Goal: Task Accomplishment & Management: Use online tool/utility

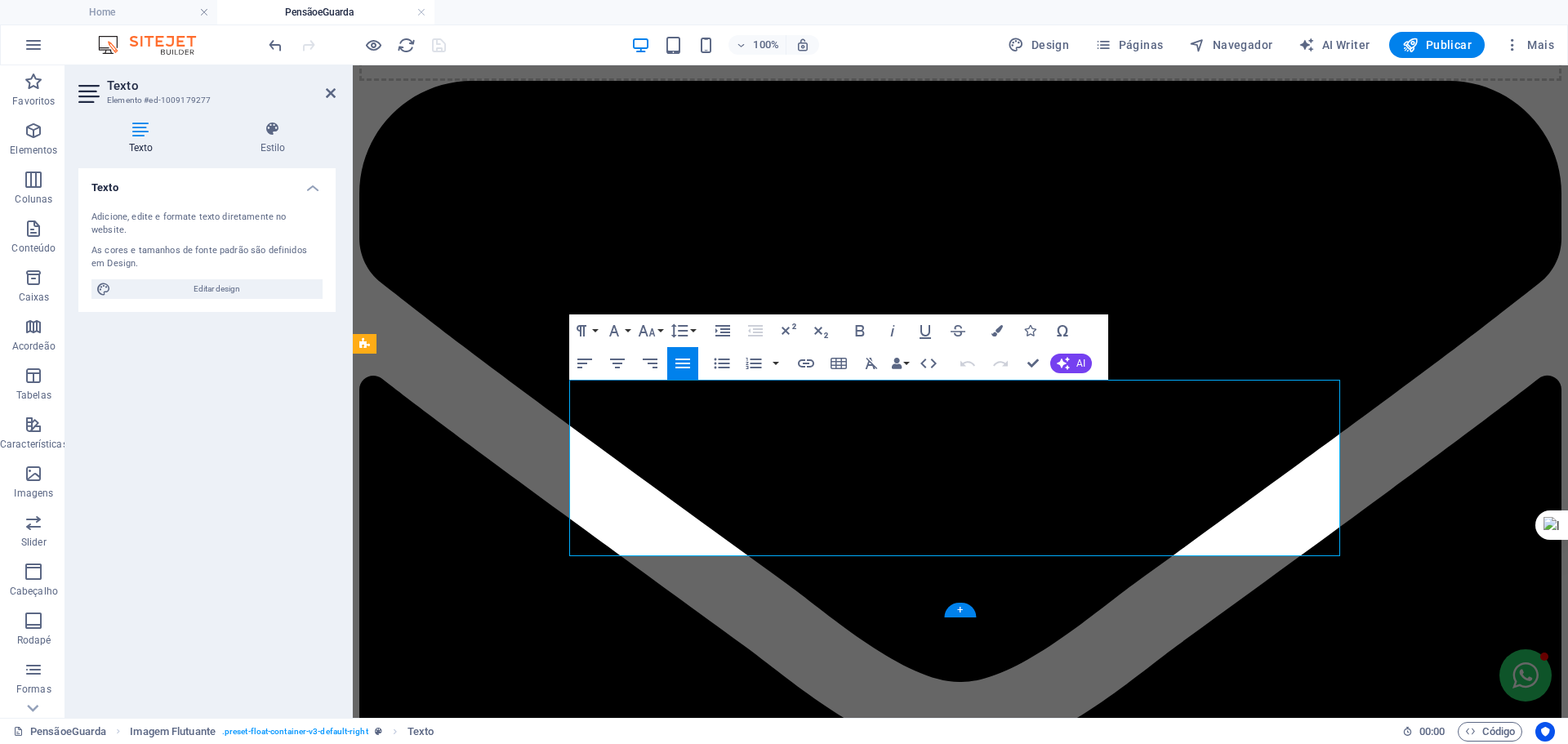
drag, startPoint x: 1160, startPoint y: 458, endPoint x: 999, endPoint y: 475, distance: 161.9
click at [857, 326] on icon "button" at bounding box center [859, 331] width 9 height 12
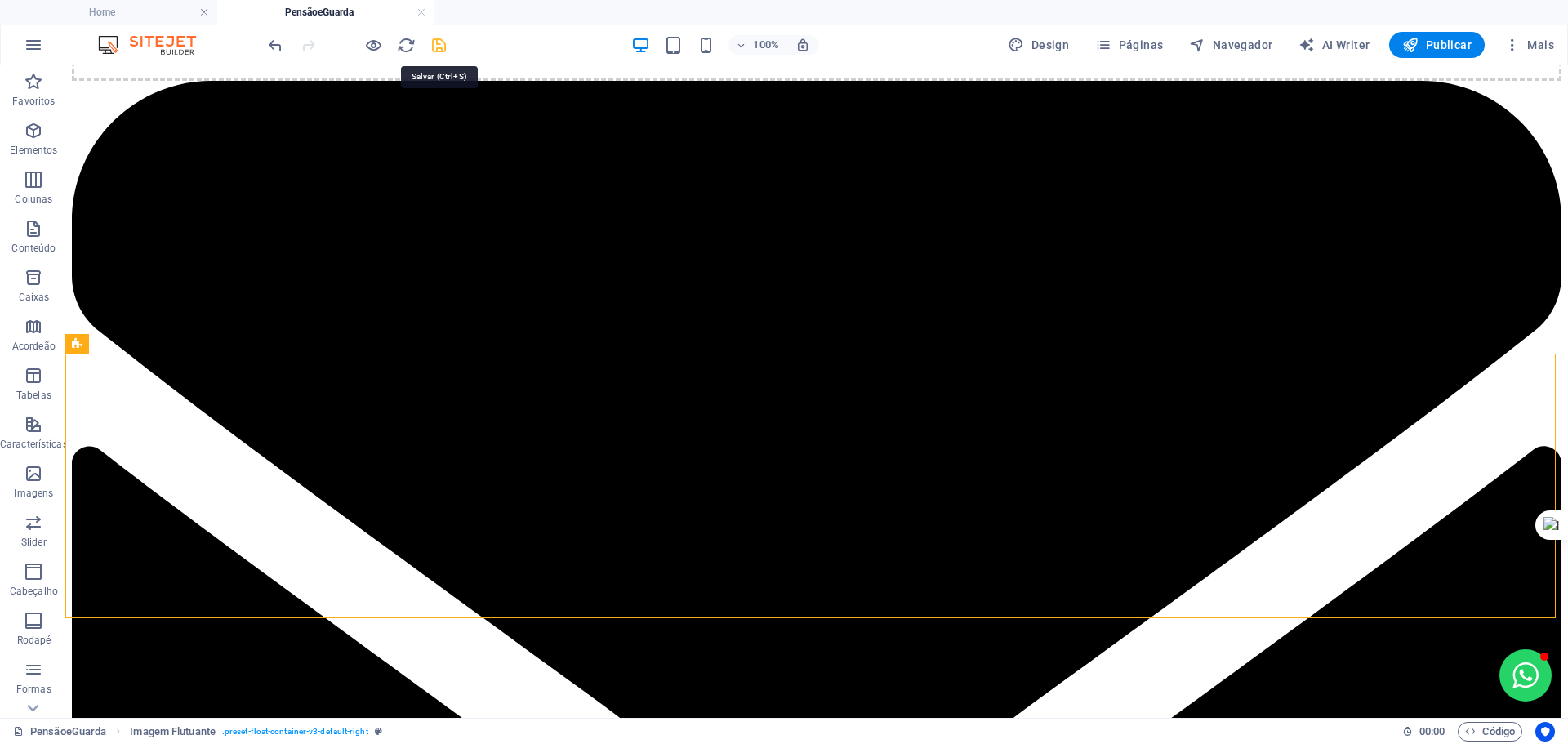
click at [433, 42] on icon "save" at bounding box center [440, 45] width 19 height 19
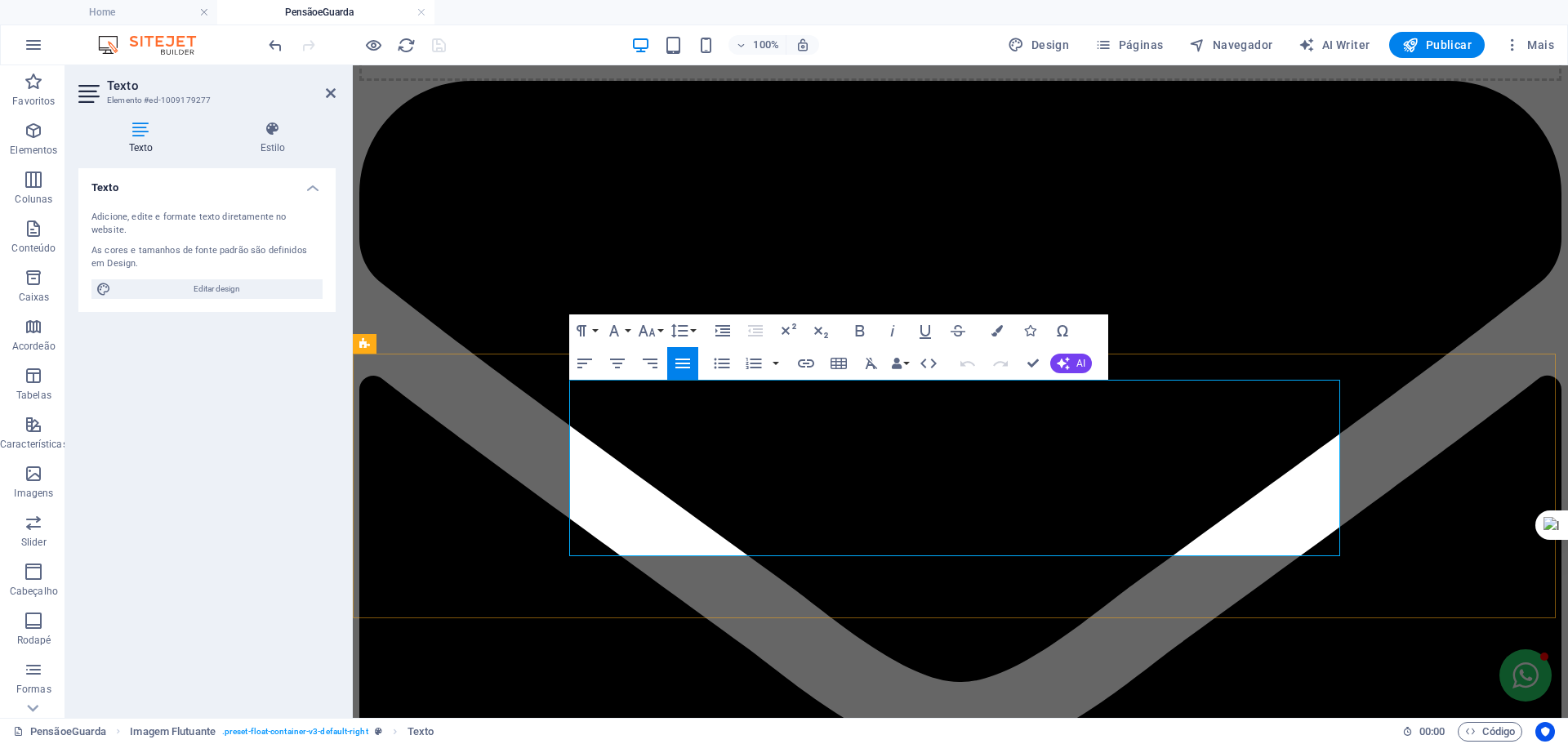
drag, startPoint x: 1149, startPoint y: 460, endPoint x: 997, endPoint y: 488, distance: 154.6
click at [869, 337] on button "Bold" at bounding box center [860, 331] width 31 height 33
click at [858, 329] on icon "button" at bounding box center [860, 330] width 19 height 19
click at [988, 332] on button "Colors" at bounding box center [997, 331] width 31 height 33
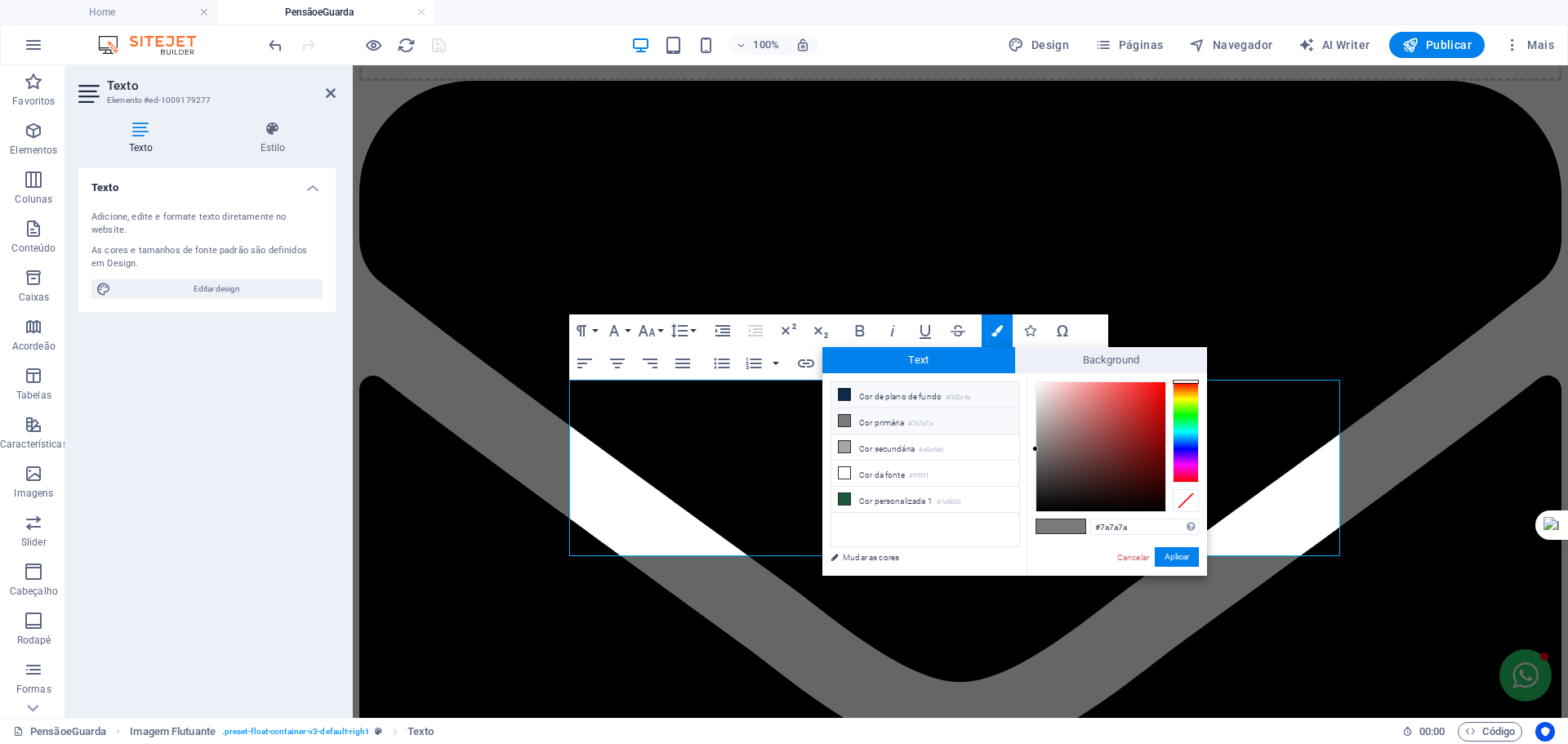
click at [905, 388] on li "Cor de plano de fundo #0d2a4a" at bounding box center [925, 395] width 188 height 26
type input "#0d2a4a"
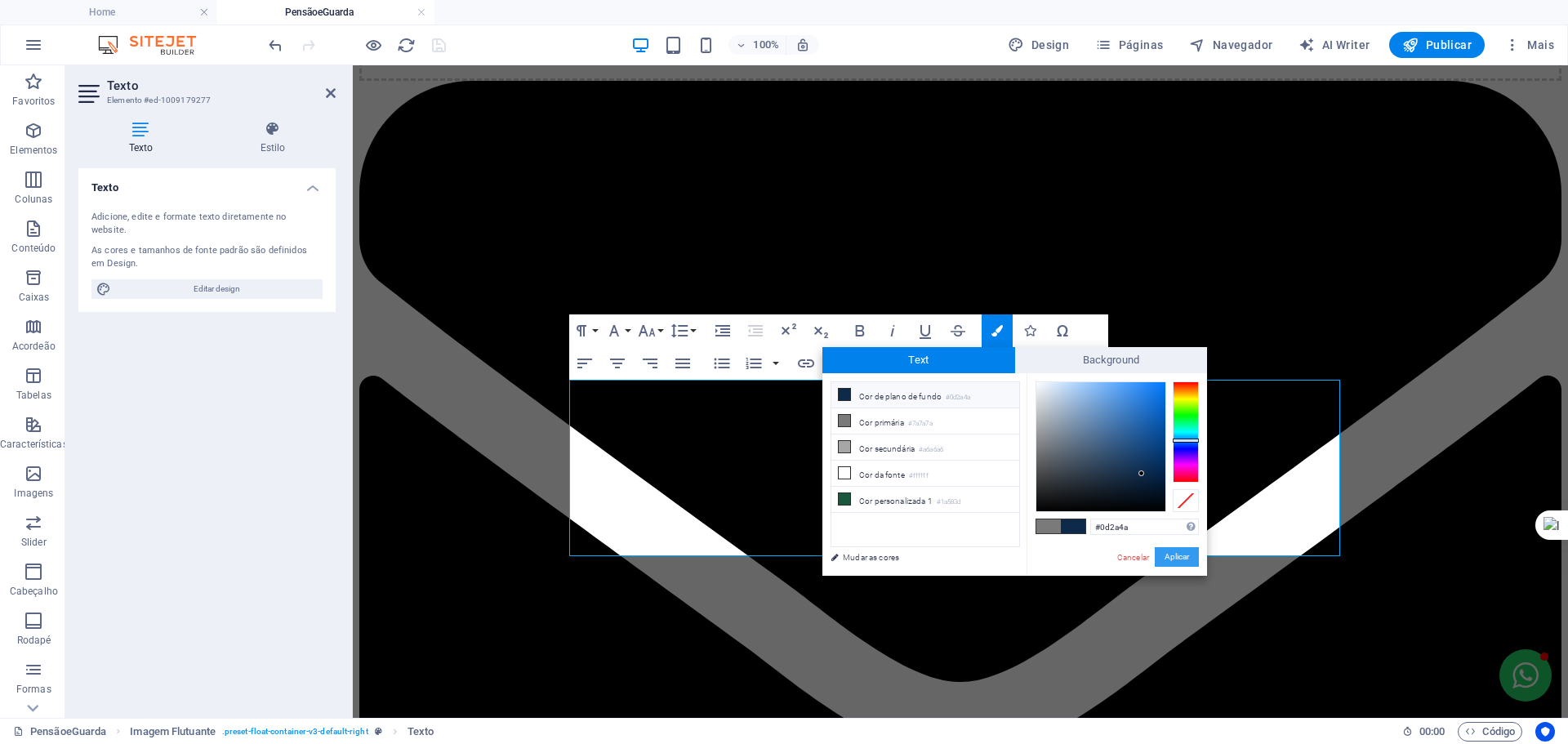
drag, startPoint x: 1182, startPoint y: 552, endPoint x: 768, endPoint y: 484, distance: 419.5
click at [1182, 552] on button "Aplicar" at bounding box center [1176, 557] width 44 height 19
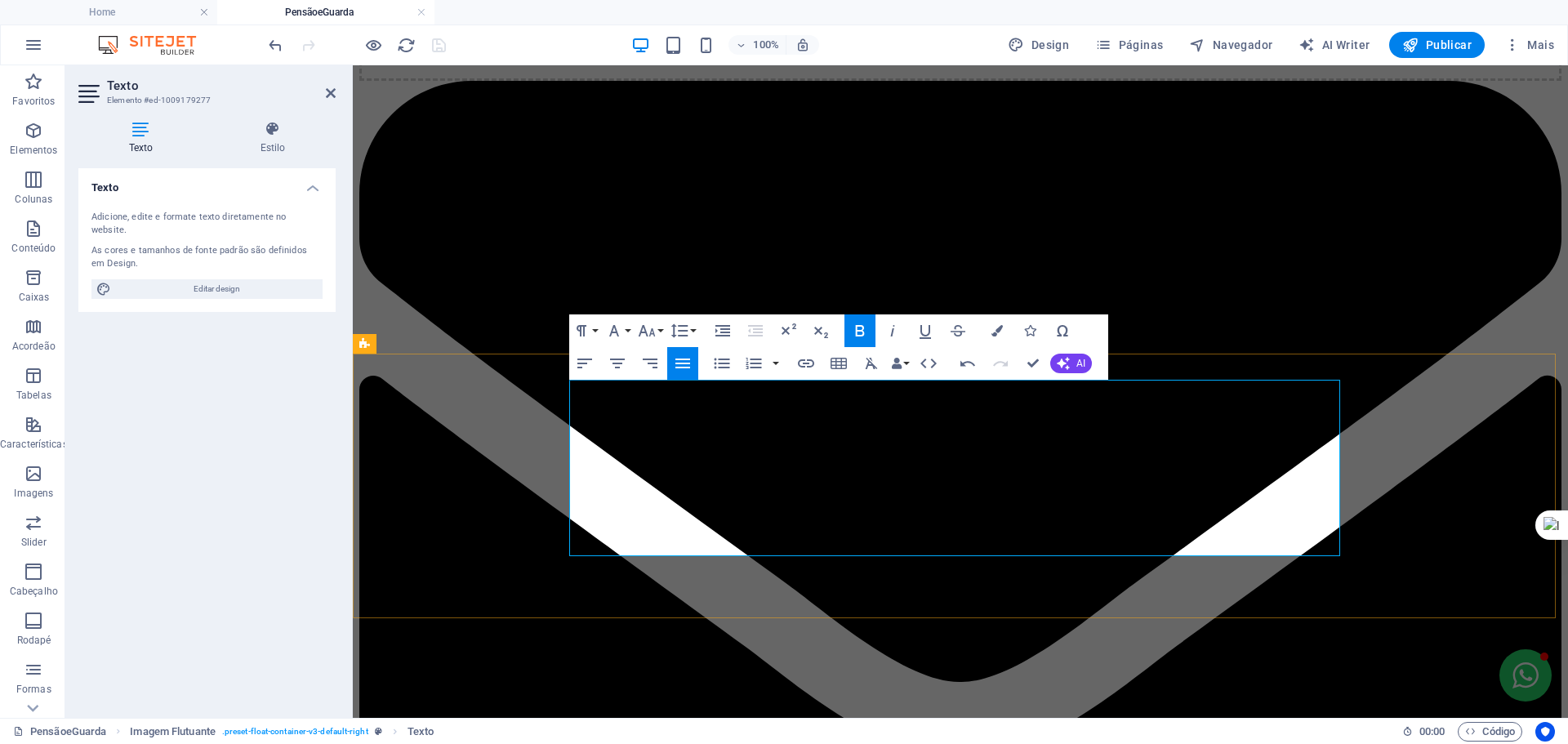
drag, startPoint x: 1030, startPoint y: 370, endPoint x: 965, endPoint y: 304, distance: 92.6
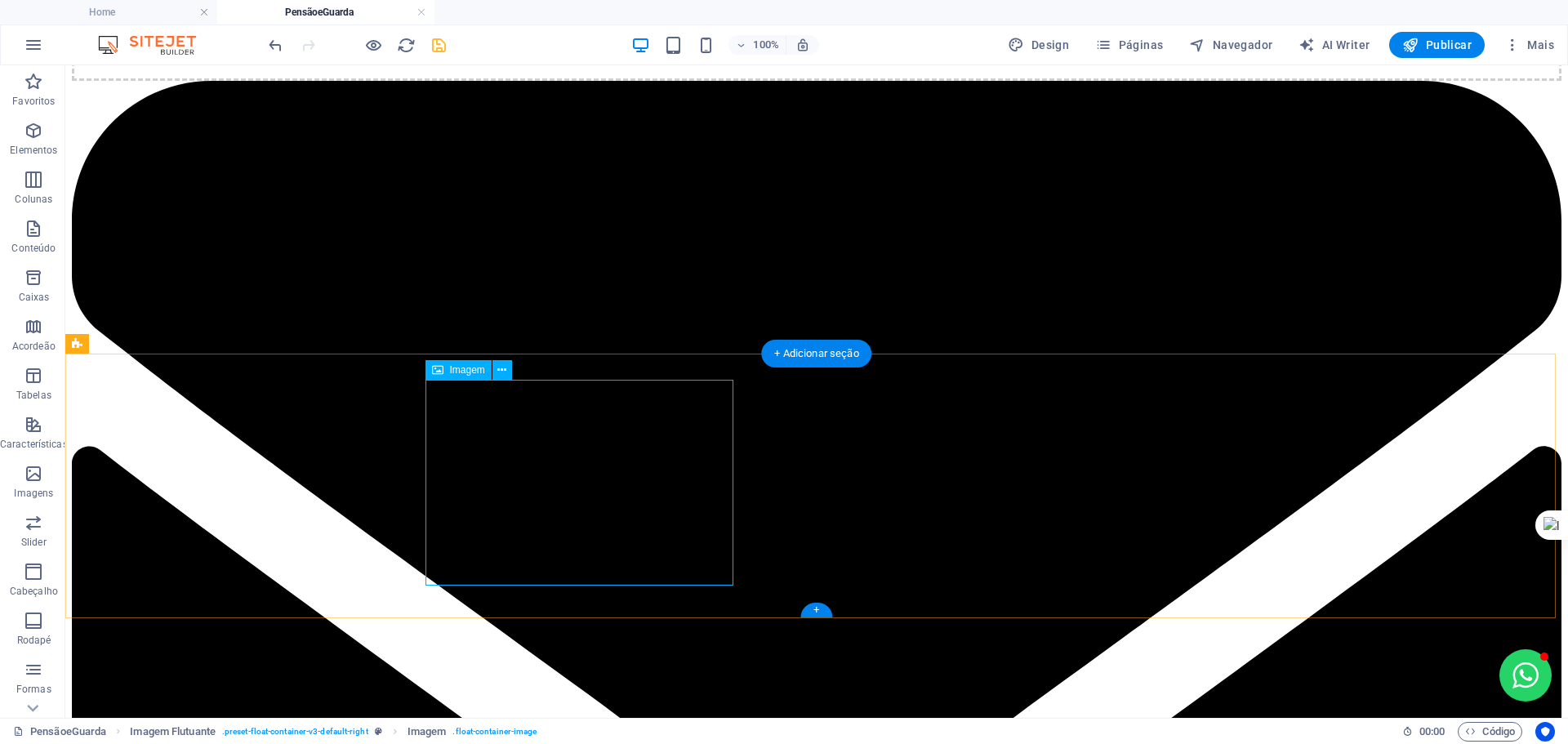
select select "%"
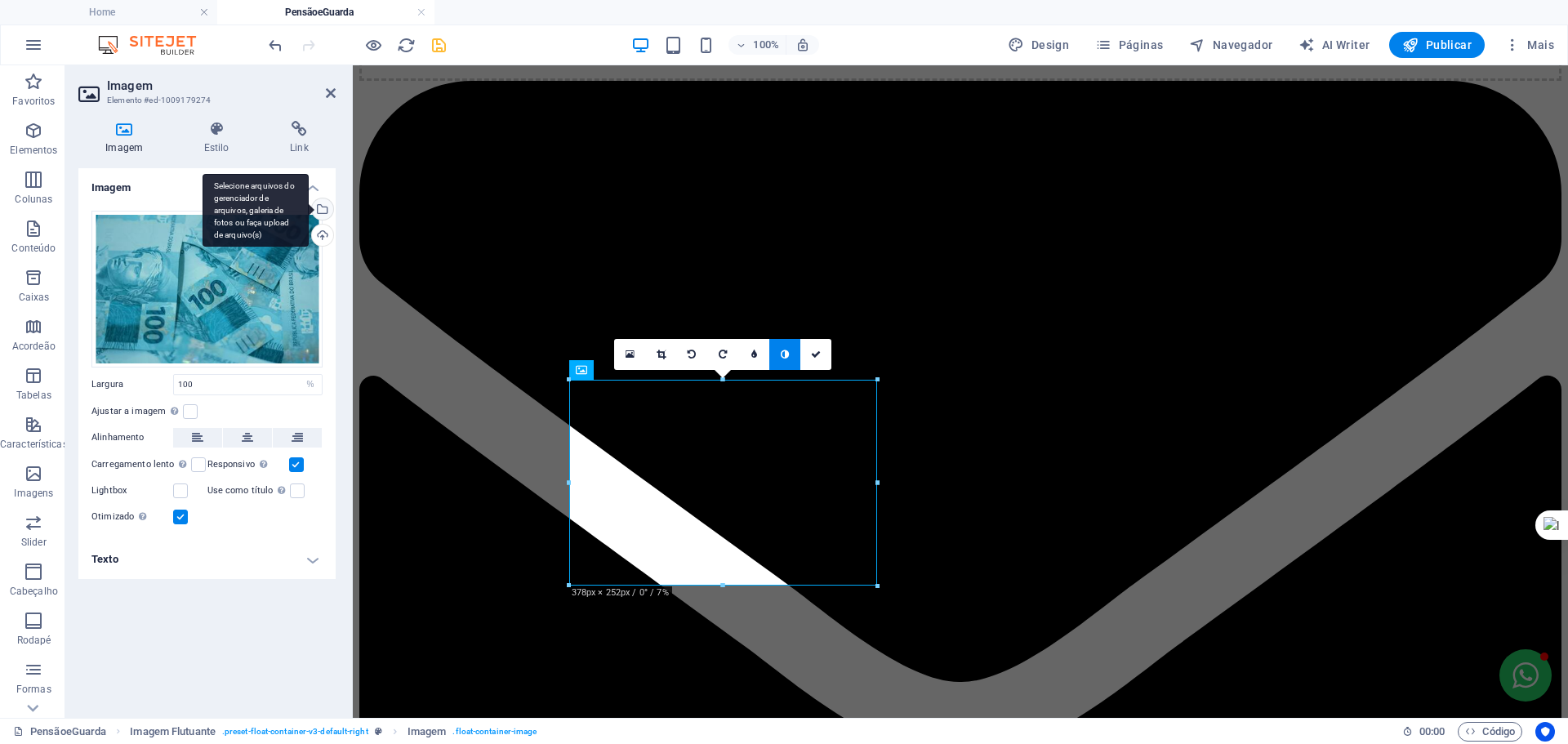
click at [321, 209] on div "Selecione arquivos do gerenciador de arquivos, galeria de fotos ou faça upload …" at bounding box center [321, 211] width 25 height 25
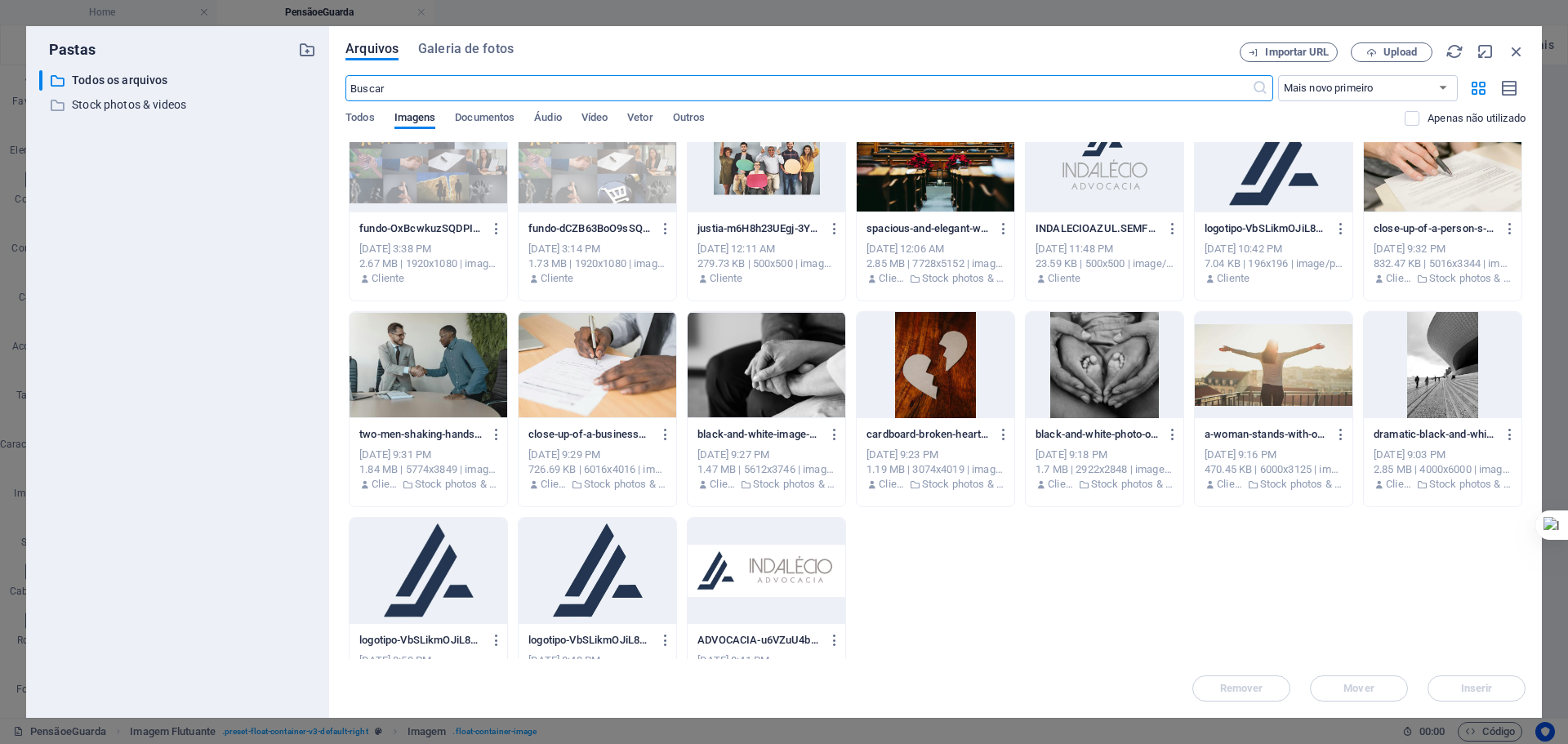
scroll to position [1906, 0]
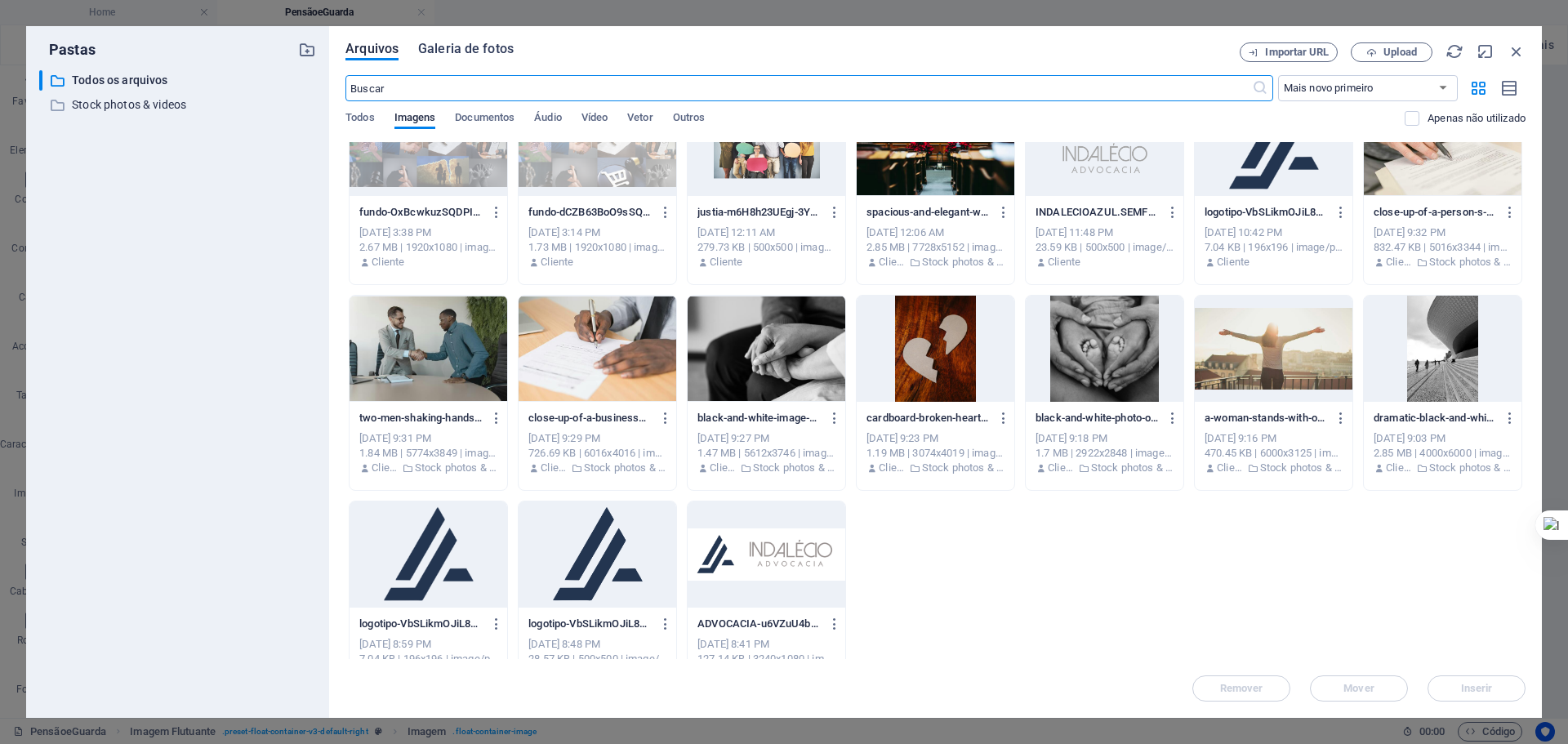
click at [426, 45] on span "Galeria de fotos" at bounding box center [466, 49] width 96 height 19
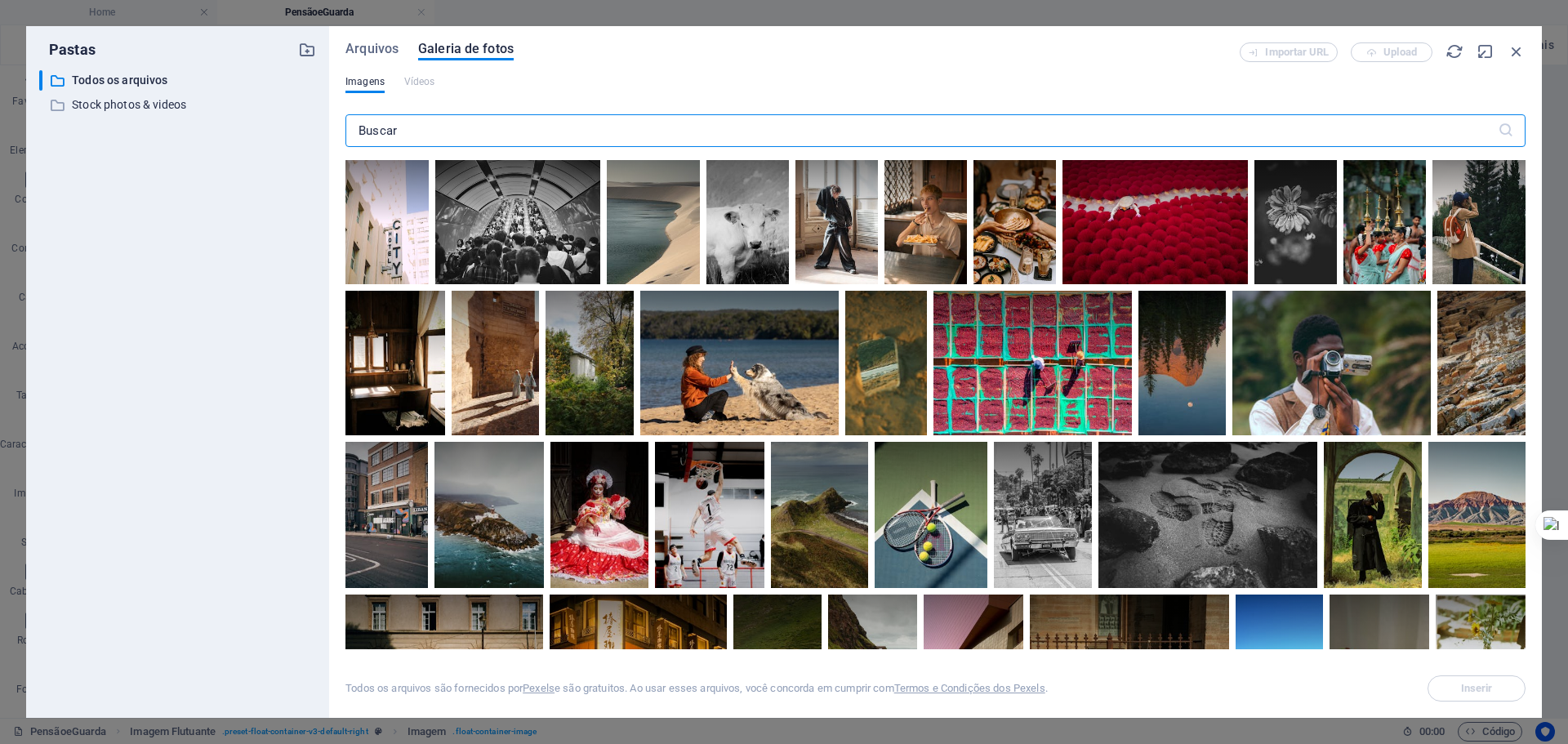
click at [466, 134] on input "text" at bounding box center [921, 131] width 1152 height 33
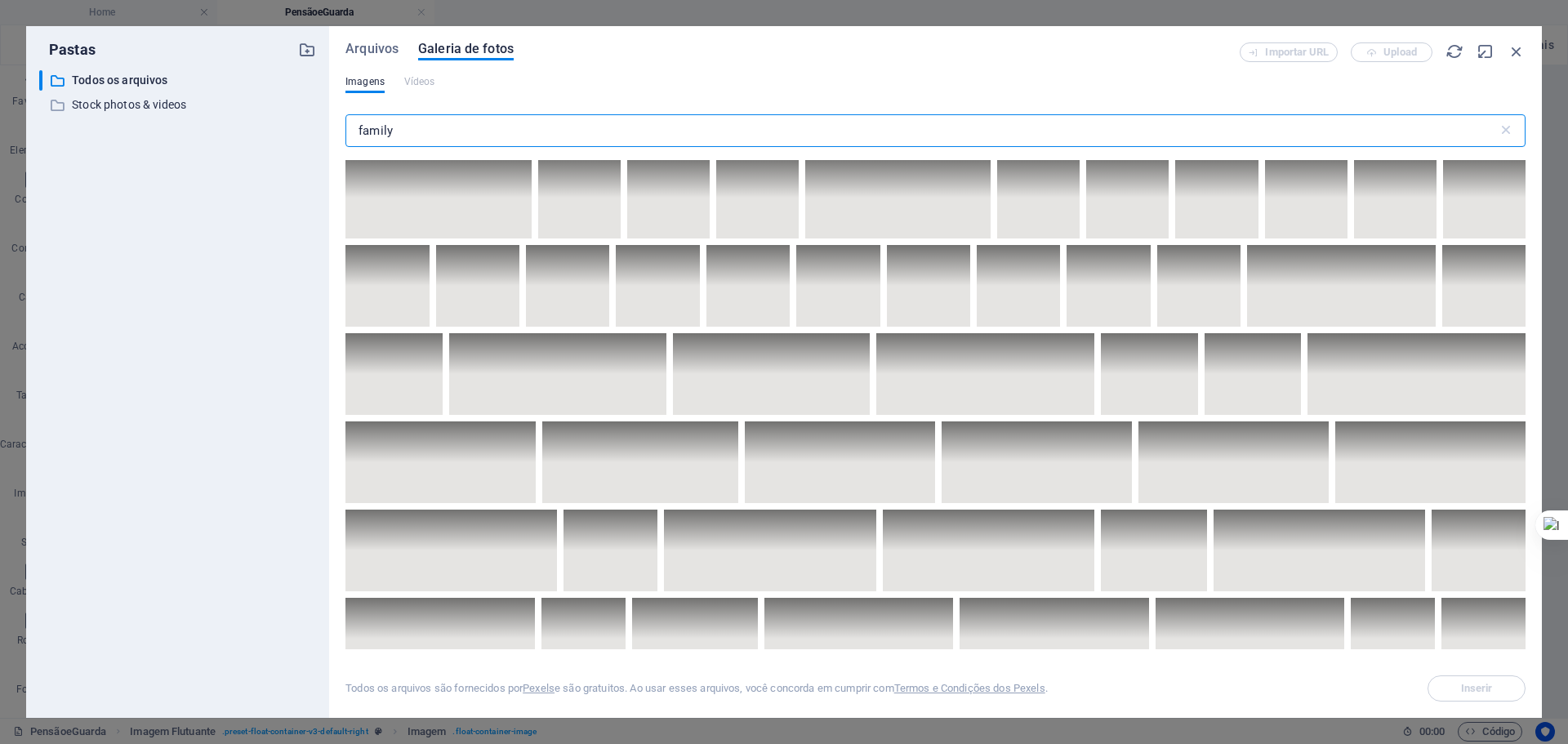
scroll to position [4030, 0]
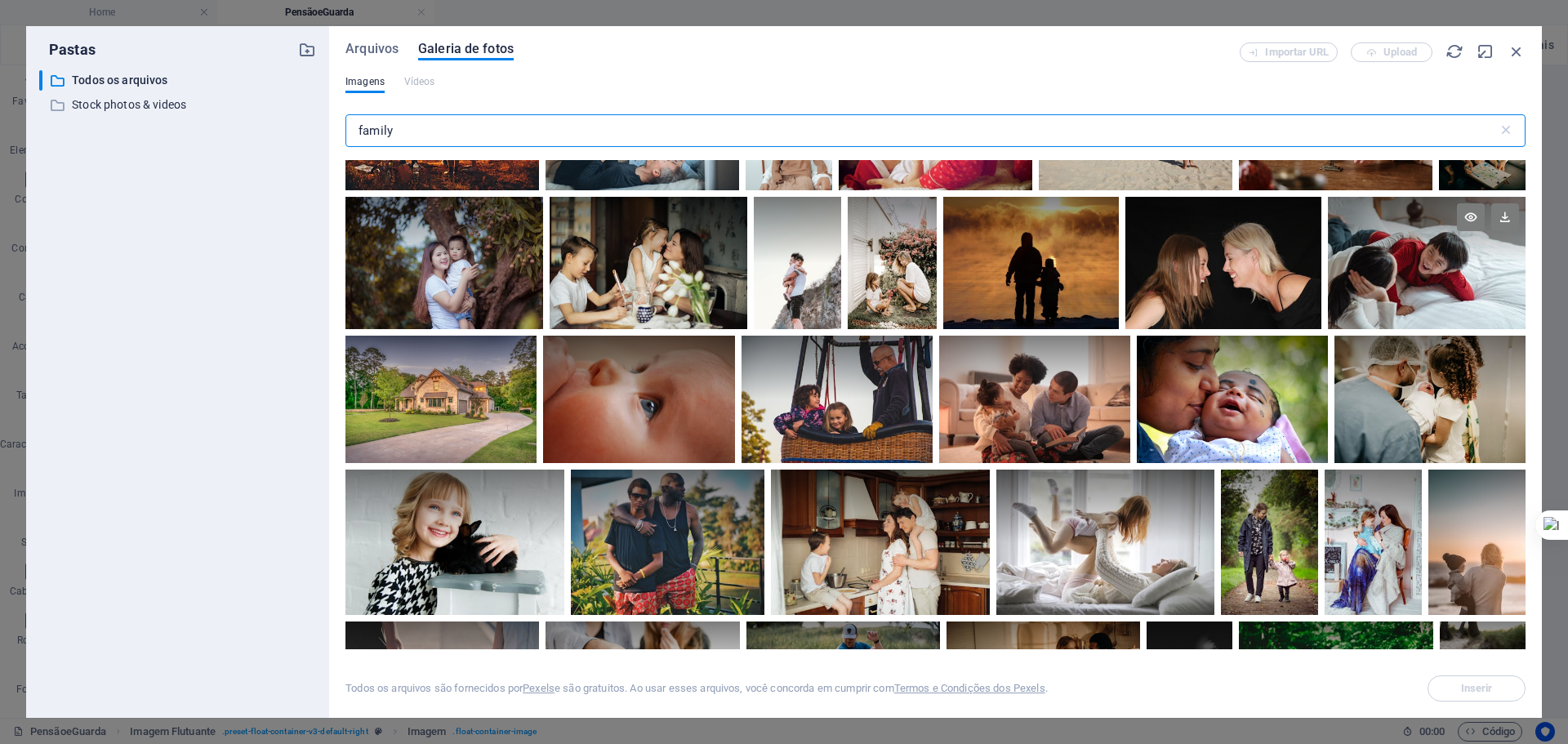
type input "family"
click at [1387, 250] on div at bounding box center [1427, 229] width 198 height 66
click at [1479, 689] on span "Inserir" at bounding box center [1476, 688] width 32 height 10
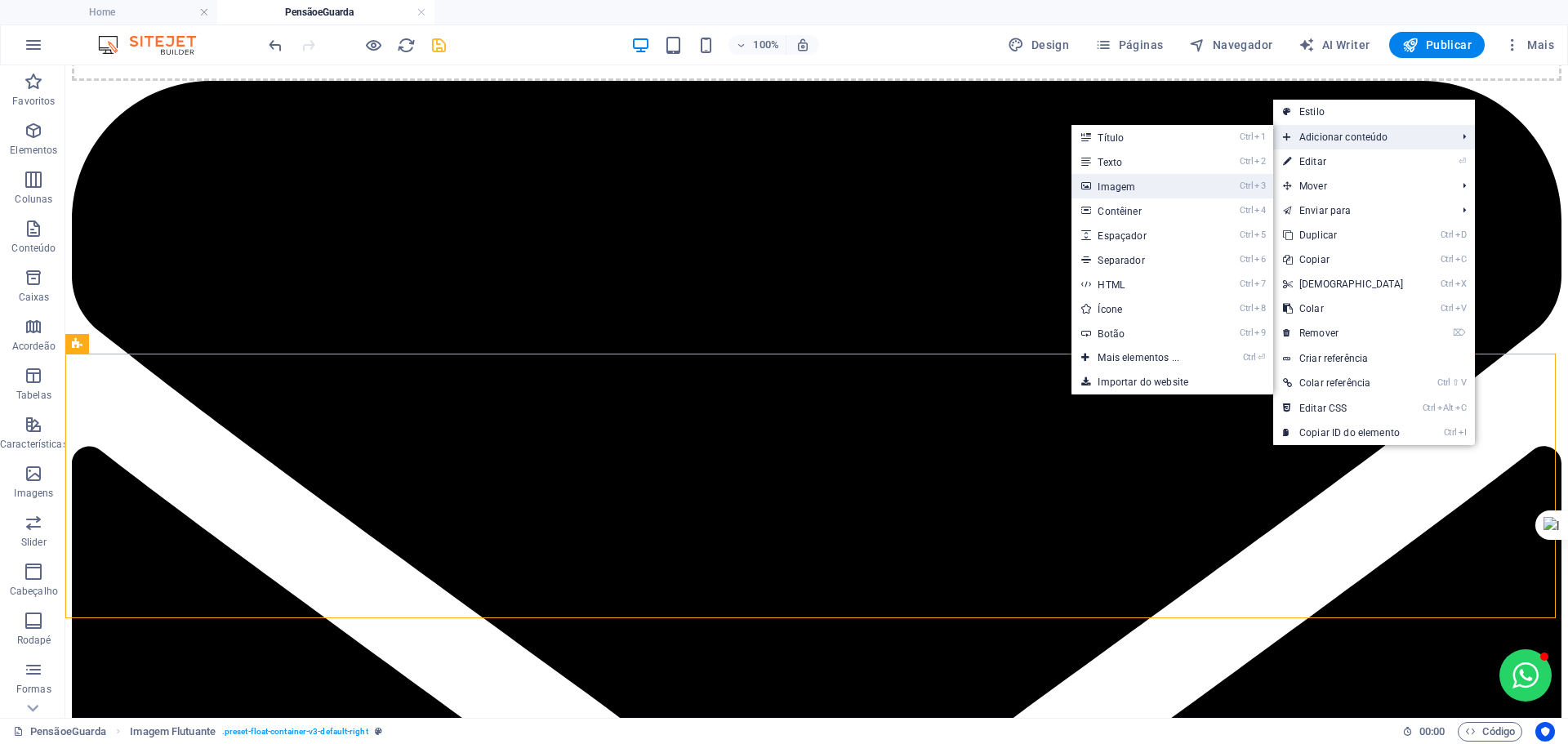
click at [1149, 182] on link "Ctrl 3 Imagem" at bounding box center [1142, 186] width 140 height 25
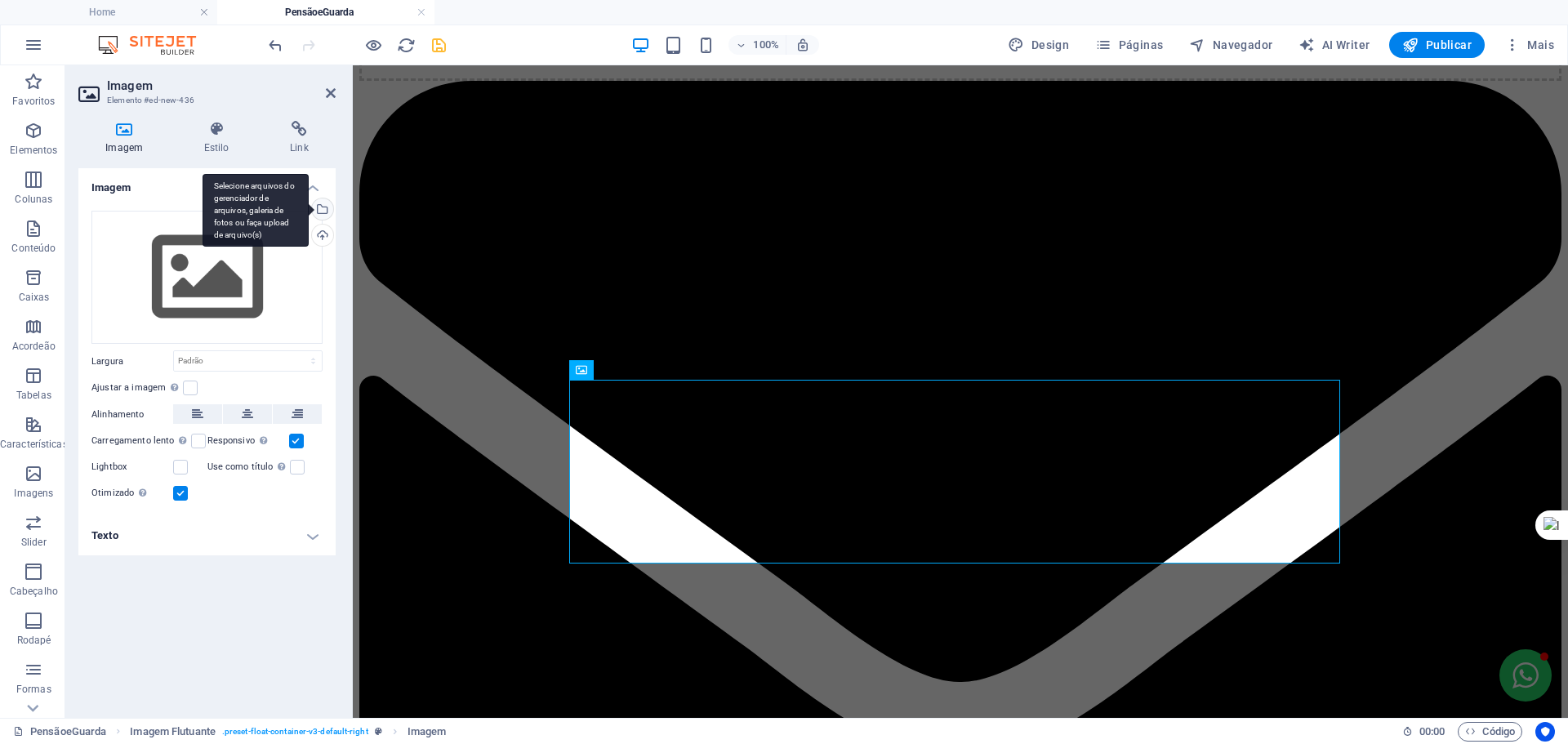
click at [324, 206] on div "Selecione arquivos do gerenciador de arquivos, galeria de fotos ou faça upload …" at bounding box center [321, 211] width 25 height 25
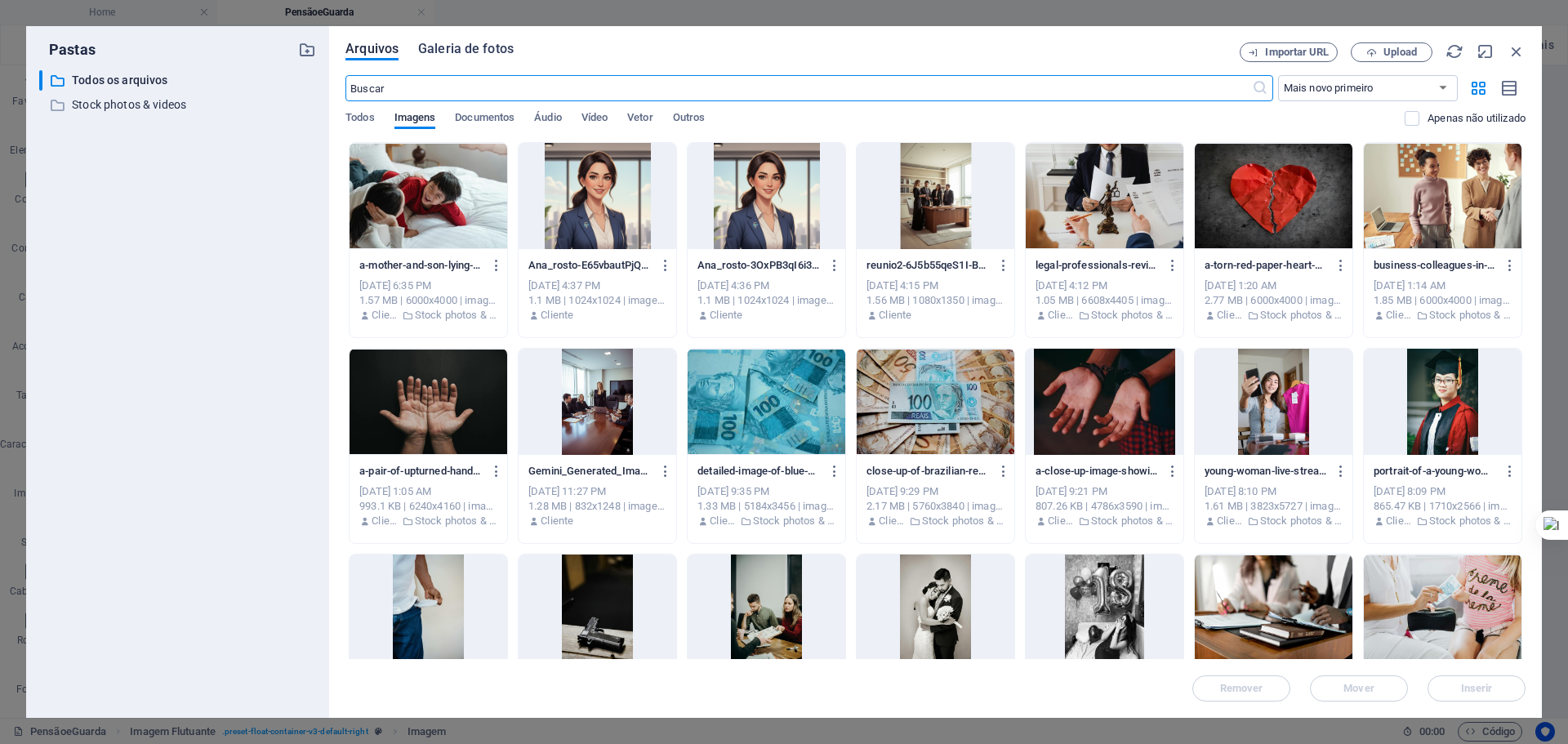
click at [477, 43] on span "Galeria de fotos" at bounding box center [466, 49] width 96 height 19
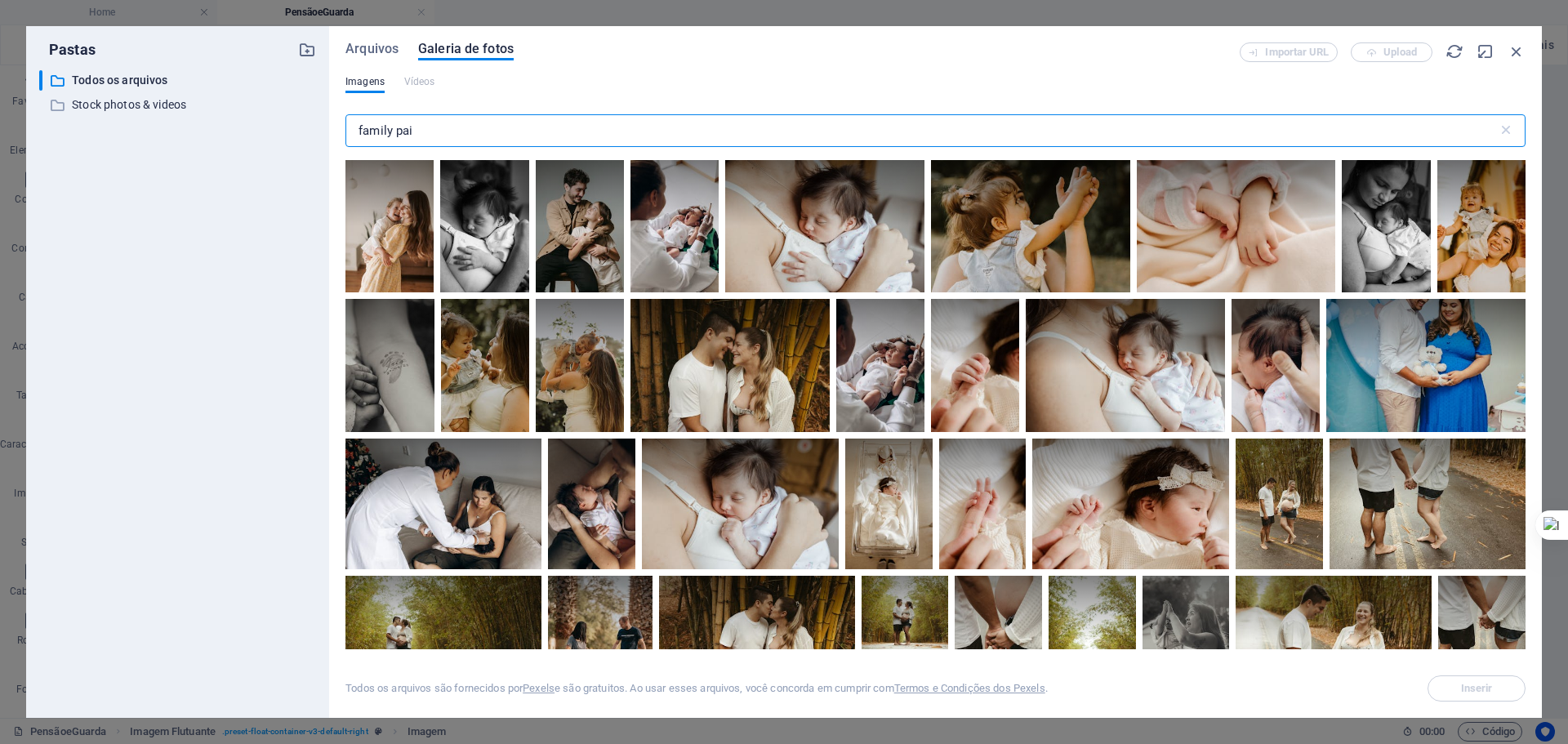
drag, startPoint x: 392, startPoint y: 132, endPoint x: 319, endPoint y: 134, distance: 73.0
click at [319, 134] on div "Pastas ​ Todos os arquivos Todos os arquivos ​ Stock photos & videos Stock phot…" at bounding box center [783, 372] width 1515 height 692
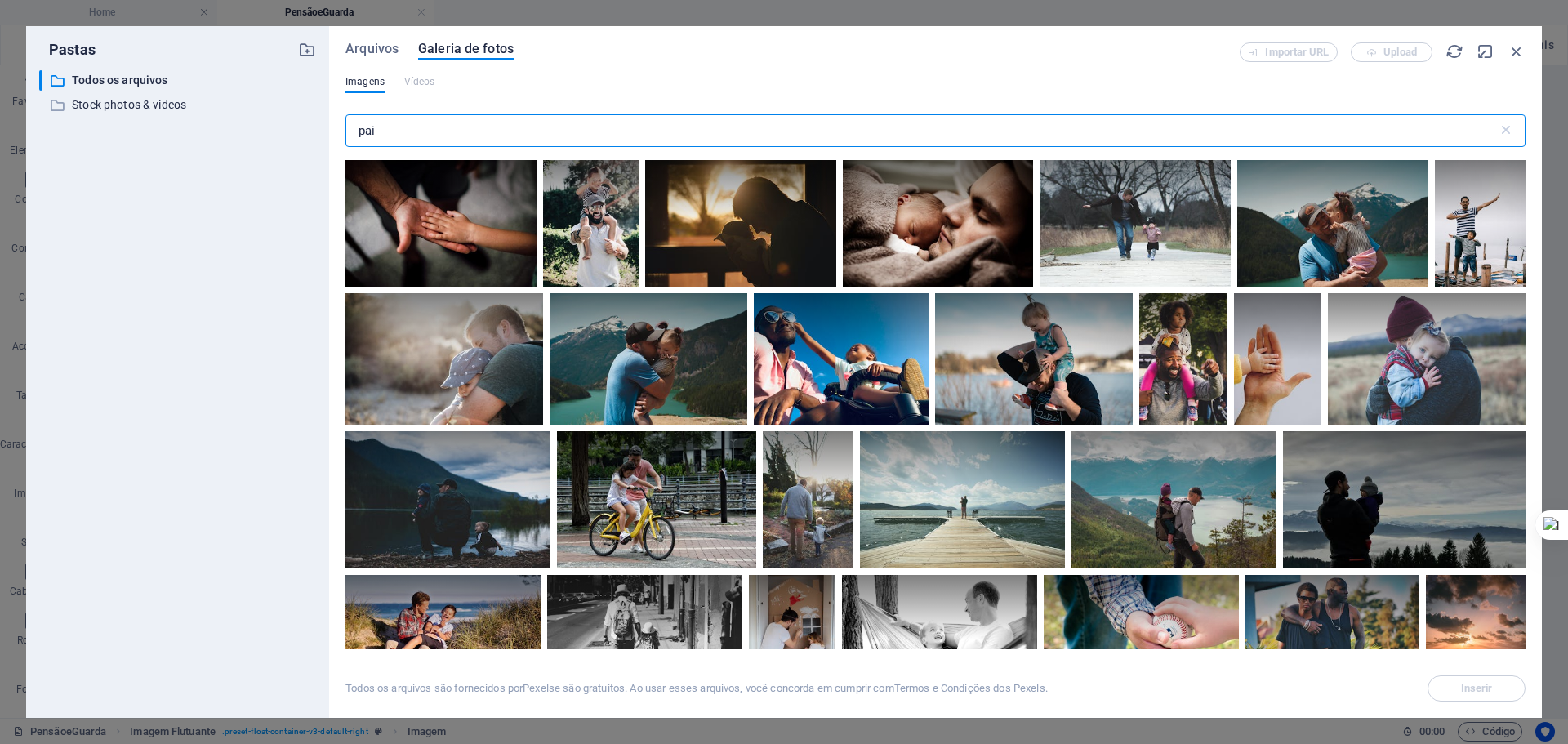
scroll to position [0, 0]
click at [216, 137] on div "Pastas ​ Todos os arquivos Todos os arquivos ​ Stock photos & videos Stock phot…" at bounding box center [783, 372] width 1515 height 692
type input "i"
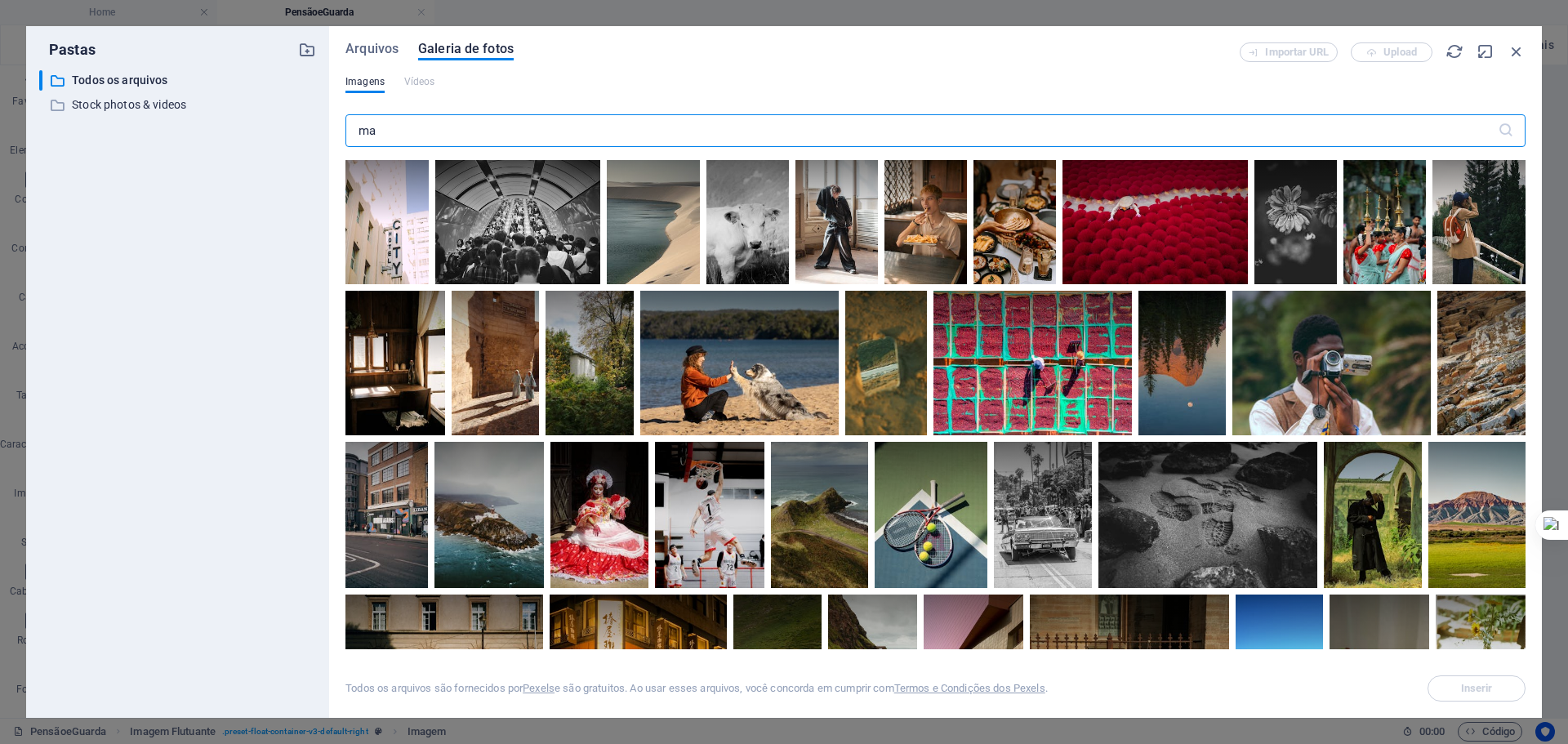
type input "mae"
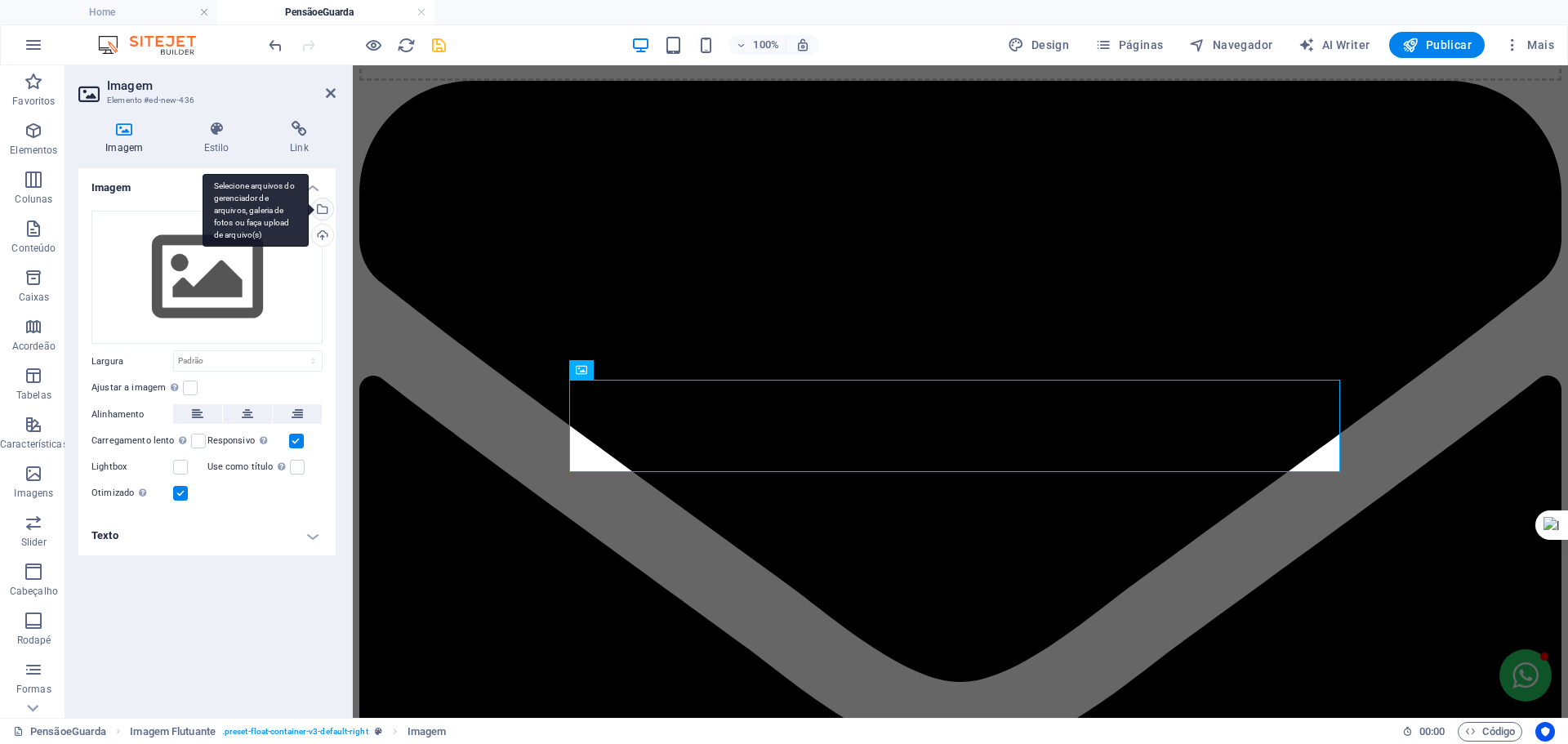
click at [330, 204] on div "Selecione arquivos do gerenciador de arquivos, galeria de fotos ou faça upload …" at bounding box center [321, 211] width 25 height 25
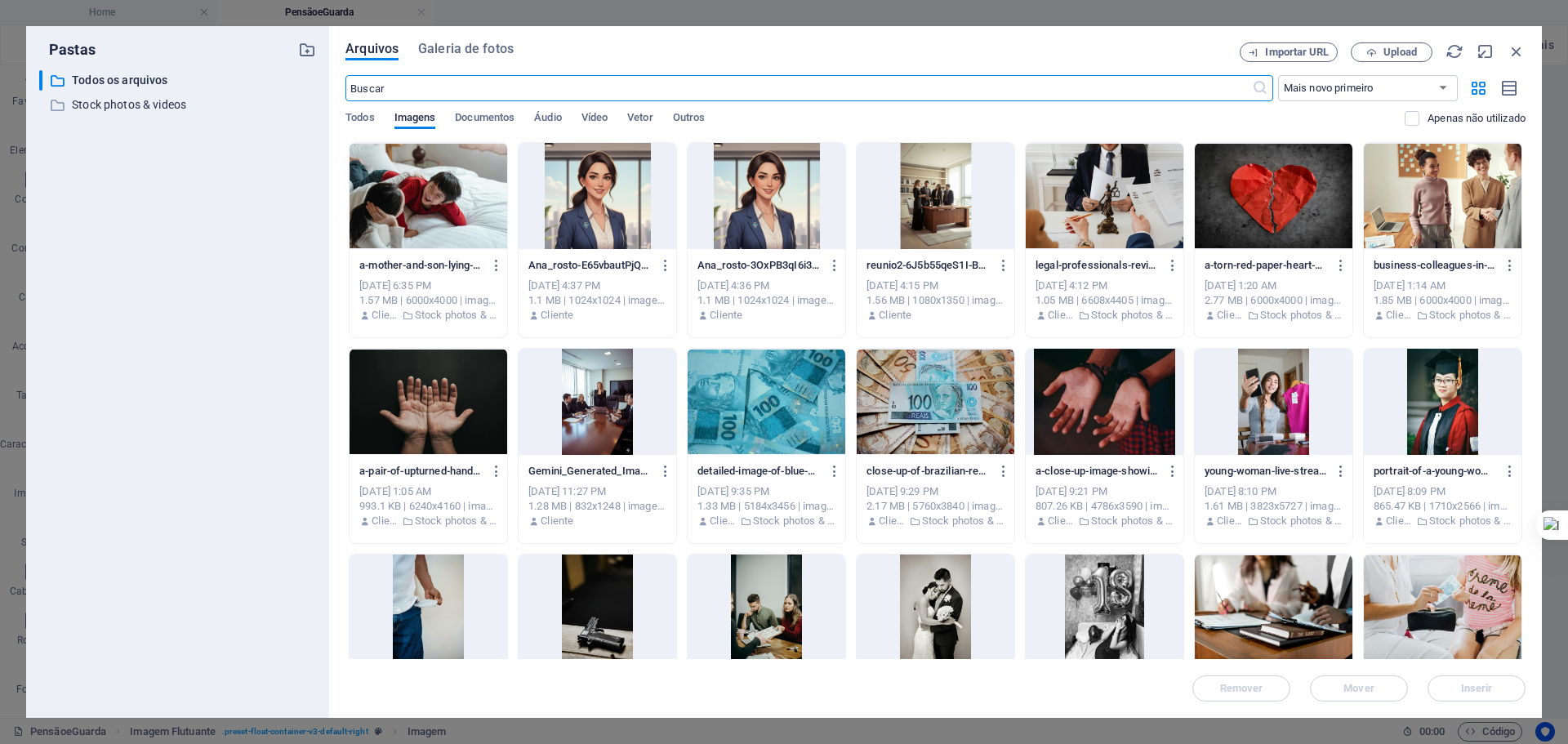
click at [534, 84] on input "text" at bounding box center [798, 87] width 906 height 26
click at [503, 46] on span "Galeria de fotos" at bounding box center [466, 49] width 96 height 19
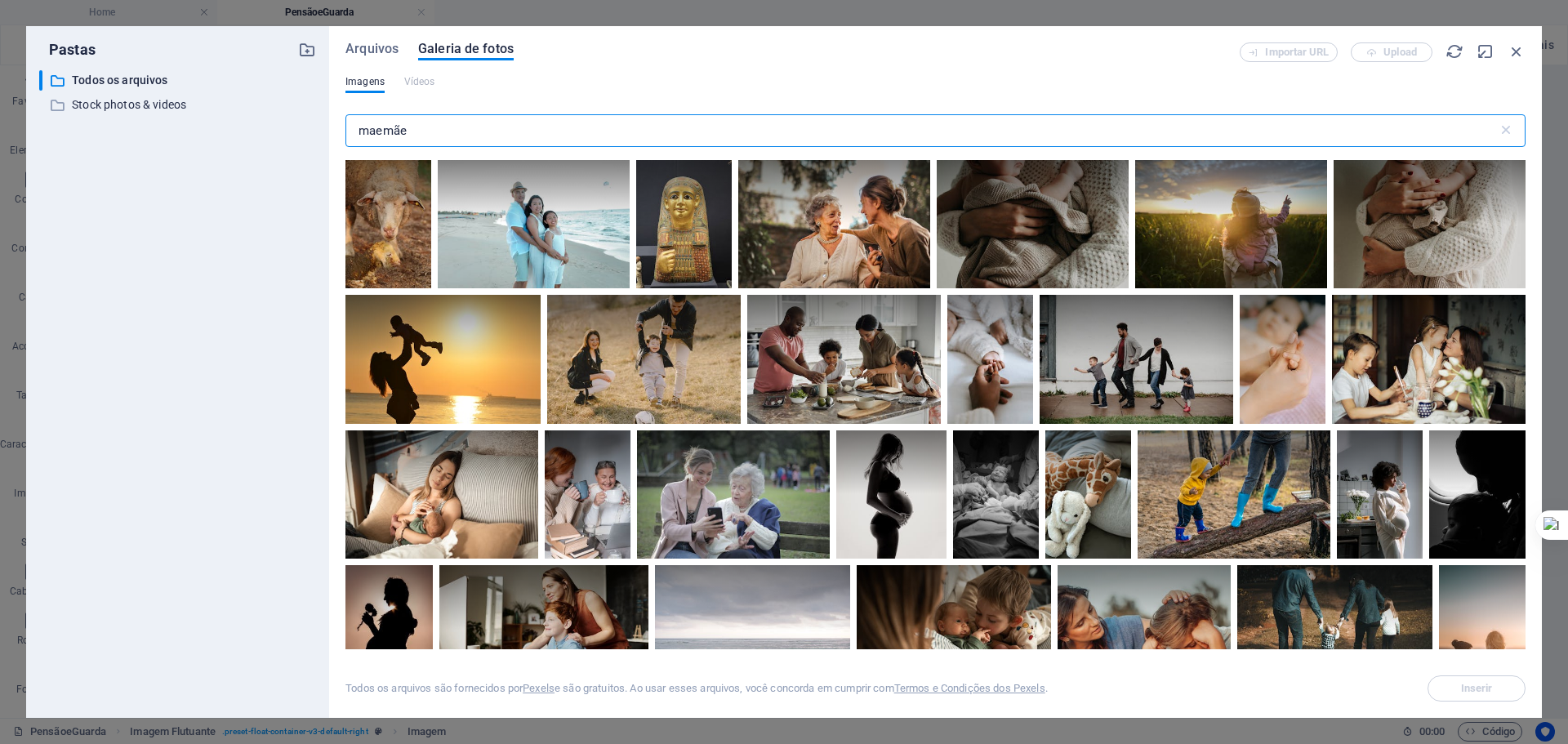
drag, startPoint x: 381, startPoint y: 123, endPoint x: 310, endPoint y: 132, distance: 71.6
click at [310, 132] on div "Pastas ​ Todos os arquivos Todos os arquivos ​ Stock photos & videos Stock phot…" at bounding box center [783, 372] width 1515 height 692
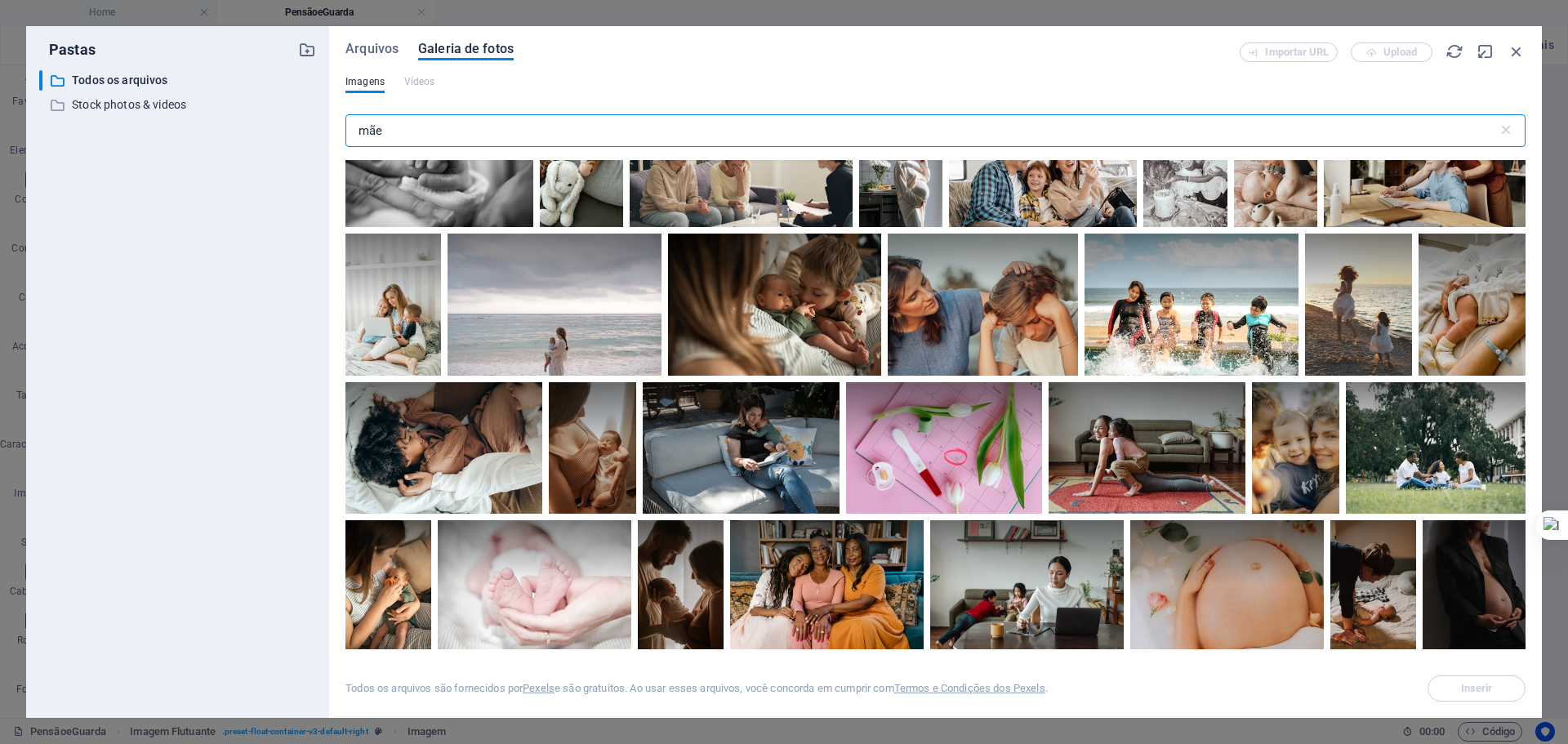
scroll to position [5419, 0]
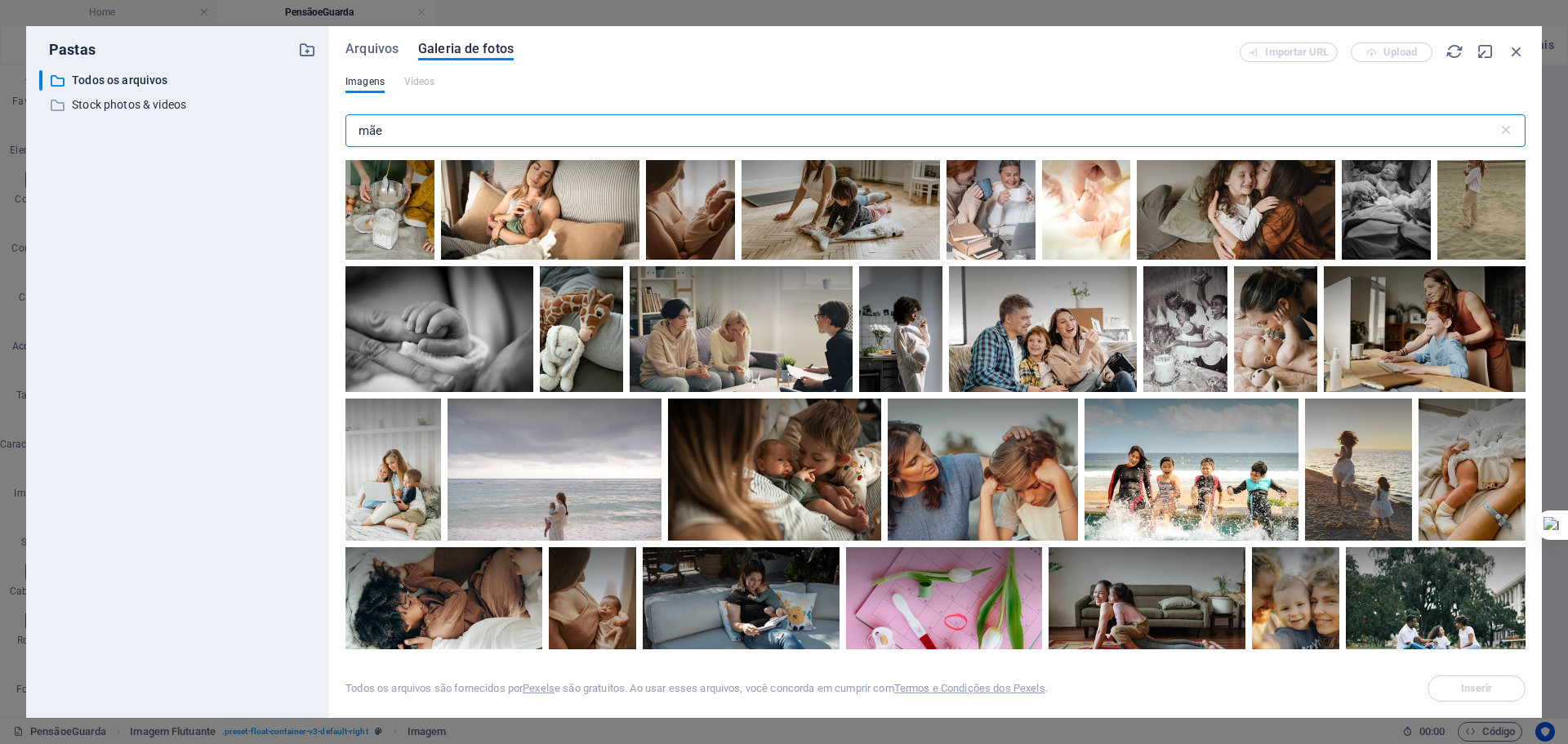
click at [486, 120] on input "mãe" at bounding box center [921, 131] width 1152 height 33
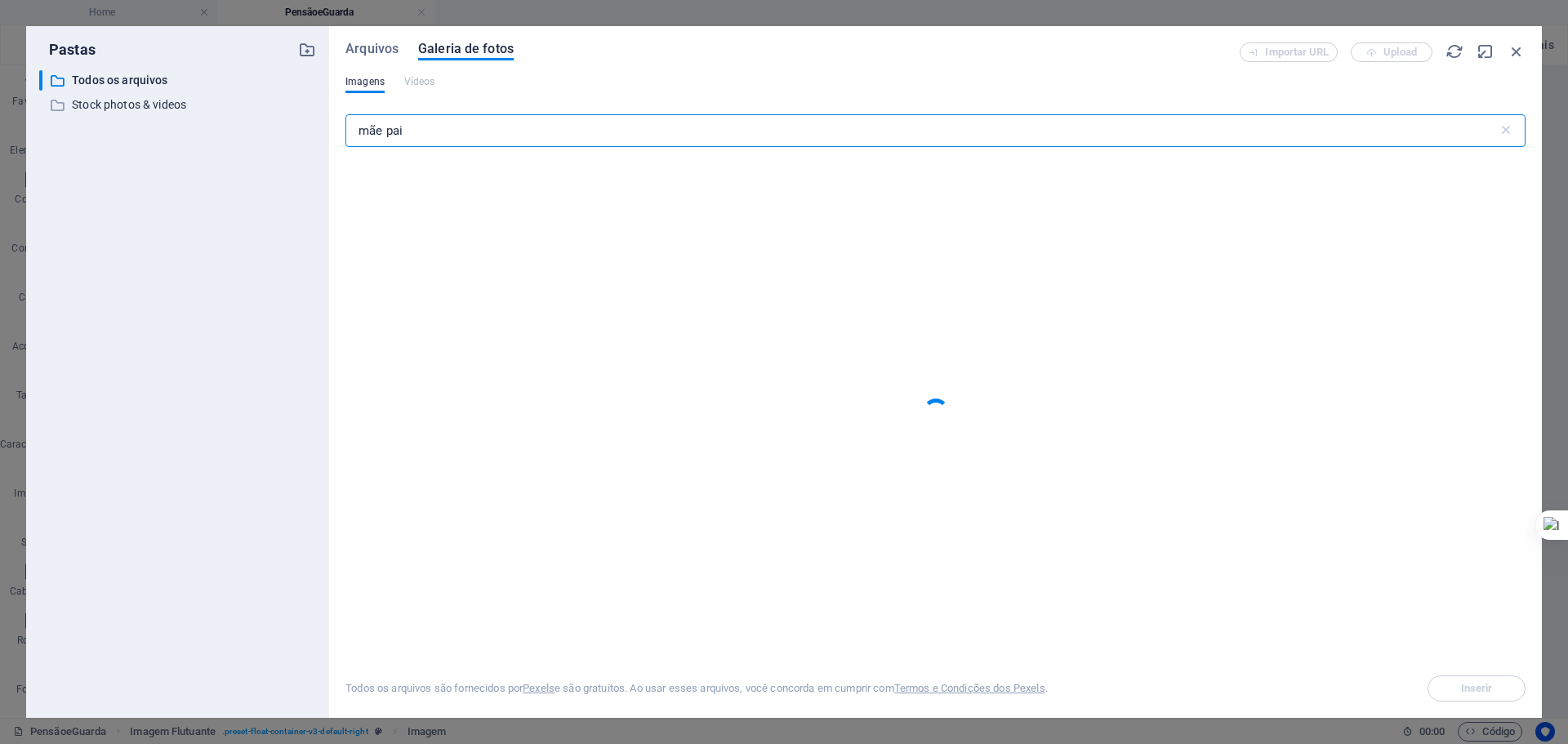
type input "mãe pai"
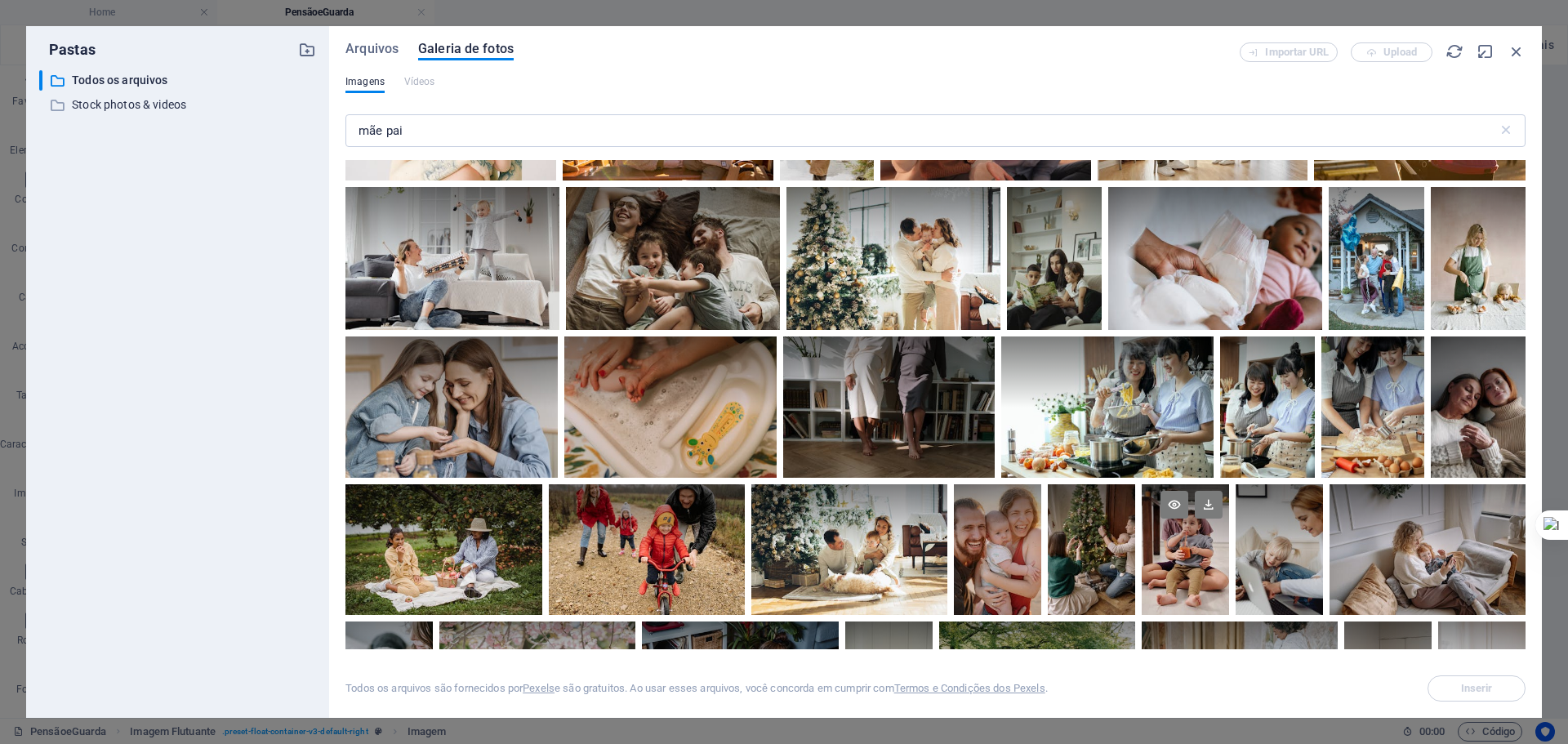
scroll to position [8754, 0]
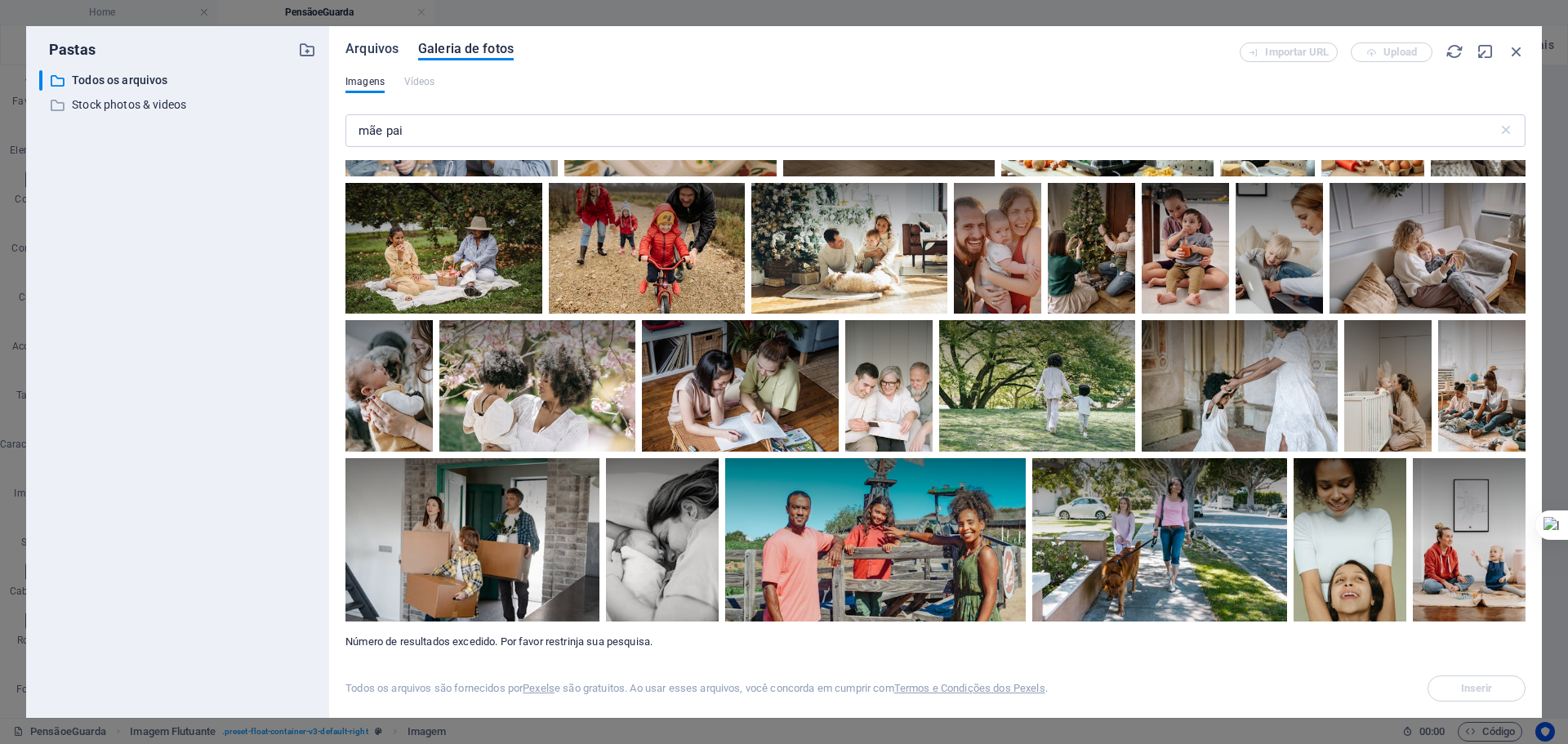
drag, startPoint x: 370, startPoint y: 37, endPoint x: 372, endPoint y: 47, distance: 10.2
click at [370, 37] on div "Arquivos Galeria de fotos Importar URL Upload Imagens Vídeos mãe pai ​ Número d…" at bounding box center [936, 372] width 1213 height 692
click at [372, 47] on span "Arquivos" at bounding box center [371, 49] width 53 height 19
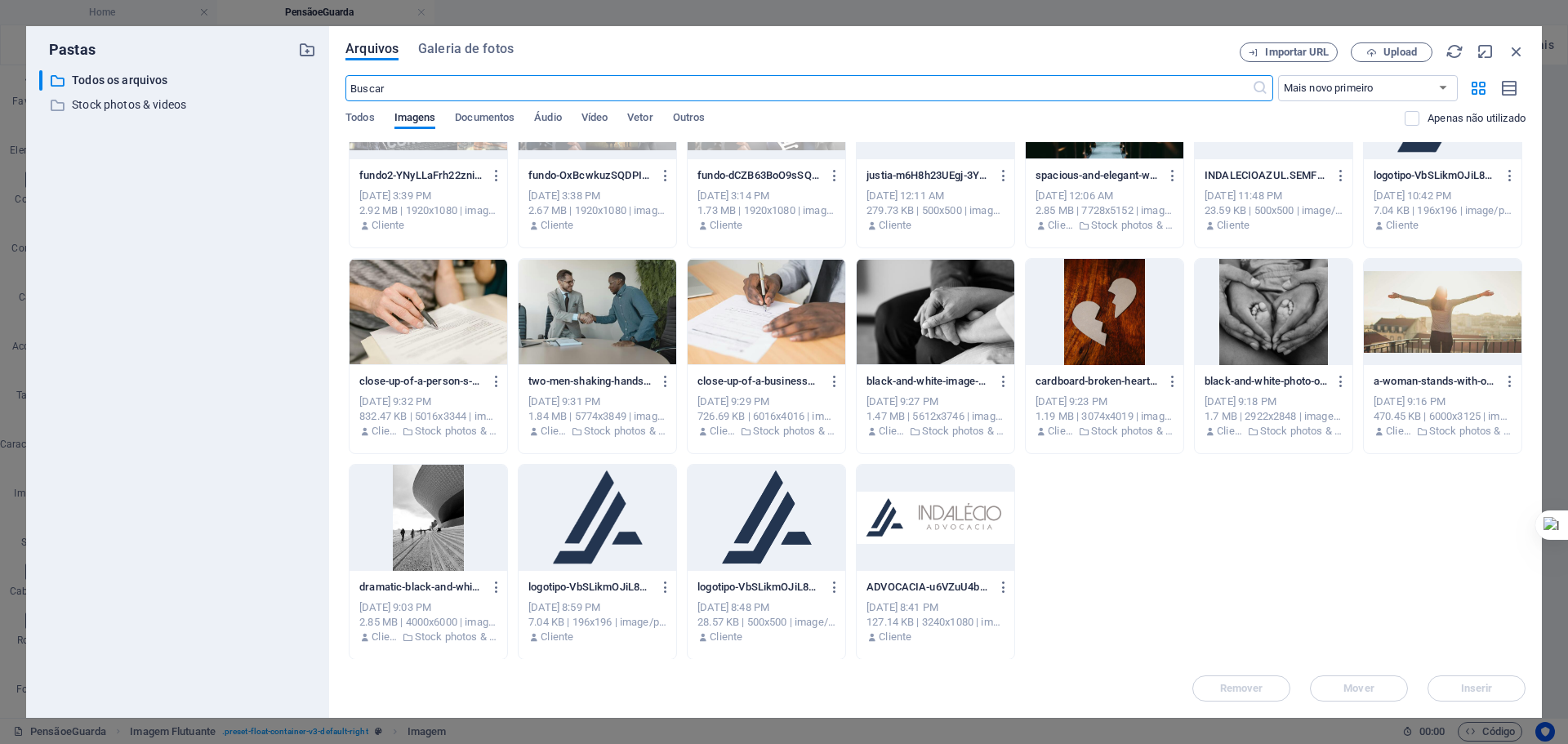
scroll to position [1944, 0]
click at [365, 119] on span "Todos" at bounding box center [360, 119] width 29 height 23
click at [1384, 47] on span "Upload" at bounding box center [1400, 52] width 34 height 10
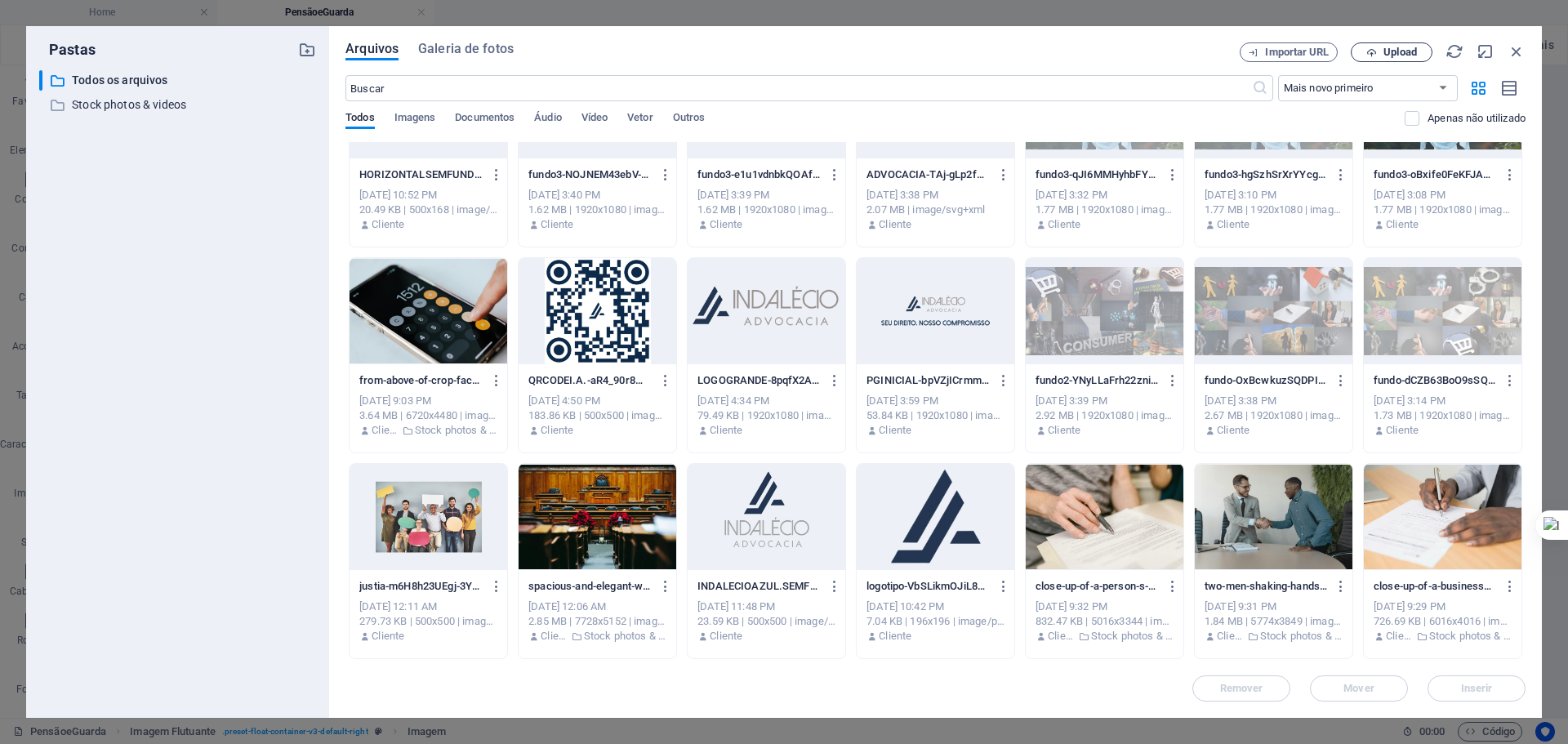
scroll to position [2149, 0]
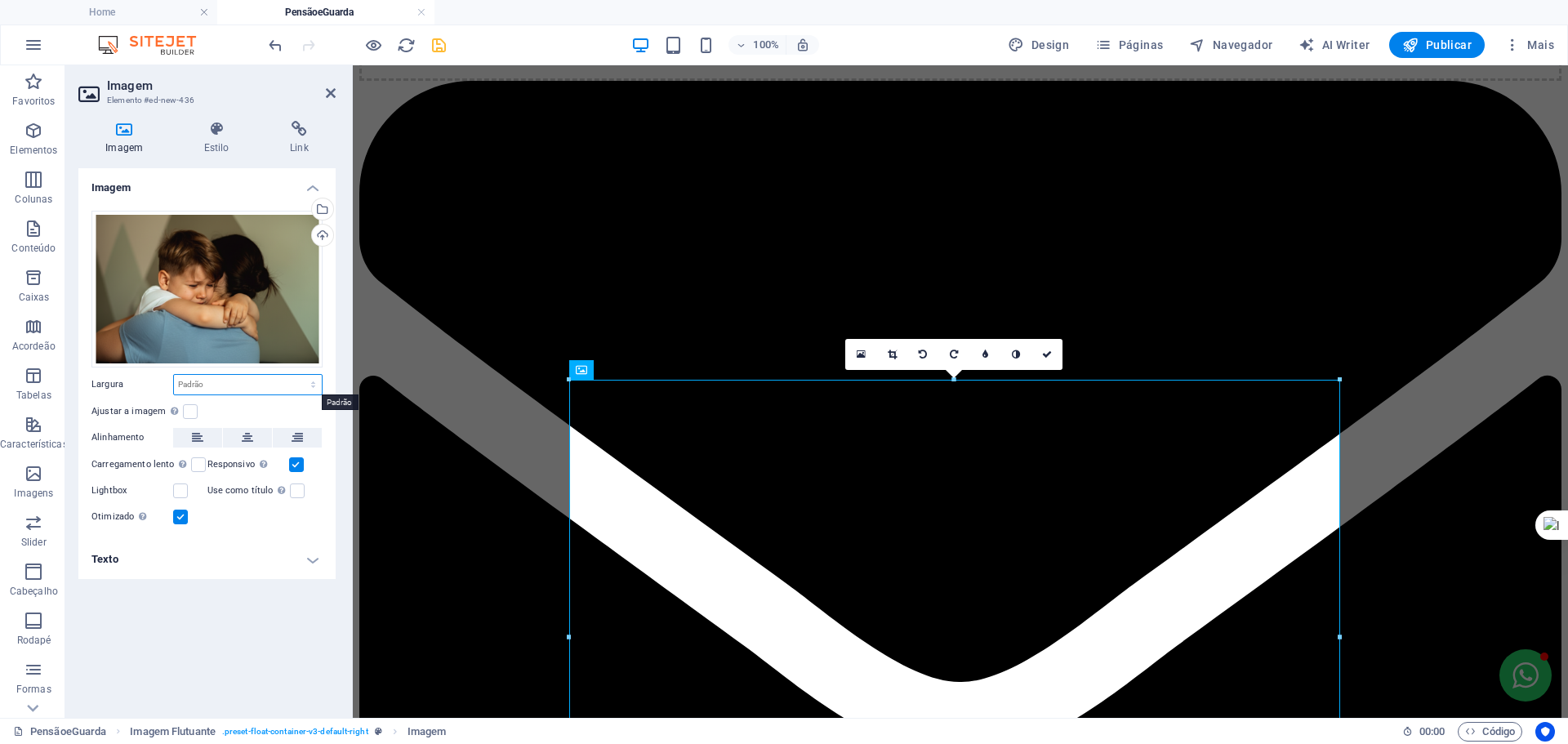
click at [227, 380] on select "Padrão automático px rem % em vh vw" at bounding box center [248, 385] width 148 height 19
select select "%"
click at [298, 375] on select "Padrão automático px rem % em vh vw" at bounding box center [248, 385] width 148 height 19
type input "50"
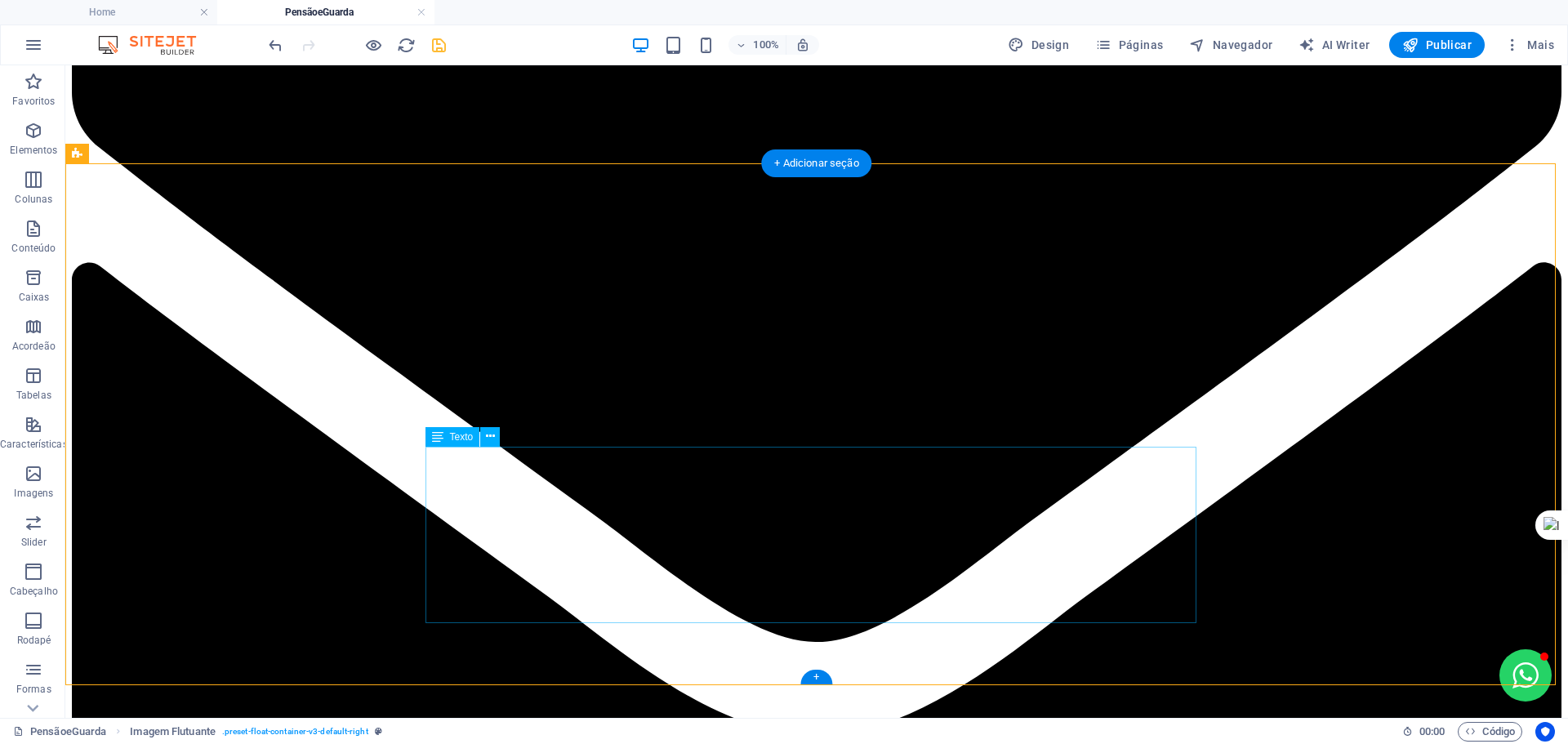
scroll to position [326, 0]
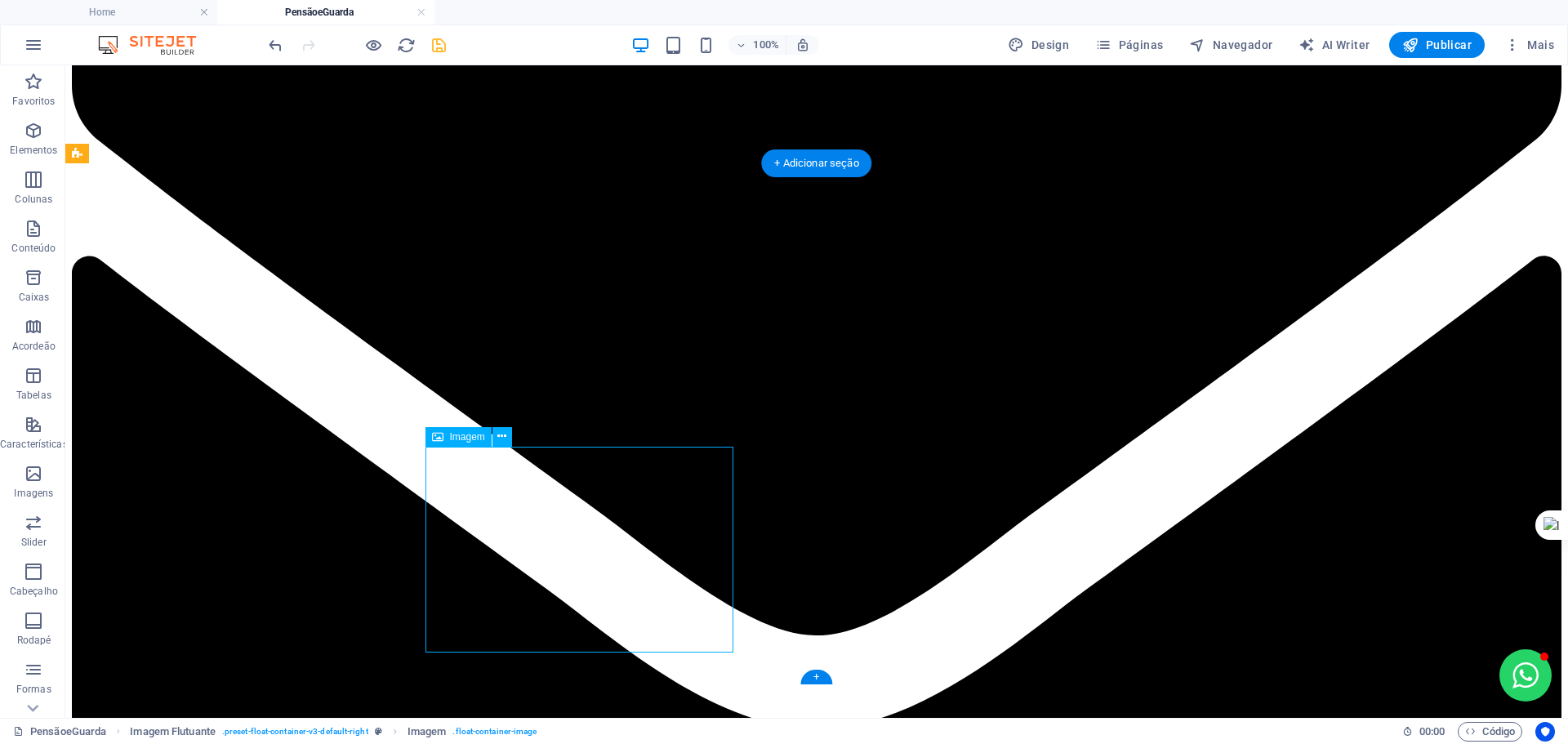
select select "%"
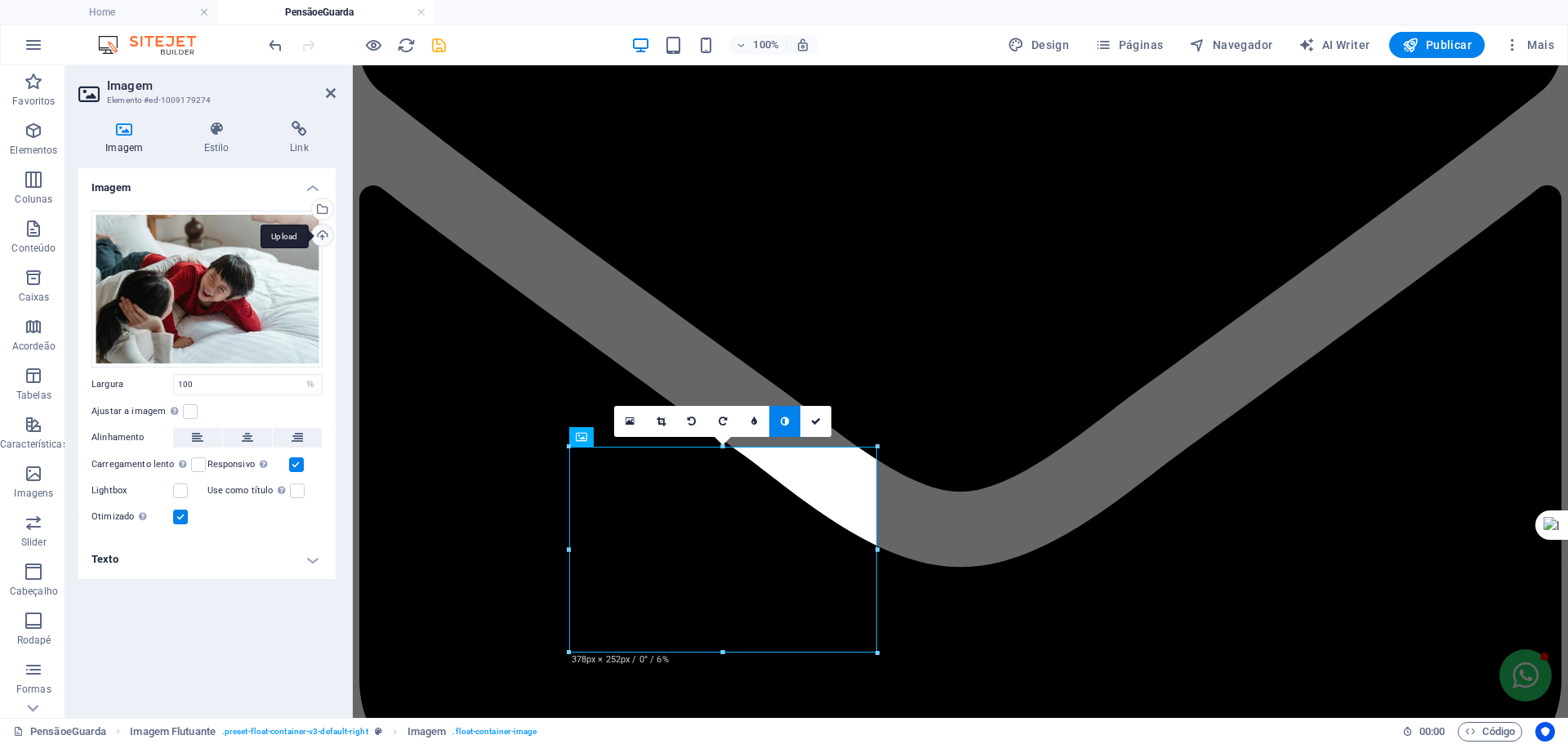
click at [326, 237] on div "Upload" at bounding box center [321, 237] width 25 height 25
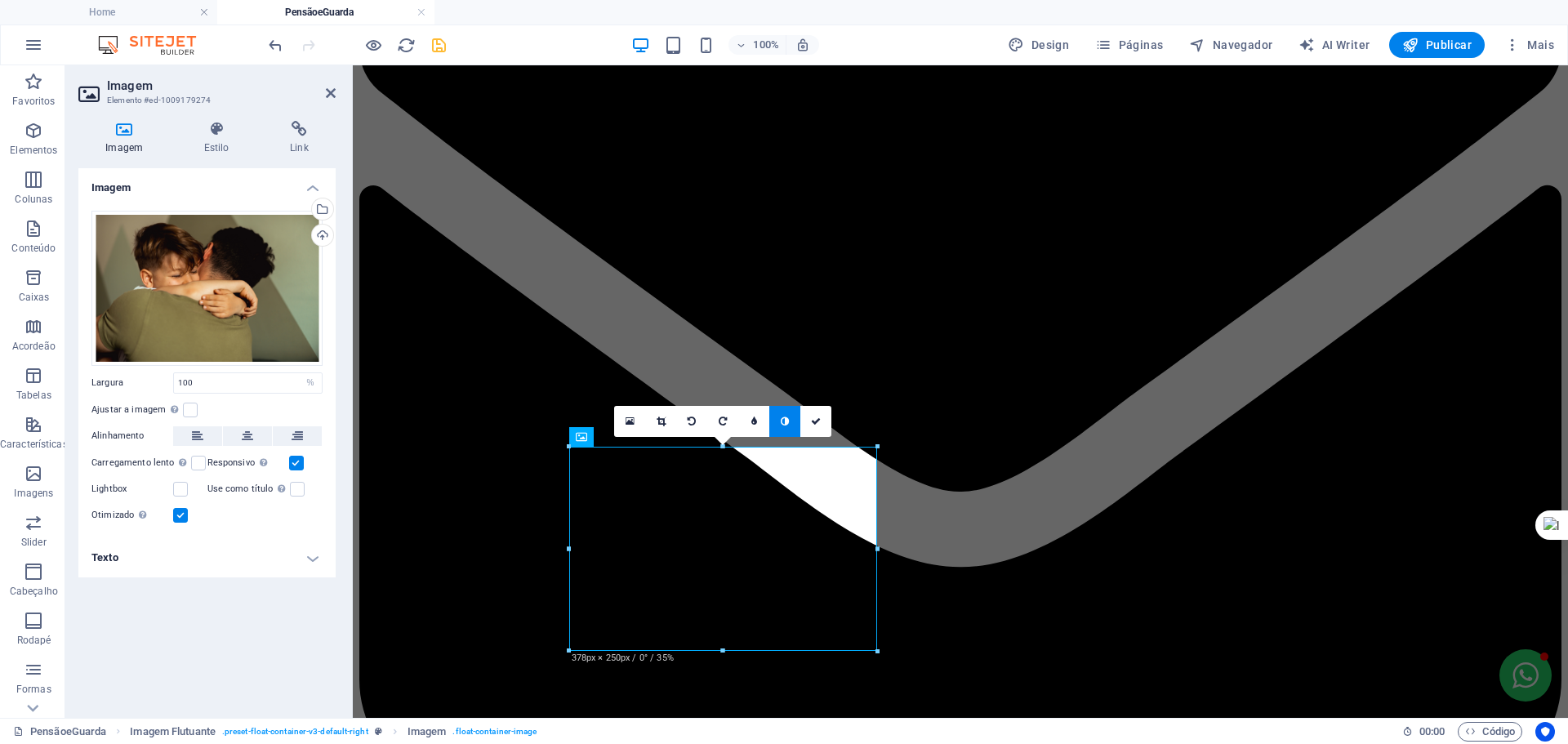
click at [779, 419] on link at bounding box center [785, 421] width 31 height 31
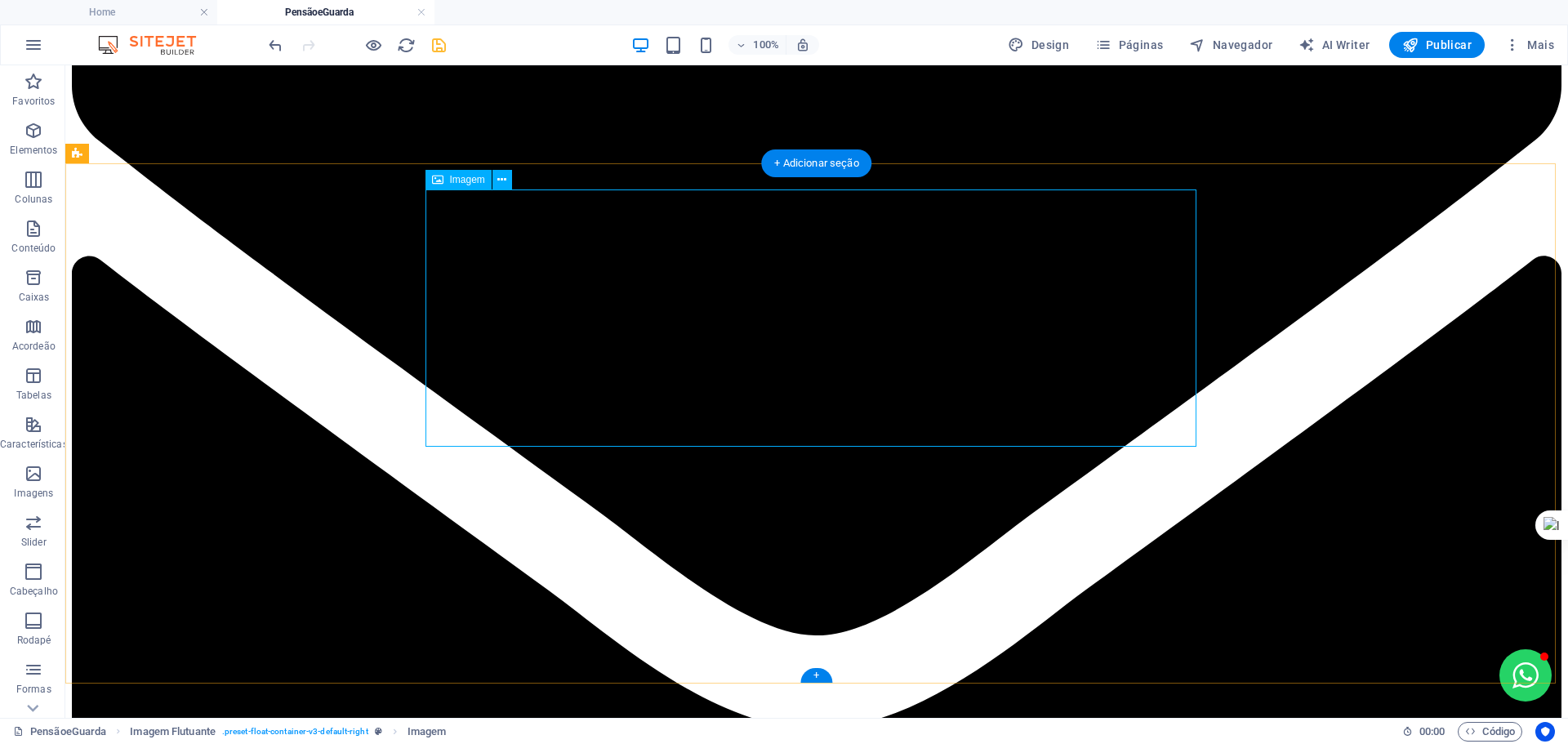
select select "%"
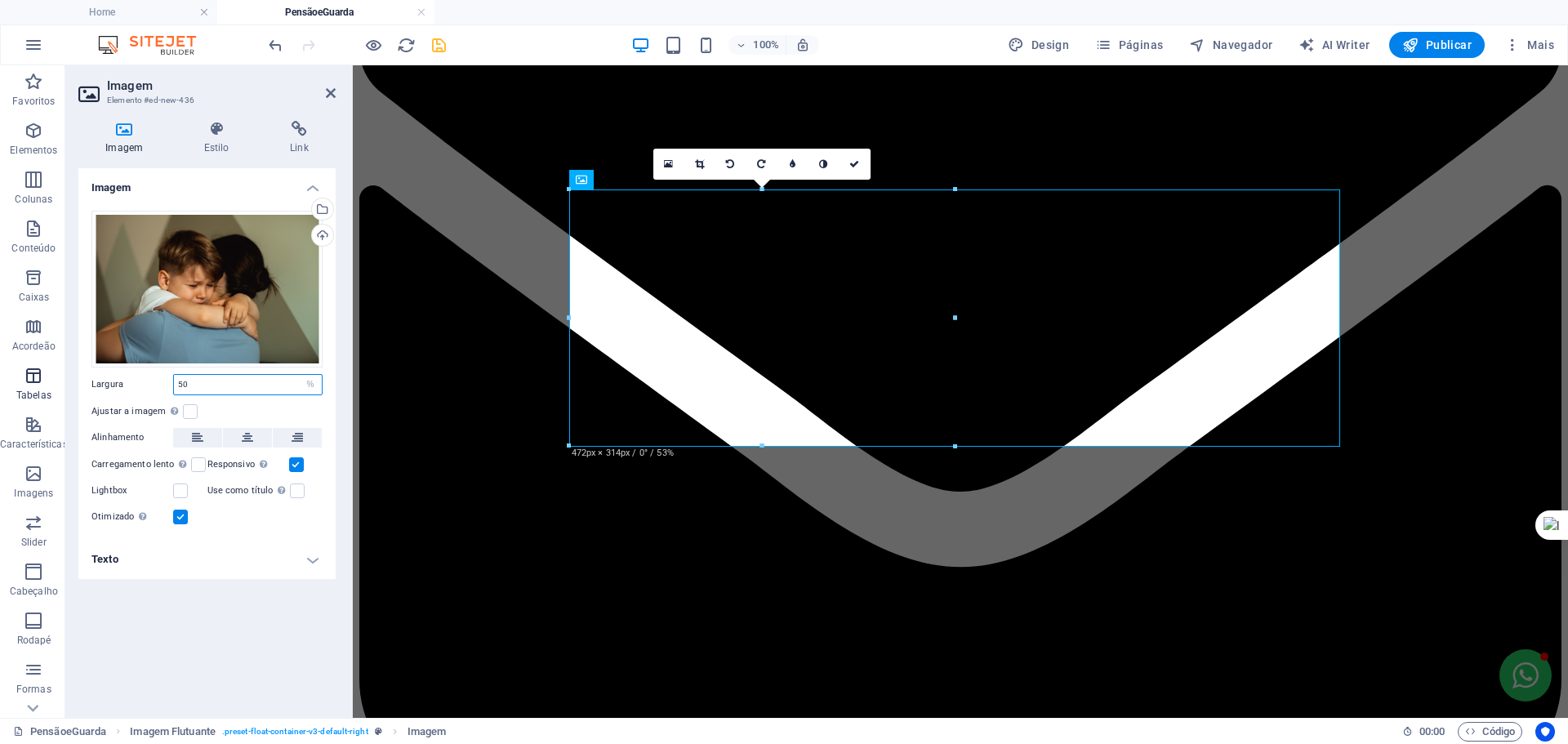
drag, startPoint x: 242, startPoint y: 381, endPoint x: 57, endPoint y: 381, distance: 185.0
click at [57, 381] on section "Favoritos Elementos Colunas Conteúdo Caixas Acordeão Tabelas Características Im…" at bounding box center [784, 392] width 1568 height 653
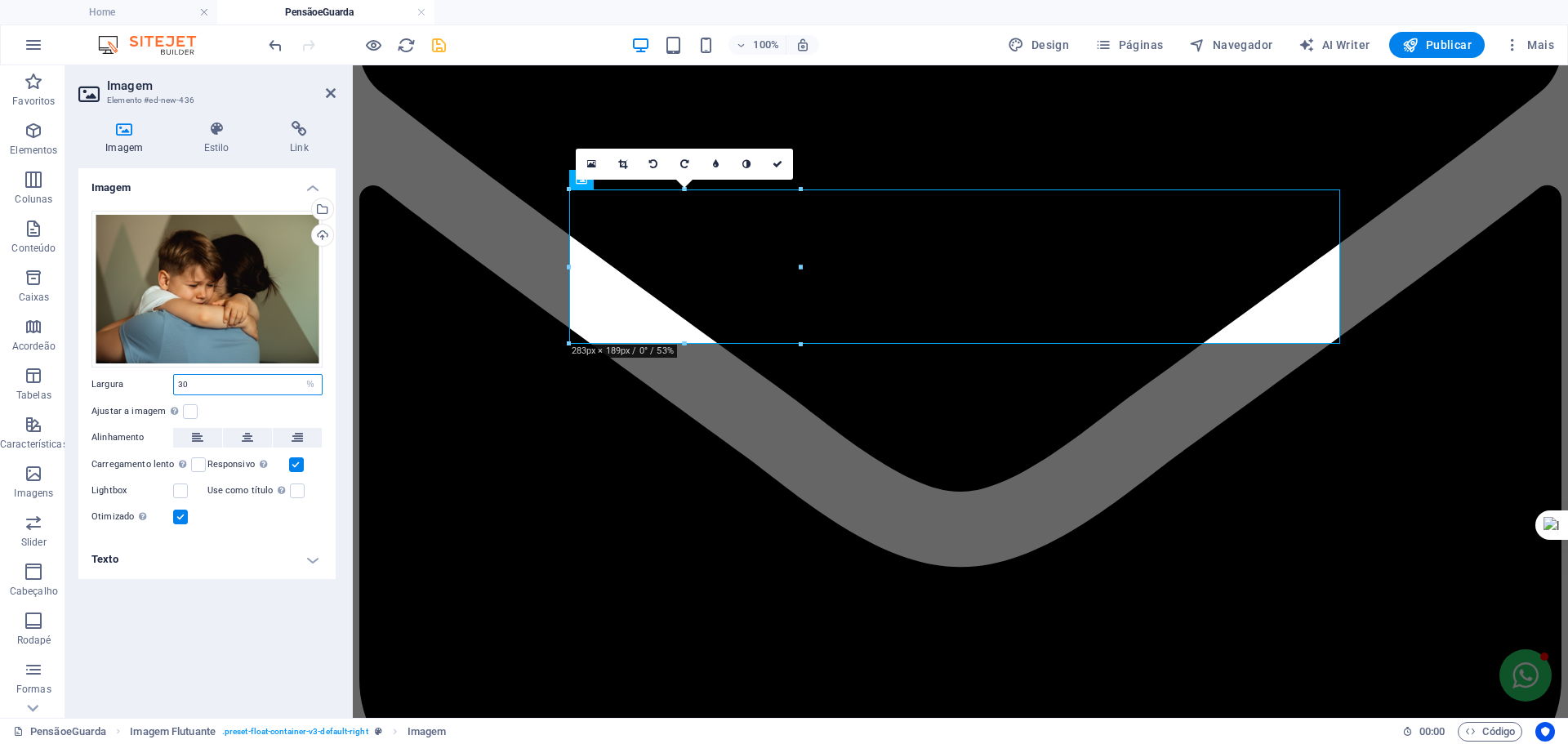
drag, startPoint x: 206, startPoint y: 384, endPoint x: 85, endPoint y: 381, distance: 121.0
click at [85, 381] on div "Arraste os arquivos aqui, clique para escolher os arquivos ou selecione os arqu…" at bounding box center [207, 369] width 257 height 343
type input "40"
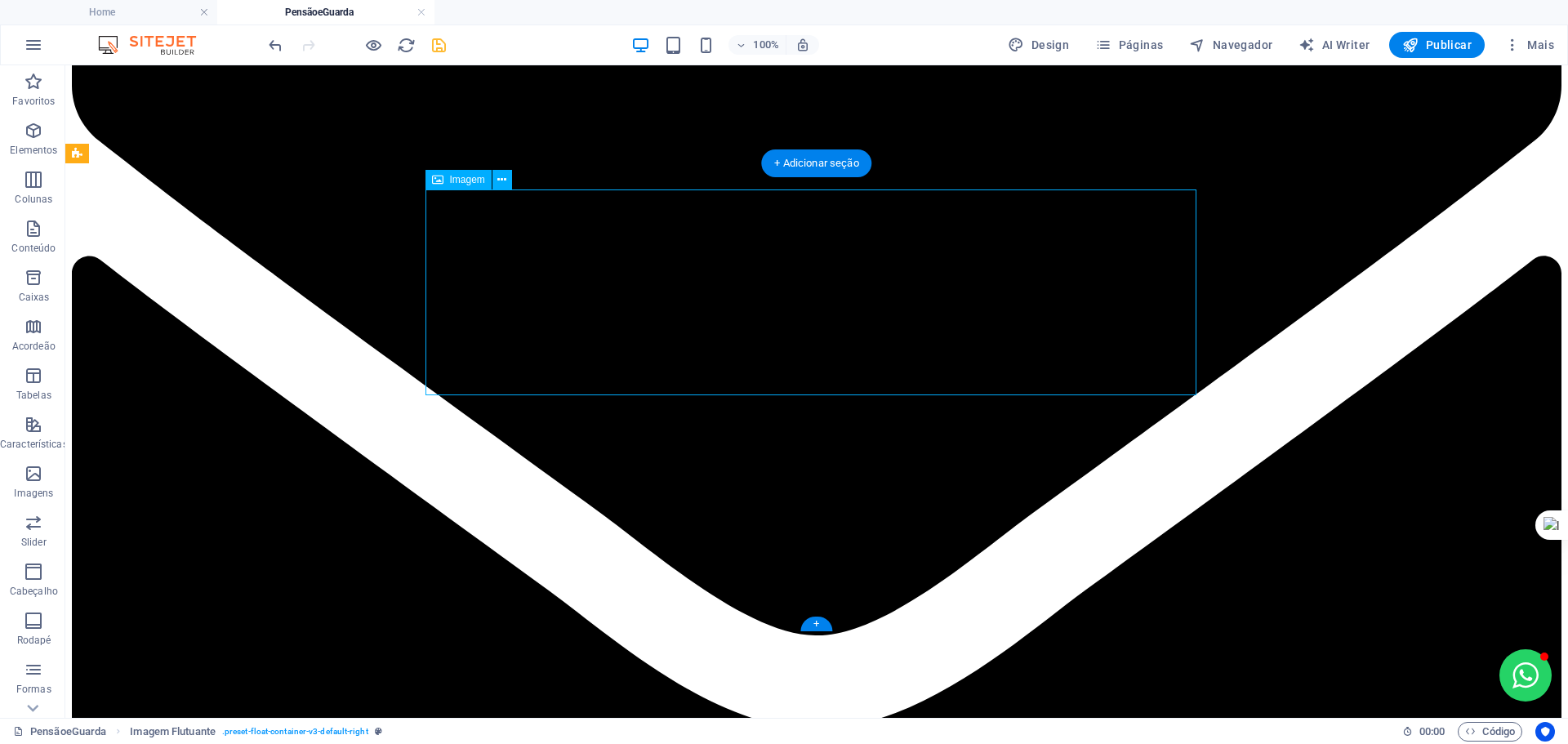
select select "%"
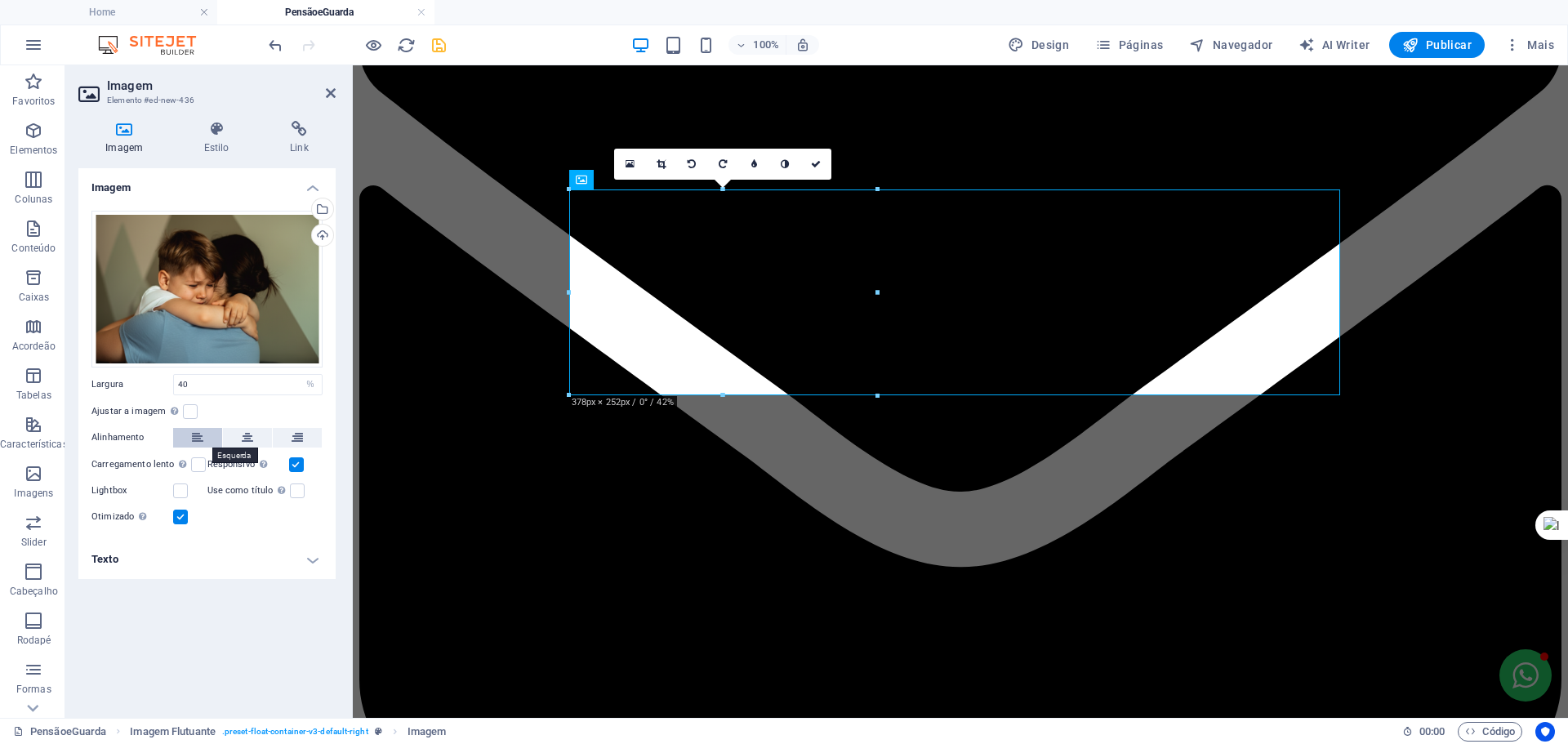
click at [189, 433] on button at bounding box center [197, 438] width 49 height 19
click at [187, 412] on label at bounding box center [190, 411] width 14 height 14
click at [0, 0] on input "Ajustar a imagem Ajustar a imagem automaticamente a uma largura e altura fixas" at bounding box center [0, 0] width 0 height 0
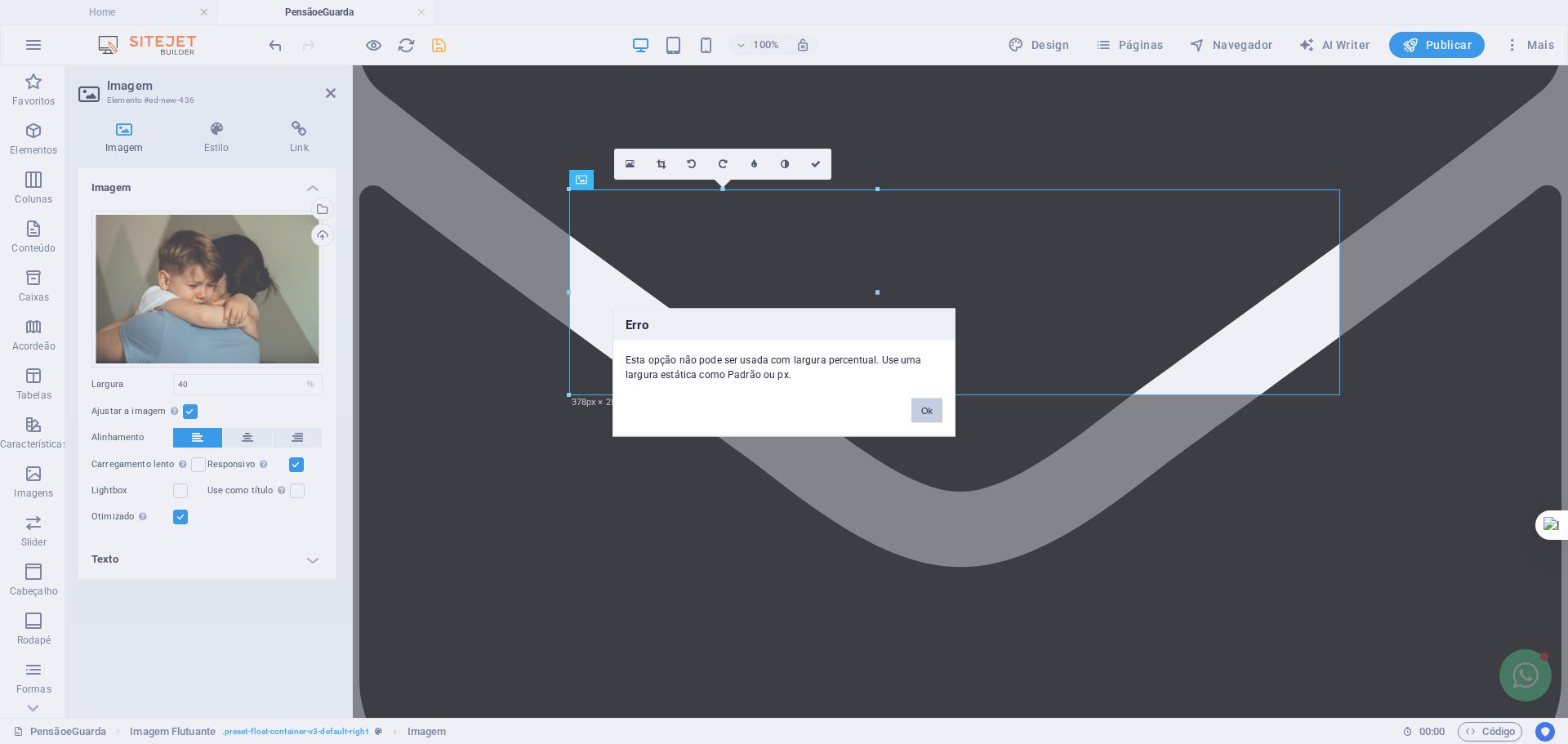
drag, startPoint x: 921, startPoint y: 408, endPoint x: 215, endPoint y: 396, distance: 706.1
click at [921, 408] on button "Ok" at bounding box center [927, 410] width 31 height 25
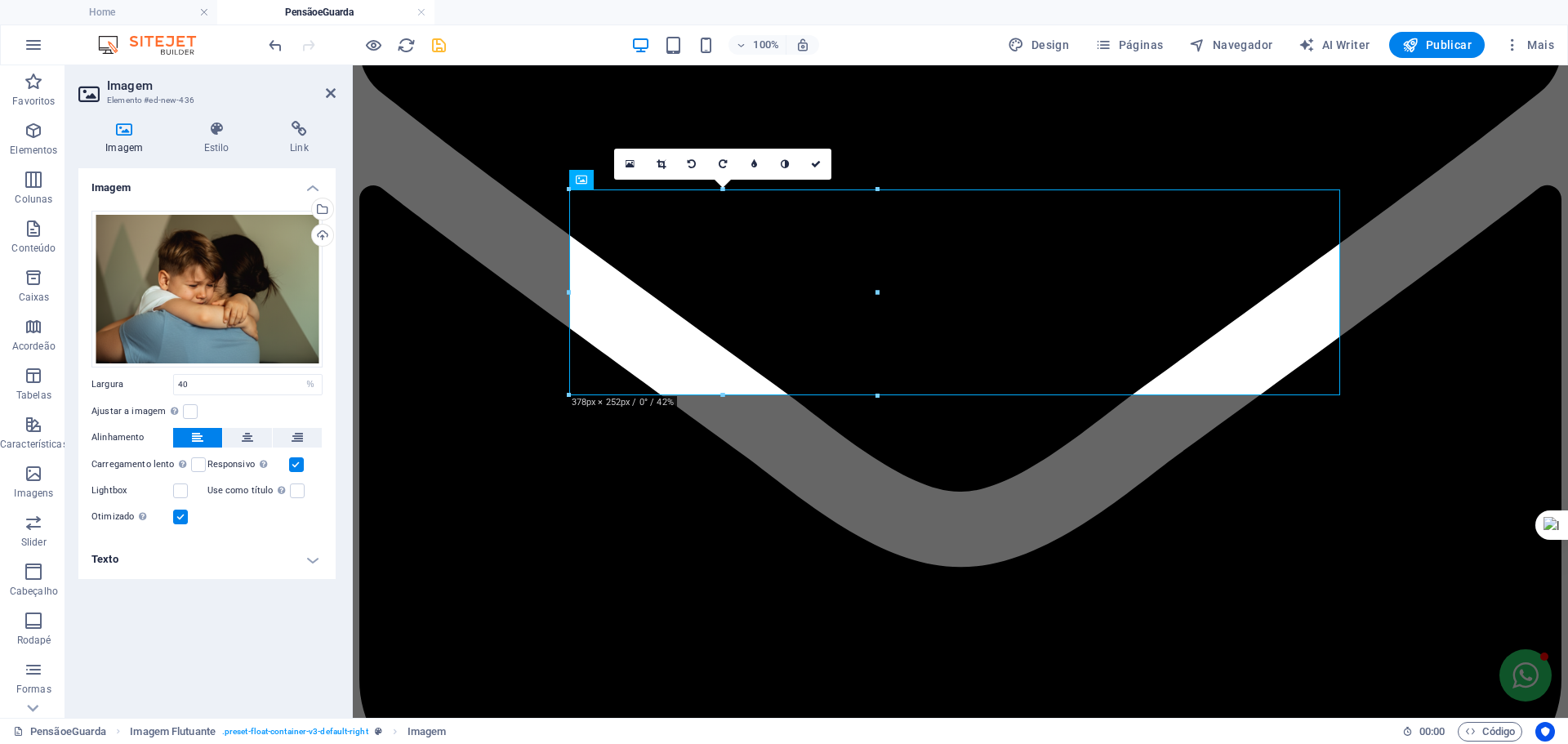
click at [275, 557] on h4 "Texto" at bounding box center [207, 560] width 257 height 39
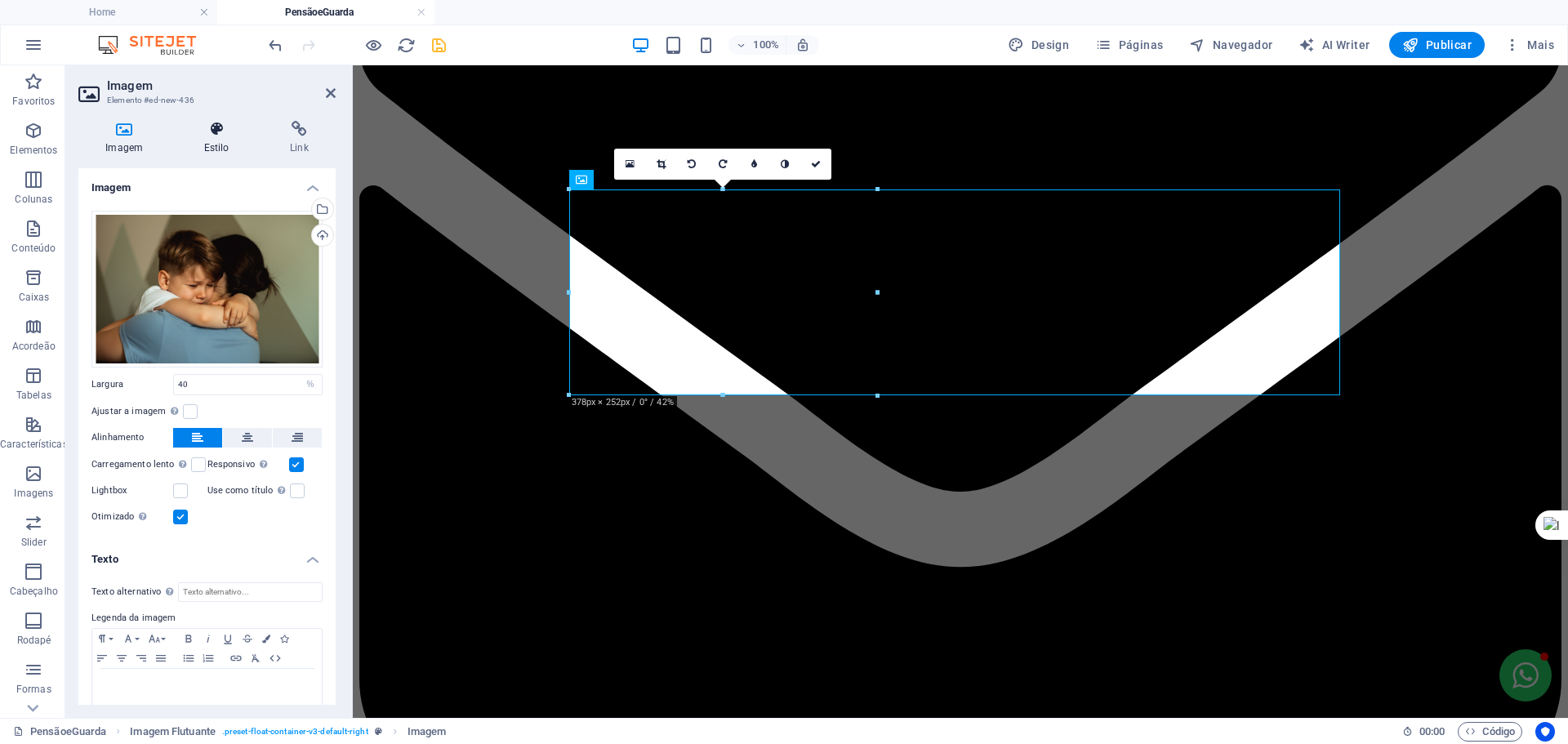
click at [213, 129] on icon at bounding box center [216, 129] width 80 height 16
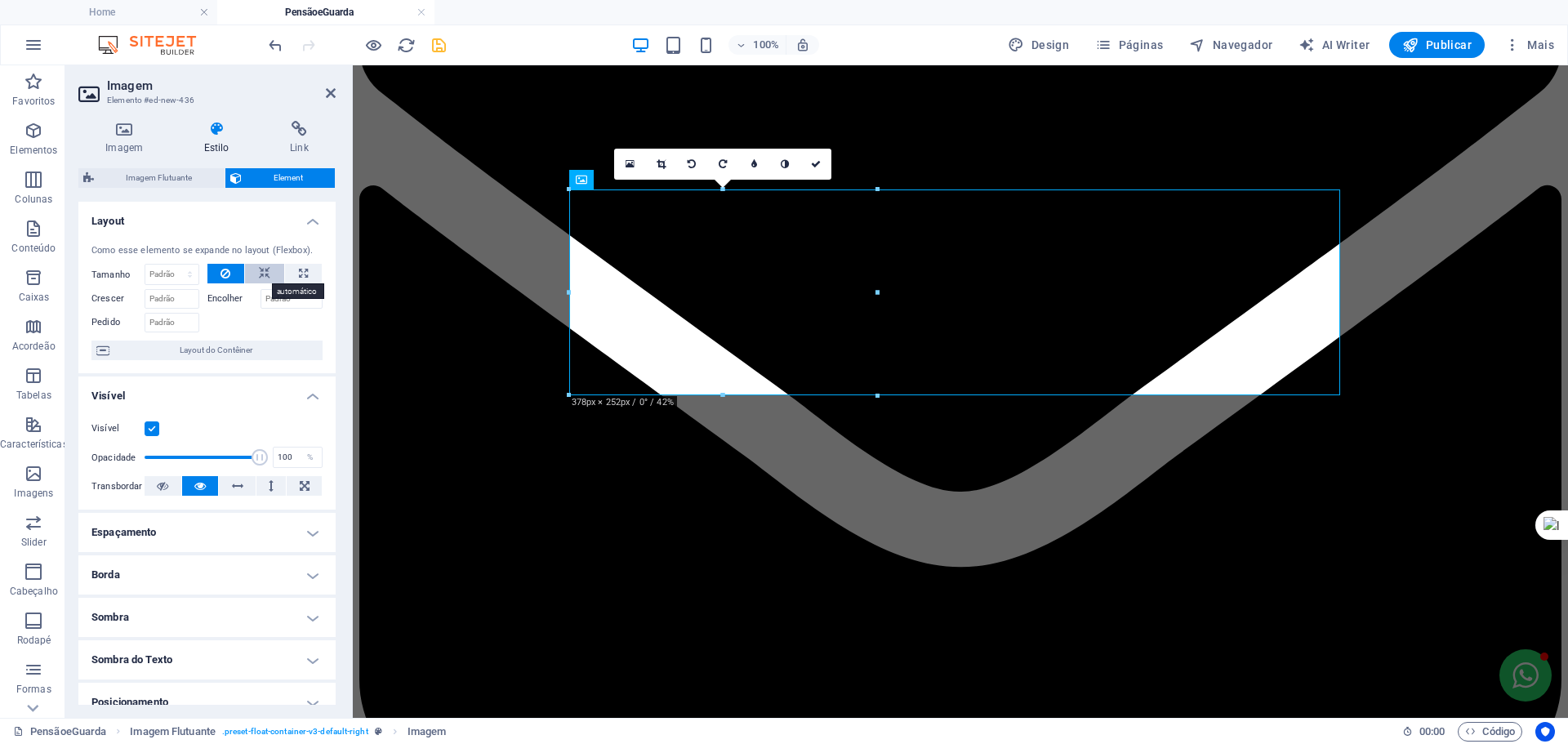
click at [264, 272] on icon at bounding box center [265, 274] width 12 height 19
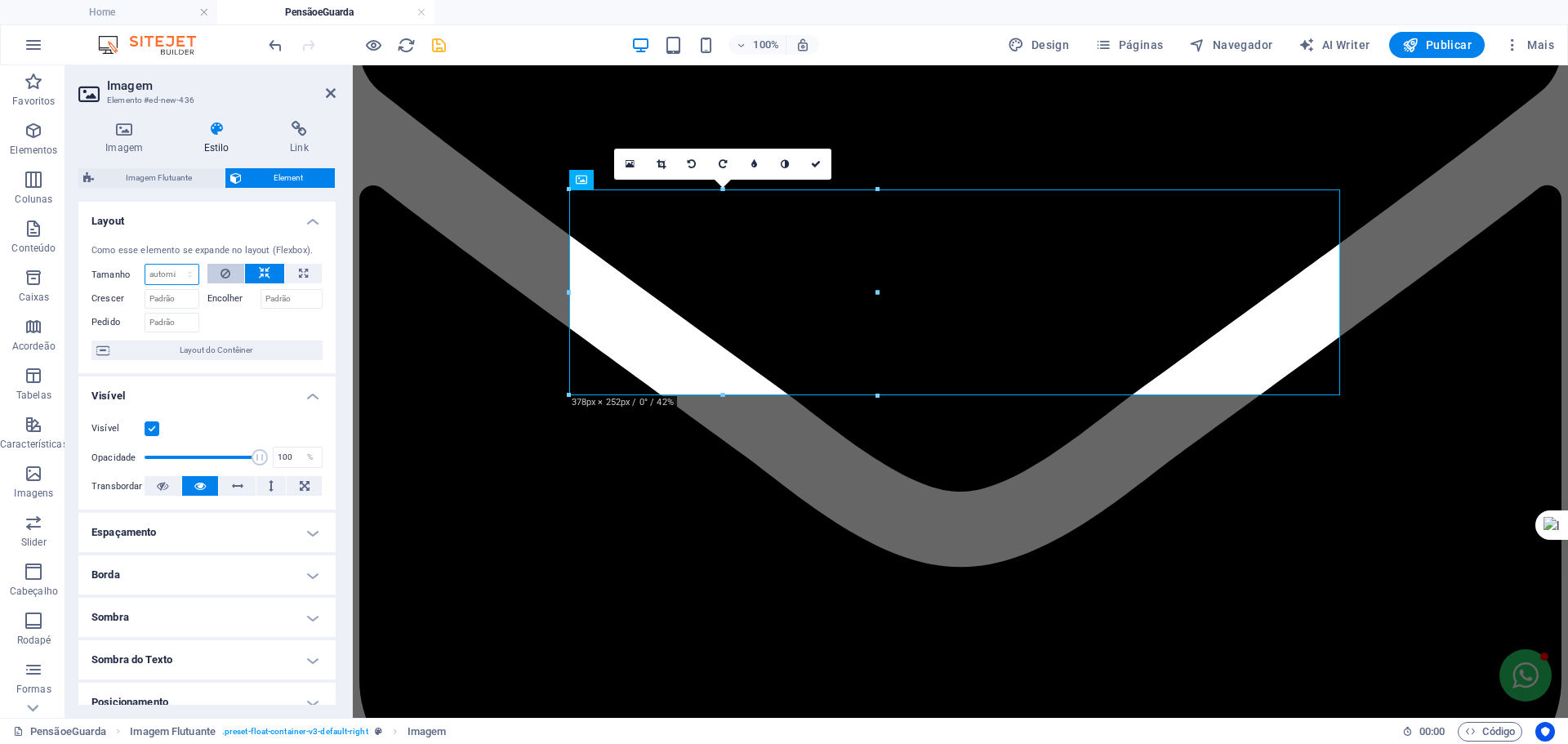
click at [186, 272] on select "Padrão automático px % 1/1 1/2 1/3 1/4 1/5 1/6 1/7 1/8 1/9 1/10" at bounding box center [171, 275] width 53 height 19
click at [164, 272] on select "Padrão automático px % 1/1 1/2 1/3 1/4 1/5 1/6 1/7 1/8 1/9 1/10" at bounding box center [171, 275] width 53 height 19
click at [223, 272] on icon at bounding box center [226, 274] width 10 height 19
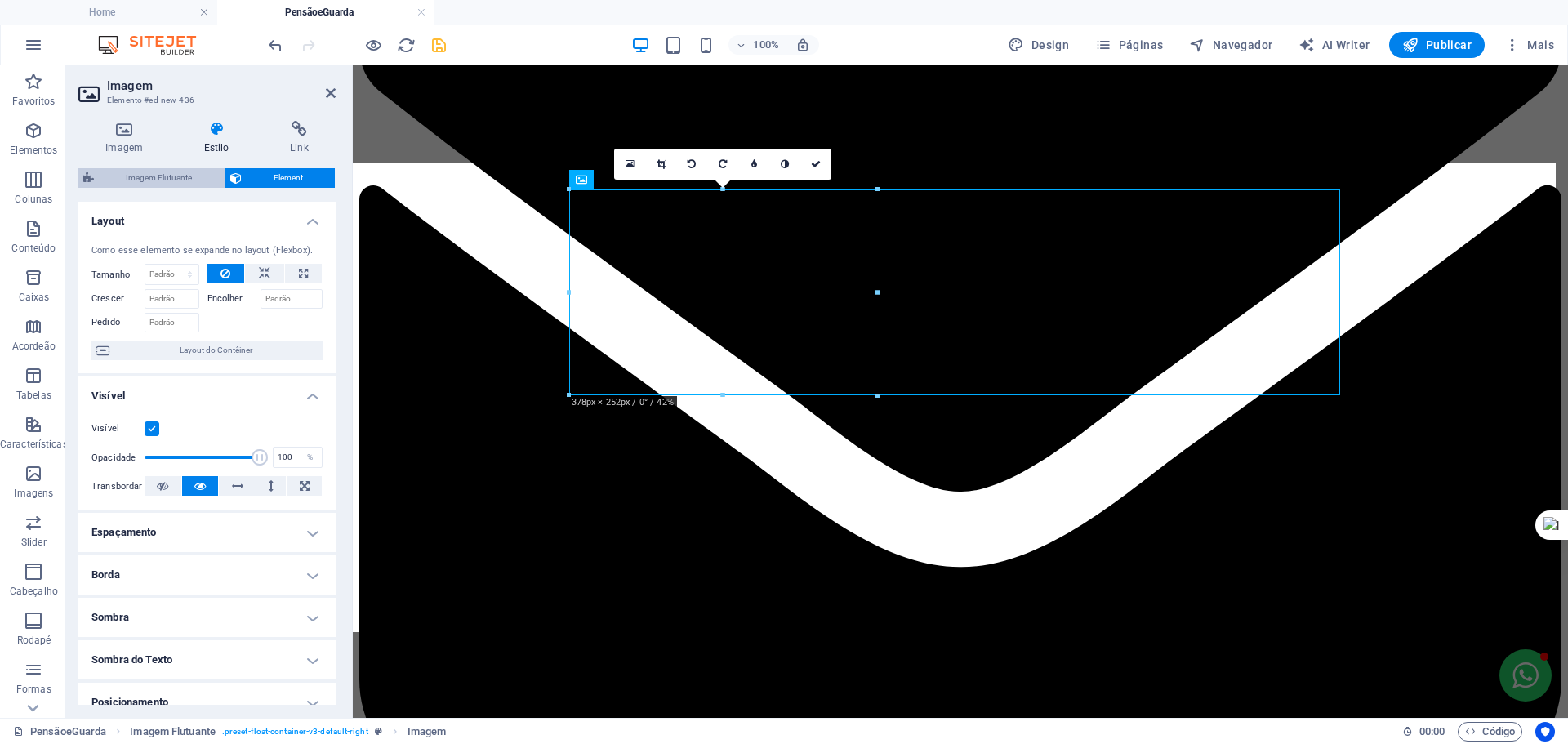
click at [154, 176] on span "Imagem Flutuante" at bounding box center [159, 178] width 121 height 19
select select "%"
select select "rem"
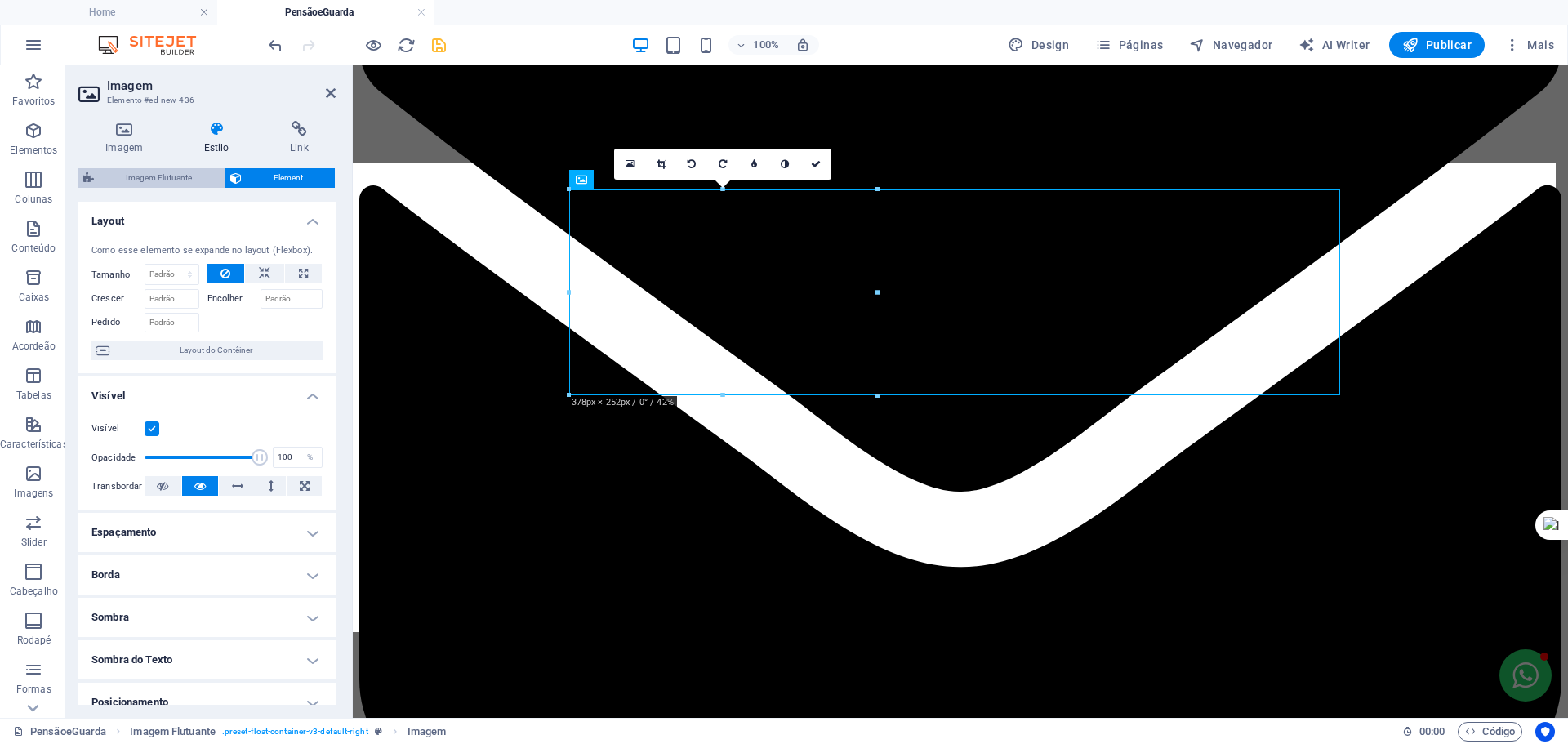
select select "rem"
select select "preset-float-container-v3-default-right"
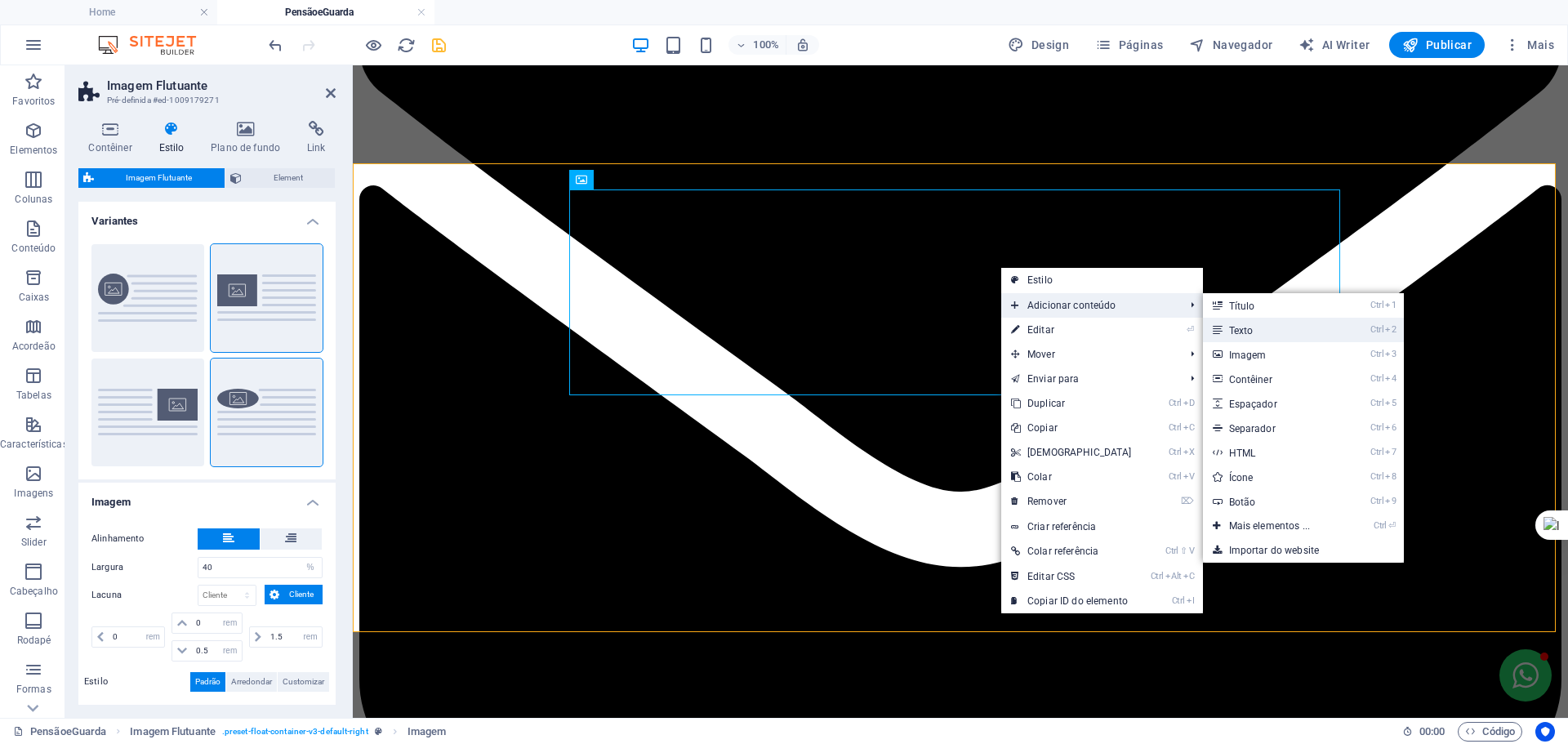
click at [1273, 329] on link "Ctrl 2 Texto" at bounding box center [1273, 330] width 140 height 25
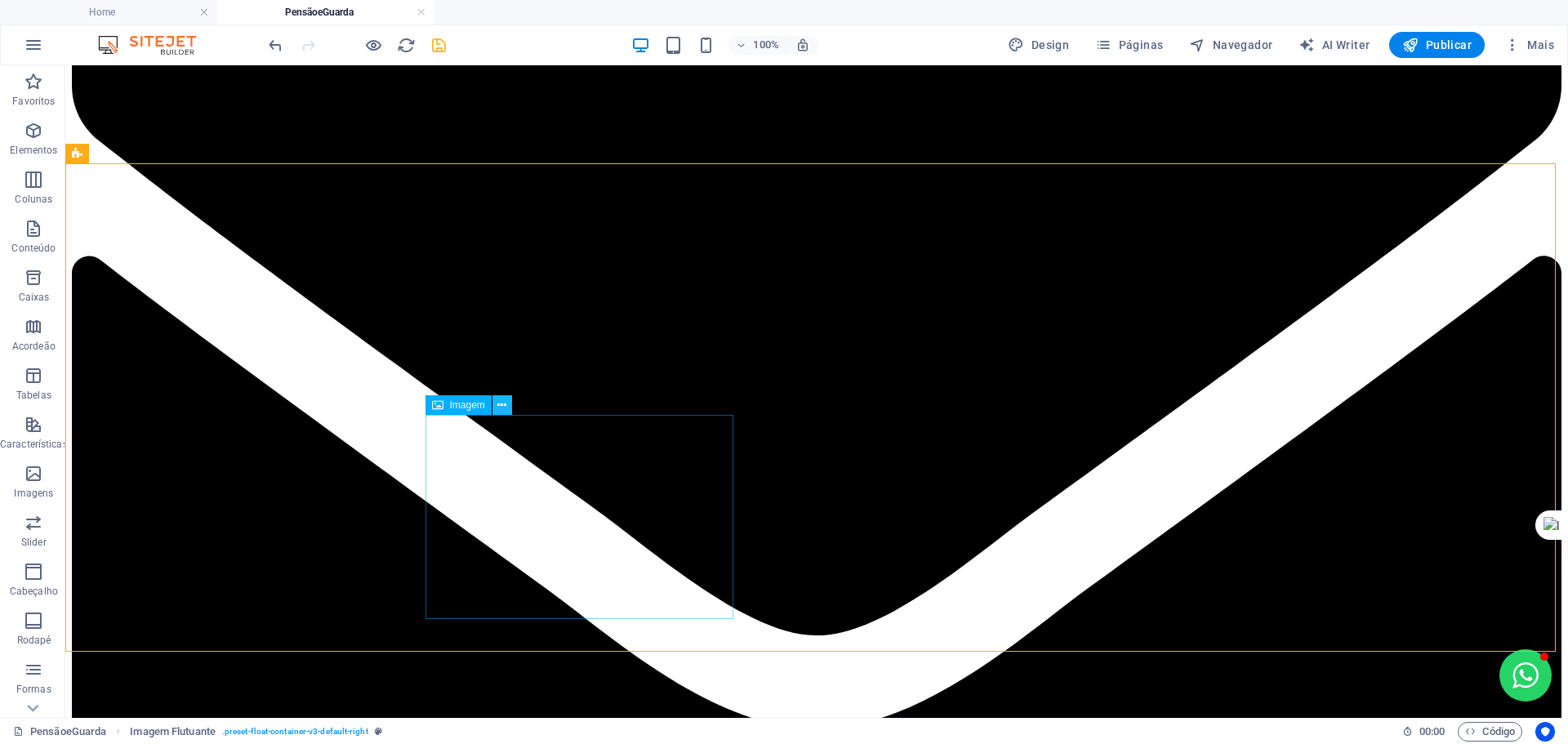
click at [502, 407] on icon at bounding box center [501, 406] width 9 height 17
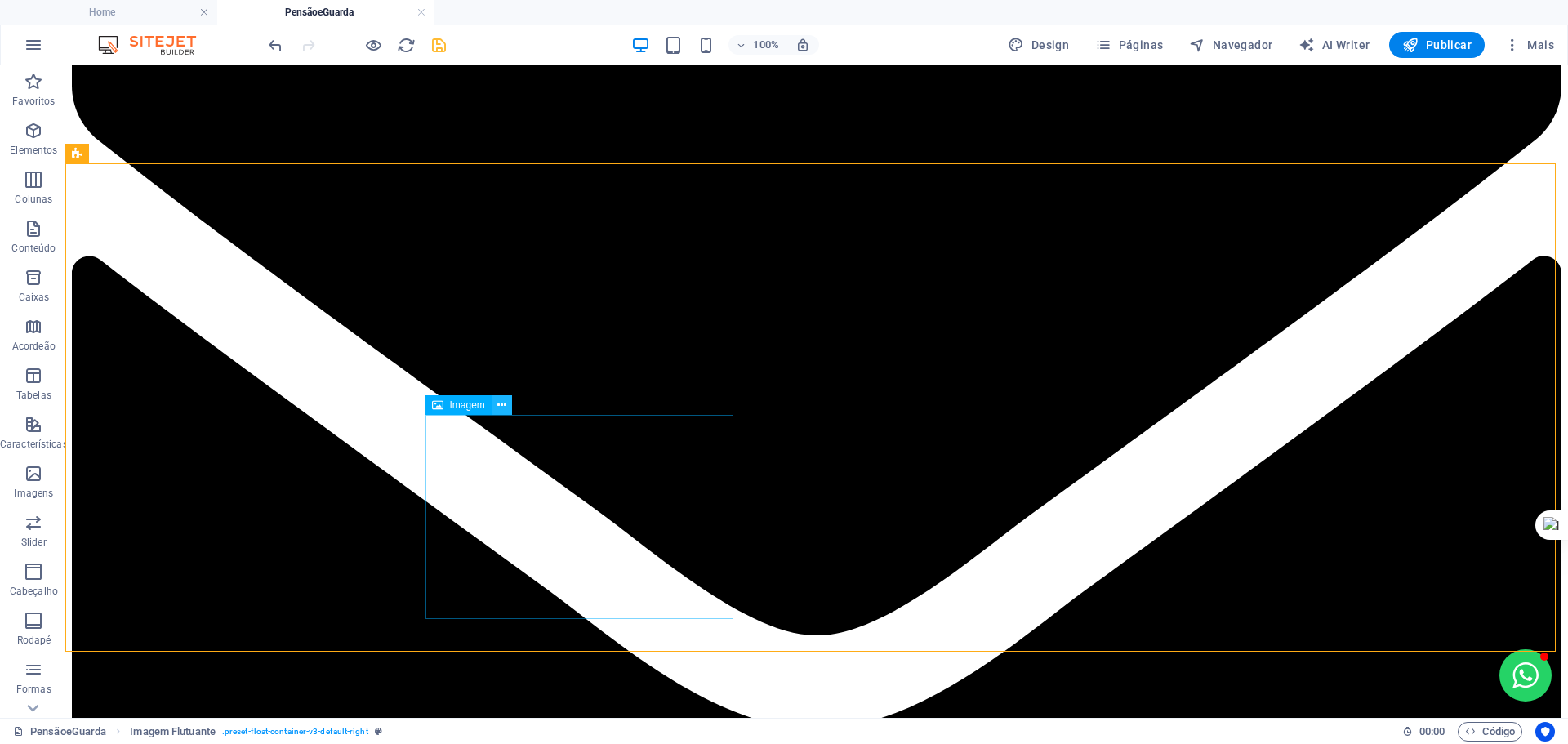
click at [502, 408] on icon at bounding box center [501, 406] width 9 height 17
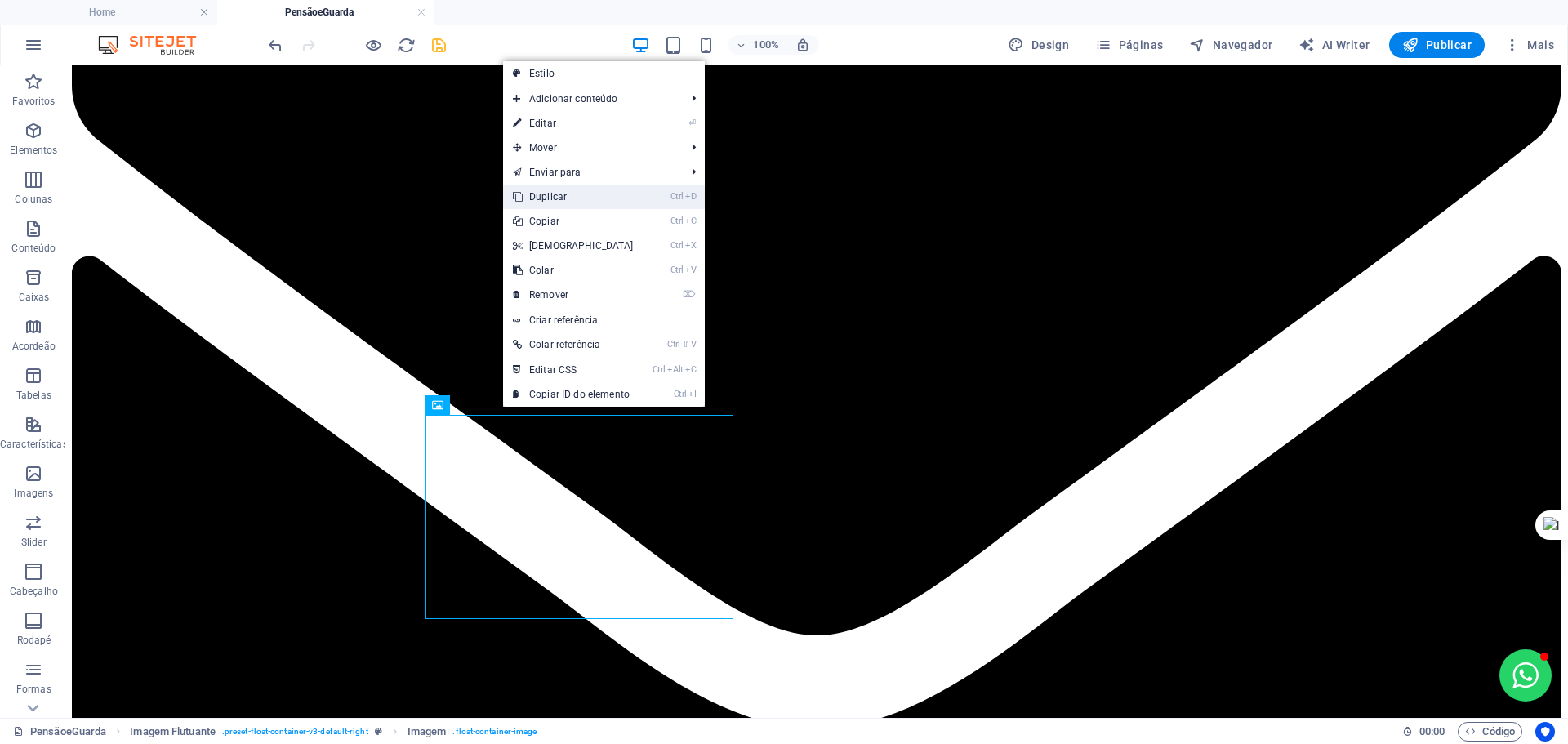
click at [588, 188] on link "Ctrl D Duplicar" at bounding box center [573, 197] width 140 height 25
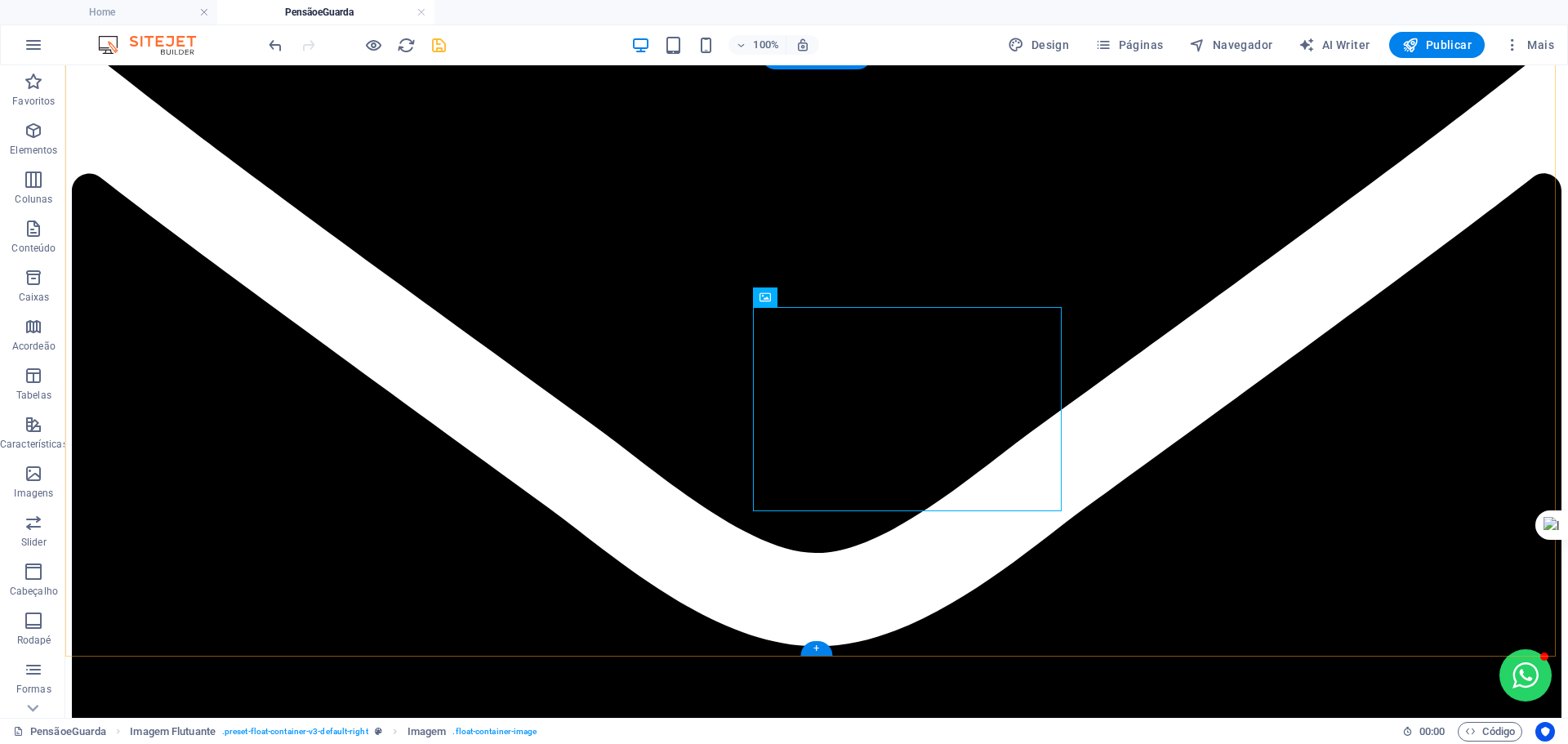
scroll to position [436, 0]
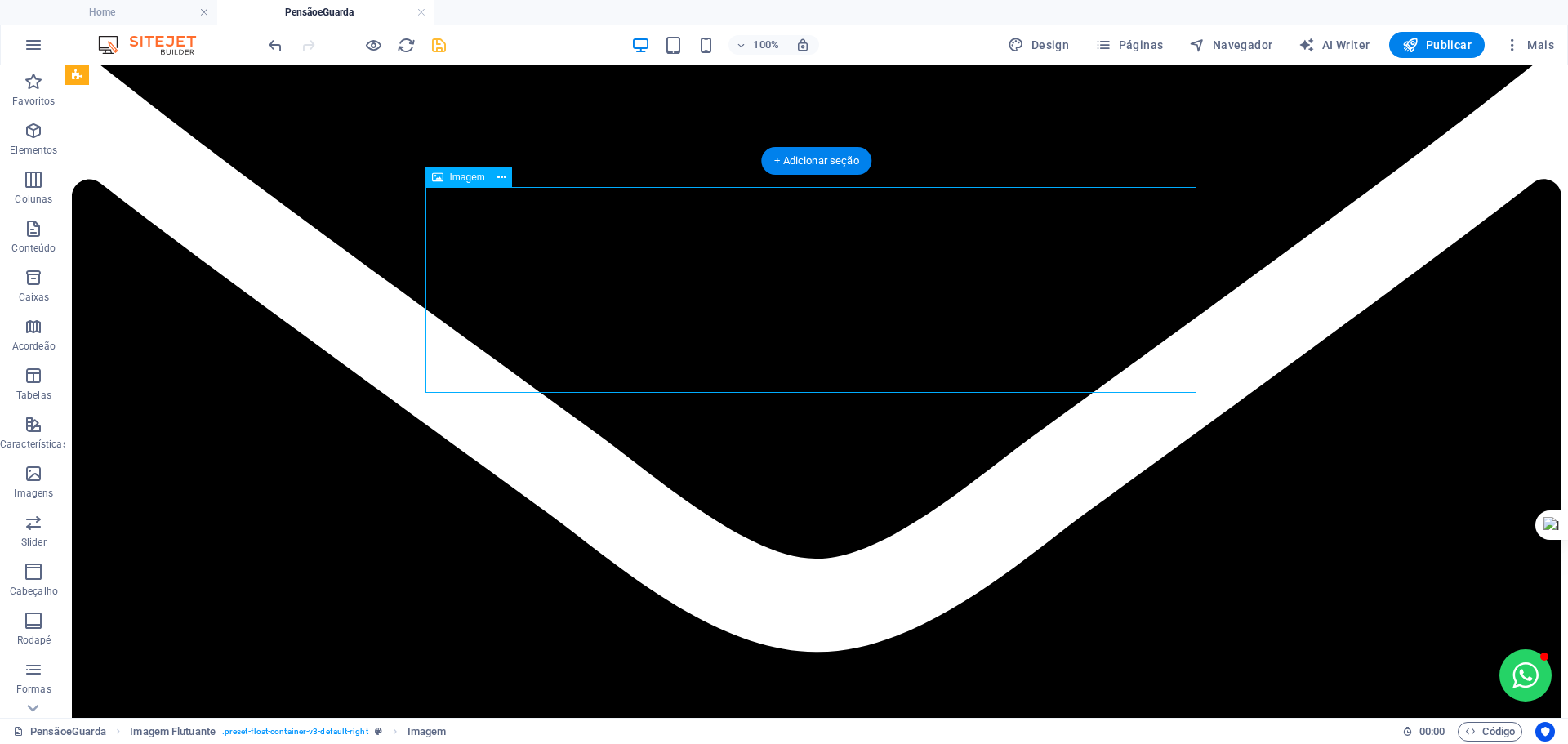
scroll to position [273, 0]
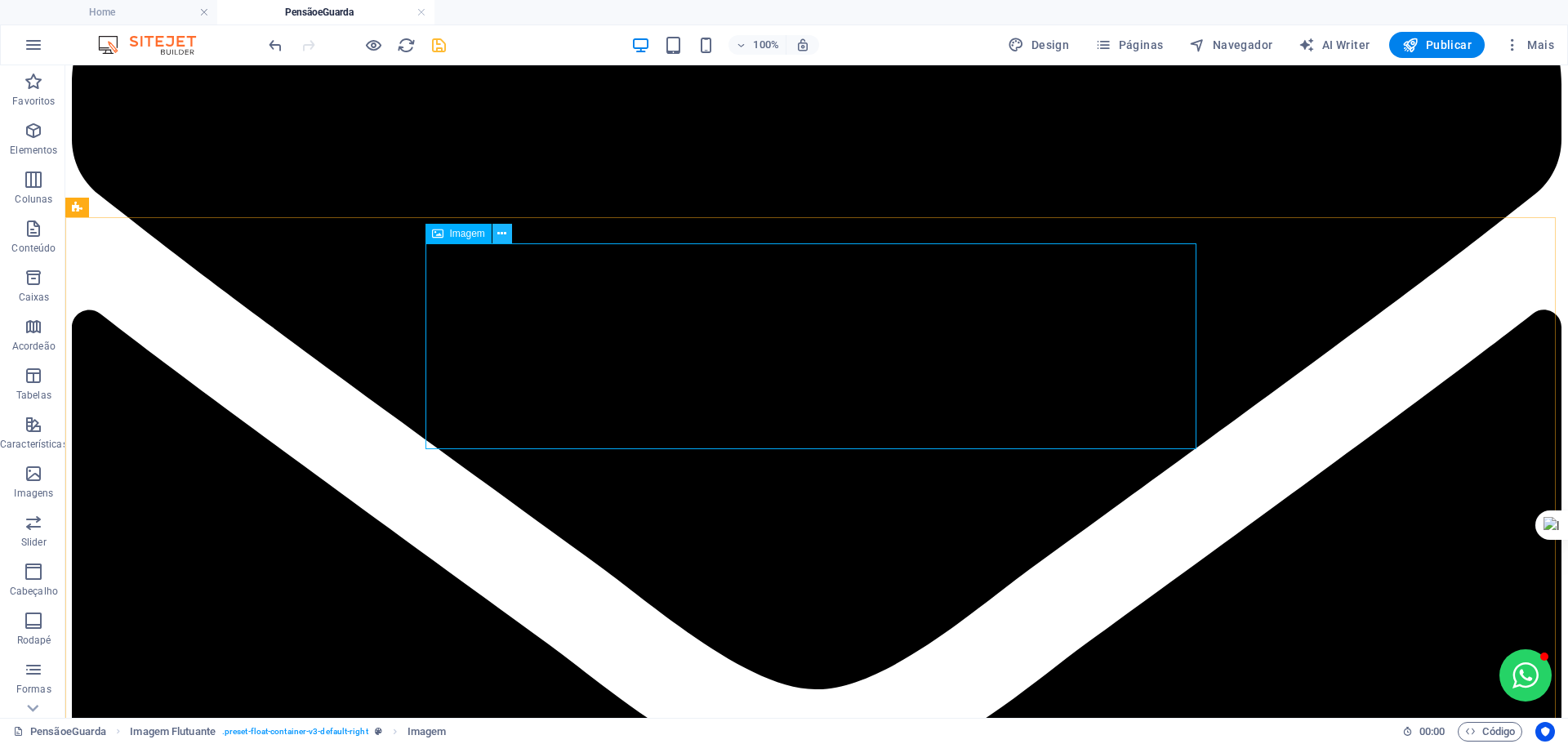
click at [503, 238] on icon at bounding box center [501, 234] width 9 height 17
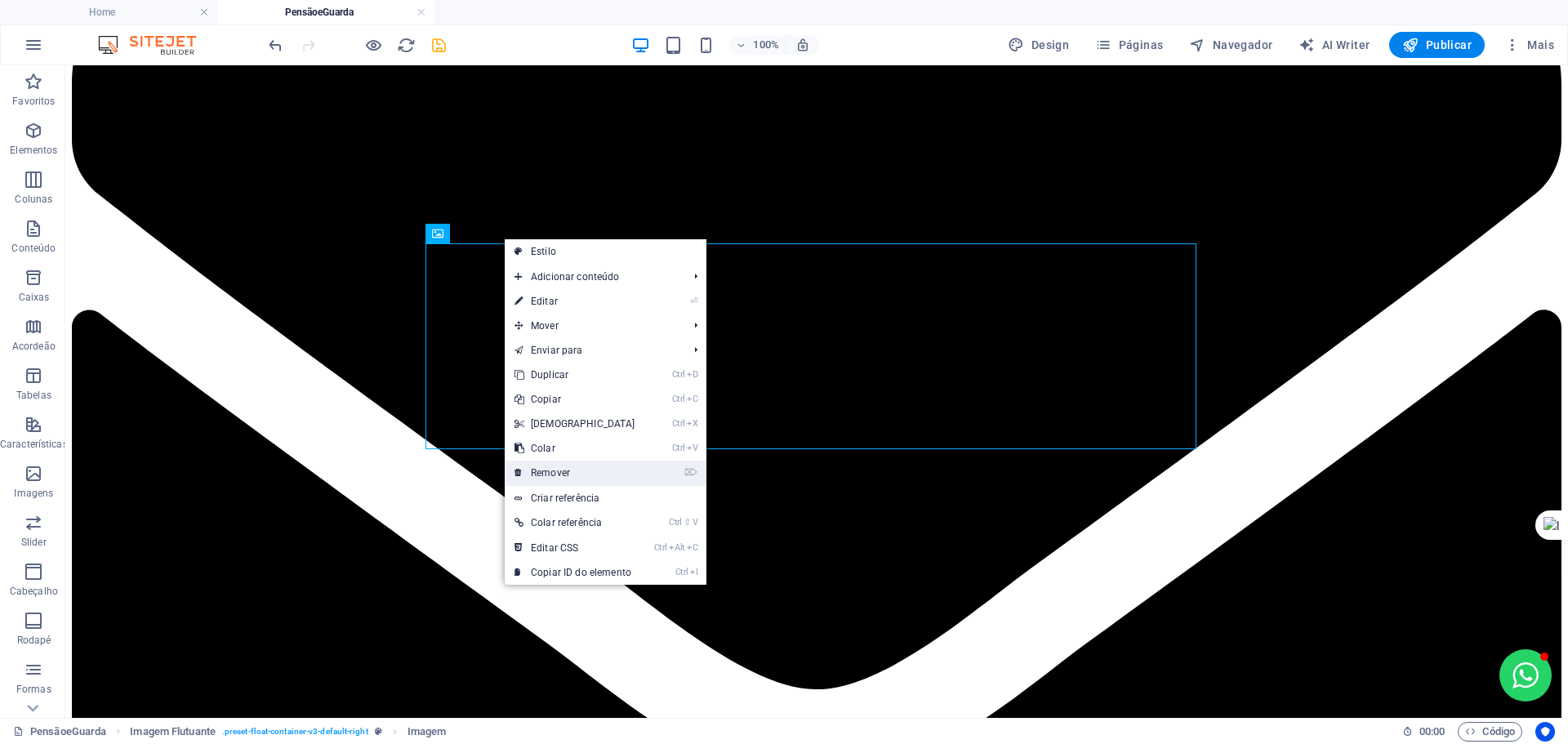
click at [563, 464] on link "⌦ Remover" at bounding box center [575, 473] width 140 height 25
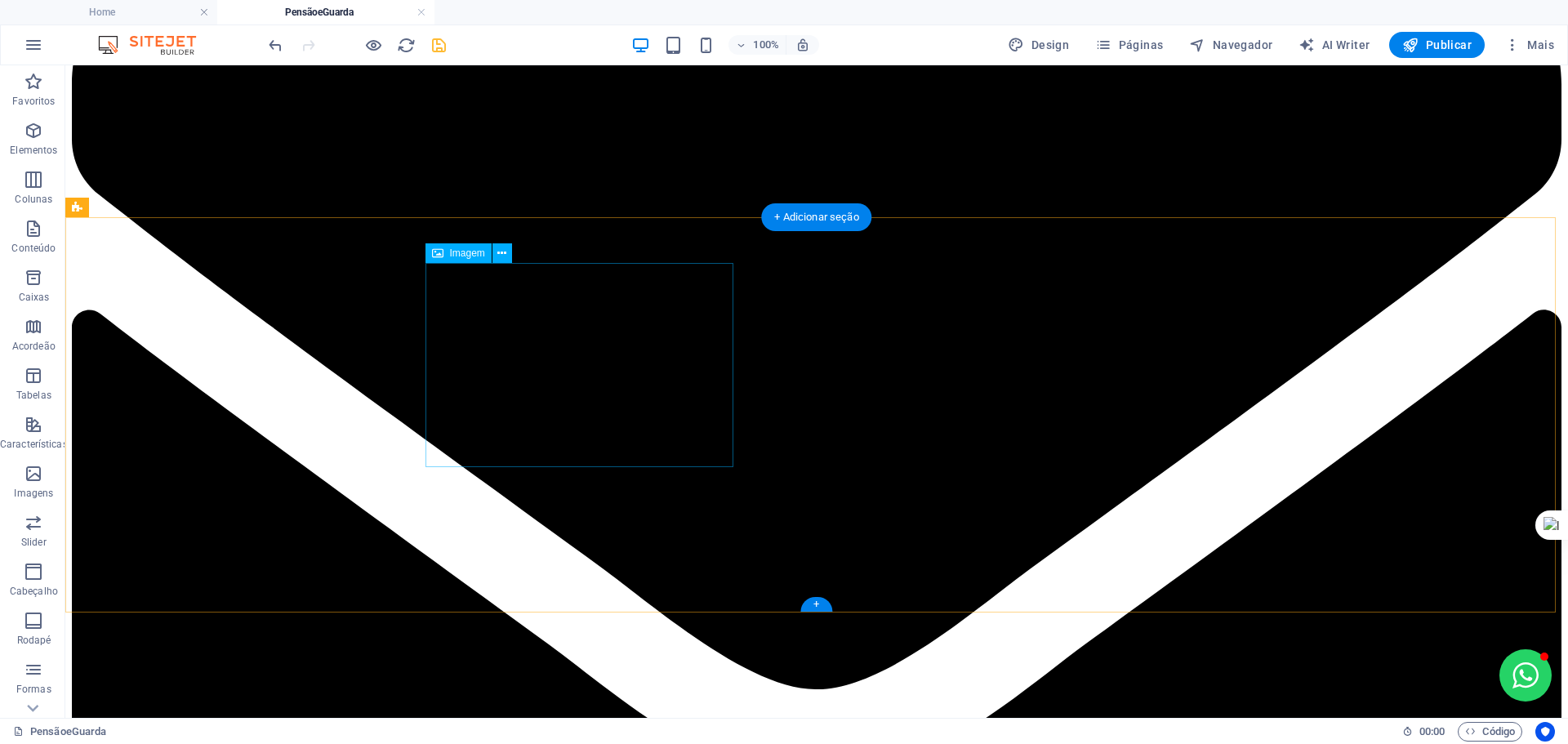
select select "%"
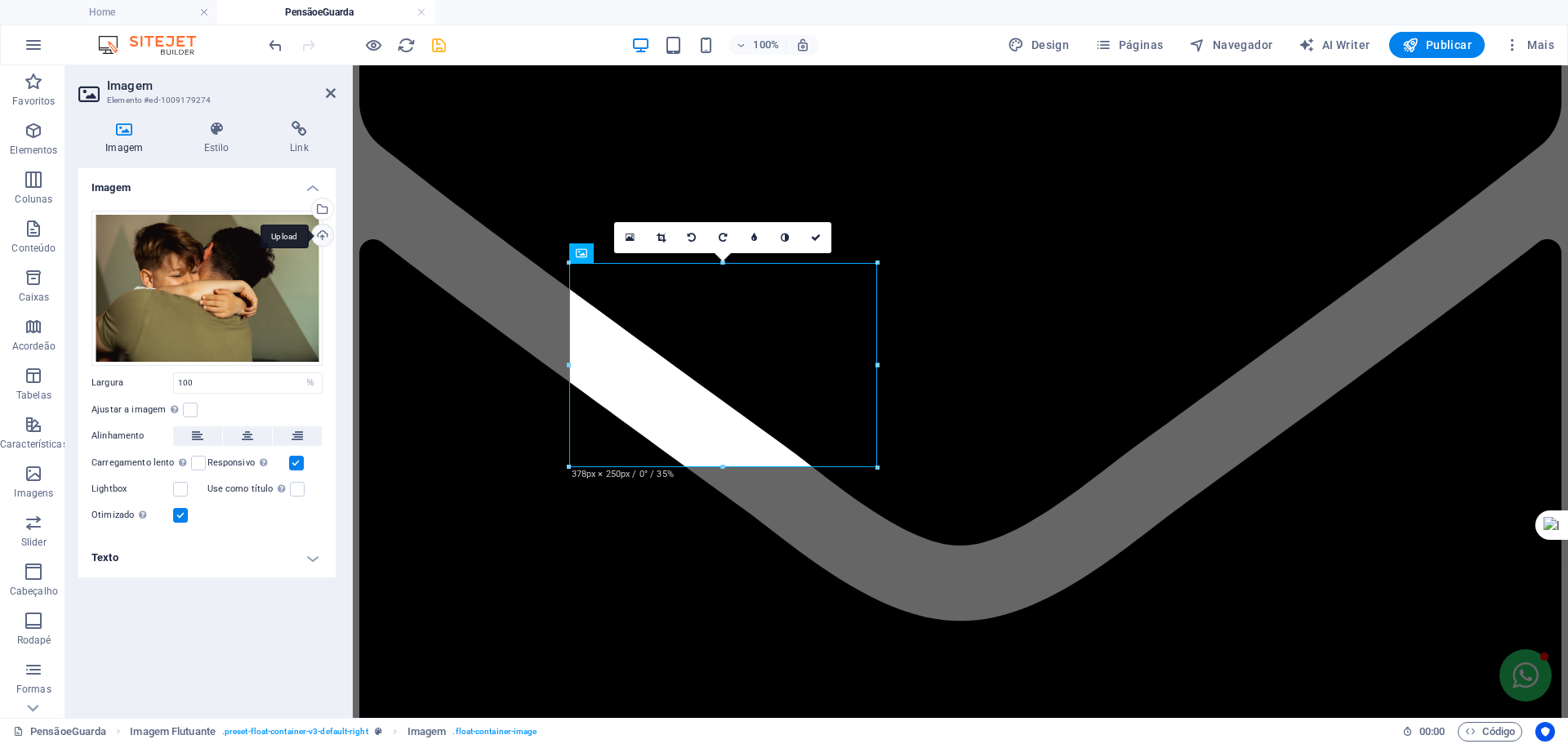
click at [321, 229] on div "Upload" at bounding box center [321, 237] width 25 height 25
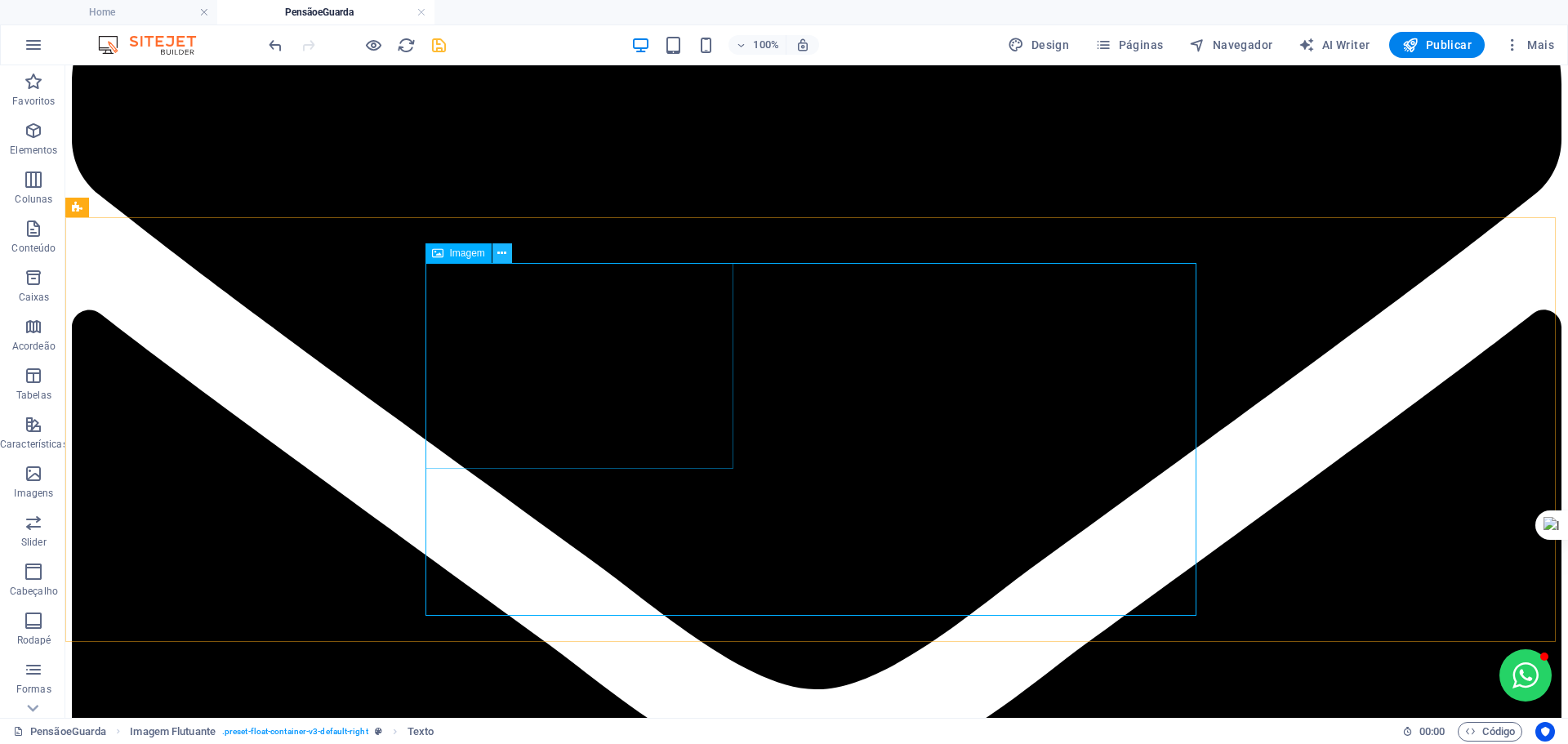
click at [498, 254] on icon at bounding box center [501, 253] width 9 height 17
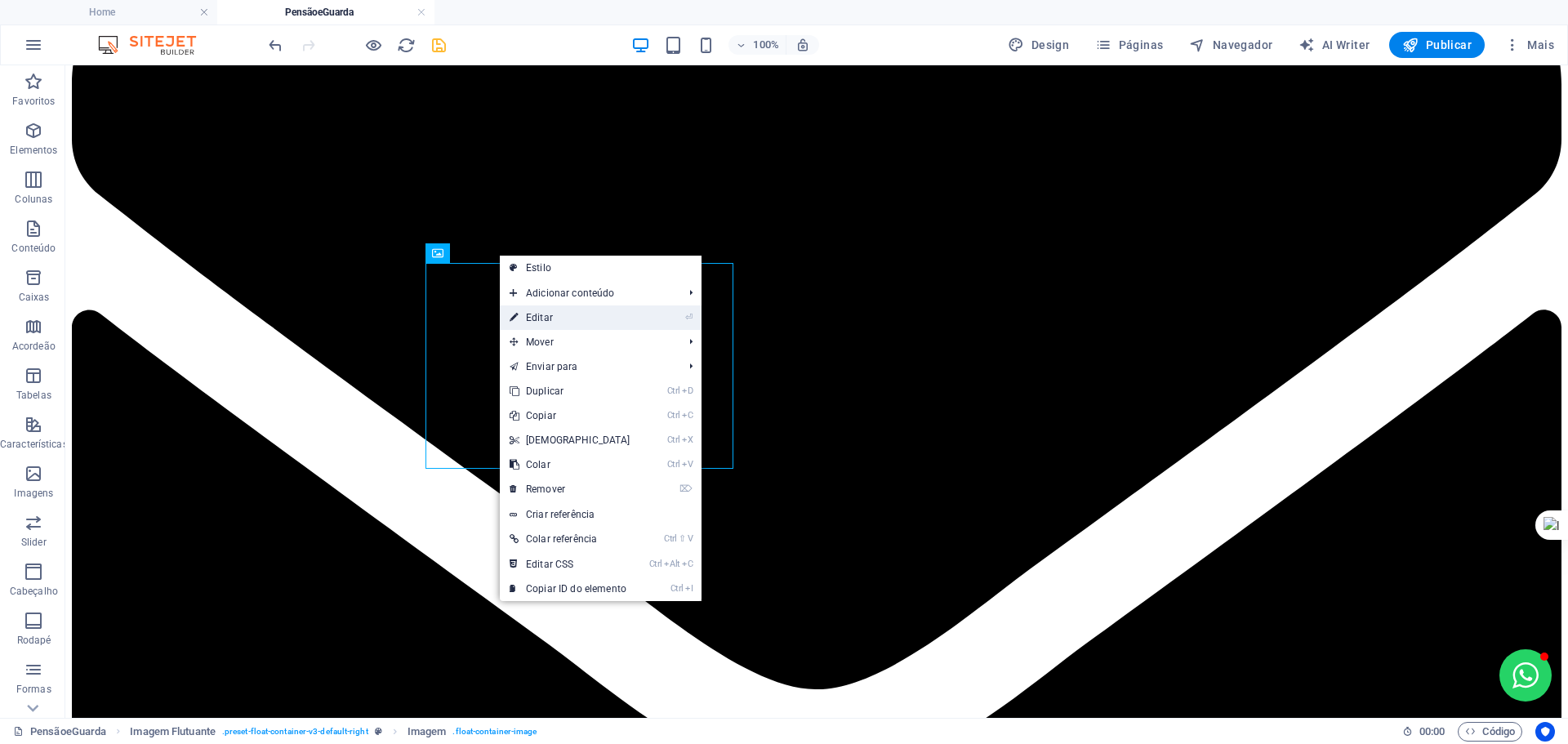
click at [548, 314] on link "⏎ Editar" at bounding box center [570, 318] width 140 height 25
select select "%"
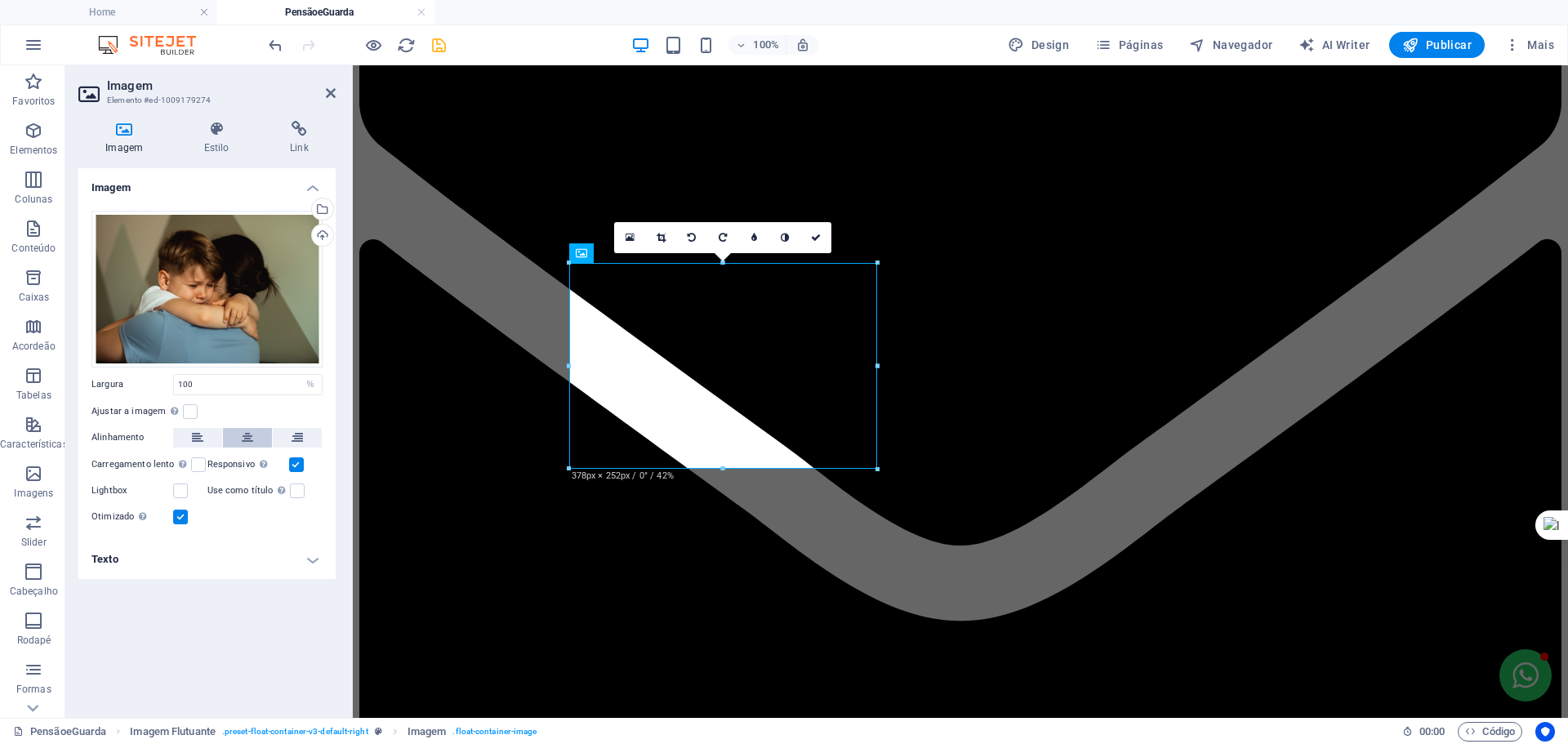
click at [241, 431] on button at bounding box center [247, 438] width 49 height 19
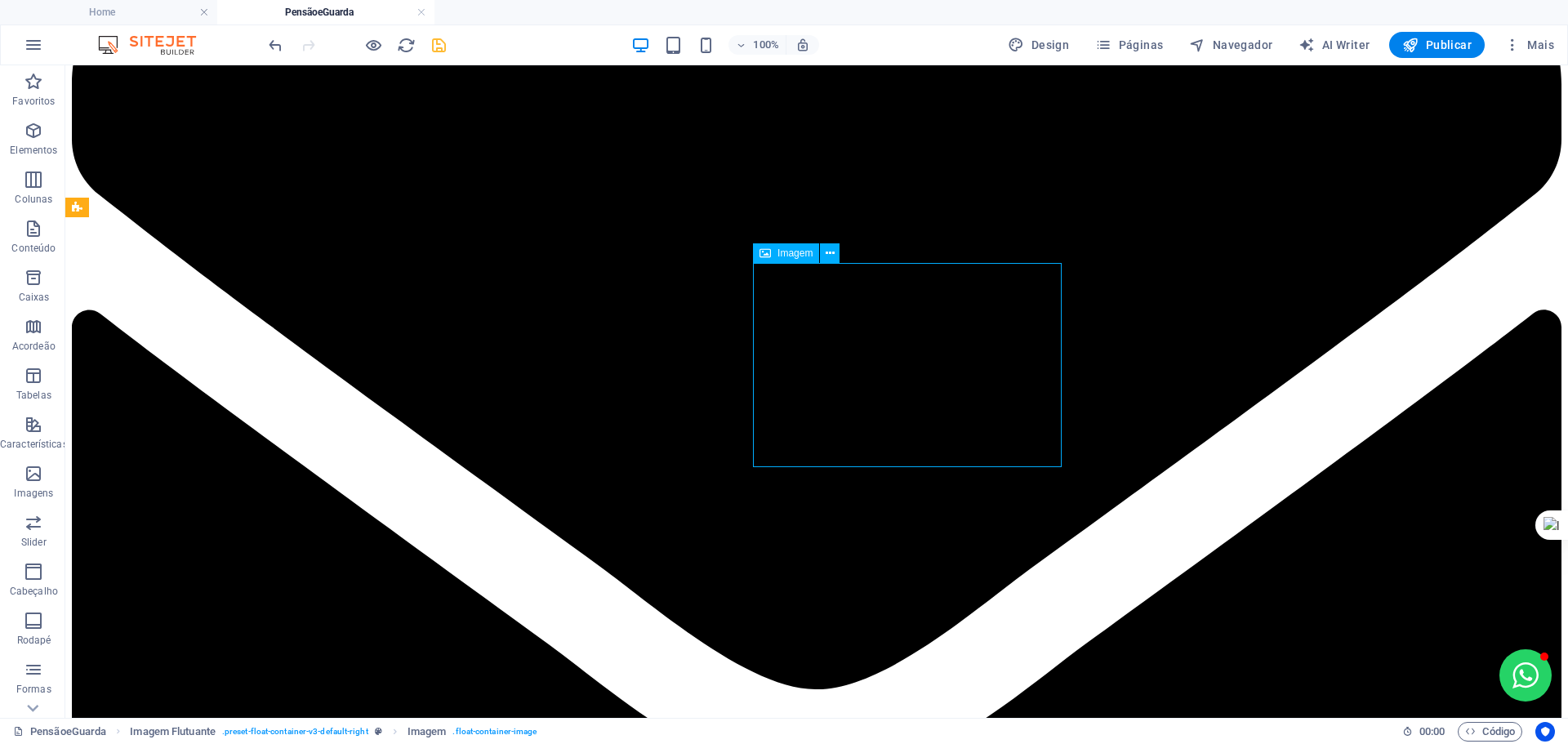
select select "%"
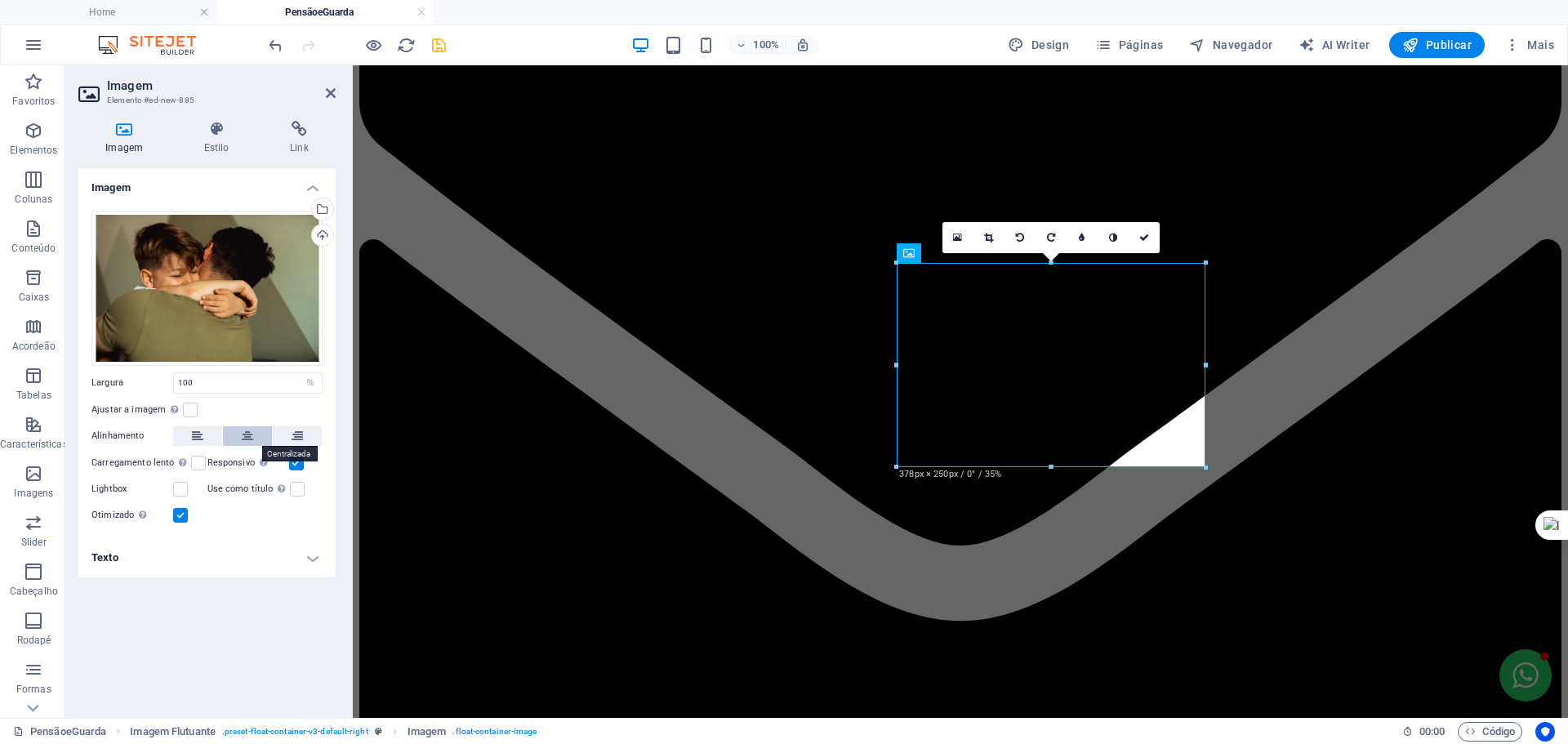
click at [246, 429] on icon at bounding box center [248, 436] width 12 height 19
click at [1151, 240] on link at bounding box center [1144, 237] width 31 height 31
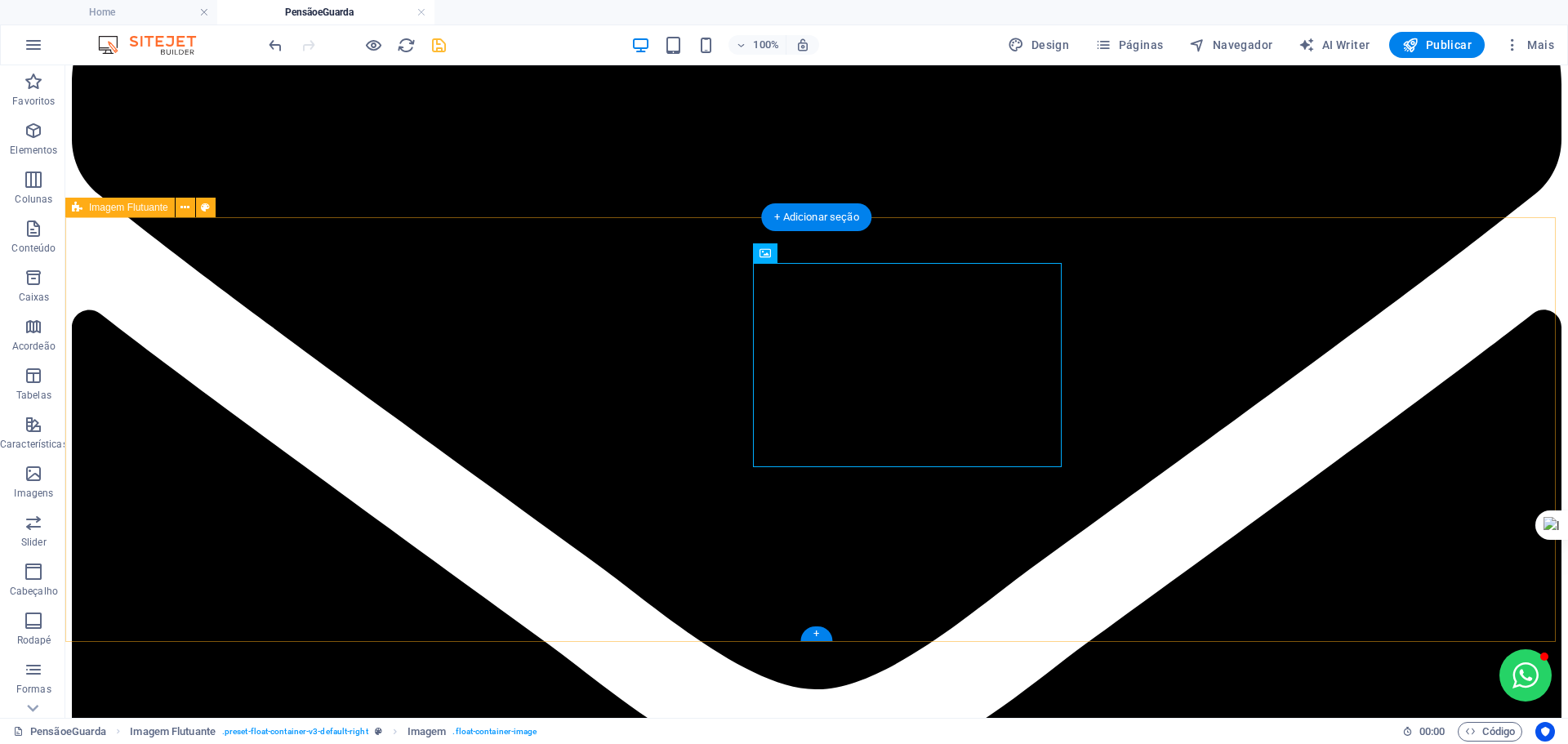
select select "%"
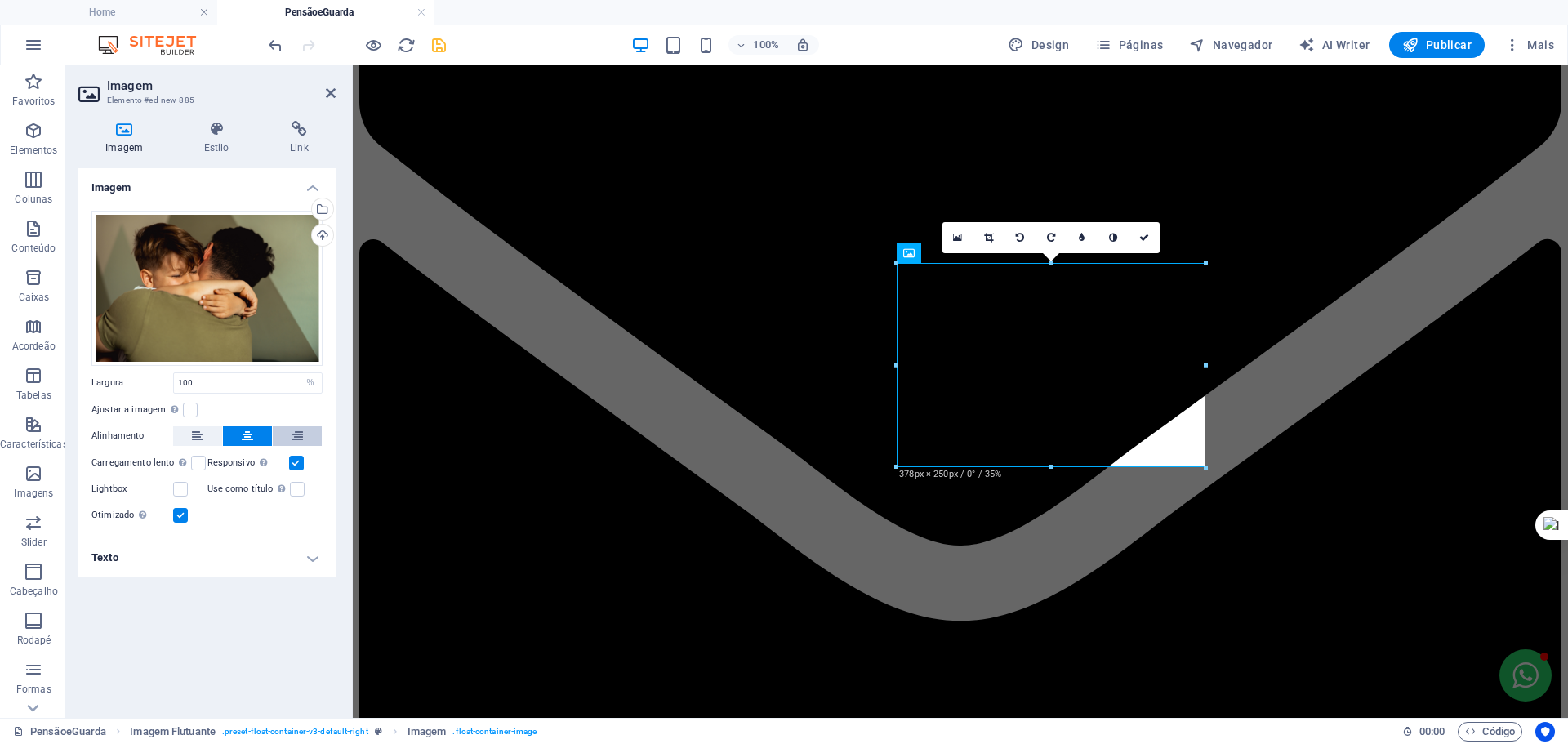
click at [299, 436] on icon at bounding box center [297, 436] width 12 height 19
click at [222, 133] on icon at bounding box center [216, 129] width 80 height 16
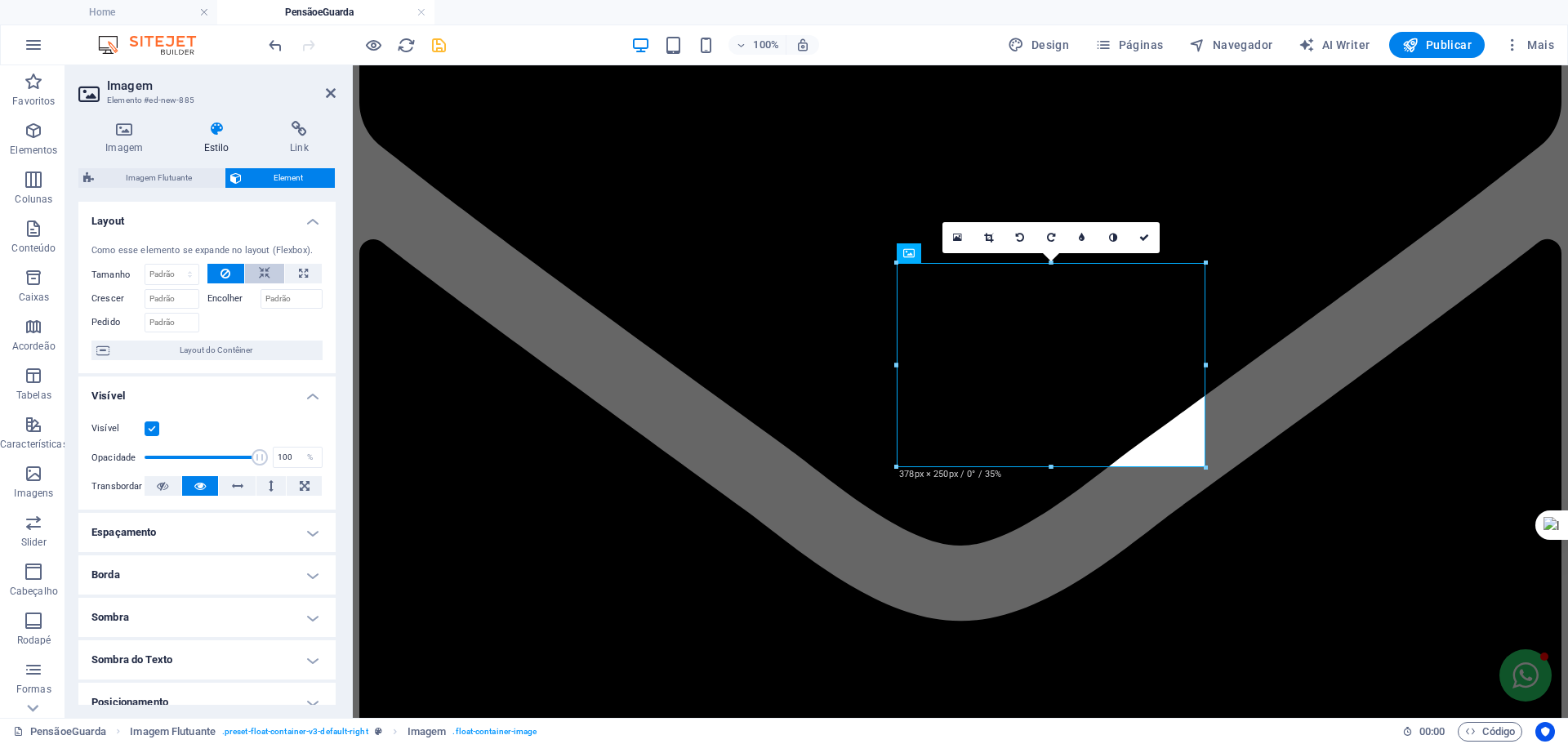
click at [269, 268] on button at bounding box center [264, 274] width 39 height 19
click at [338, 94] on aside "Imagem Elemento #ed-new-885 Imagem Estilo Link Imagem Arraste os arquivos aqui,…" at bounding box center [209, 392] width 288 height 653
click at [324, 84] on h2 "Imagem" at bounding box center [221, 85] width 228 height 14
click at [335, 105] on header "Imagem Elemento #ed-new-885" at bounding box center [207, 86] width 257 height 42
click at [326, 90] on icon at bounding box center [331, 93] width 10 height 13
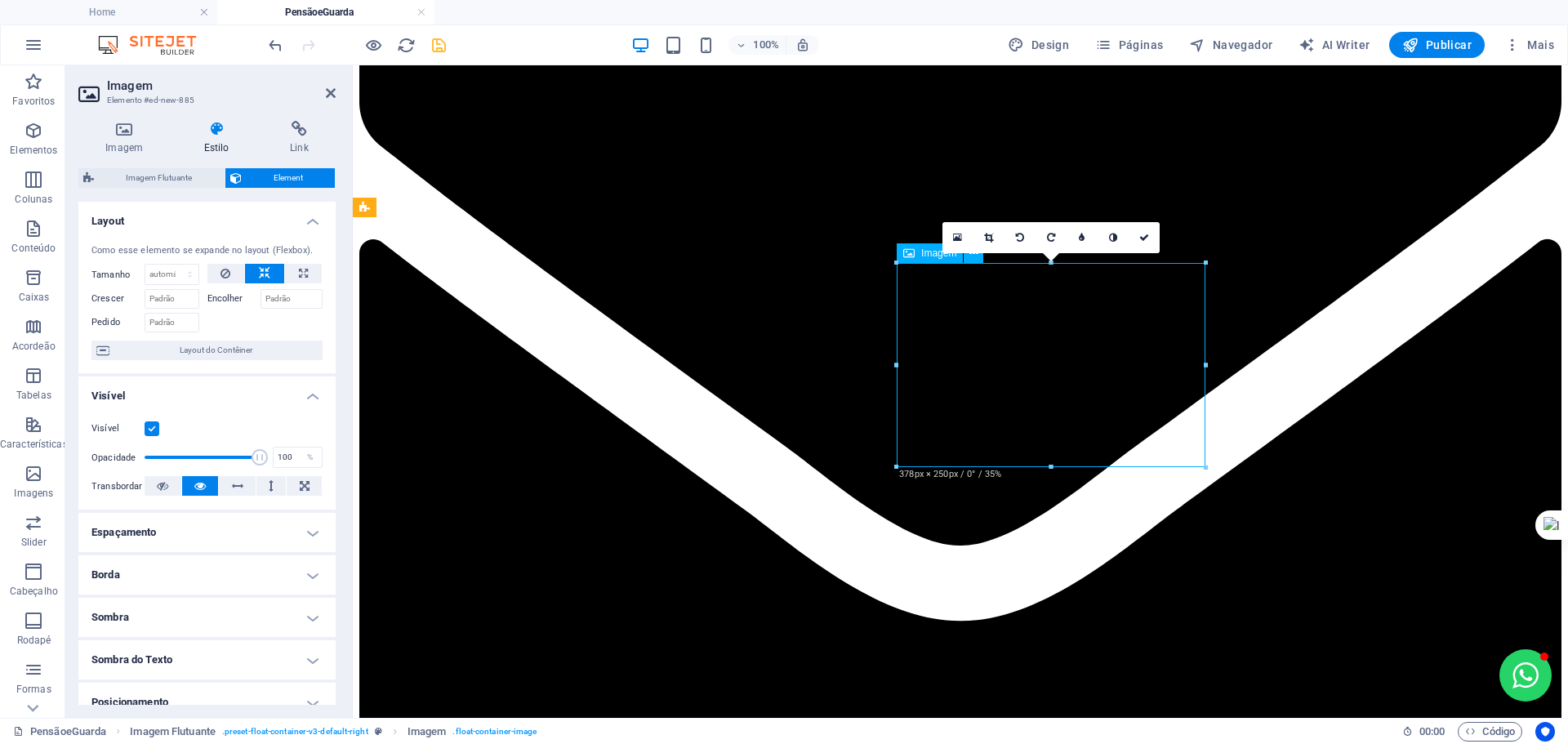
drag, startPoint x: 1065, startPoint y: 351, endPoint x: 1181, endPoint y: 344, distance: 116.2
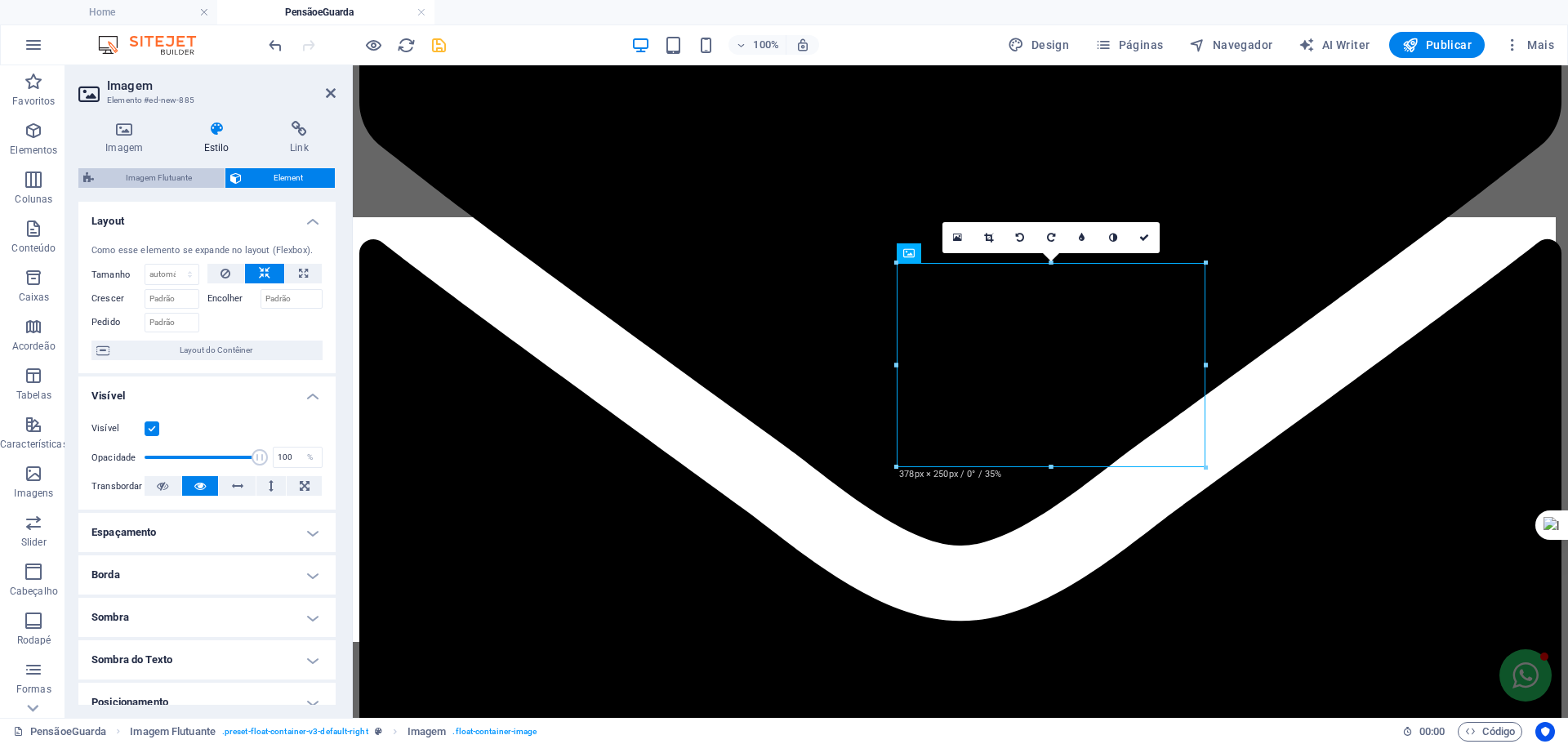
click at [166, 181] on span "Imagem Flutuante" at bounding box center [159, 178] width 121 height 19
select select "%"
select select "rem"
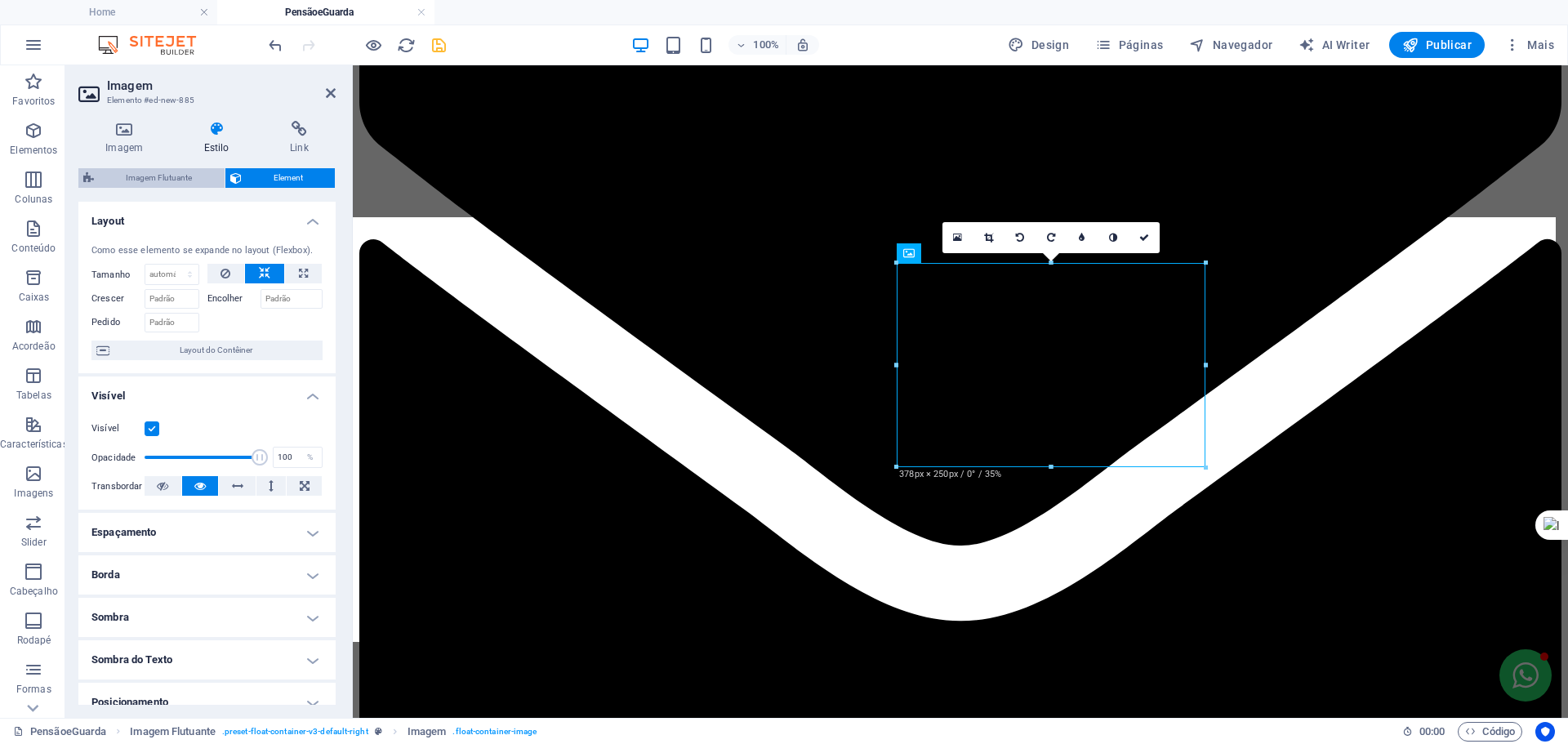
select select "rem"
select select "preset-float-container-v3-default-right"
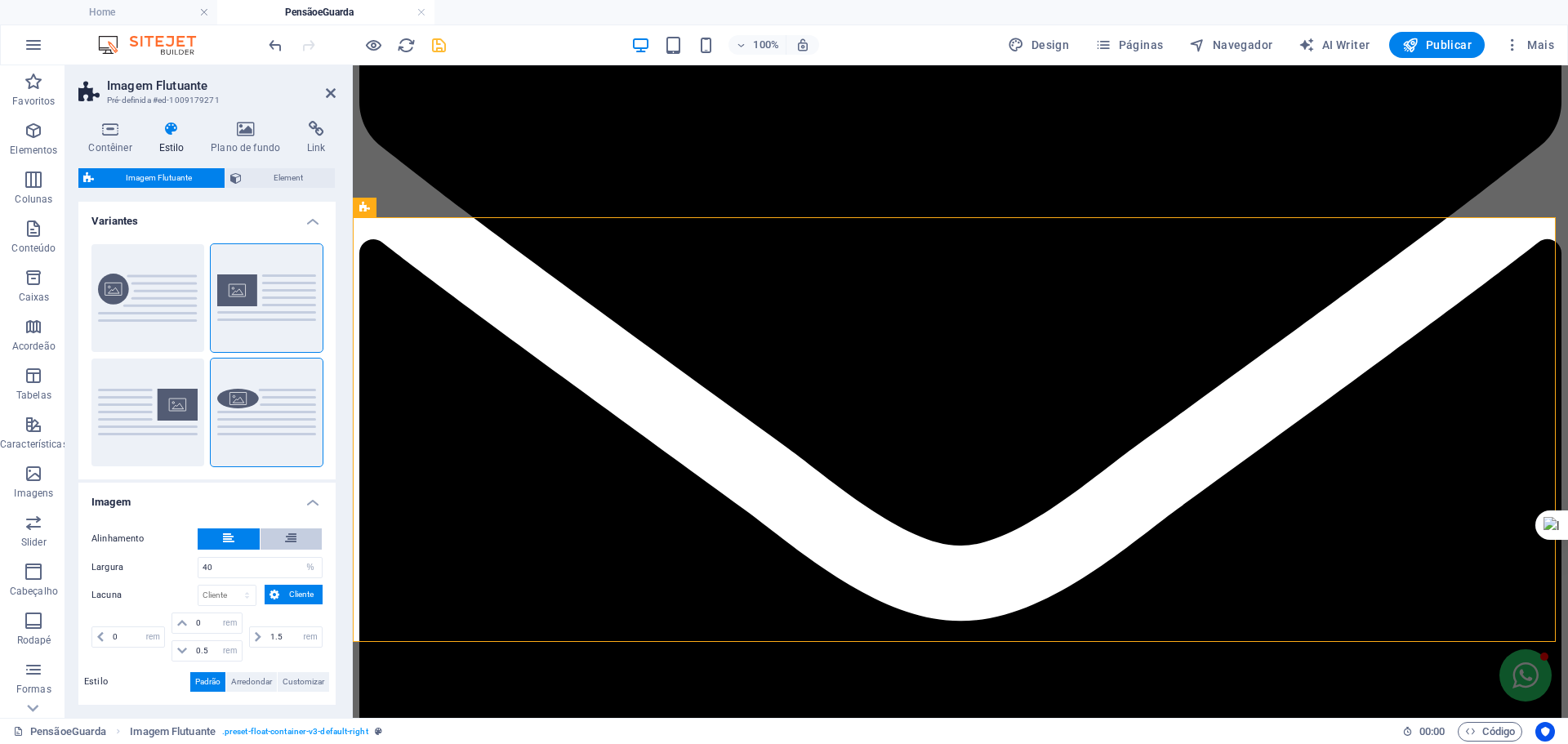
click at [285, 537] on icon at bounding box center [291, 539] width 12 height 19
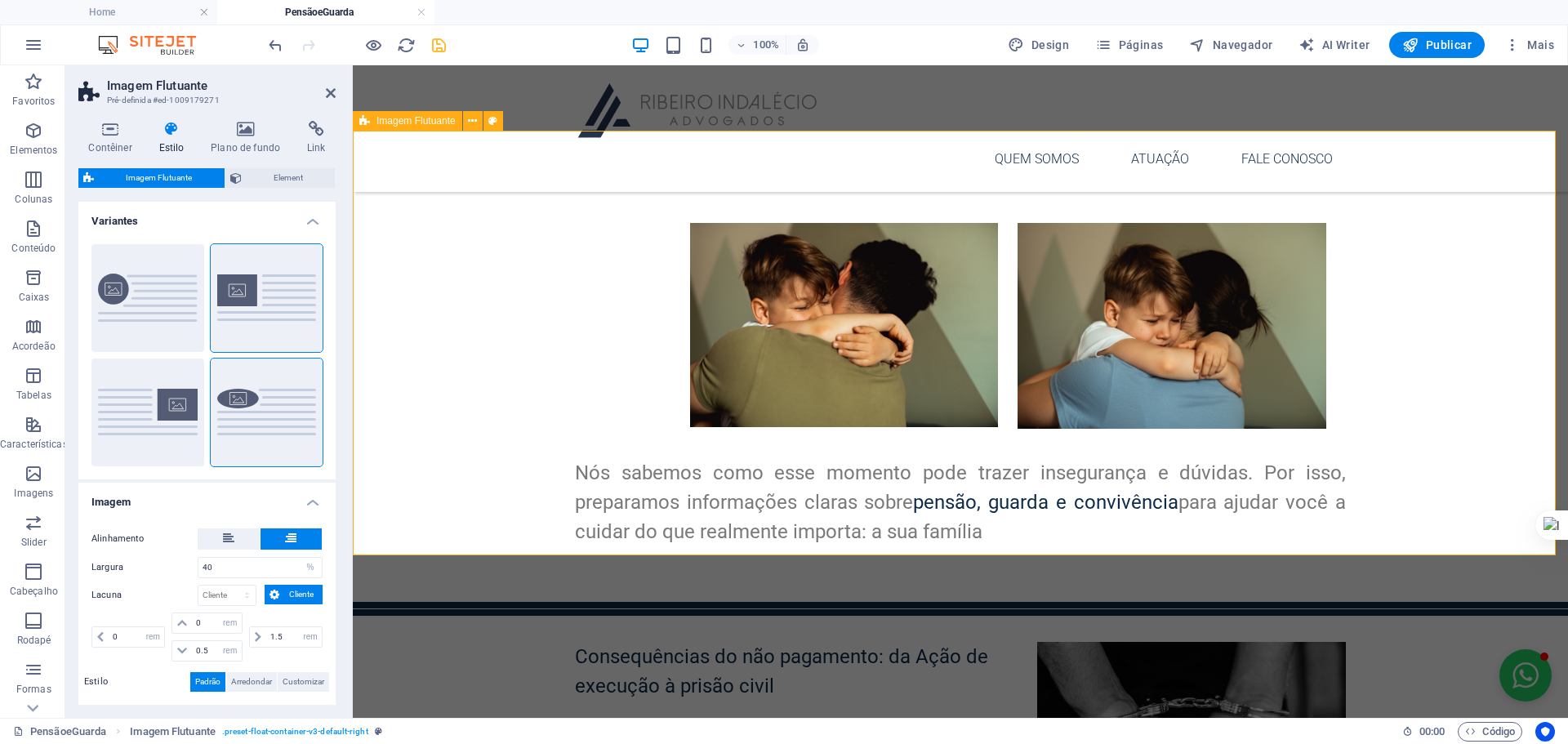
scroll to position [381, 0]
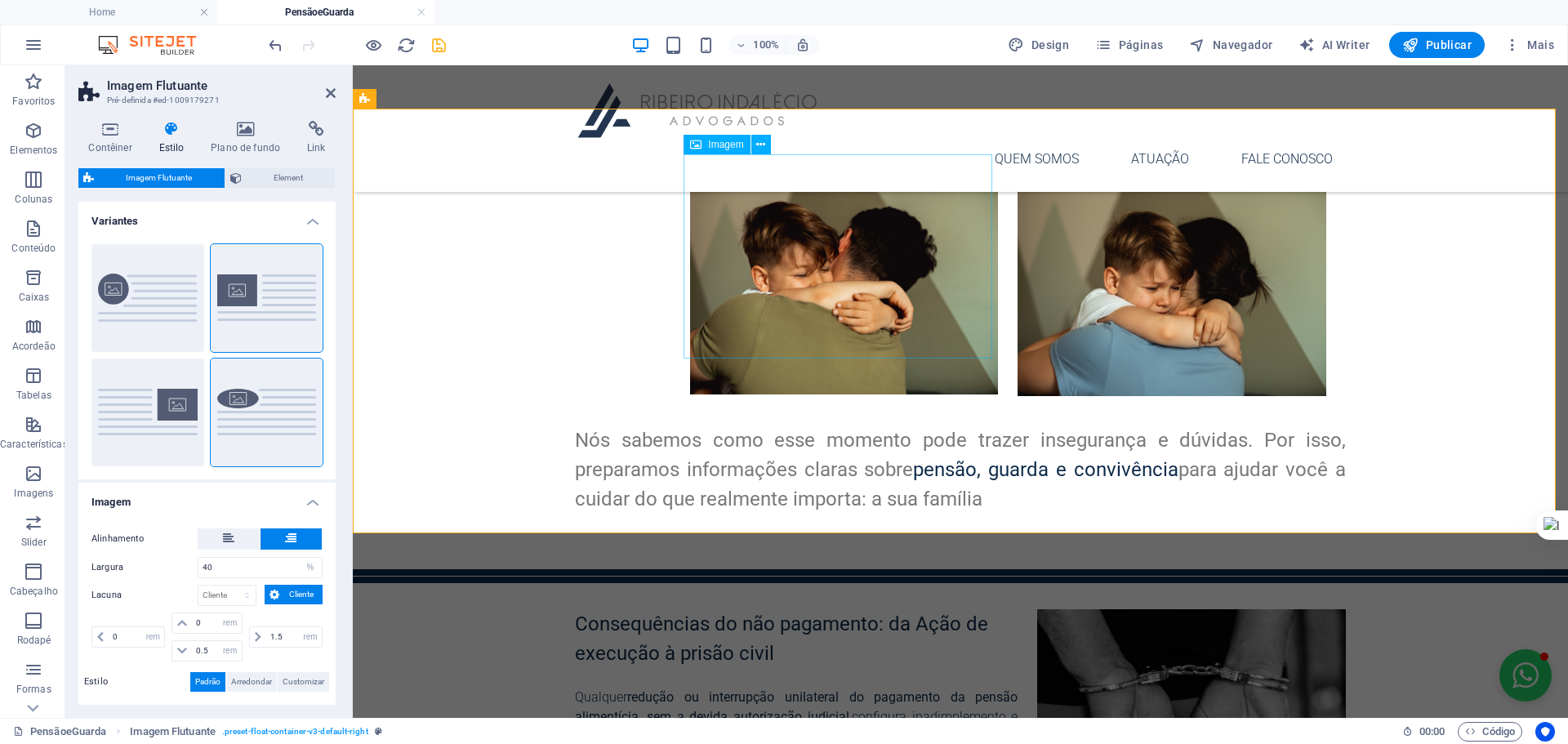
click at [747, 294] on figure at bounding box center [844, 292] width 309 height 204
click at [1000, 269] on div "Nós sabemos como esse momento pode trazer insegurança e dúvidas. Por isso, prep…" at bounding box center [960, 367] width 771 height 353
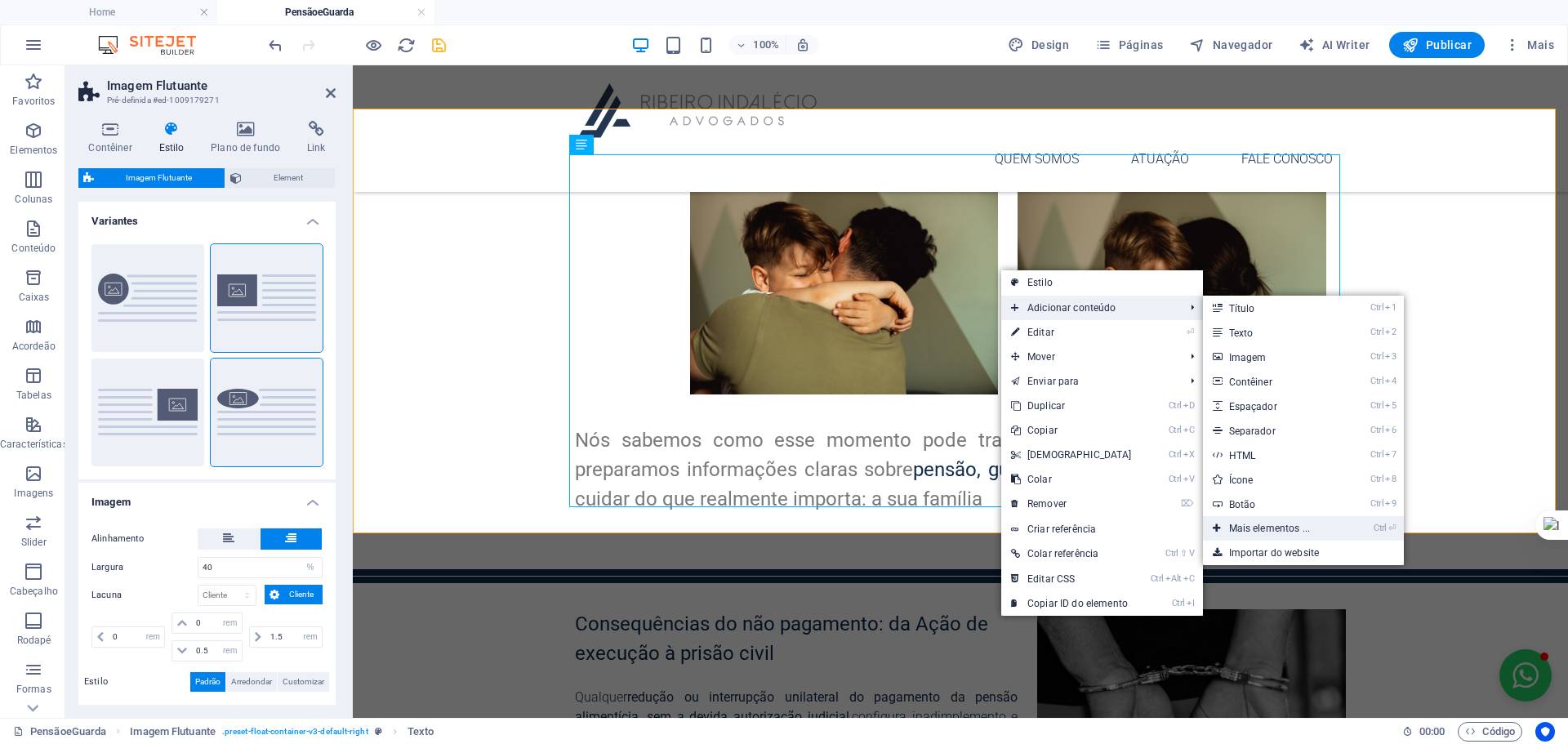
click at [1254, 522] on link "Ctrl ⏎ Mais elementos ..." at bounding box center [1273, 529] width 140 height 25
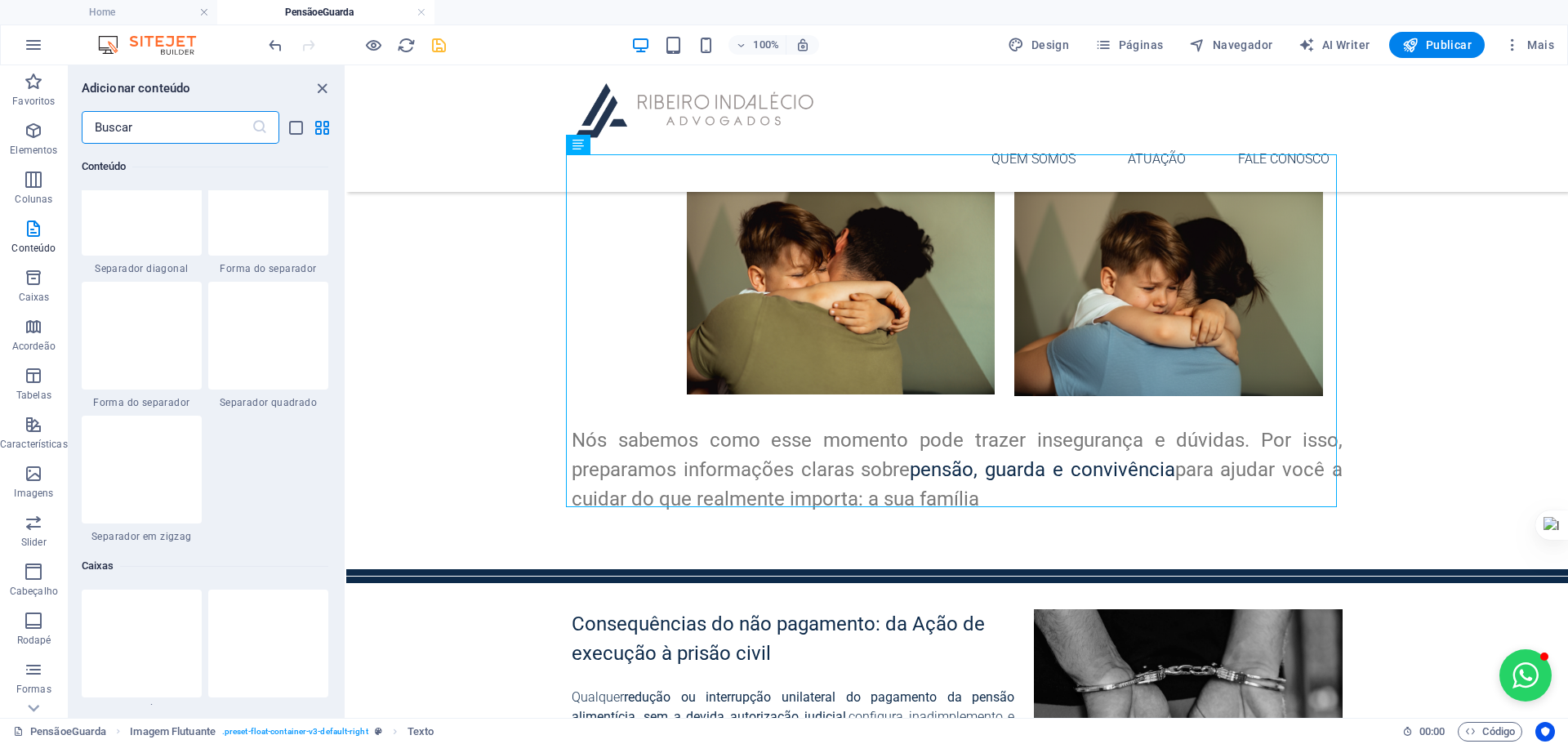
scroll to position [4122, 0]
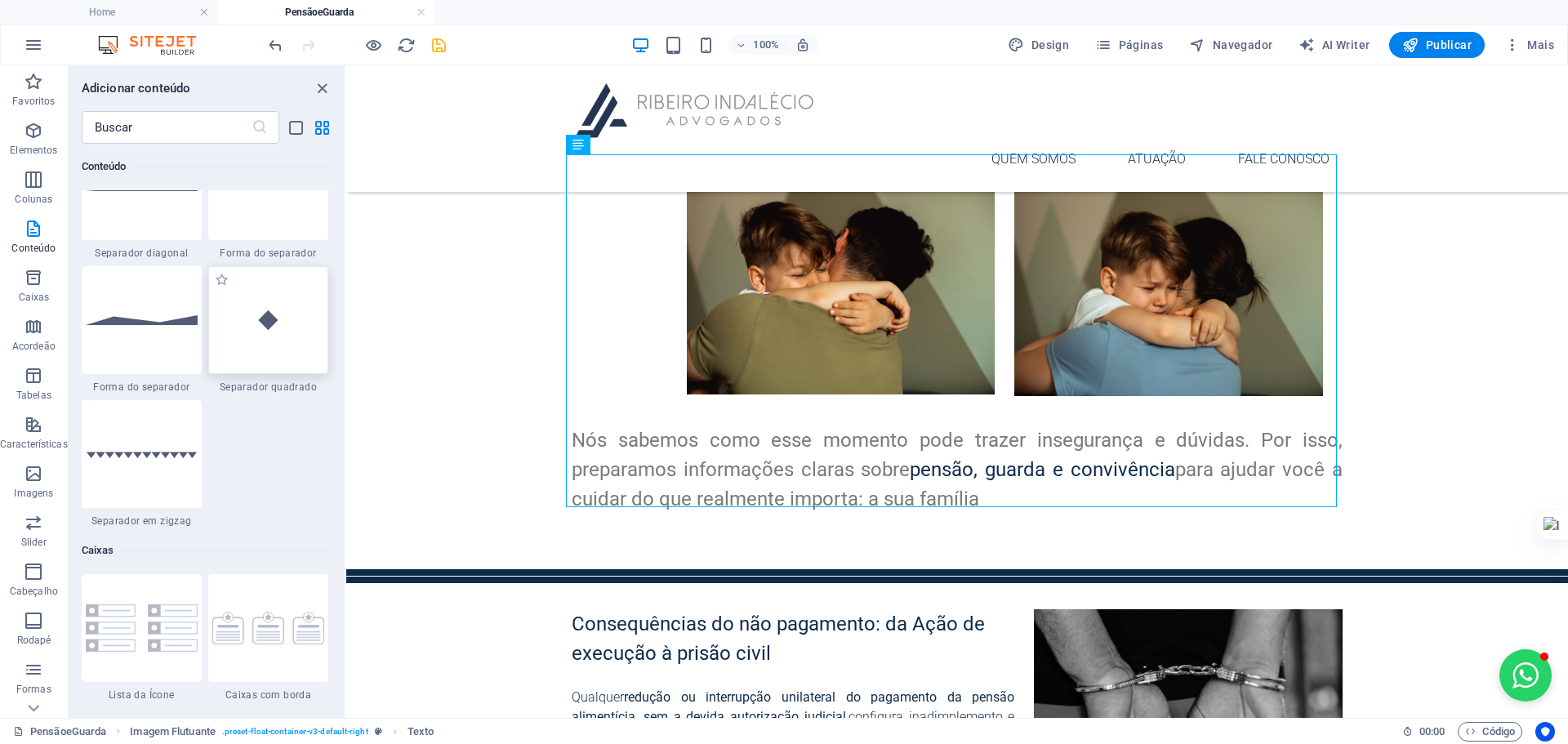
click at [265, 317] on img at bounding box center [268, 319] width 112 height 74
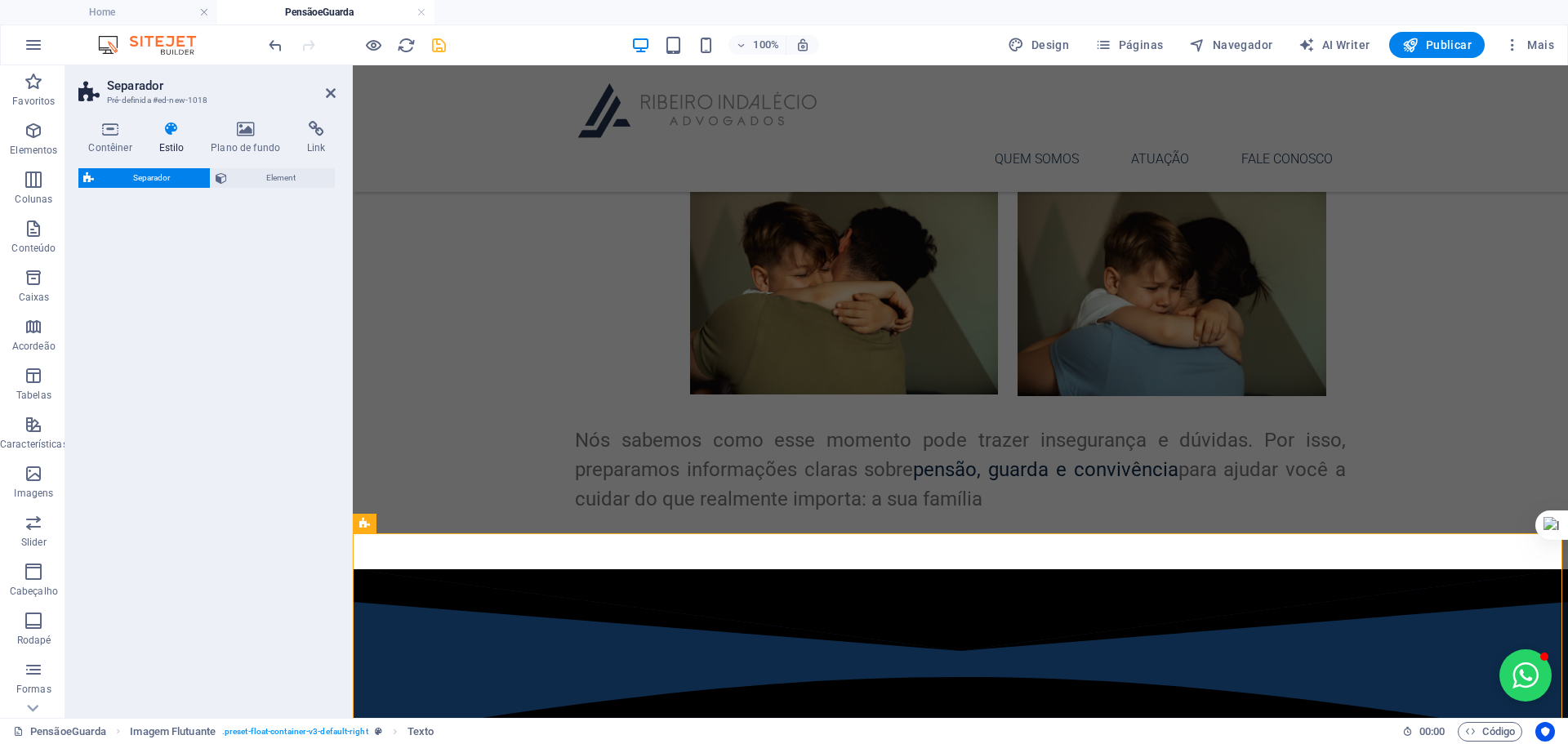
select select "square"
select select "rem"
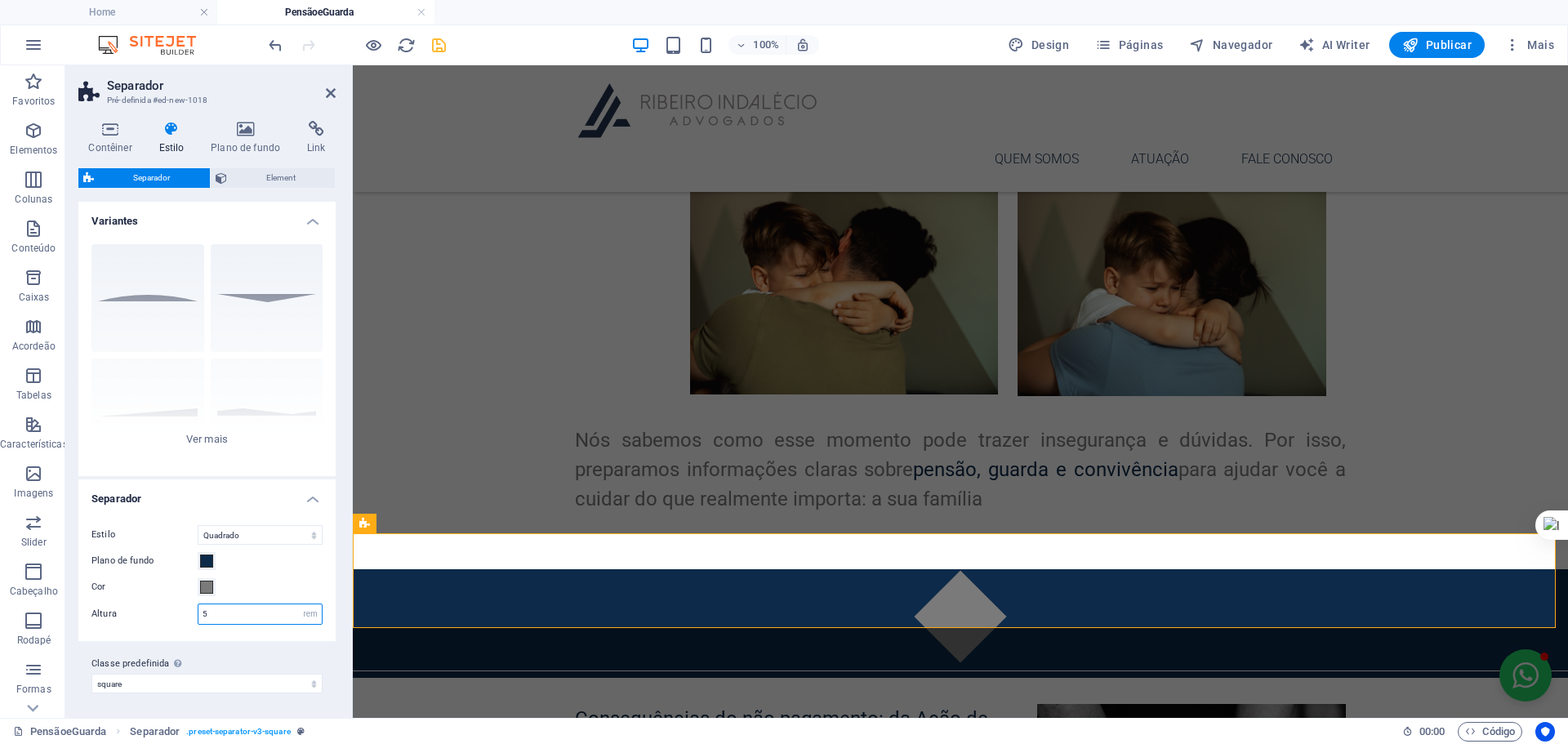
drag, startPoint x: 227, startPoint y: 614, endPoint x: 148, endPoint y: 614, distance: 79.0
click at [197, 614] on div "Altura 5 rem px vh vw" at bounding box center [206, 614] width 231 height 21
type input "3"
click at [202, 561] on span at bounding box center [206, 562] width 13 height 13
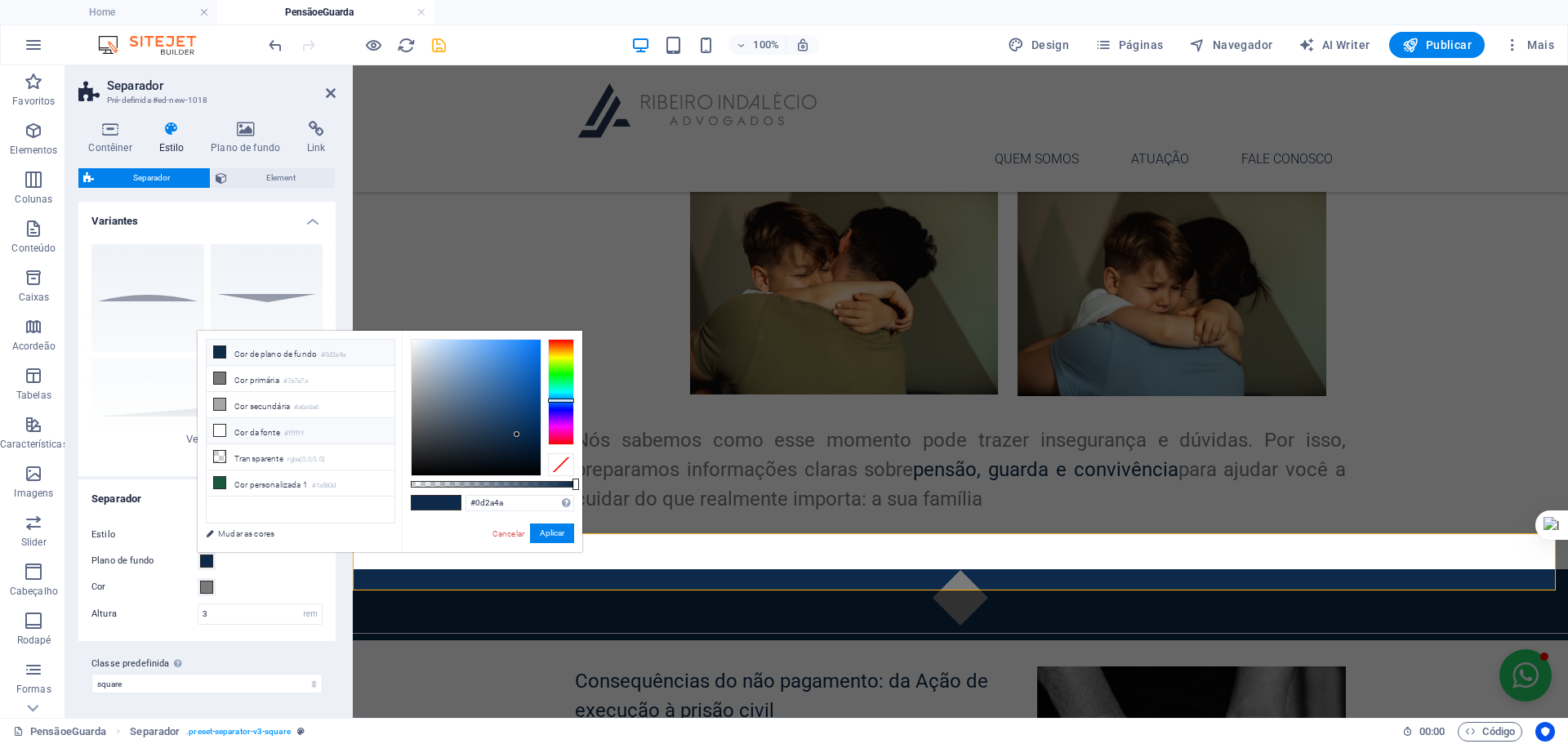
click at [244, 430] on li "Cor da fonte #ffffff" at bounding box center [300, 431] width 188 height 26
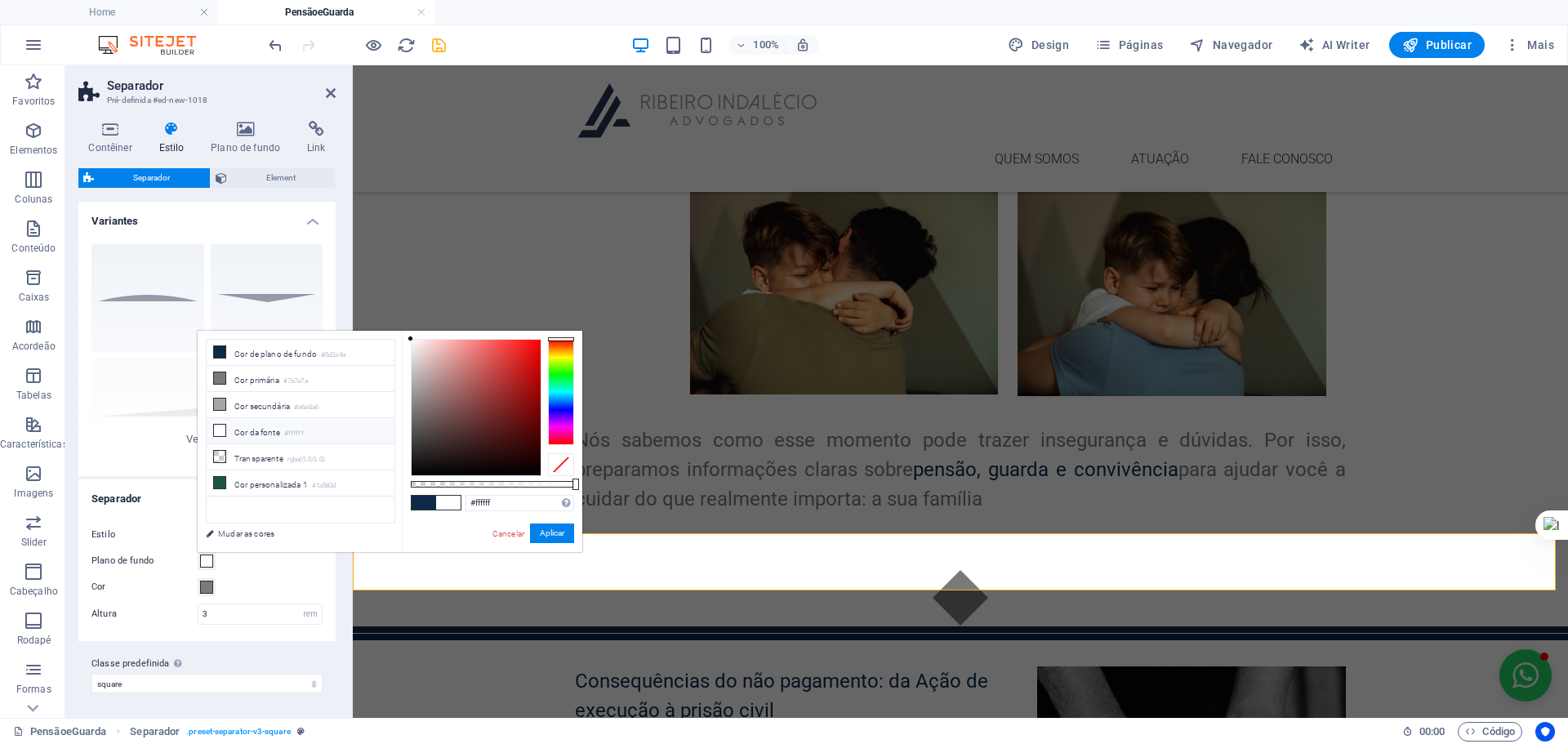
click at [423, 506] on span at bounding box center [424, 503] width 25 height 13
type input "#0d2a4a"
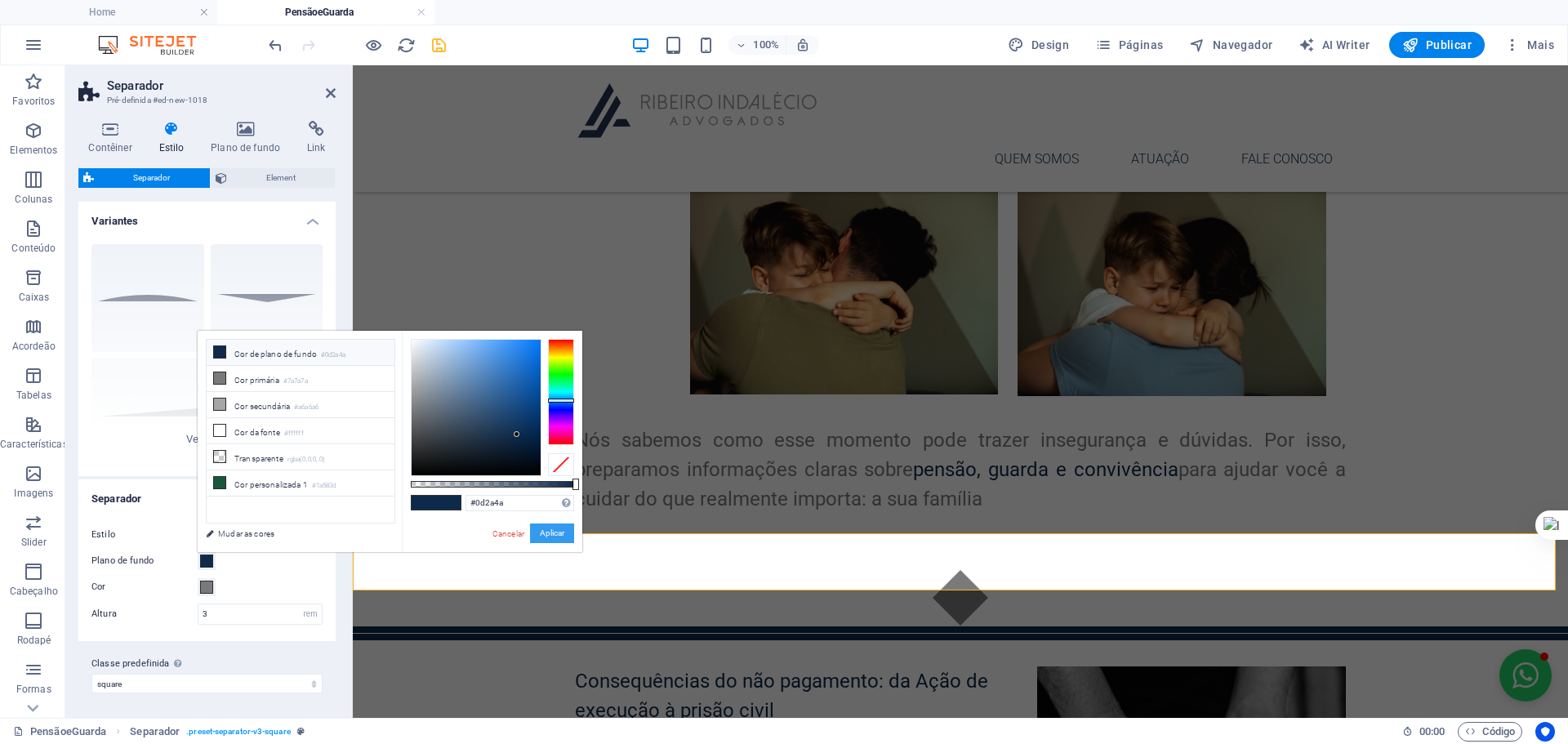
click at [551, 528] on button "Aplicar" at bounding box center [552, 533] width 44 height 19
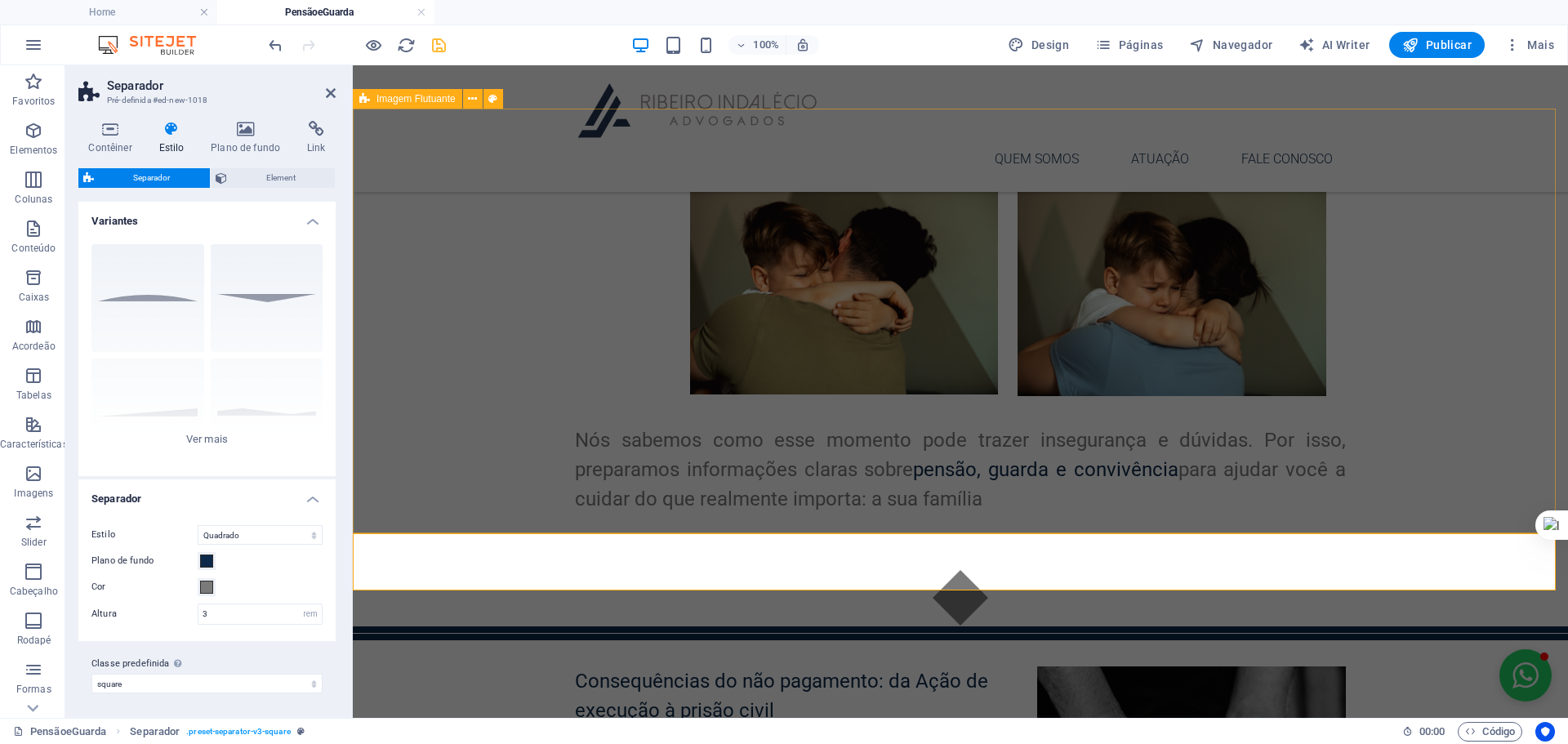
click at [1394, 375] on div "Novo elemento de texto Nós sabemos como esse momento pode trazer insegurança e …" at bounding box center [961, 357] width 1215 height 425
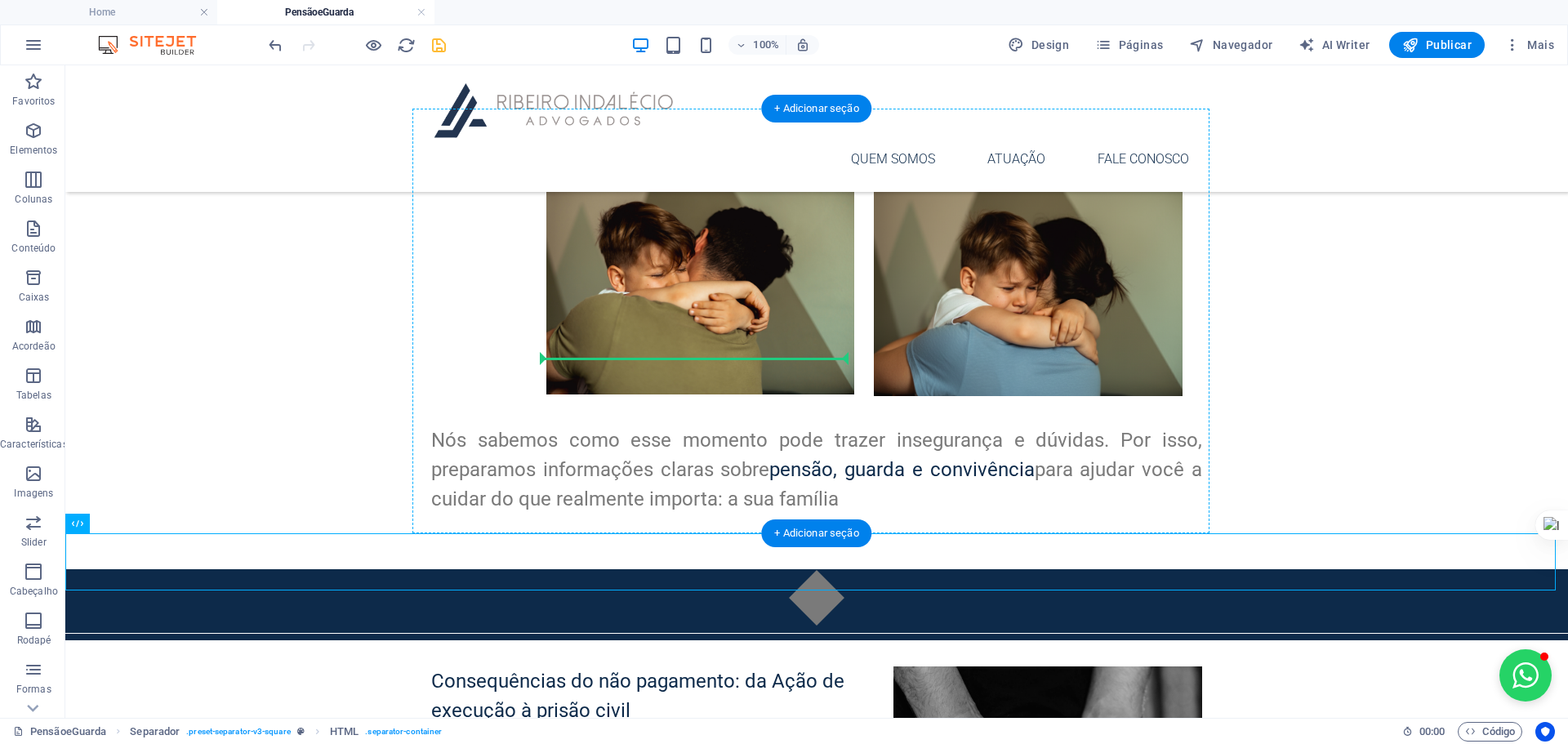
drag, startPoint x: 817, startPoint y: 557, endPoint x: 836, endPoint y: 330, distance: 227.8
drag, startPoint x: 815, startPoint y: 553, endPoint x: 862, endPoint y: 333, distance: 225.0
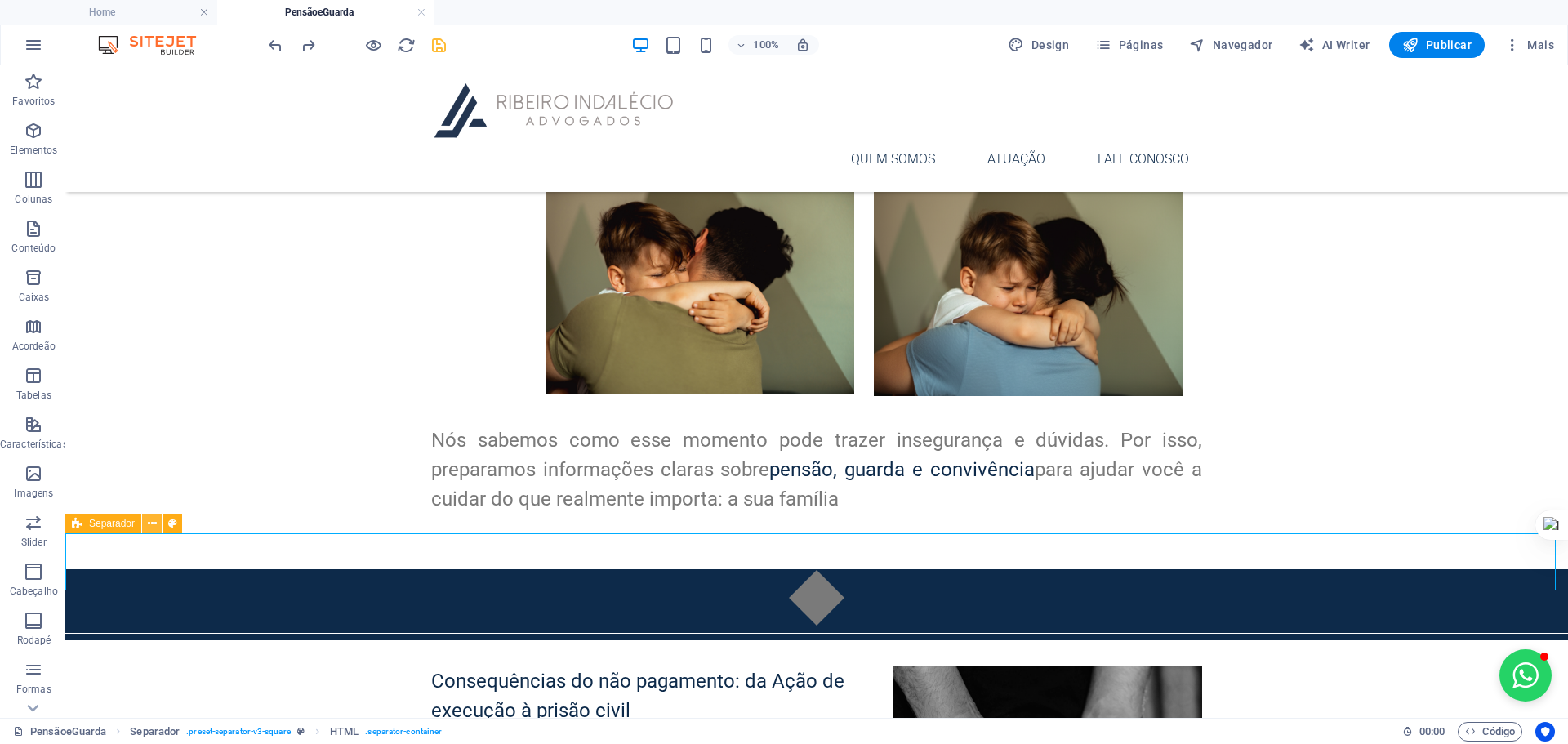
click at [148, 524] on icon at bounding box center [152, 524] width 9 height 17
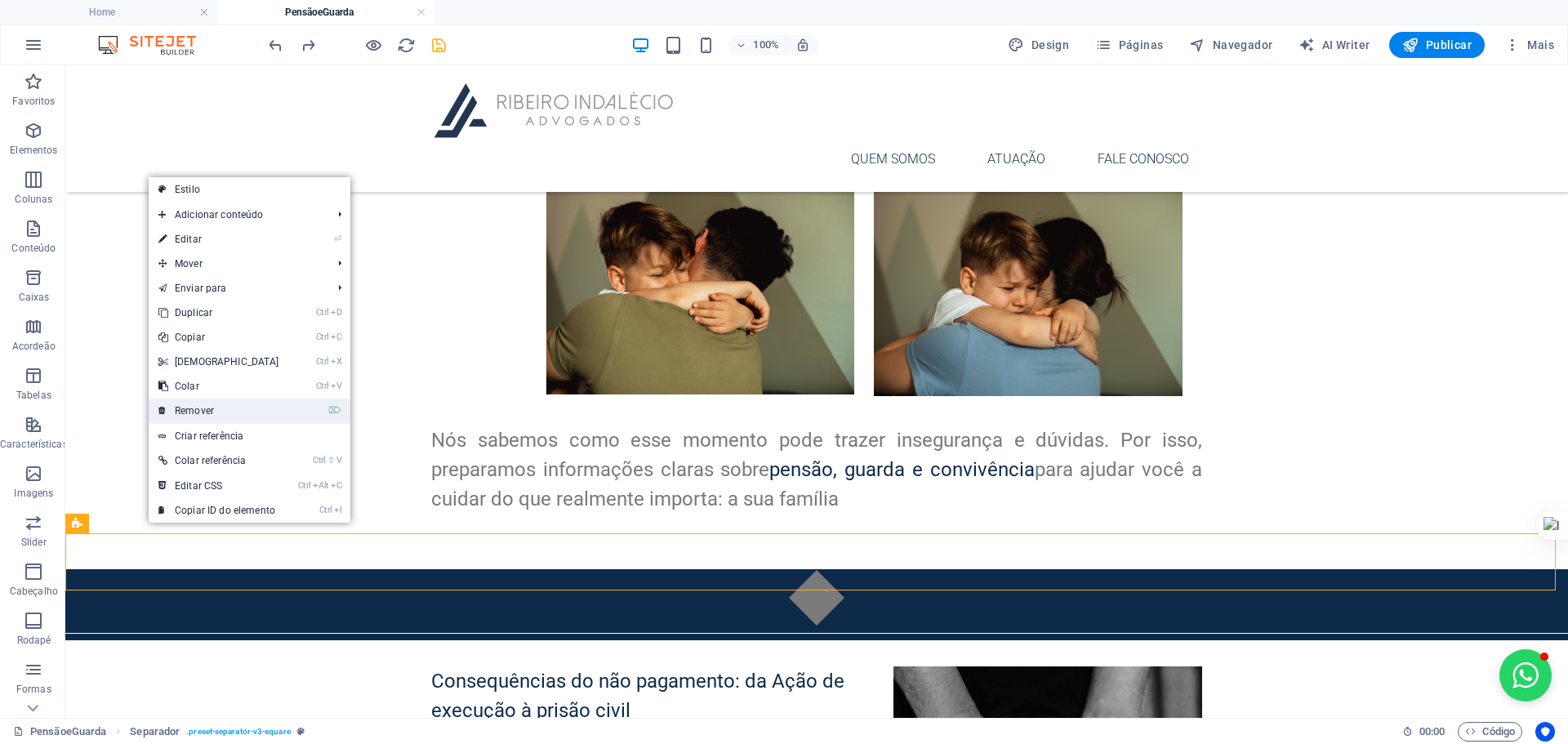
click at [228, 400] on link "⌦ Remover" at bounding box center [219, 411] width 140 height 25
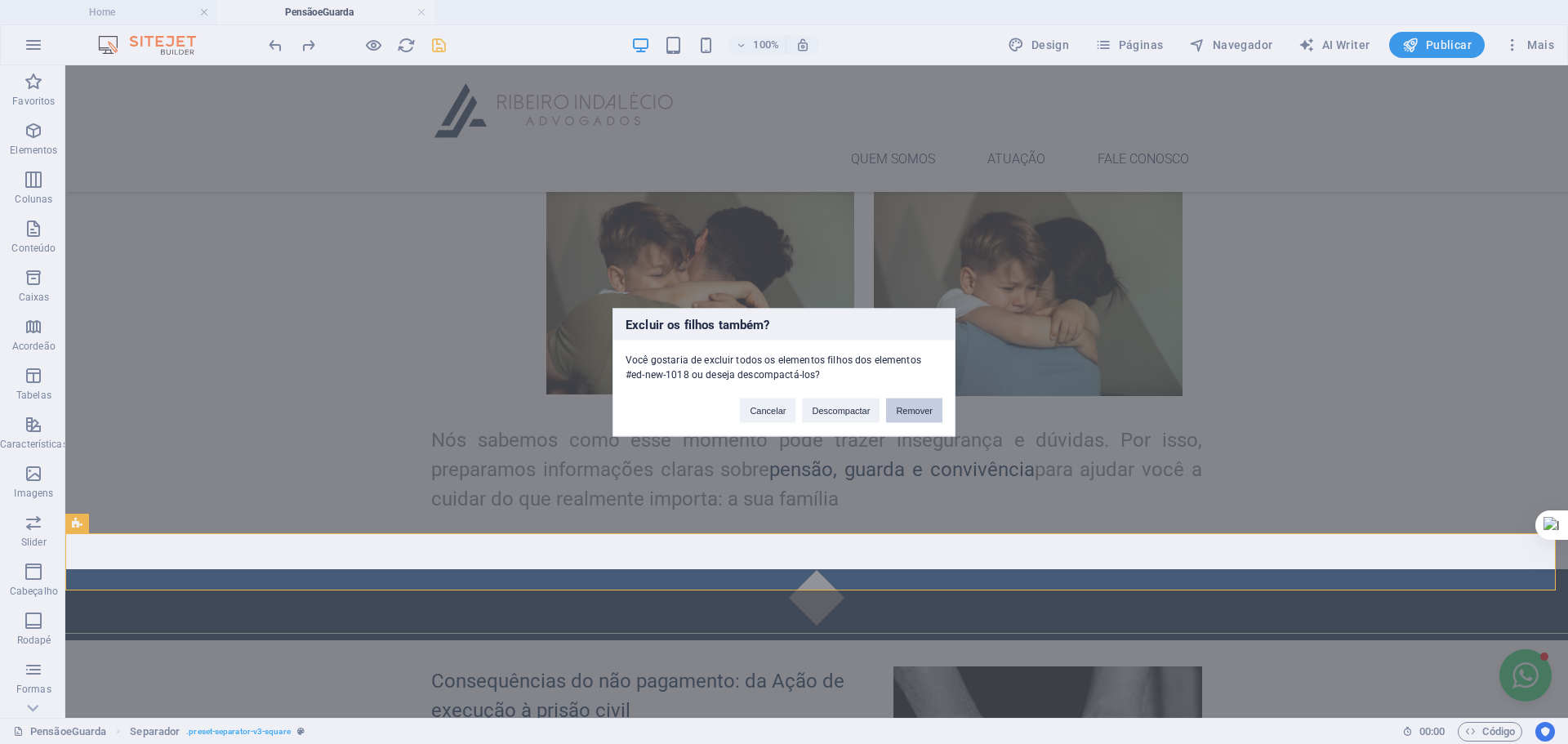
click at [919, 414] on button "Remover" at bounding box center [914, 410] width 57 height 25
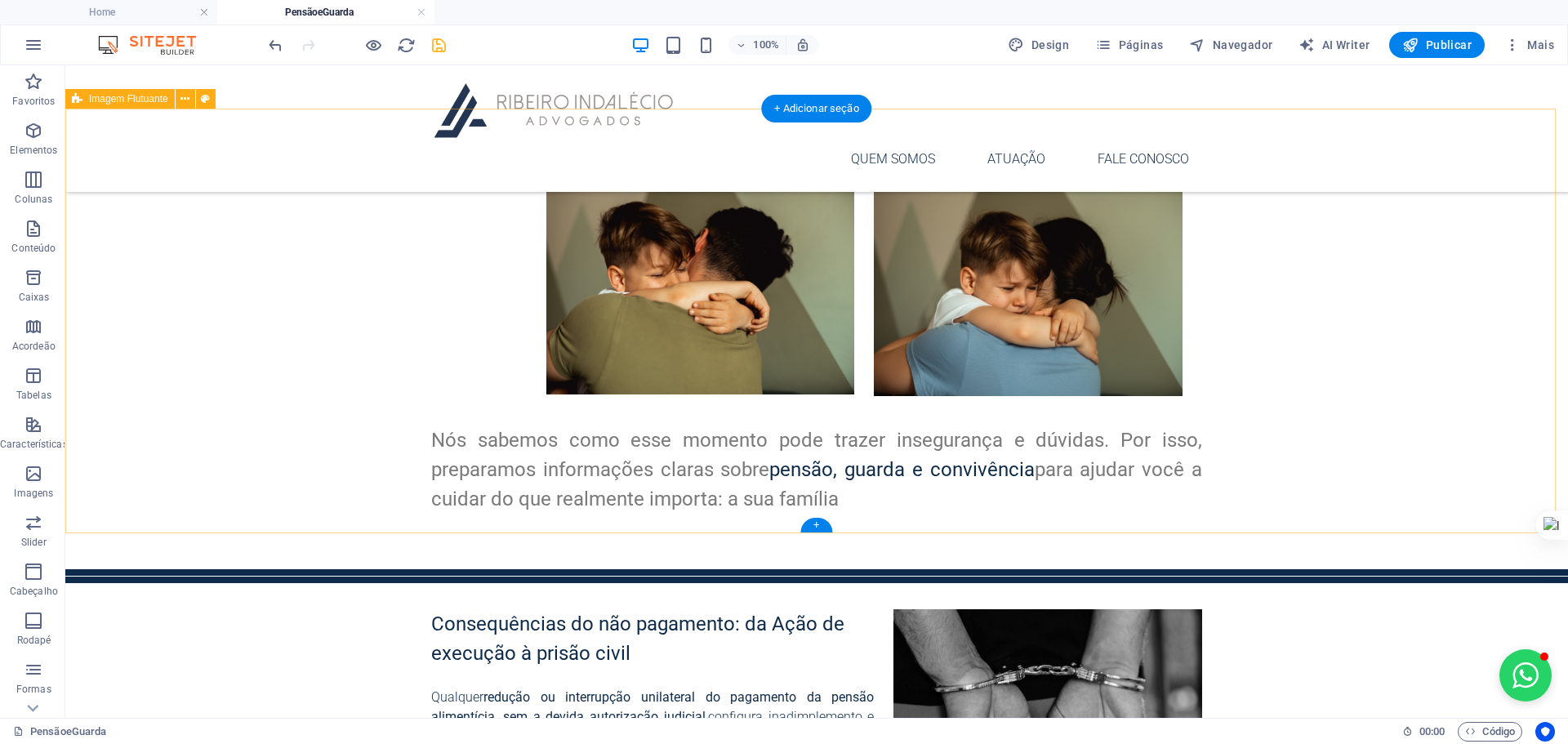
click at [1404, 310] on div "Novo elemento de texto Nós sabemos como esse momento pode trazer insegurança e …" at bounding box center [817, 357] width 1503 height 425
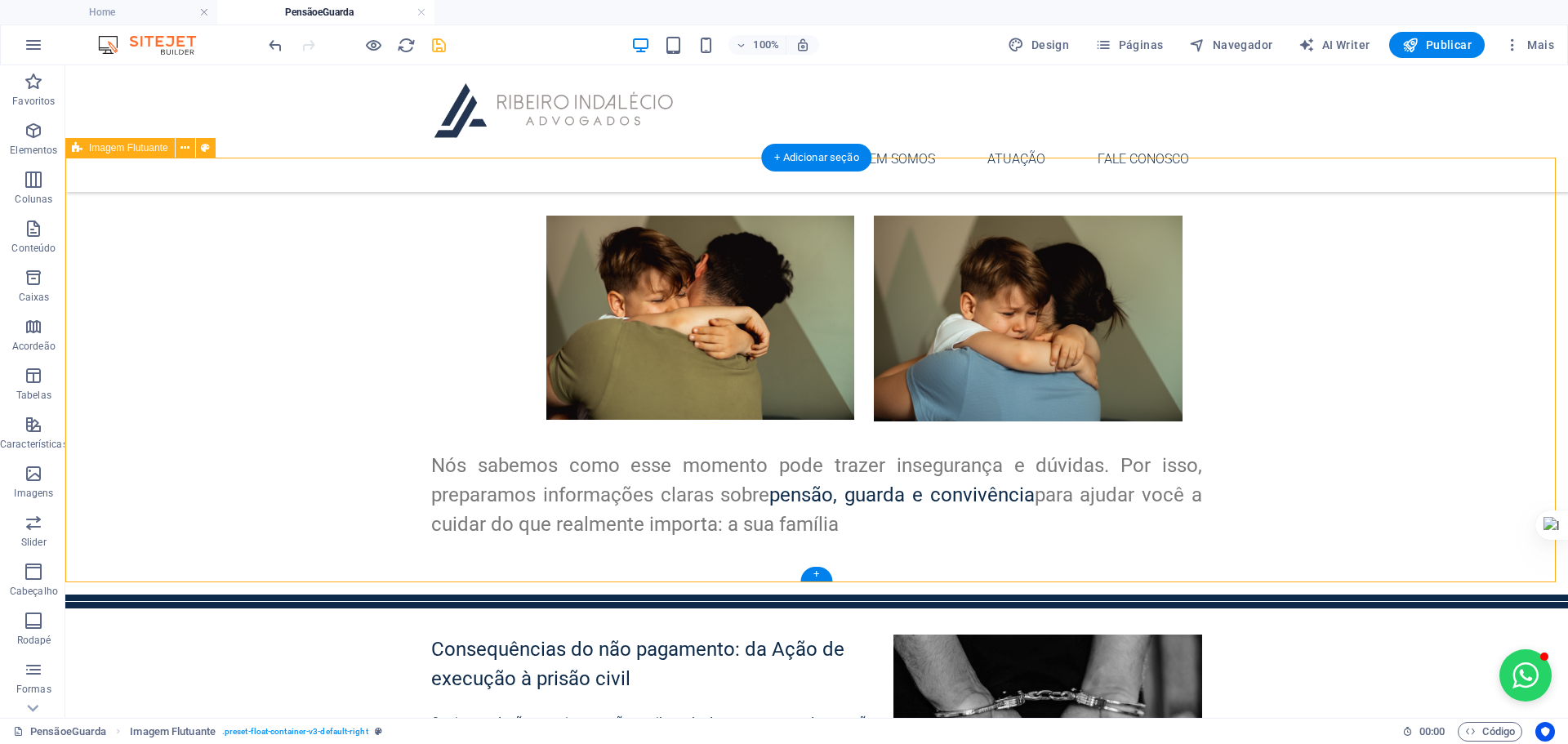
scroll to position [326, 0]
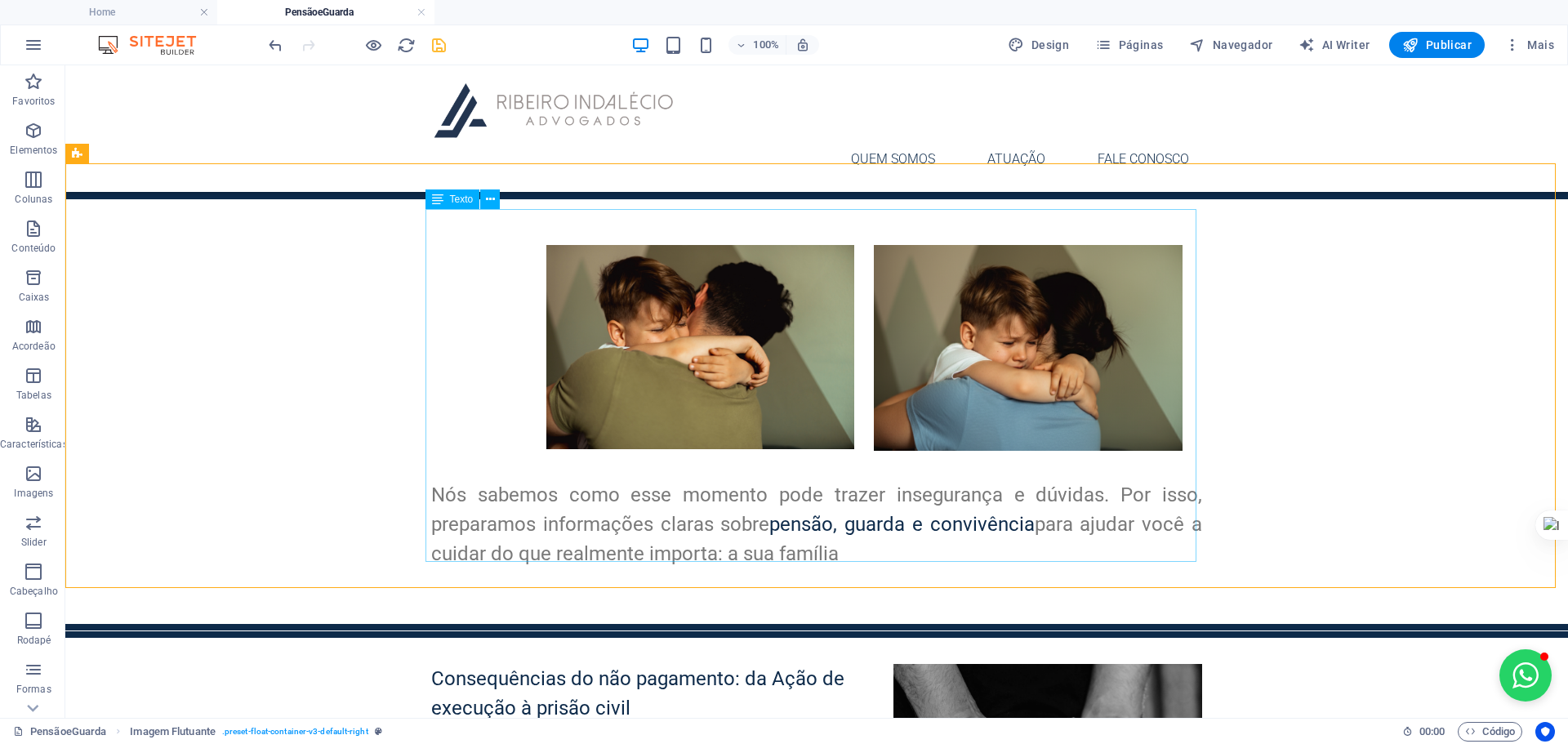
click at [465, 200] on span "Texto" at bounding box center [462, 200] width 24 height 10
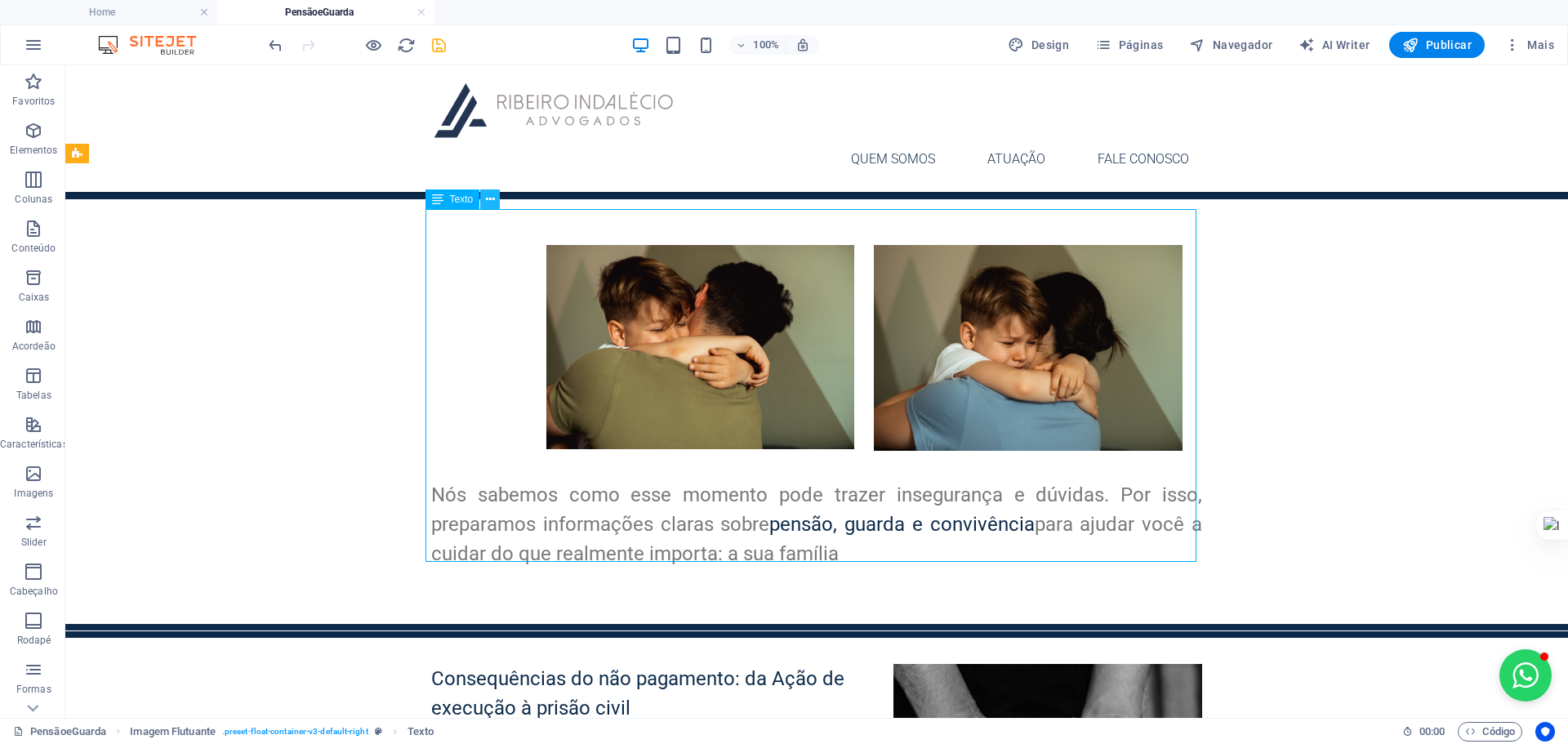
click at [480, 203] on button at bounding box center [489, 199] width 19 height 19
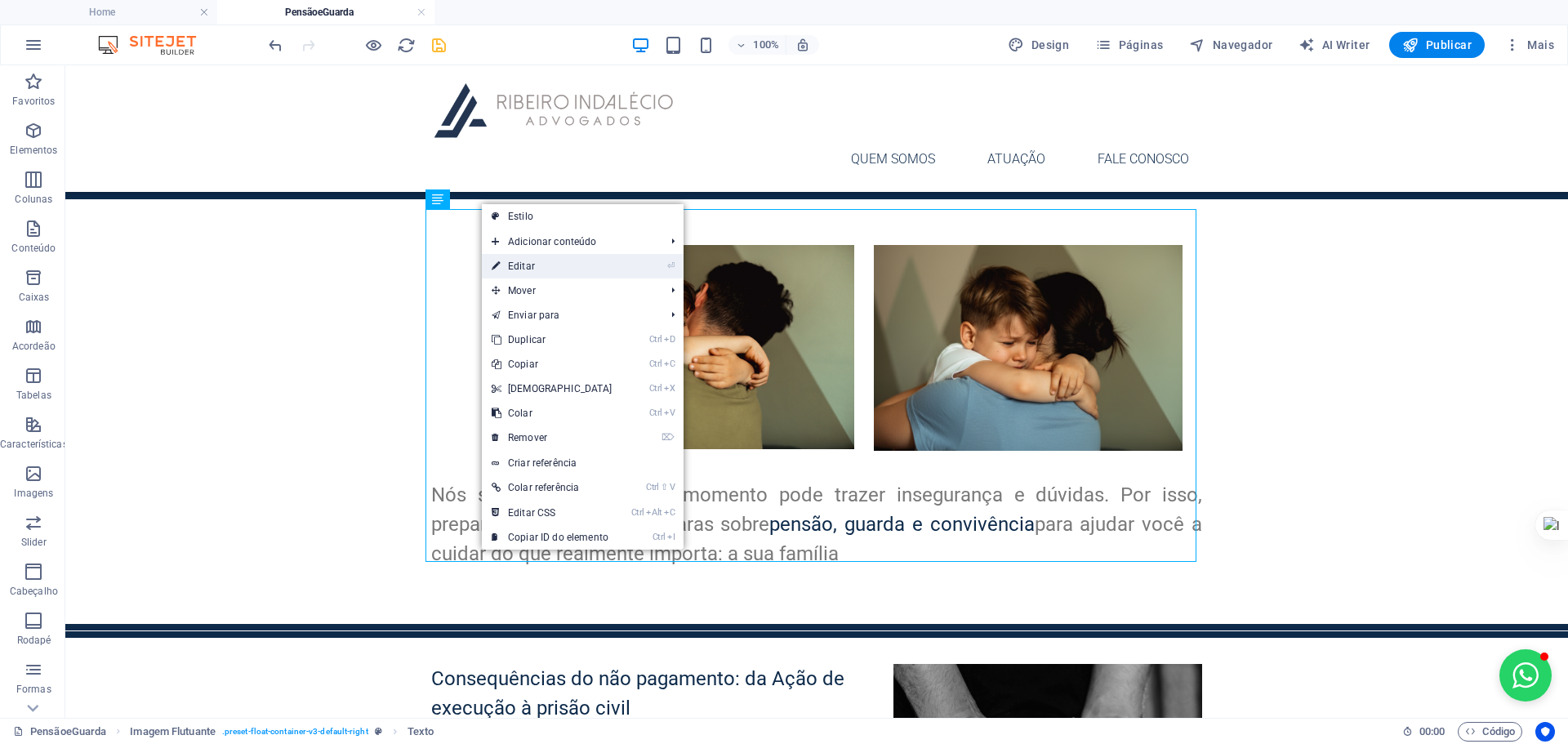
click at [525, 270] on link "⏎ Editar" at bounding box center [552, 267] width 140 height 25
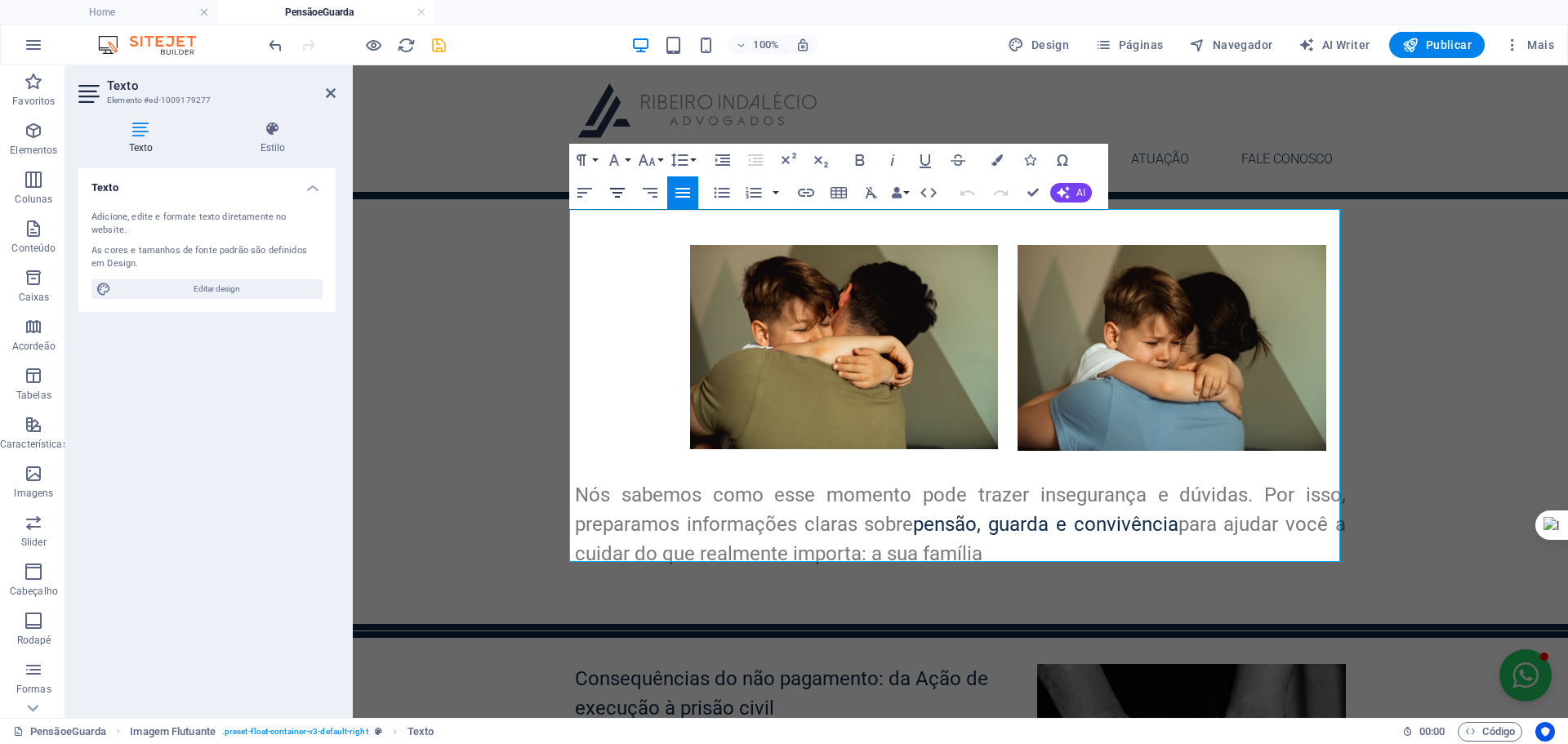
click at [623, 200] on icon "button" at bounding box center [617, 193] width 19 height 19
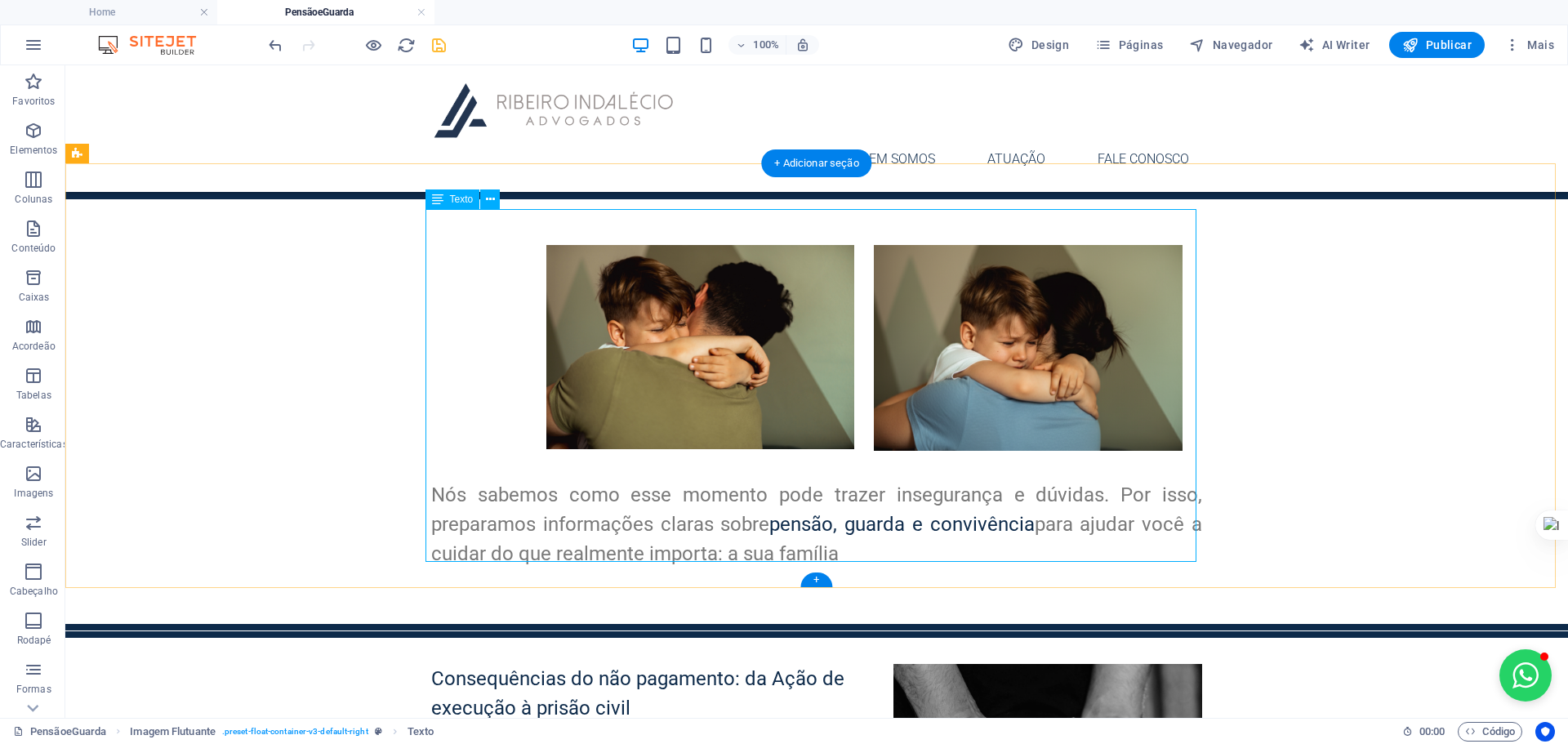
click at [523, 245] on div "Nós sabemos como esse momento pode trazer insegurança e dúvidas. Por isso, prep…" at bounding box center [816, 421] width 771 height 353
click at [485, 266] on div "Nós sabemos como esse momento pode trazer insegurança e dúvidas. Por isso, prep…" at bounding box center [816, 421] width 771 height 353
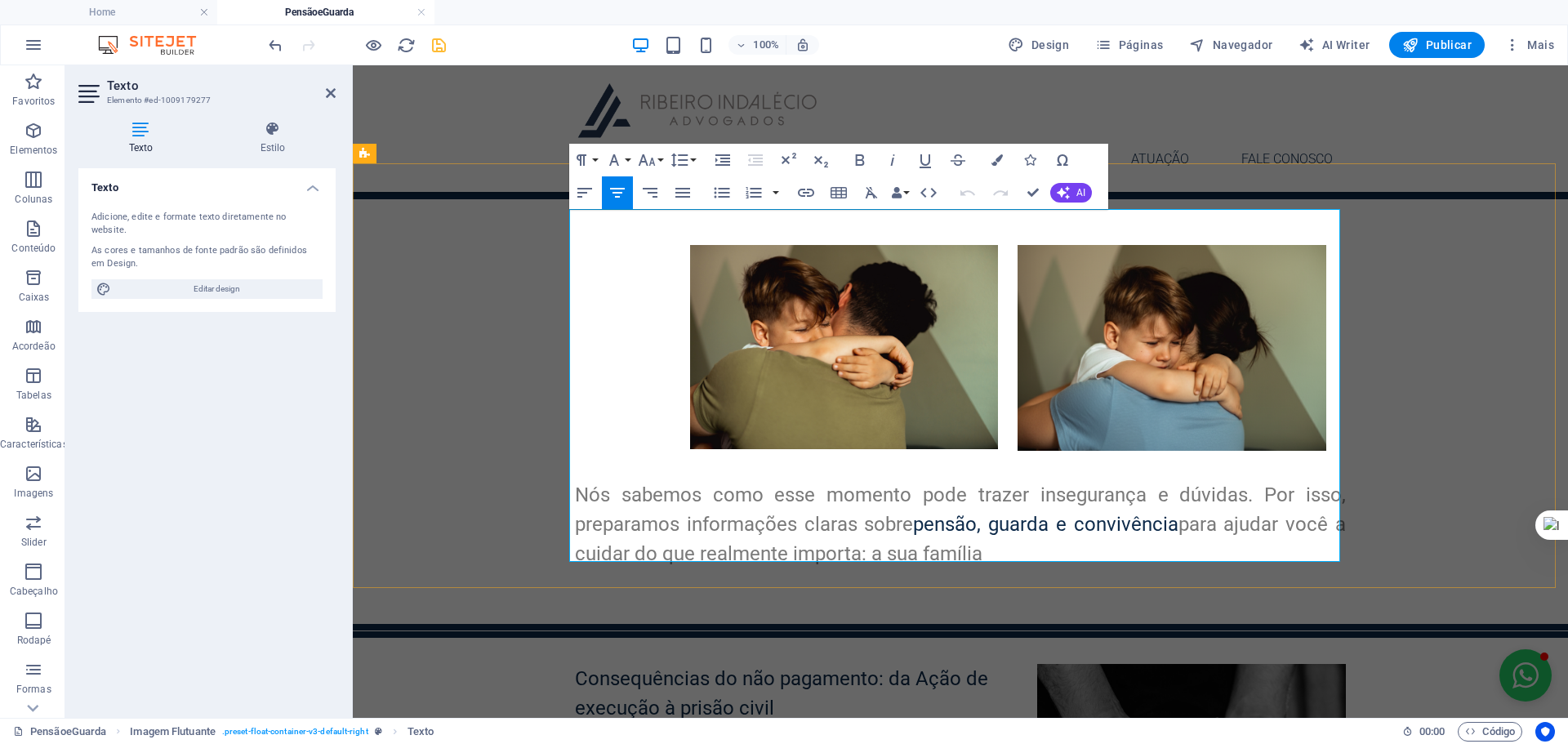
click at [582, 245] on h3 at bounding box center [960, 259] width 771 height 30
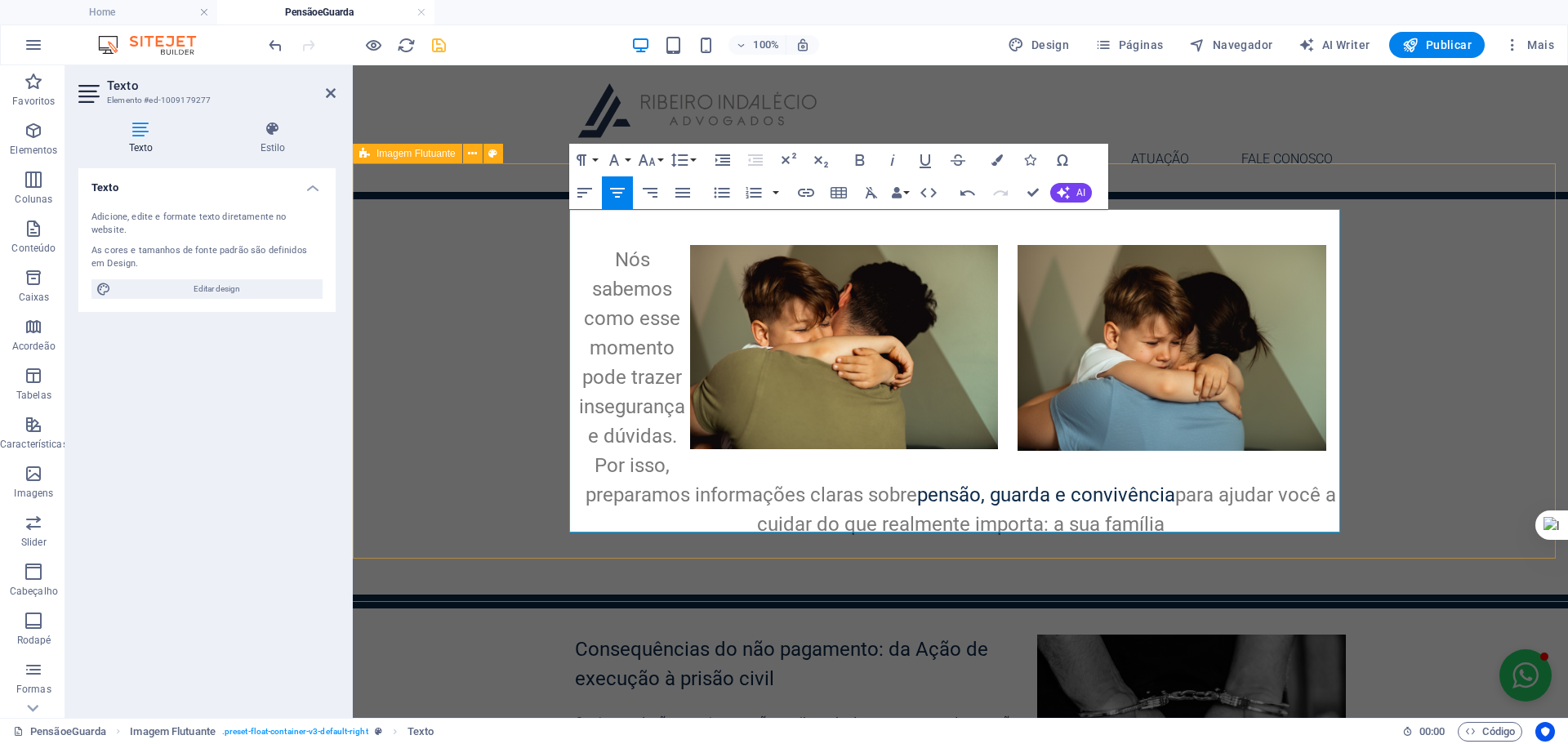
click at [1392, 300] on div "Novo elemento de texto Nós sabemos como esse momento pode trazer insegurança e …" at bounding box center [961, 397] width 1215 height 396
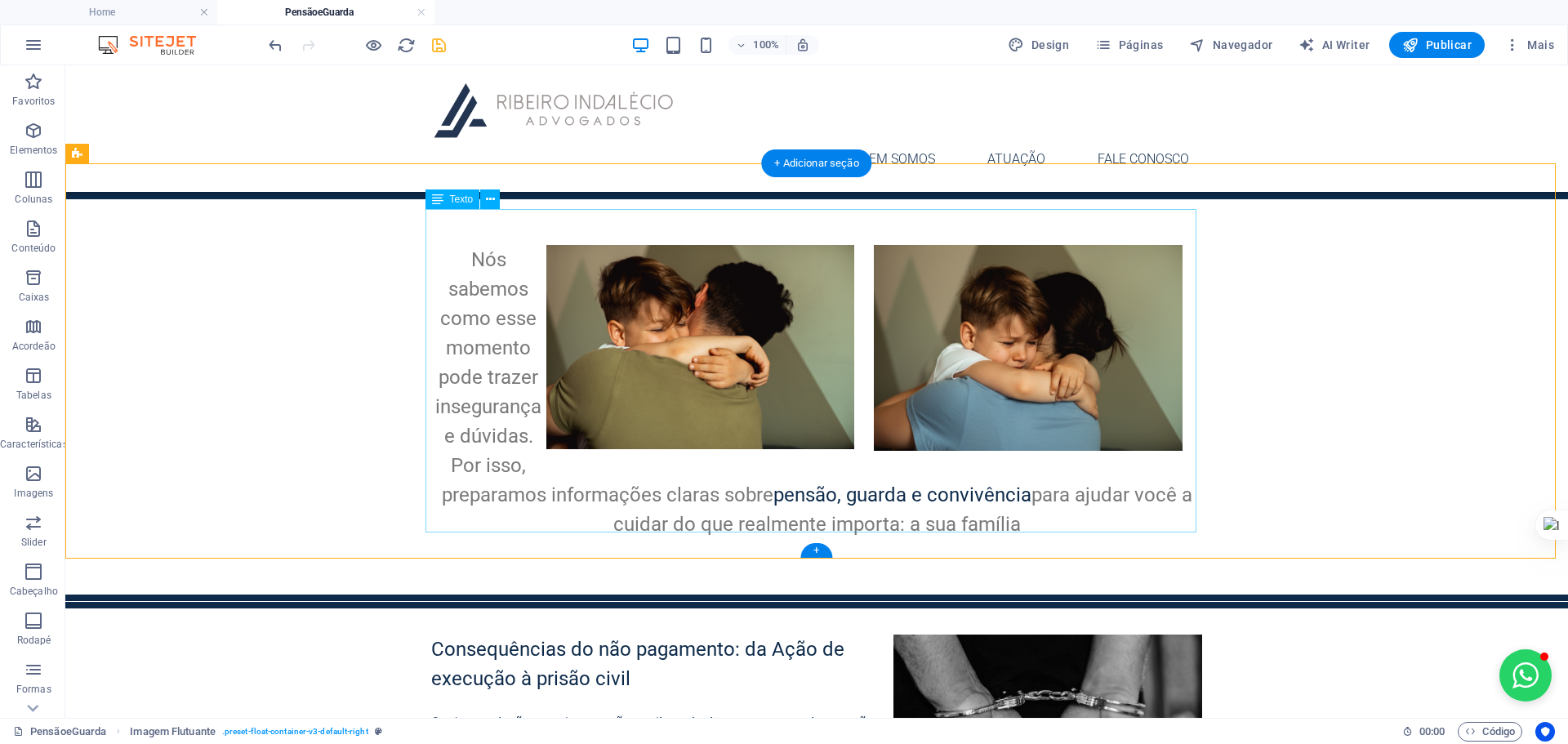
click at [606, 464] on div "Nós sabemos como esse momento pode trazer insegurança e dúvidas. Por isso, prep…" at bounding box center [816, 406] width 771 height 324
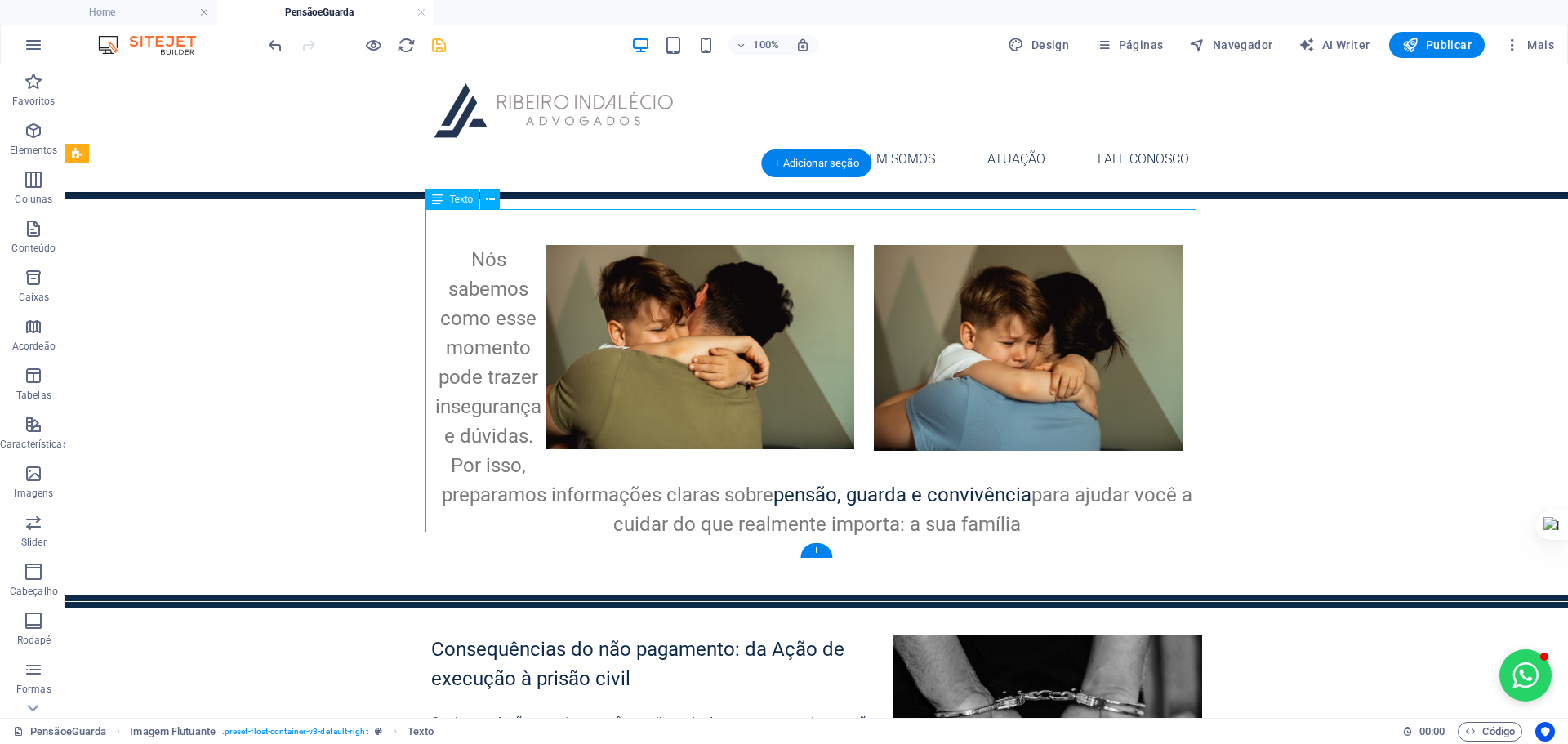
click at [606, 464] on div "Nós sabemos como esse momento pode trazer insegurança e dúvidas. Por isso, prep…" at bounding box center [816, 406] width 771 height 324
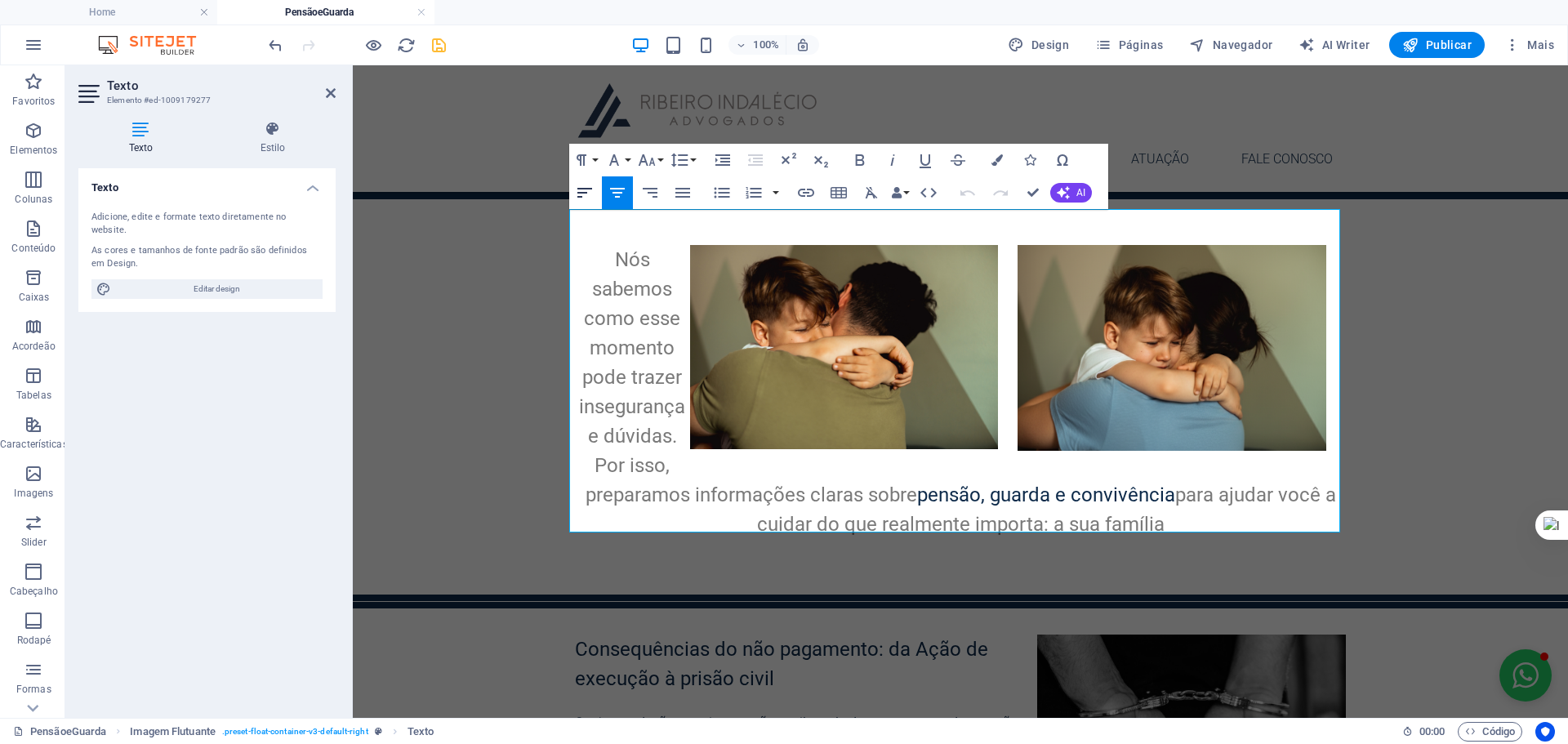
click at [578, 186] on icon "button" at bounding box center [584, 193] width 19 height 19
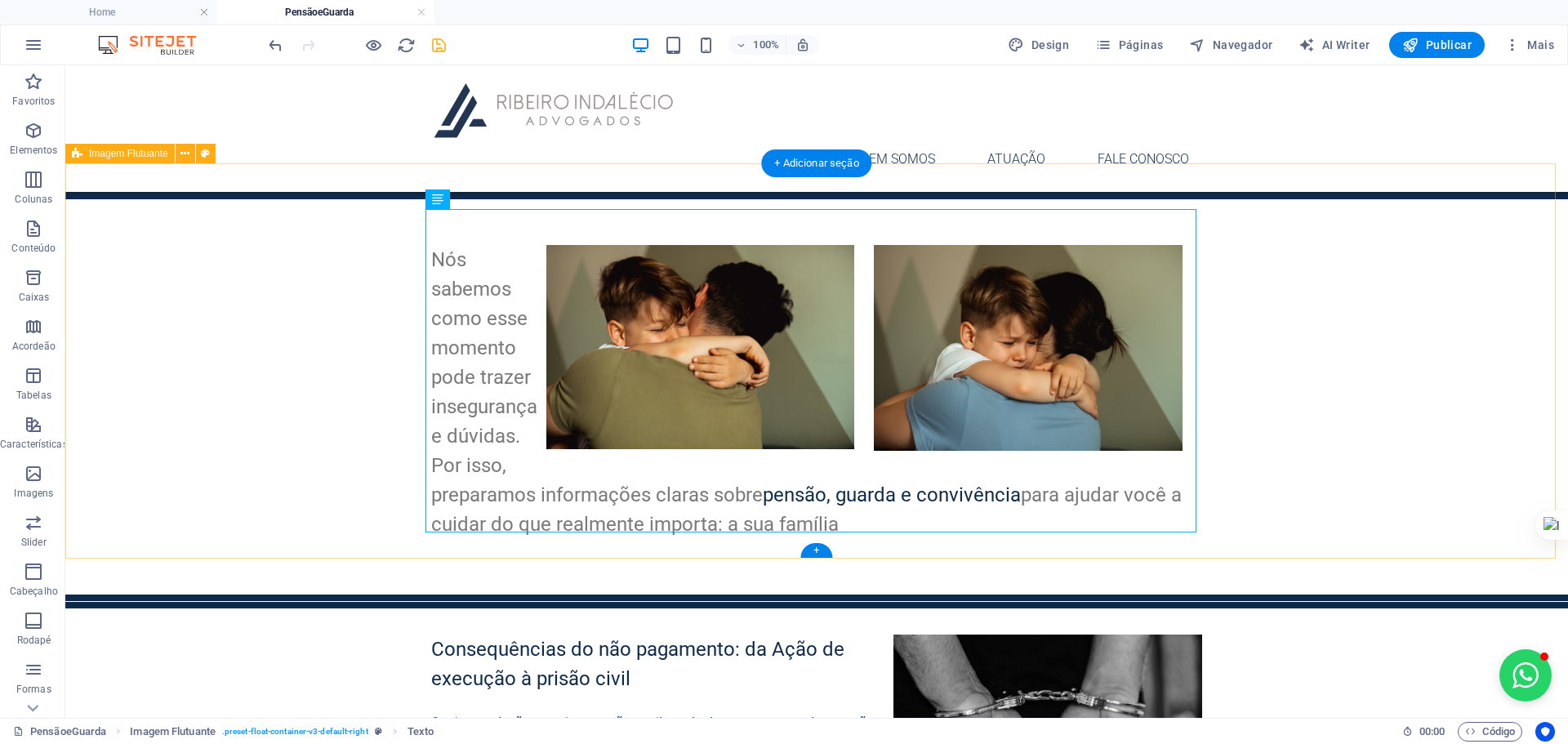
click at [1412, 362] on div "Novo elemento de texto Nós sabemos como esse momento pode trazer insegurança e …" at bounding box center [817, 397] width 1503 height 396
click at [496, 425] on div "Nós sabemos como esse momento pode trazer insegurança e dúvidas. Por isso, prep…" at bounding box center [816, 406] width 771 height 324
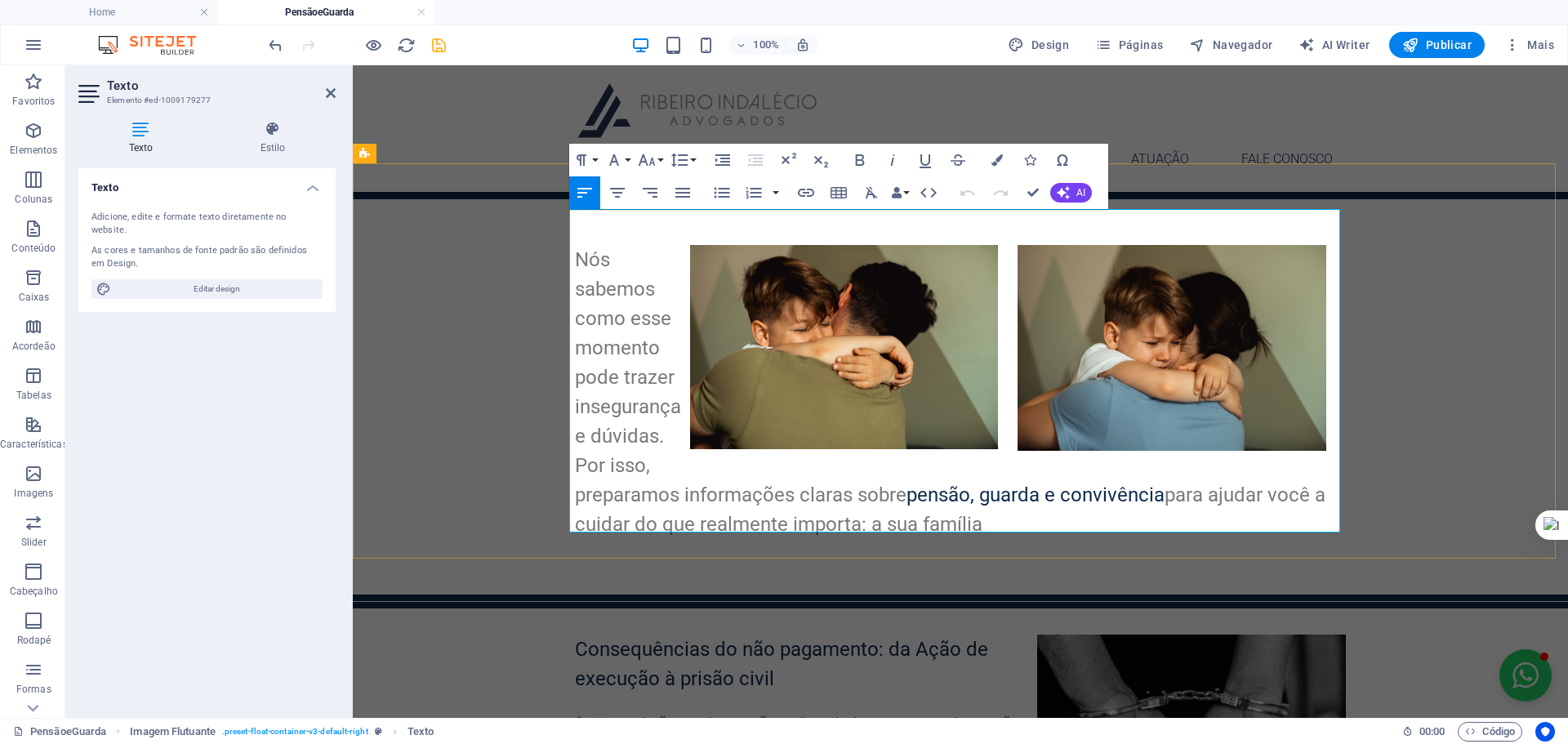
drag, startPoint x: 644, startPoint y: 405, endPoint x: 693, endPoint y: 397, distance: 49.6
click at [651, 405] on h3 "Nós sabemos como esse momento pode trazer insegurança e dúvidas. Por isso, prep…" at bounding box center [960, 392] width 771 height 294
click at [670, 403] on h3 "Nós sabemos como esse momento pode trazer insegurança e dúvidas. Por isso, prep…" at bounding box center [960, 392] width 771 height 294
click at [631, 260] on h3 "Nós sabemos como esse momento pode trazer insegurança e dúvidas." at bounding box center [960, 348] width 771 height 205
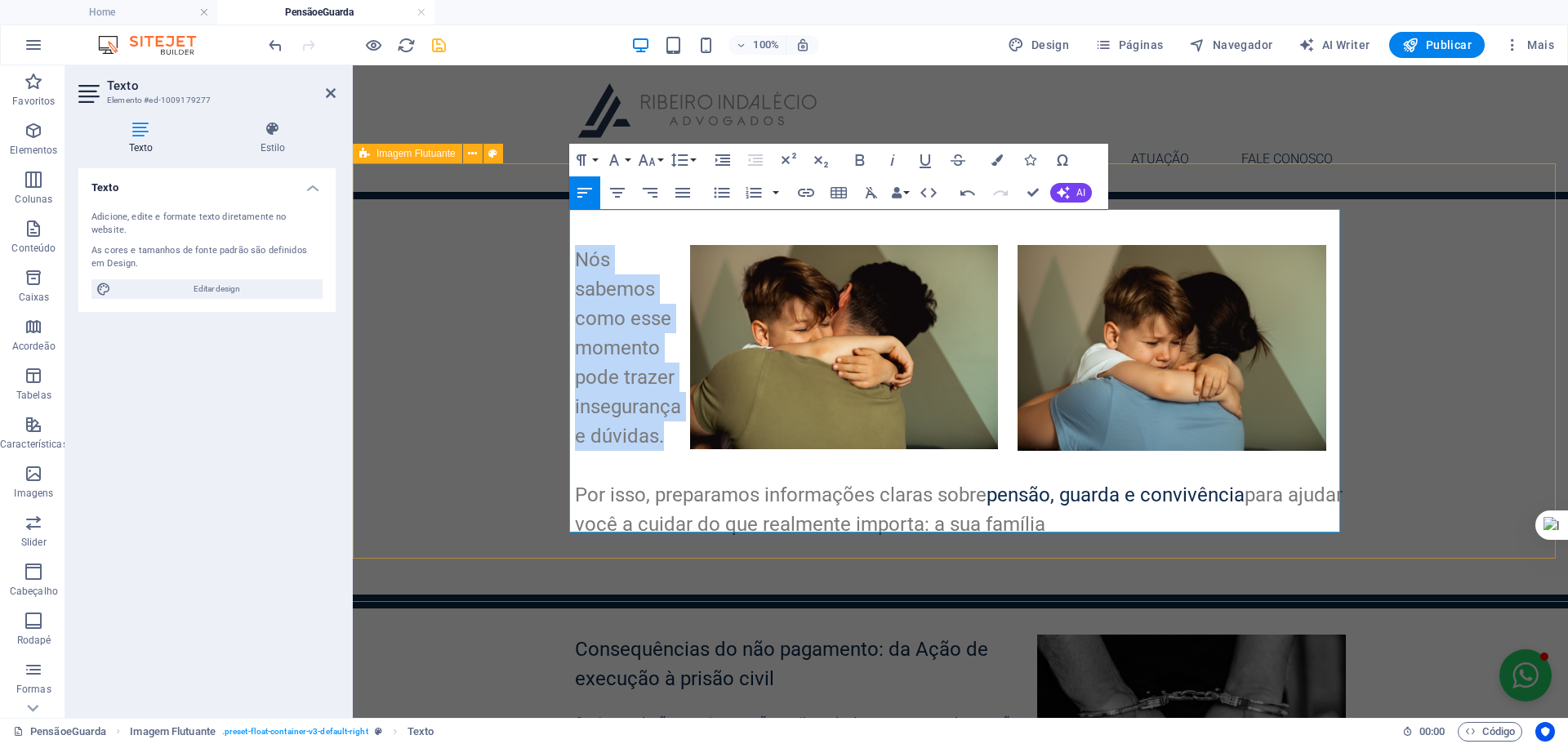
drag, startPoint x: 662, startPoint y: 397, endPoint x: 567, endPoint y: 213, distance: 207.1
click at [567, 213] on div "Novo elemento de texto Nós sabemos como esse momento pode trazer insegurança e …" at bounding box center [961, 397] width 1215 height 396
click at [622, 195] on icon "button" at bounding box center [617, 193] width 19 height 19
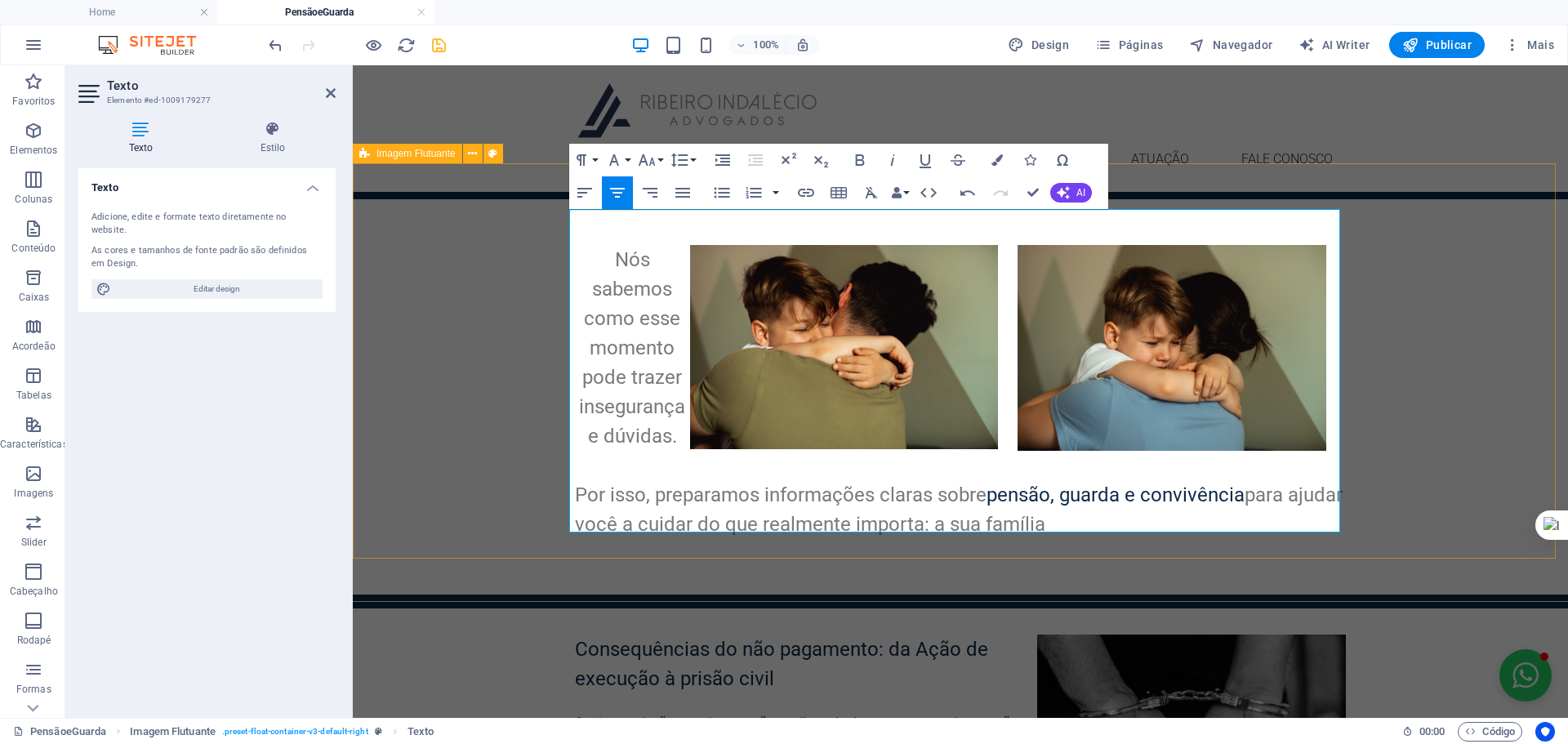
click at [1390, 299] on div "Novo elemento de texto Nós sabemos como esse momento pode trazer insegurança e …" at bounding box center [961, 397] width 1215 height 396
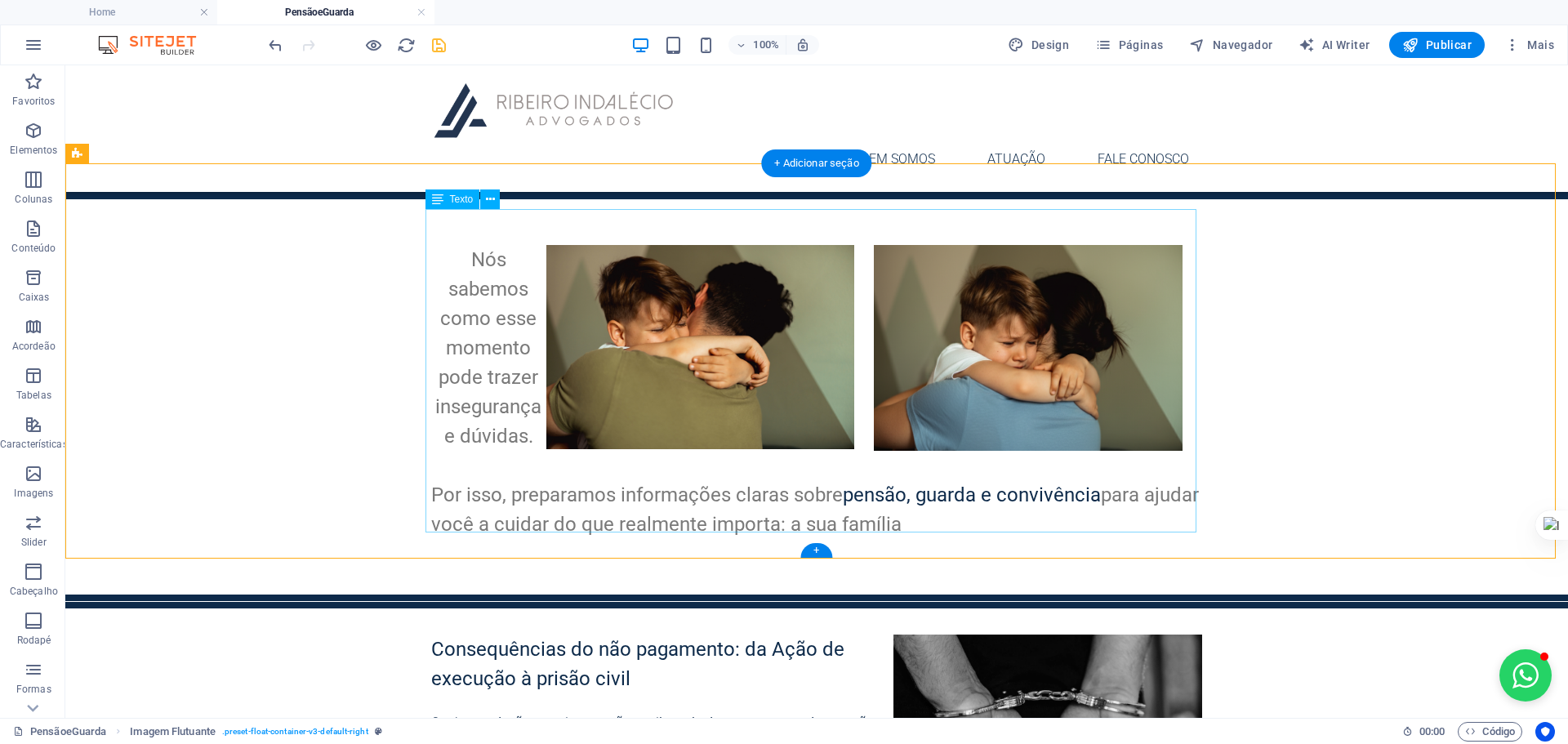
click at [841, 476] on div "Nós sabemos como esse momento pode trazer insegurança e dúvidas. Por isso, prep…" at bounding box center [816, 406] width 771 height 324
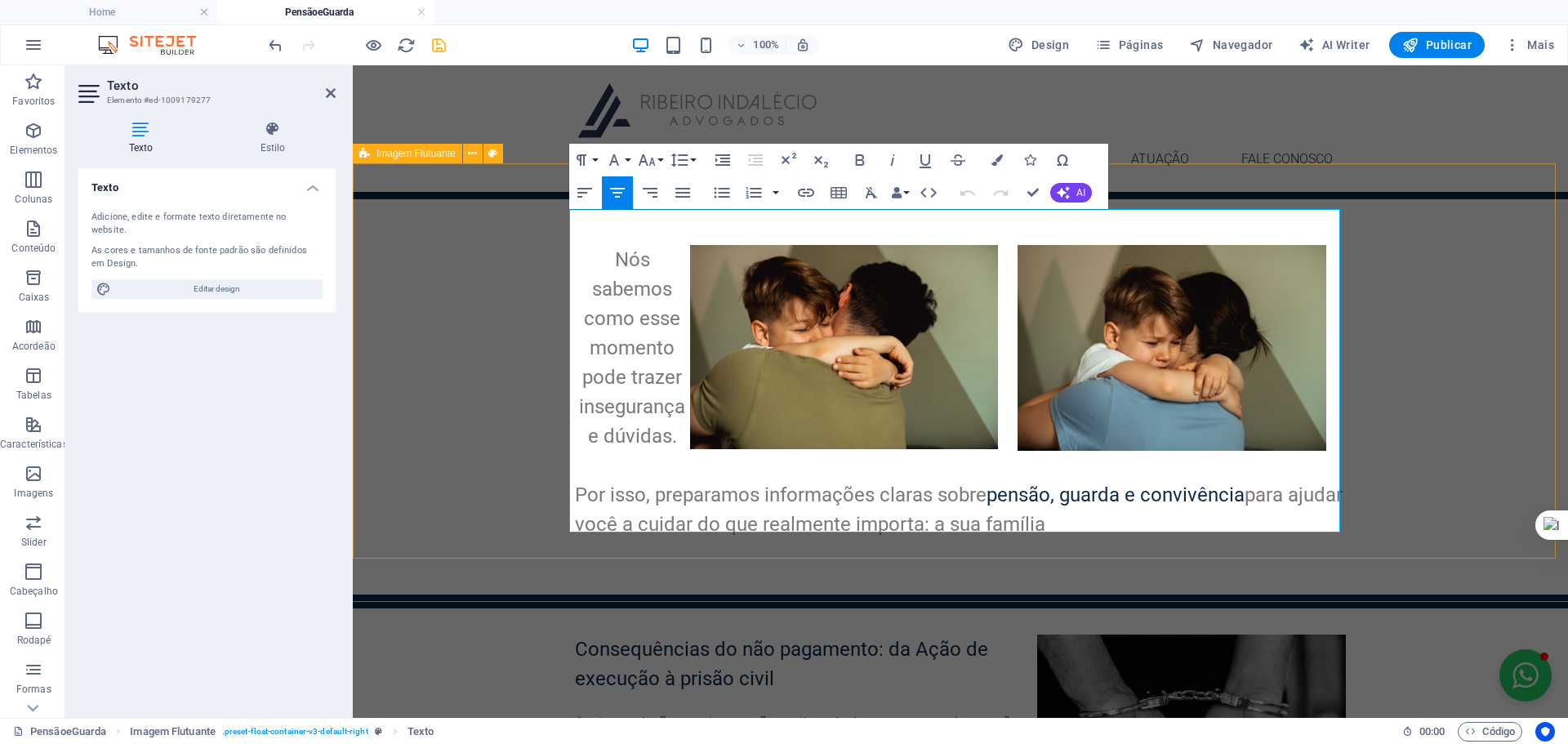
drag, startPoint x: 1103, startPoint y: 492, endPoint x: 517, endPoint y: 453, distance: 587.3
click at [517, 453] on div "Novo elemento de texto Nós sabemos como esse momento pode trazer insegurança e …" at bounding box center [961, 397] width 1215 height 396
click at [626, 192] on icon "button" at bounding box center [617, 193] width 19 height 19
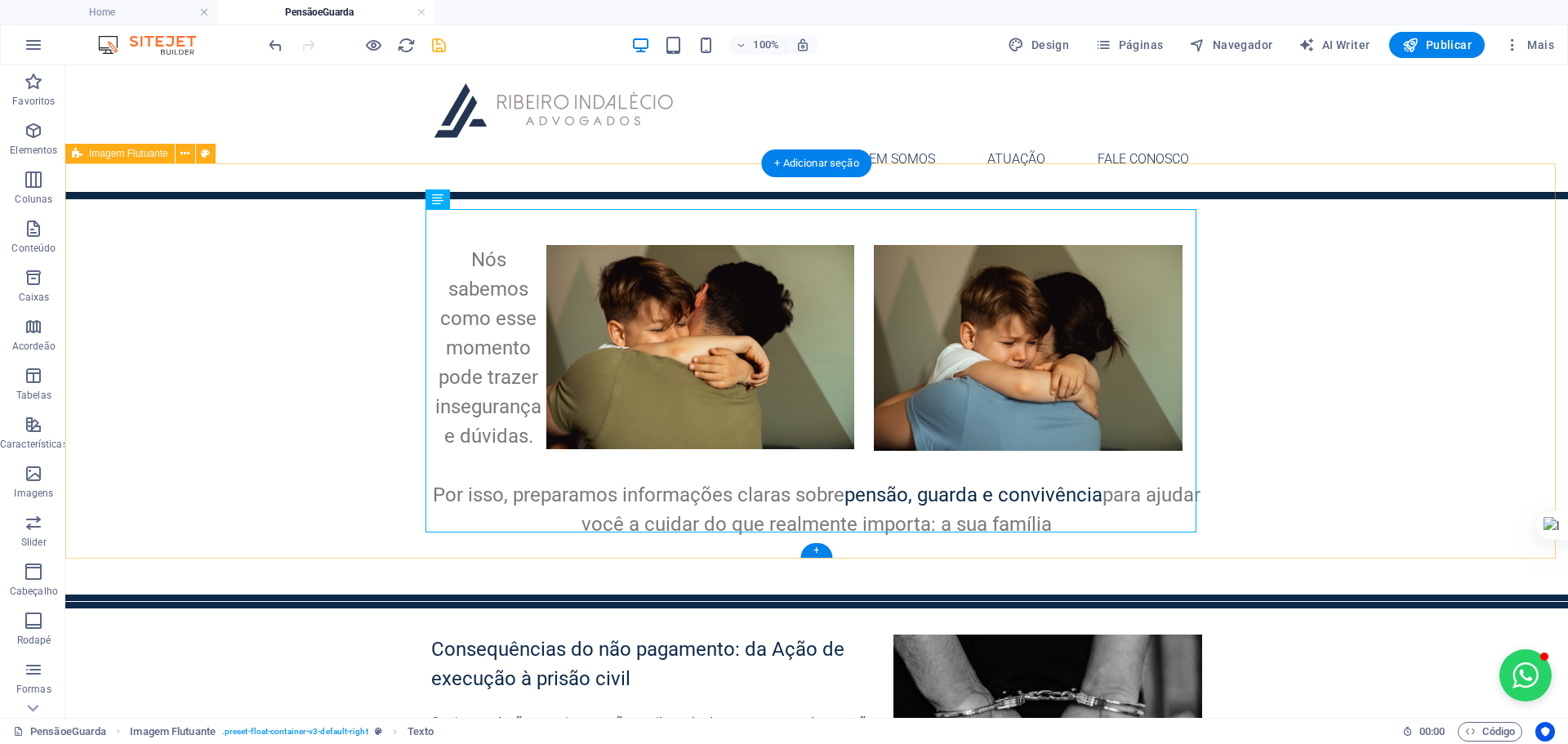
click at [1202, 273] on div "Novo elemento de texto Nós sabemos como esse momento pode trazer insegurança e …" at bounding box center [817, 397] width 1503 height 396
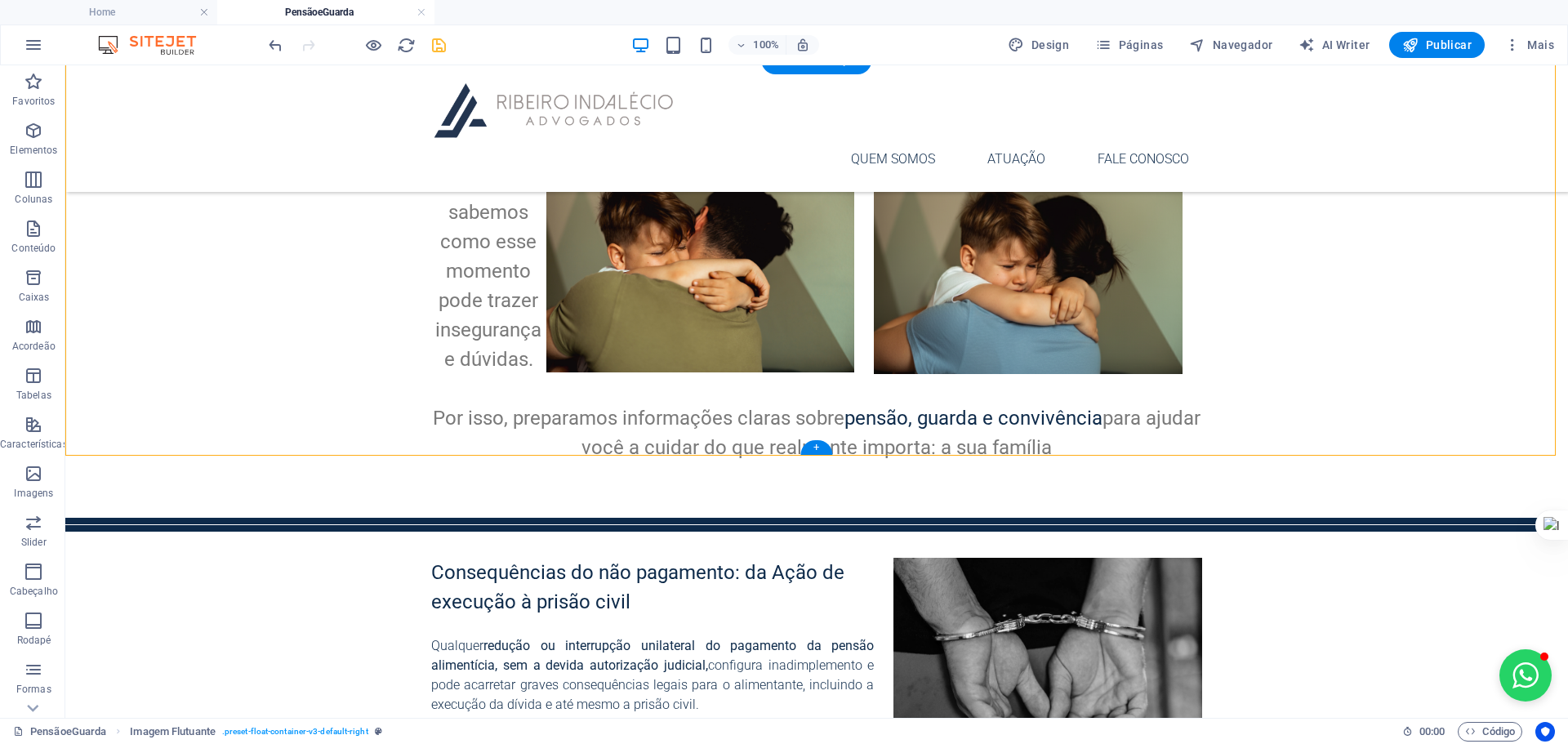
scroll to position [464, 0]
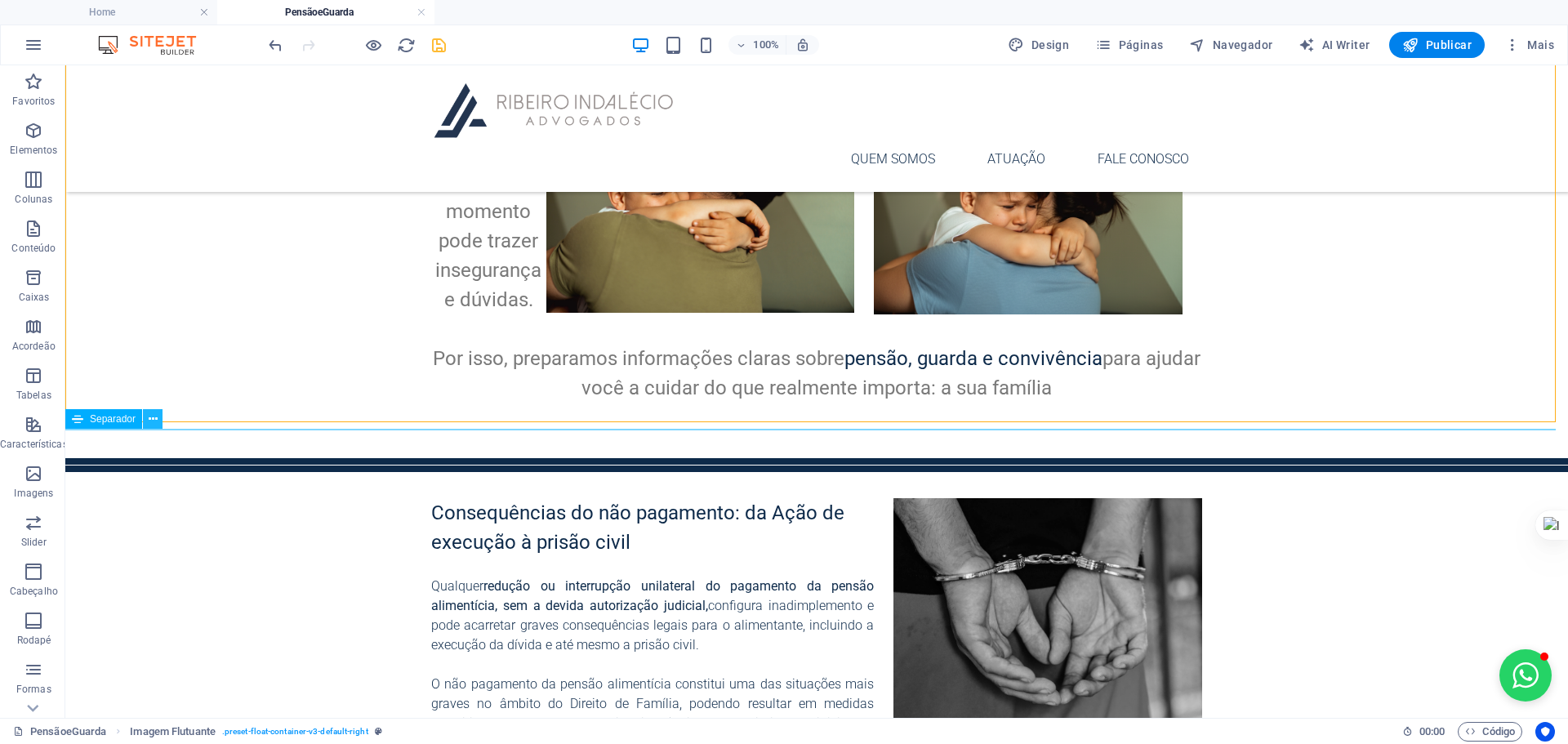
click at [152, 418] on icon at bounding box center [153, 420] width 9 height 17
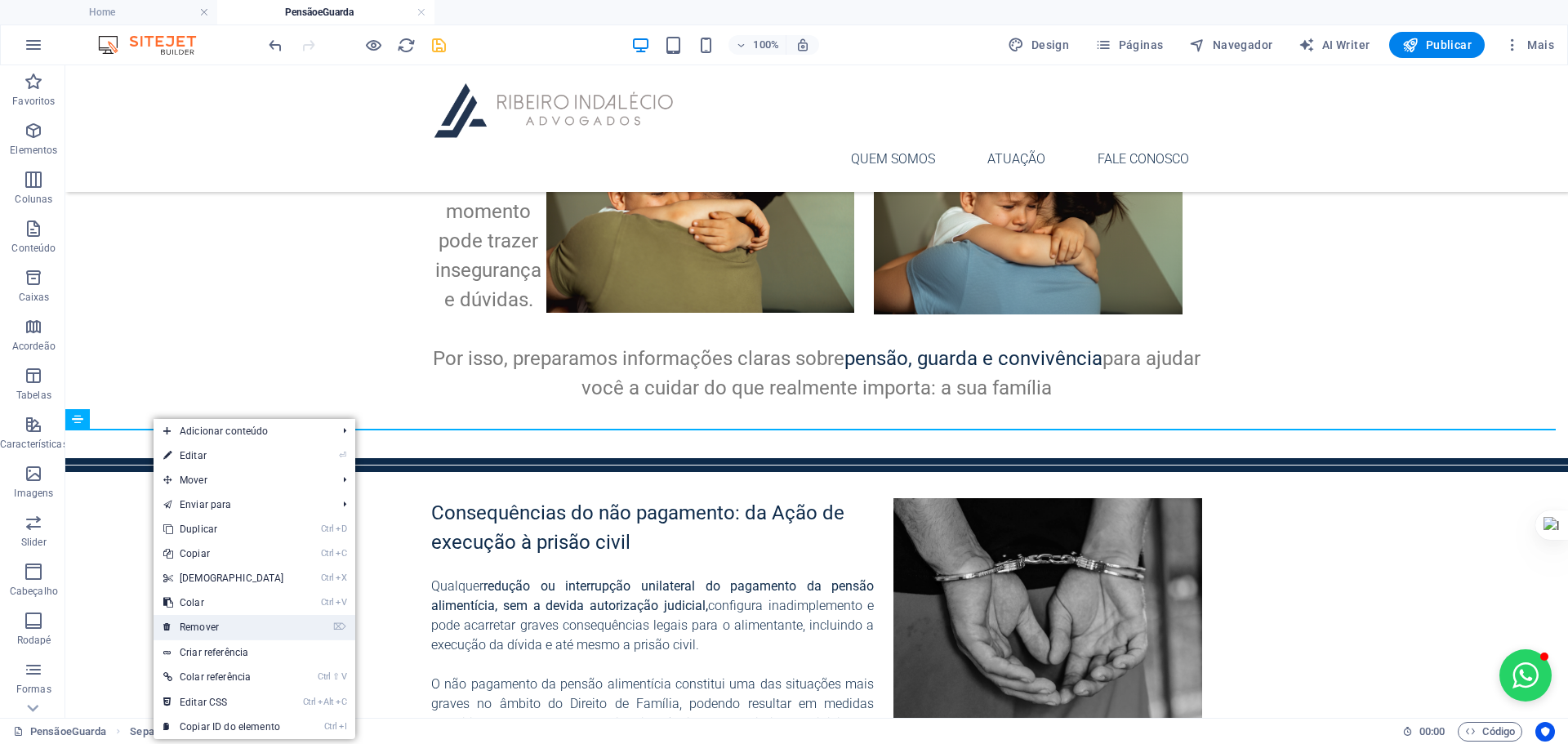
click at [211, 625] on link "⌦ Remover" at bounding box center [224, 628] width 140 height 25
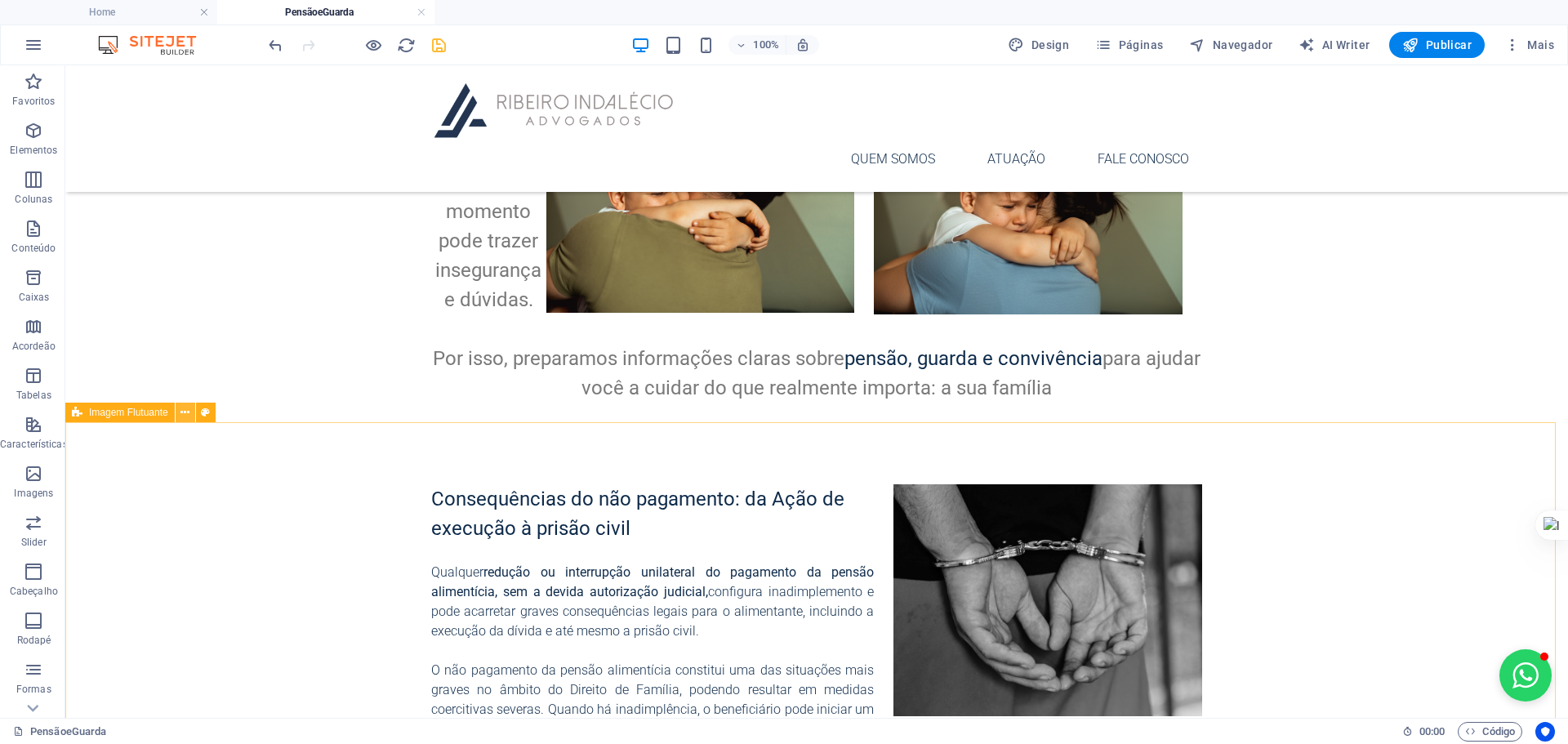
click at [181, 416] on icon at bounding box center [184, 413] width 9 height 17
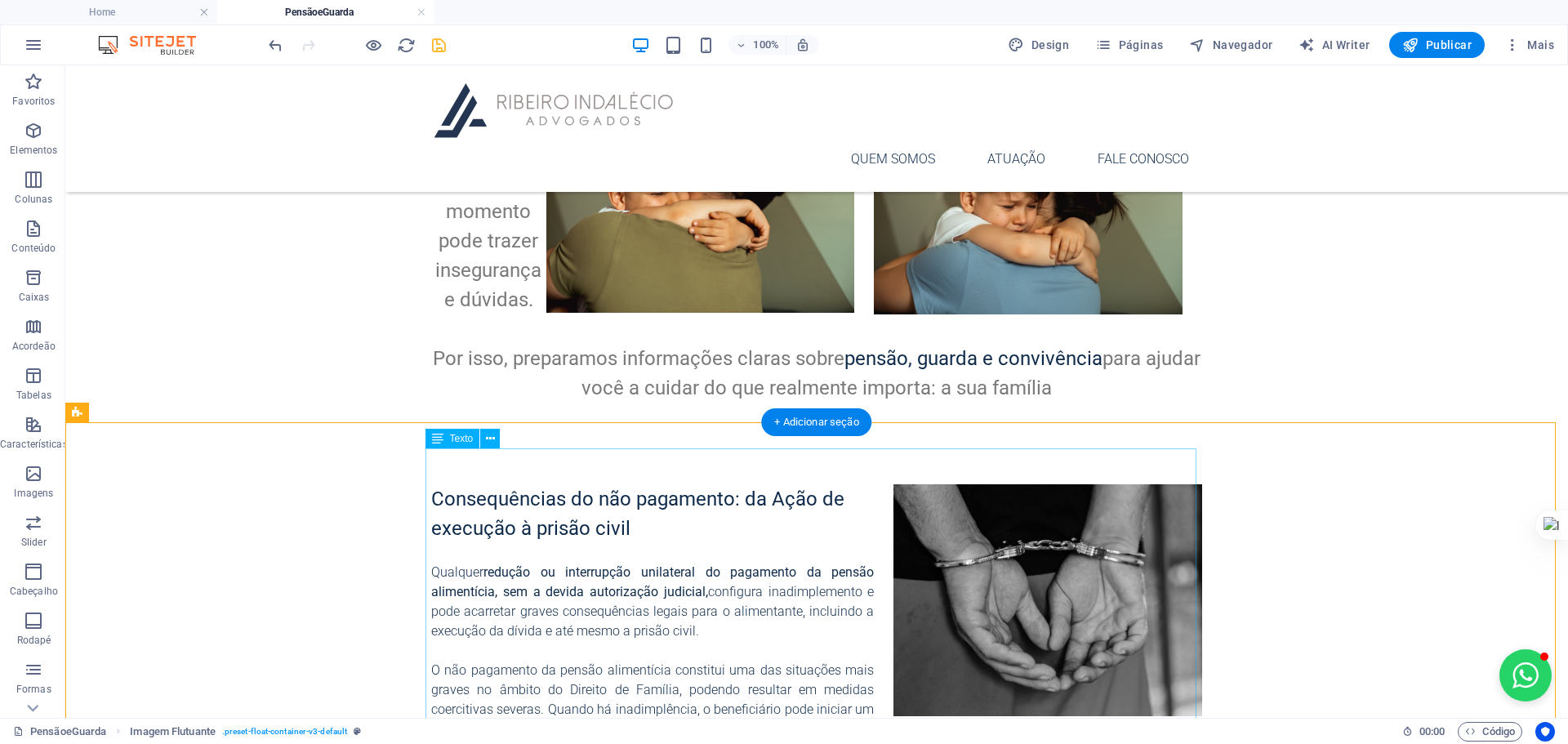
click at [554, 485] on div "Consequências do não pagamento: da Ação de execução à prisão civil Qualquer red…" at bounding box center [816, 720] width 771 height 470
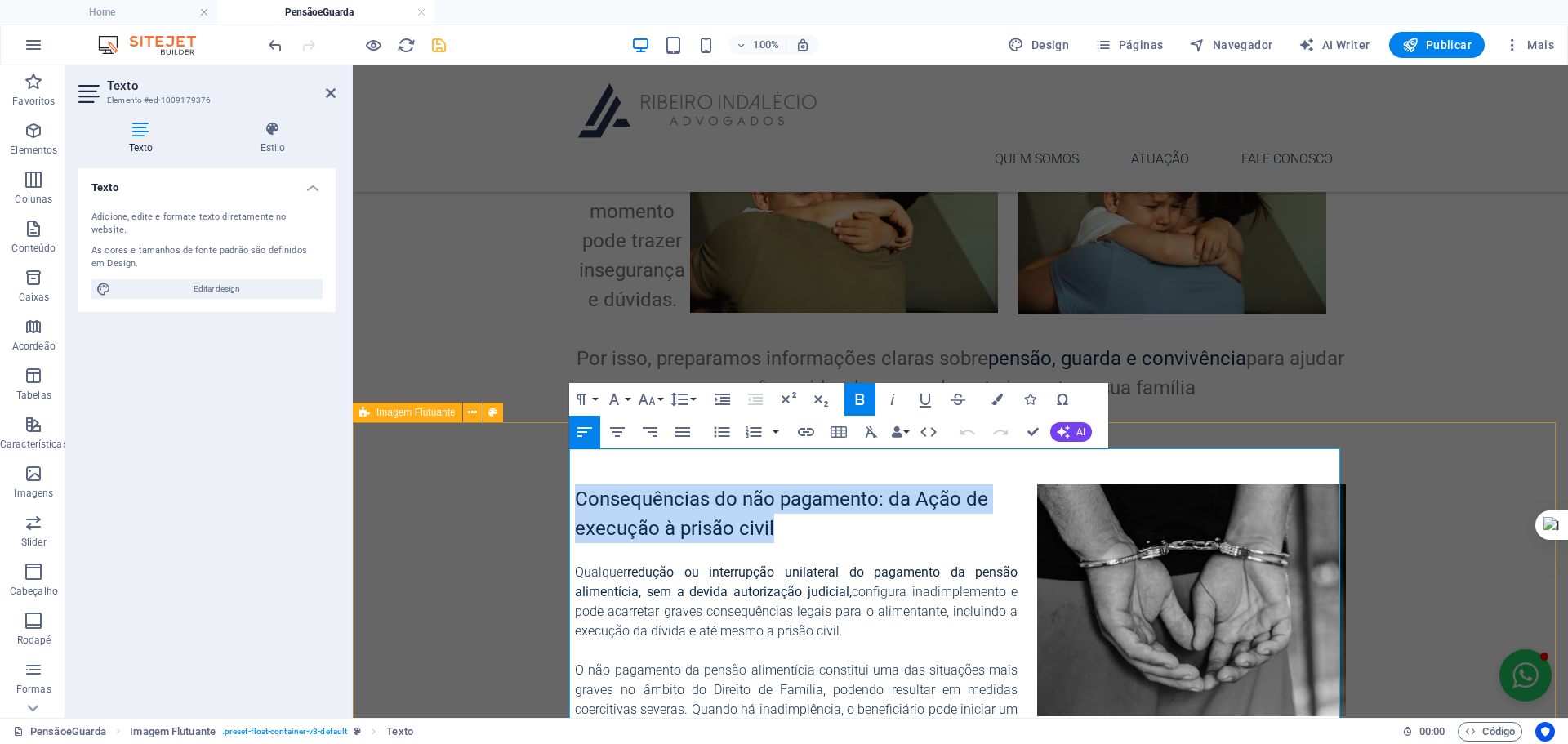
drag, startPoint x: 775, startPoint y: 489, endPoint x: 560, endPoint y: 466, distance: 216.2
click at [560, 466] on div "Consequências do não pagamento: da Ação de execução à prisão civil Qualquer red…" at bounding box center [961, 719] width 1215 height 523
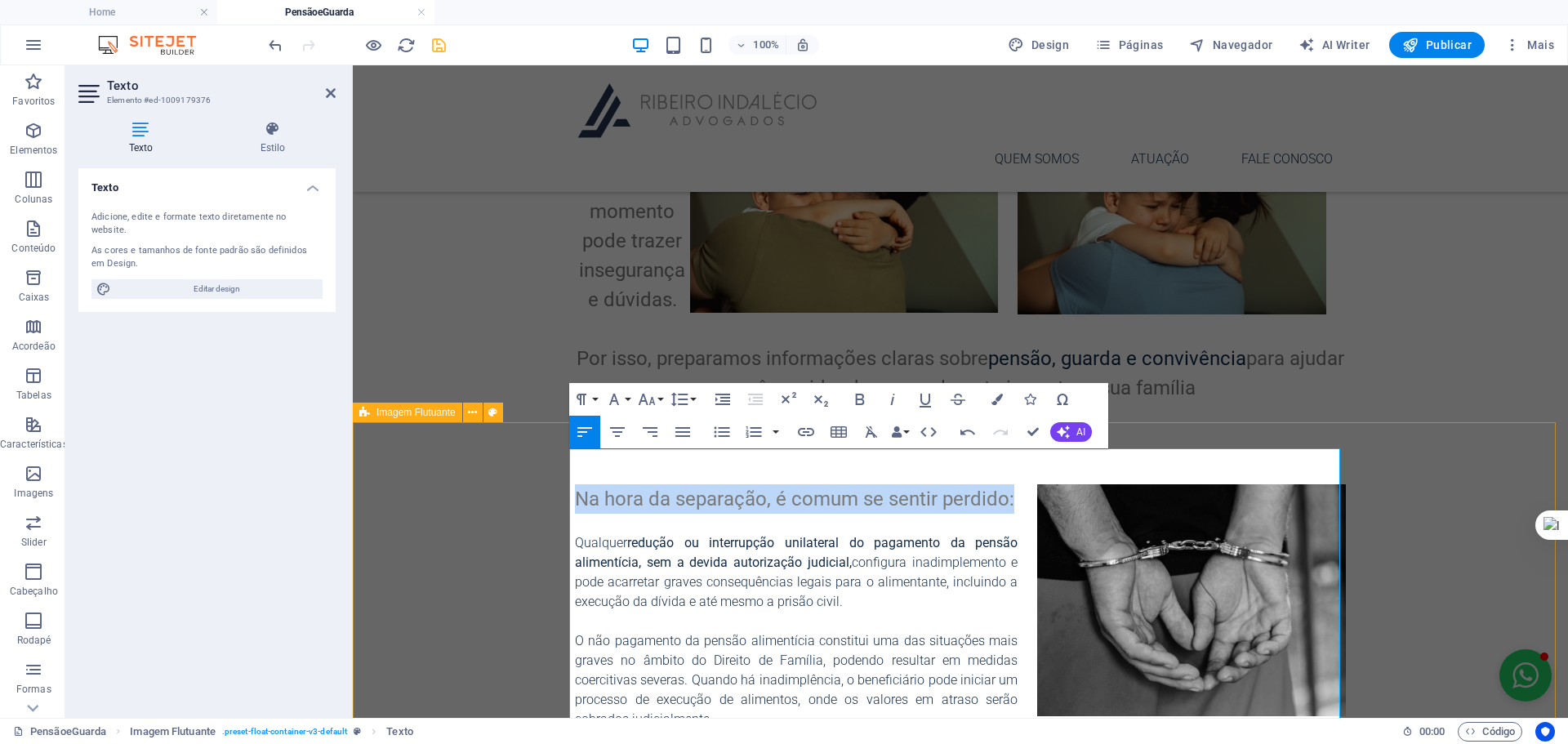
drag, startPoint x: 1014, startPoint y: 468, endPoint x: 557, endPoint y: 467, distance: 457.0
click at [557, 467] on div "Na hora da separação, é comum se sentir perdido: Qualquer redução ou interrupçã…" at bounding box center [961, 705] width 1215 height 493
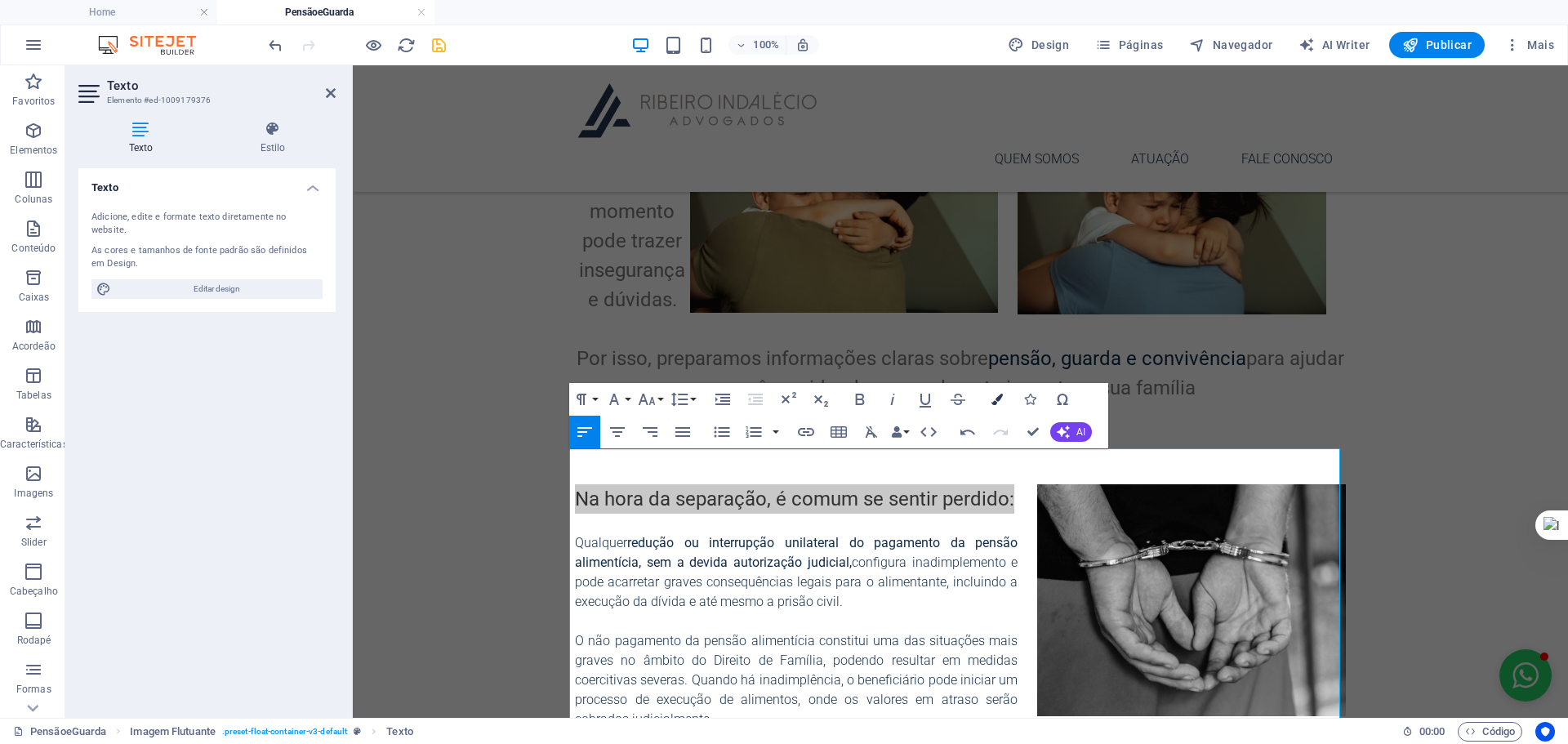
click at [995, 401] on icon "button" at bounding box center [997, 399] width 12 height 12
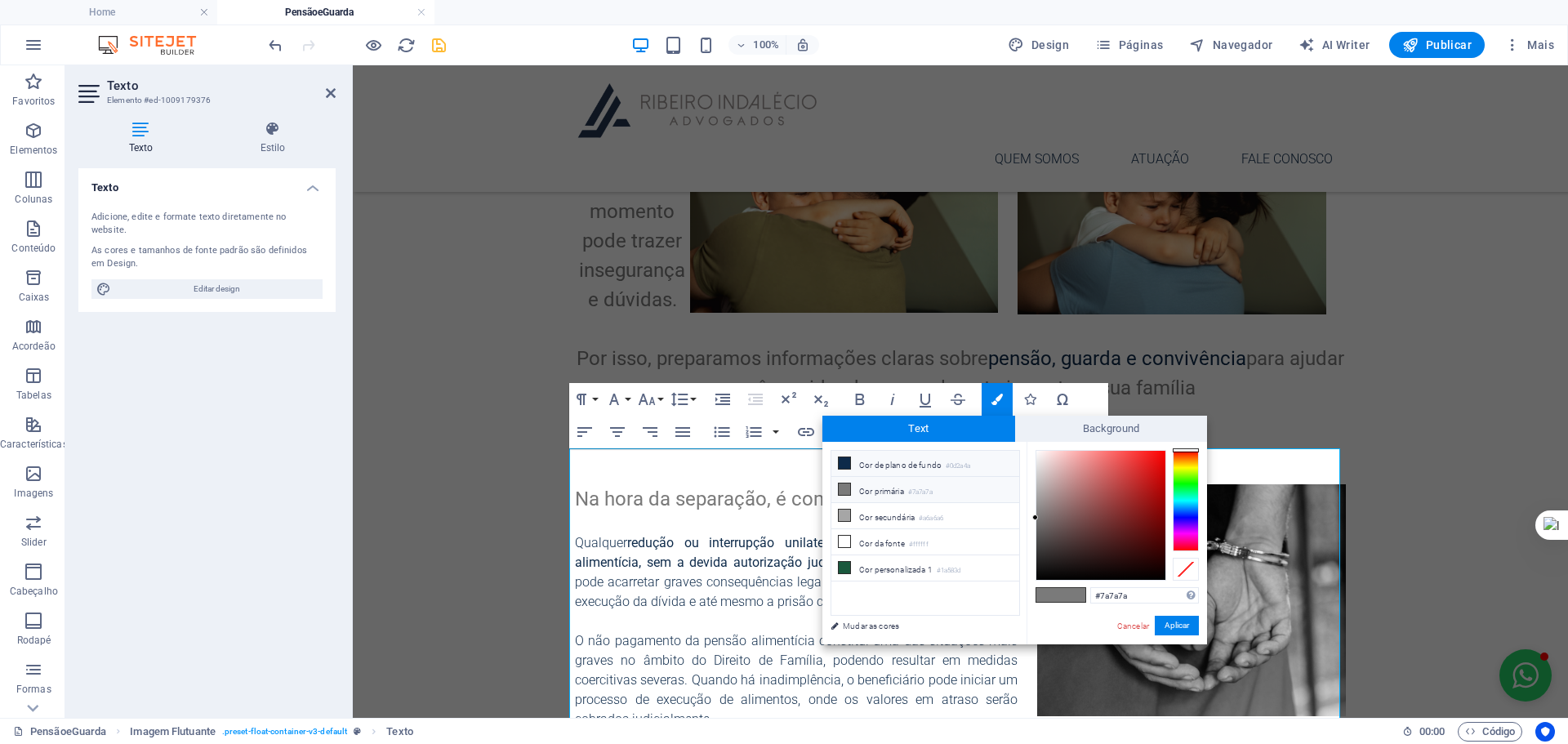
click at [902, 468] on li "Cor de plano de fundo #0d2a4a" at bounding box center [925, 464] width 188 height 26
type input "#0d2a4a"
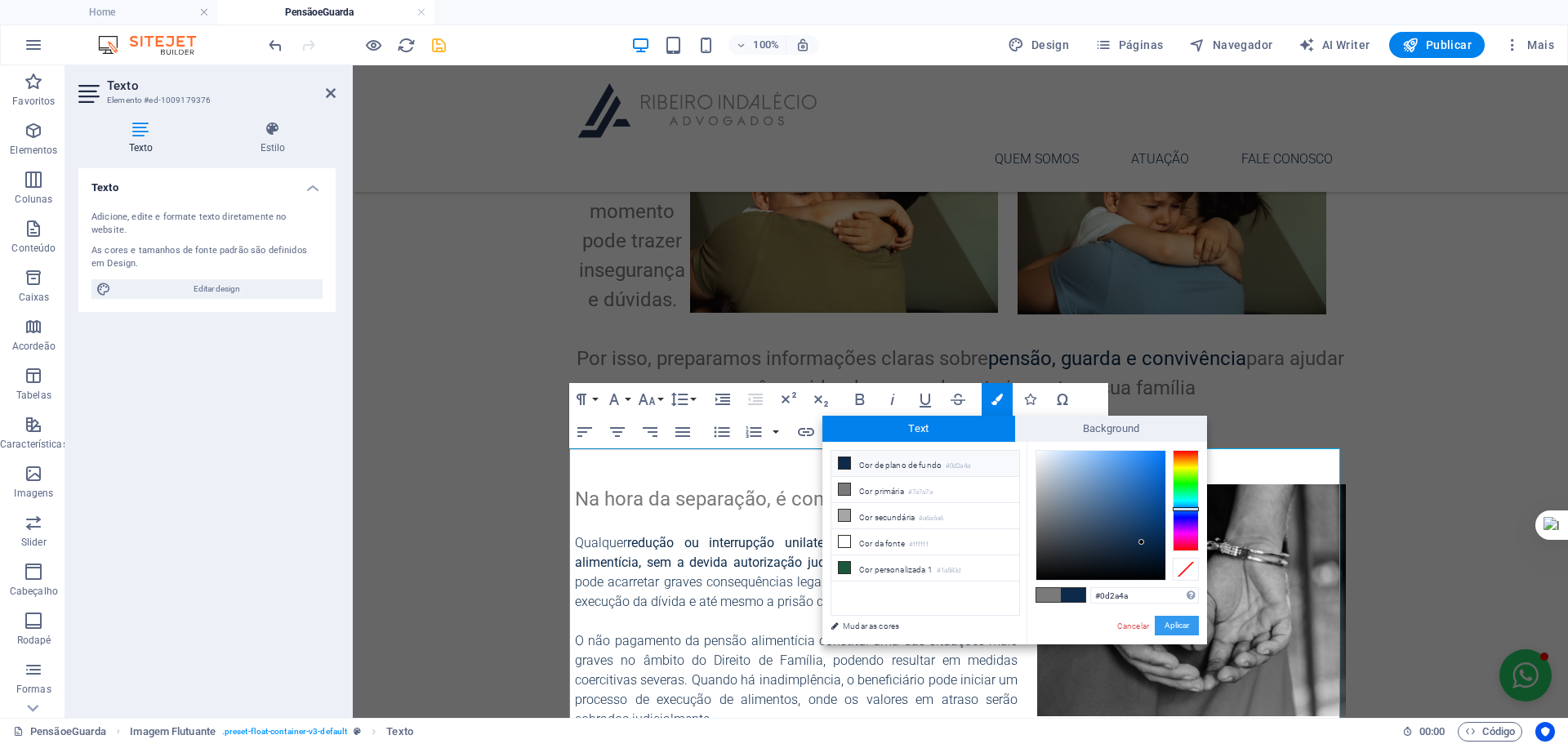
click at [1187, 623] on button "Aplicar" at bounding box center [1176, 626] width 44 height 19
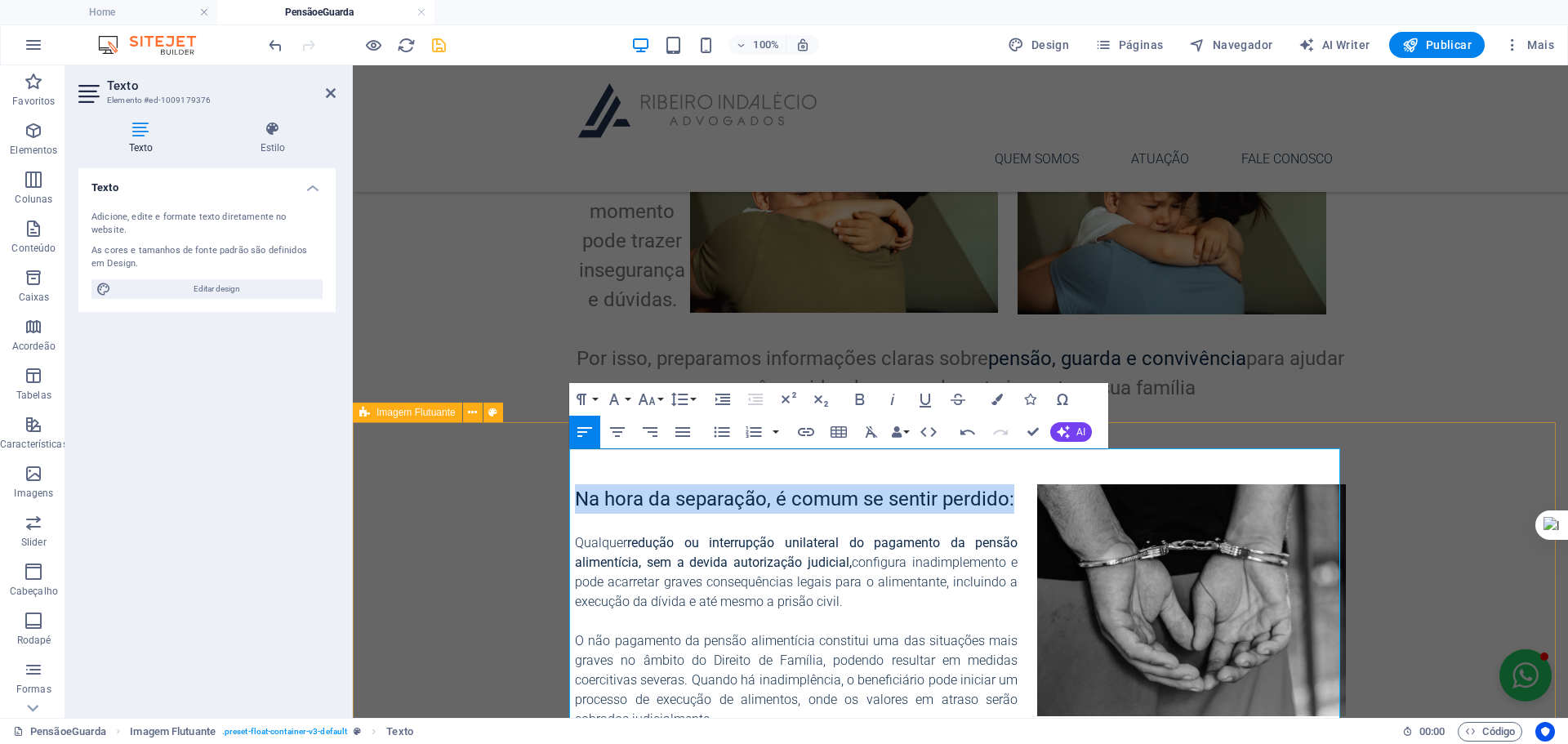
click at [1428, 517] on div "Na hora da separação, é comum se sentir perdido: Qualquer redução ou interrupçã…" at bounding box center [961, 705] width 1215 height 493
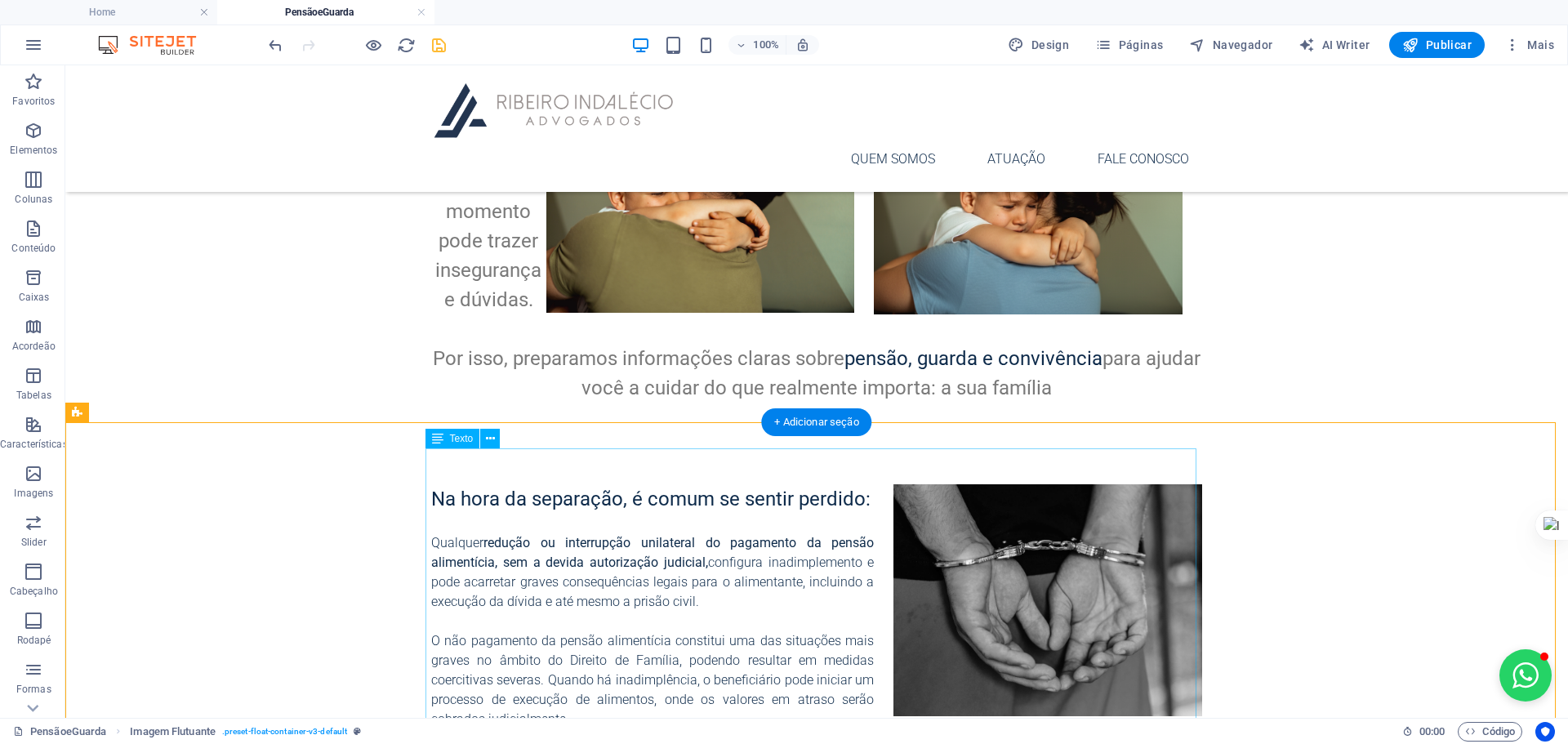
click at [488, 567] on div "Na hora da separação, é comum se sentir perdido: Qualquer redução ou interrupçã…" at bounding box center [816, 706] width 771 height 442
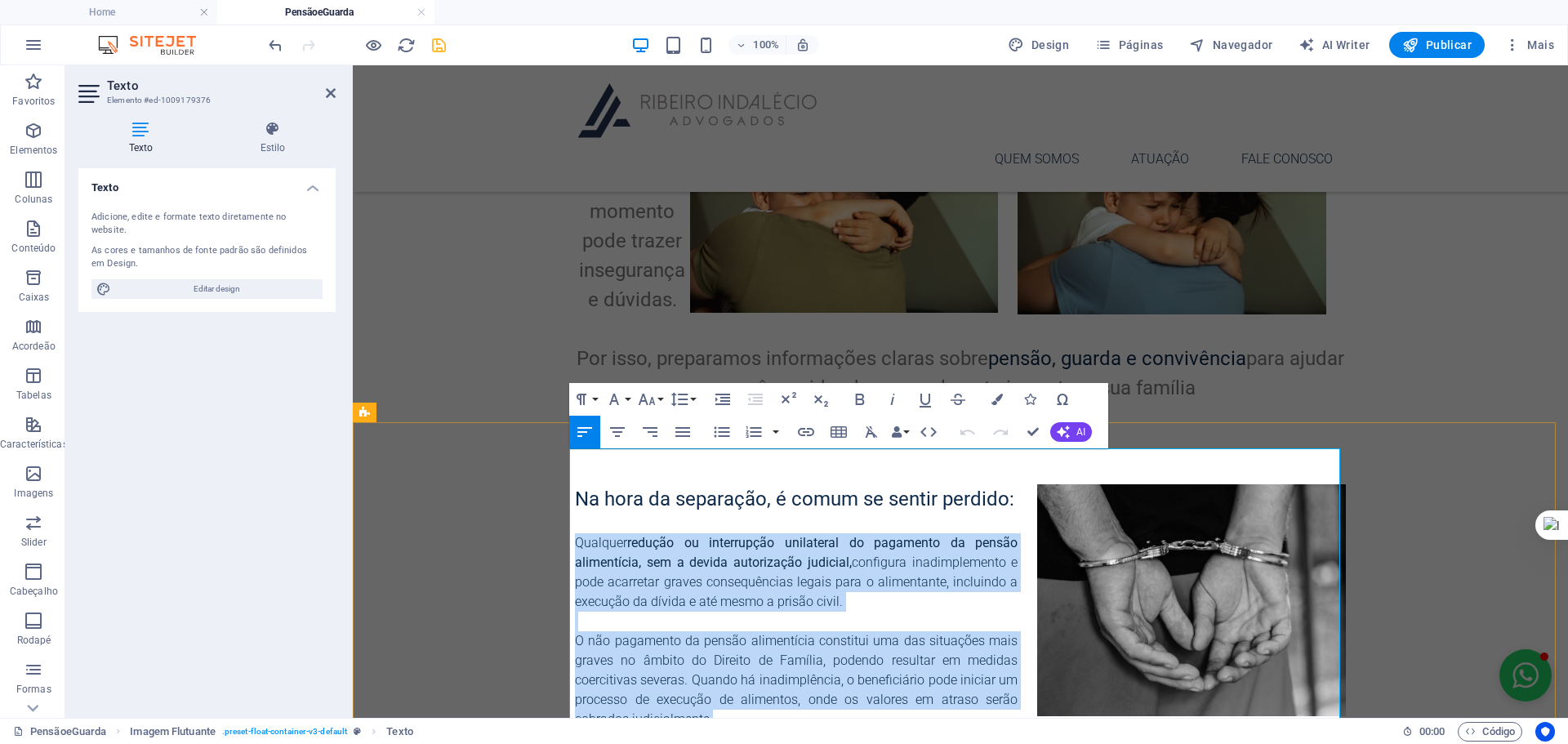
drag, startPoint x: 707, startPoint y: 693, endPoint x: 571, endPoint y: 511, distance: 227.2
click at [575, 511] on div "Na hora da separação, é comum se sentir perdido: Qualquer redução ou interrupçã…" at bounding box center [960, 706] width 771 height 442
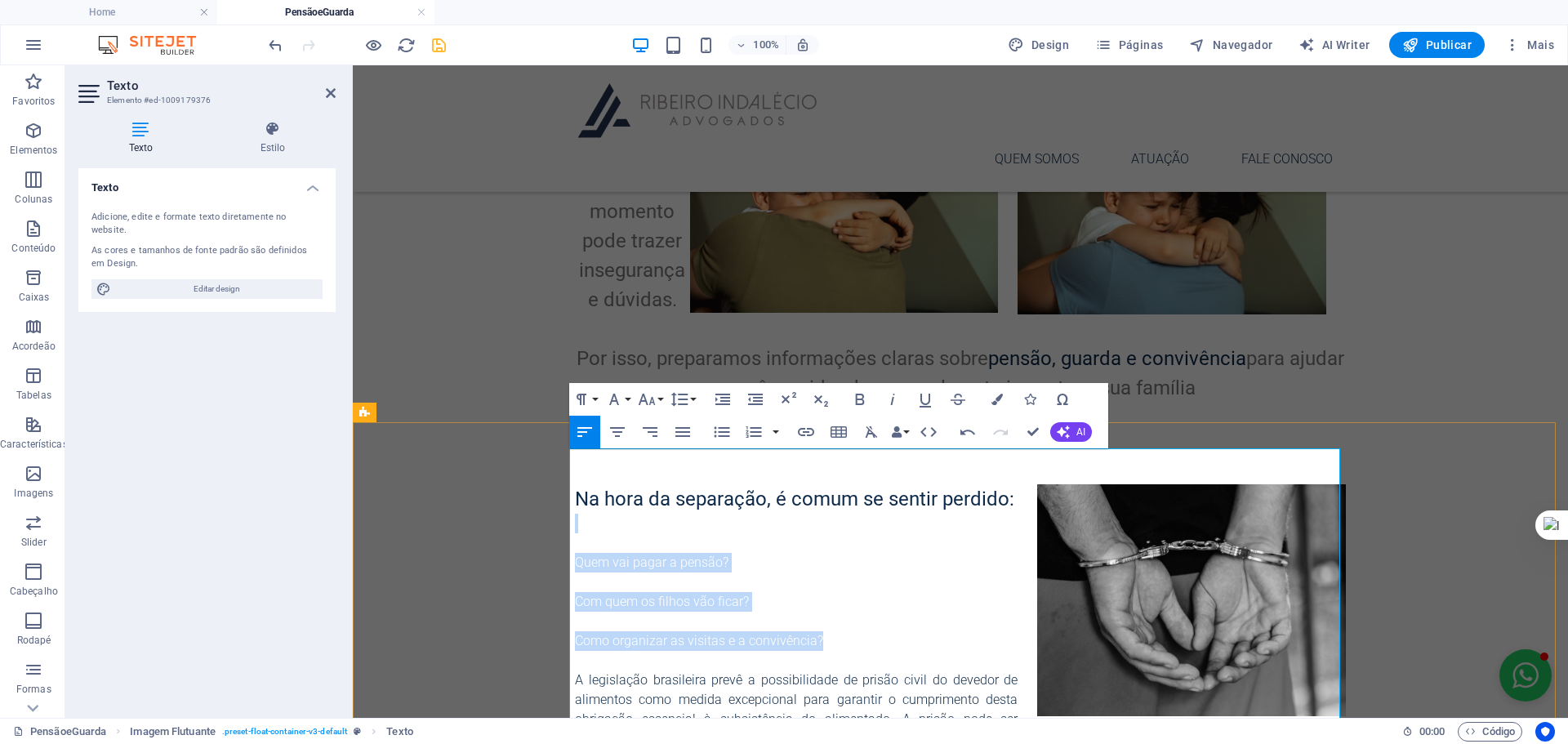
drag, startPoint x: 833, startPoint y: 557, endPoint x: 572, endPoint y: 486, distance: 270.5
click at [575, 486] on div "Na hora da separação, é comum se sentir perdido: Quem vai pagar a pensão? Com q…" at bounding box center [960, 685] width 771 height 402
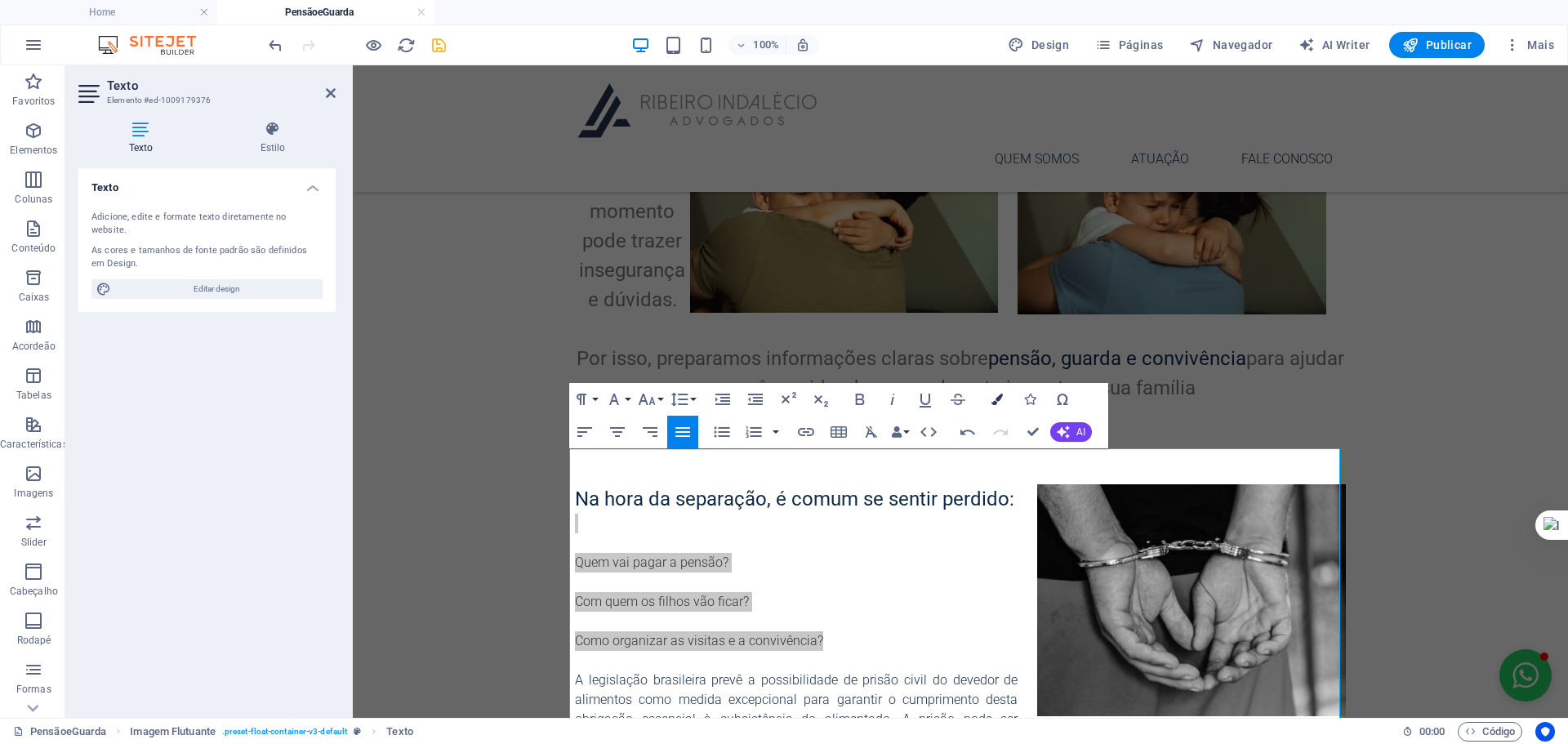
click at [989, 396] on button "Colors" at bounding box center [997, 399] width 31 height 33
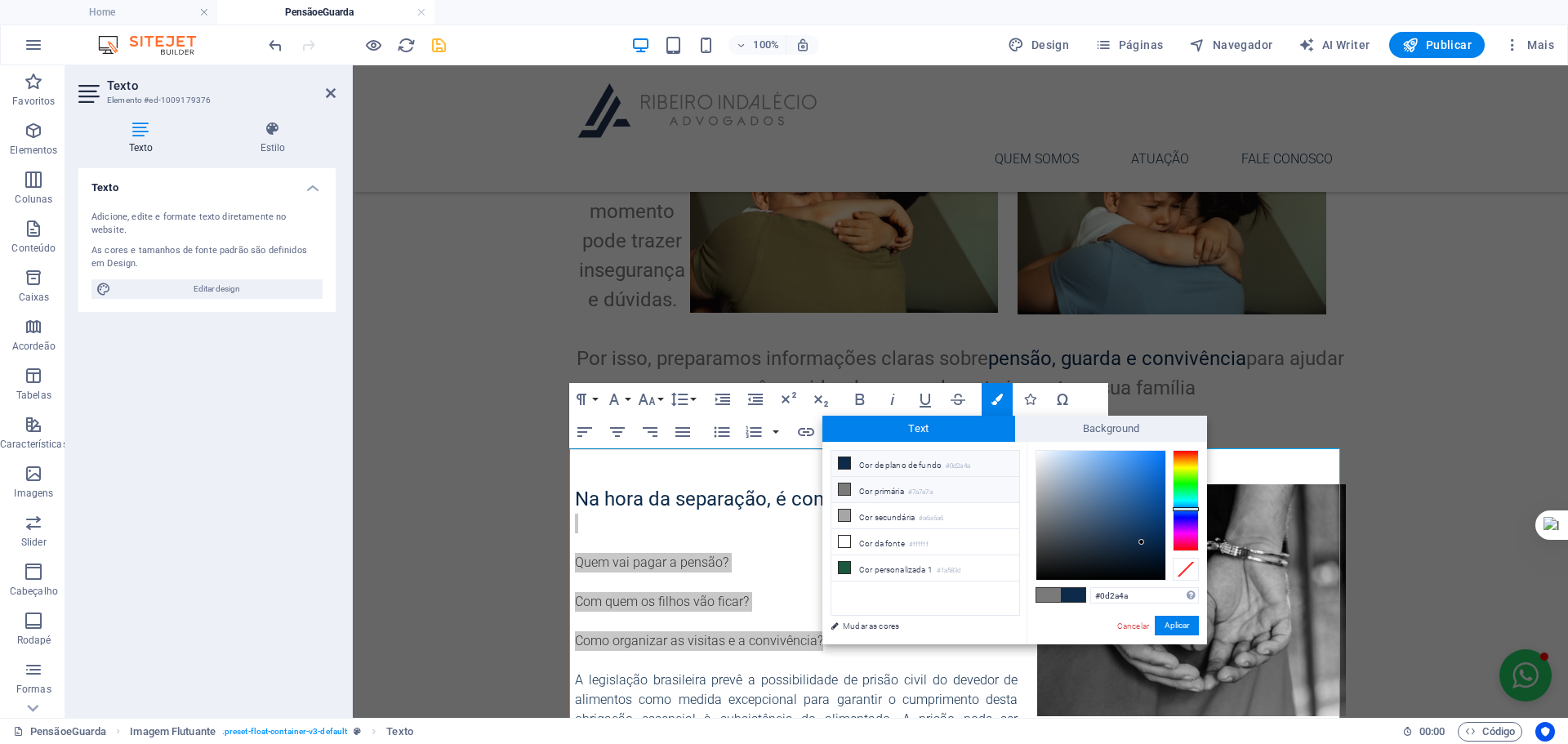
click at [913, 464] on li "Cor de plano de fundo #0d2a4a" at bounding box center [925, 464] width 188 height 26
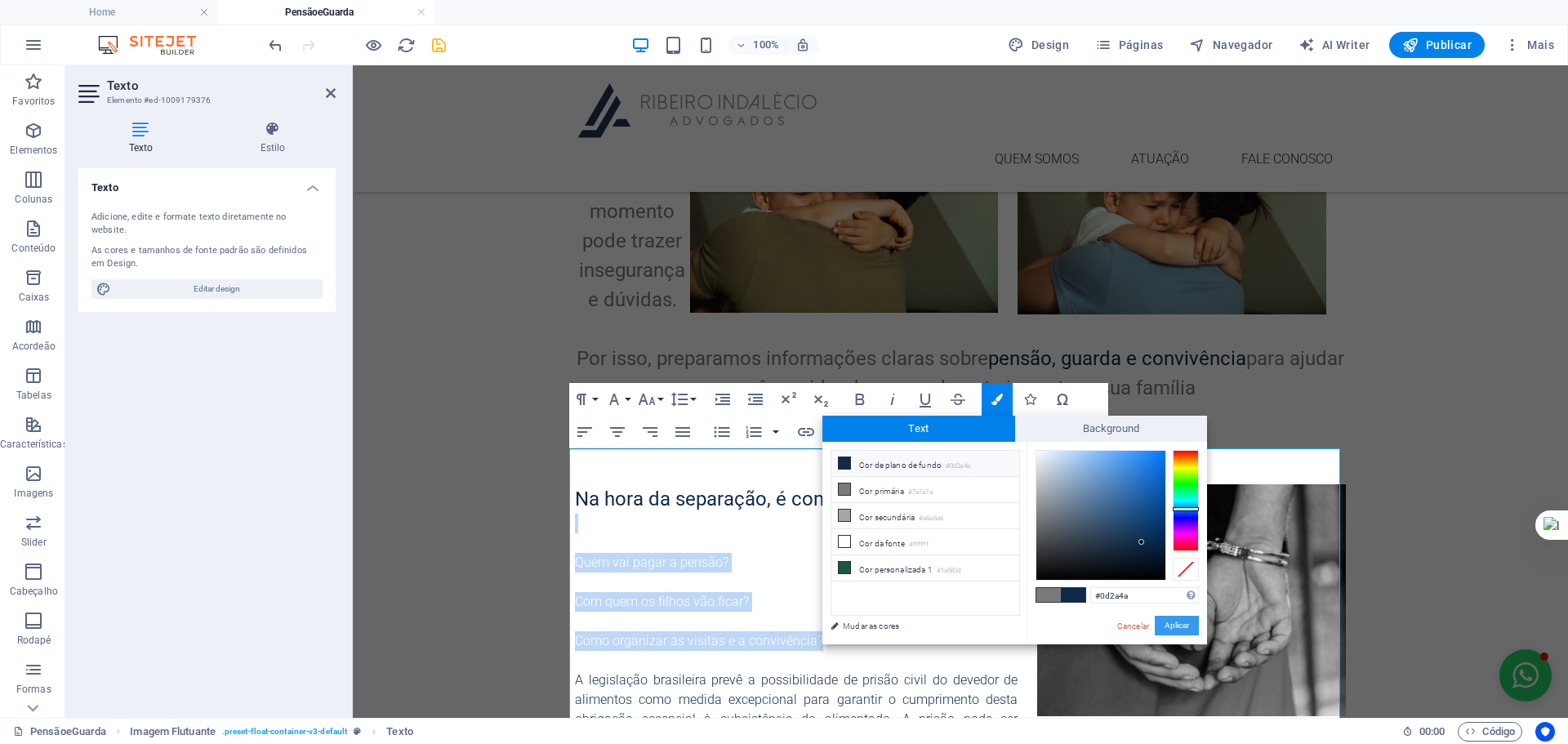
click at [1178, 625] on button "Aplicar" at bounding box center [1176, 626] width 44 height 19
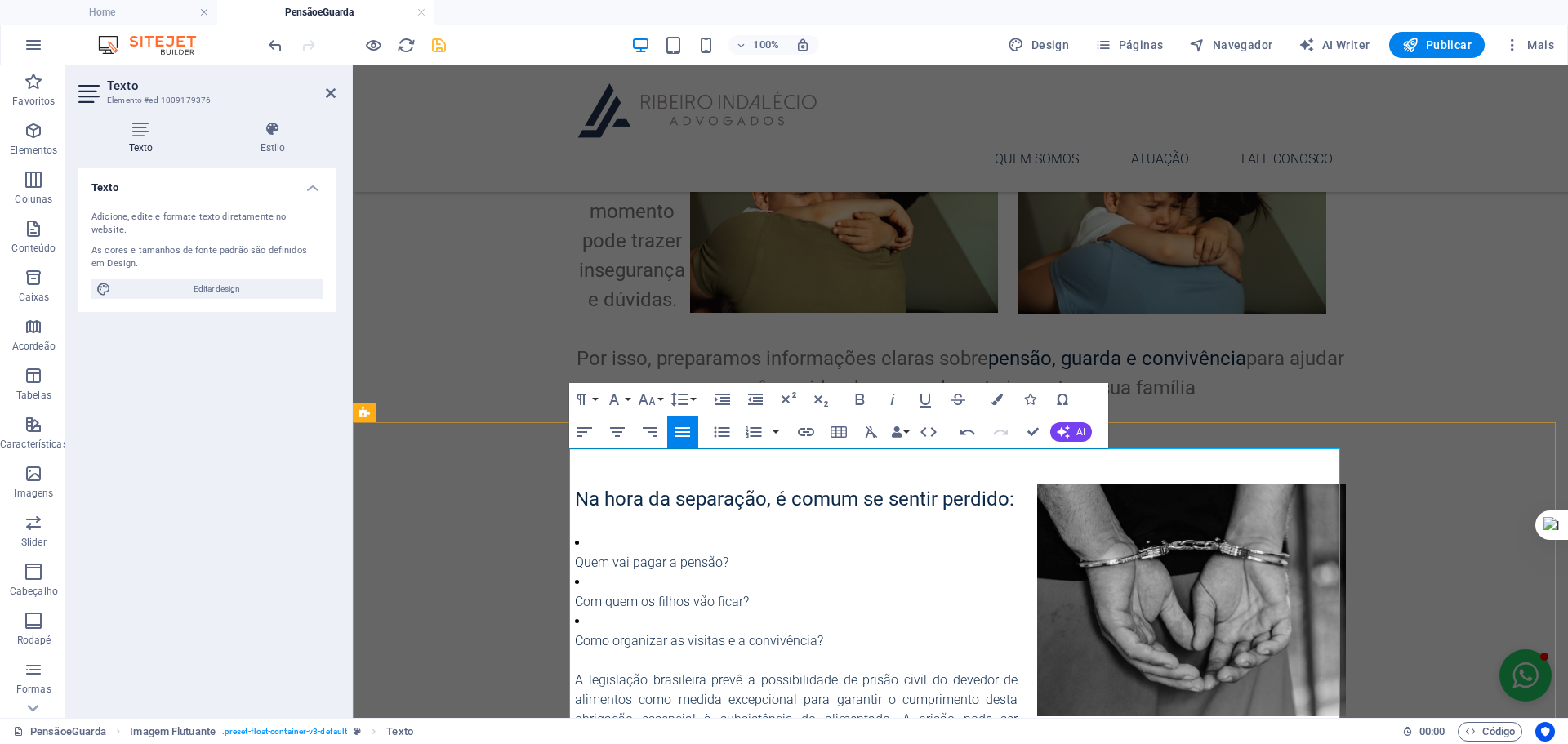
click at [850, 672] on span "A legislação brasileira prevê a possibilidade de prisão civil do devedor de ali…" at bounding box center [960, 719] width 771 height 94
click at [650, 651] on p at bounding box center [960, 660] width 771 height 19
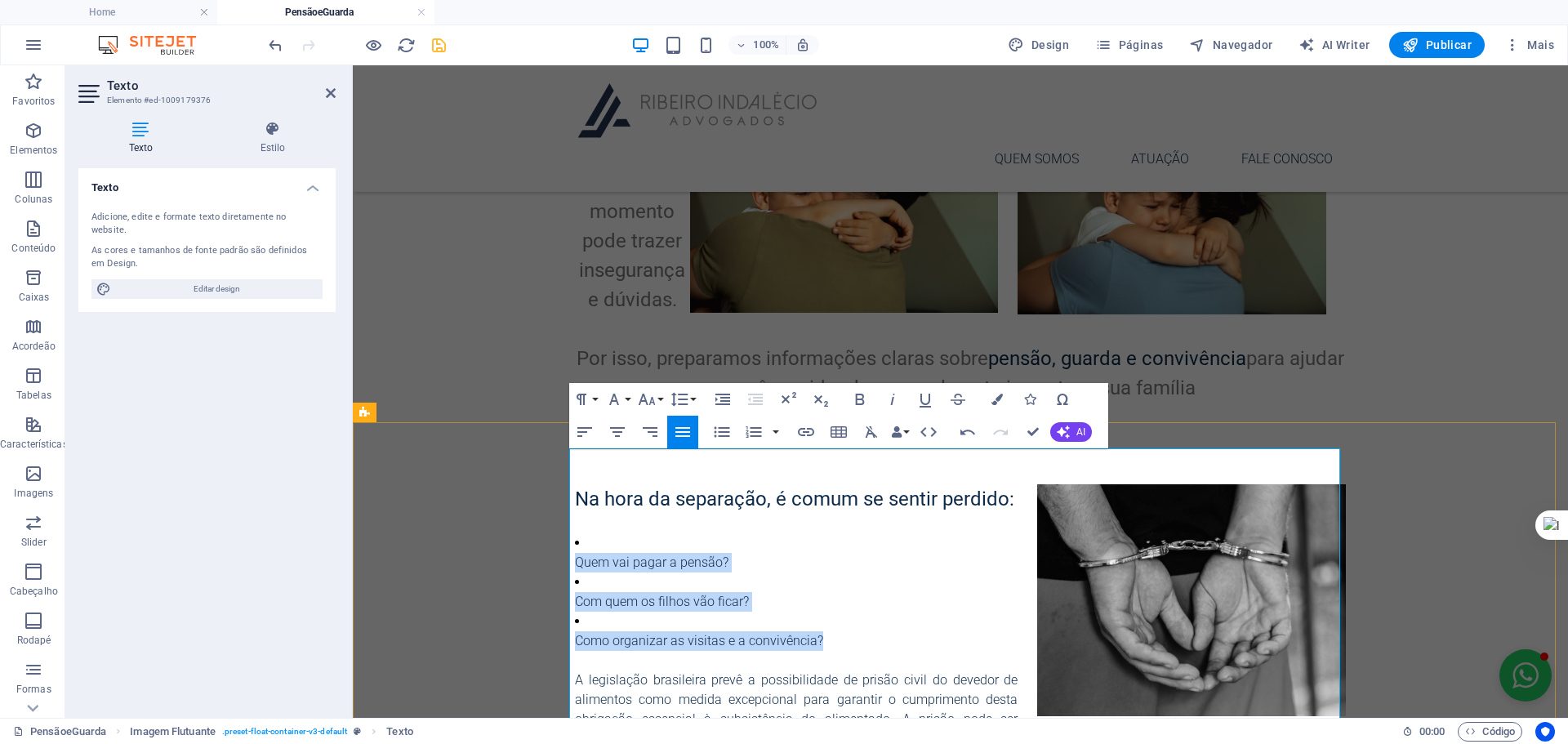
drag, startPoint x: 874, startPoint y: 554, endPoint x: 558, endPoint y: 502, distance: 320.2
click at [575, 502] on div "Na hora da separação, é comum se sentir perdido: Quem vai pagar a pensão? Com q…" at bounding box center [960, 685] width 771 height 402
click at [730, 399] on icon "button" at bounding box center [723, 399] width 19 height 19
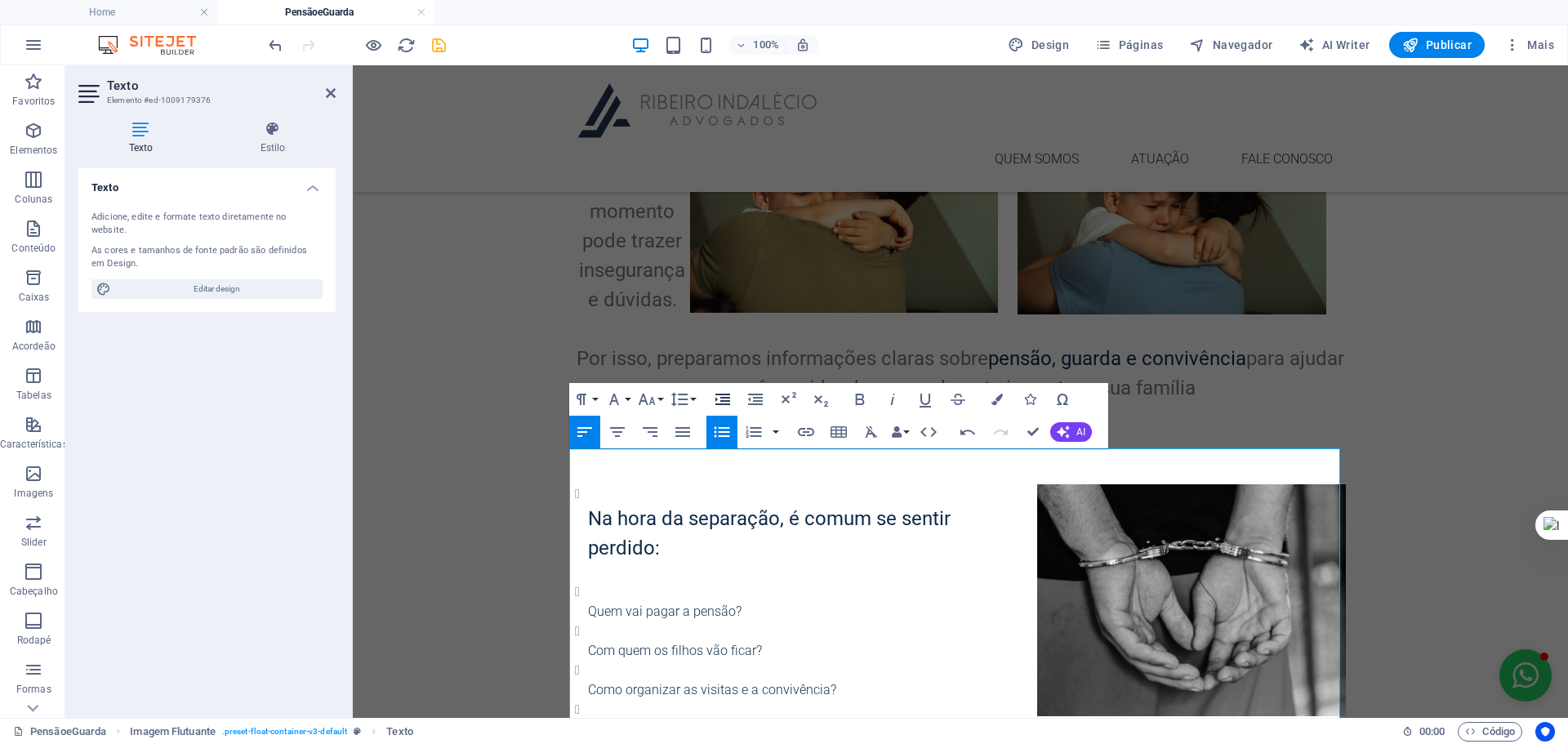
click at [730, 399] on icon "button" at bounding box center [723, 399] width 19 height 19
click at [616, 583] on li "Quem vai pagar a pensão?" at bounding box center [973, 602] width 745 height 39
drag, startPoint x: 615, startPoint y: 548, endPoint x: 609, endPoint y: 558, distance: 11.7
click at [614, 583] on li "Quem vai pagar a pensão?" at bounding box center [973, 602] width 745 height 39
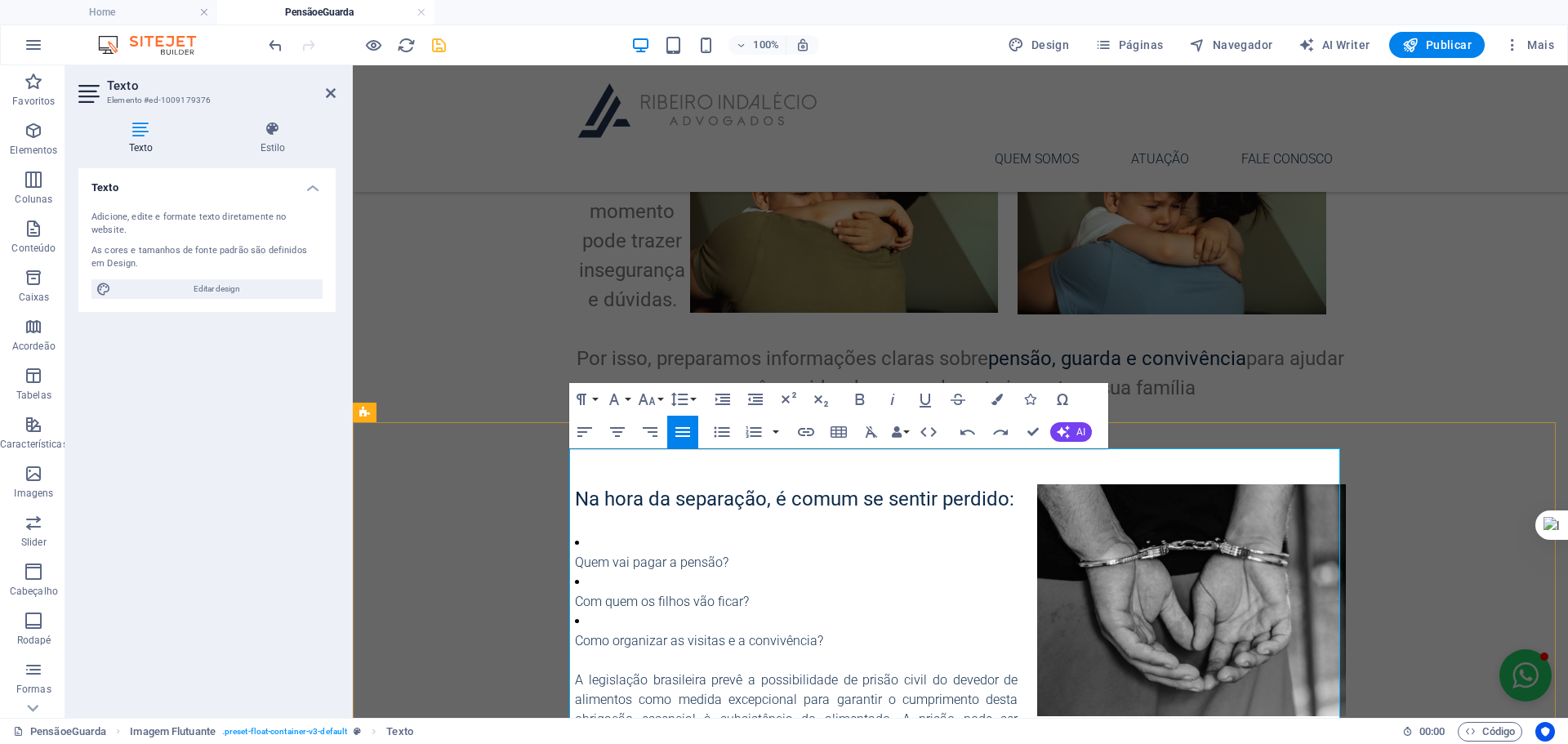
click at [802, 592] on p "Com quem os filhos vão ficar?" at bounding box center [960, 602] width 771 height 19
click at [991, 402] on icon "button" at bounding box center [997, 399] width 12 height 12
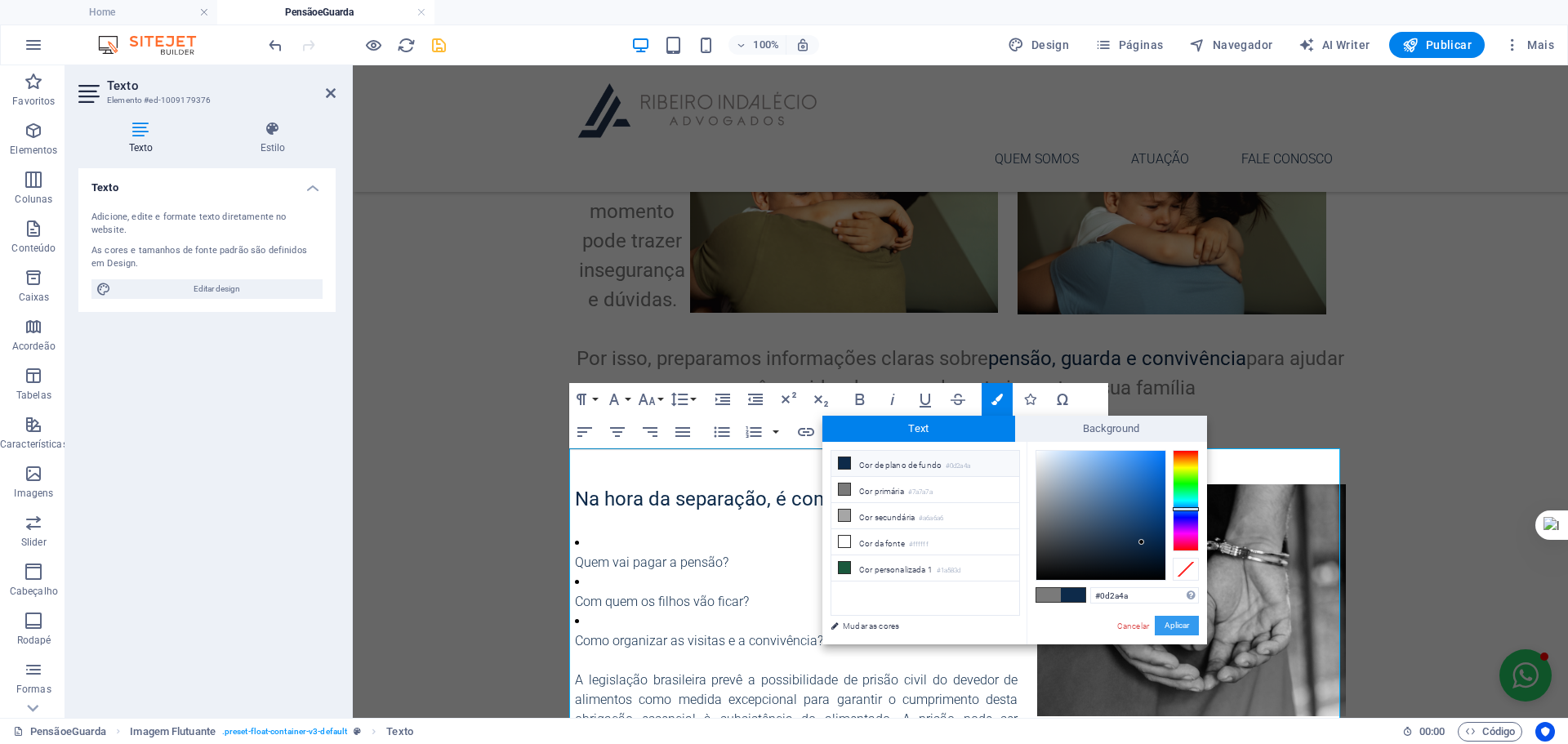
click at [1183, 626] on button "Aplicar" at bounding box center [1176, 626] width 44 height 19
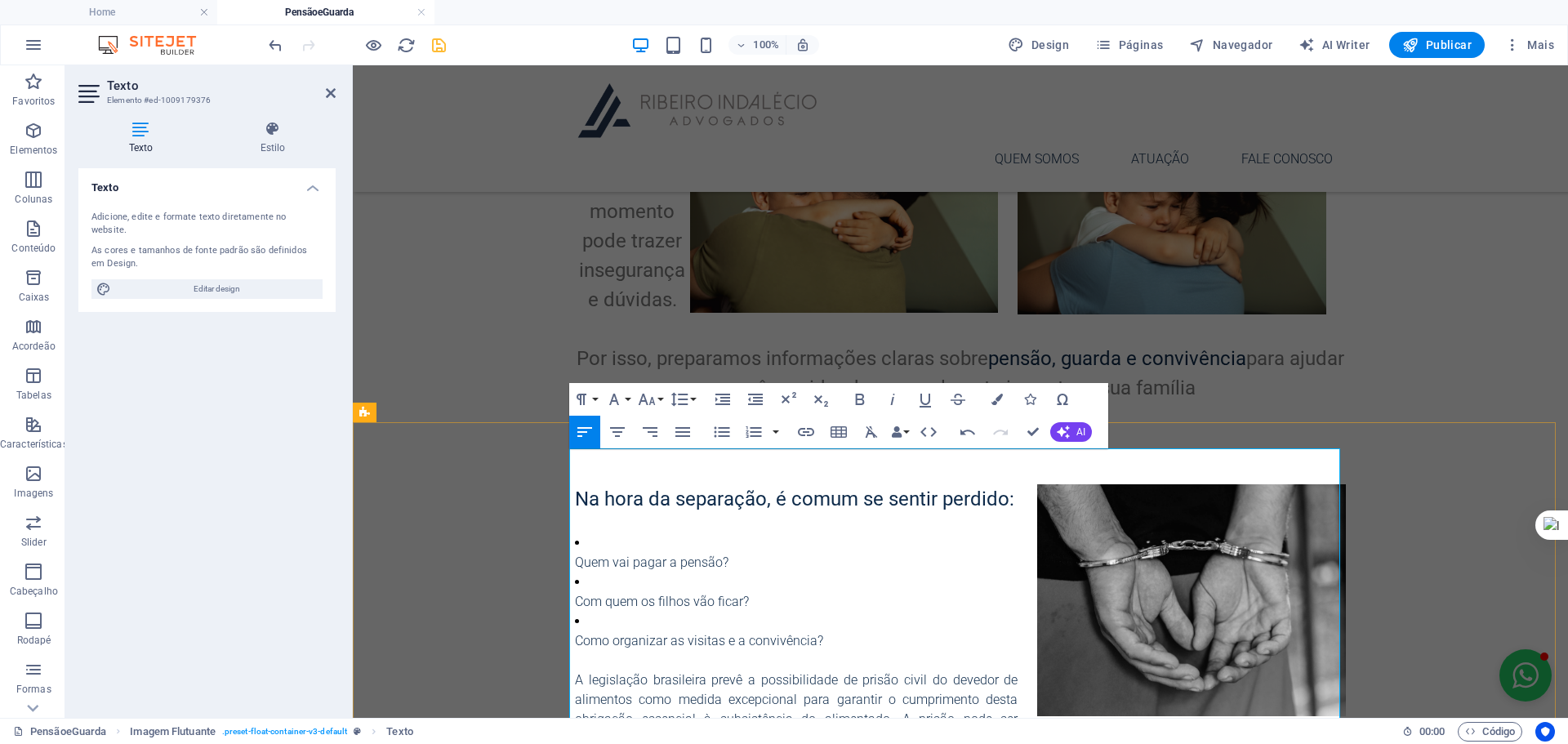
click at [874, 671] on p "A legislação brasileira prevê a possibilidade de prisão civil do devedor de ali…" at bounding box center [960, 720] width 771 height 98
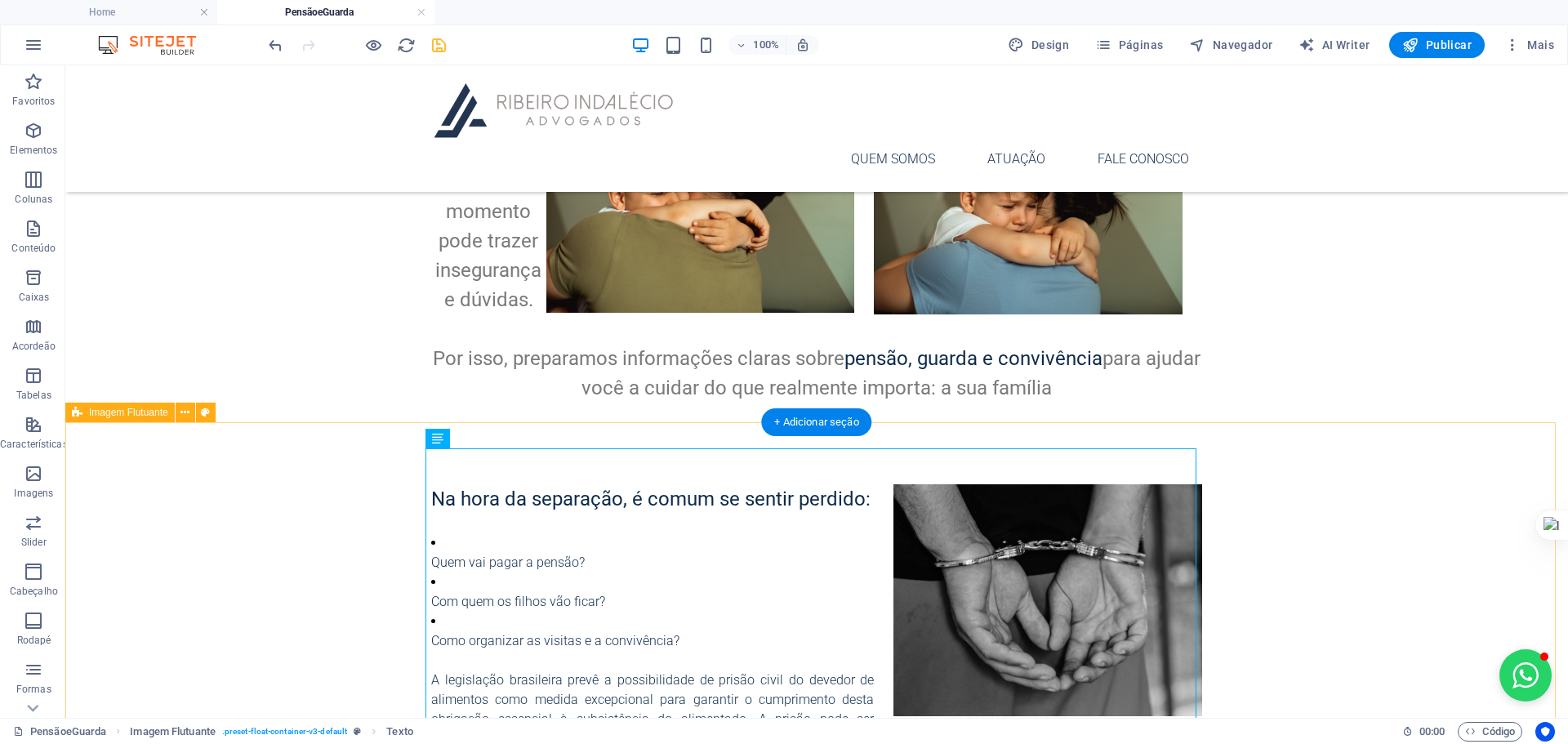
click at [1338, 596] on div "Na hora da separação, é comum se sentir perdido: Quem vai pagar a pensão? Com q…" at bounding box center [817, 684] width 1503 height 454
click at [529, 603] on div "Na hora da separação, é comum se sentir perdido: Quem vai pagar a pensão? Com q…" at bounding box center [816, 685] width 771 height 402
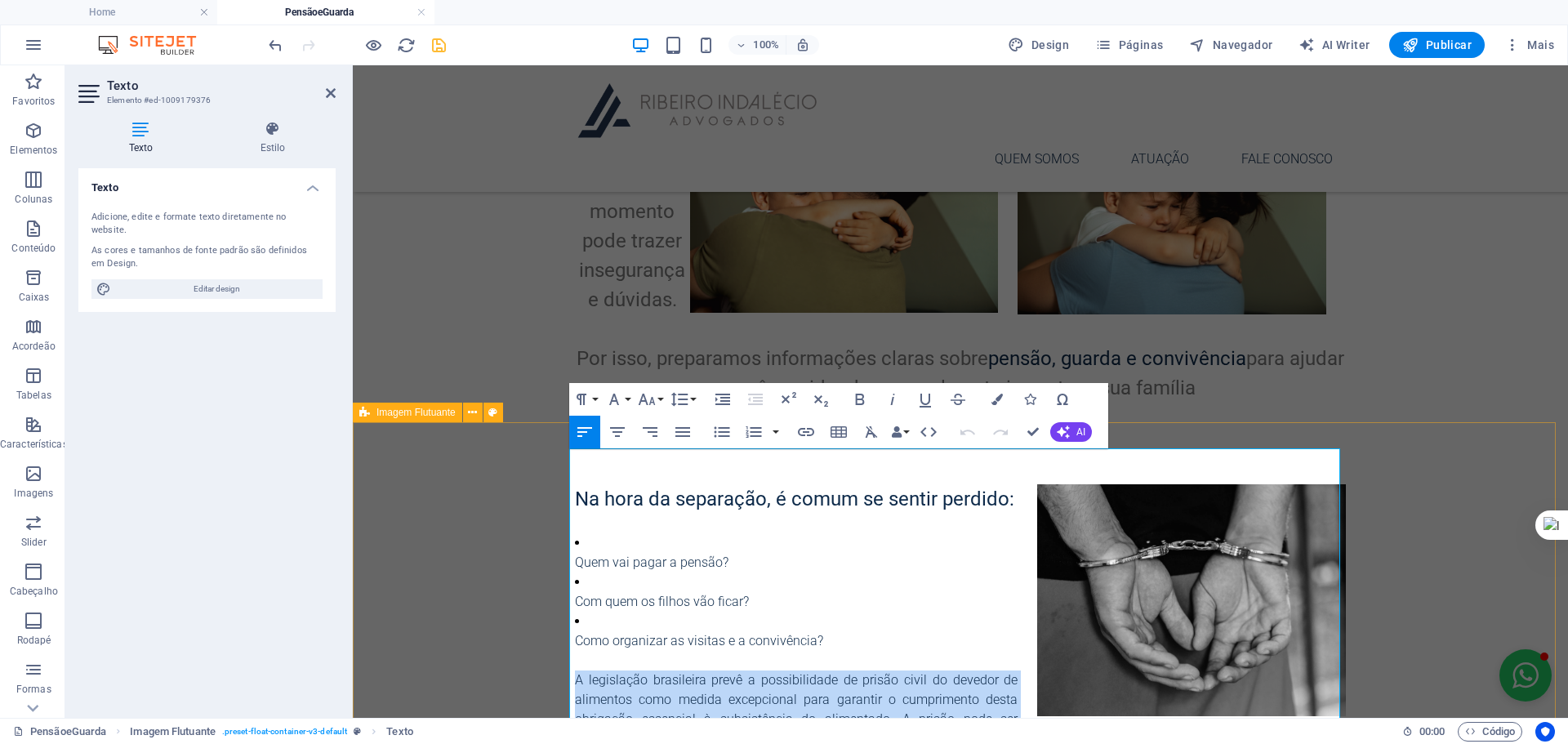
drag, startPoint x: 721, startPoint y: 692, endPoint x: 567, endPoint y: 587, distance: 186.4
click at [567, 587] on div "Na hora da separação, é comum se sentir perdido: Quem vai pagar a pensão? Com q…" at bounding box center [961, 684] width 1215 height 454
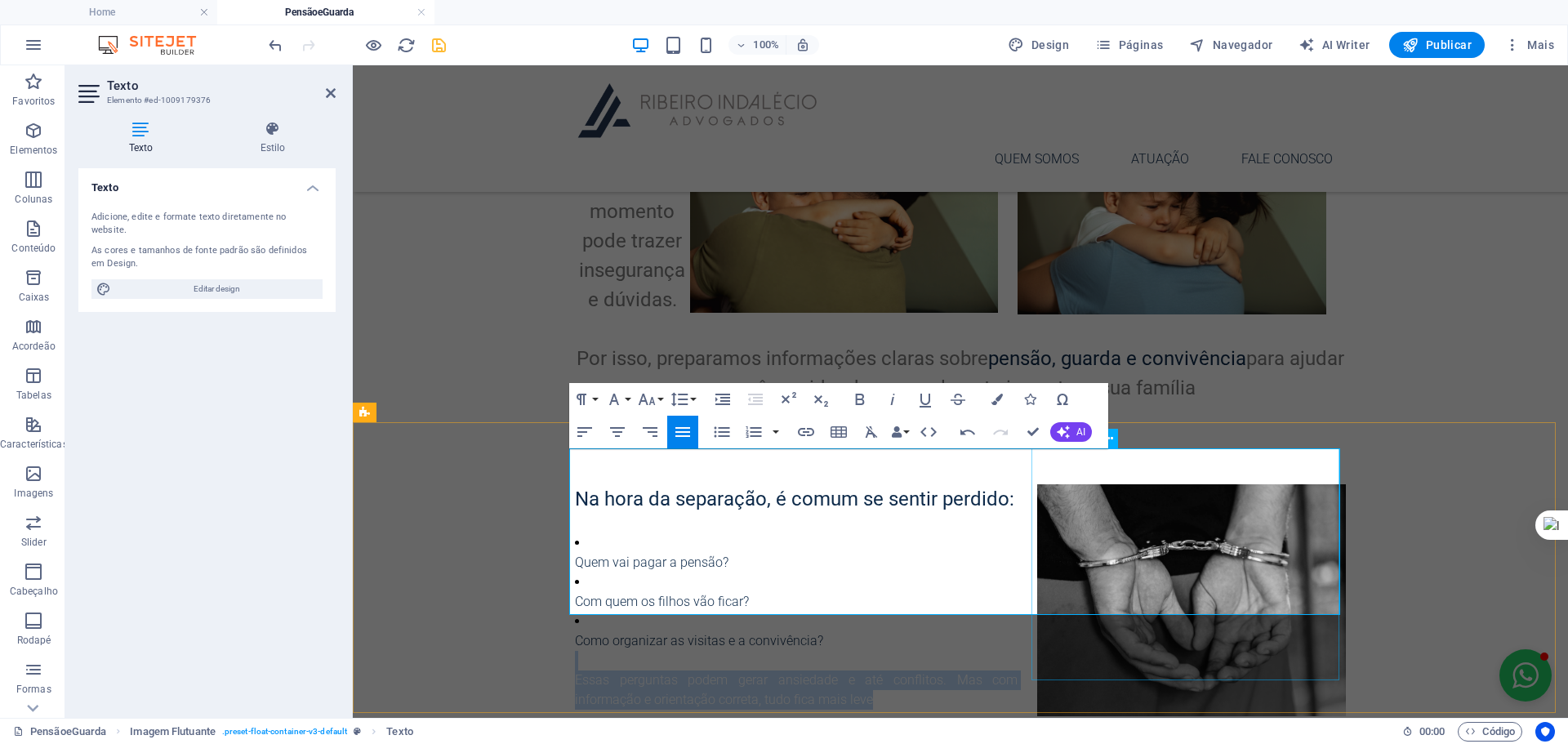
drag, startPoint x: 592, startPoint y: 566, endPoint x: 1042, endPoint y: 603, distance: 451.5
click at [1042, 603] on div "Na hora da separação, é comum se sentir perdido: Quem vai pagar a pensão? Com q…" at bounding box center [960, 596] width 797 height 277
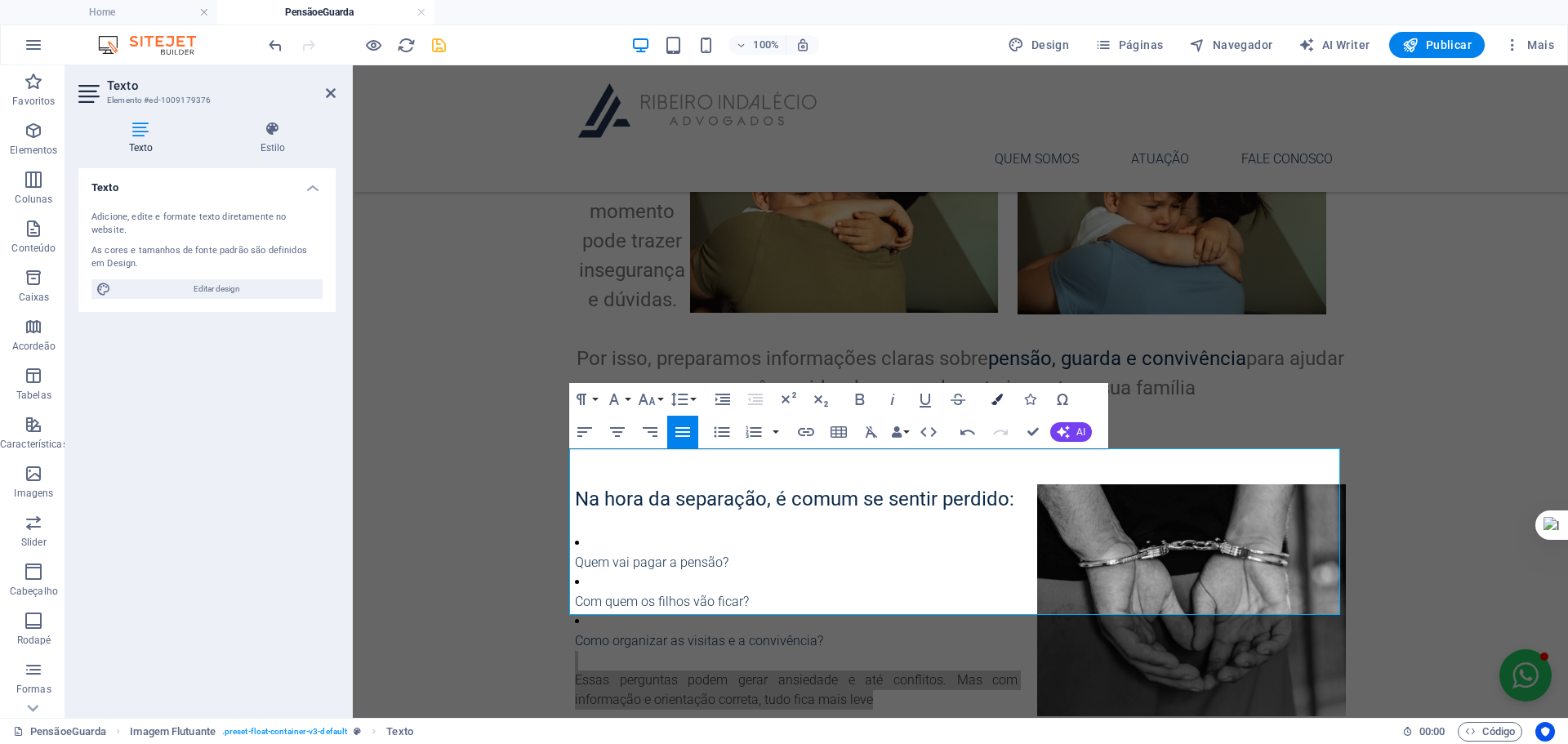
click at [993, 396] on icon "button" at bounding box center [997, 399] width 12 height 12
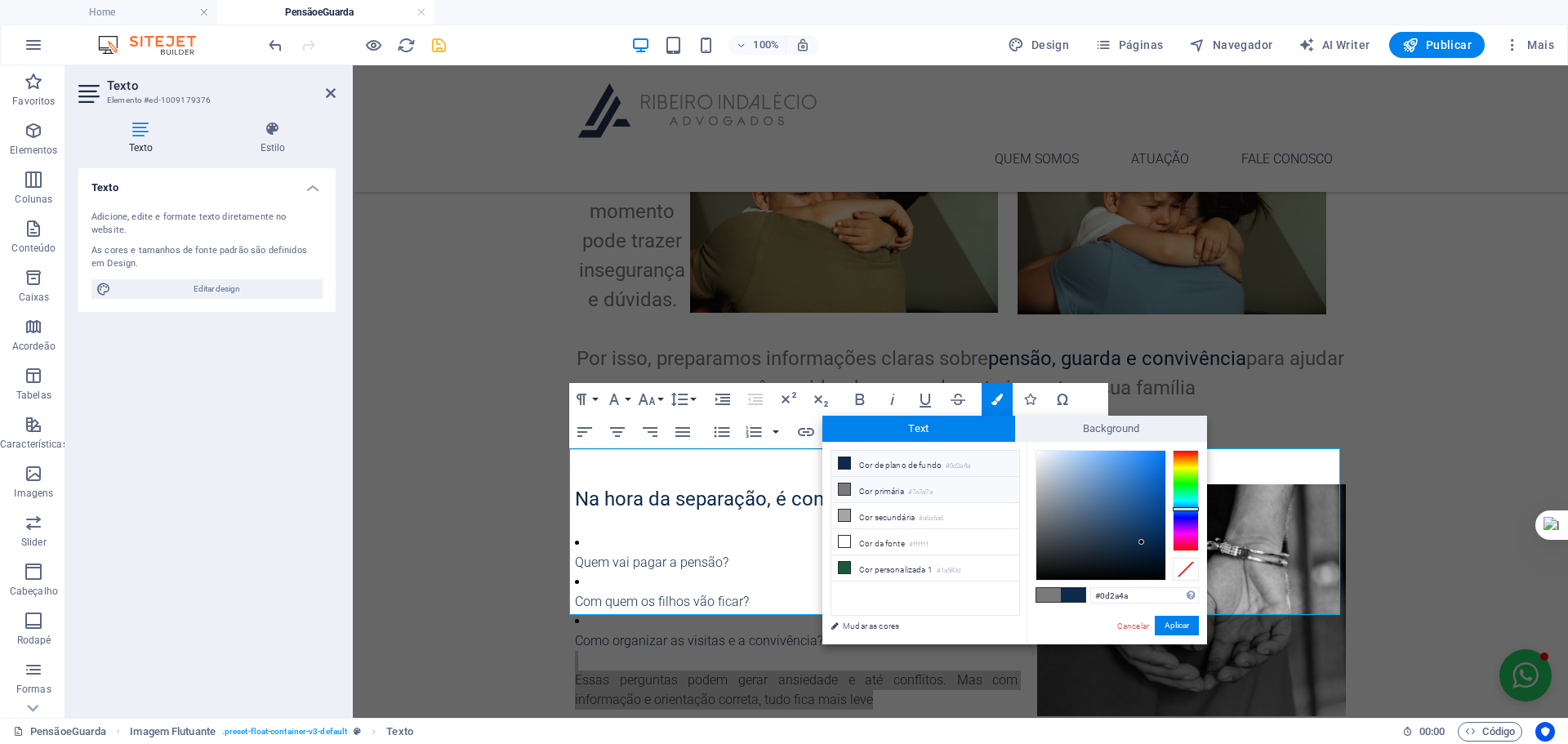
click at [884, 464] on li "Cor de plano de fundo #0d2a4a" at bounding box center [925, 464] width 188 height 26
drag, startPoint x: 1183, startPoint y: 622, endPoint x: 849, endPoint y: 541, distance: 343.7
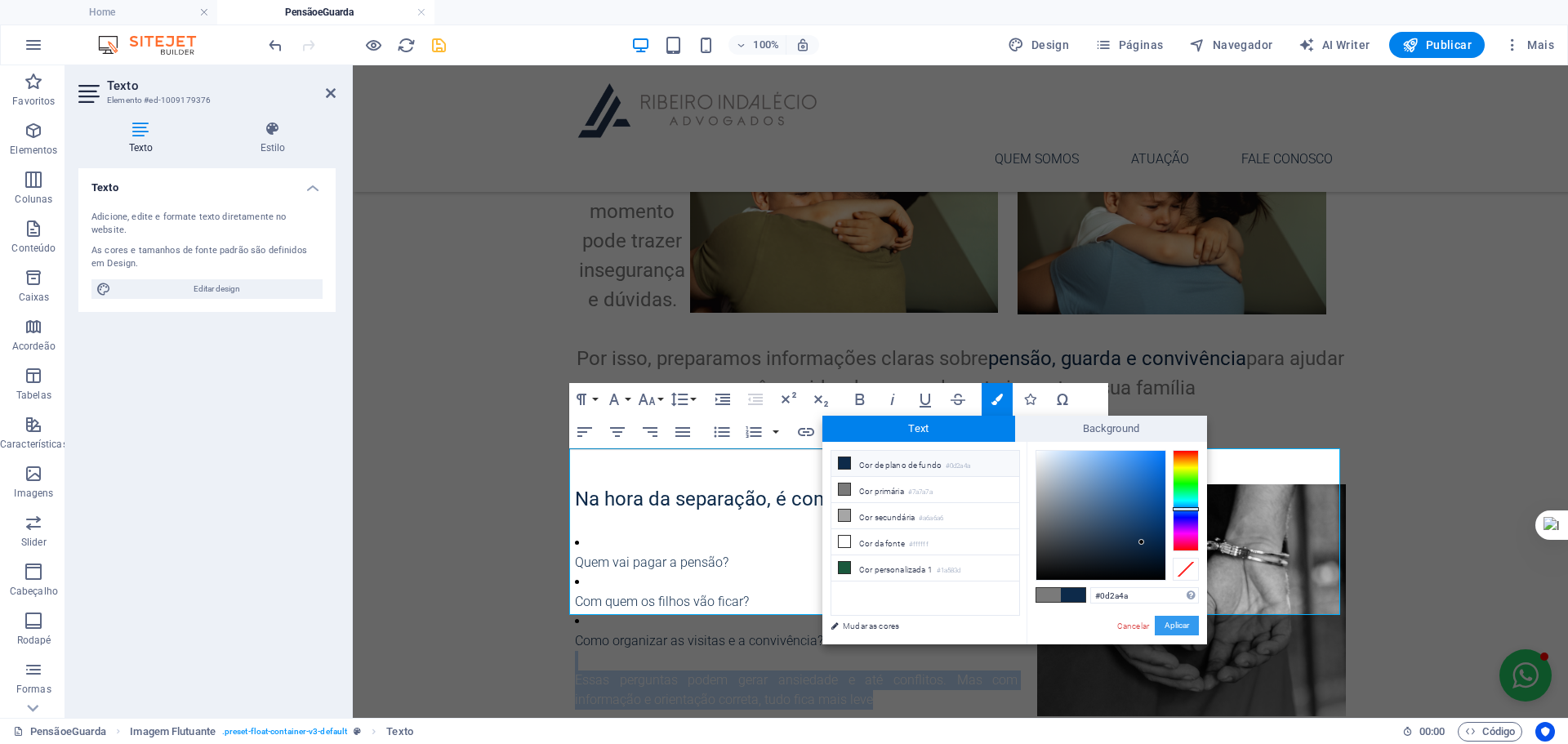
click at [1183, 622] on button "Aplicar" at bounding box center [1176, 626] width 44 height 19
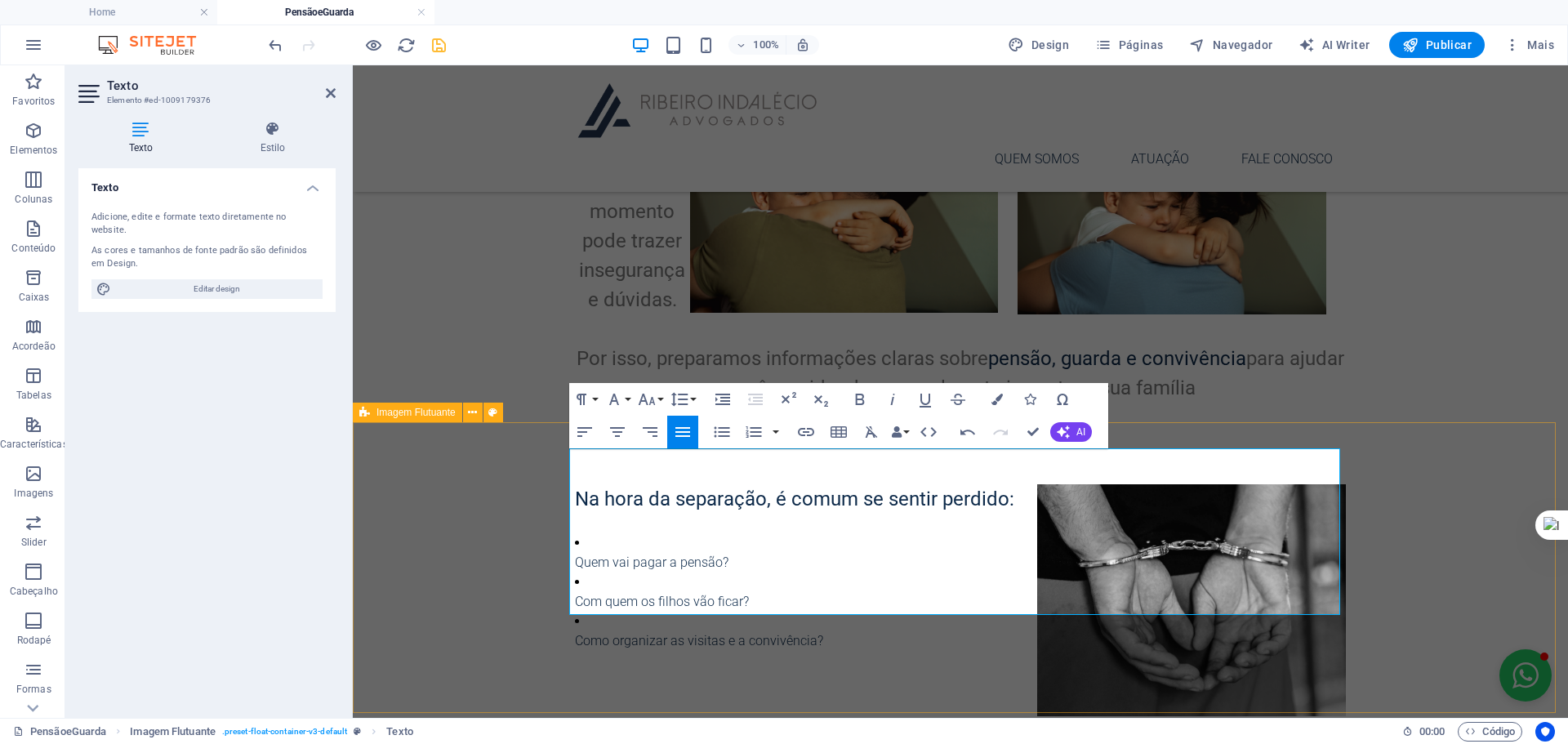
click at [1442, 479] on div "Na hora da separação, é comum se sentir perdido: Quem vai pagar a pensão? Com q…" at bounding box center [961, 596] width 1215 height 277
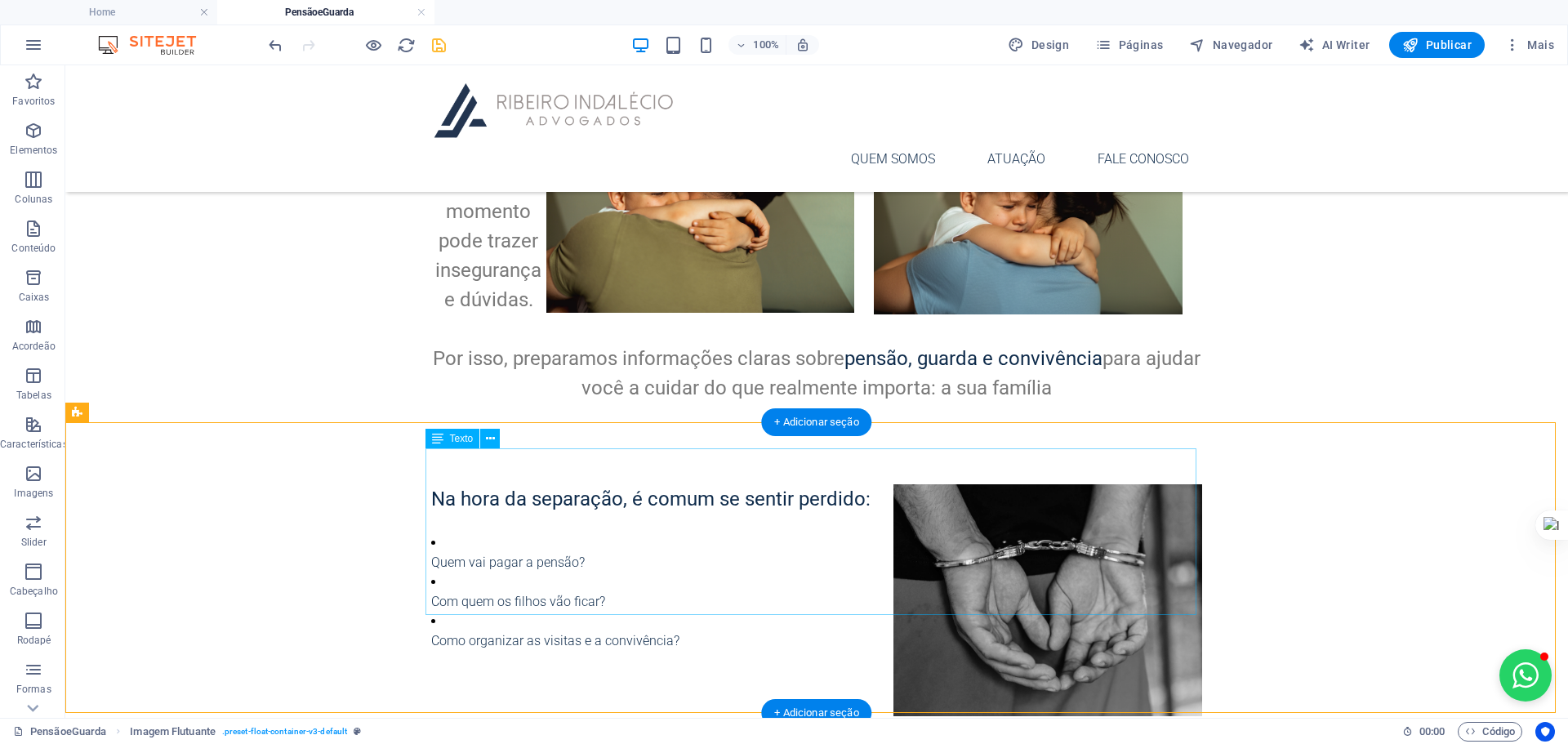
click at [535, 585] on div "Na hora da separação, é comum se sentir perdido: Quem vai pagar a pensão? Com q…" at bounding box center [816, 597] width 771 height 226
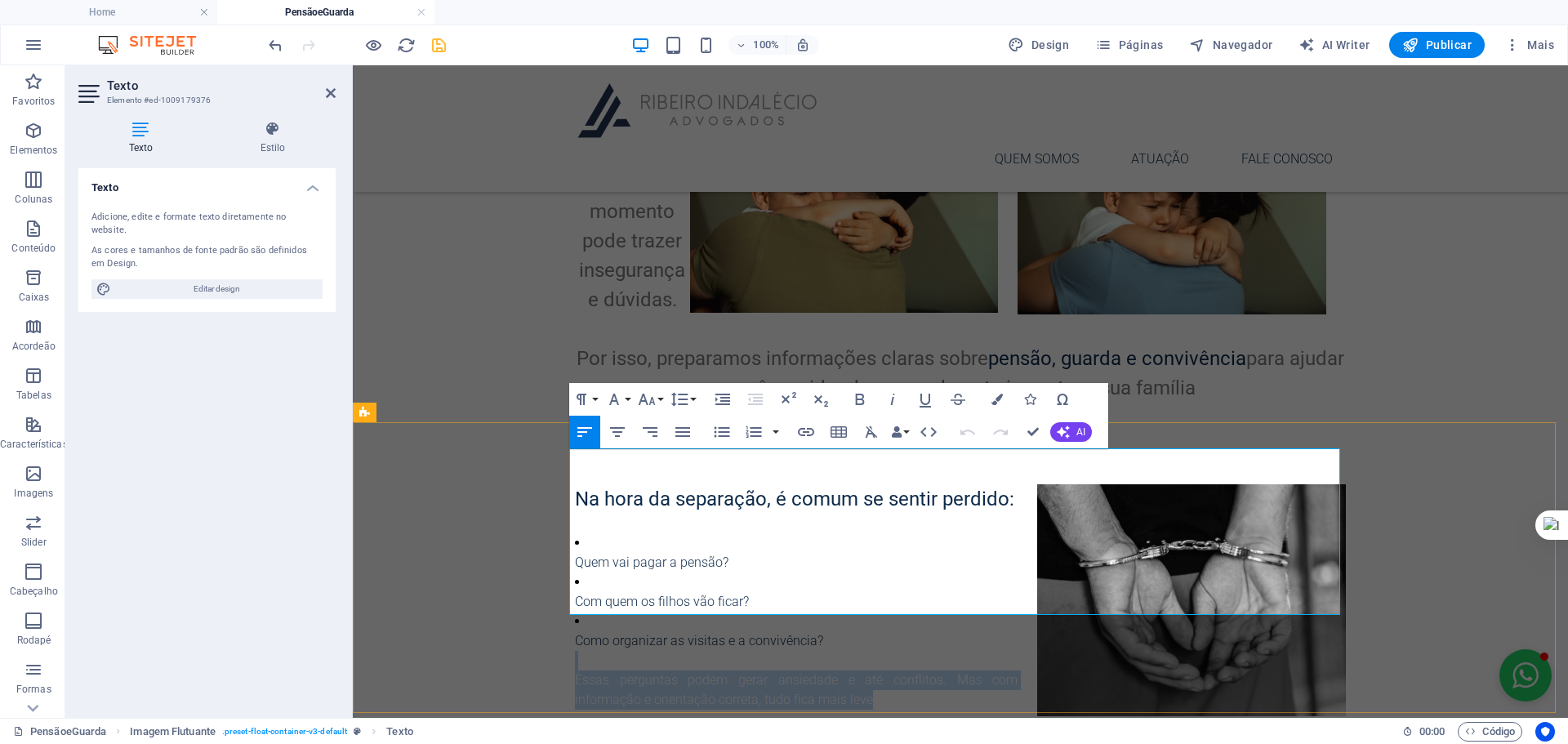
drag, startPoint x: 834, startPoint y: 541, endPoint x: 914, endPoint y: 615, distance: 109.0
click at [914, 615] on div "Na hora da separação, é comum se sentir perdido: Quem vai pagar a pensão? Com q…" at bounding box center [960, 597] width 771 height 226
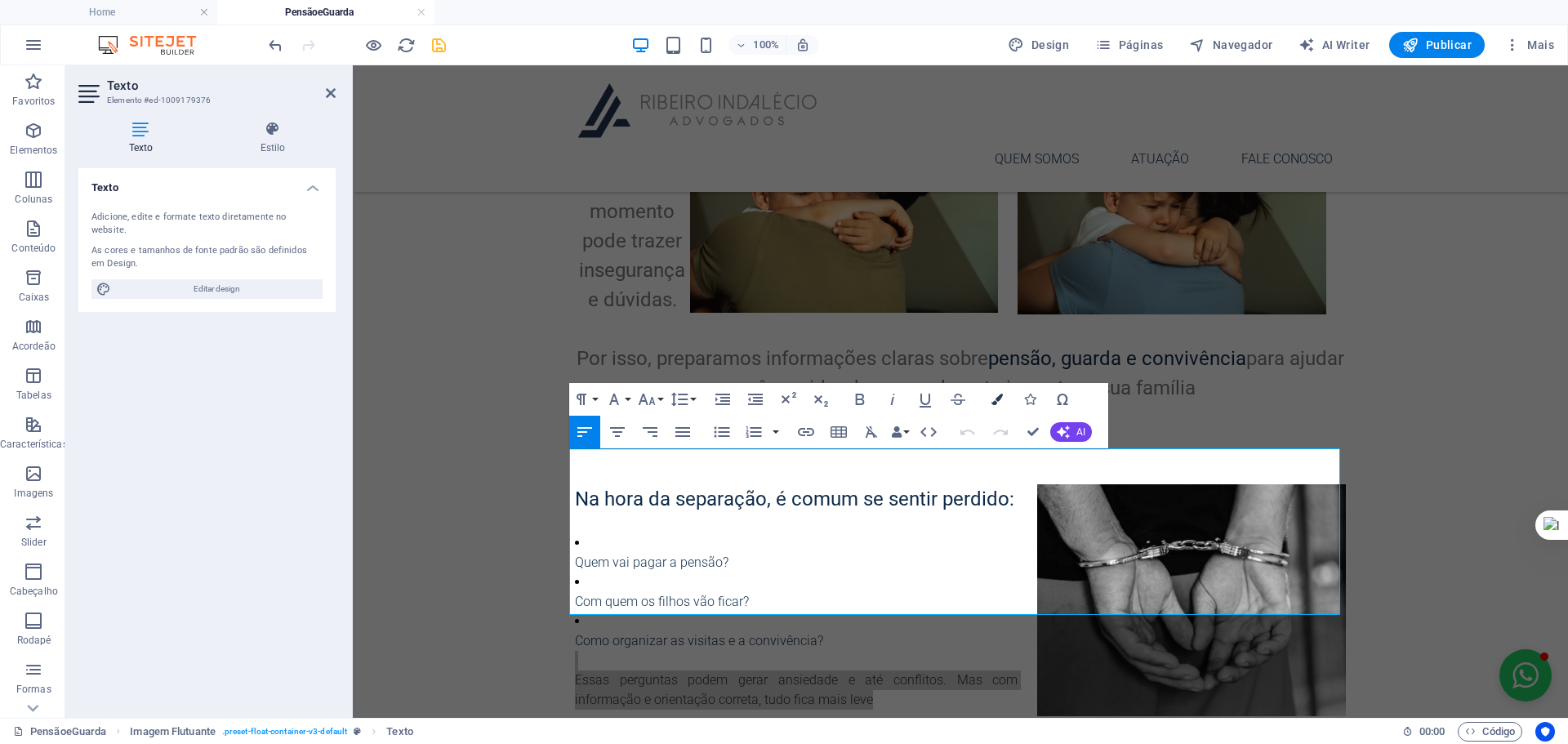
click at [996, 401] on icon "button" at bounding box center [997, 399] width 12 height 12
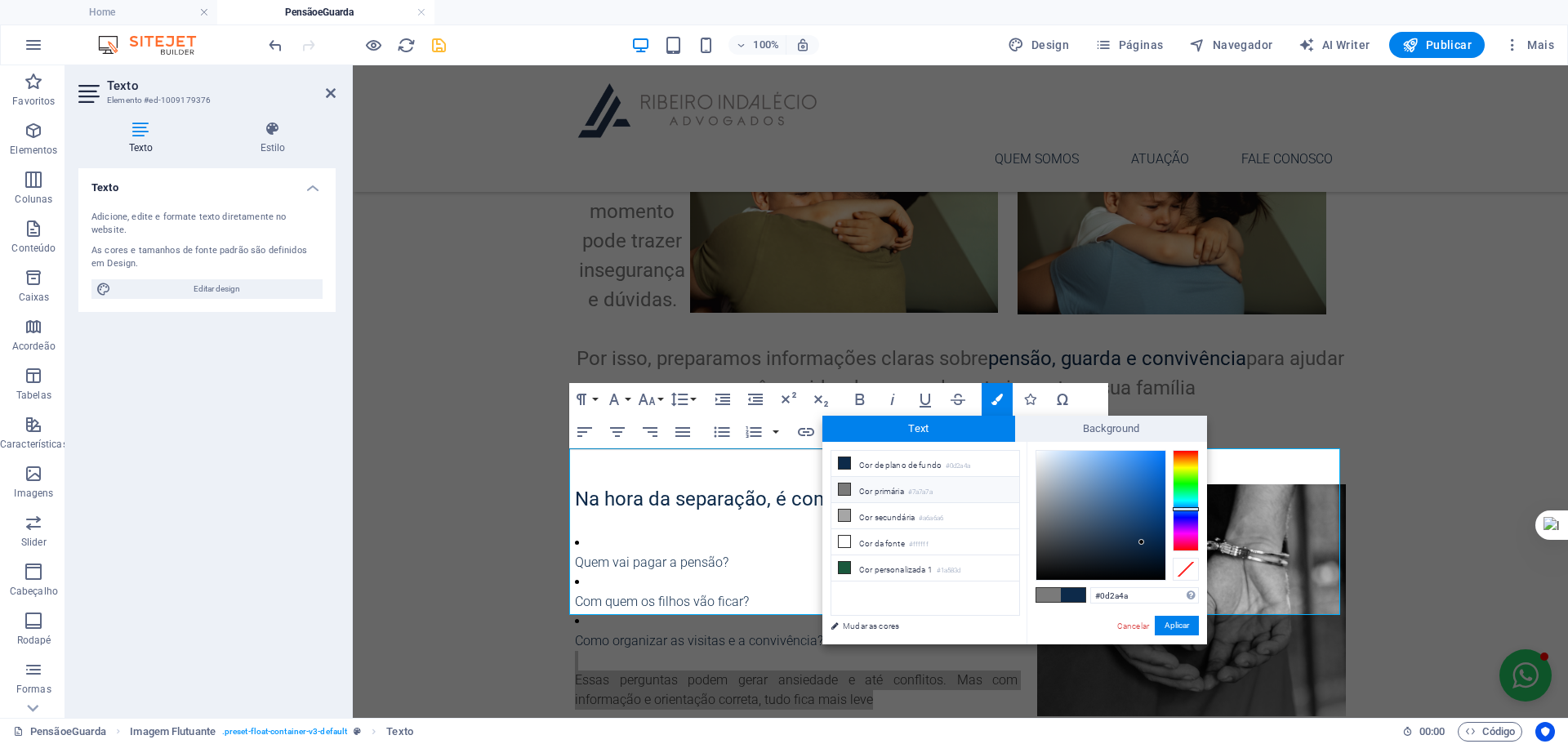
click at [1077, 595] on span at bounding box center [1073, 595] width 25 height 13
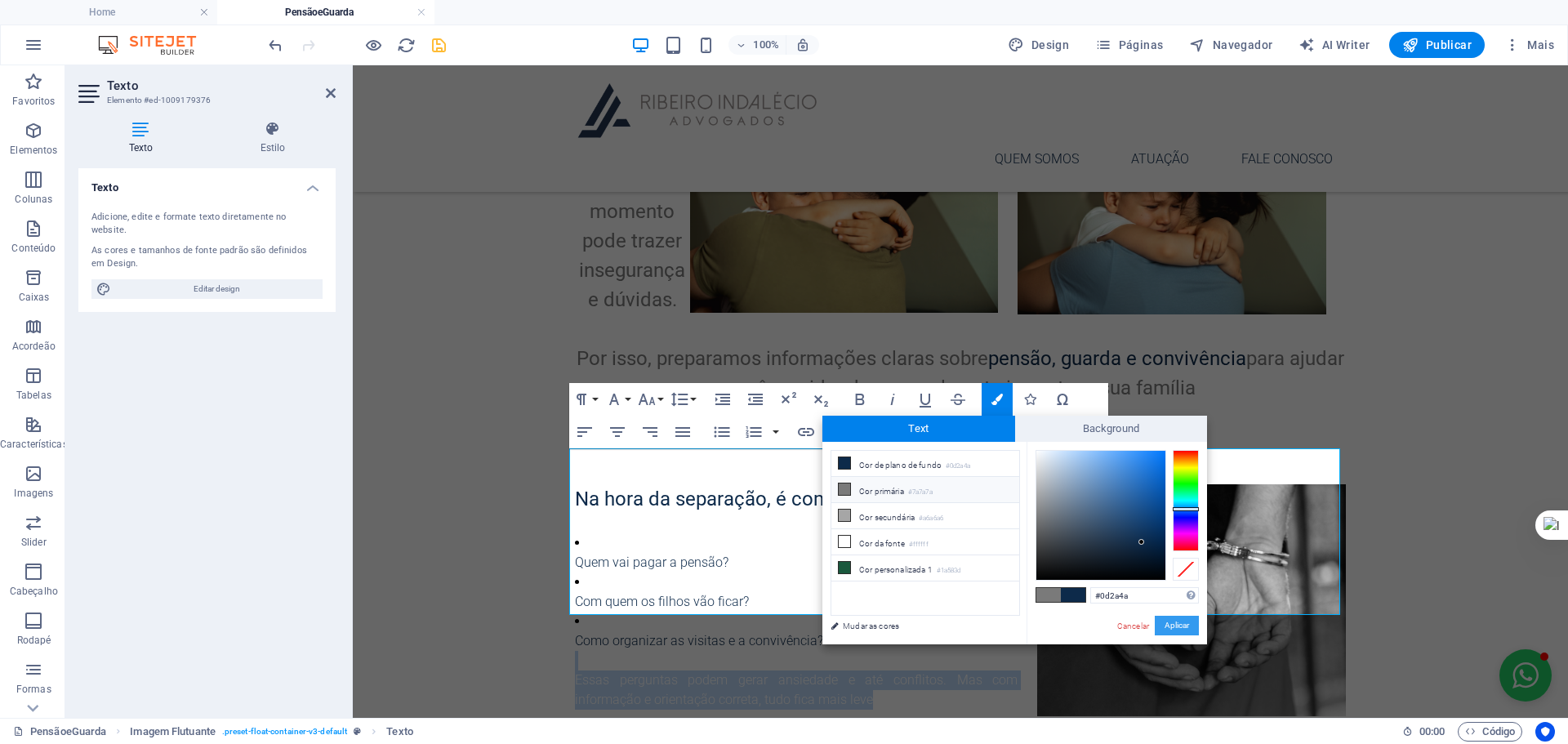
click at [1167, 621] on button "Aplicar" at bounding box center [1176, 626] width 44 height 19
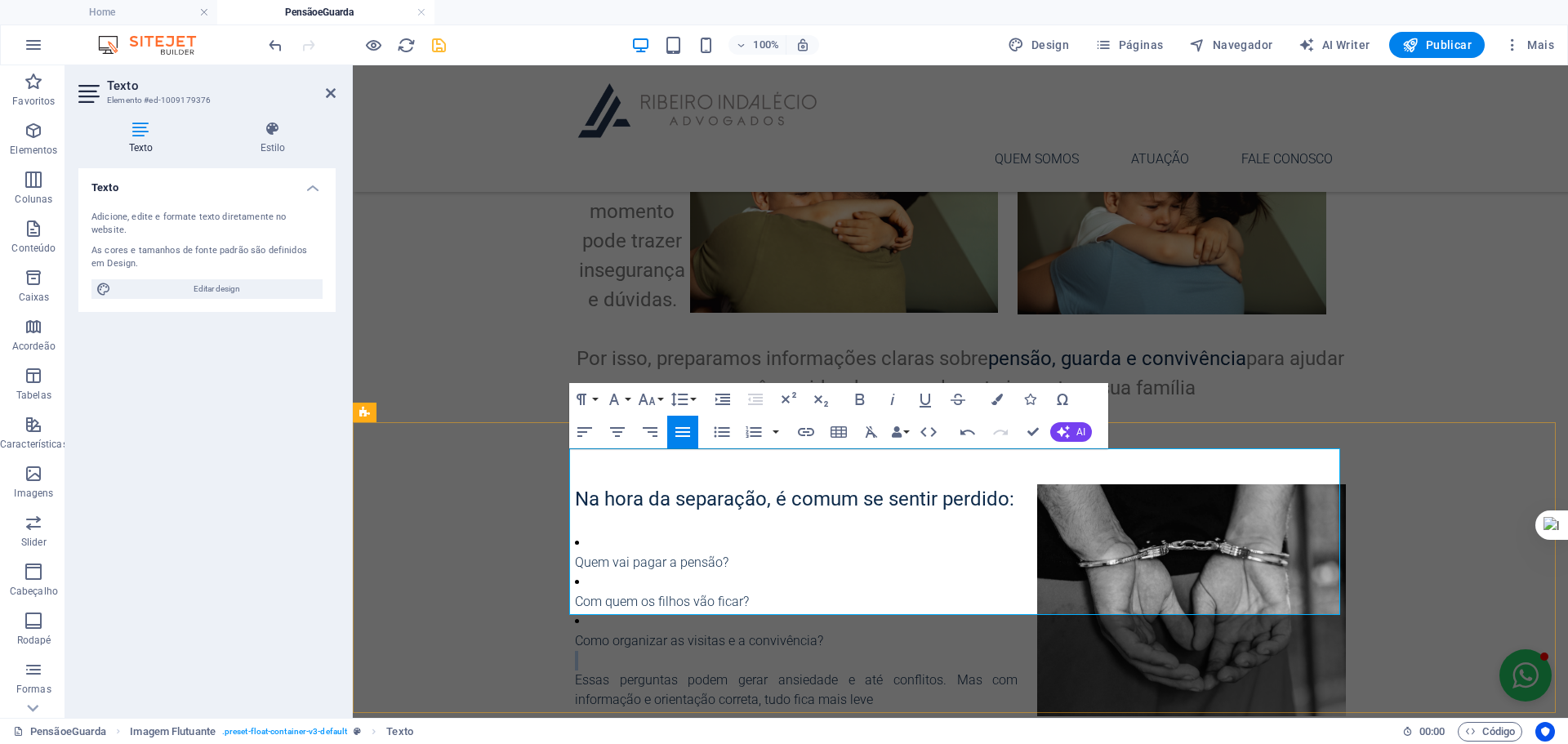
click at [772, 651] on p at bounding box center [960, 660] width 771 height 19
click at [876, 671] on p "Essas perguntas podem gerar ansiedade e até conflitos. Mas com informação e ori…" at bounding box center [960, 690] width 771 height 39
click at [665, 632] on p "Como organizar as visitas e a convivência?" at bounding box center [960, 641] width 771 height 19
click at [575, 555] on span "Quem vai pagar a pensão?" at bounding box center [652, 563] width 154 height 15
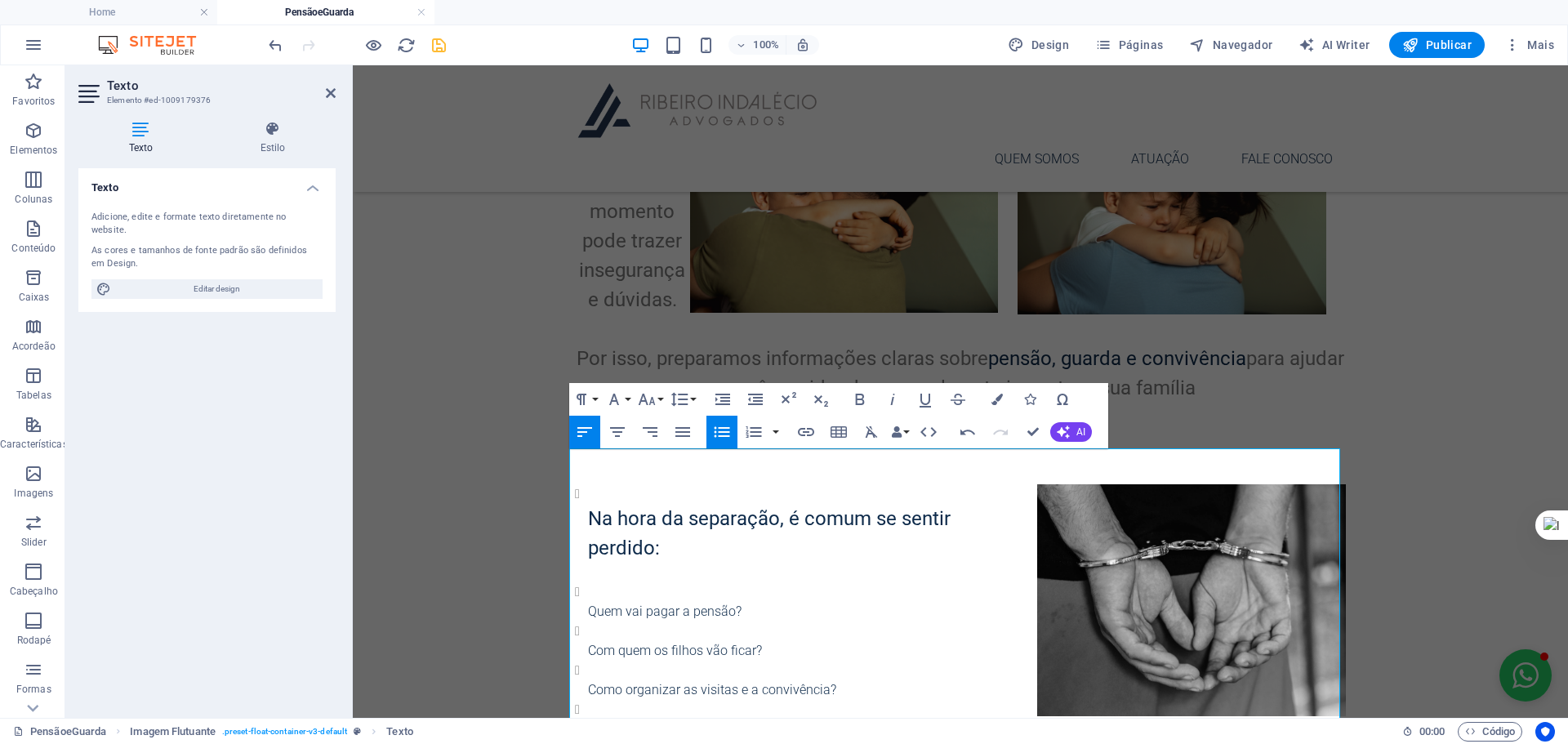
click at [724, 439] on icon "button" at bounding box center [722, 432] width 19 height 19
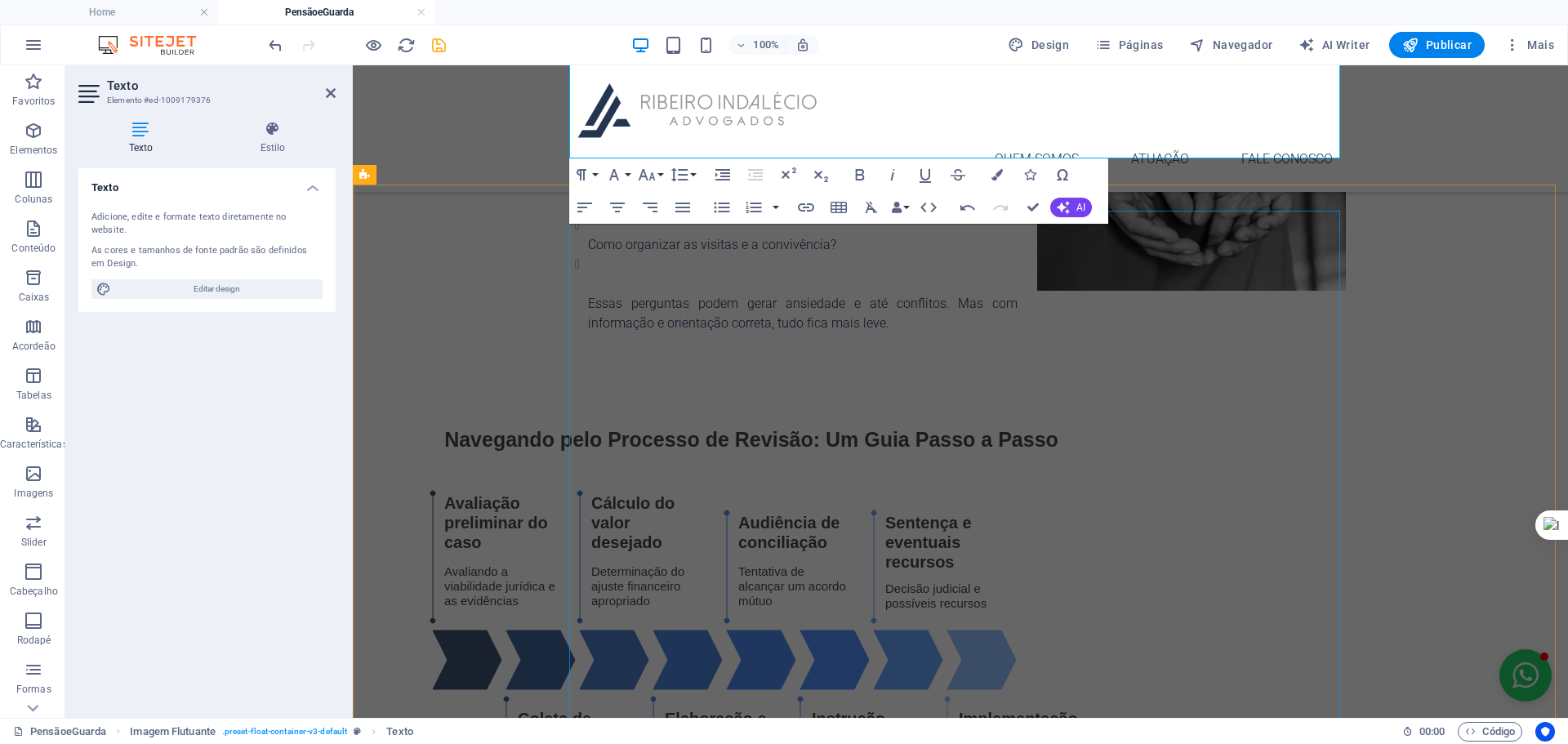
scroll to position [828, 0]
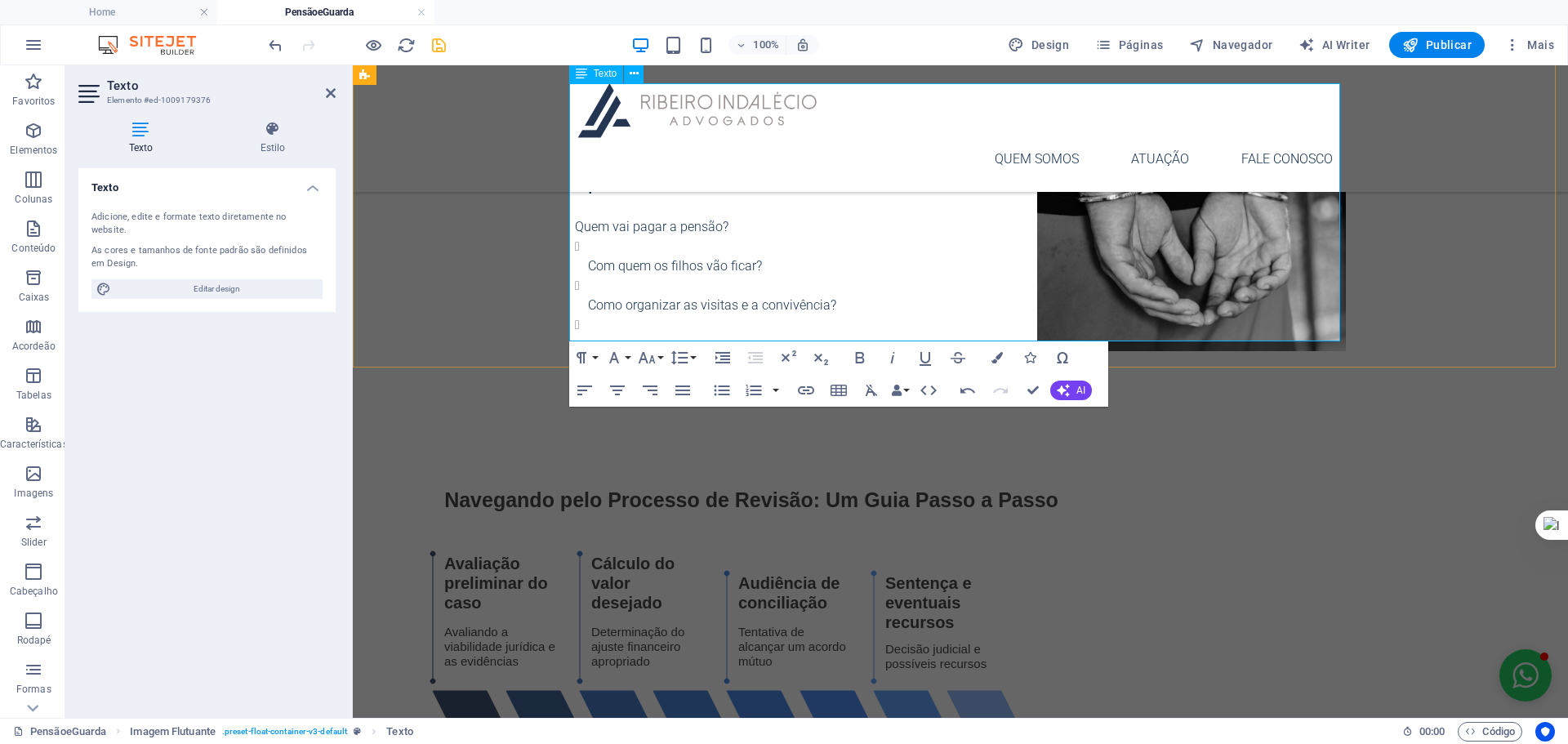
click at [588, 258] on span "Com quem os filhos vão ficar?" at bounding box center [675, 266] width 174 height 15
click at [588, 237] on li "Com quem os filhos vão ficar?" at bounding box center [967, 256] width 758 height 39
click at [734, 217] on p "Quem vai pagar a pensão?" at bounding box center [960, 227] width 771 height 19
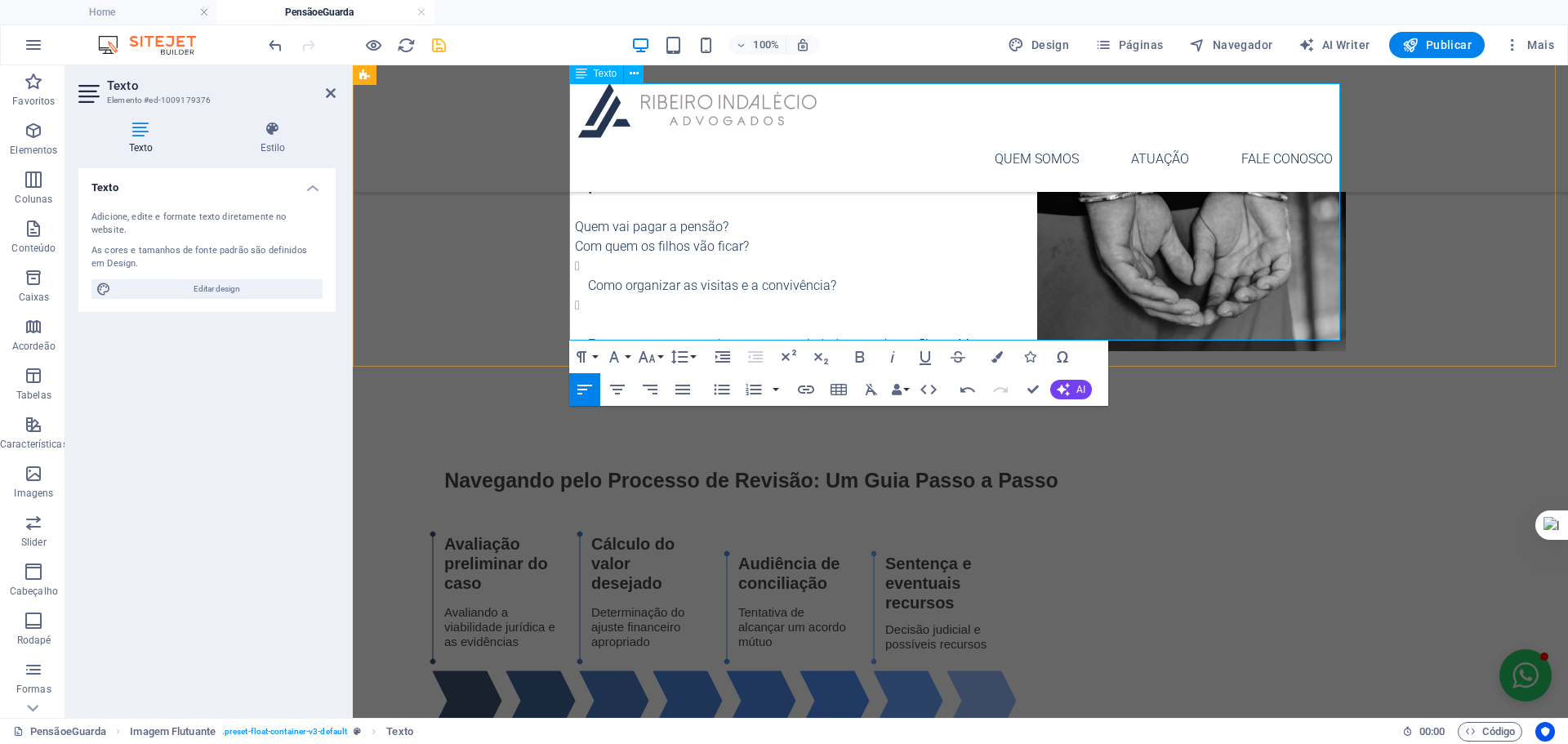
click at [758, 237] on p "​ Com quem os filhos vão ficar?" at bounding box center [960, 247] width 771 height 19
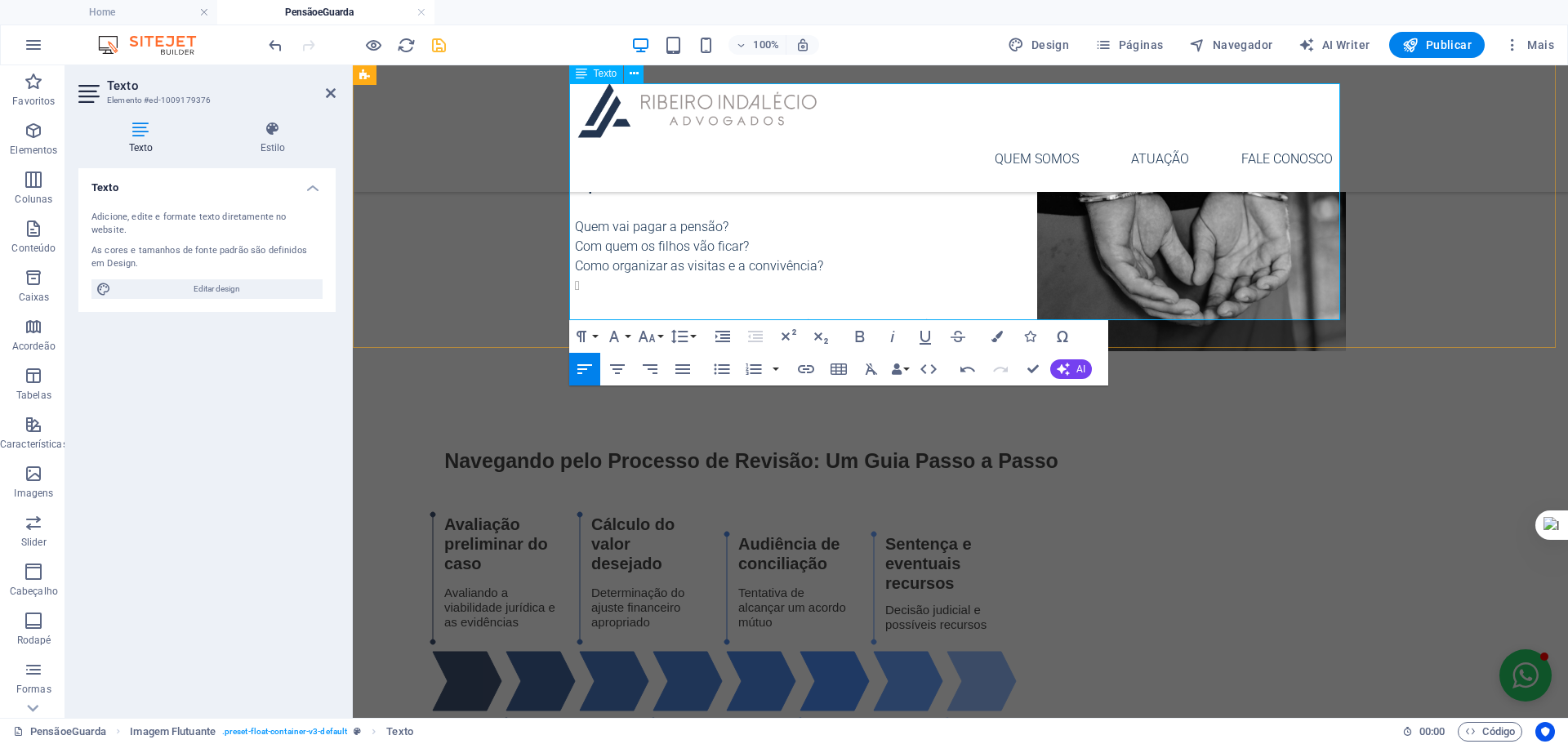
click at [608, 276] on li "Essas perguntas podem gerar ansiedade e até conflitos. Mas com informação e ori…" at bounding box center [967, 316] width 758 height 79
click at [846, 256] on p "Como organizar as visitas e a convivência?" at bounding box center [960, 266] width 771 height 19
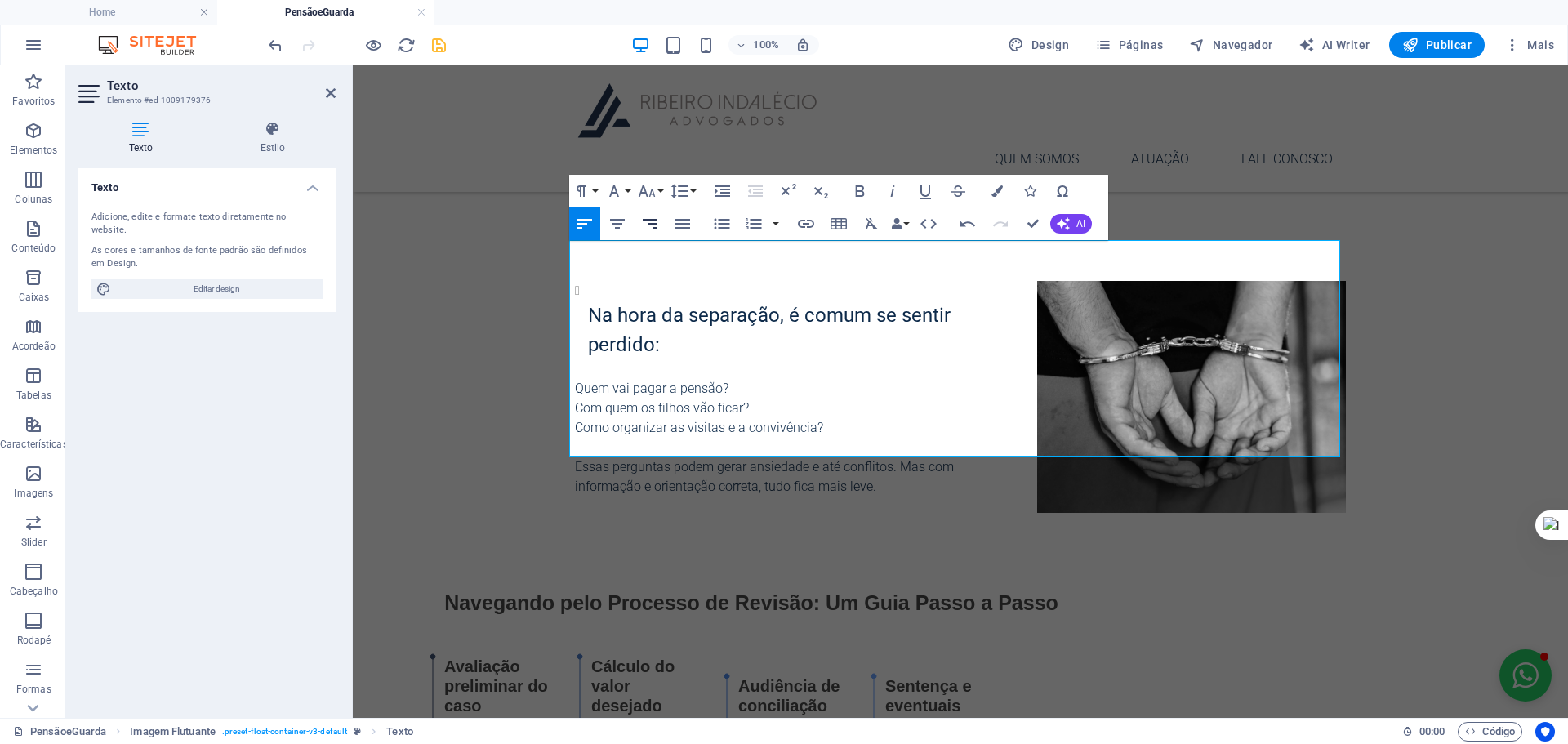
scroll to position [665, 0]
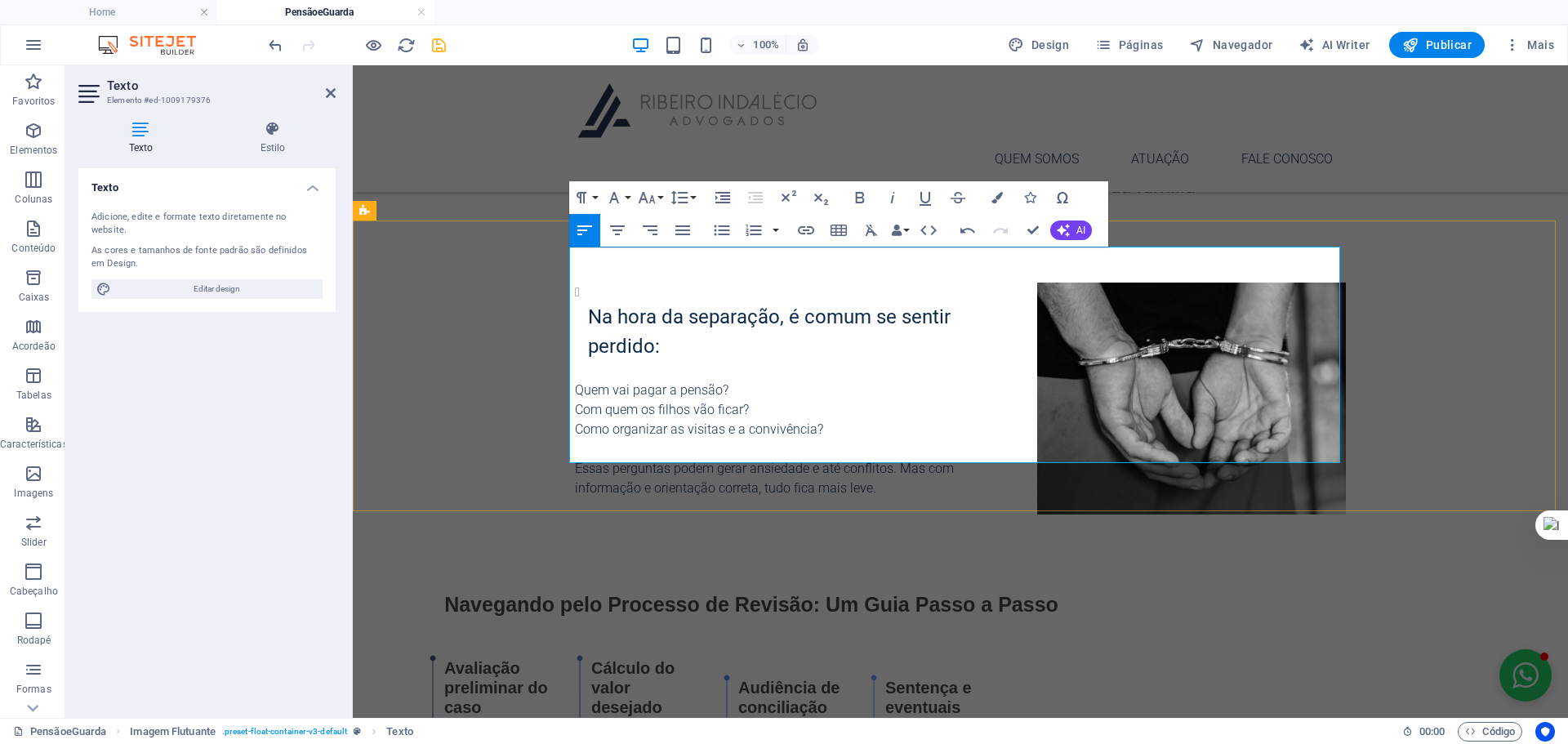
click at [588, 282] on li "Na hora da separação, é comum se sentir perdido:" at bounding box center [967, 331] width 758 height 98
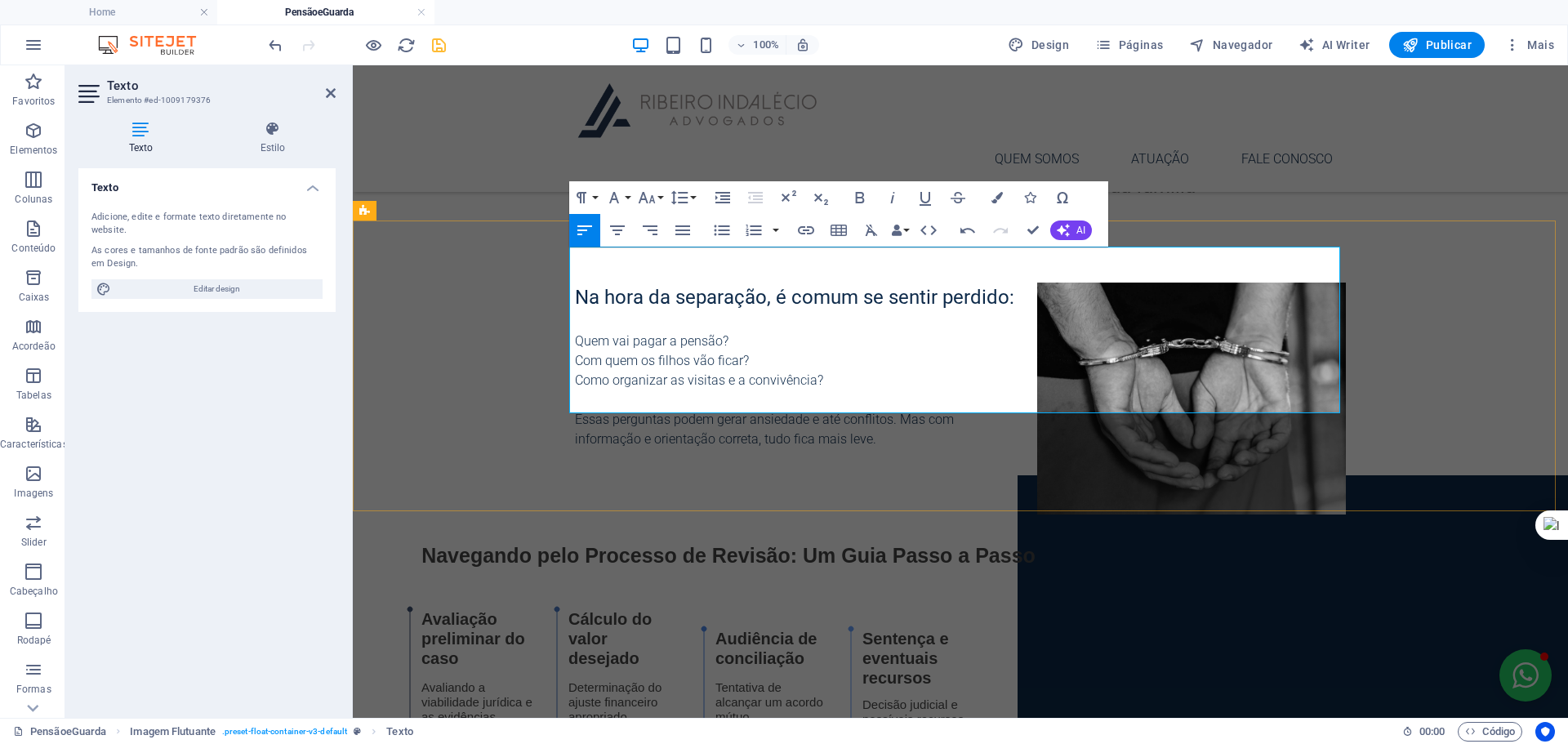
click at [677, 333] on span "Quem vai pagar a pensão?" at bounding box center [652, 341] width 154 height 15
drag, startPoint x: 809, startPoint y: 343, endPoint x: 581, endPoint y: 308, distance: 230.7
click at [581, 308] on div "Na hora da separação, é comum se sentir perdido: Quem vai pagar a pensão? ​ Com…" at bounding box center [960, 366] width 771 height 167
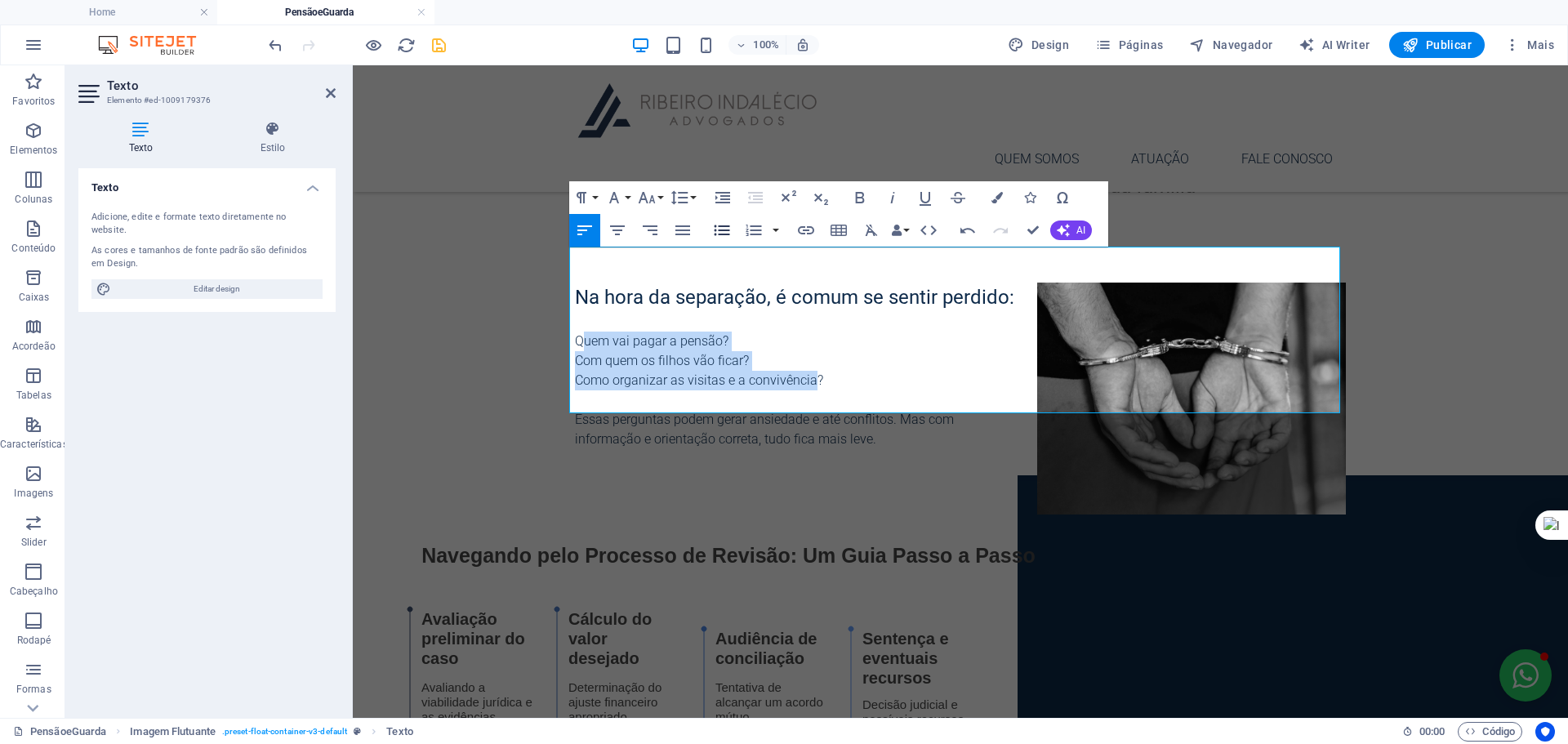
click at [726, 228] on icon "button" at bounding box center [722, 230] width 19 height 19
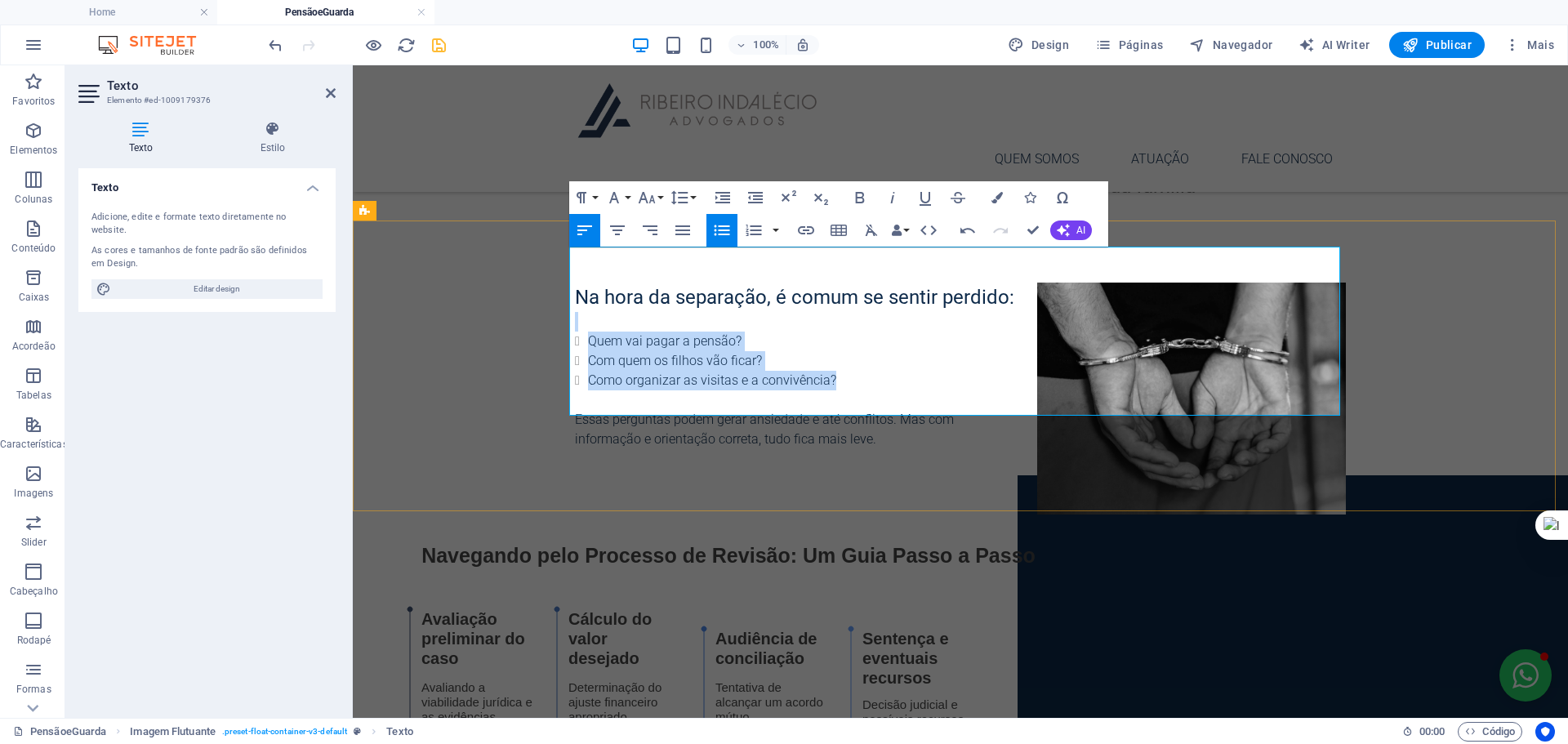
click at [891, 351] on li "​ Com quem os filhos vão ficar?" at bounding box center [967, 361] width 758 height 19
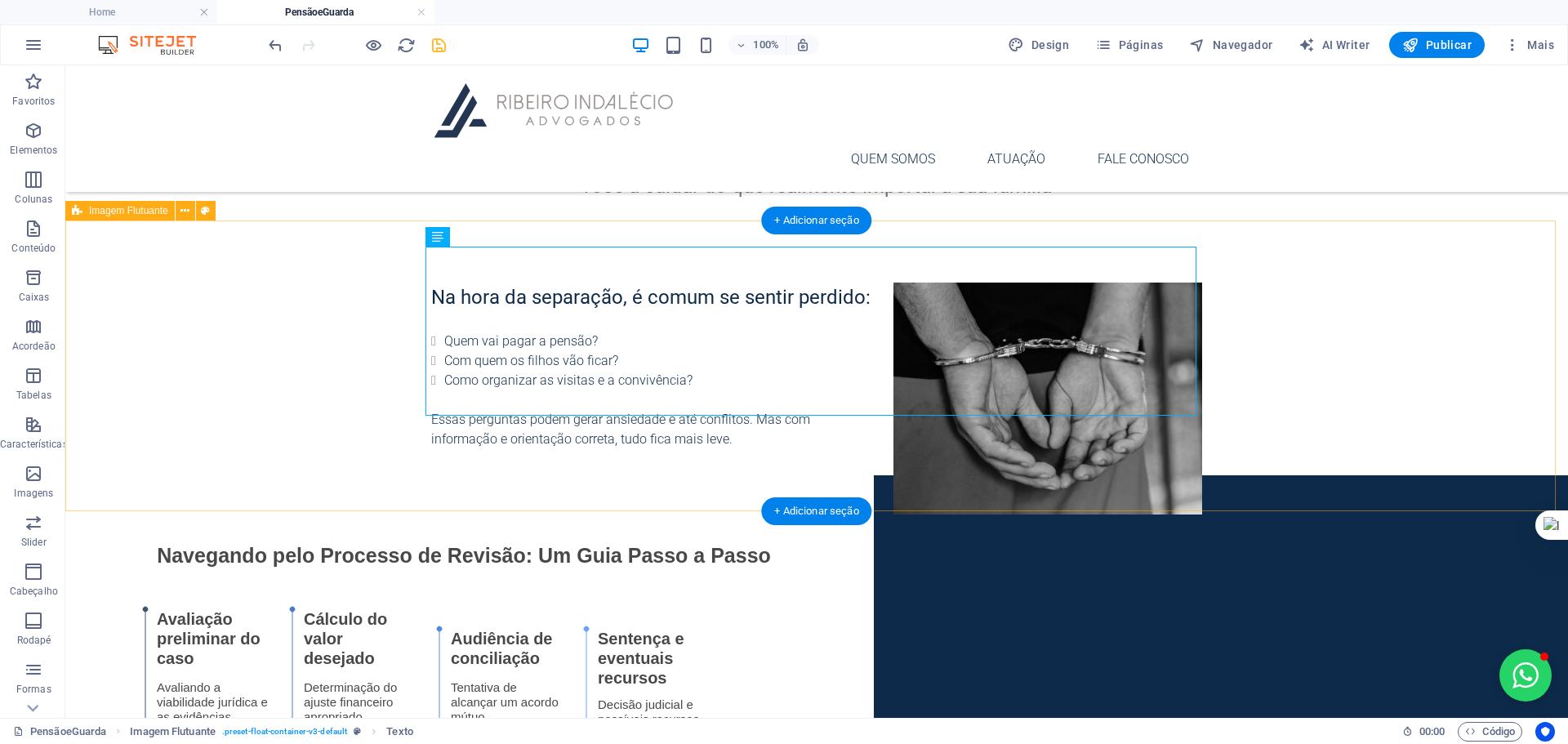
click at [1351, 371] on div "Na hora da separação, é comum se sentir perdido: Quem vai pagar a pensão? Com q…" at bounding box center [817, 366] width 1503 height 219
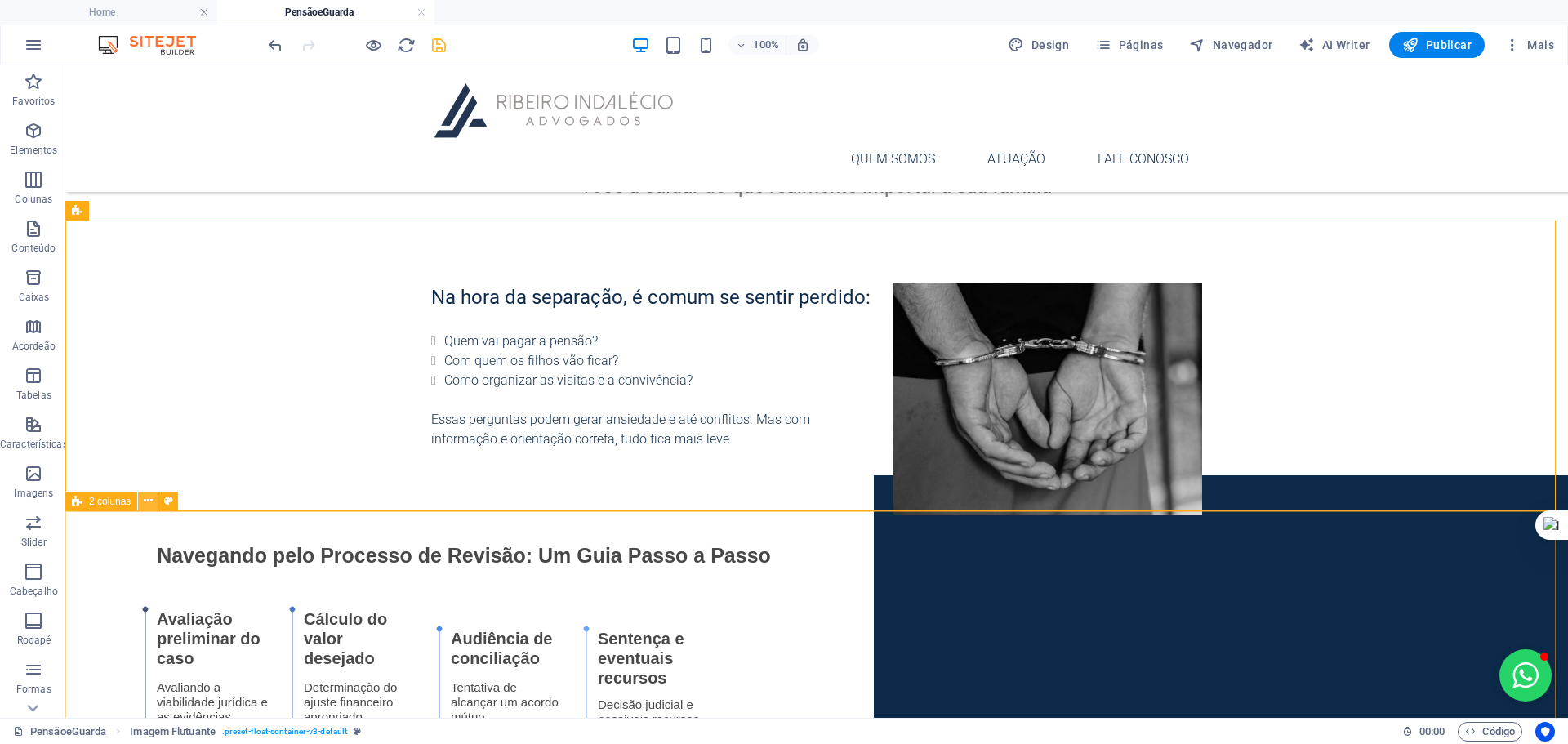
click at [148, 502] on icon at bounding box center [148, 501] width 9 height 17
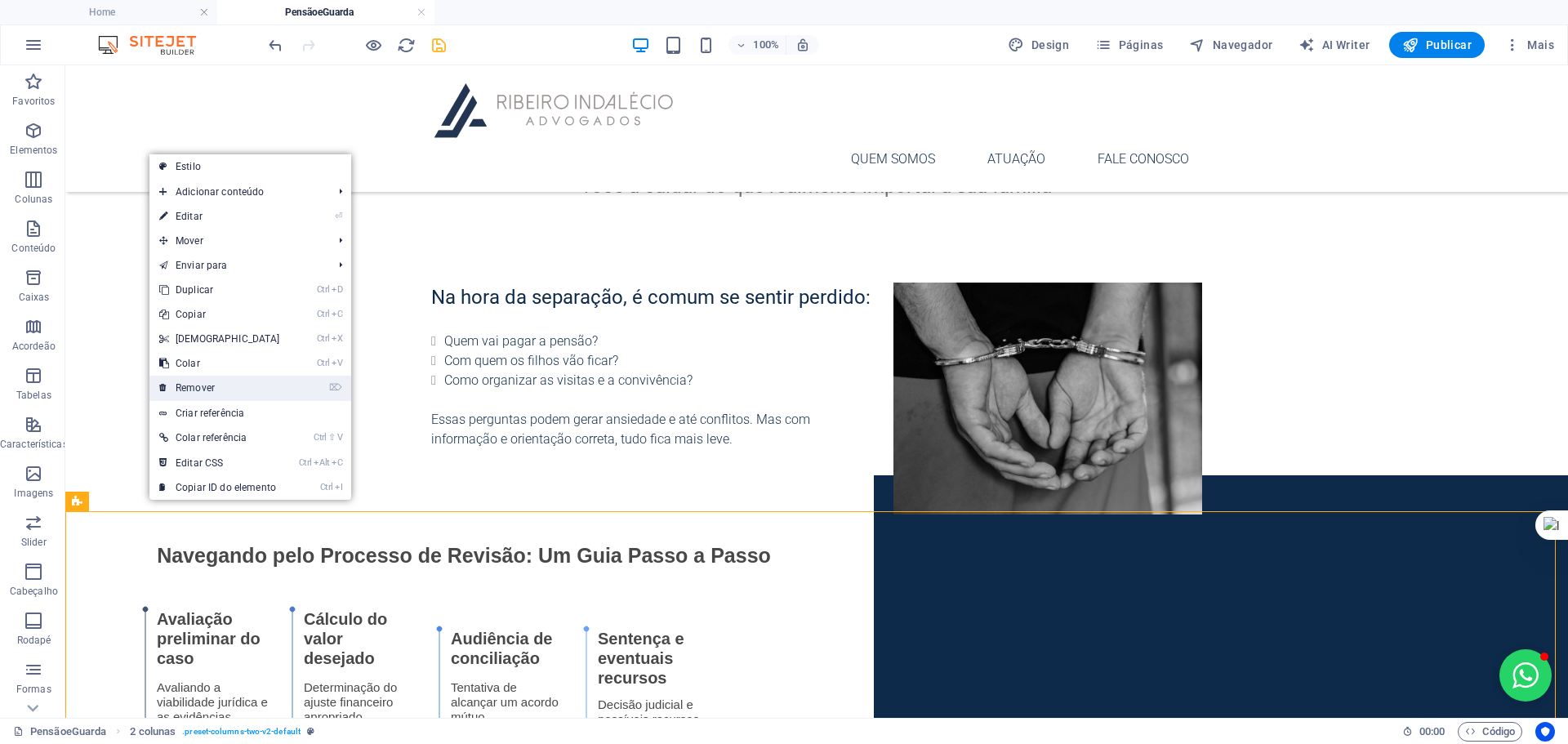
click at [251, 385] on link "⌦ Remover" at bounding box center [220, 388] width 140 height 25
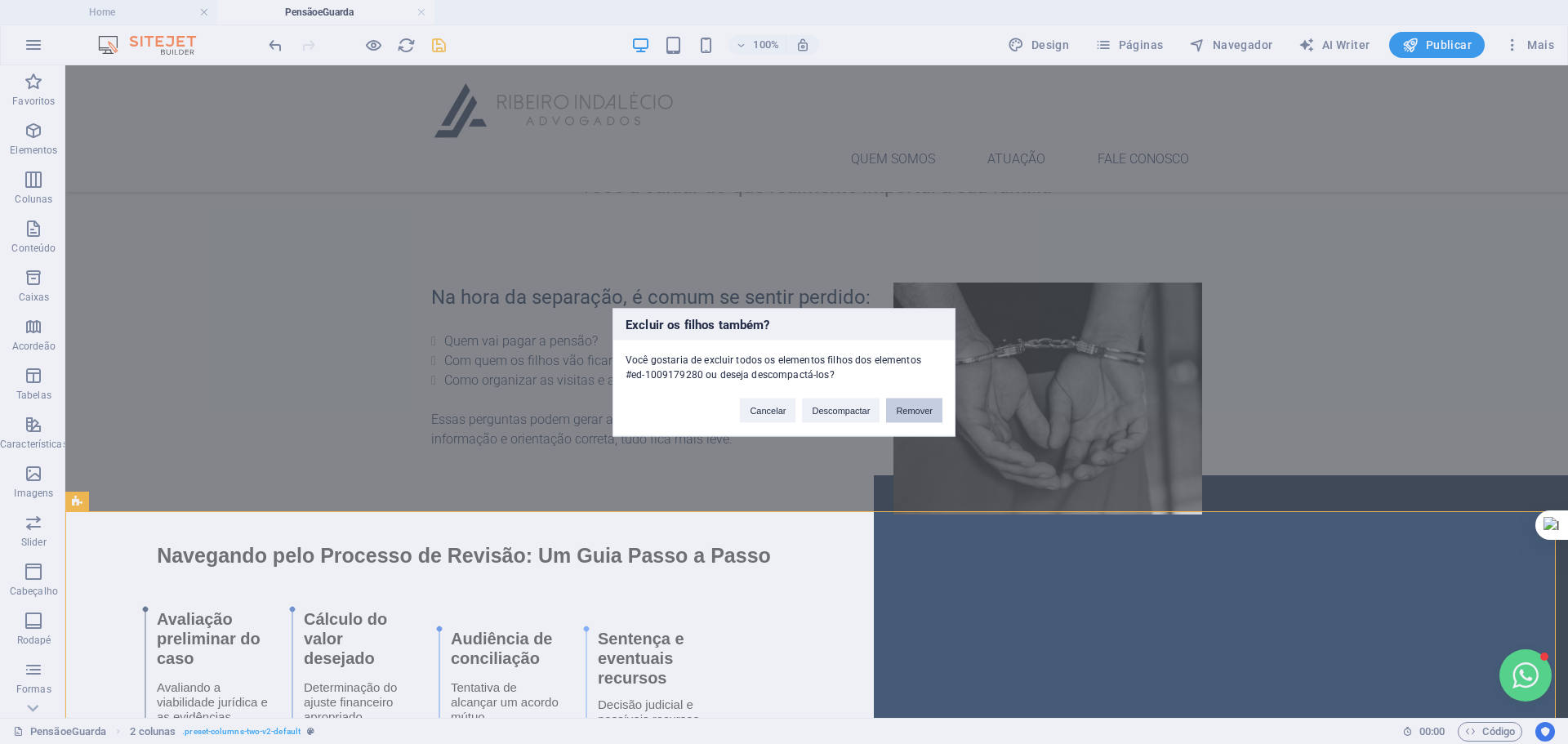
click at [913, 408] on button "Remover" at bounding box center [914, 410] width 57 height 25
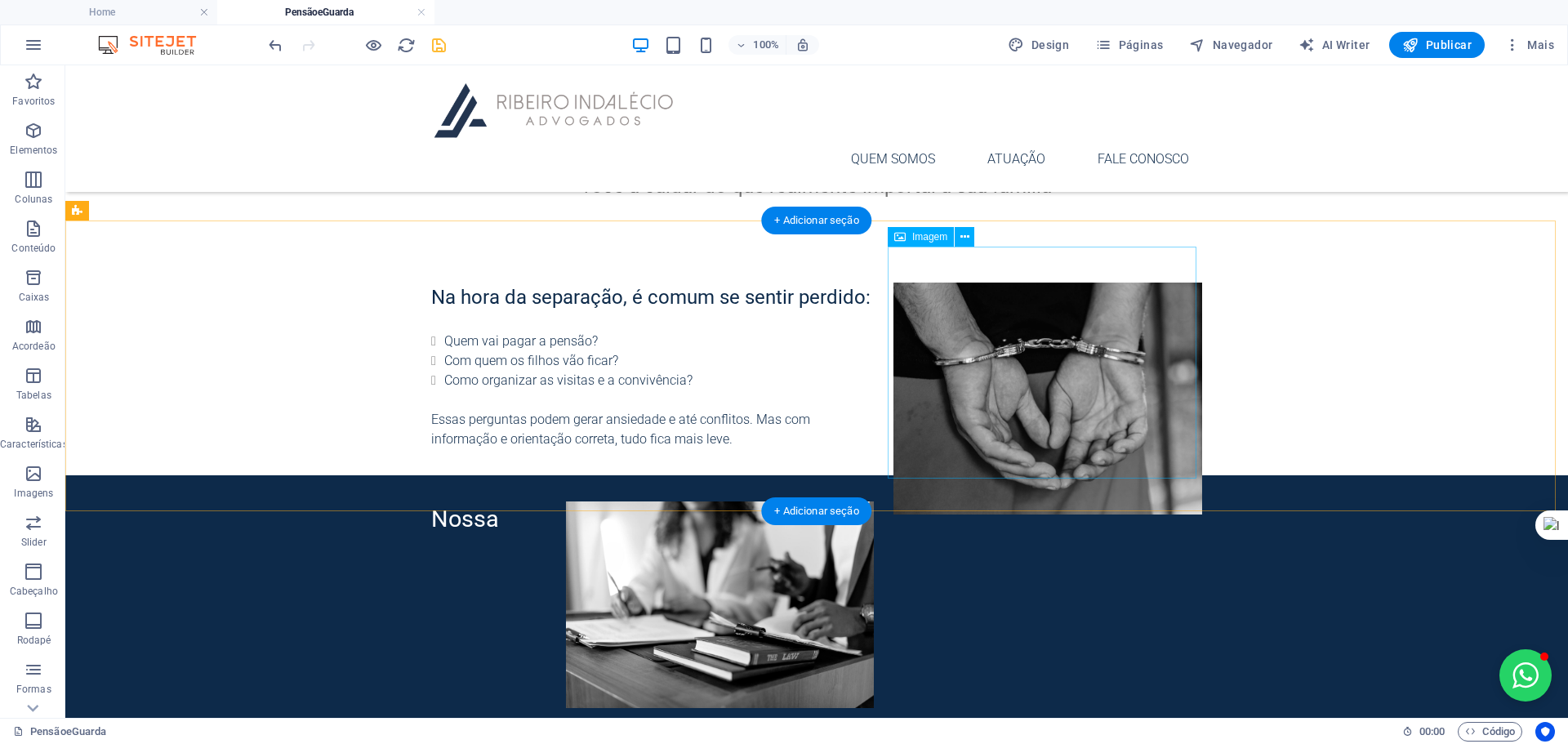
click at [1061, 347] on figure at bounding box center [1048, 397] width 309 height 231
select select "%"
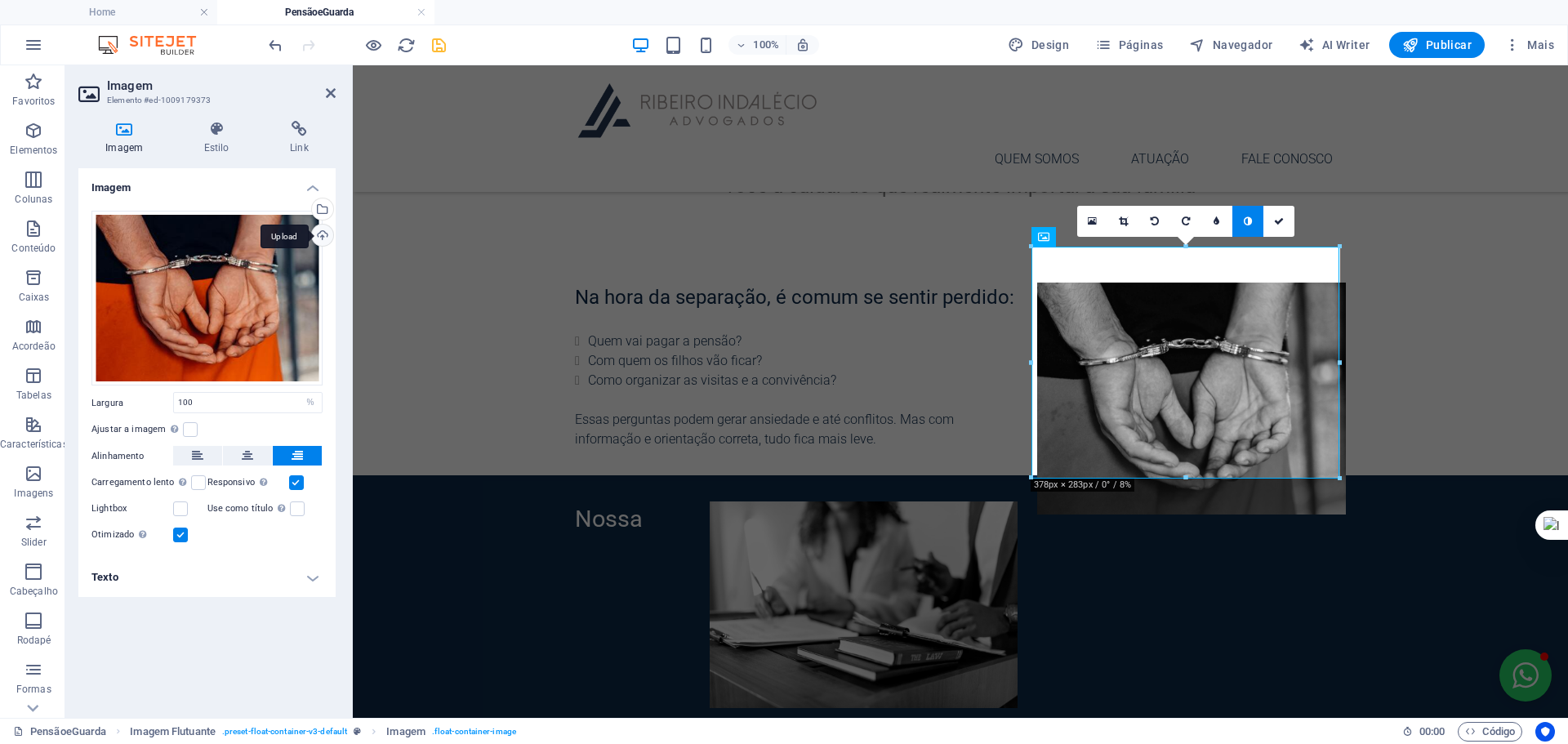
click at [323, 233] on div "Upload" at bounding box center [321, 237] width 25 height 25
click at [309, 210] on div "Selecione arquivos do gerenciador de arquivos, galeria de fotos ou faça upload …" at bounding box center [255, 210] width 107 height 74
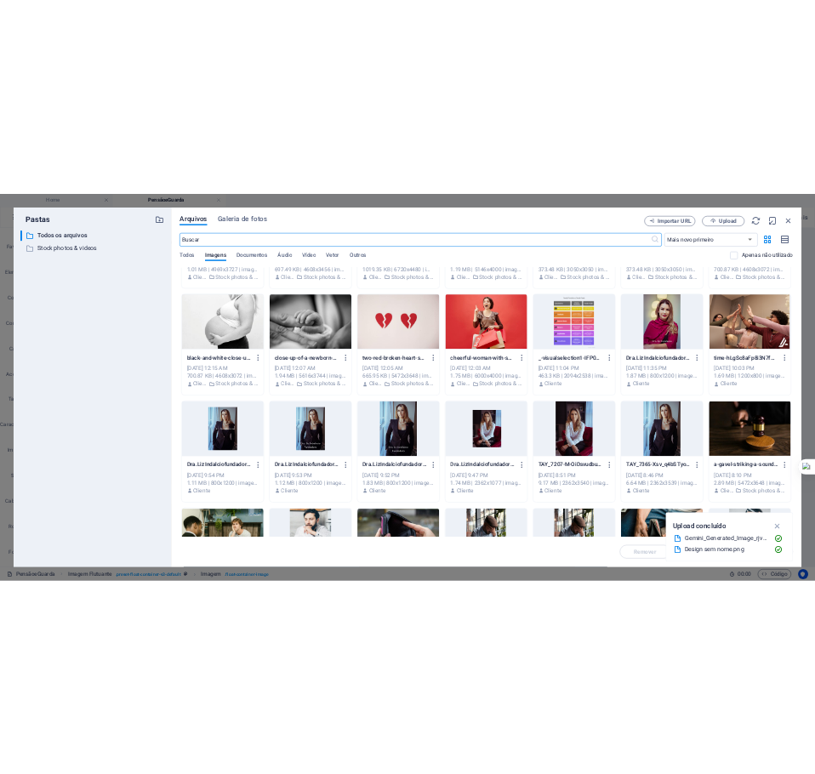
scroll to position [964, 0]
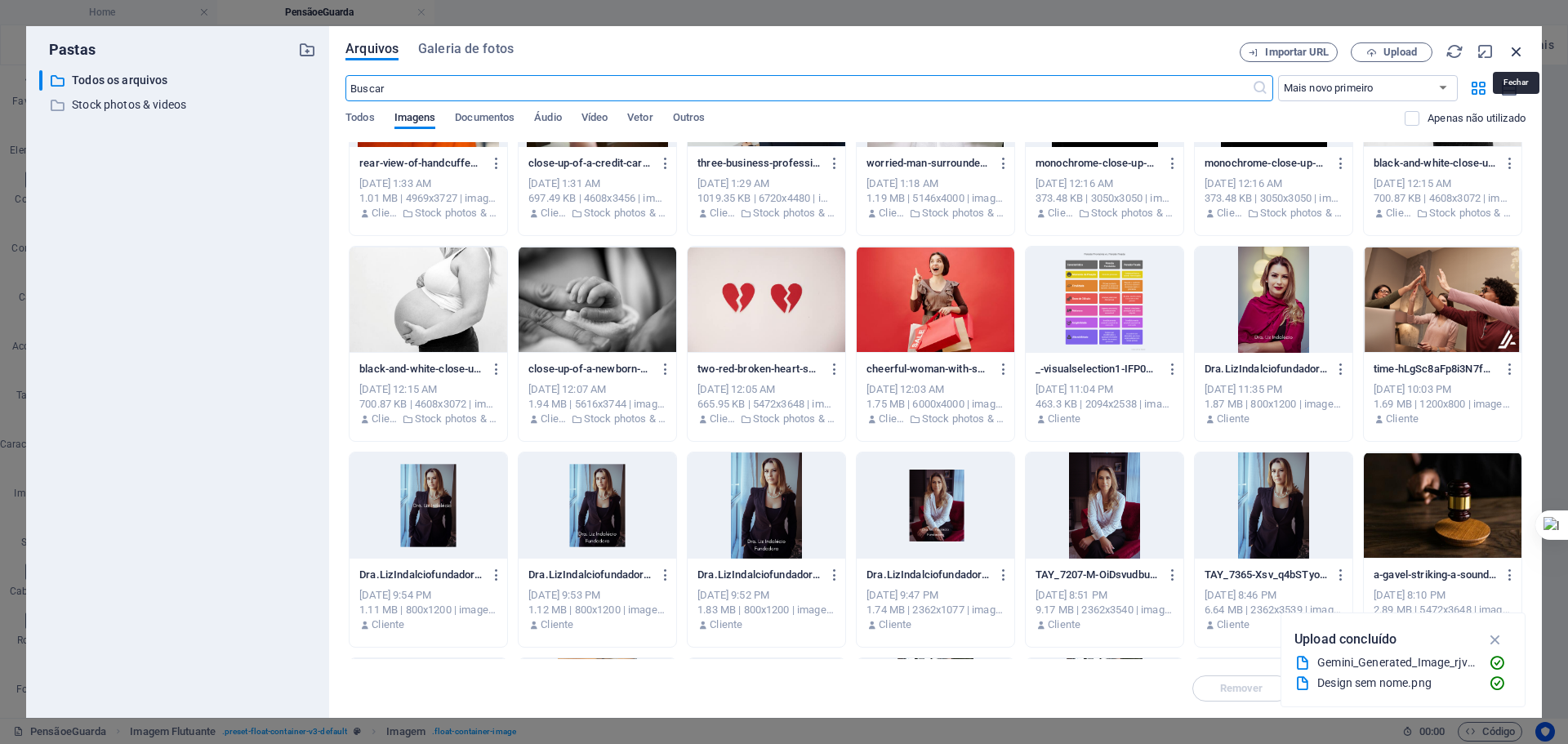
click at [1511, 49] on icon "button" at bounding box center [1516, 51] width 18 height 18
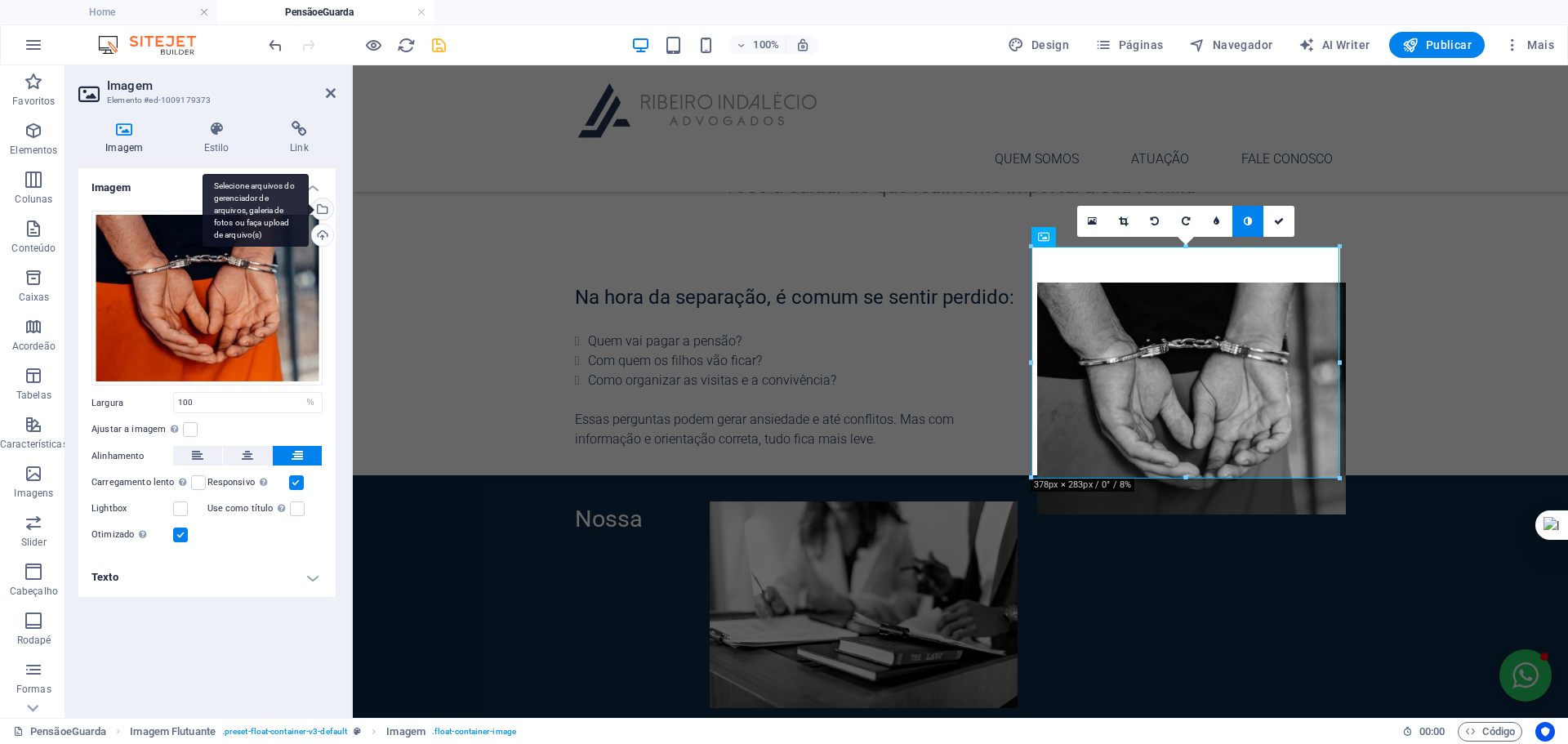
click at [331, 208] on div "Selecione arquivos do gerenciador de arquivos, galeria de fotos ou faça upload …" at bounding box center [321, 211] width 25 height 25
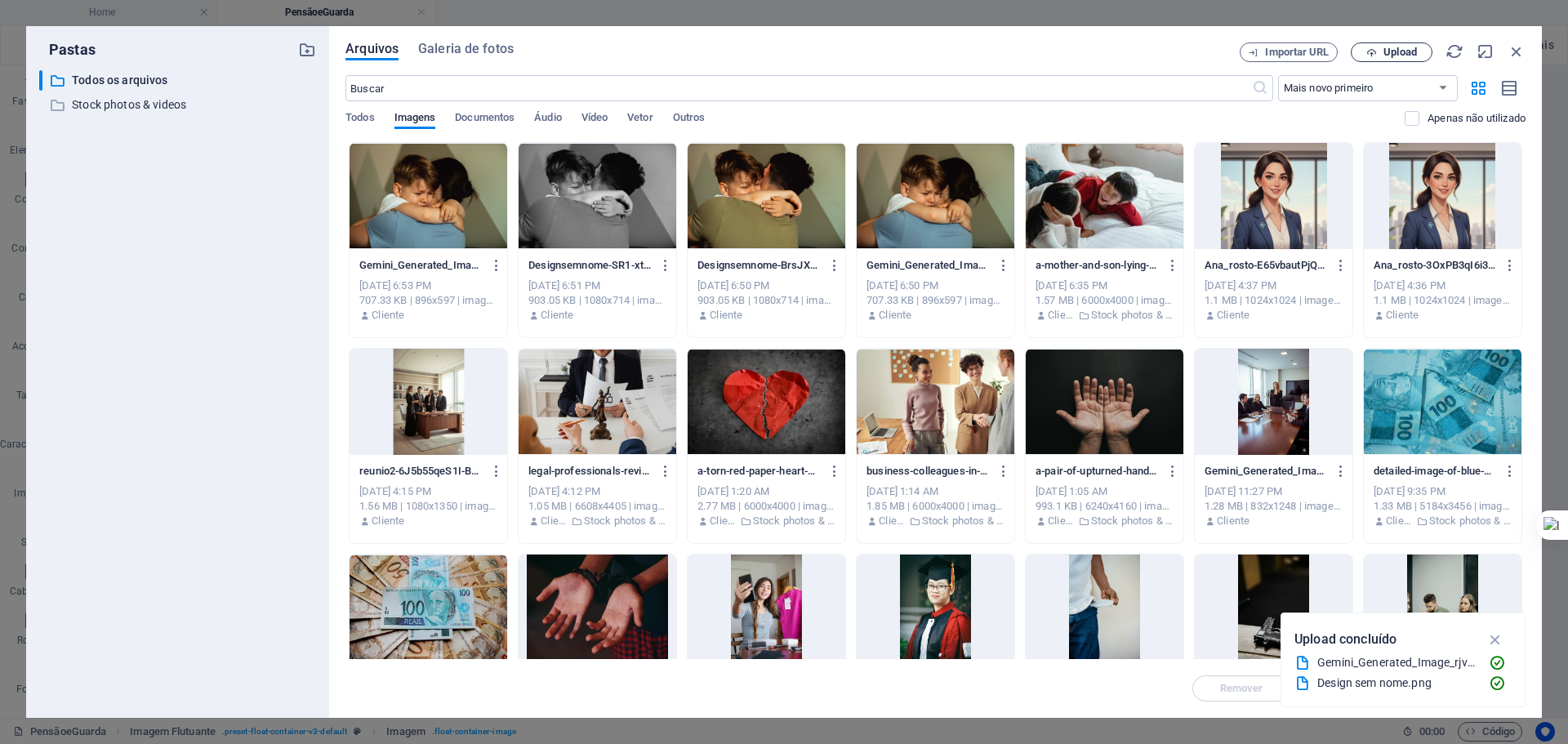
click at [1425, 46] on button "Upload" at bounding box center [1391, 52] width 82 height 19
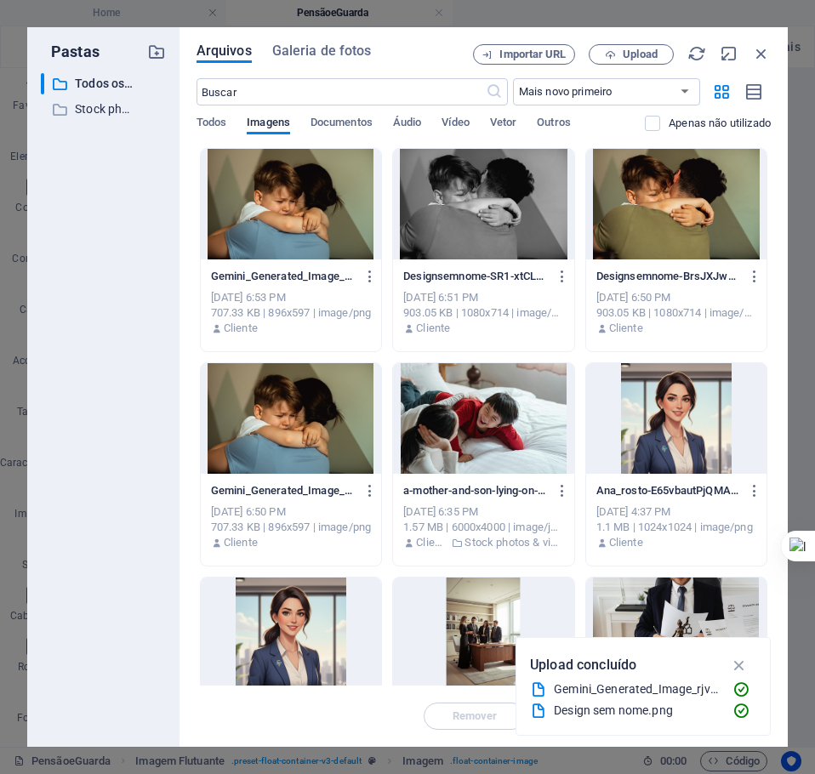
scroll to position [0, 0]
click at [763, 54] on icon "button" at bounding box center [761, 53] width 19 height 19
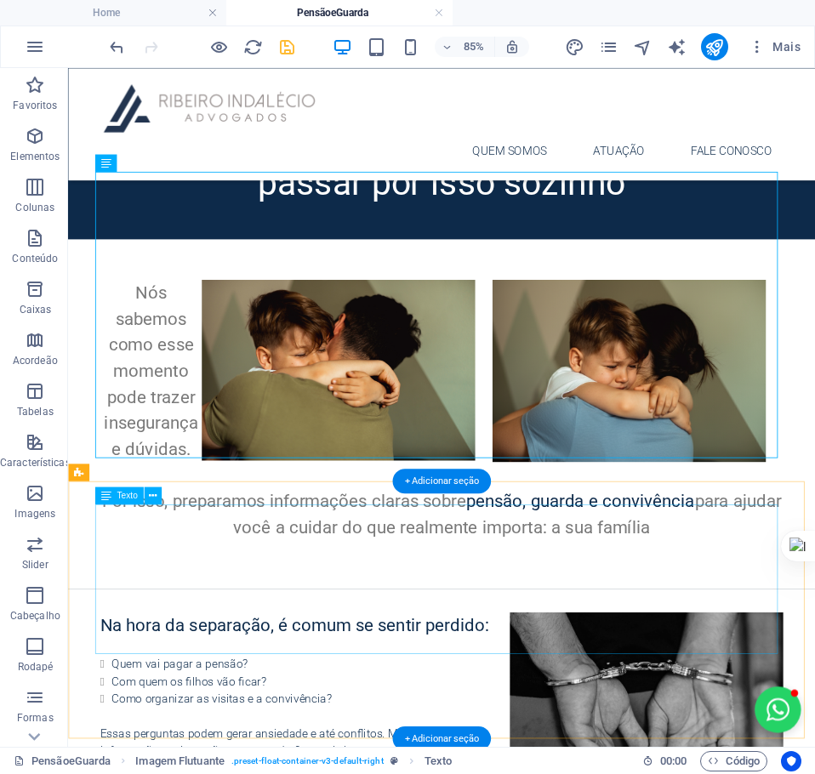
scroll to position [368, 0]
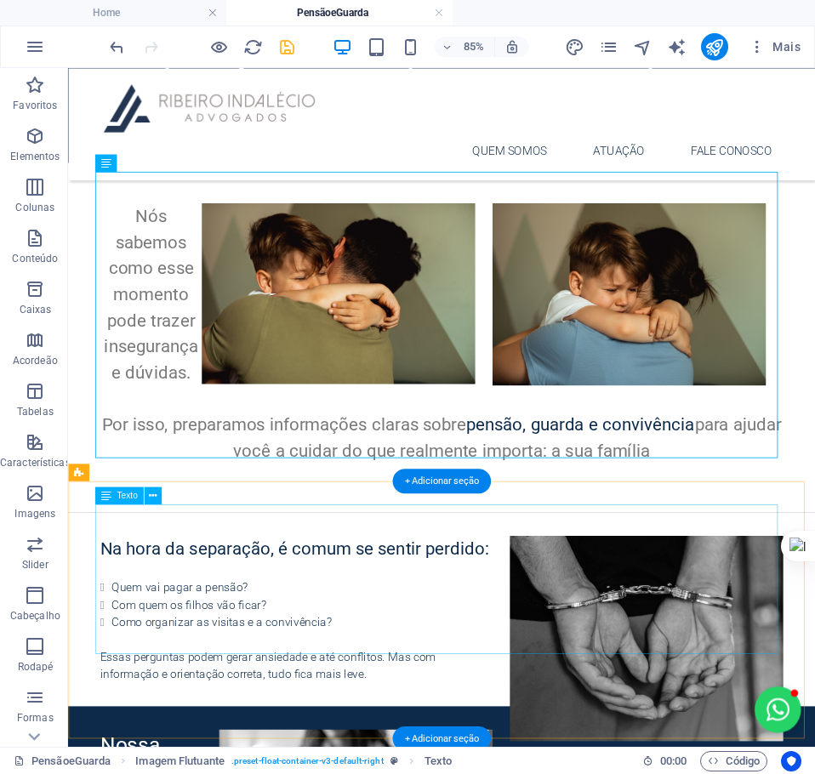
click at [450, 730] on div "Na hora da separação, é comum se sentir perdido: Quem vai pagar a pensão? Com q…" at bounding box center [507, 706] width 803 height 174
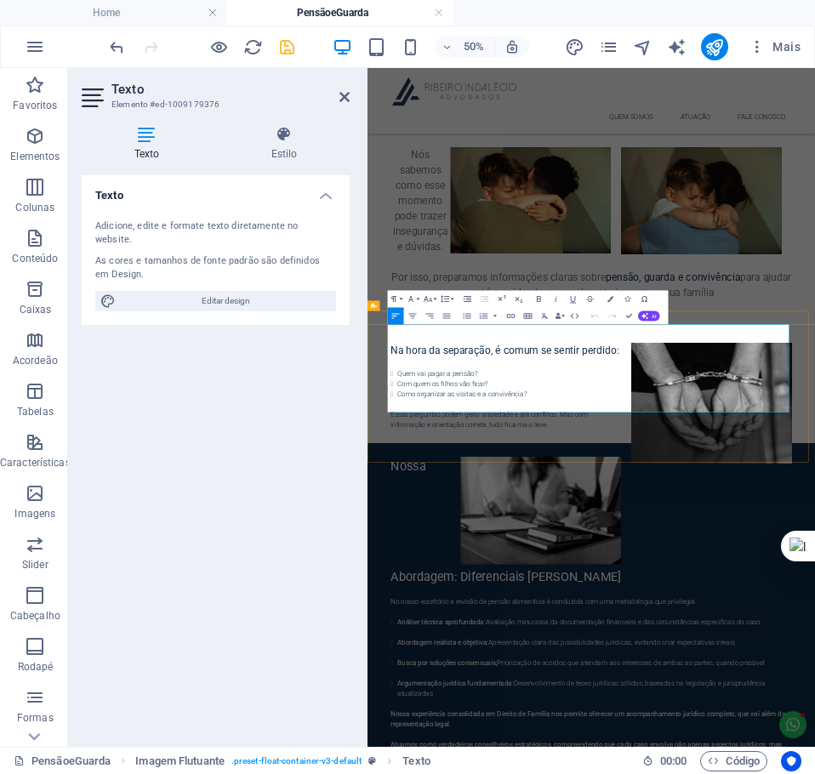
click at [745, 749] on p "Essas perguntas podem gerar ansiedade e até conflitos. Mas com informação e ori…" at bounding box center [815, 761] width 803 height 61
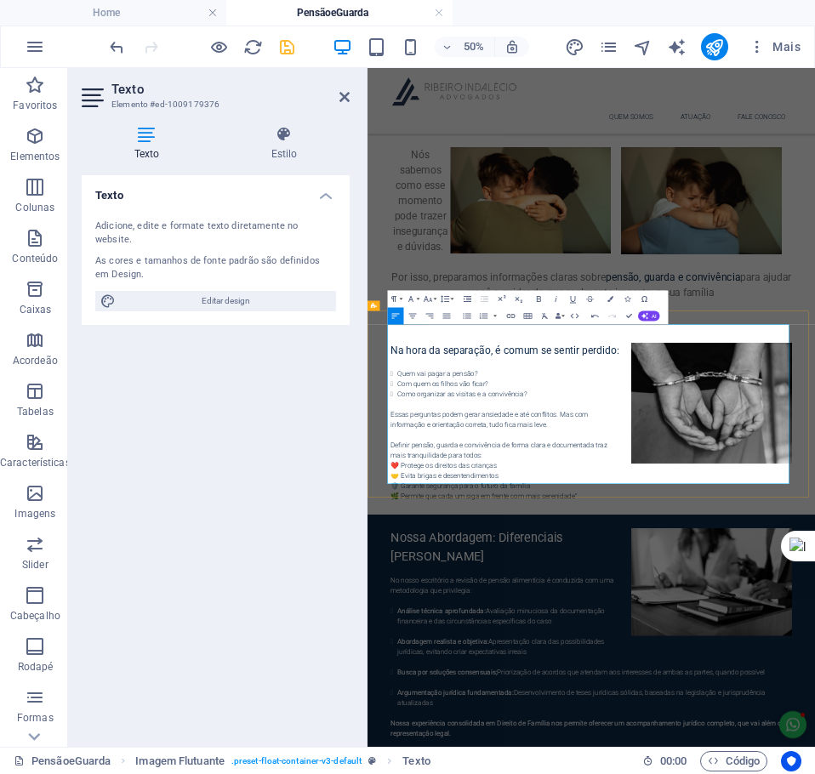
drag, startPoint x: 608, startPoint y: 797, endPoint x: 621, endPoint y: 805, distance: 16.1
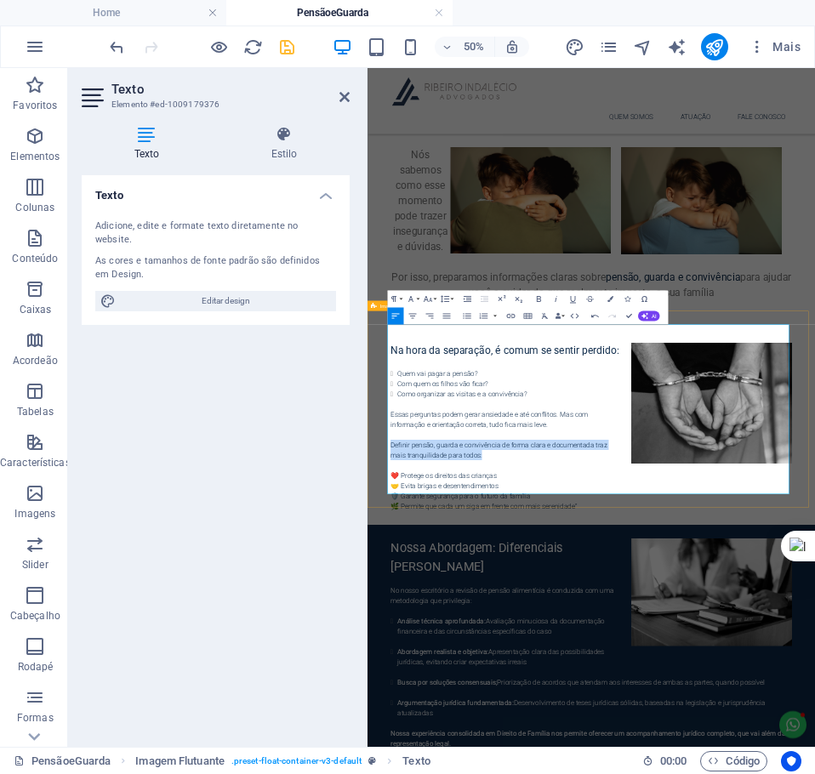
drag, startPoint x: 608, startPoint y: 814, endPoint x: 386, endPoint y: 780, distance: 223.9
click at [386, 774] on div "Na hora da separação, é comum se sentir perdido: Quem vai pagar a pensão? Com q…" at bounding box center [815, 786] width 895 height 391
click at [545, 300] on button "Bold" at bounding box center [539, 299] width 16 height 17
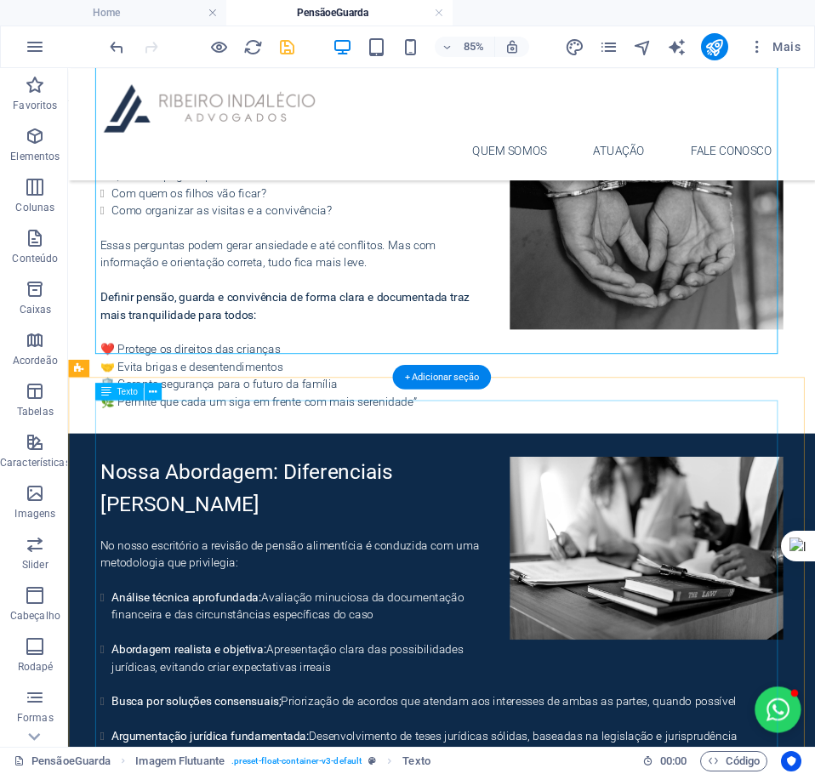
scroll to position [908, 0]
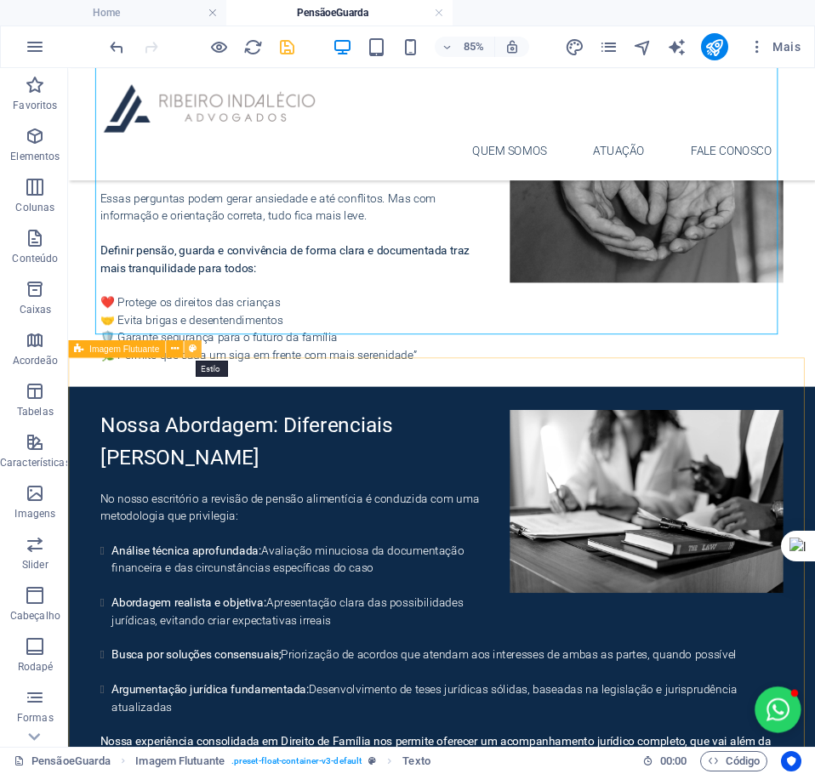
click at [197, 347] on button at bounding box center [192, 348] width 17 height 17
select select "%"
select select "rem"
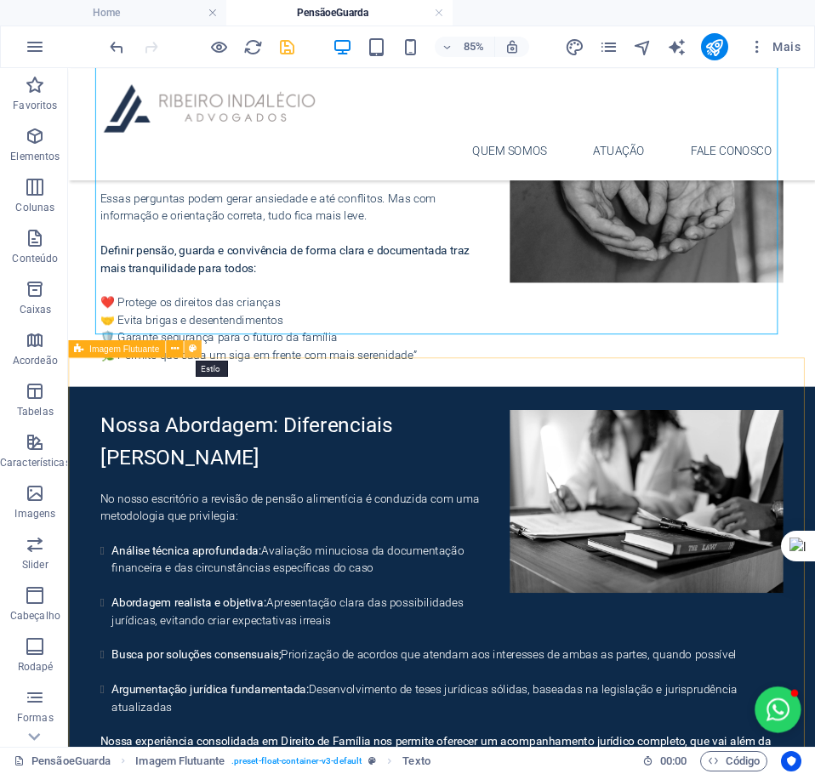
select select "rem"
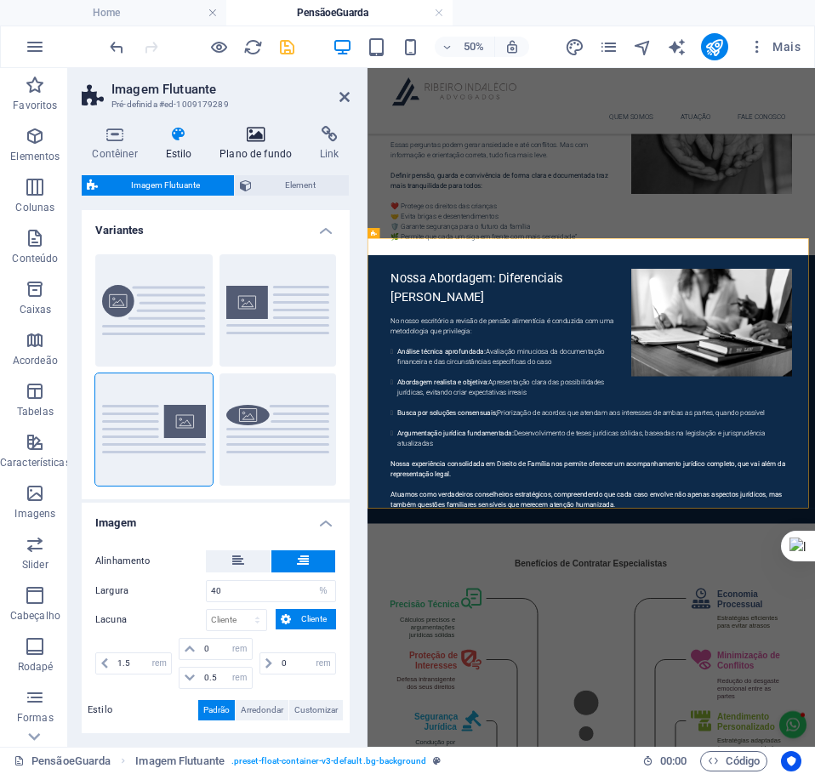
click at [258, 133] on icon at bounding box center [256, 134] width 94 height 17
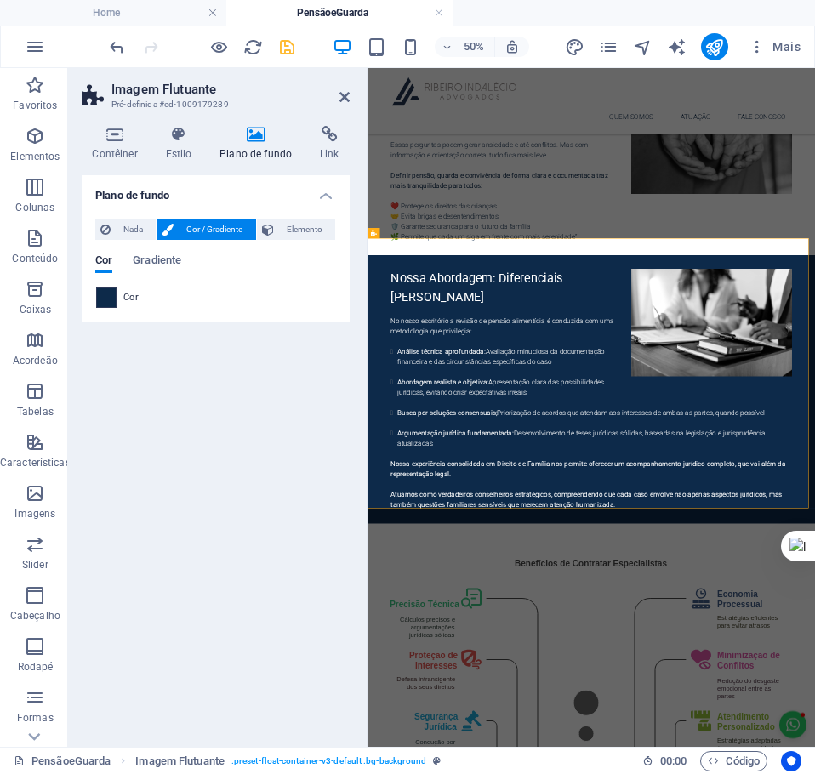
click at [108, 293] on span at bounding box center [106, 297] width 19 height 19
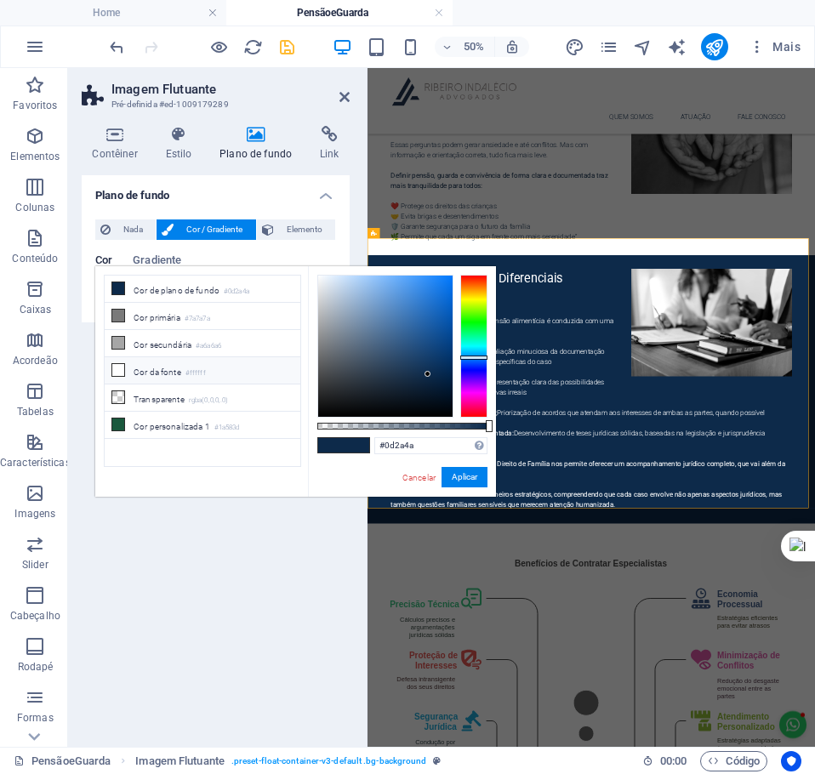
click at [146, 371] on li "Cor da fonte #ffffff" at bounding box center [203, 370] width 196 height 27
type input "#ffffff"
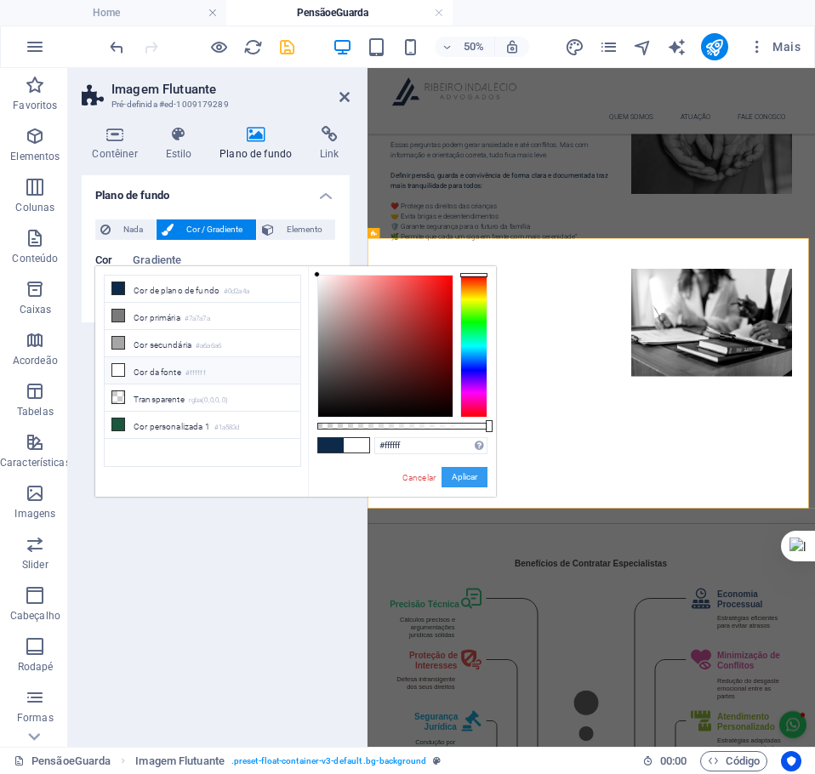
click at [467, 473] on button "Aplicar" at bounding box center [465, 477] width 46 height 20
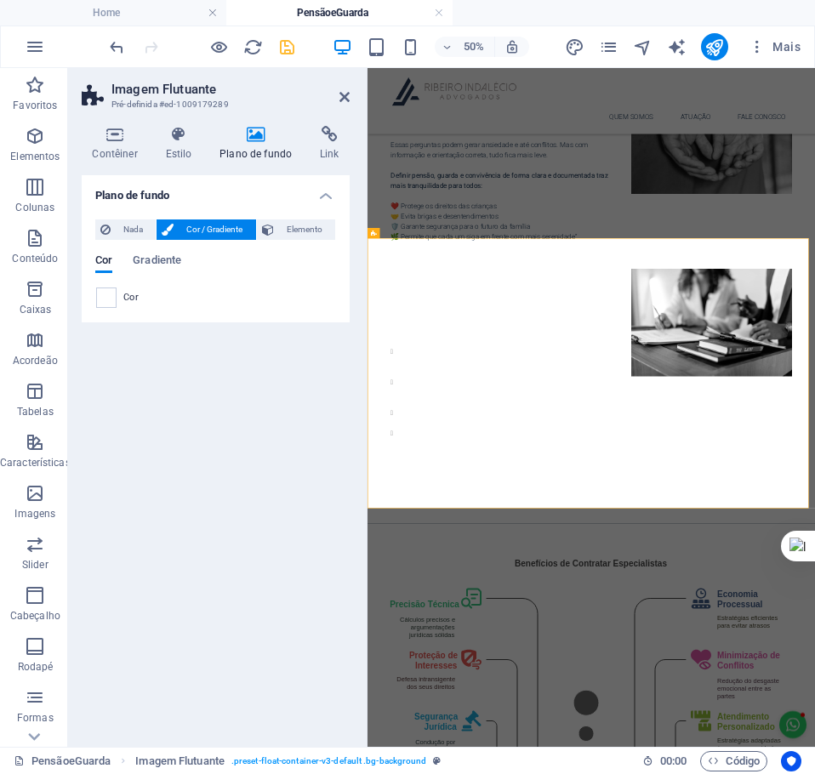
click at [215, 220] on span "Cor / Gradiente" at bounding box center [214, 230] width 71 height 20
click at [218, 230] on span "Cor / Gradiente" at bounding box center [214, 230] width 71 height 20
click at [662, 604] on div "Nossa Abordagem: Diferenciais [PERSON_NAME] No nosso escritório a revisão de pe…" at bounding box center [815, 712] width 803 height 482
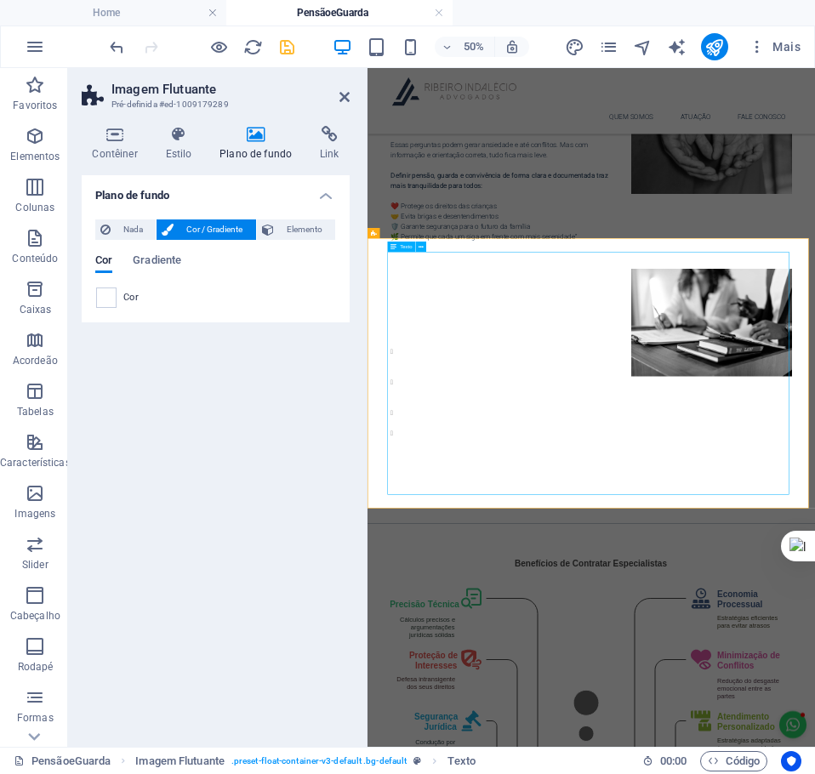
click at [662, 604] on div "Nossa Abordagem: Diferenciais [PERSON_NAME] No nosso escritório a revisão de pe…" at bounding box center [815, 712] width 803 height 482
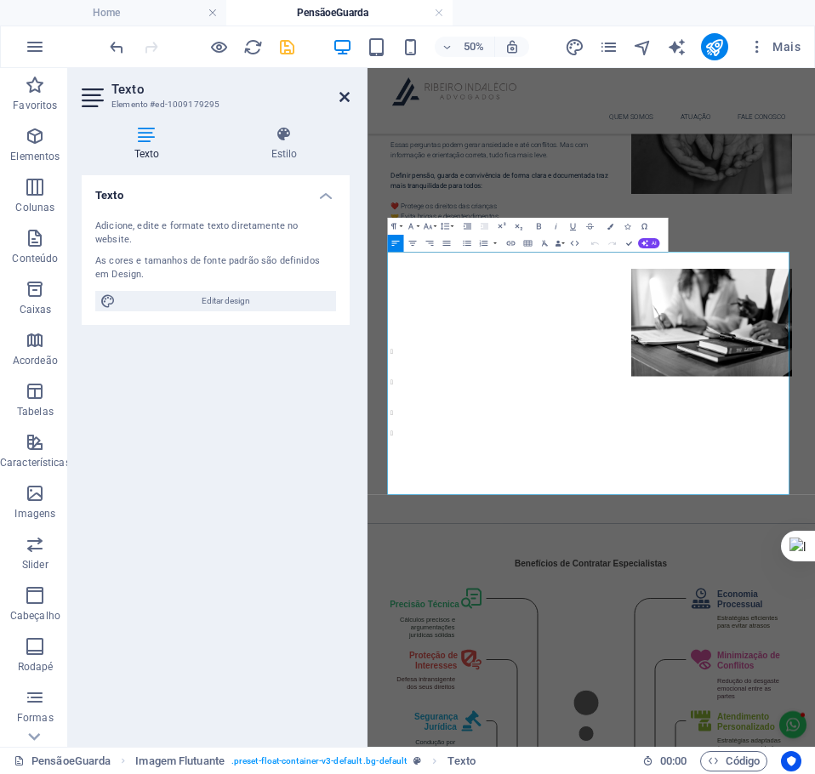
click at [346, 94] on icon at bounding box center [345, 97] width 10 height 14
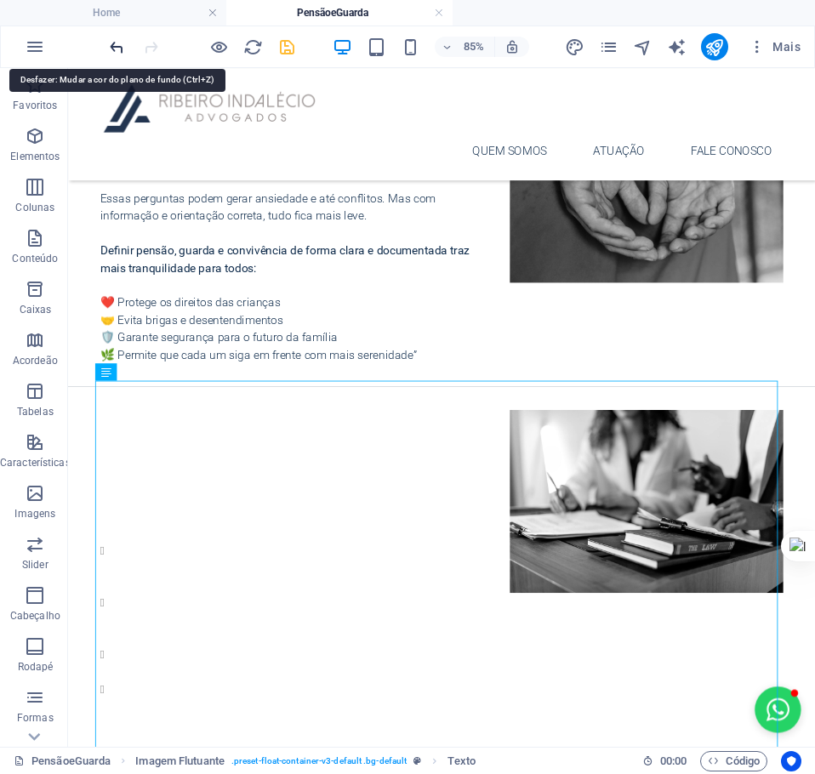
click at [114, 49] on icon "undo" at bounding box center [117, 47] width 20 height 20
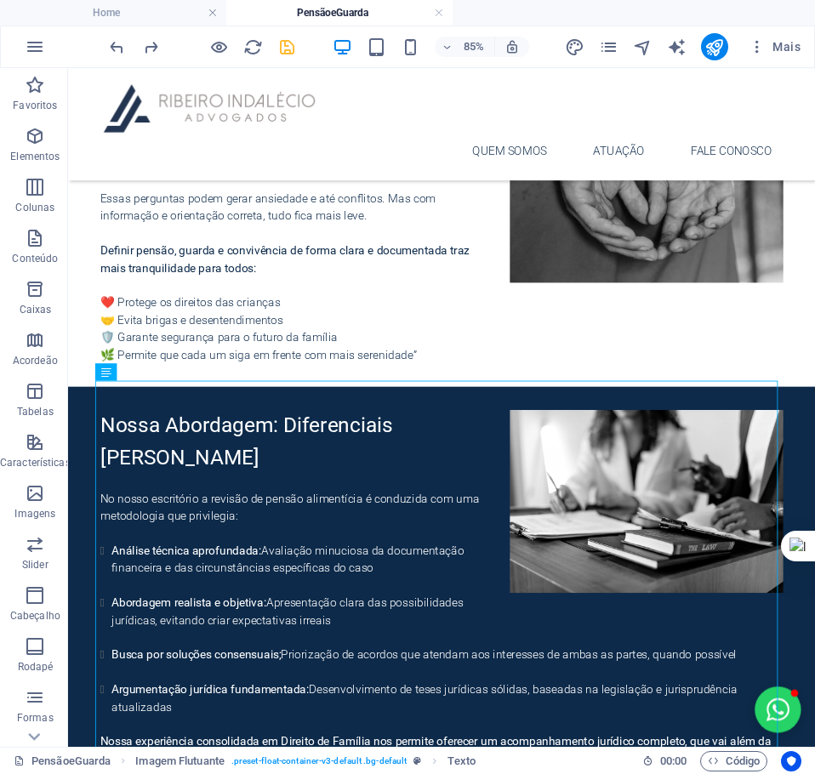
click at [288, 49] on icon "save" at bounding box center [287, 47] width 20 height 20
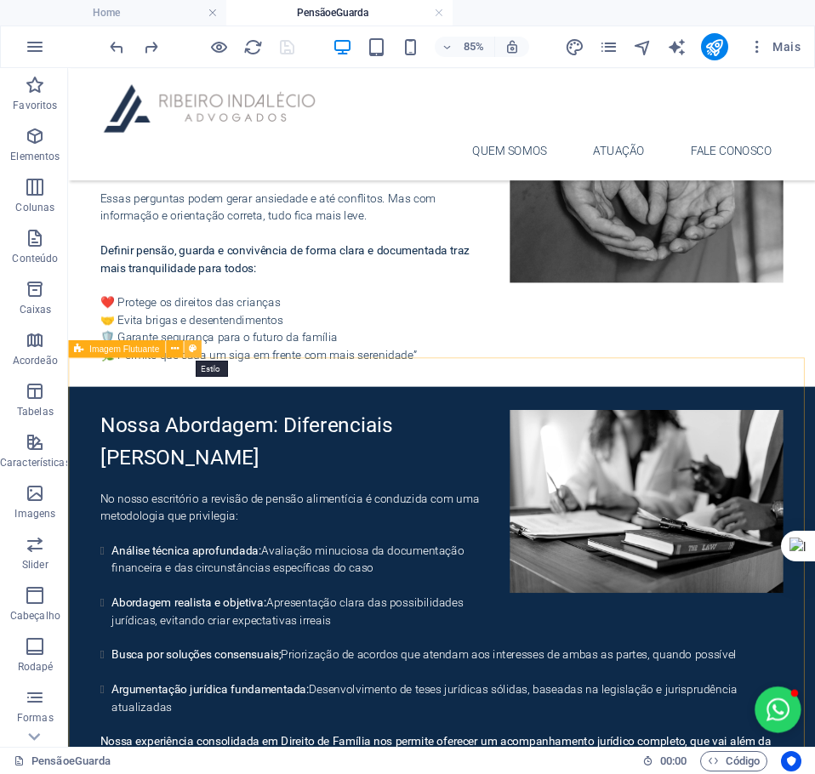
click at [194, 345] on icon at bounding box center [192, 348] width 8 height 15
select select "%"
select select "rem"
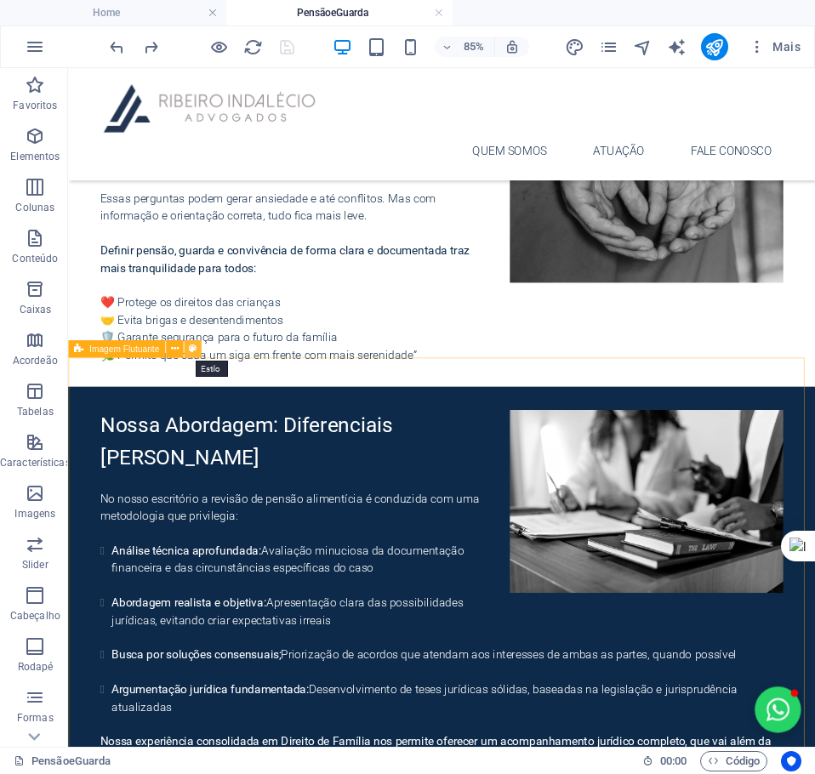
select select "rem"
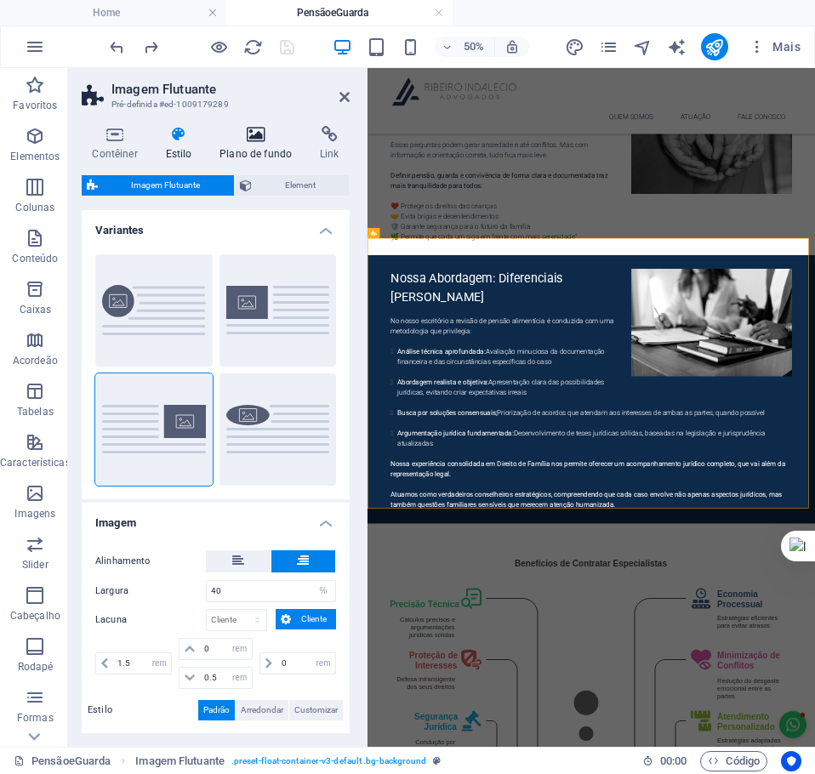
click at [256, 151] on h4 "Plano de fundo" at bounding box center [259, 144] width 100 height 36
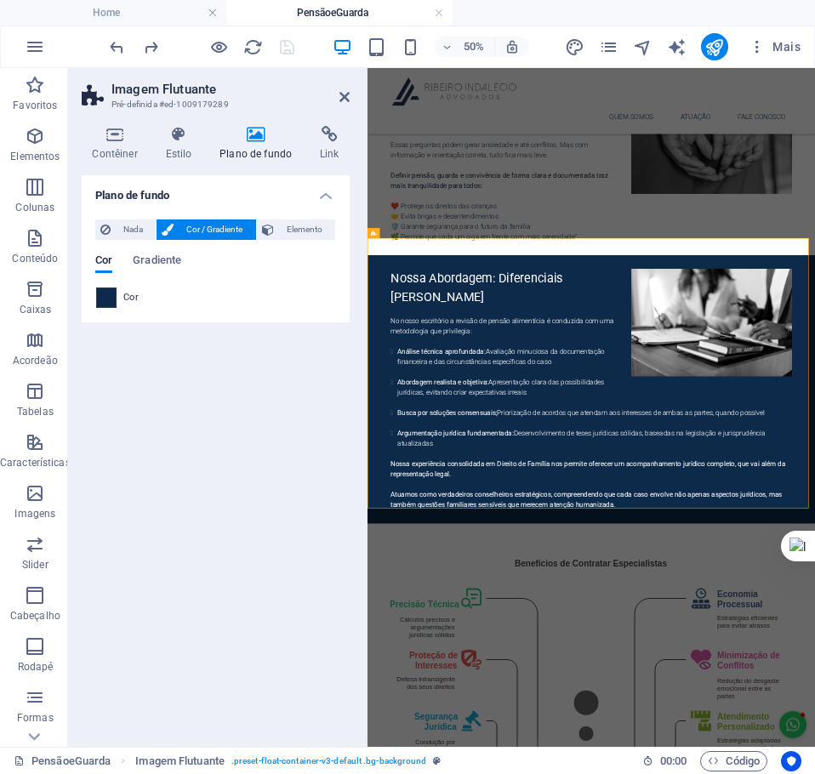
click at [104, 302] on span at bounding box center [106, 297] width 19 height 19
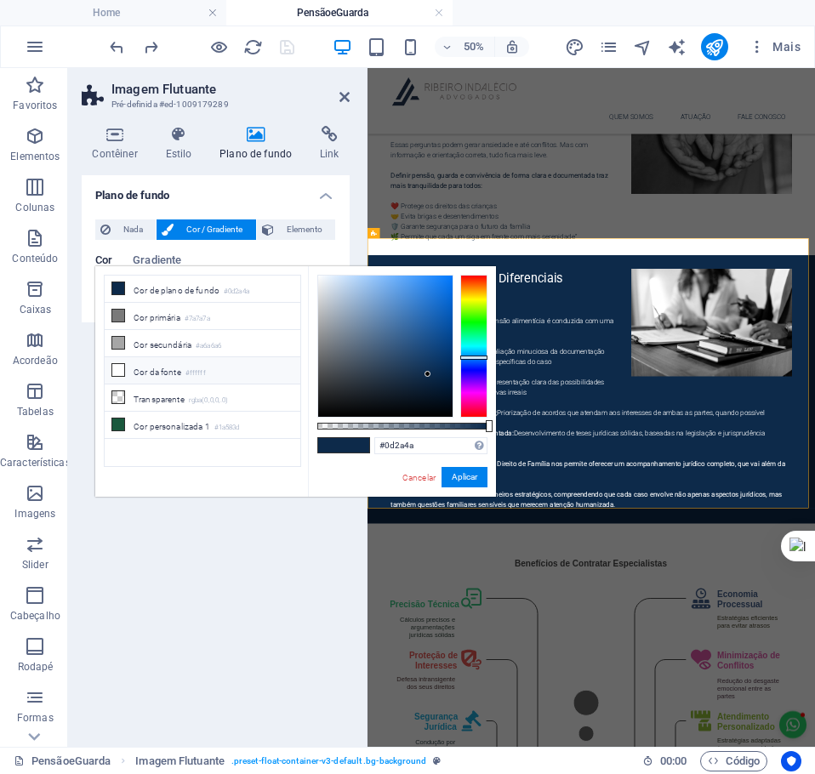
click at [157, 374] on li "Cor da fonte #ffffff" at bounding box center [203, 370] width 196 height 27
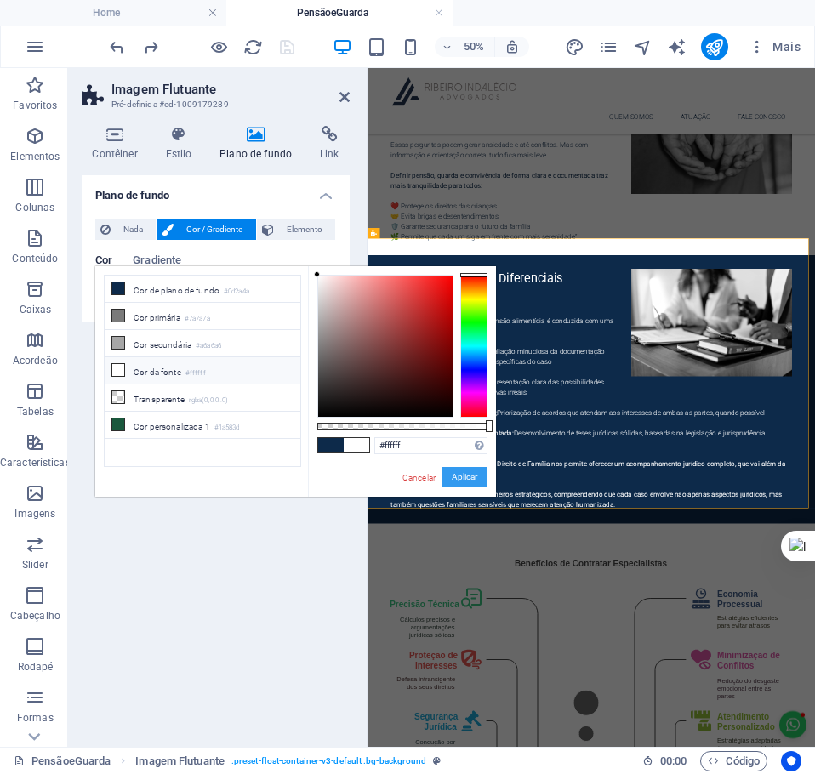
click at [460, 477] on button "Aplicar" at bounding box center [465, 477] width 46 height 20
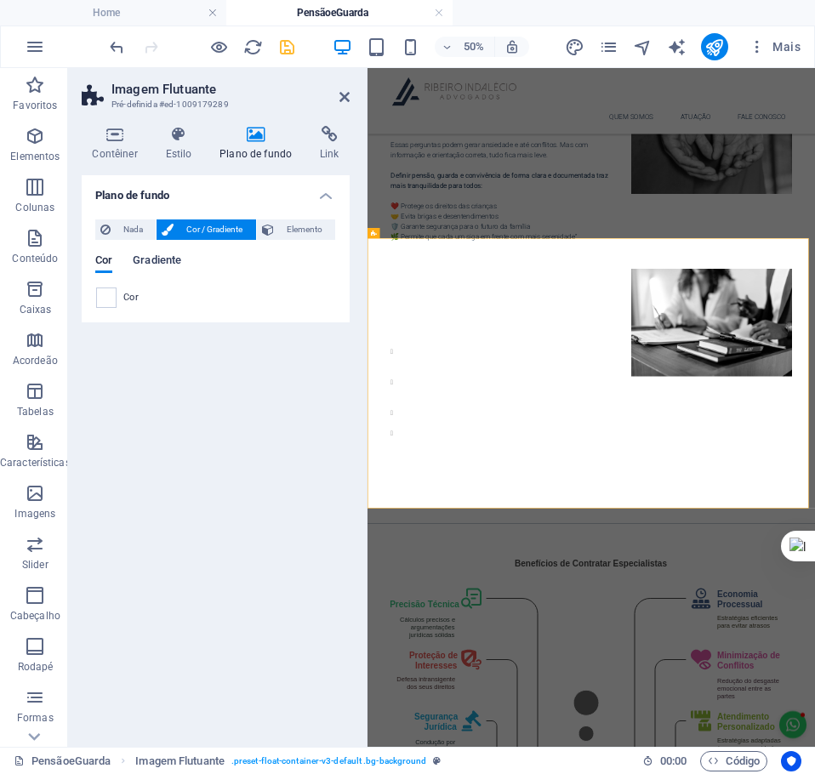
click at [158, 263] on span "Gradiente" at bounding box center [157, 262] width 49 height 24
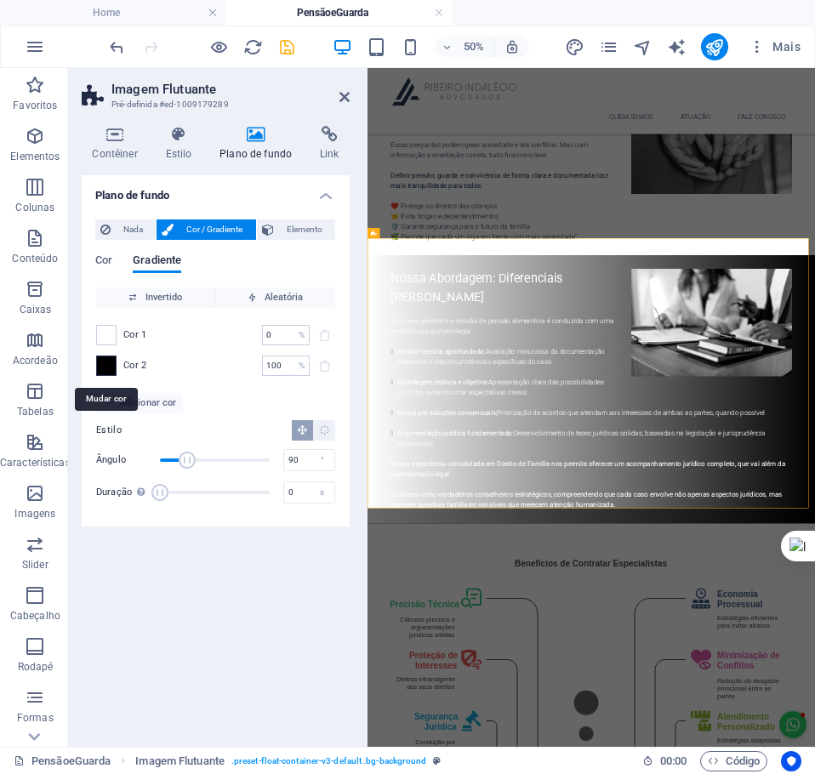
click at [97, 370] on span at bounding box center [106, 366] width 19 height 19
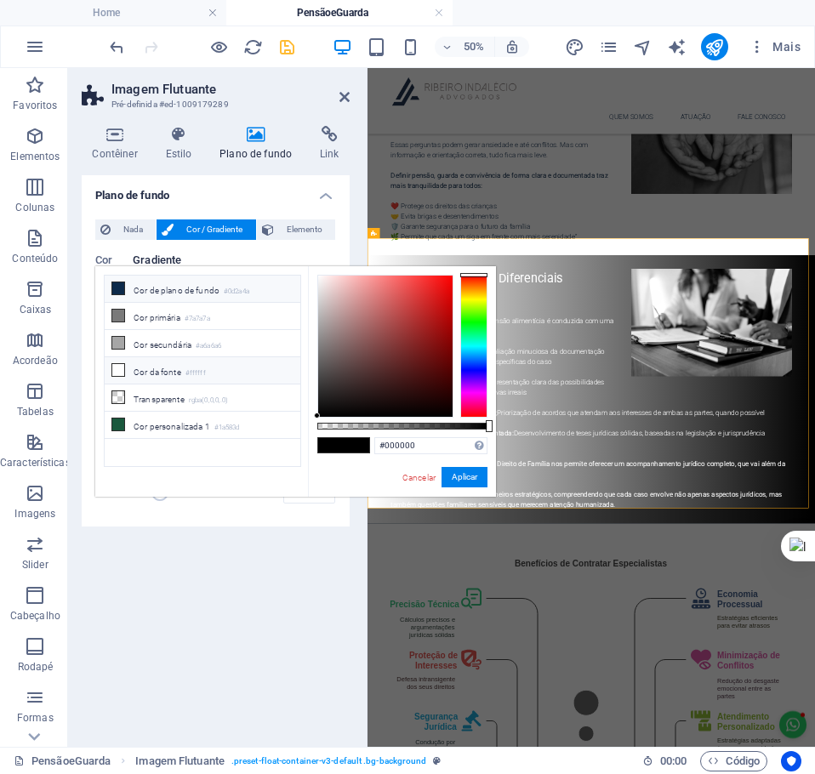
click at [170, 289] on li "Cor de plano de fundo #0d2a4a" at bounding box center [203, 289] width 196 height 27
type input "#0d2a4a"
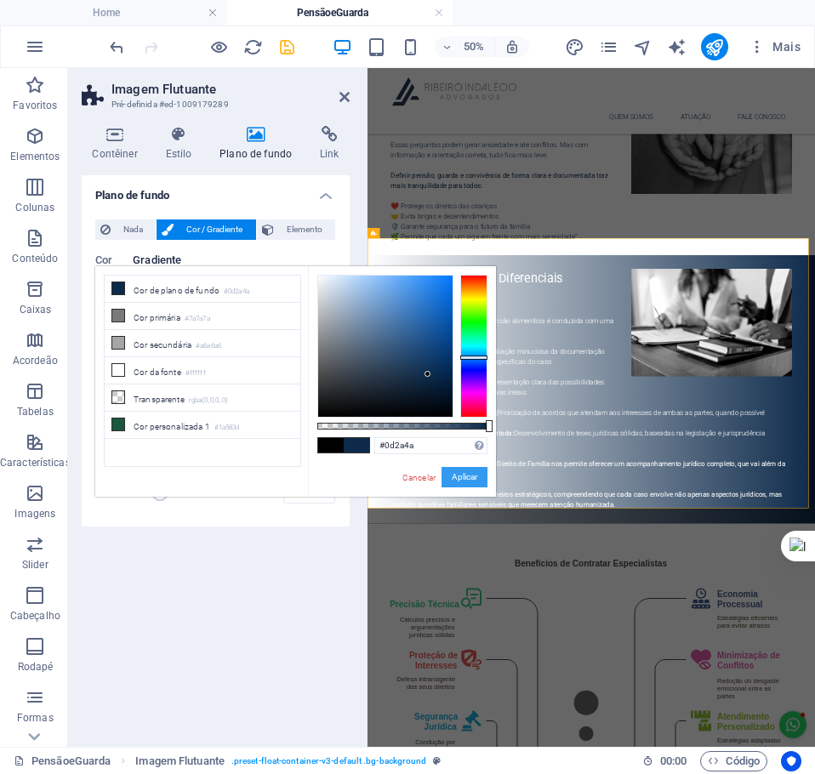
click at [458, 477] on button "Aplicar" at bounding box center [465, 477] width 46 height 20
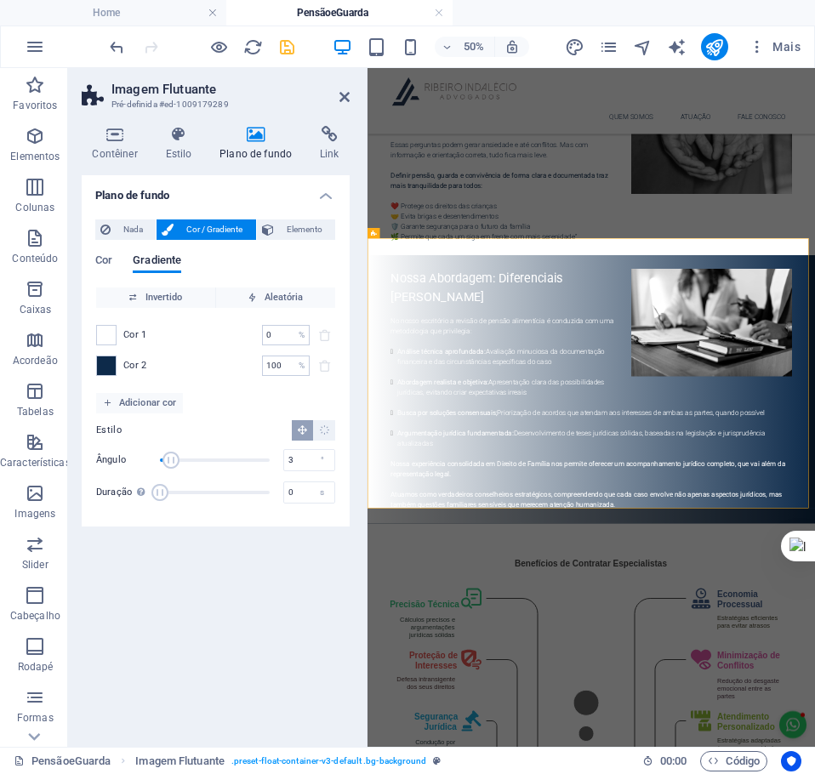
type input "0"
drag, startPoint x: 186, startPoint y: 463, endPoint x: 144, endPoint y: 460, distance: 42.6
click at [144, 460] on div "Ângulo 0 °" at bounding box center [215, 461] width 239 height 26
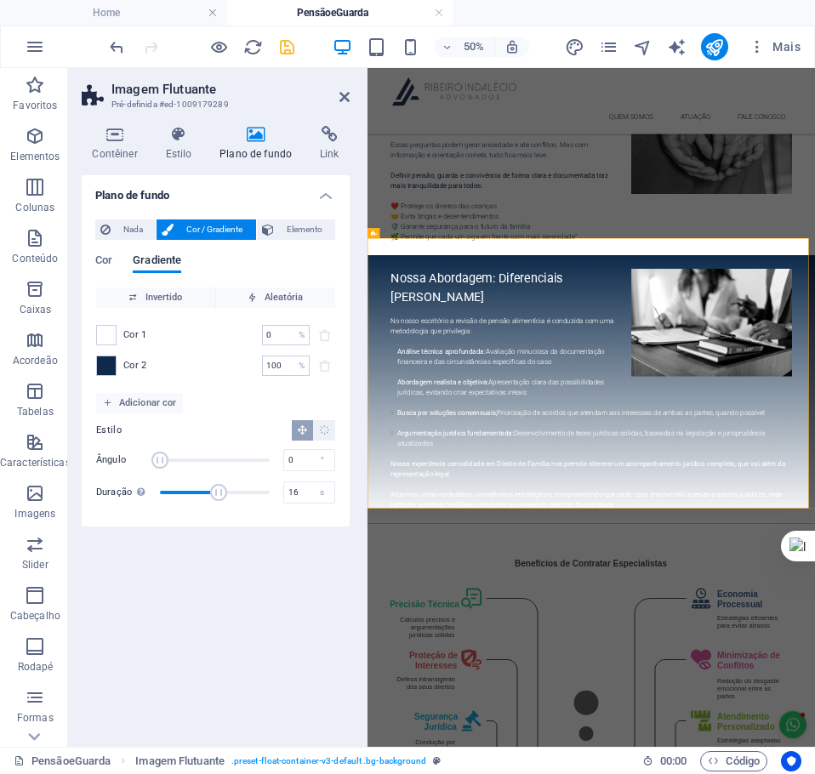
drag, startPoint x: 163, startPoint y: 494, endPoint x: 219, endPoint y: 493, distance: 55.3
click at [219, 493] on span "Duração" at bounding box center [218, 492] width 17 height 17
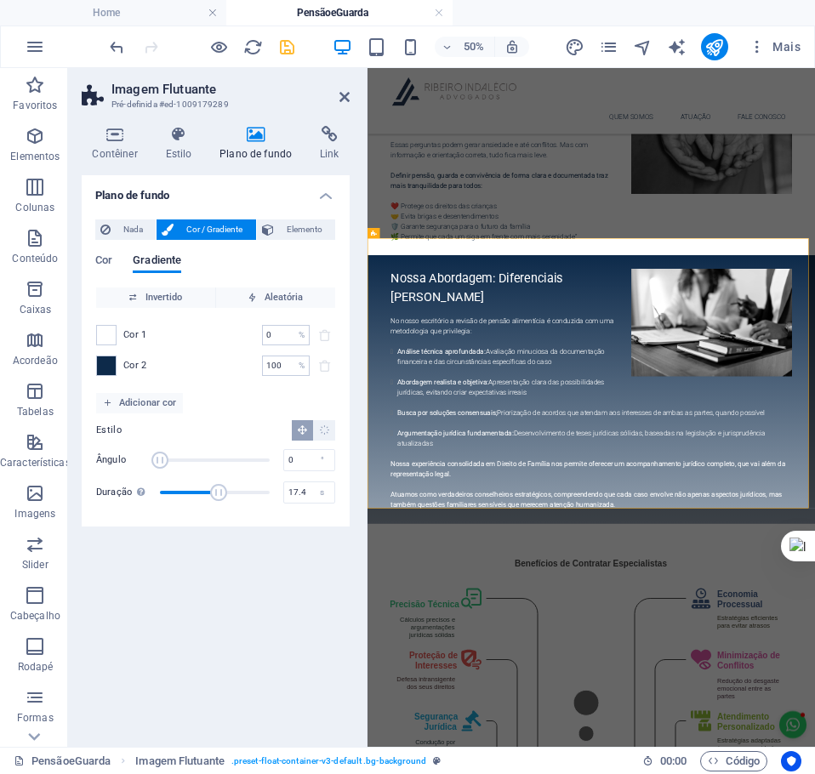
type input "17.7"
click at [225, 494] on span "Duração" at bounding box center [222, 492] width 17 height 17
click at [266, 296] on span "Aleatória" at bounding box center [276, 298] width 106 height 20
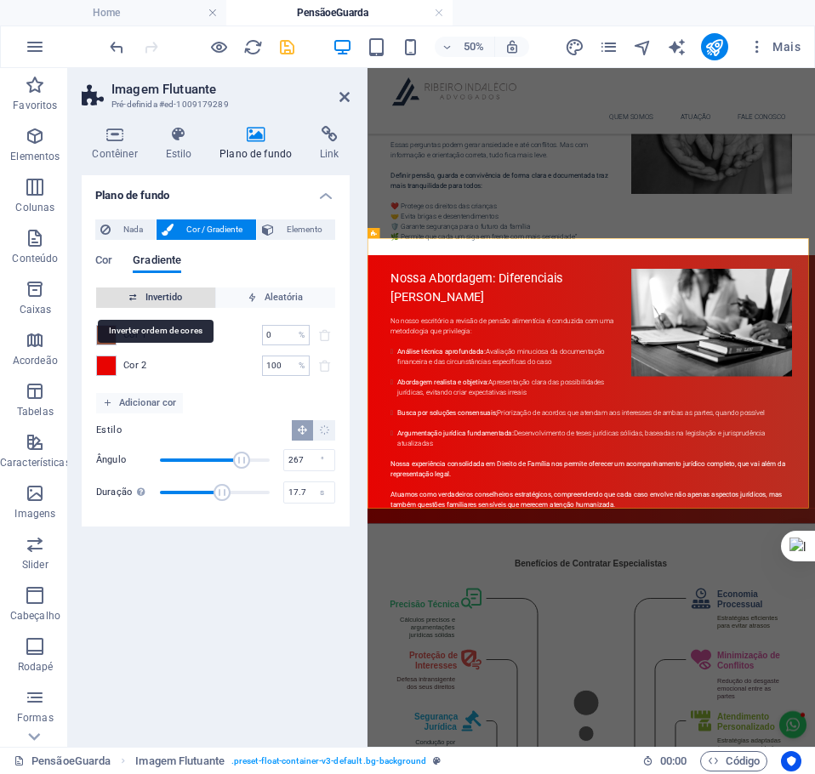
click at [155, 293] on span "Invertido" at bounding box center [156, 298] width 106 height 20
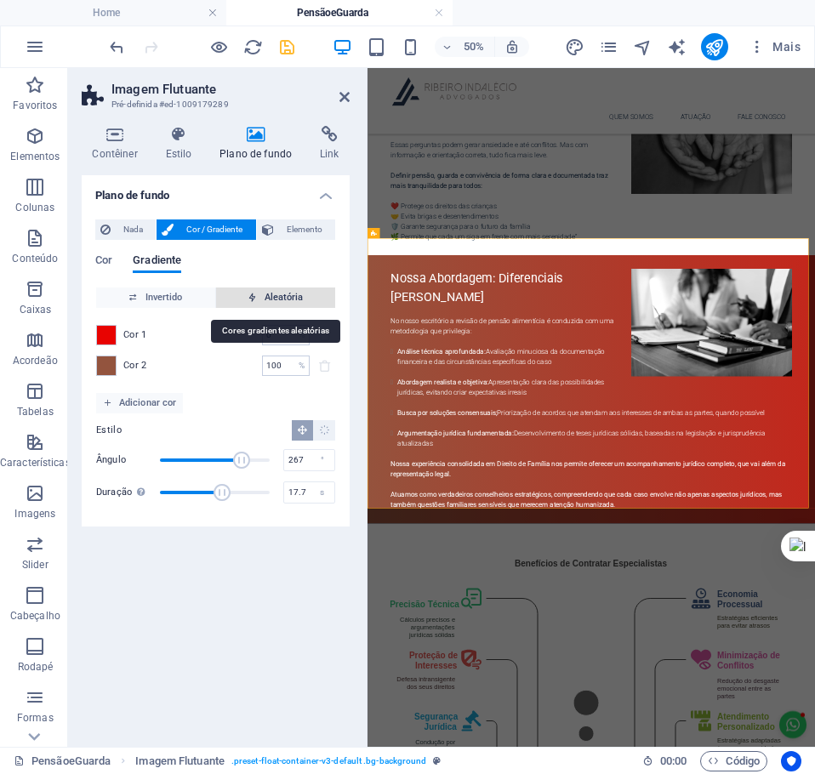
click at [271, 294] on span "Aleatória" at bounding box center [276, 298] width 106 height 20
type input "184"
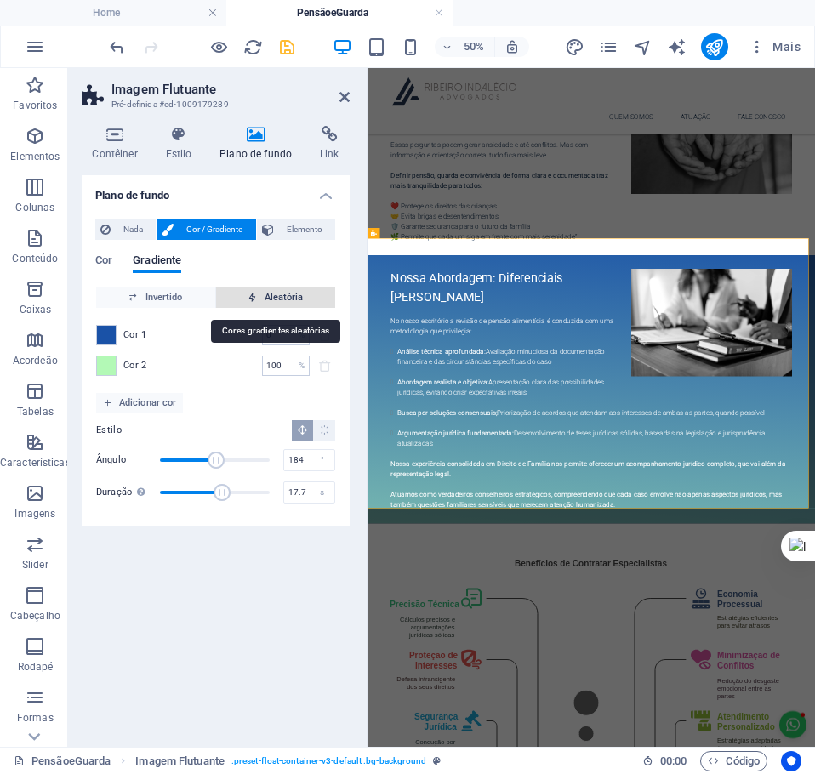
click at [285, 296] on span "Aleatória" at bounding box center [276, 298] width 106 height 20
type input "47"
type input "169"
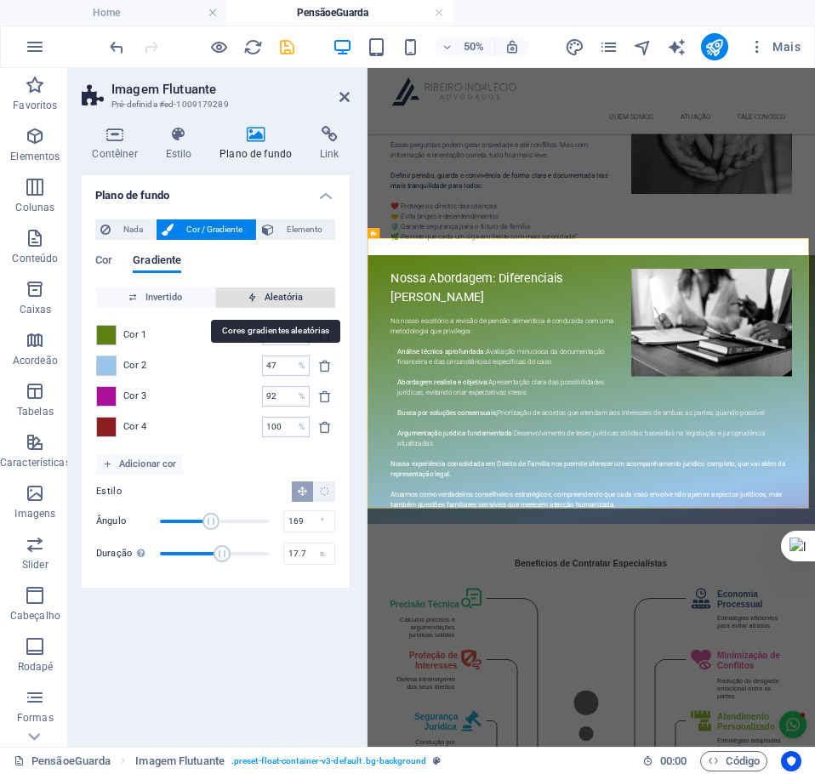
click at [285, 296] on span "Aleatória" at bounding box center [276, 298] width 106 height 20
type input "100"
type input "180"
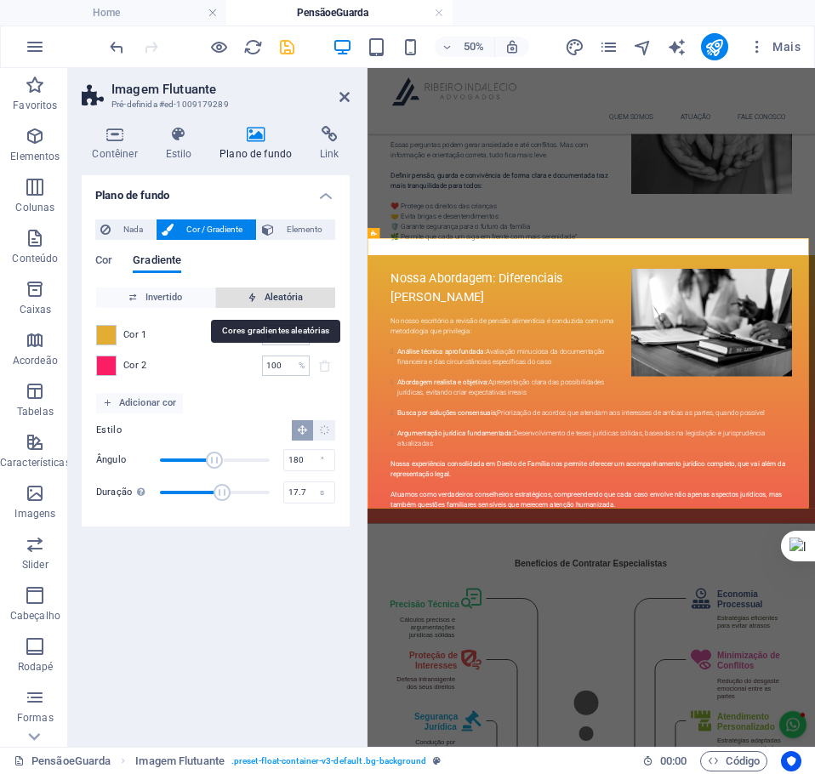
click at [285, 296] on span "Aleatória" at bounding box center [276, 298] width 106 height 20
type input "37"
type input "153"
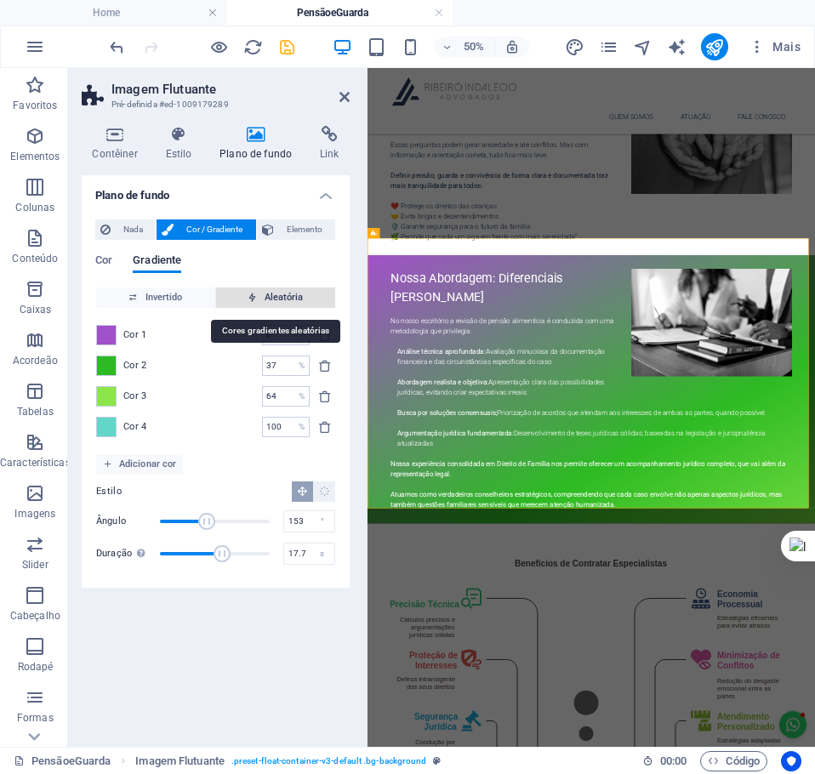
click at [285, 296] on span "Aleatória" at bounding box center [276, 298] width 106 height 20
type input "46"
type input "147"
type input "100"
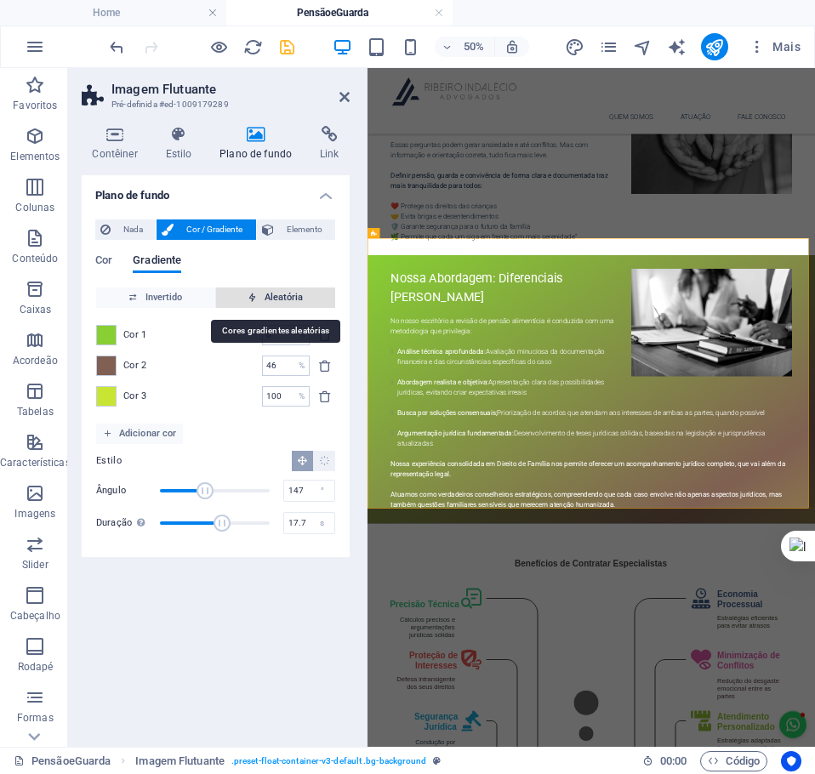
click at [285, 296] on span "Aleatória" at bounding box center [276, 298] width 106 height 20
type input "49"
type input "208"
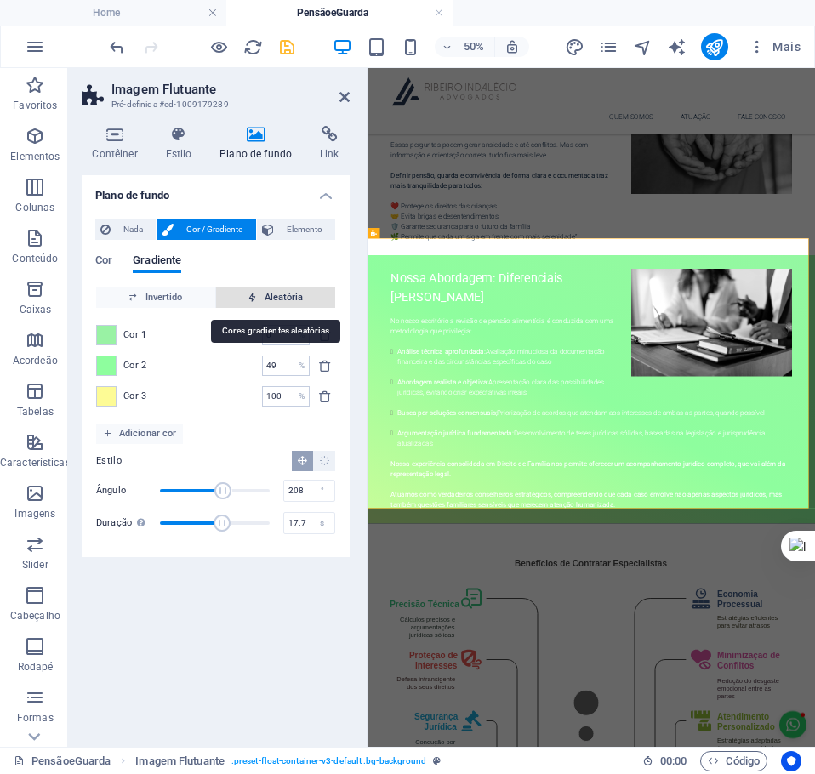
click at [285, 296] on span "Aleatória" at bounding box center [276, 298] width 106 height 20
type input "100"
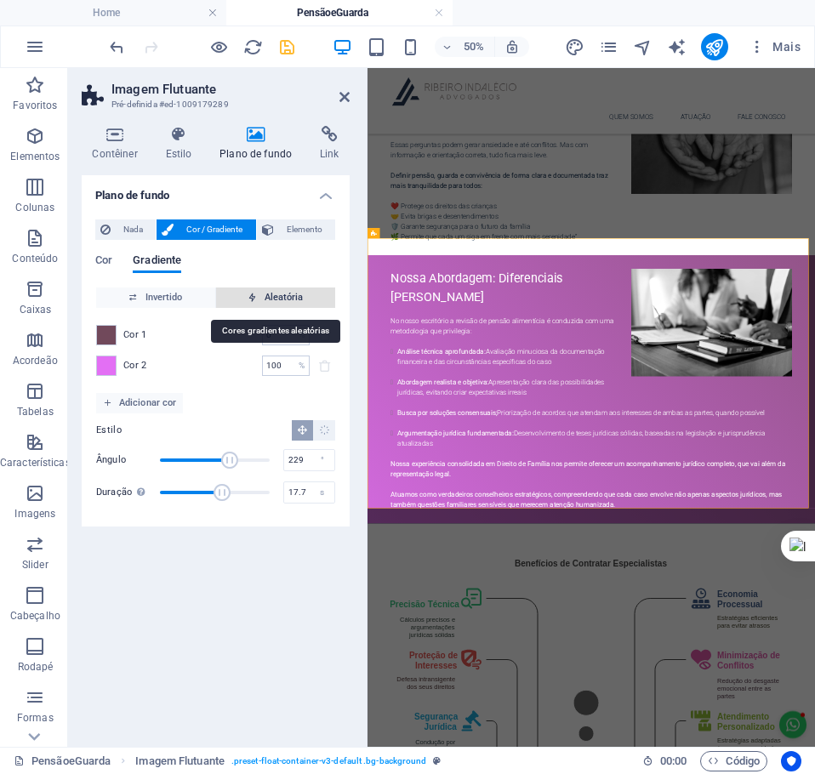
click at [285, 296] on span "Aleatória" at bounding box center [276, 298] width 106 height 20
type input "153"
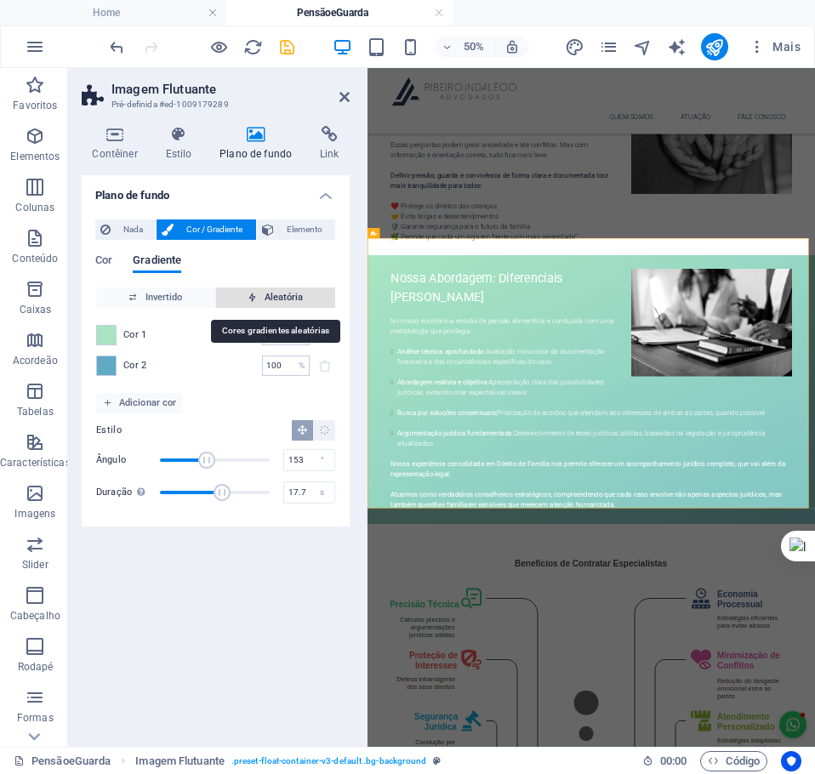
click at [285, 296] on span "Aleatória" at bounding box center [276, 298] width 106 height 20
type input "12"
type input "130"
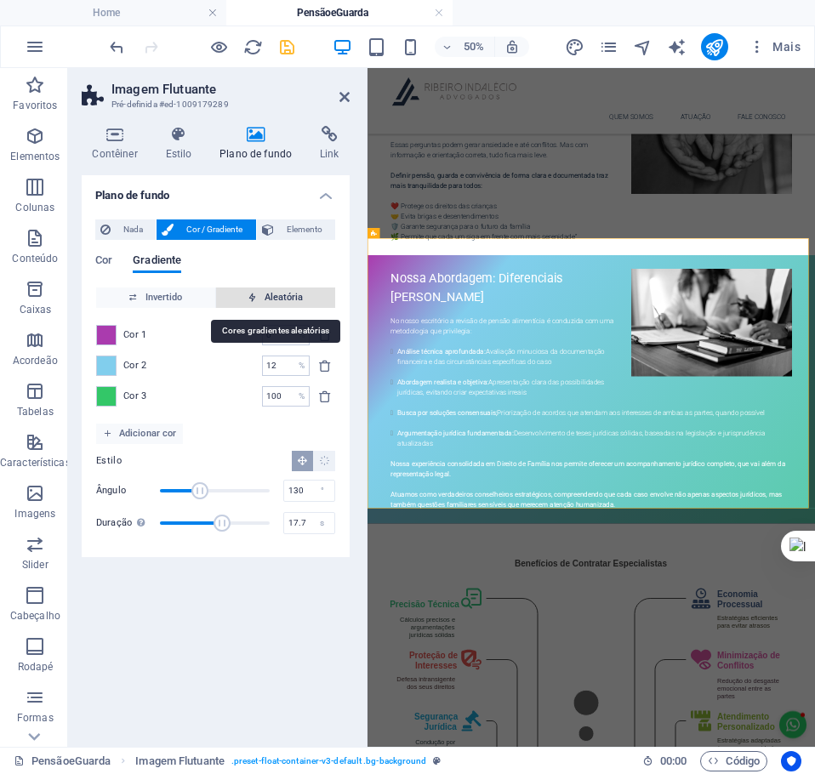
click at [285, 296] on span "Aleatória" at bounding box center [276, 298] width 106 height 20
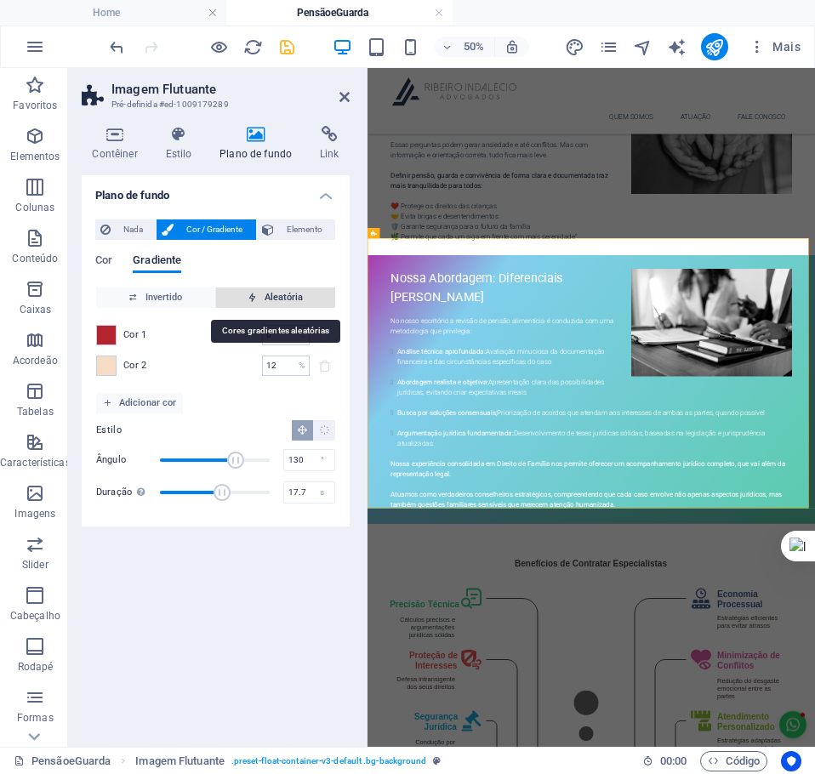
type input "100"
type input "249"
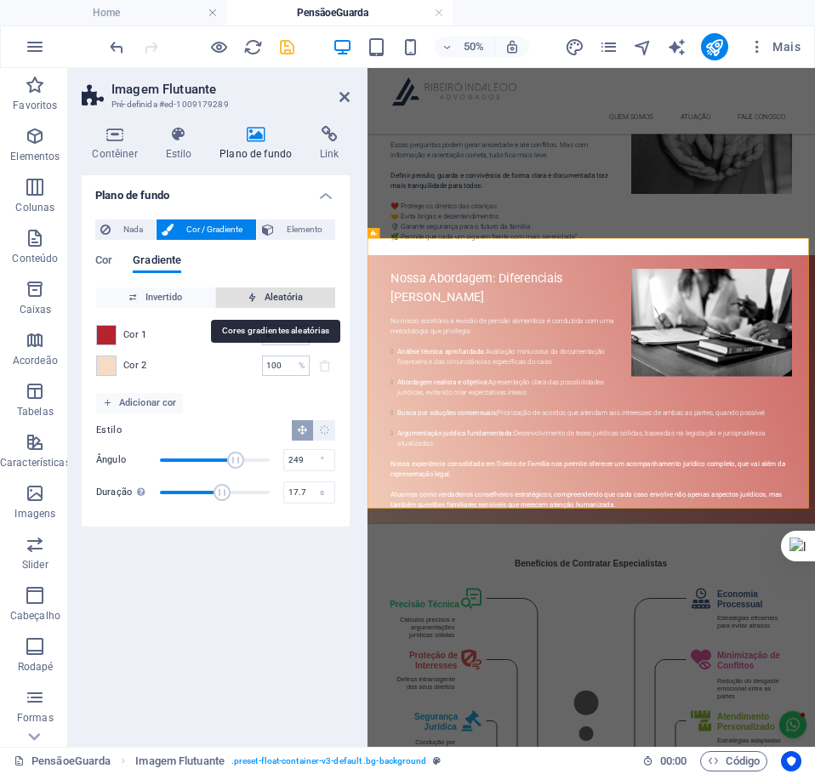
click at [285, 296] on span "Aleatória" at bounding box center [276, 298] width 106 height 20
type input "36"
type input "269"
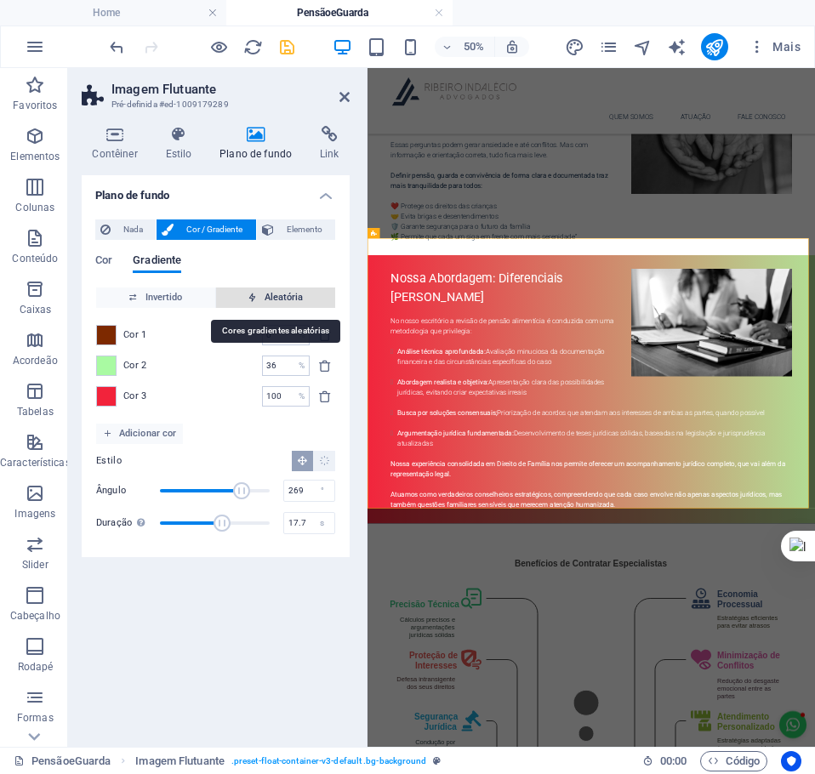
click at [285, 296] on span "Aleatória" at bounding box center [276, 298] width 106 height 20
type input "86"
type input "114"
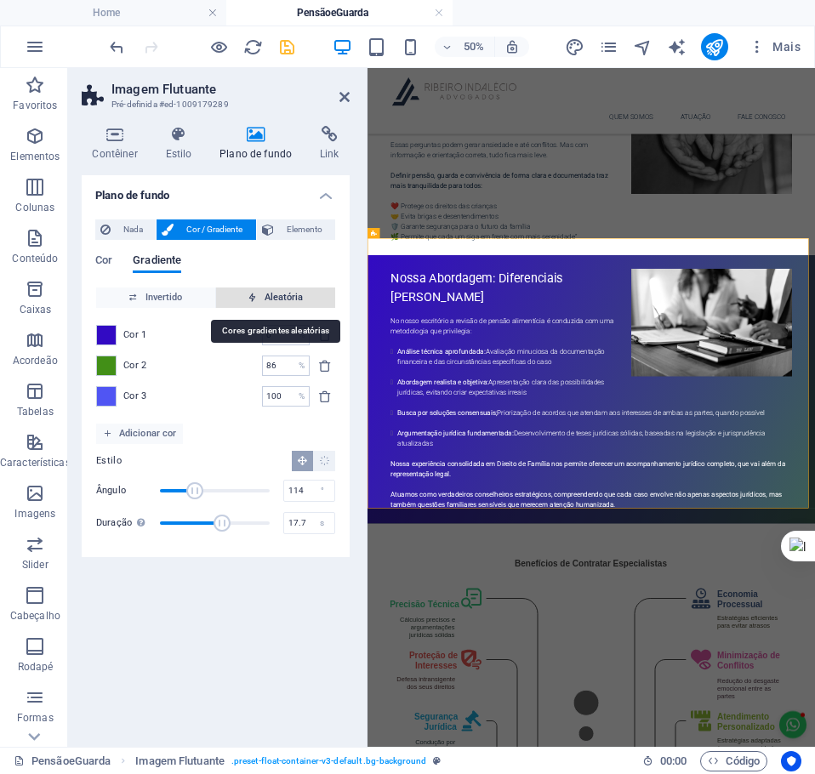
click at [285, 296] on span "Aleatória" at bounding box center [276, 298] width 106 height 20
type input "100"
type input "167"
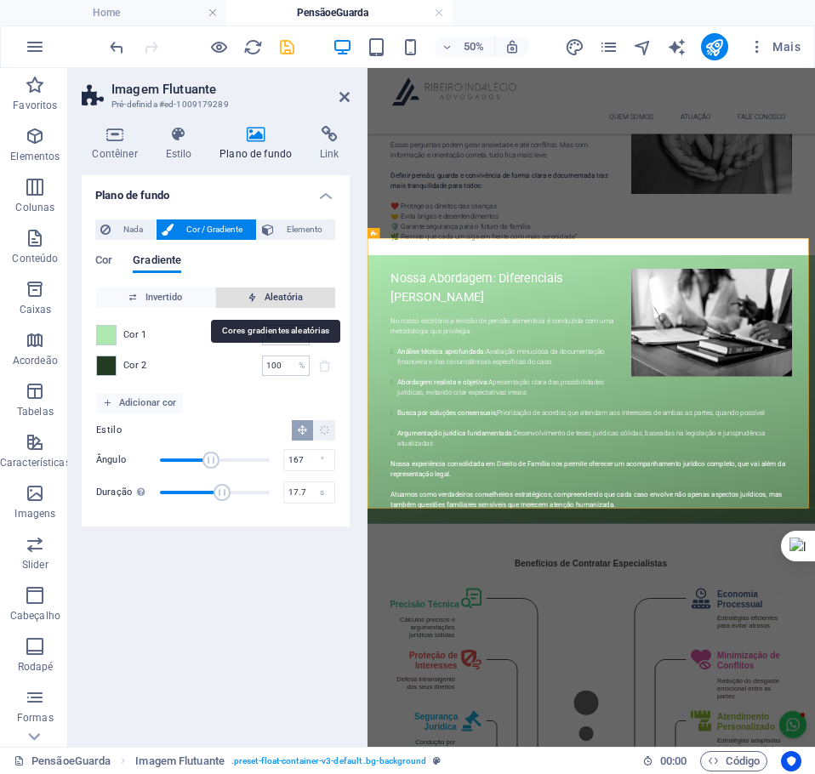
click at [285, 296] on span "Aleatória" at bounding box center [276, 298] width 106 height 20
type input "50"
type input "183"
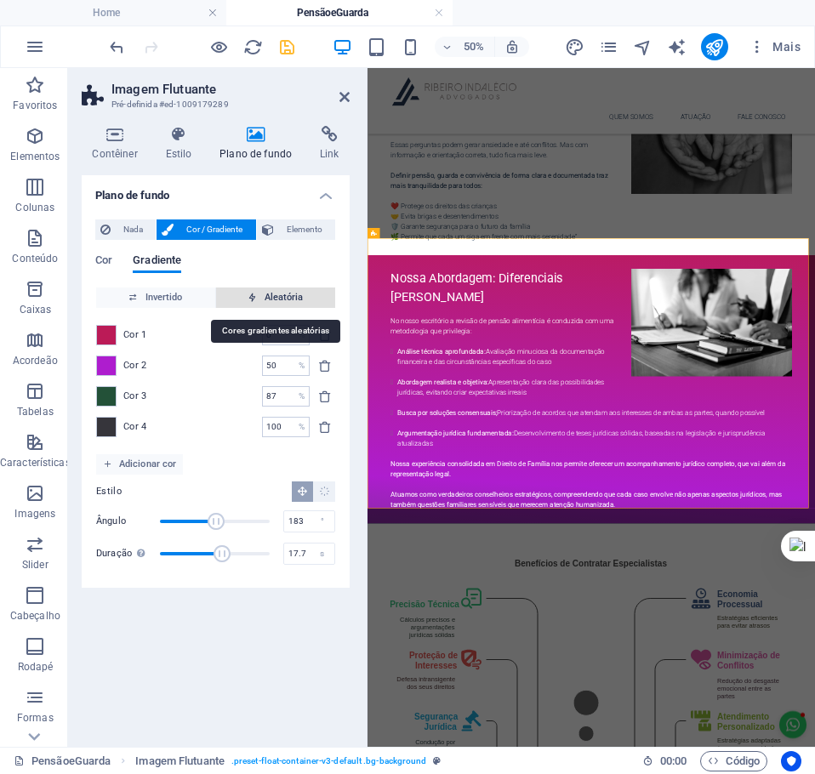
click at [285, 296] on span "Aleatória" at bounding box center [276, 298] width 106 height 20
type input "64"
type input "122"
type input "66"
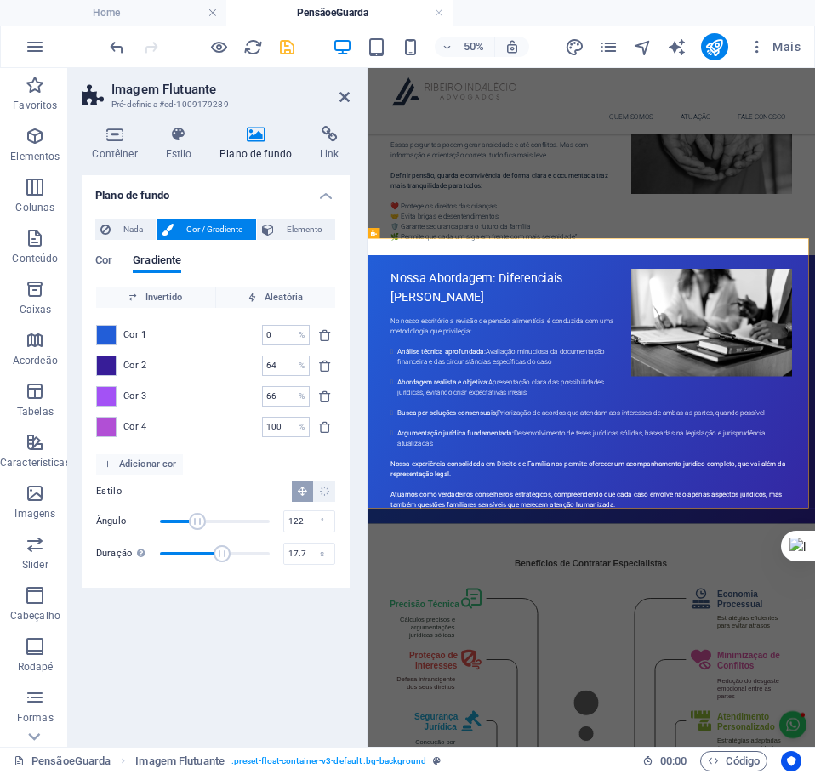
click at [130, 366] on span "Cor 2" at bounding box center [135, 366] width 24 height 14
click at [111, 366] on span at bounding box center [106, 366] width 19 height 19
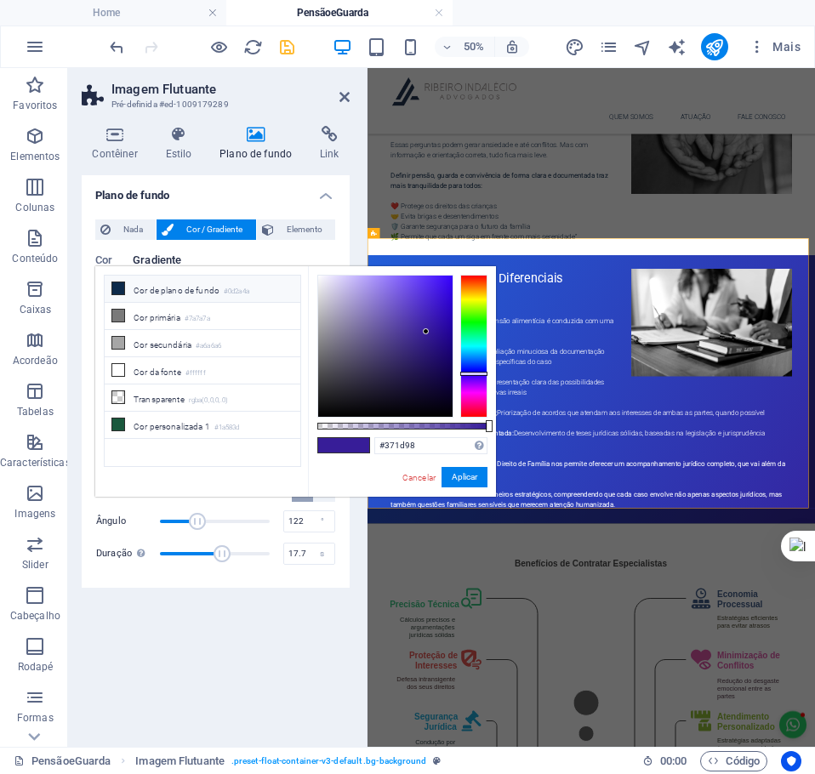
click at [170, 283] on li "Cor de plano de fundo #0d2a4a" at bounding box center [203, 289] width 196 height 27
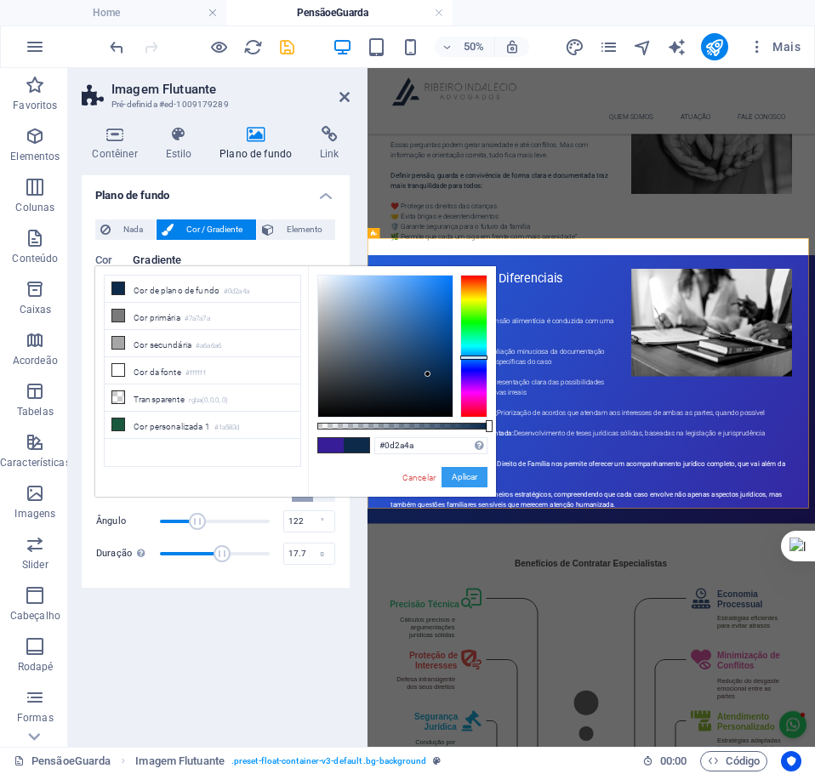
click at [465, 474] on button "Aplicar" at bounding box center [465, 477] width 46 height 20
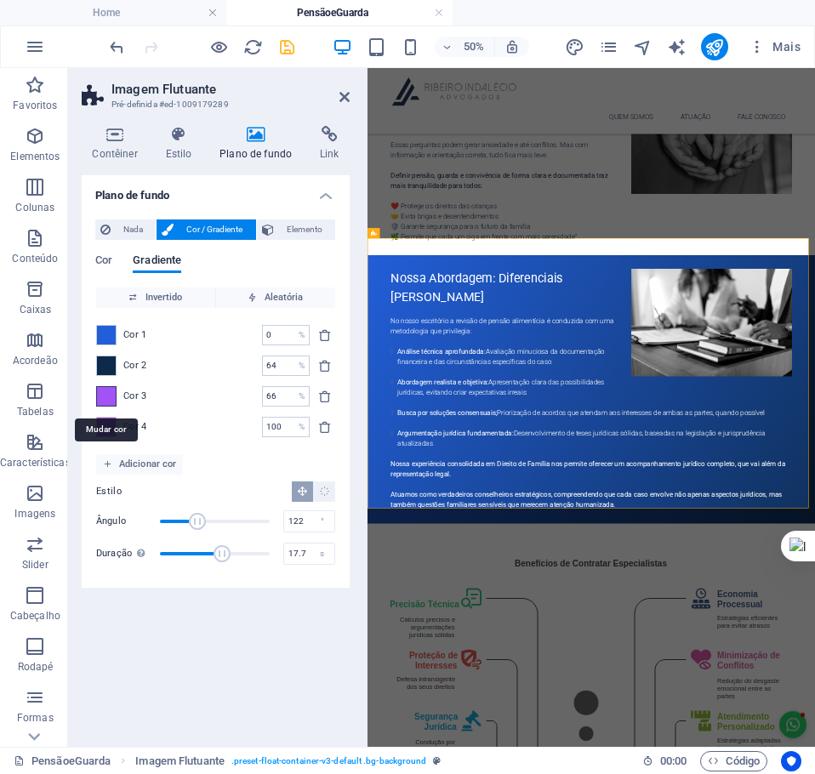
click at [108, 398] on span at bounding box center [106, 396] width 19 height 19
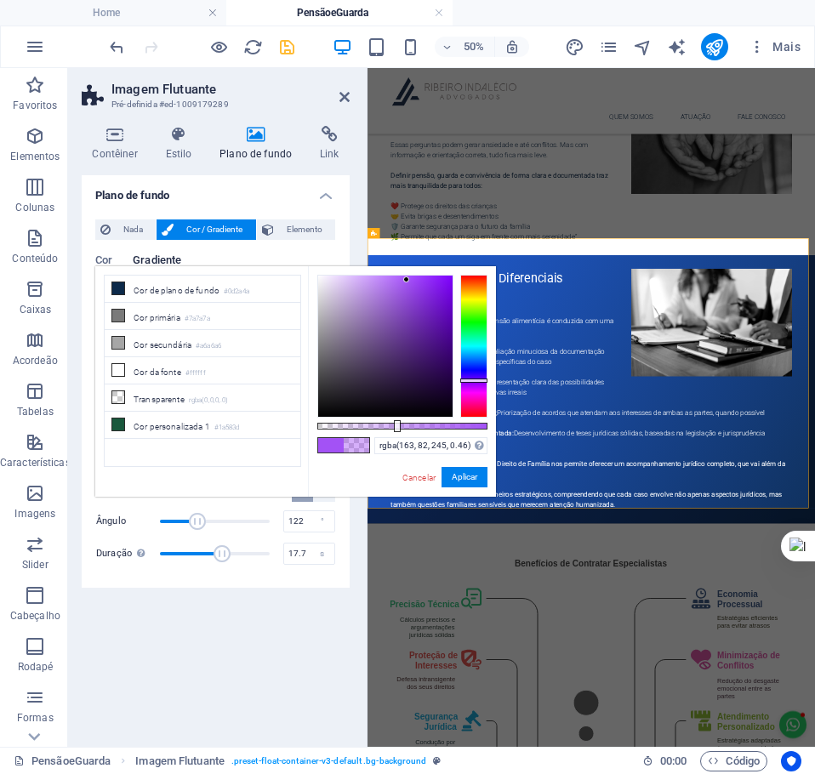
drag, startPoint x: 488, startPoint y: 424, endPoint x: 396, endPoint y: 427, distance: 92.8
click at [396, 427] on div at bounding box center [397, 426] width 7 height 12
click at [476, 478] on button "Aplicar" at bounding box center [465, 477] width 46 height 20
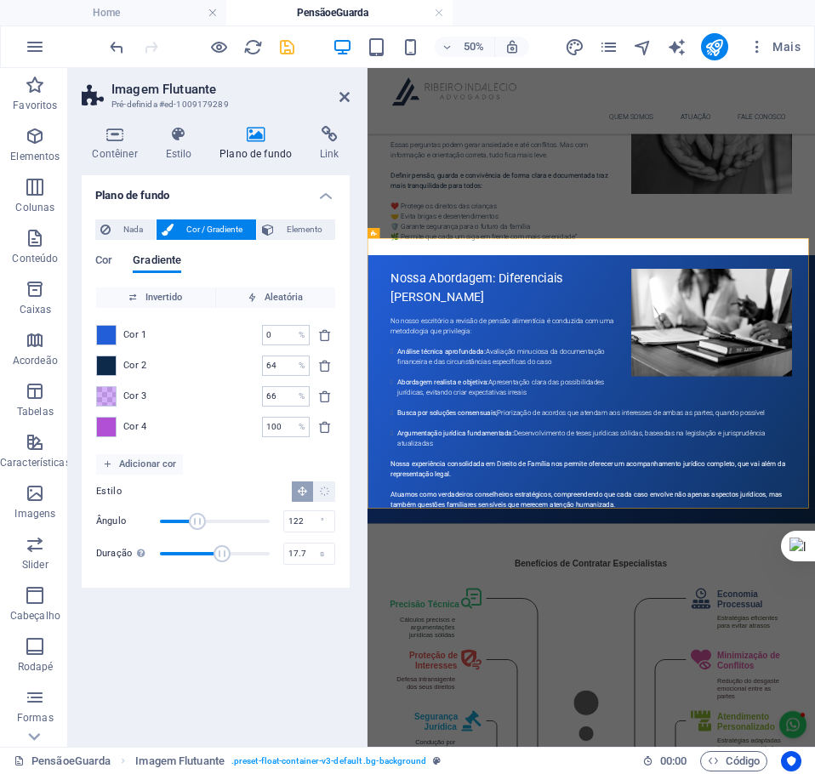
click at [133, 423] on span "Cor 4" at bounding box center [135, 427] width 24 height 14
click at [103, 427] on span at bounding box center [106, 427] width 19 height 19
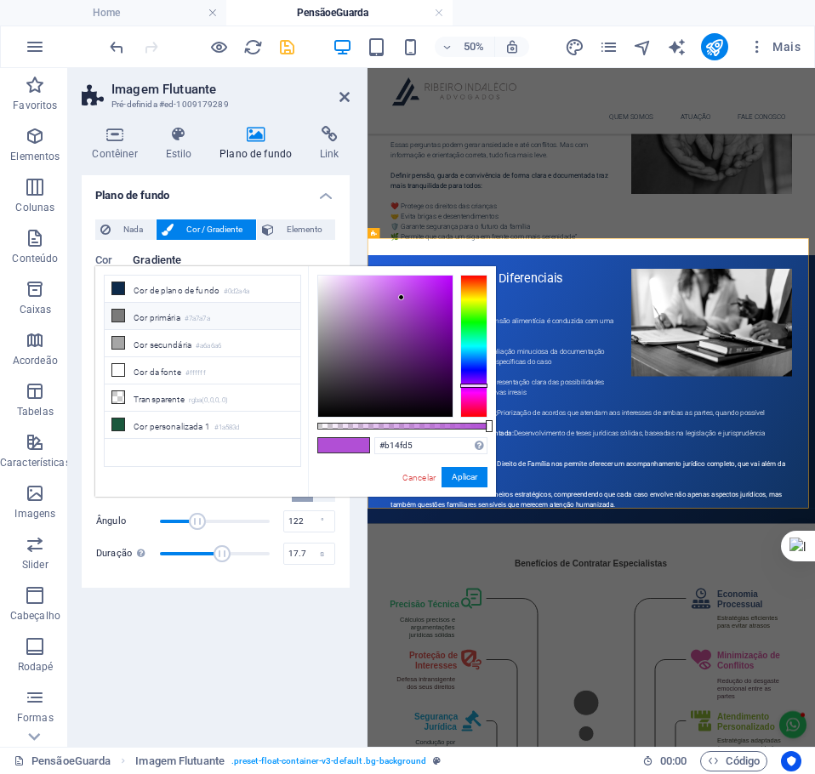
click at [157, 318] on li "Cor primária #7a7a7a" at bounding box center [203, 316] width 196 height 27
type input "#7a7a7a"
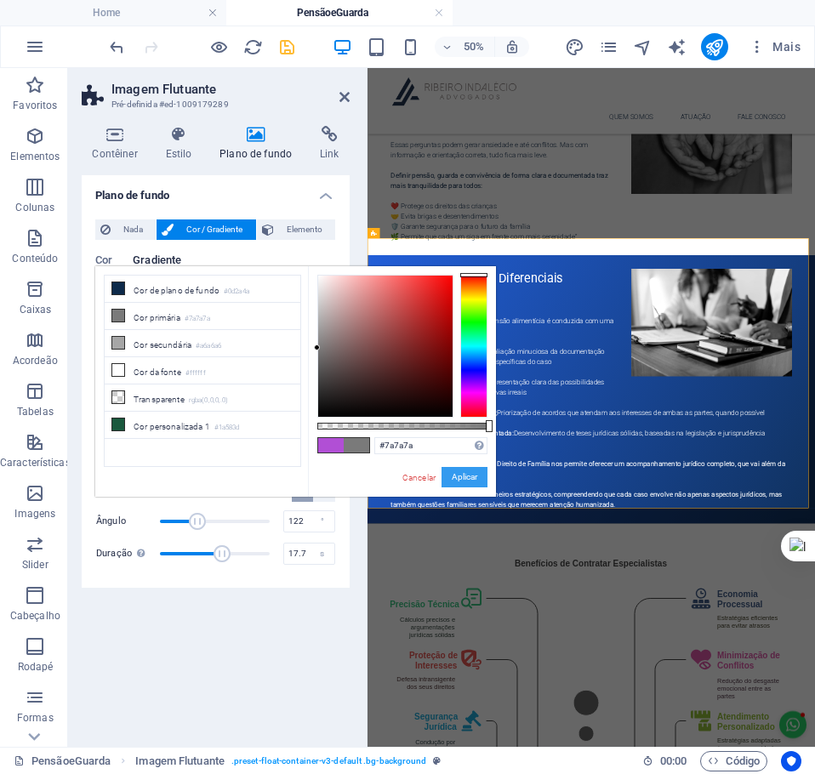
click at [452, 476] on button "Aplicar" at bounding box center [465, 477] width 46 height 20
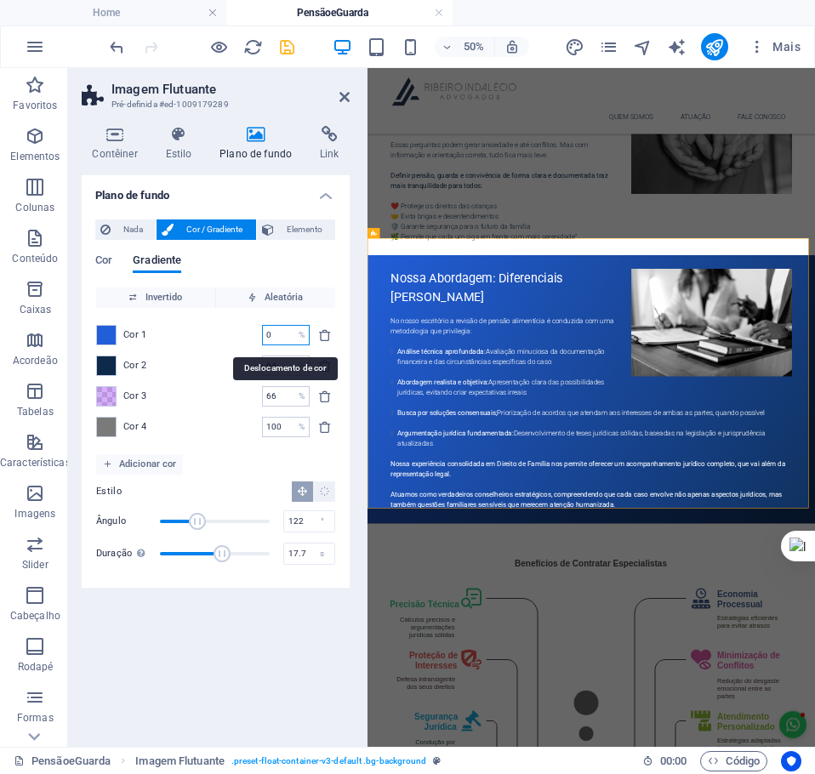
drag, startPoint x: 285, startPoint y: 334, endPoint x: 198, endPoint y: 334, distance: 86.8
click at [198, 334] on div "Cor 1 0 % ​" at bounding box center [215, 335] width 239 height 20
type input "10"
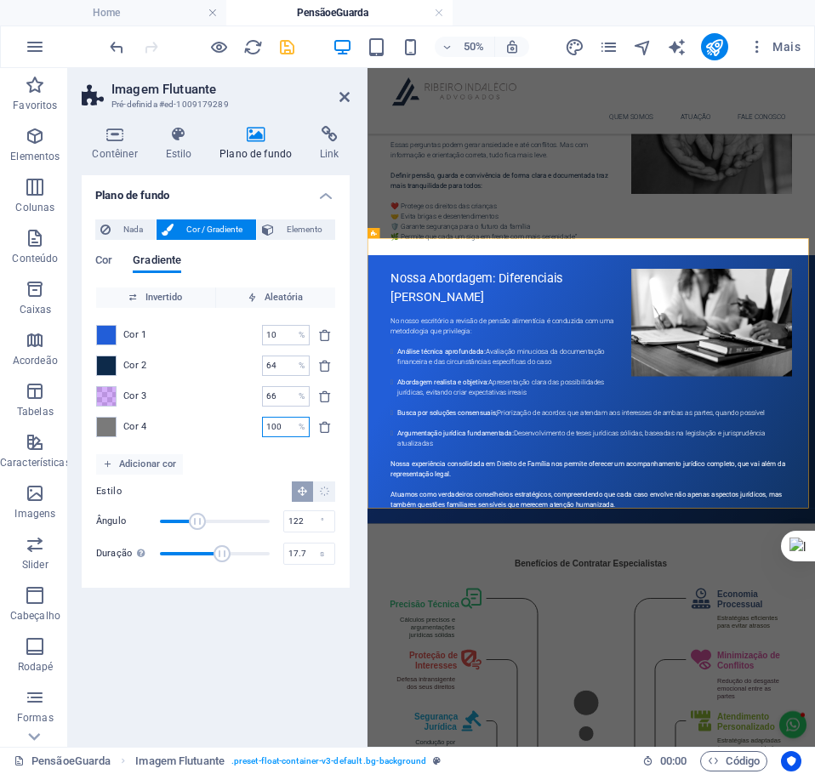
drag, startPoint x: 283, startPoint y: 419, endPoint x: 202, endPoint y: 429, distance: 81.5
click at [202, 429] on div "Cor 4 100 % ​" at bounding box center [215, 427] width 239 height 20
type input "90"
drag, startPoint x: 280, startPoint y: 367, endPoint x: 179, endPoint y: 363, distance: 101.4
click at [179, 363] on div "Cor 2 64 % ​" at bounding box center [215, 366] width 239 height 20
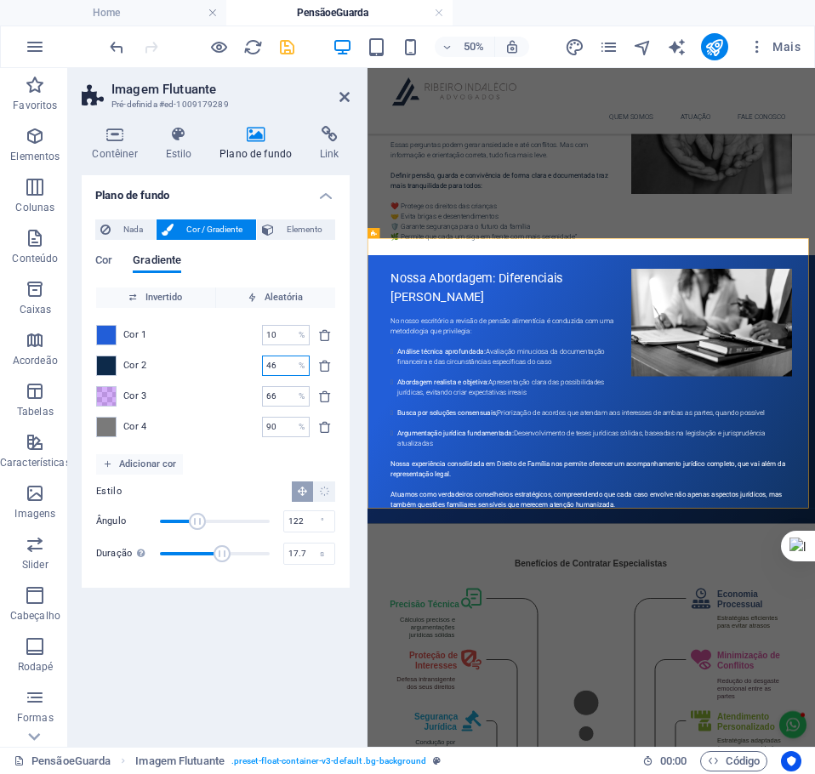
type input "46"
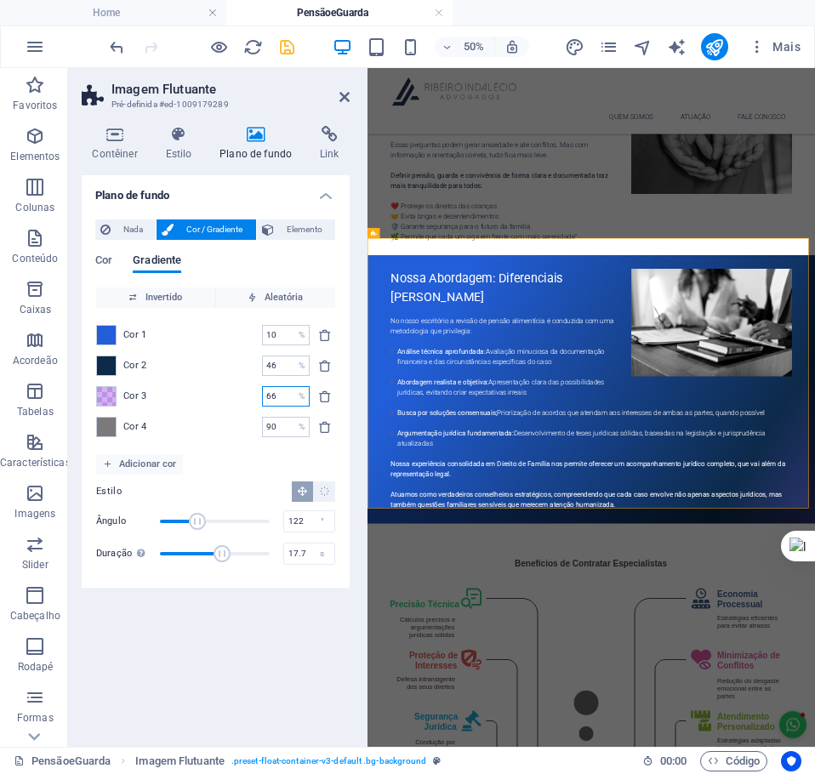
drag, startPoint x: 286, startPoint y: 391, endPoint x: 185, endPoint y: 394, distance: 101.3
click at [188, 394] on div "Cor 3 66 % ​" at bounding box center [215, 396] width 239 height 20
type input "44"
type input "46"
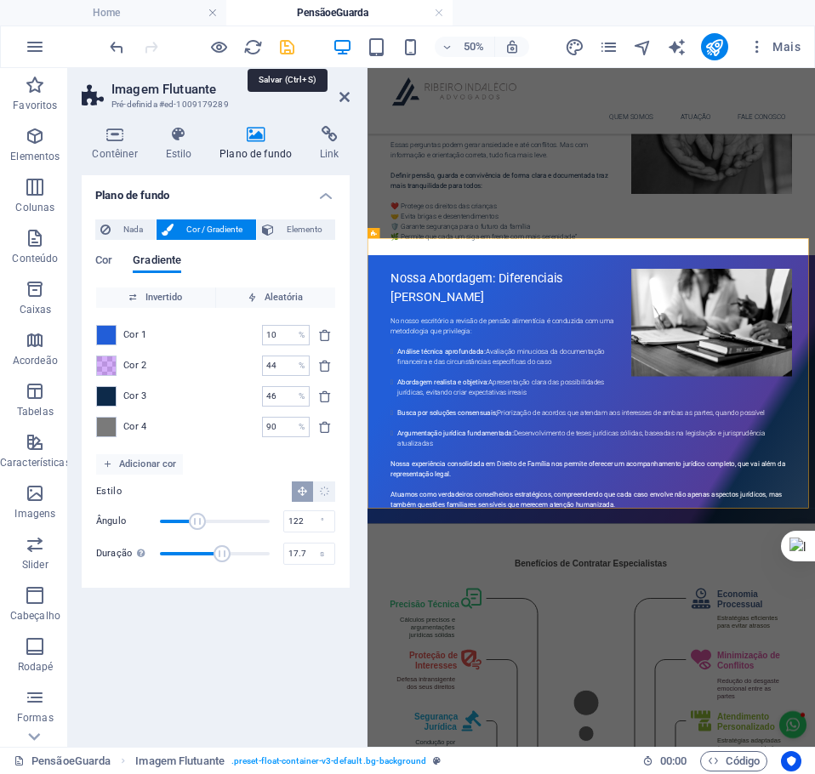
click at [289, 44] on icon "save" at bounding box center [287, 47] width 20 height 20
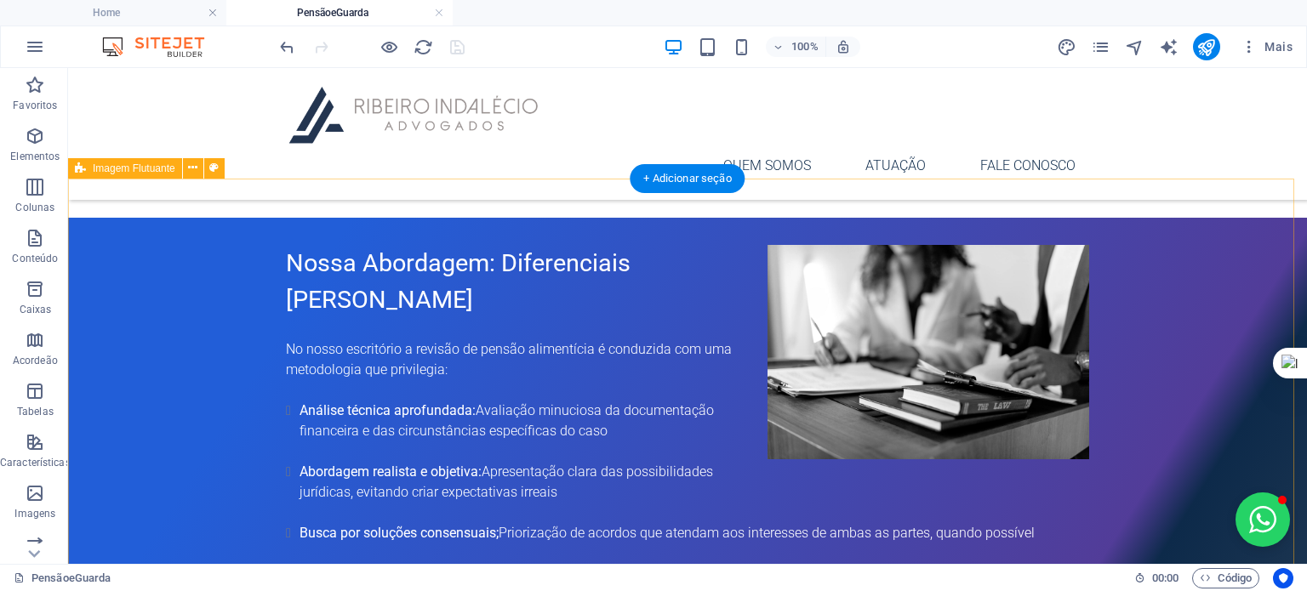
scroll to position [1134, 0]
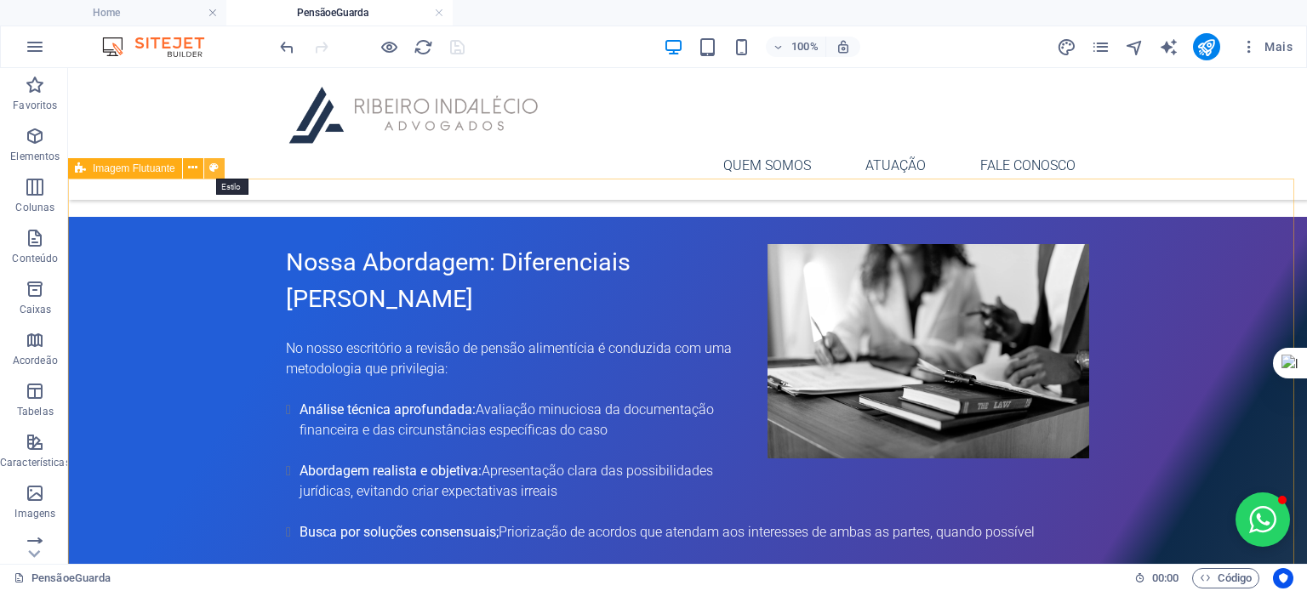
click at [208, 165] on button at bounding box center [214, 168] width 20 height 20
select select "%"
select select "rem"
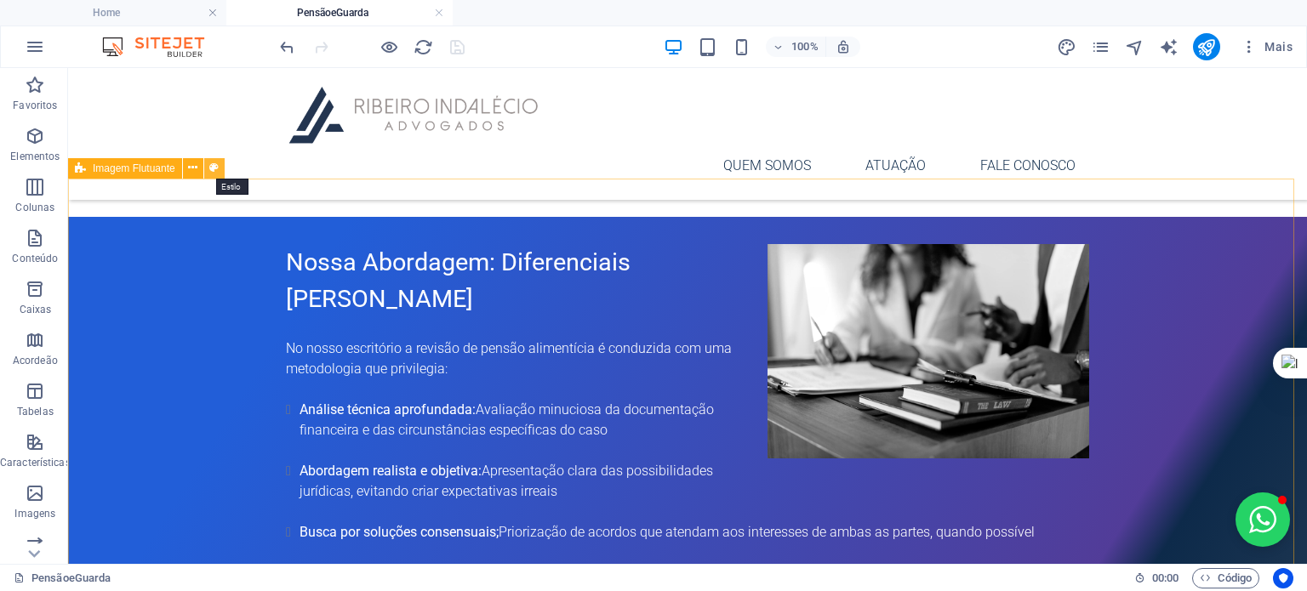
select select "rem"
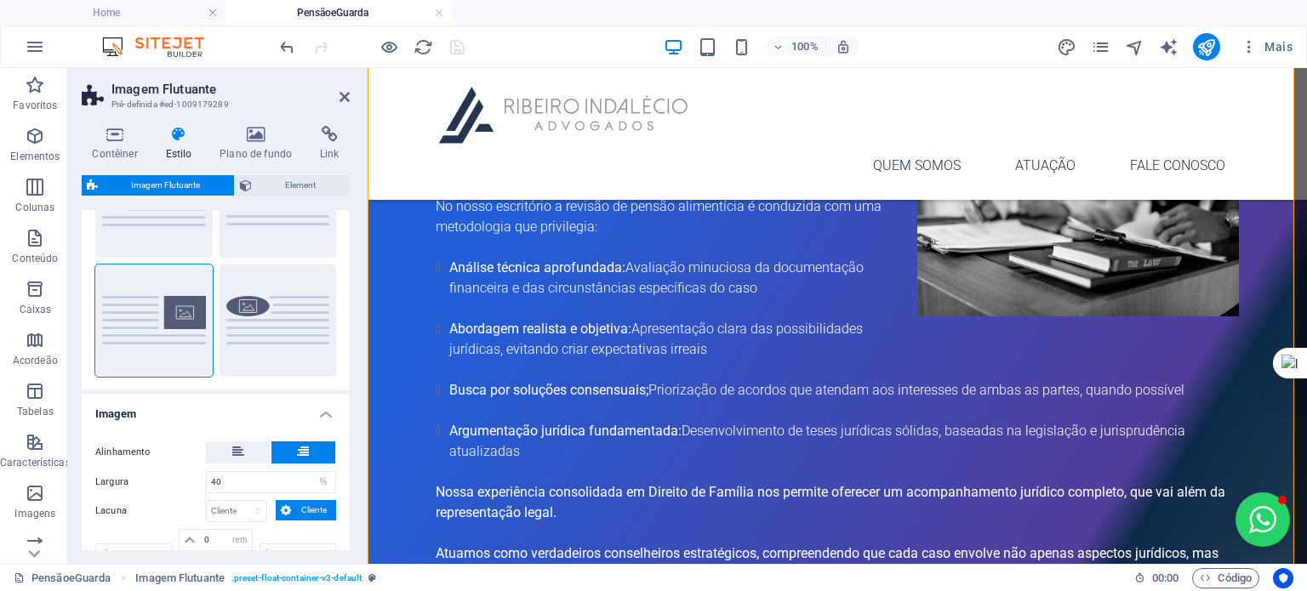
scroll to position [254, 0]
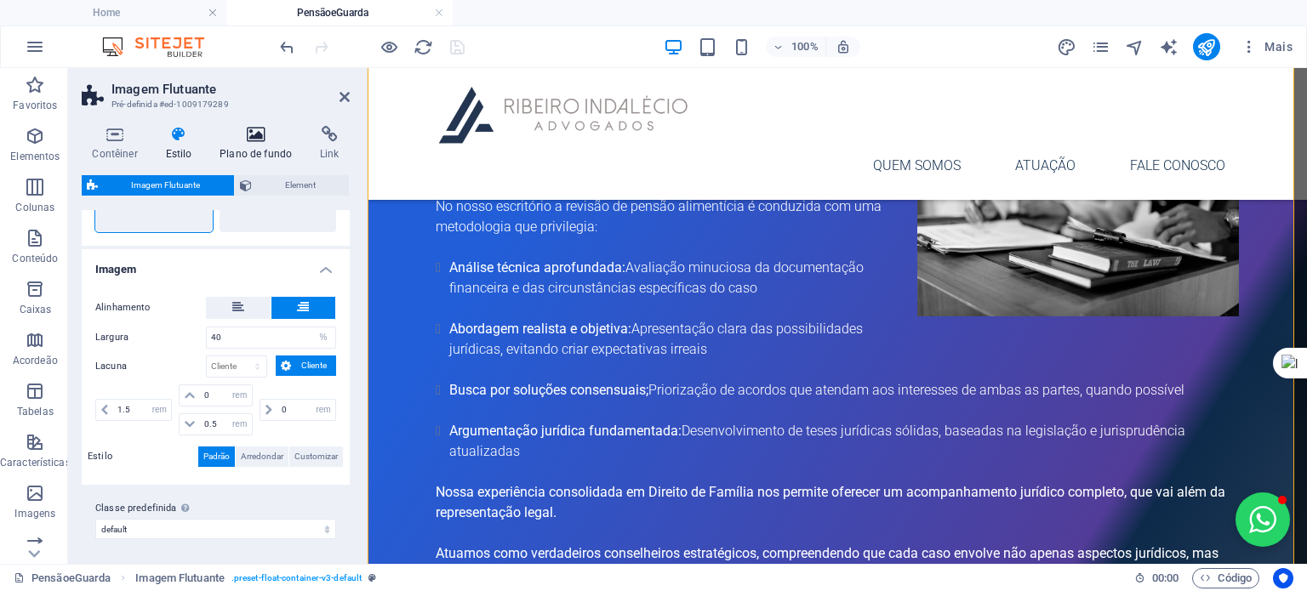
click at [248, 140] on icon at bounding box center [256, 134] width 94 height 17
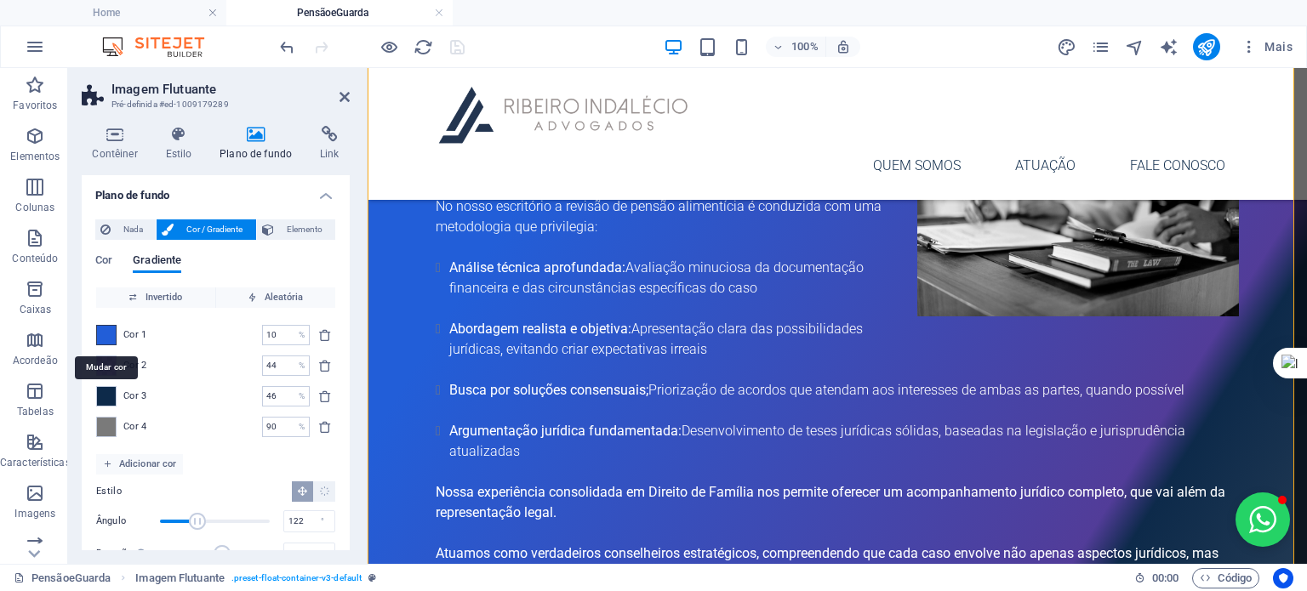
click at [109, 334] on span at bounding box center [106, 335] width 19 height 19
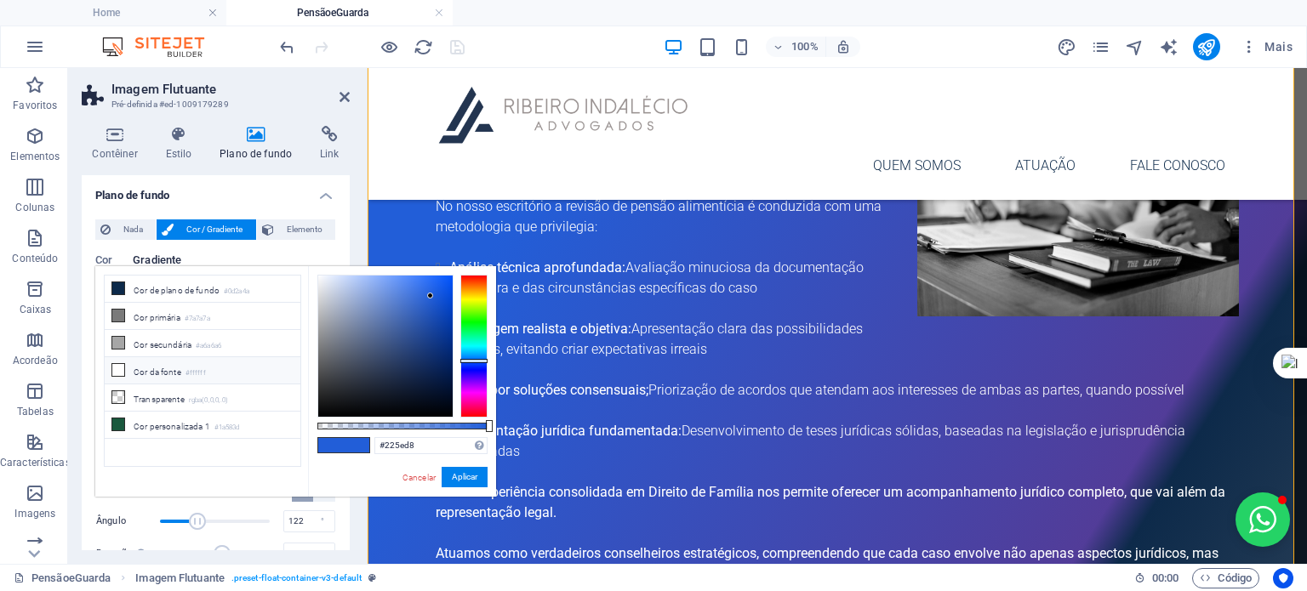
click at [153, 369] on li "Cor da fonte #ffffff" at bounding box center [203, 370] width 196 height 27
type input "#ffffff"
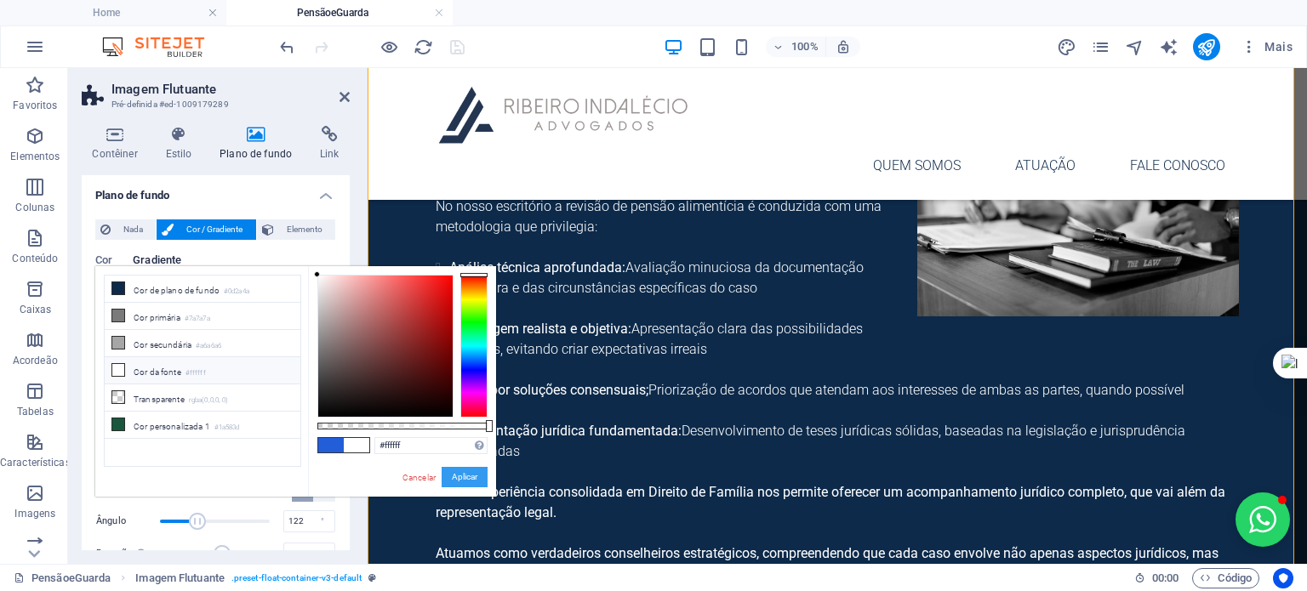
drag, startPoint x: 473, startPoint y: 477, endPoint x: 26, endPoint y: 404, distance: 453.4
click at [473, 477] on button "Aplicar" at bounding box center [465, 477] width 46 height 20
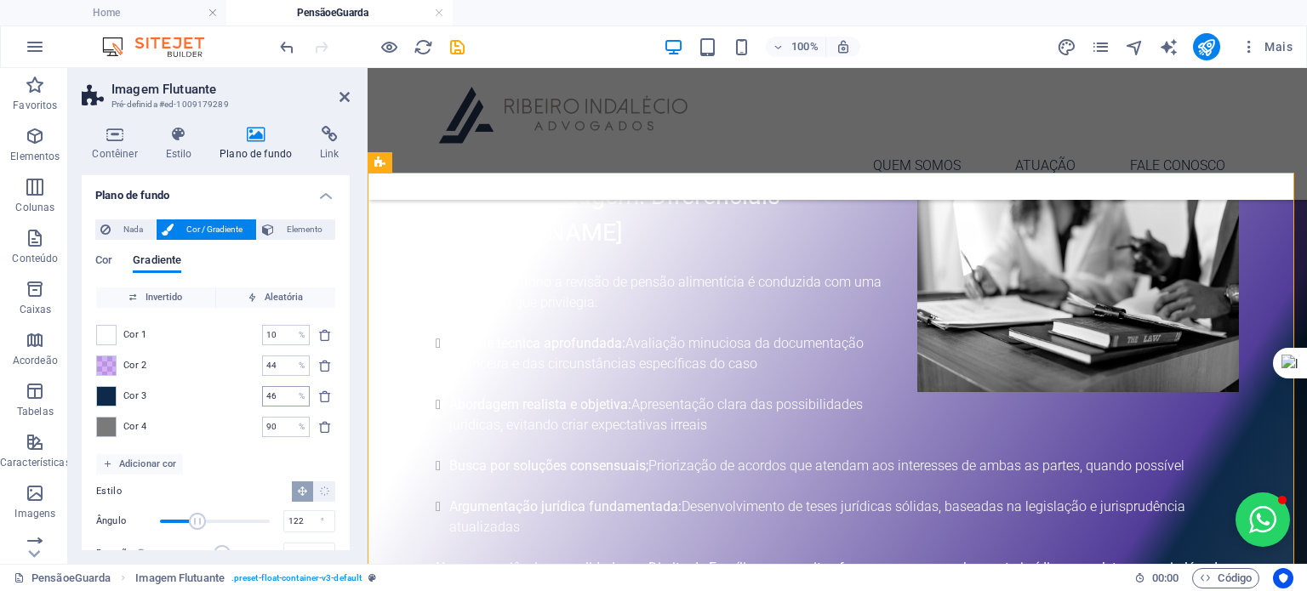
scroll to position [1134, 0]
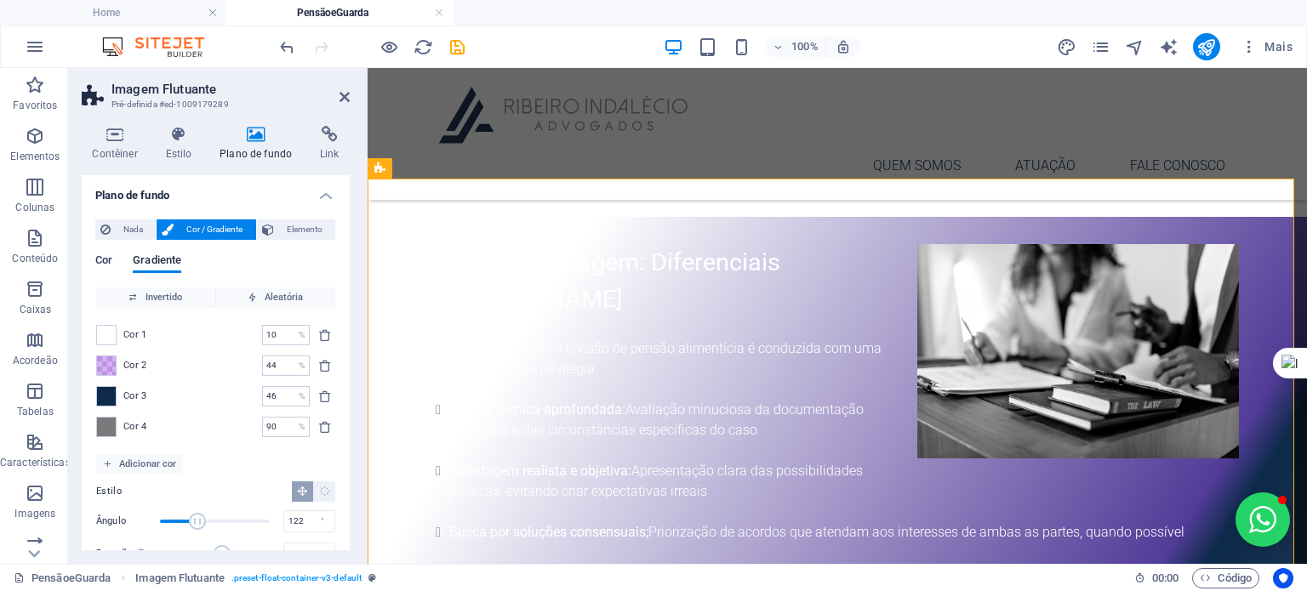
click at [107, 257] on span "Cor" at bounding box center [103, 262] width 17 height 24
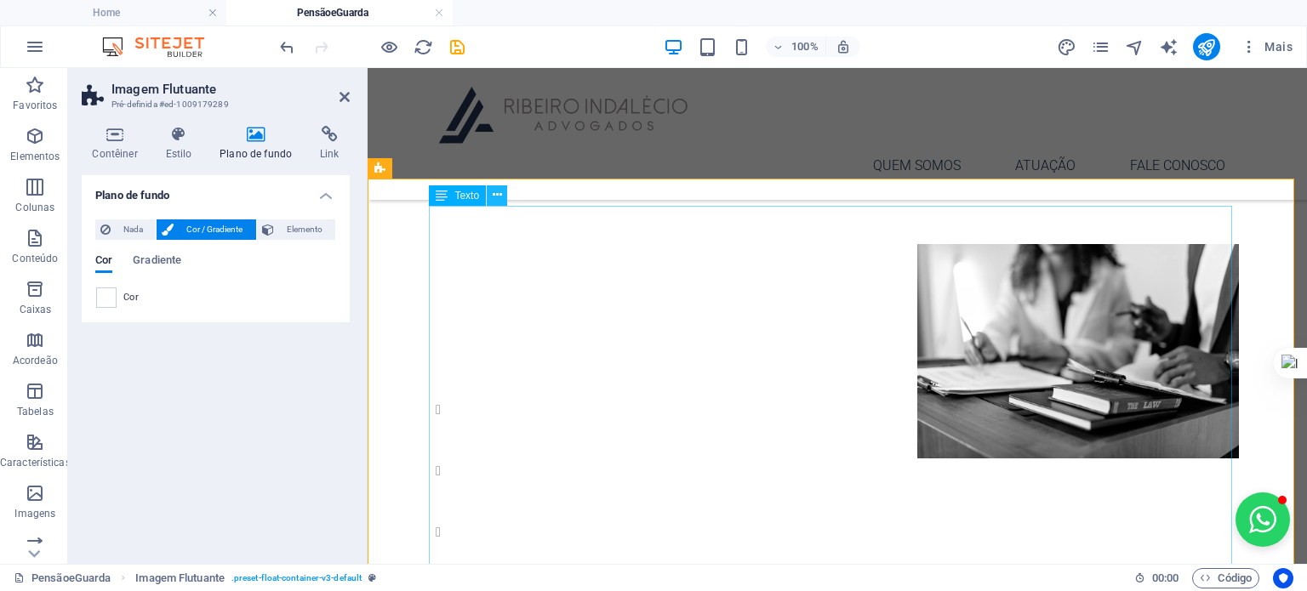
click at [500, 197] on icon at bounding box center [497, 195] width 9 height 18
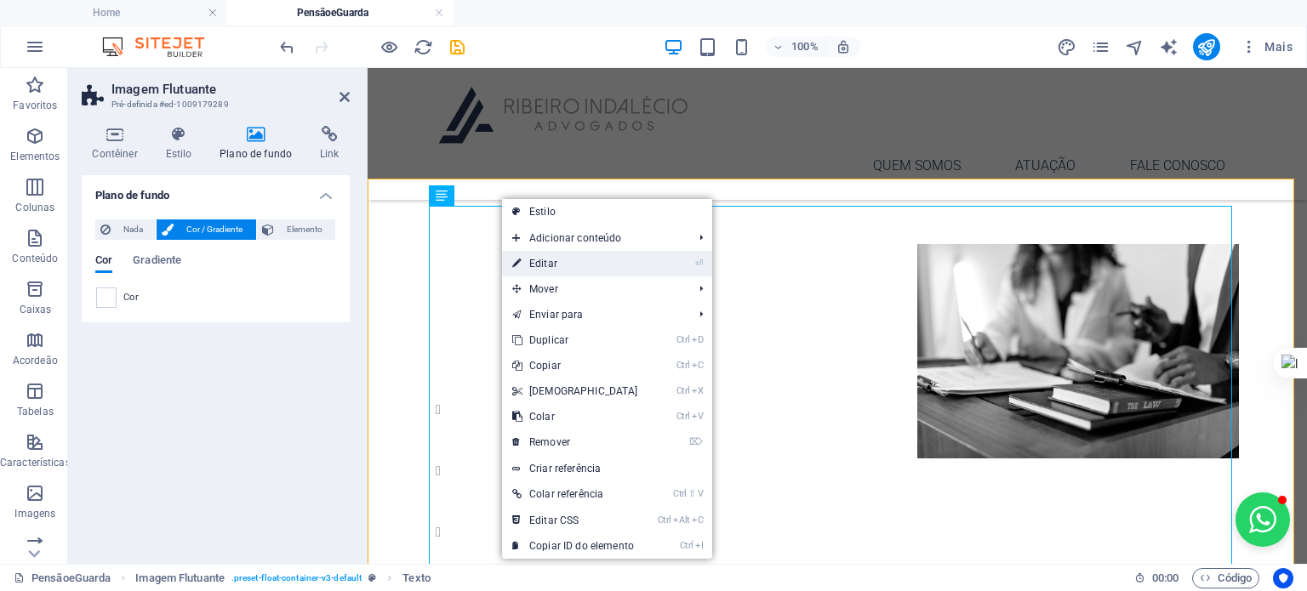
click at [553, 261] on link "⏎ Editar" at bounding box center [575, 264] width 146 height 26
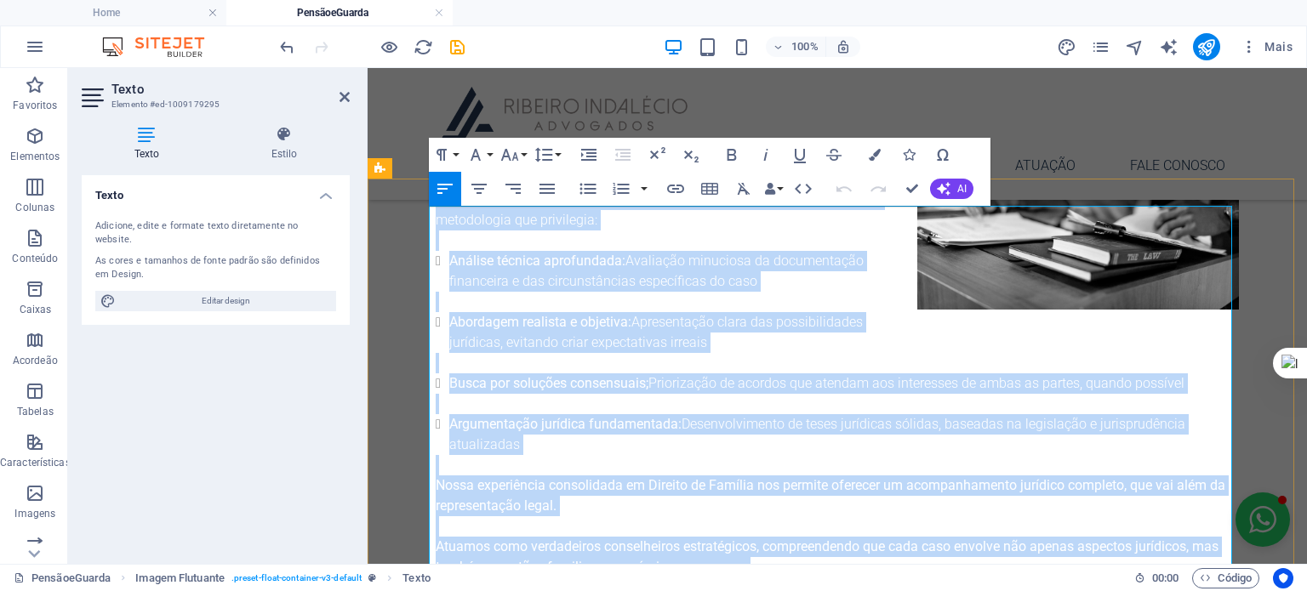
drag, startPoint x: 438, startPoint y: 214, endPoint x: 746, endPoint y: 564, distance: 466.7
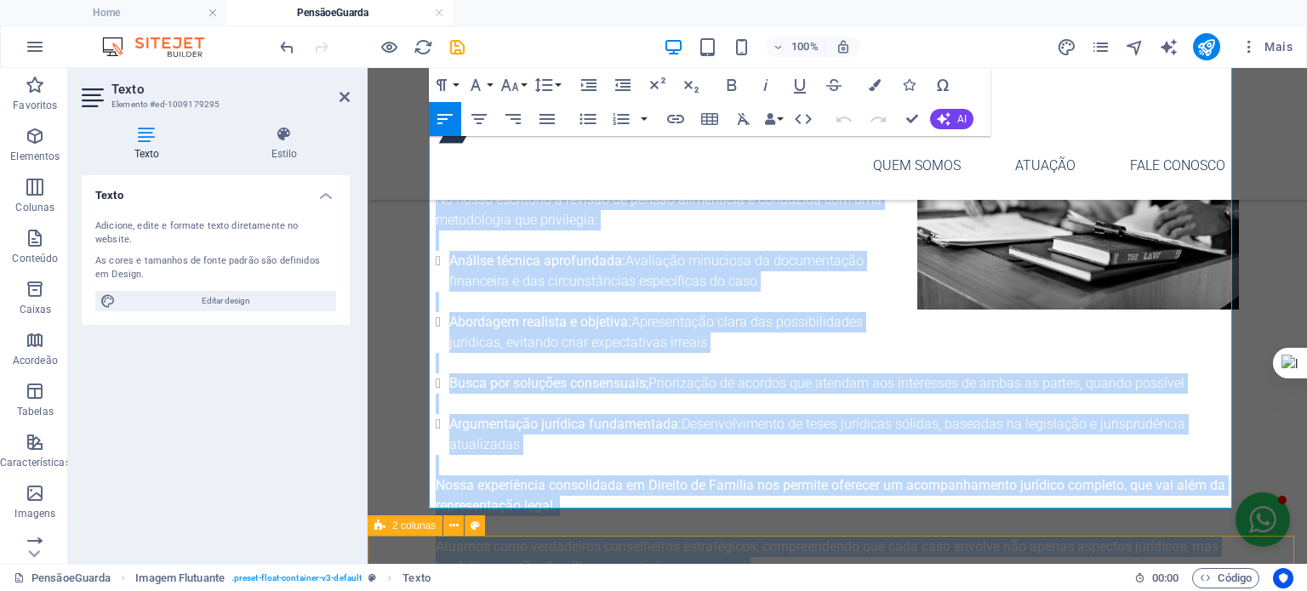
scroll to position [1313, 0]
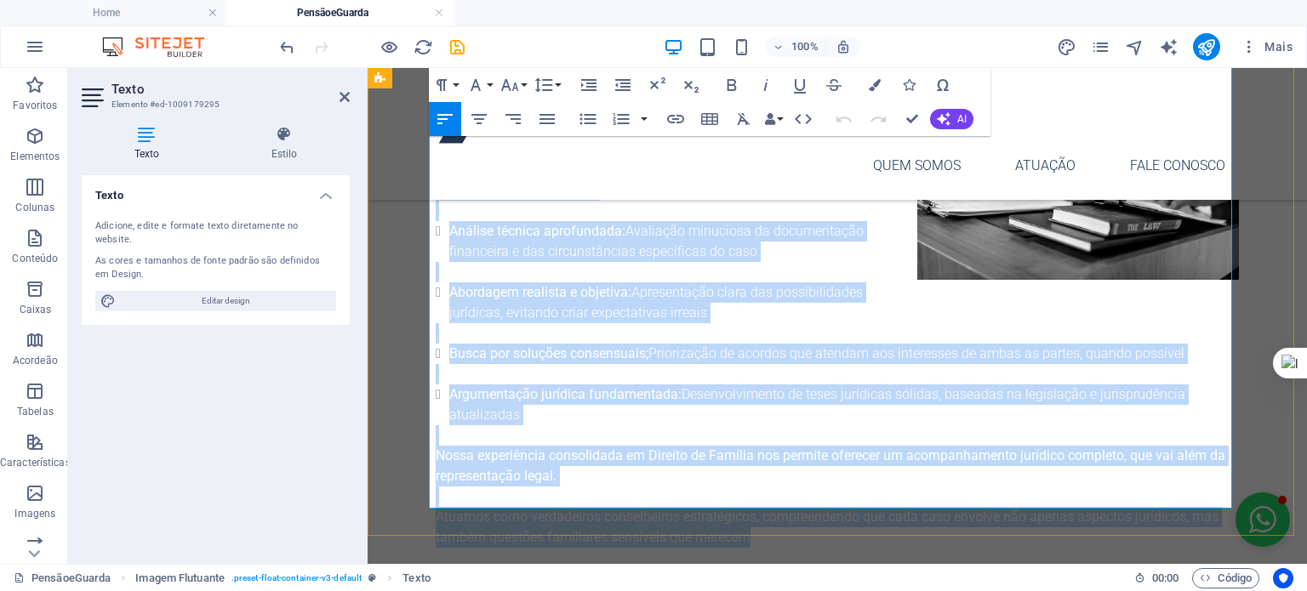
click at [814, 509] on strong "Atuamos como verdadeiros conselheiros estratégicos, compreendendo que cada caso…" at bounding box center [827, 527] width 783 height 37
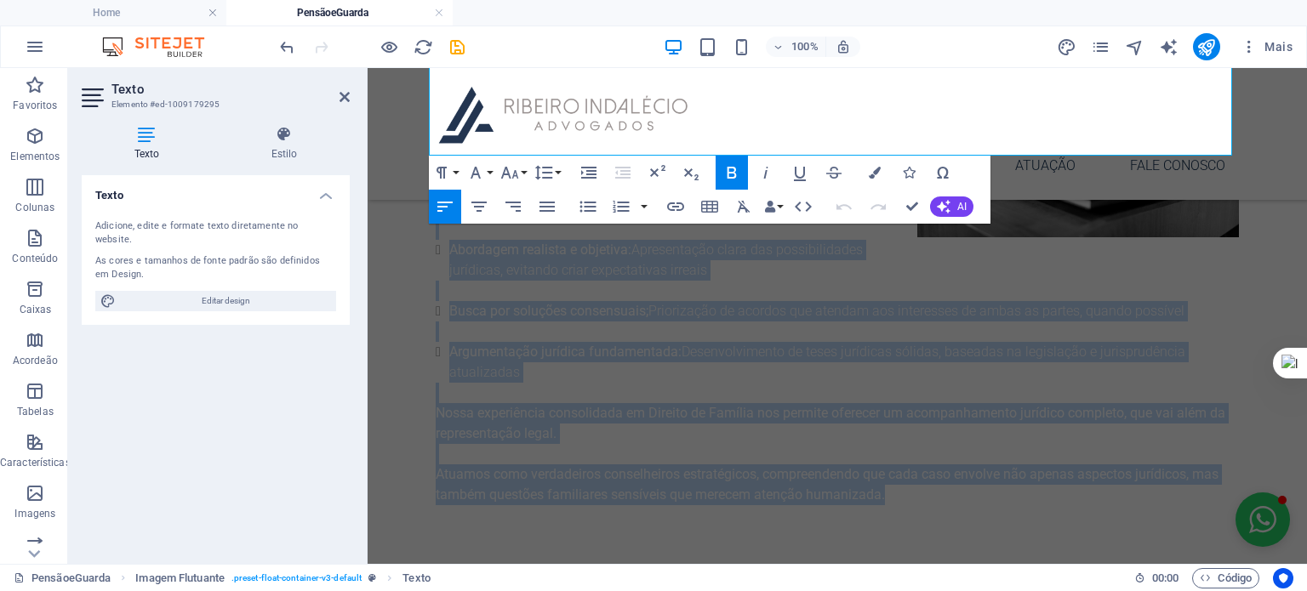
scroll to position [1084, 0]
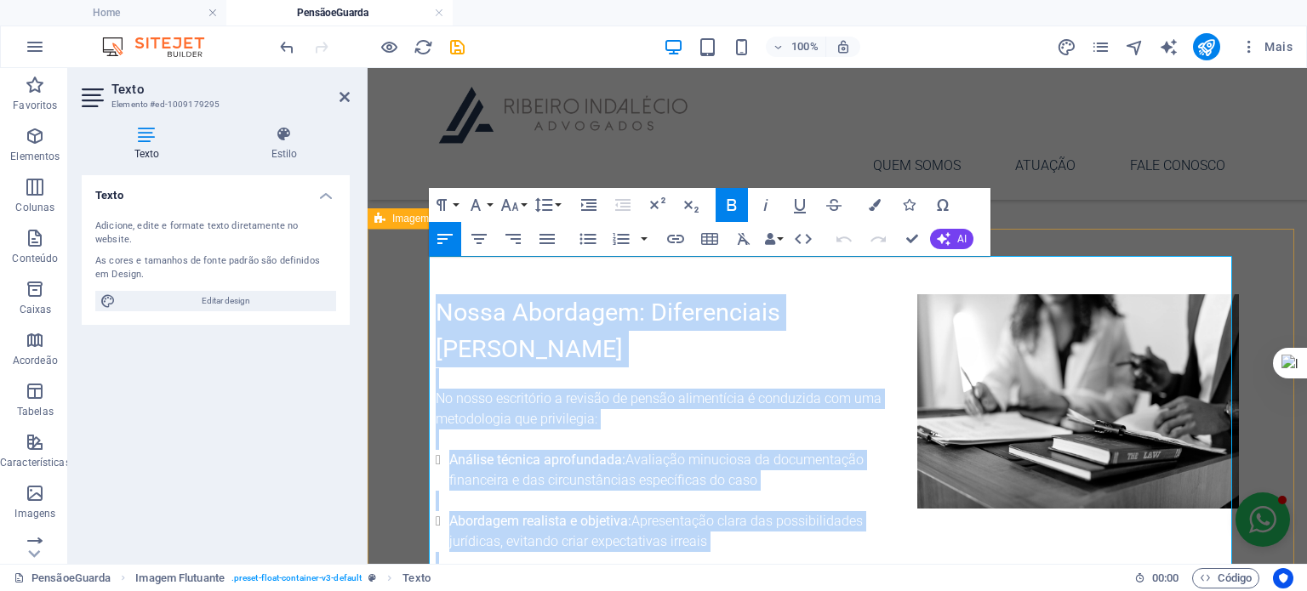
drag, startPoint x: 1191, startPoint y: 500, endPoint x: 422, endPoint y: 273, distance: 802.2
click at [422, 273] on div "Nossa Abordagem: Diferenciais [PERSON_NAME] No nosso escritório a revisão de pe…" at bounding box center [838, 535] width 940 height 536
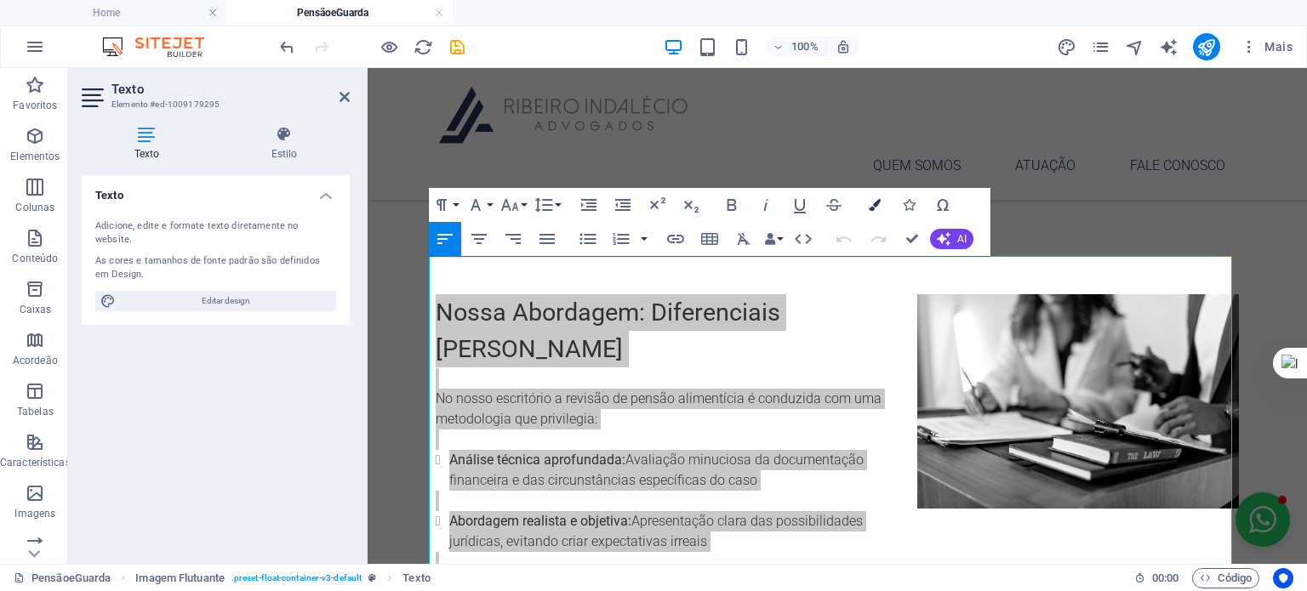
click at [814, 203] on button "Colors" at bounding box center [875, 205] width 32 height 34
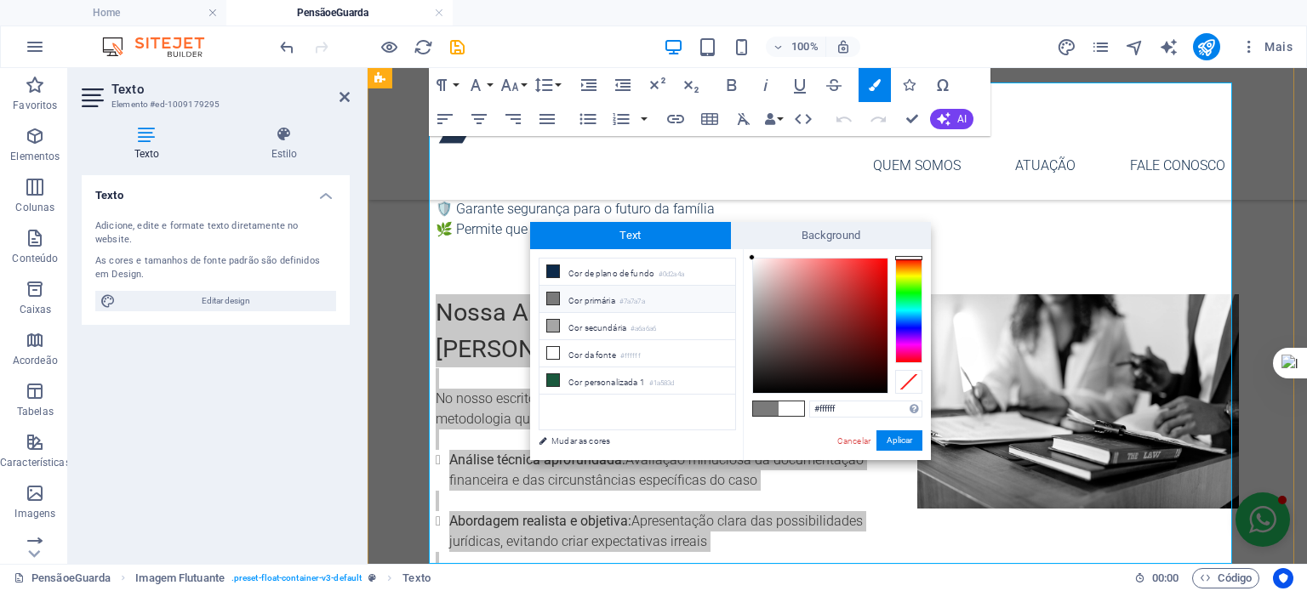
scroll to position [1258, 0]
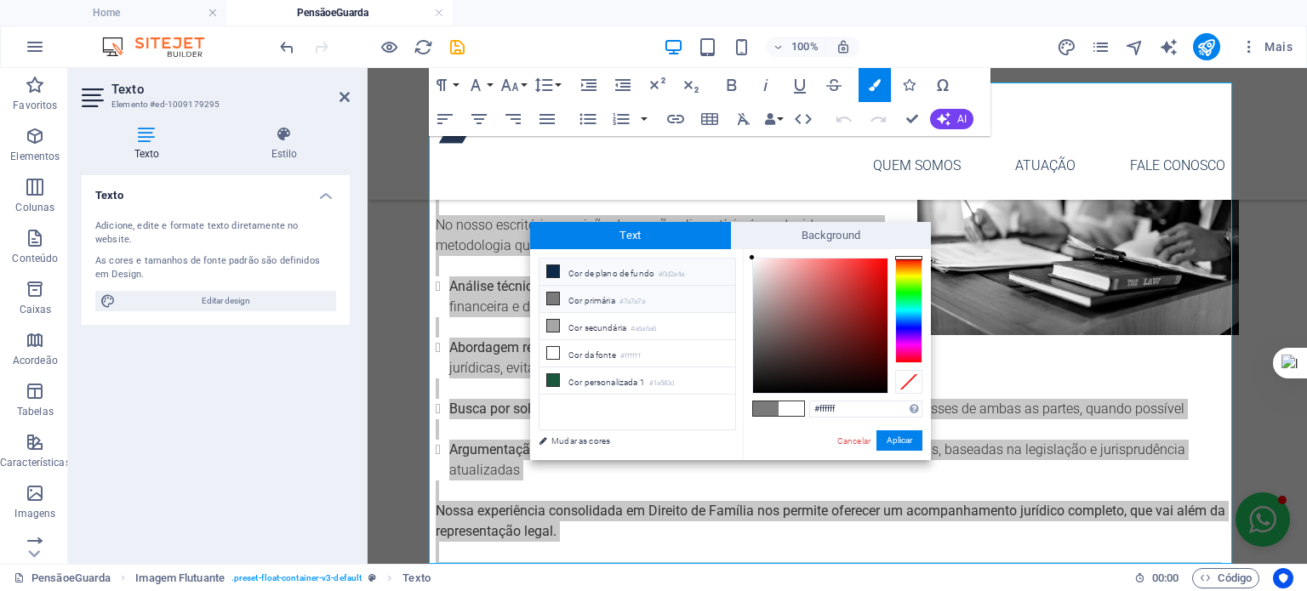
click at [574, 269] on li "Cor de plano de fundo #0d2a4a" at bounding box center [638, 272] width 196 height 27
type input "#0d2a4a"
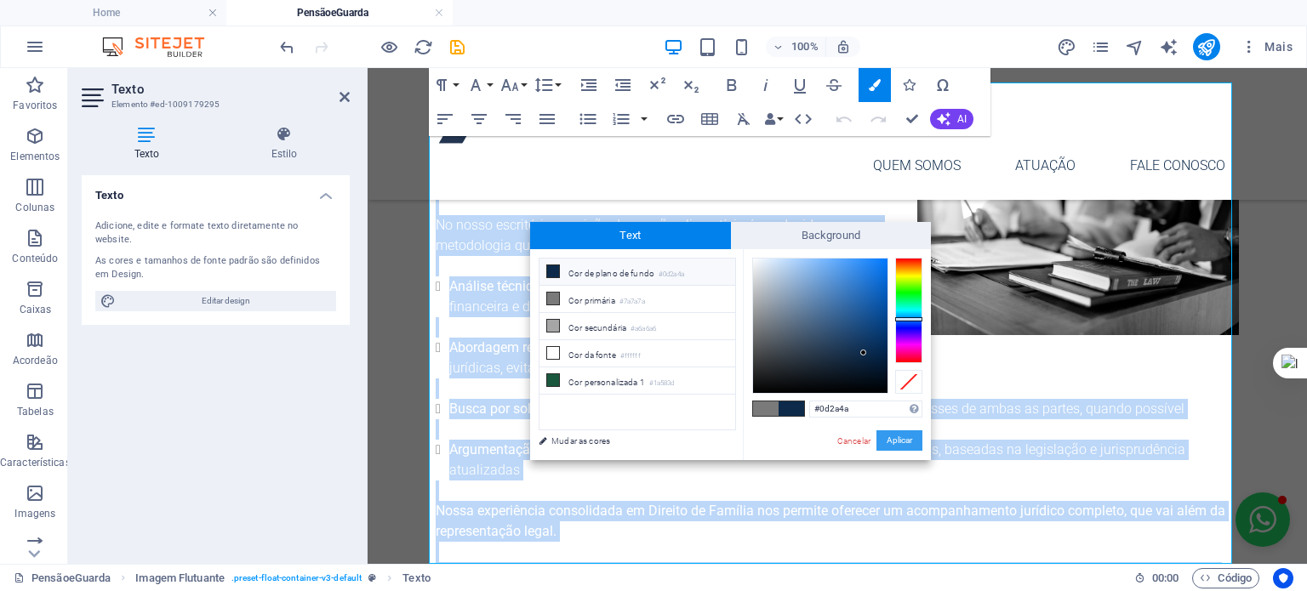
click at [814, 445] on button "Aplicar" at bounding box center [900, 441] width 46 height 20
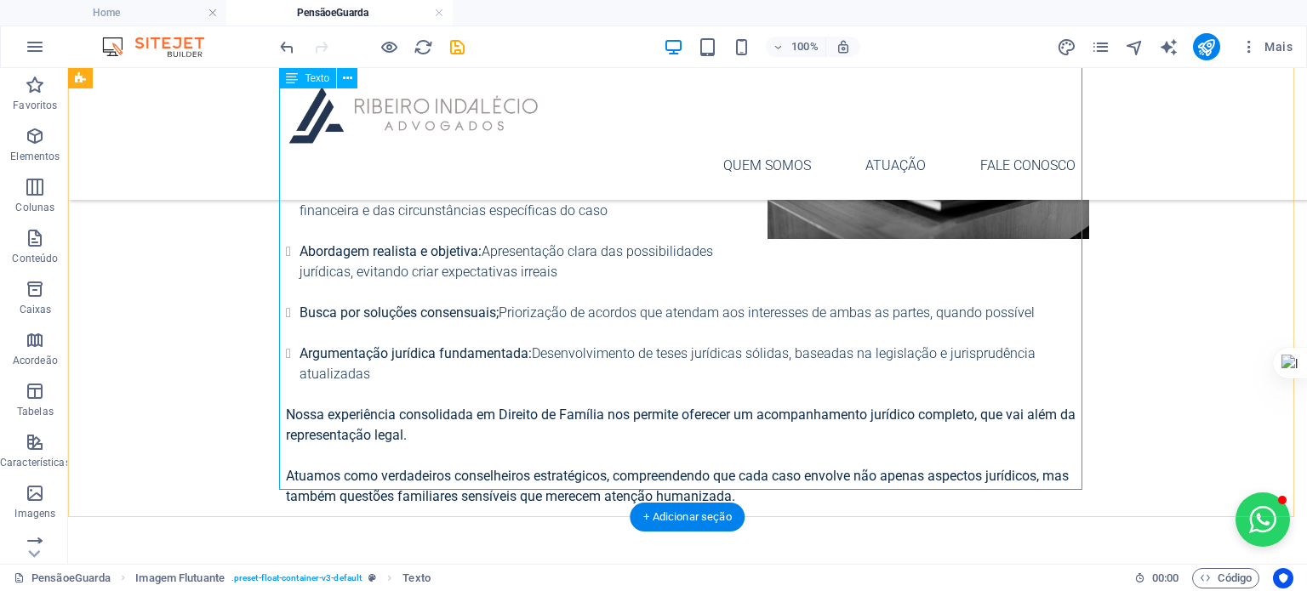
scroll to position [1314, 0]
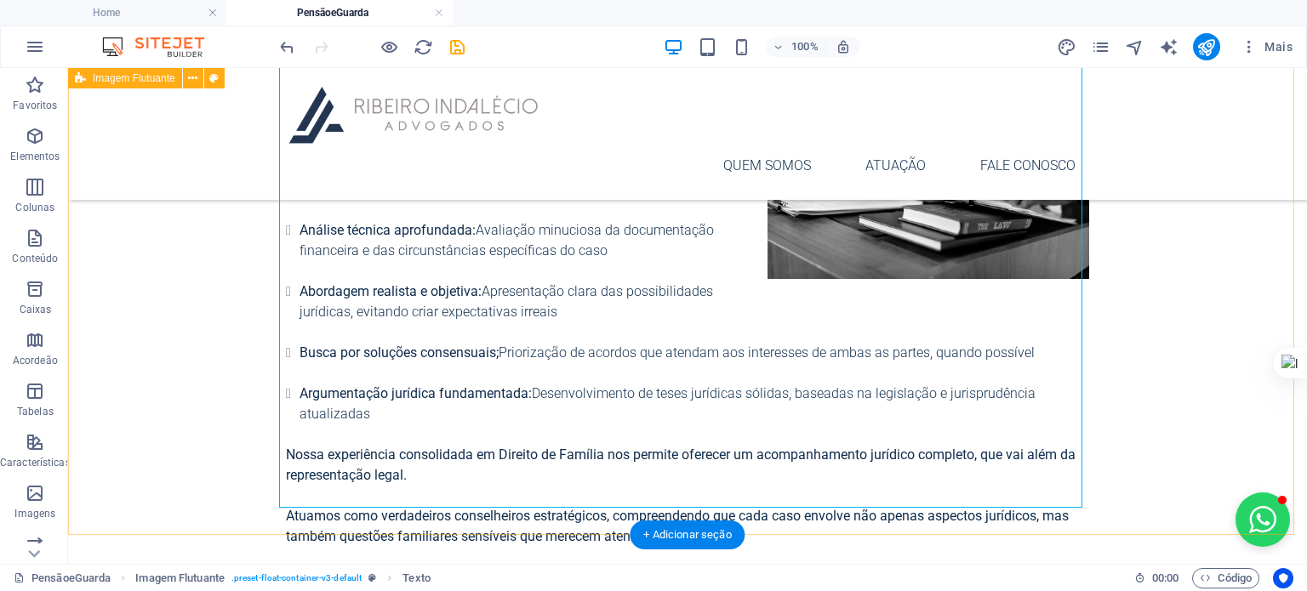
drag, startPoint x: 1137, startPoint y: 316, endPoint x: 783, endPoint y: 343, distance: 355.1
click at [814, 316] on div "Nossa Abordagem: Diferenciais [PERSON_NAME] No nosso escritório a revisão de pe…" at bounding box center [687, 305] width 1239 height 536
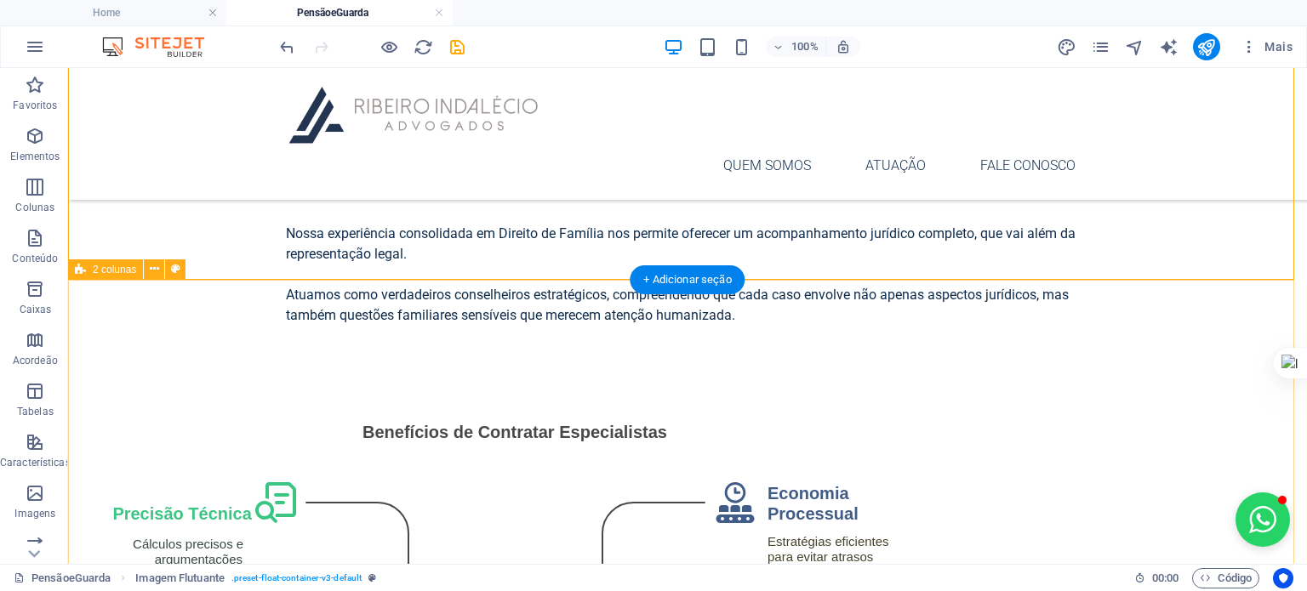
scroll to position [1569, 0]
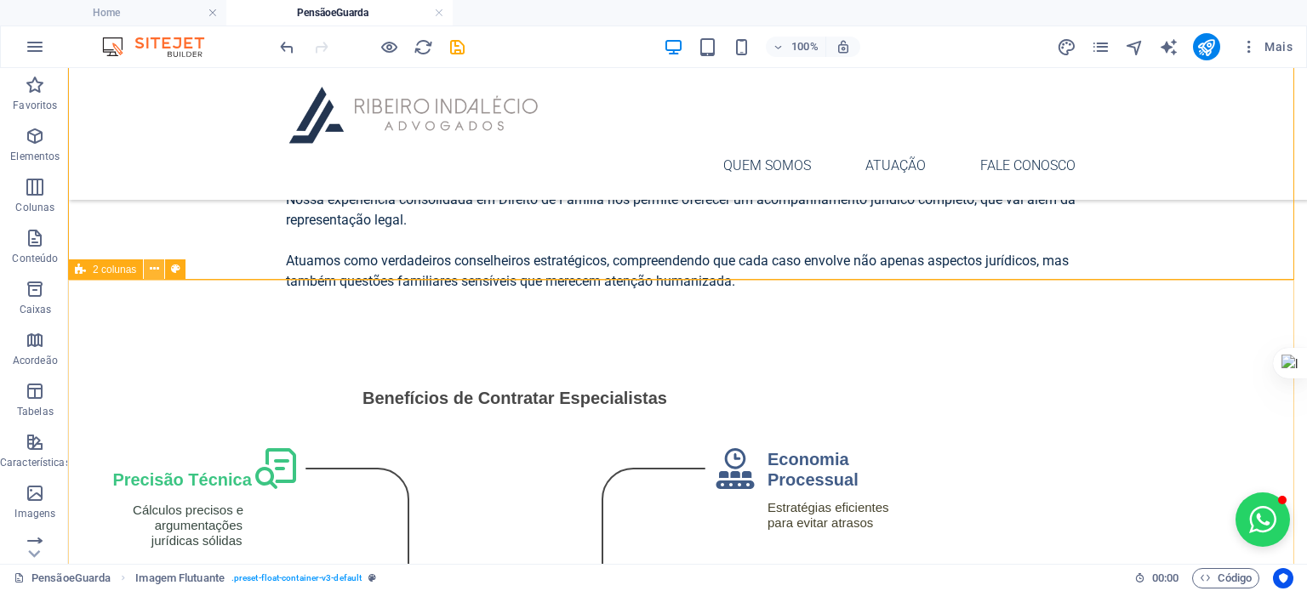
click at [150, 268] on icon at bounding box center [154, 269] width 9 height 18
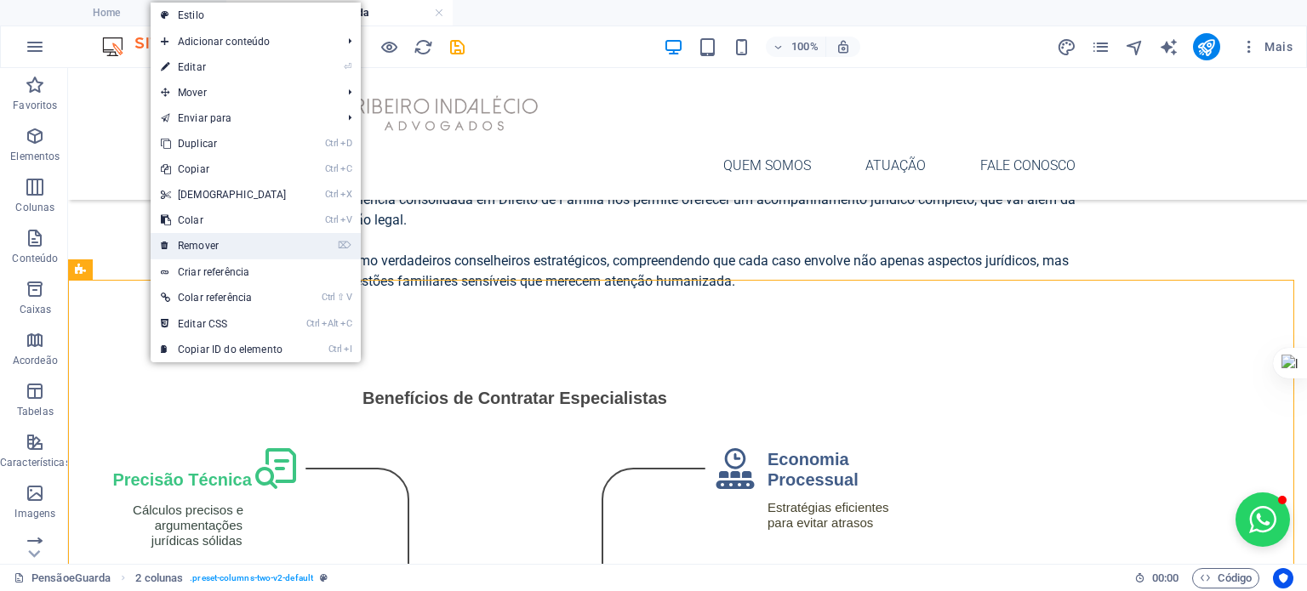
click at [203, 248] on link "⌦ Remover" at bounding box center [224, 246] width 146 height 26
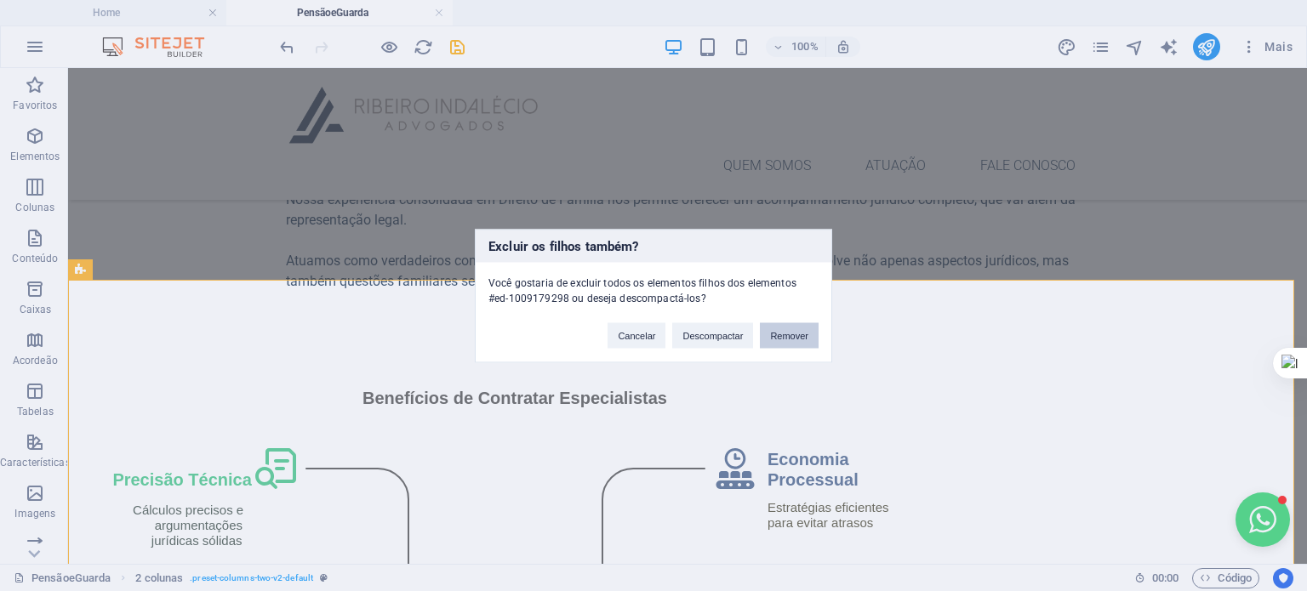
click at [798, 336] on button "Remover" at bounding box center [789, 336] width 59 height 26
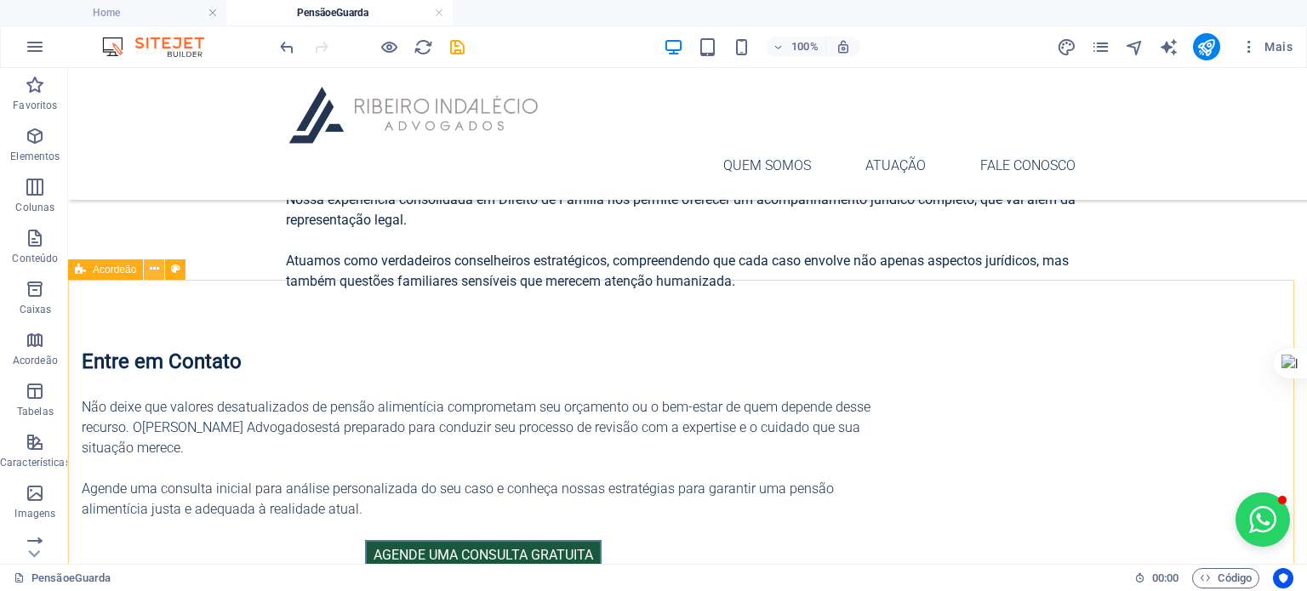
click at [152, 269] on icon at bounding box center [154, 269] width 9 height 18
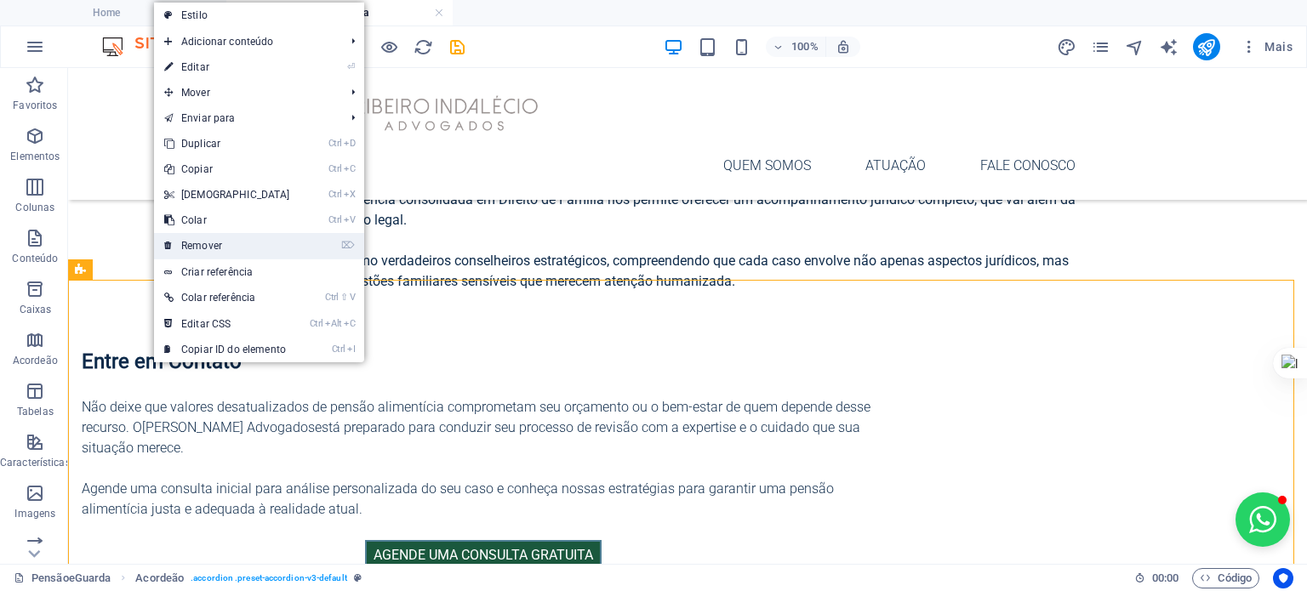
click at [238, 234] on link "⌦ Remover" at bounding box center [227, 246] width 146 height 26
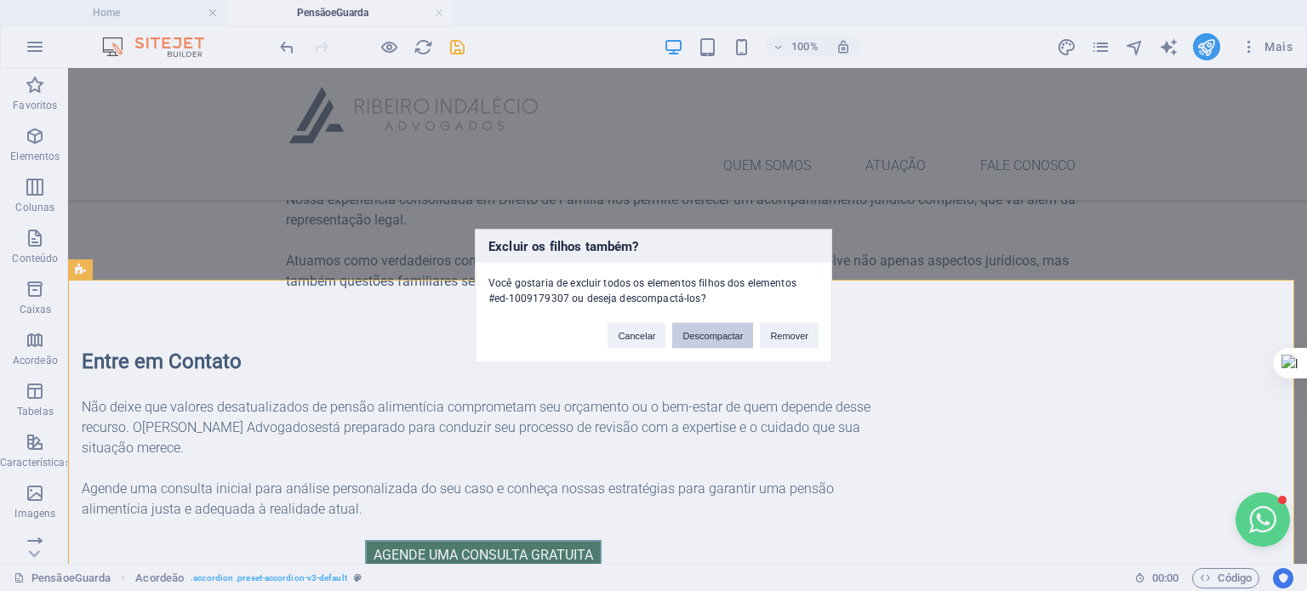
click at [701, 335] on button "Descompactar" at bounding box center [712, 336] width 81 height 26
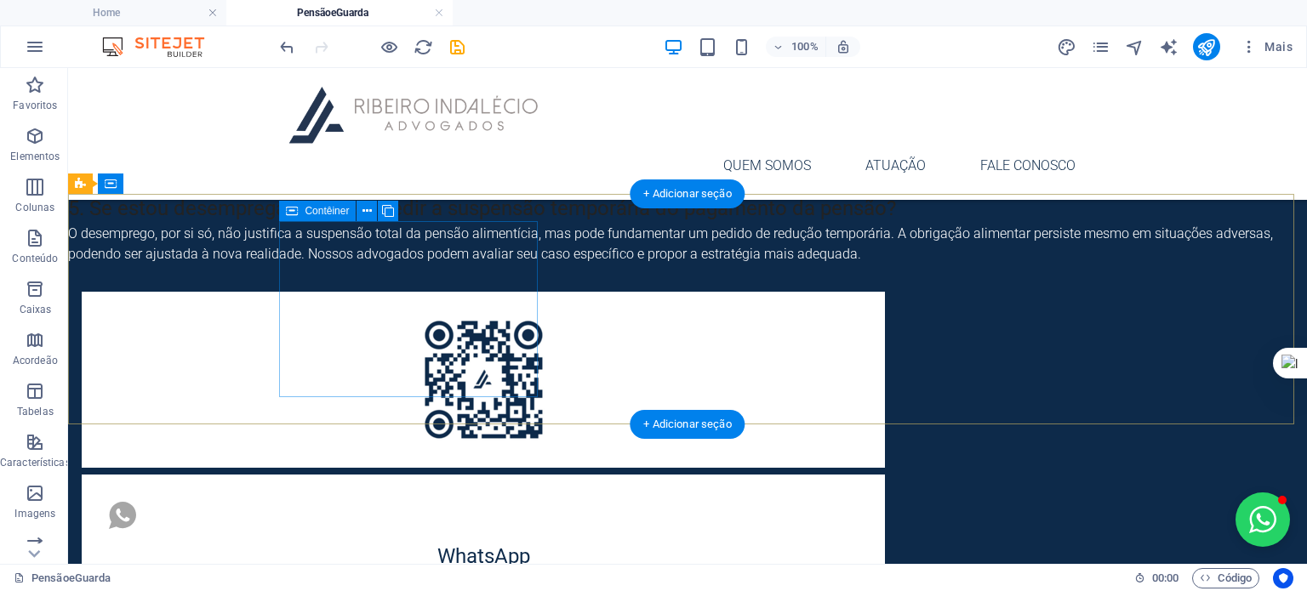
scroll to position [2258, 0]
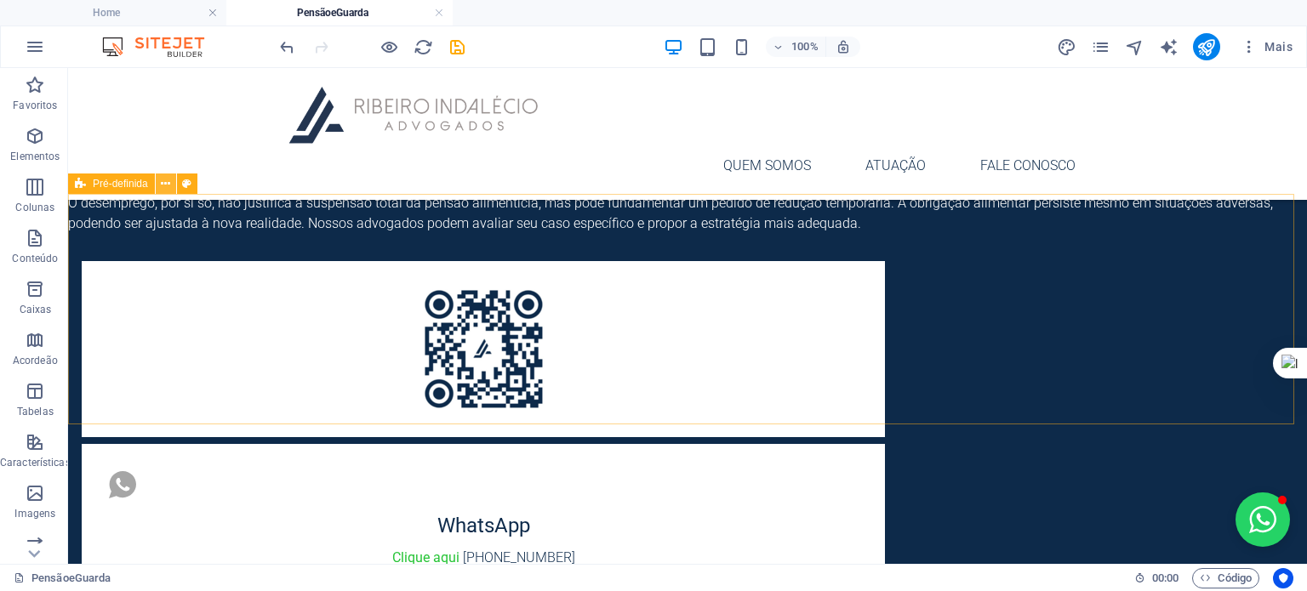
click at [165, 187] on icon at bounding box center [165, 184] width 9 height 18
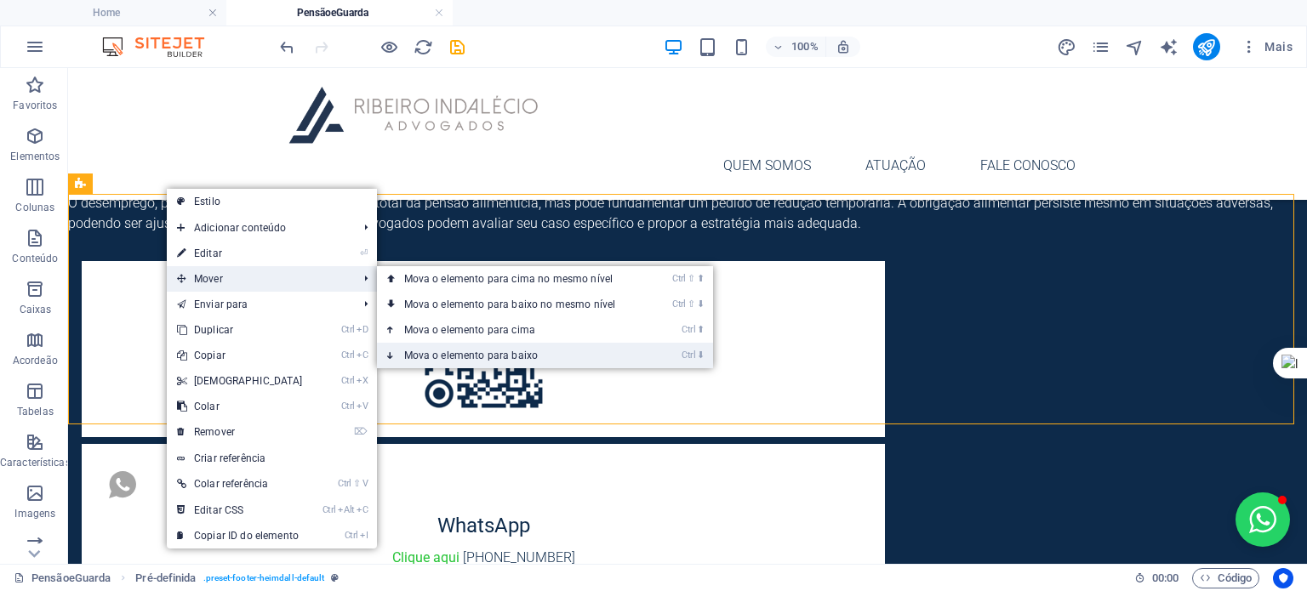
click at [467, 357] on link "Ctrl ⬇ Mova o elemento para baixo" at bounding box center [513, 356] width 273 height 26
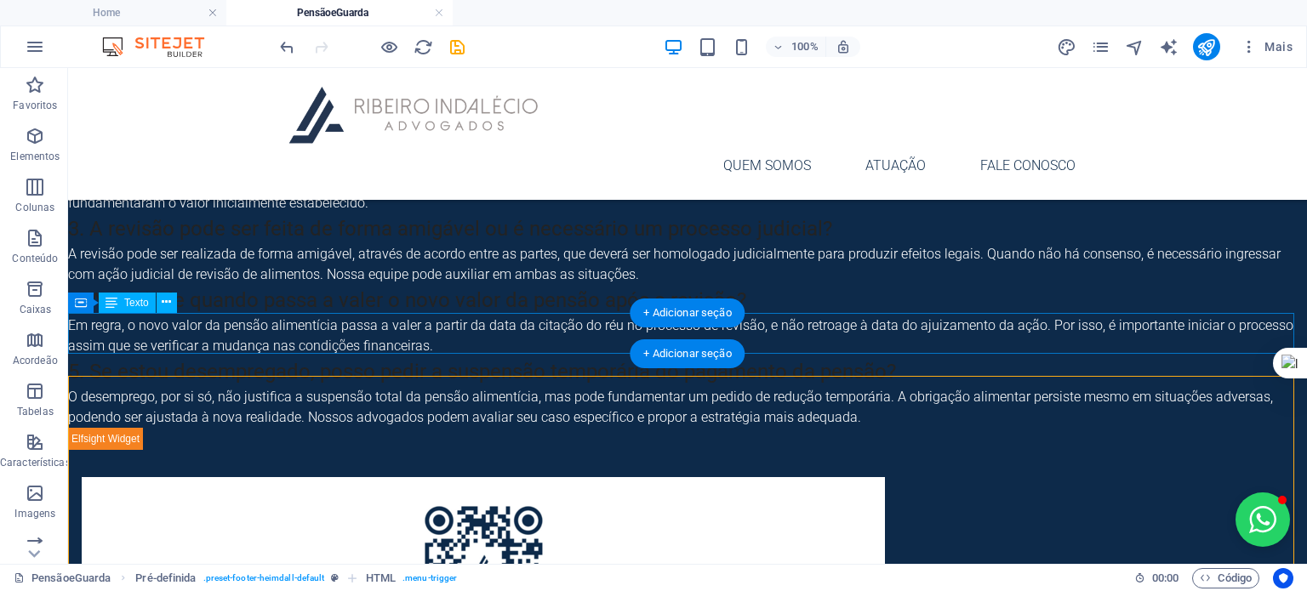
scroll to position [2056, 0]
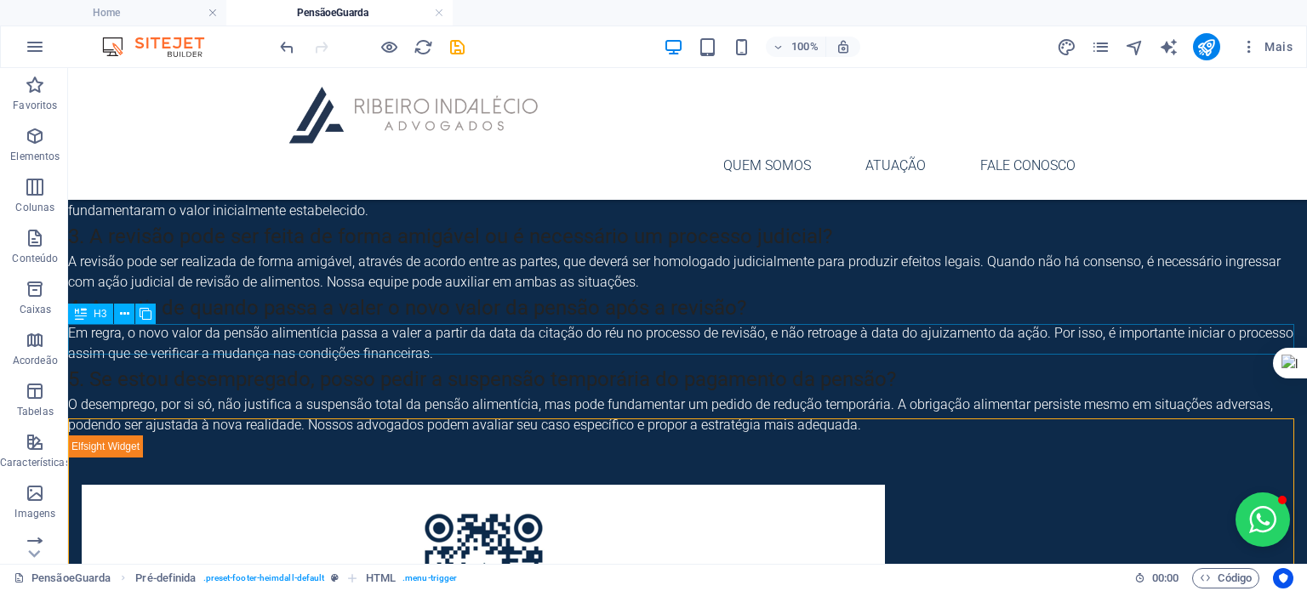
click at [392, 364] on div "5. Se estou desempregado, posso pedir a suspensão temporária do pagamento da pe…" at bounding box center [687, 379] width 1239 height 31
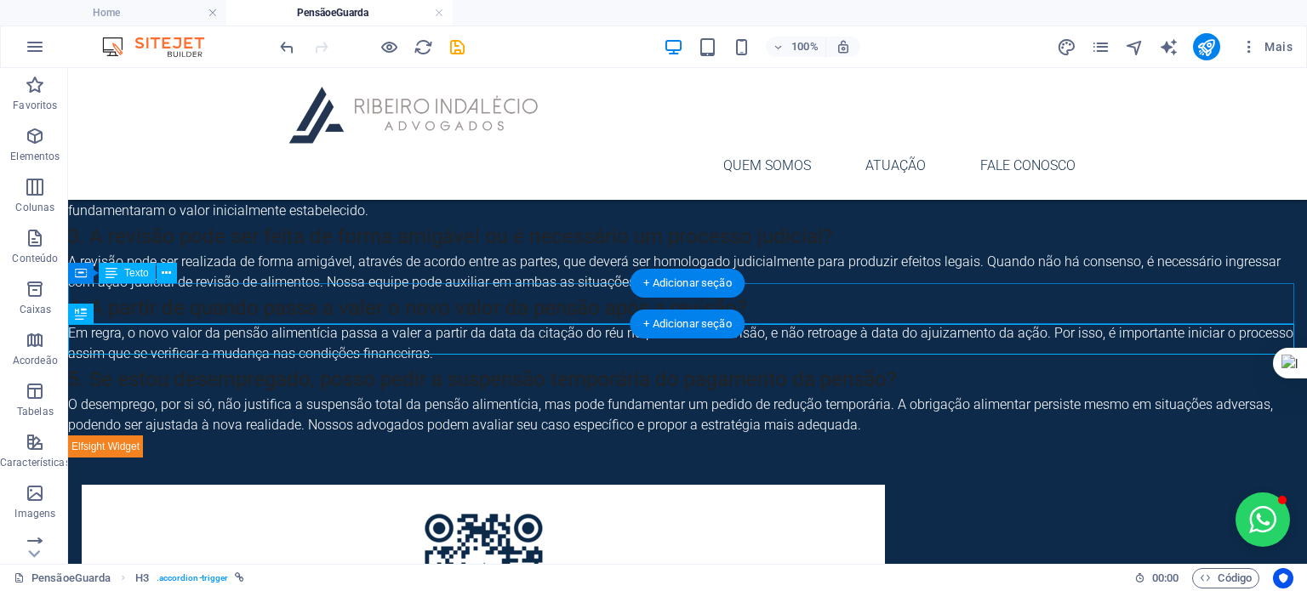
click at [393, 323] on div "Em regra, o novo valor da pensão alimentícia passa a valer a partir da data da …" at bounding box center [687, 343] width 1239 height 41
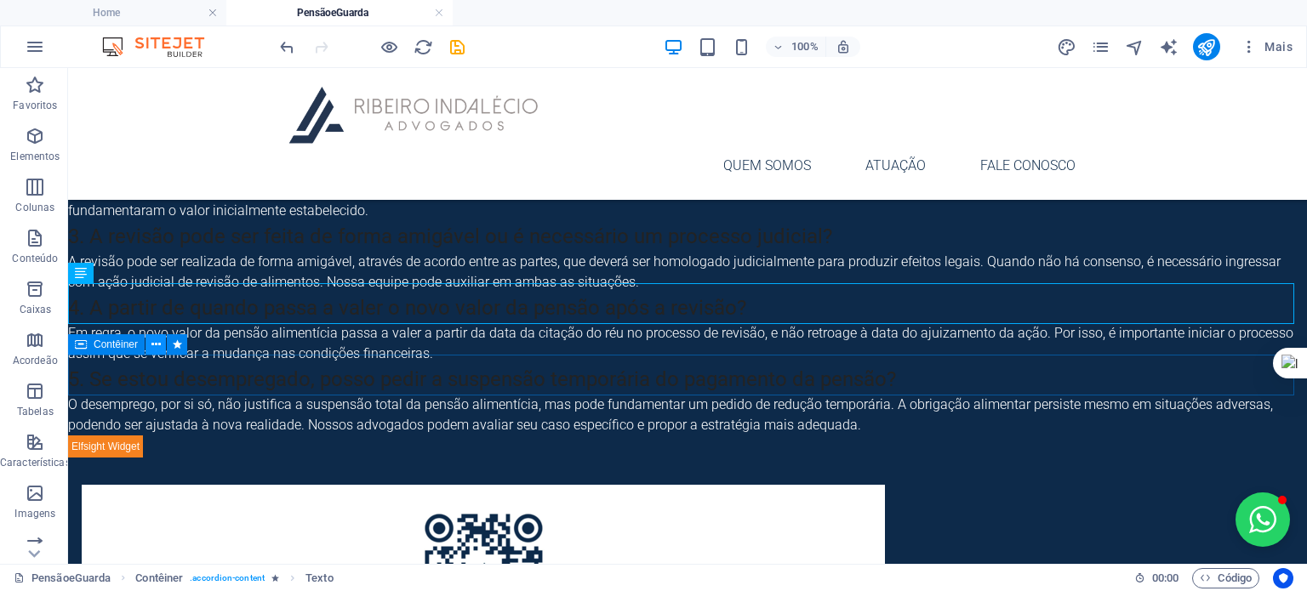
click at [158, 345] on icon at bounding box center [155, 345] width 9 height 18
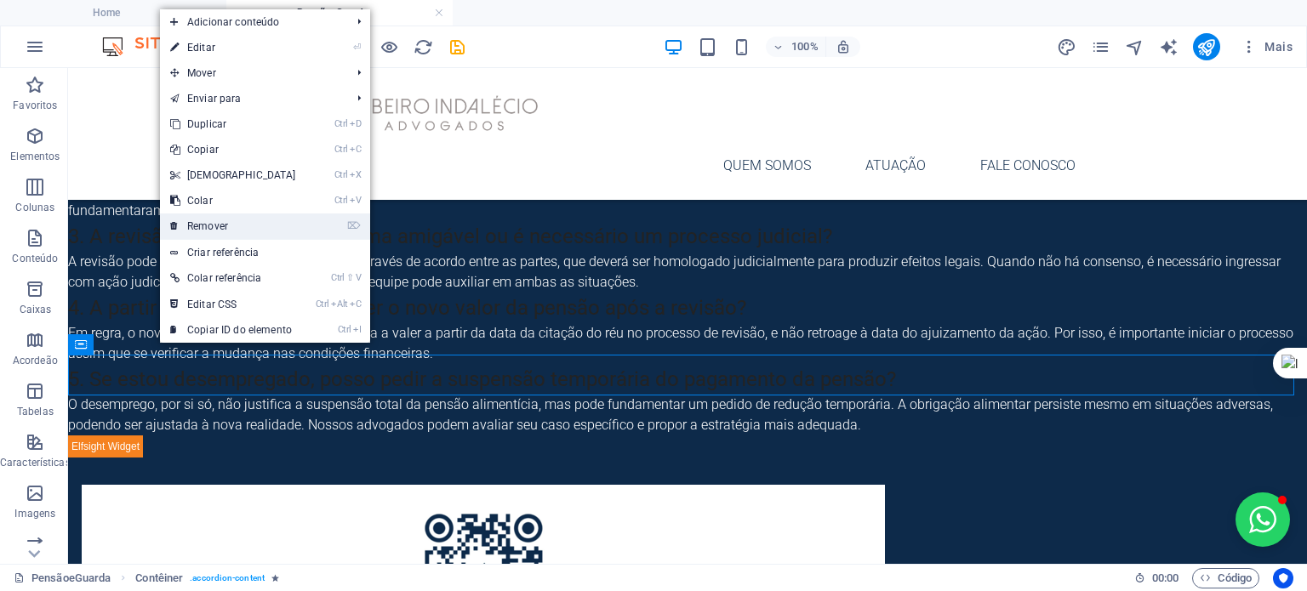
click at [225, 220] on link "⌦ Remover" at bounding box center [233, 227] width 146 height 26
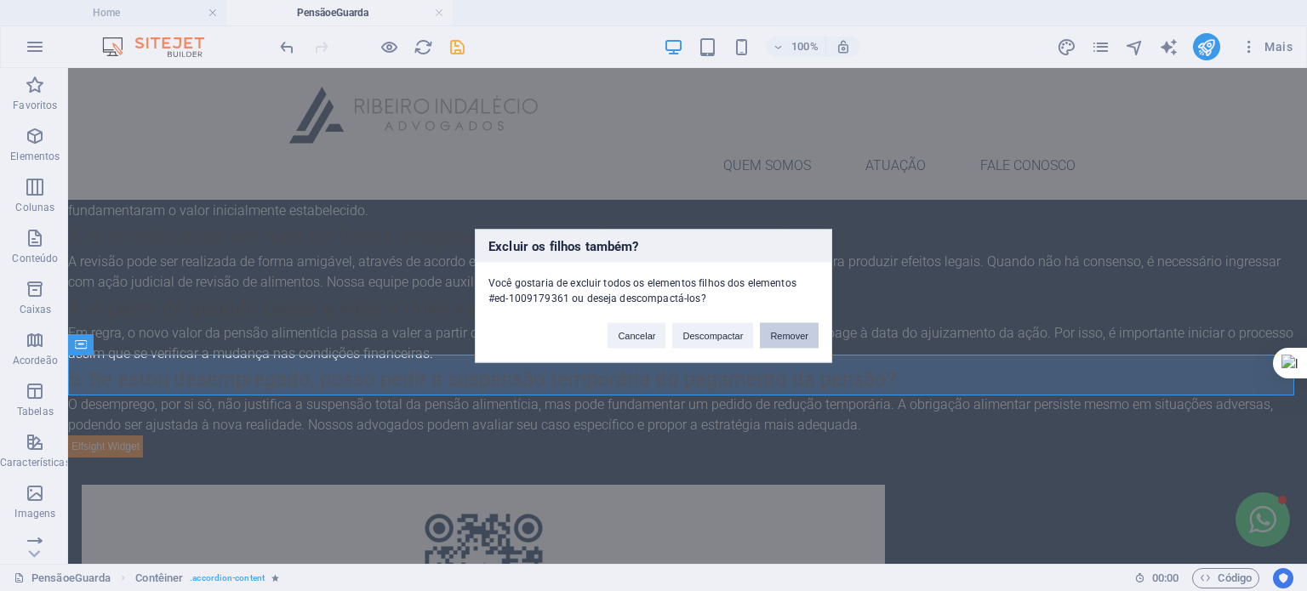
click at [777, 338] on button "Remover" at bounding box center [789, 336] width 59 height 26
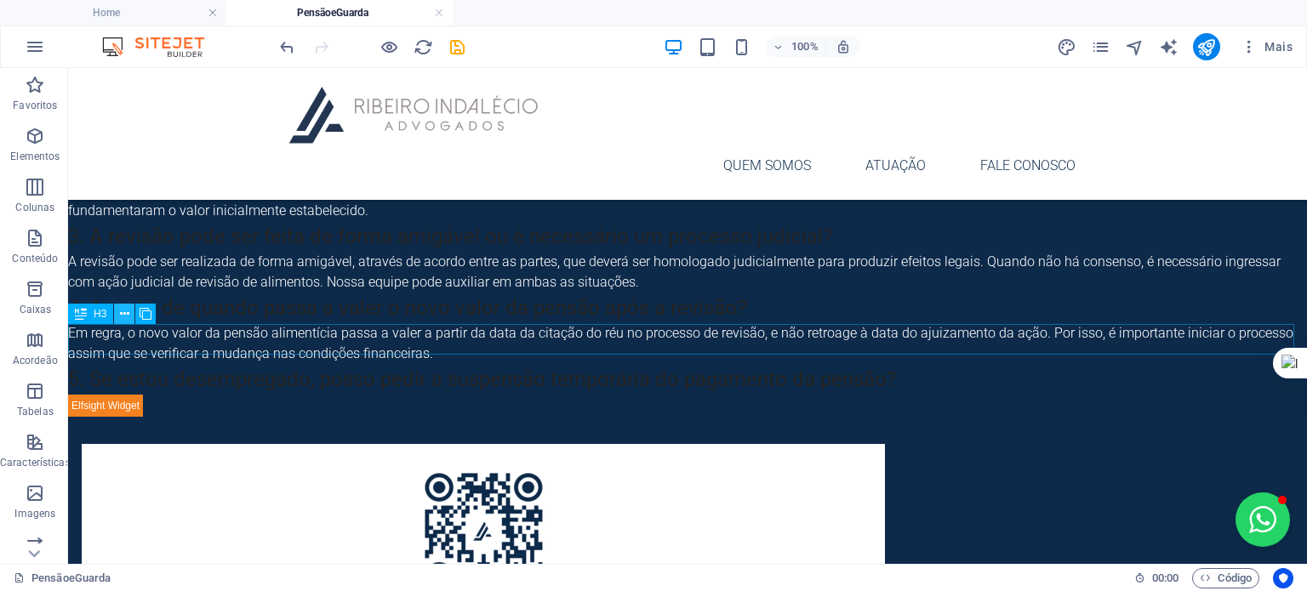
click at [128, 312] on icon at bounding box center [124, 315] width 9 height 18
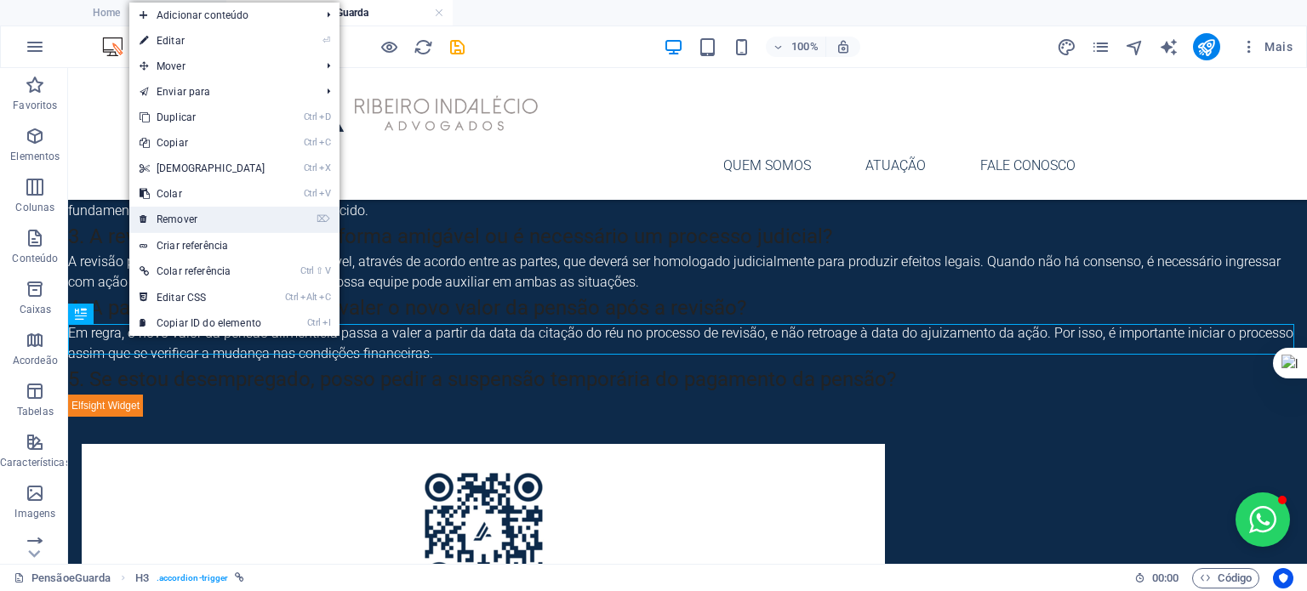
click at [212, 224] on link "⌦ Remover" at bounding box center [202, 220] width 146 height 26
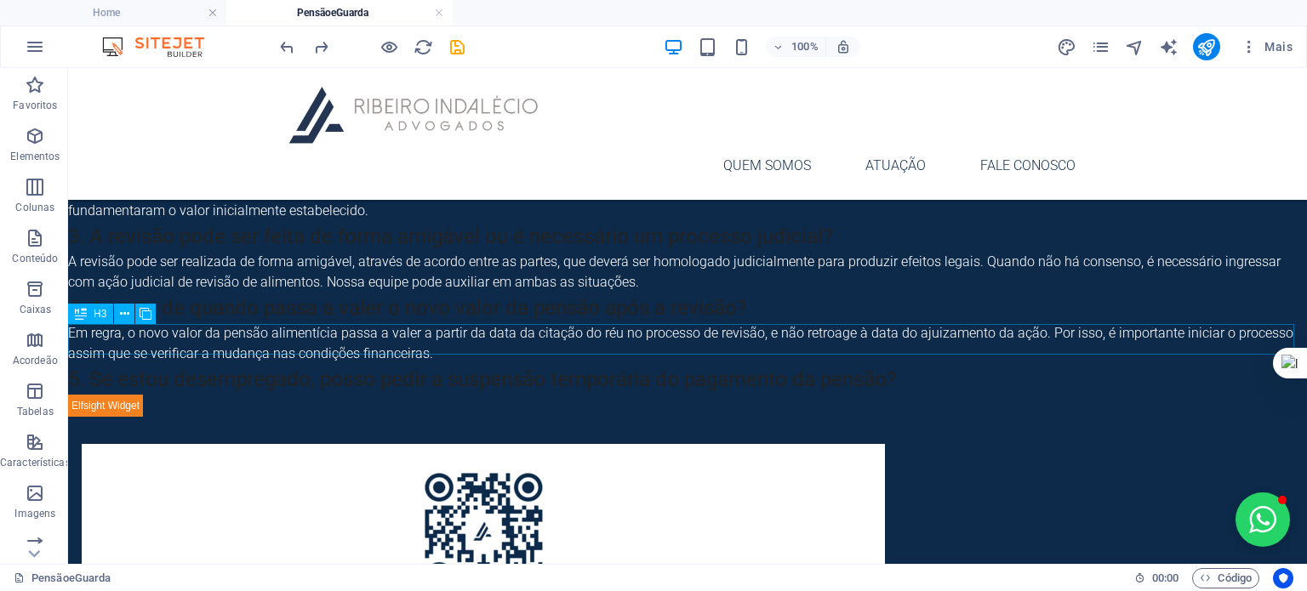
click at [153, 364] on div "5. Se estou desempregado, posso pedir a suspensão temporária do pagamento da pe…" at bounding box center [687, 379] width 1239 height 31
click at [123, 311] on icon at bounding box center [124, 315] width 9 height 18
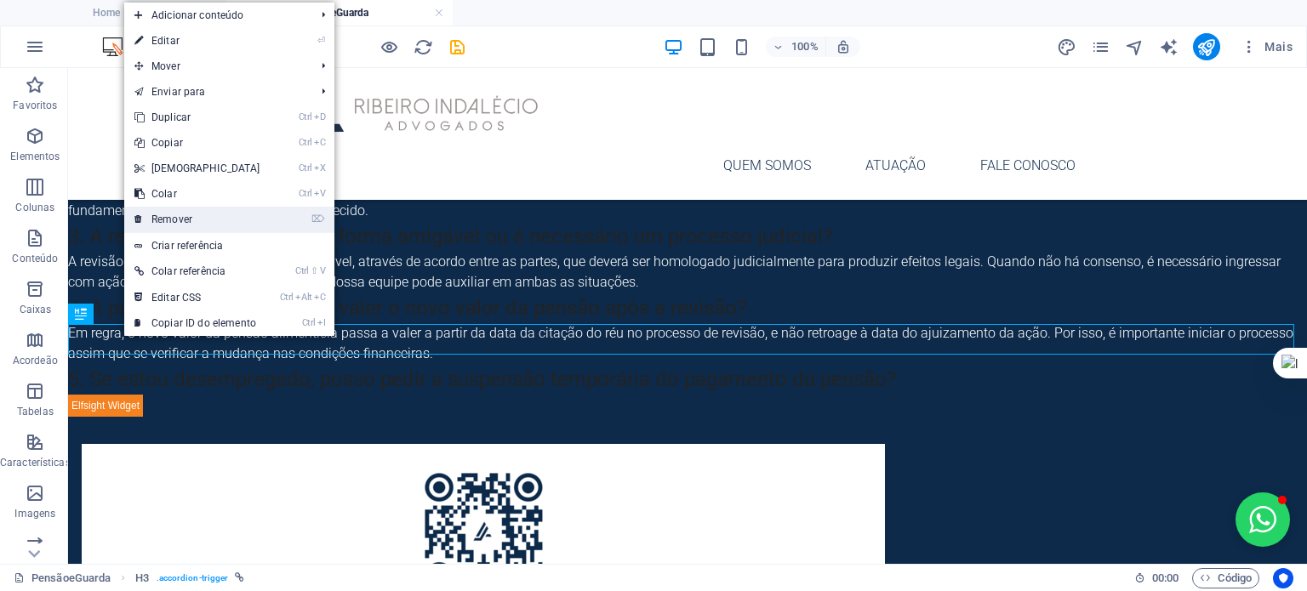
click at [197, 215] on link "⌦ Remover" at bounding box center [197, 220] width 146 height 26
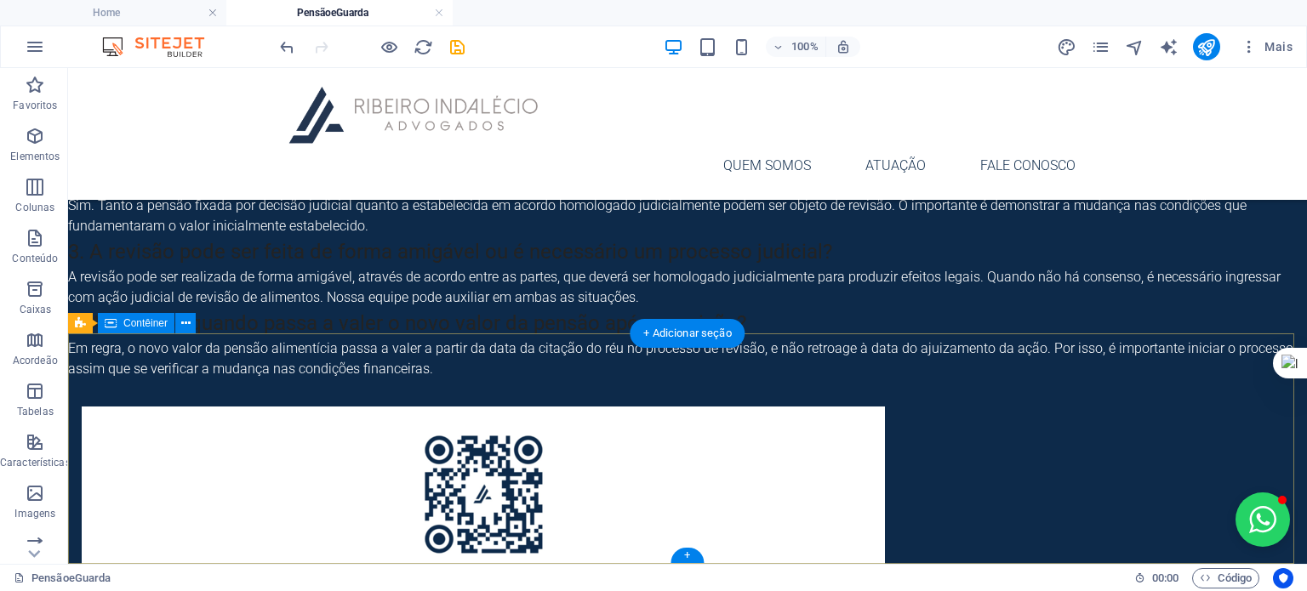
scroll to position [2047, 0]
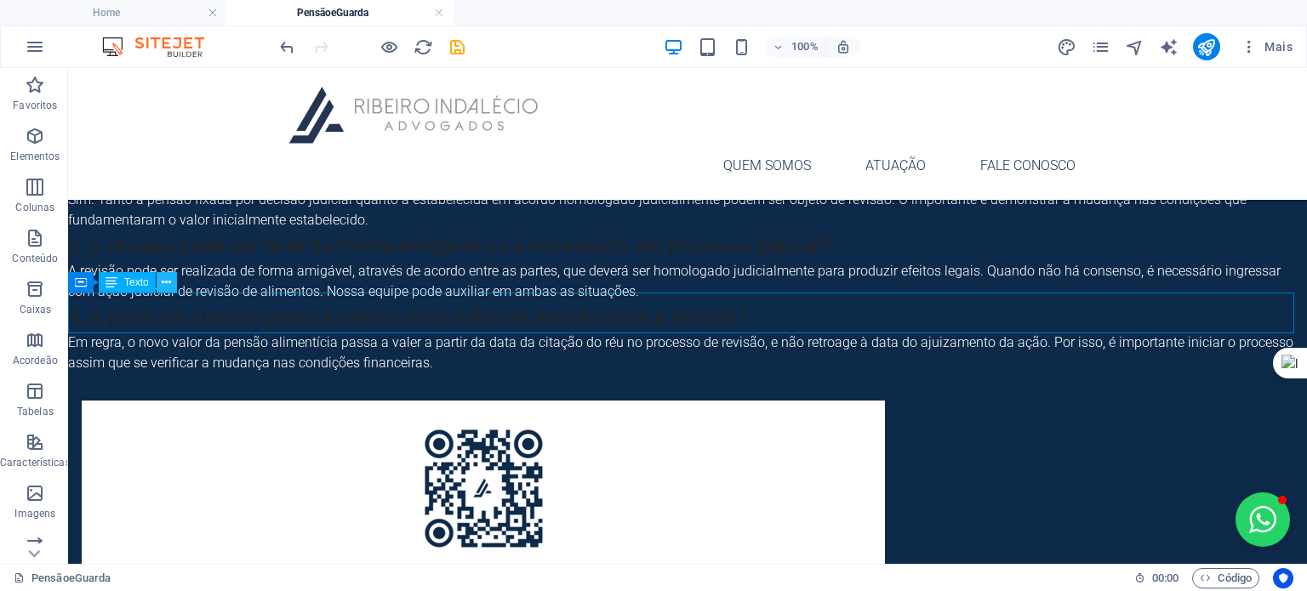
click at [167, 285] on icon at bounding box center [166, 283] width 9 height 18
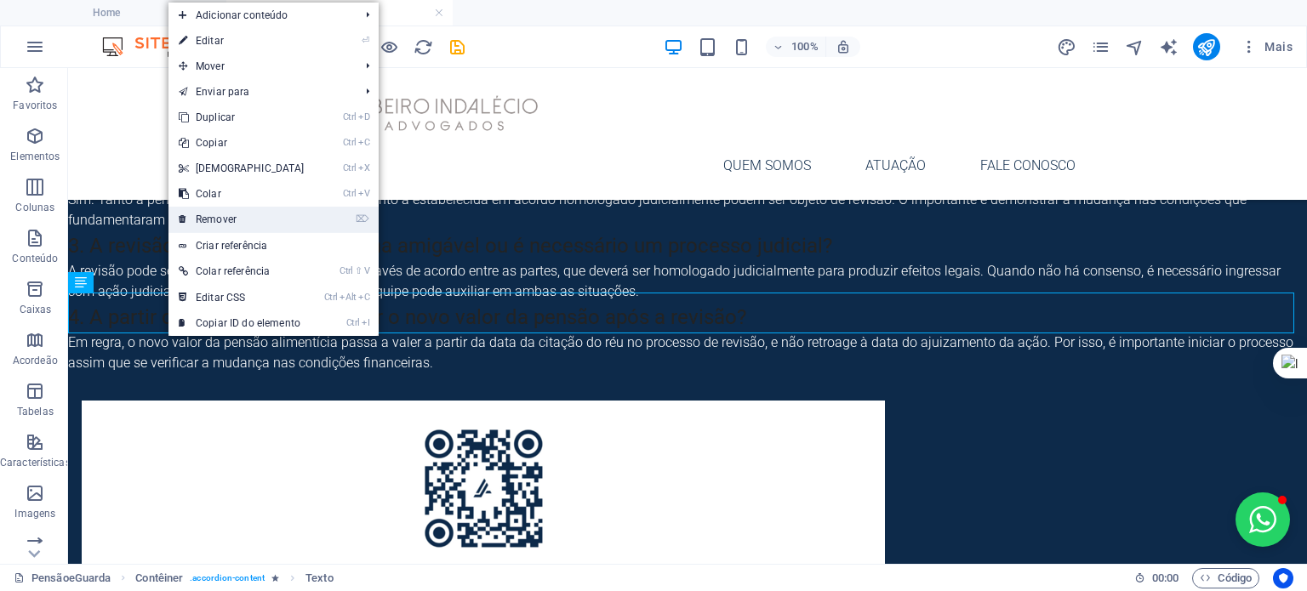
drag, startPoint x: 225, startPoint y: 213, endPoint x: 120, endPoint y: 157, distance: 118.4
click at [225, 213] on link "⌦ Remover" at bounding box center [241, 220] width 146 height 26
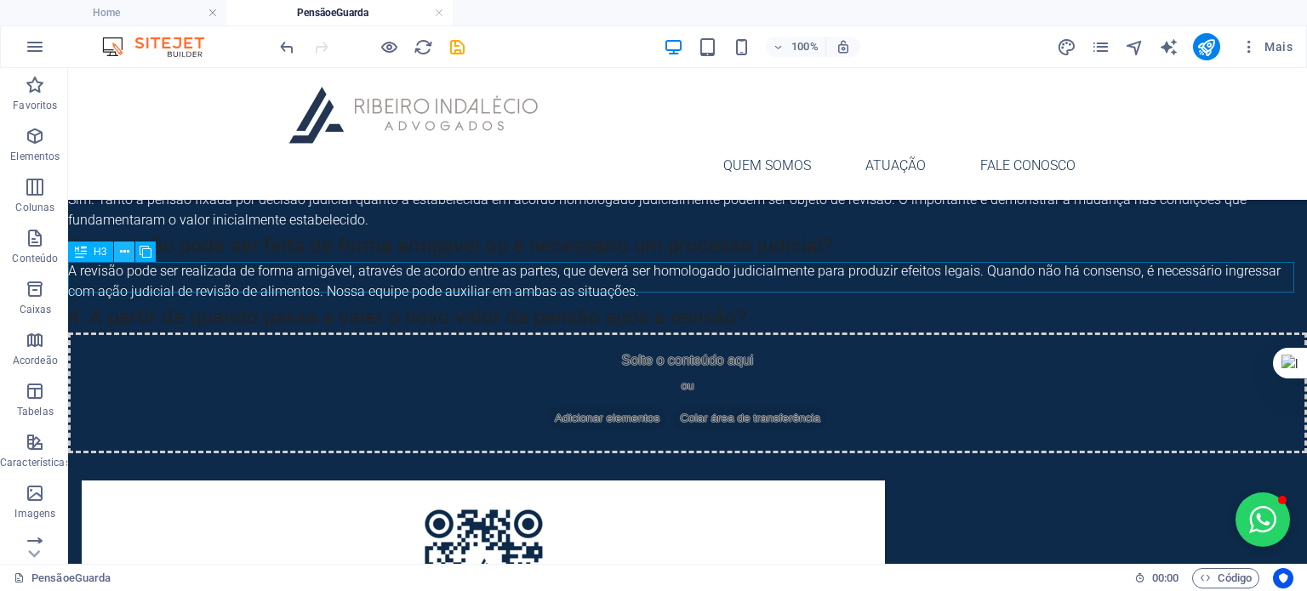
click at [129, 249] on icon at bounding box center [124, 252] width 9 height 18
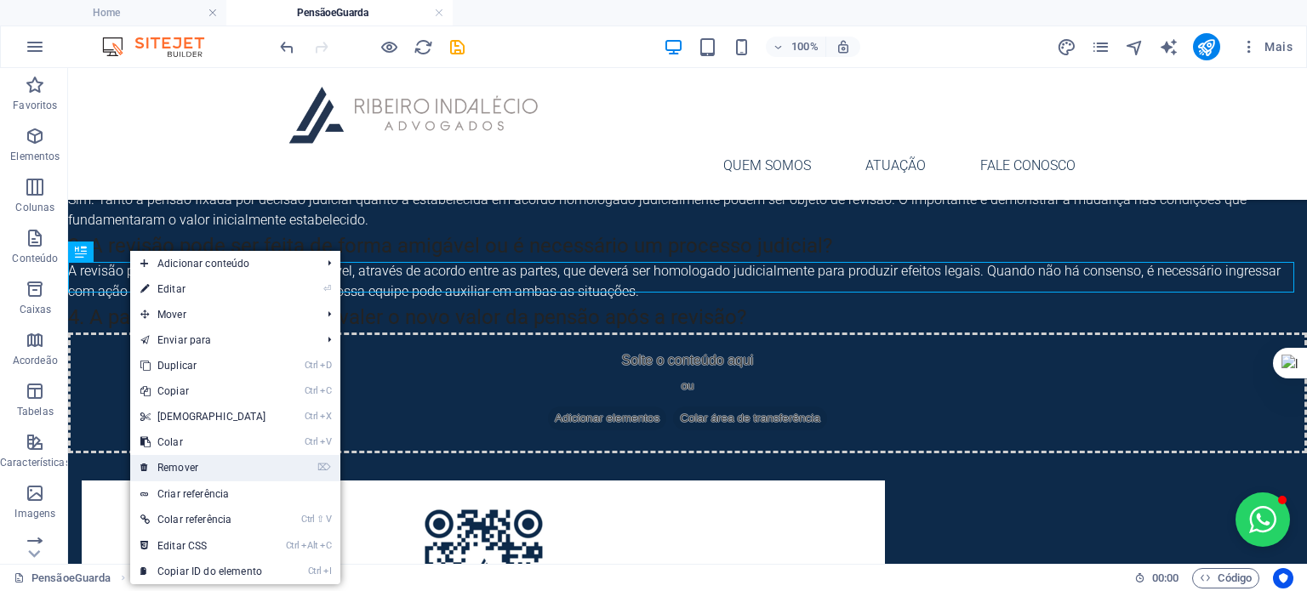
drag, startPoint x: 206, startPoint y: 462, endPoint x: 140, endPoint y: 387, distance: 100.1
click at [206, 462] on link "⌦ Remover" at bounding box center [203, 468] width 146 height 26
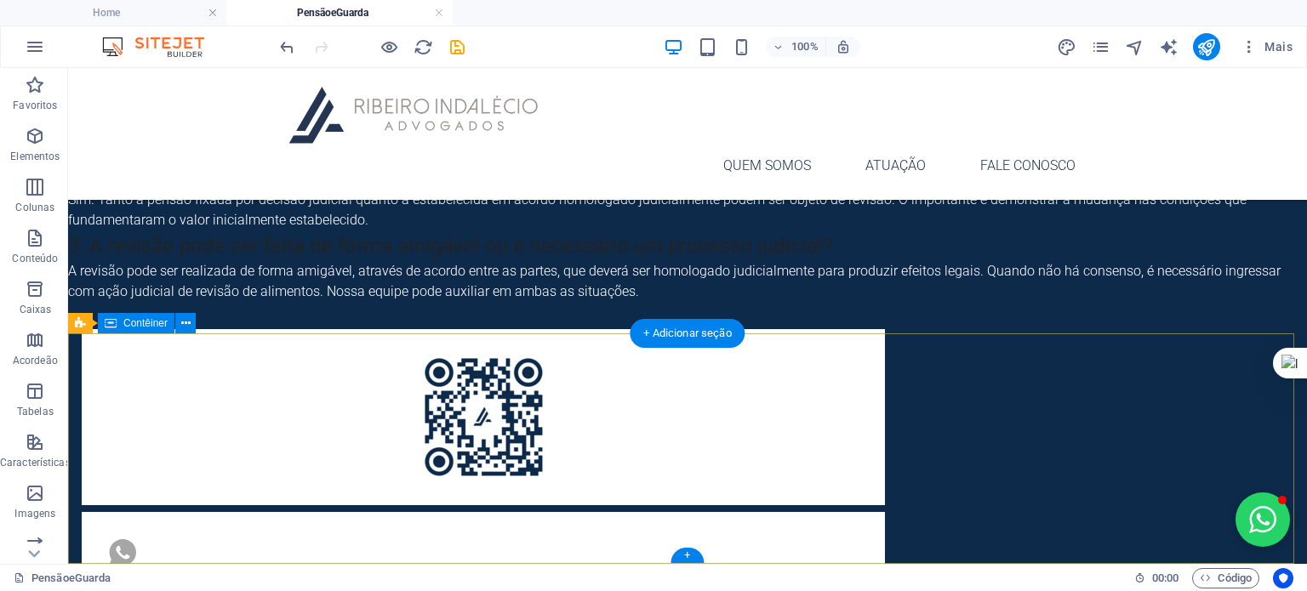
scroll to position [1975, 0]
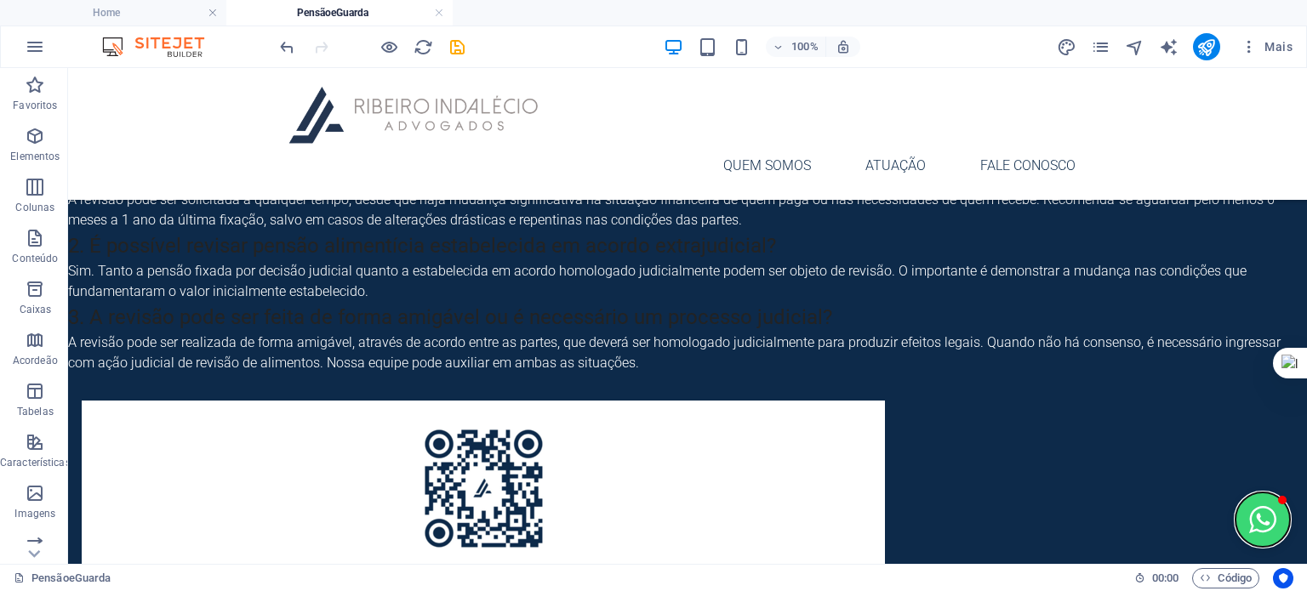
click at [814, 512] on button "Open chat window" at bounding box center [1263, 520] width 54 height 54
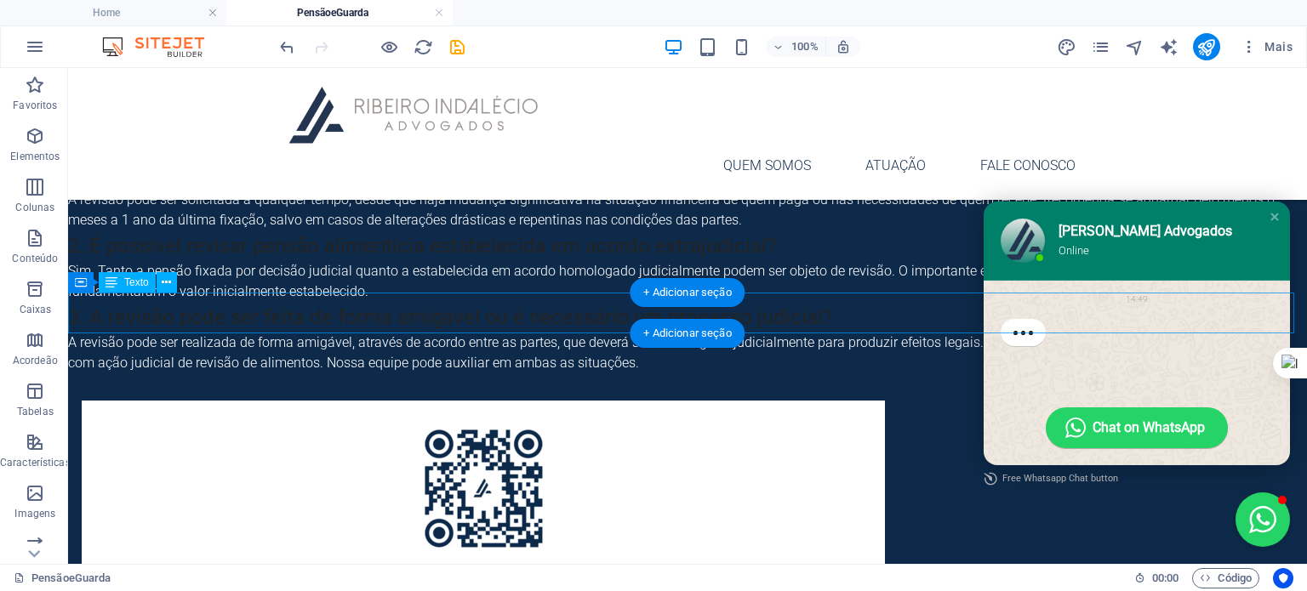
click at [123, 333] on div "A revisão pode ser realizada de forma amigável, através de acordo entre as part…" at bounding box center [687, 353] width 1239 height 41
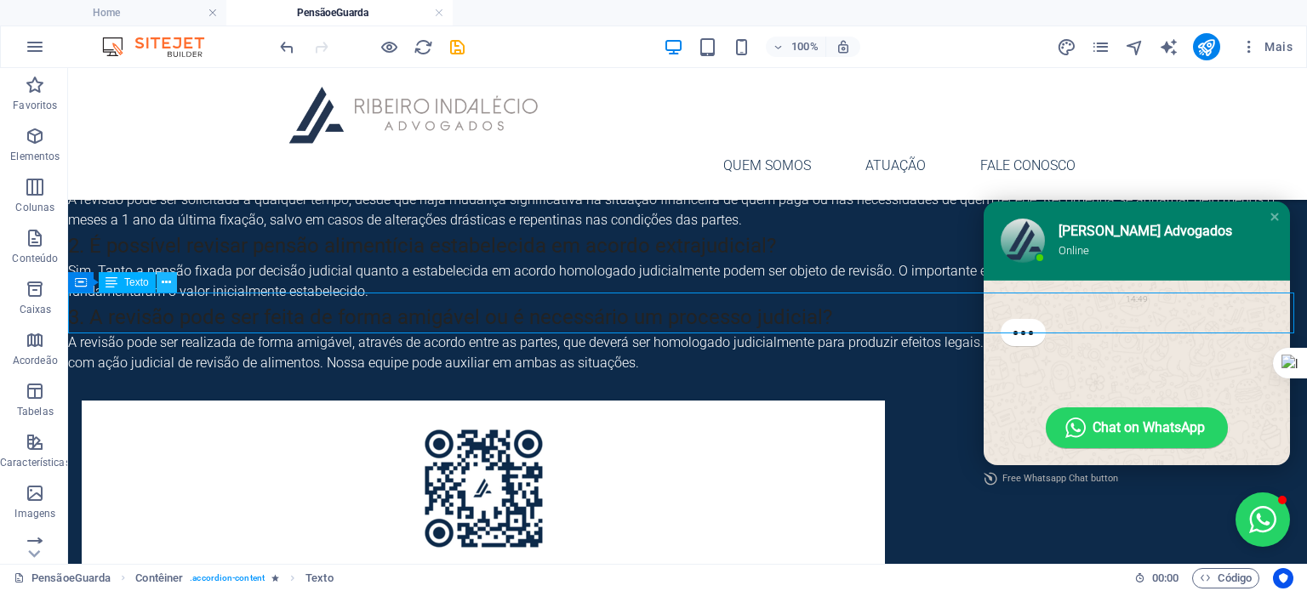
click at [163, 280] on icon at bounding box center [166, 283] width 9 height 18
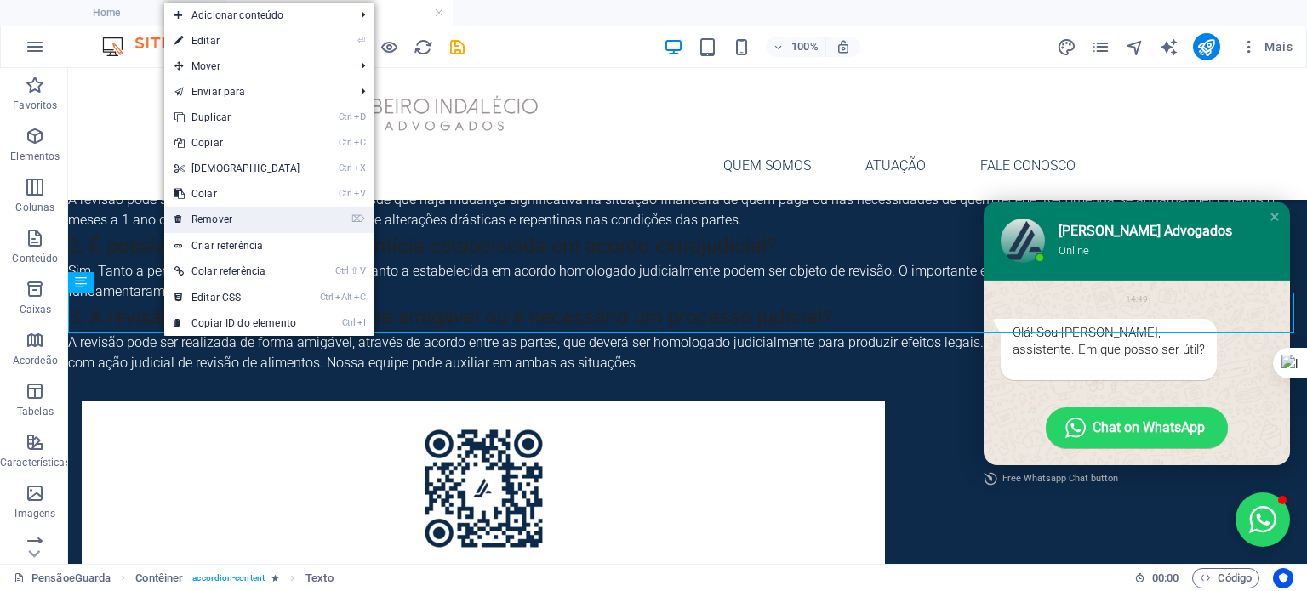
click at [224, 209] on link "⌦ Remover" at bounding box center [237, 220] width 146 height 26
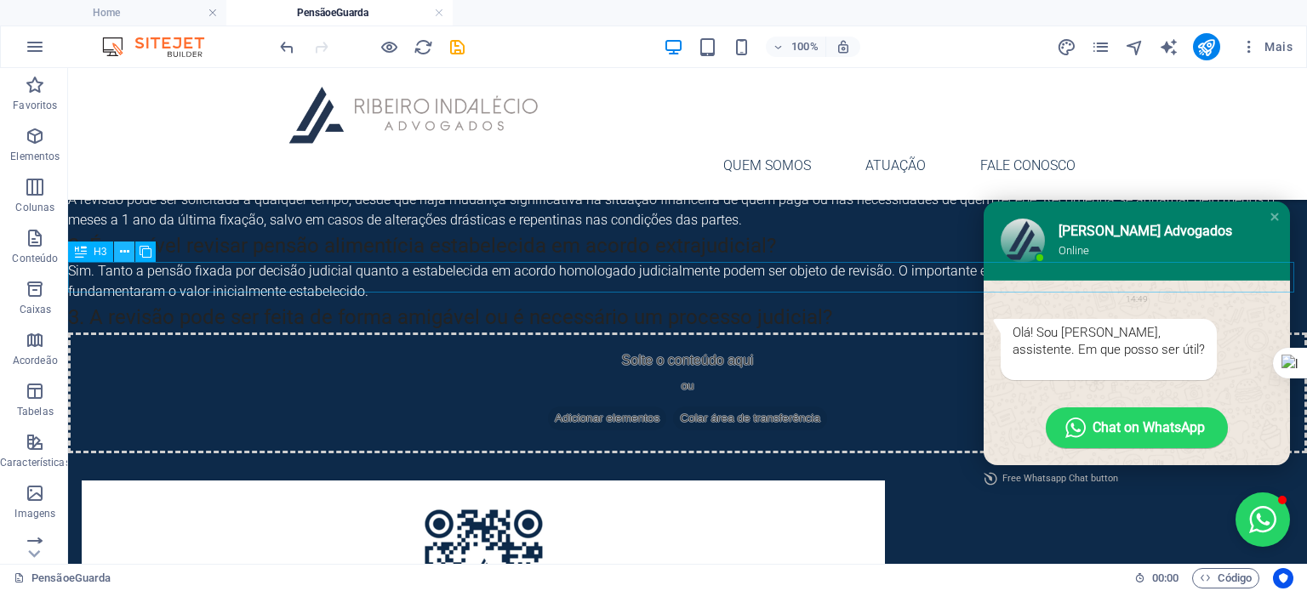
click at [123, 253] on icon at bounding box center [124, 252] width 9 height 18
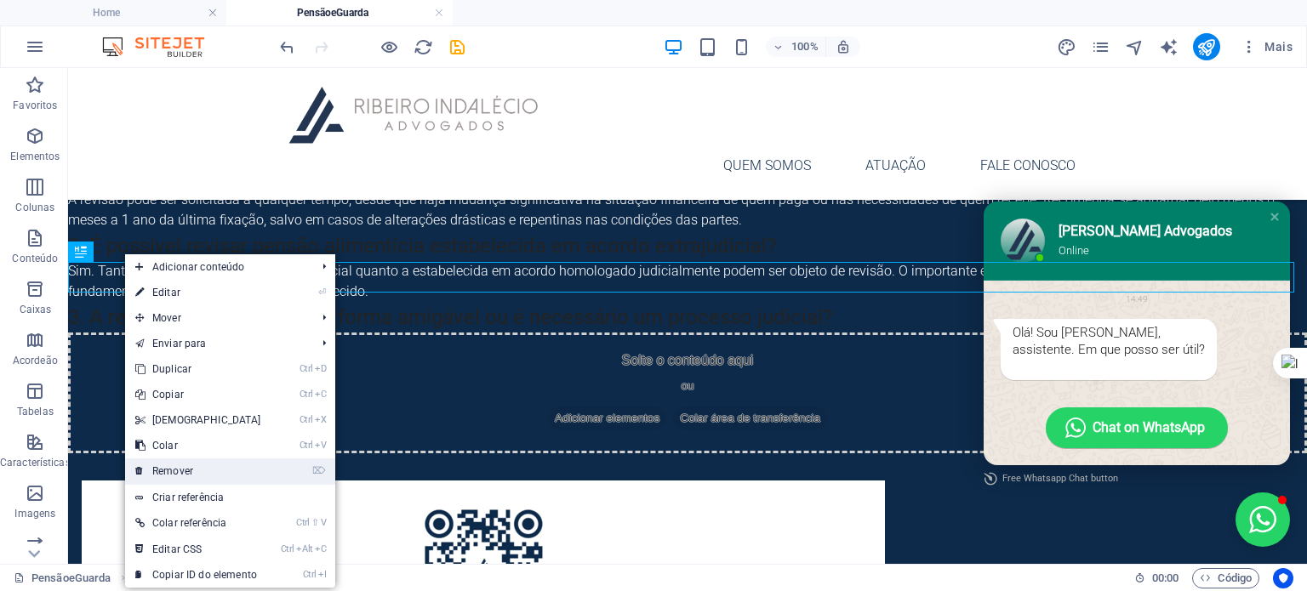
click at [188, 461] on link "⌦ Remover" at bounding box center [198, 472] width 146 height 26
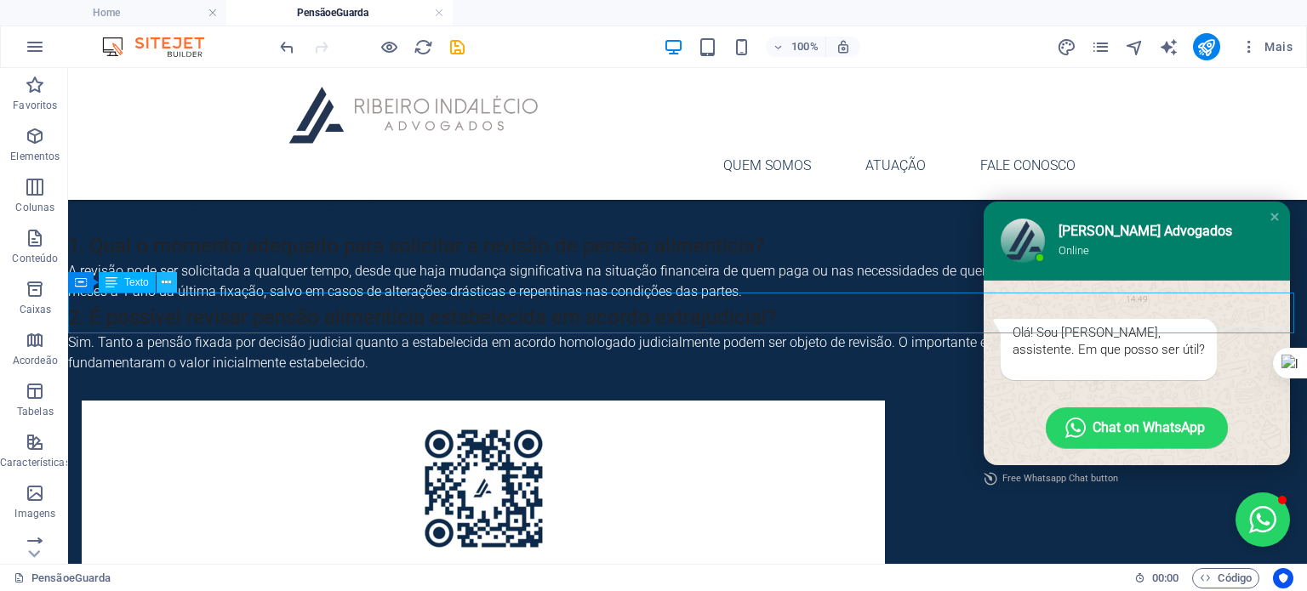
click at [163, 278] on icon at bounding box center [166, 283] width 9 height 18
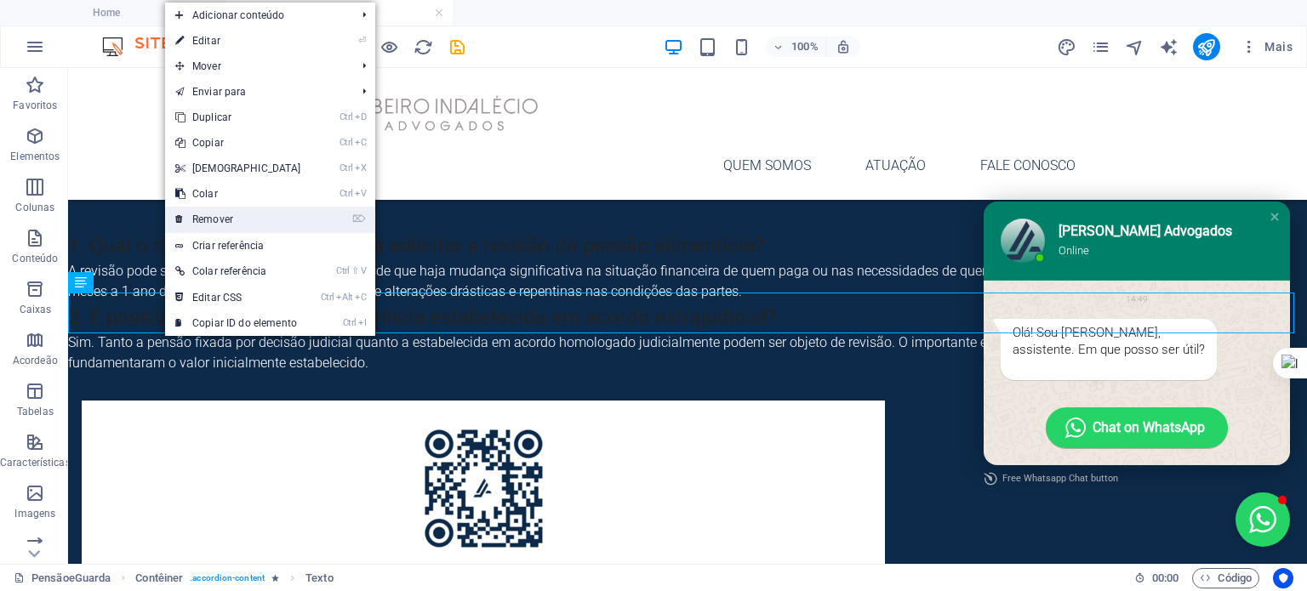
click at [242, 220] on link "⌦ Remover" at bounding box center [238, 220] width 146 height 26
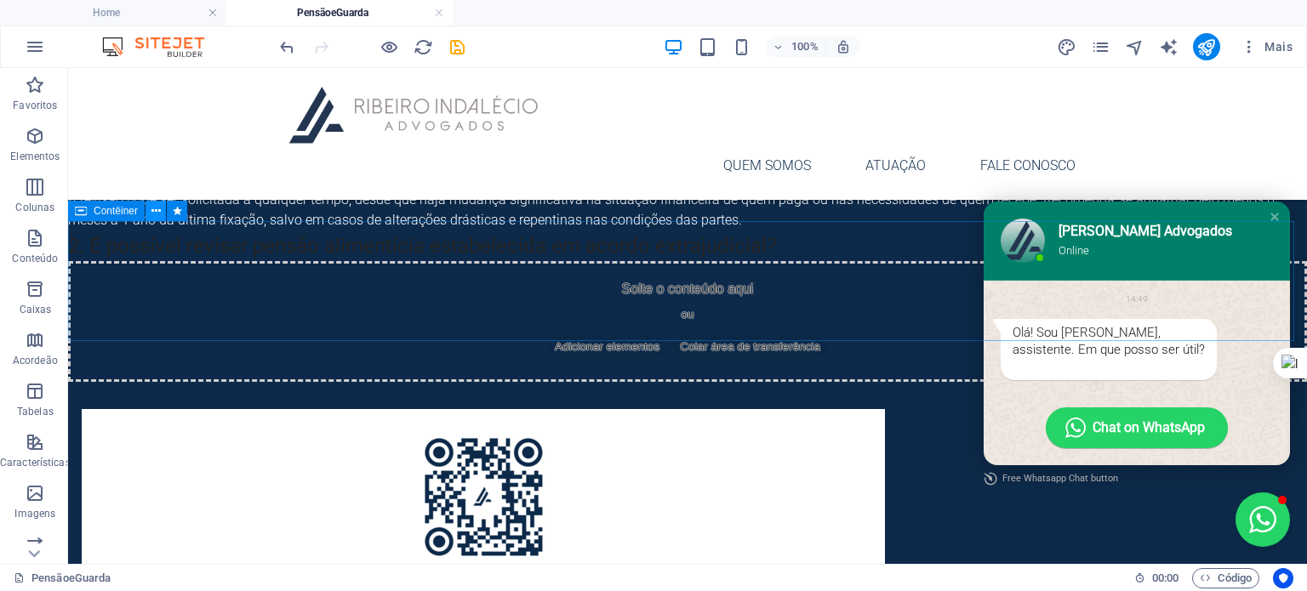
click at [163, 207] on button at bounding box center [156, 211] width 20 height 20
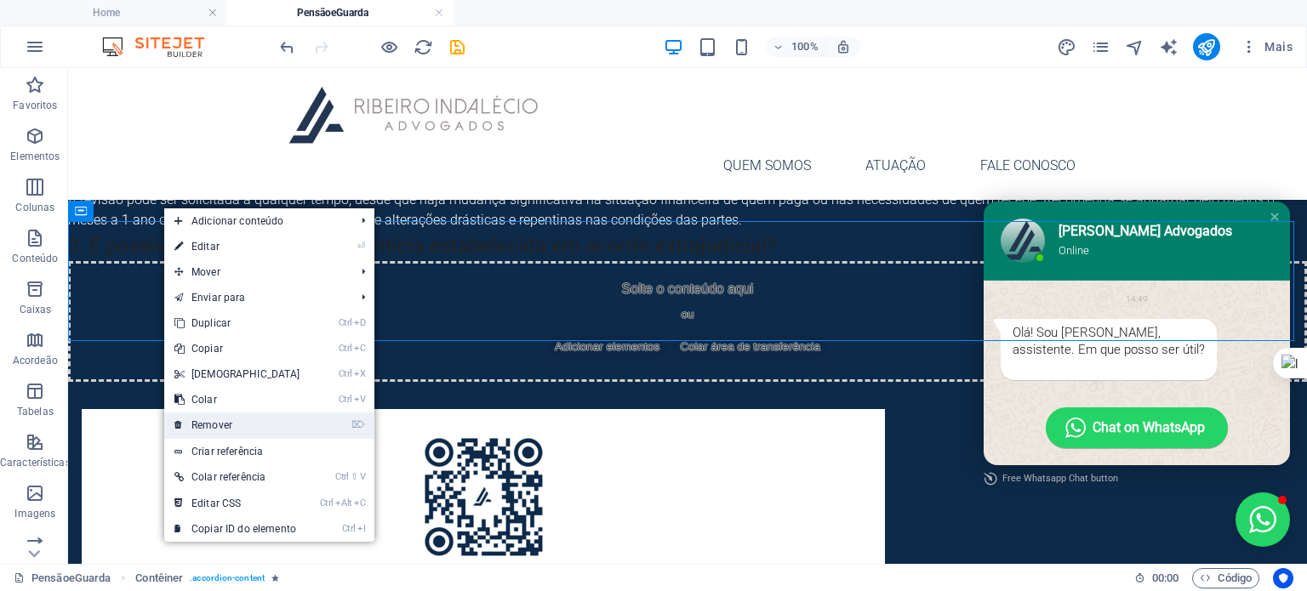
drag, startPoint x: 224, startPoint y: 419, endPoint x: 138, endPoint y: 306, distance: 142.1
click at [224, 419] on link "⌦ Remover" at bounding box center [237, 426] width 146 height 26
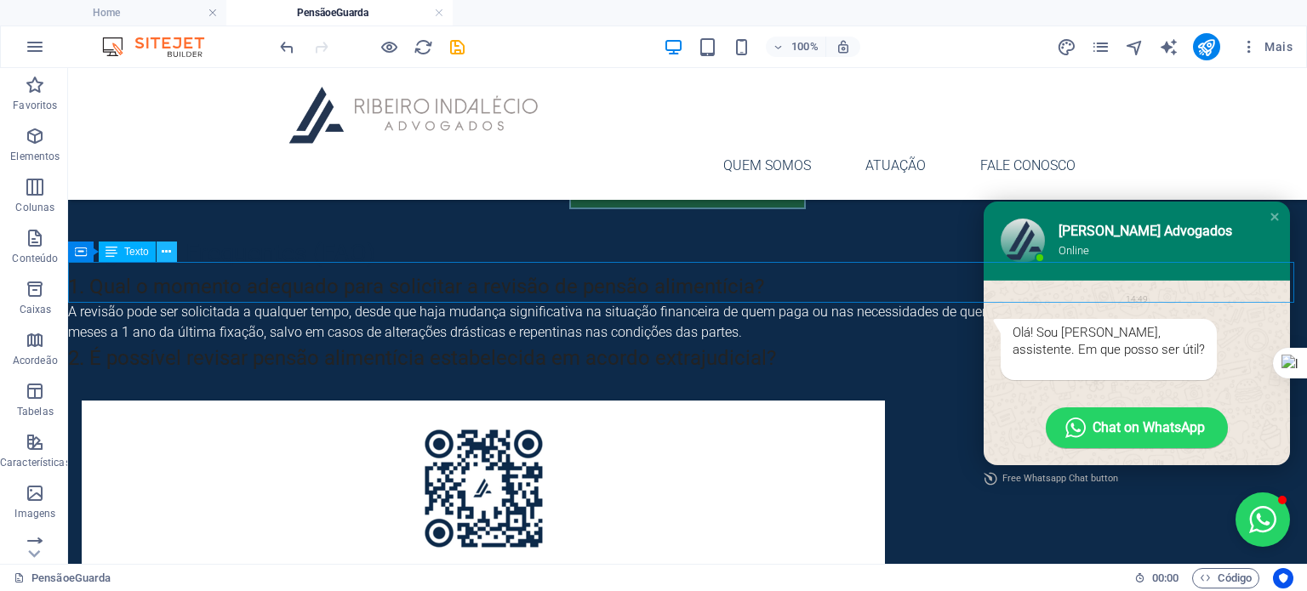
click at [162, 254] on icon at bounding box center [166, 252] width 9 height 18
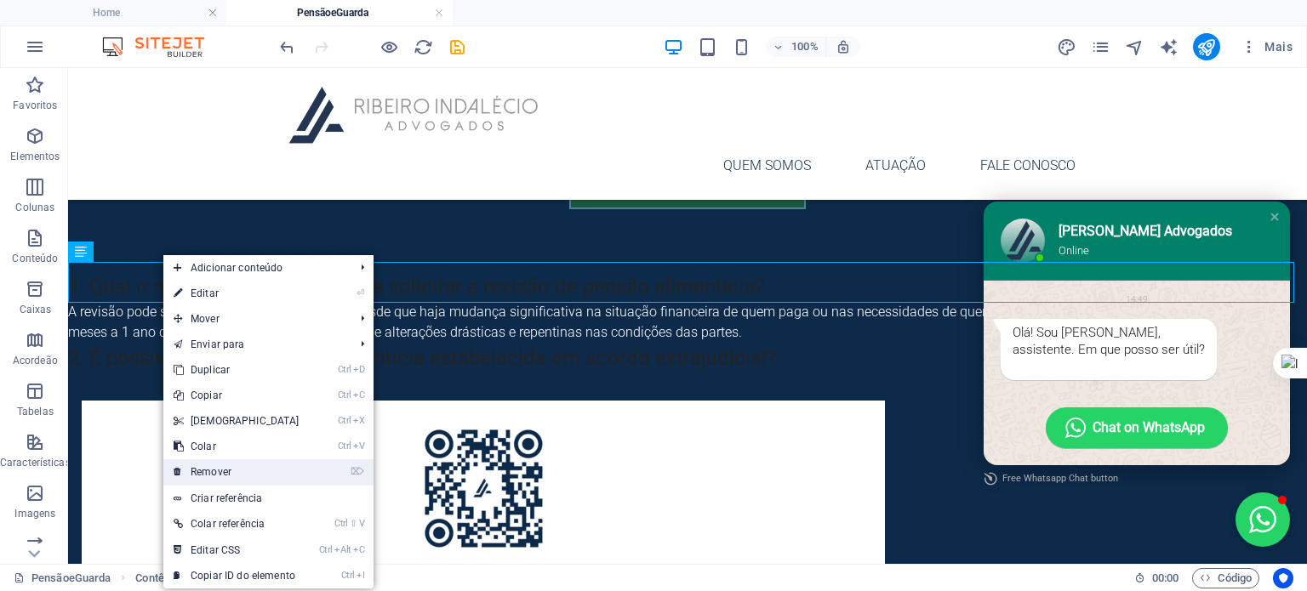
drag, startPoint x: 212, startPoint y: 472, endPoint x: 92, endPoint y: 376, distance: 153.8
click at [212, 472] on link "⌦ Remover" at bounding box center [236, 473] width 146 height 26
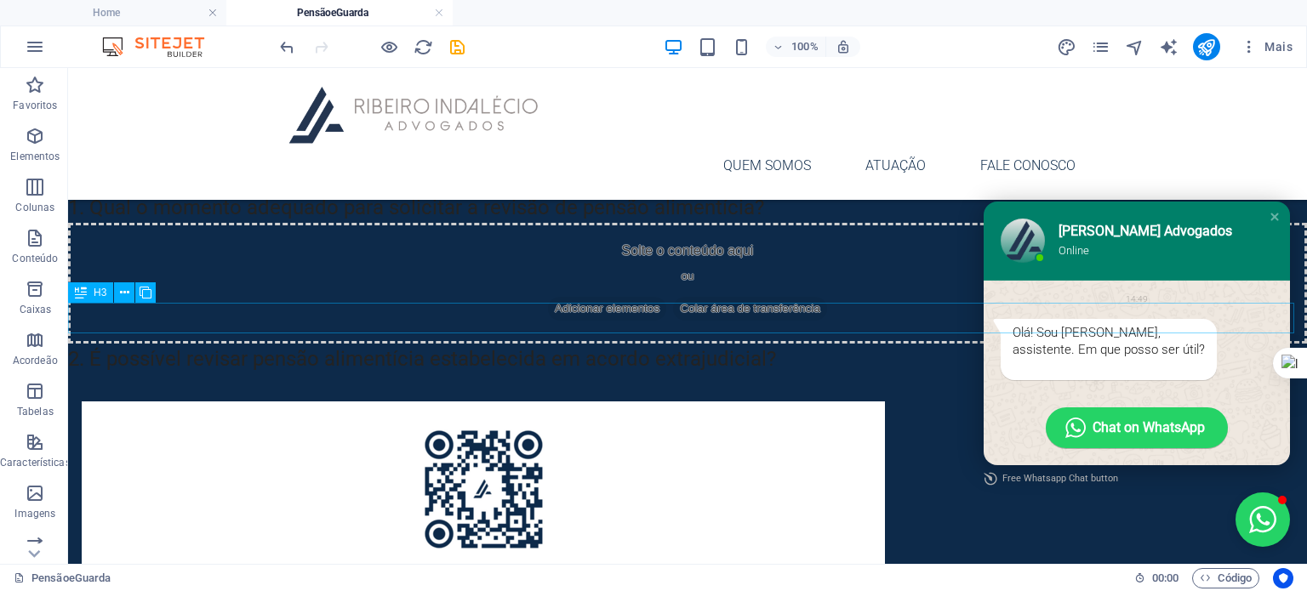
click at [161, 344] on div "2. É possível revisar pensão alimentícia estabelecida em acordo extrajudicial?" at bounding box center [687, 359] width 1239 height 31
click at [120, 294] on icon at bounding box center [124, 293] width 9 height 18
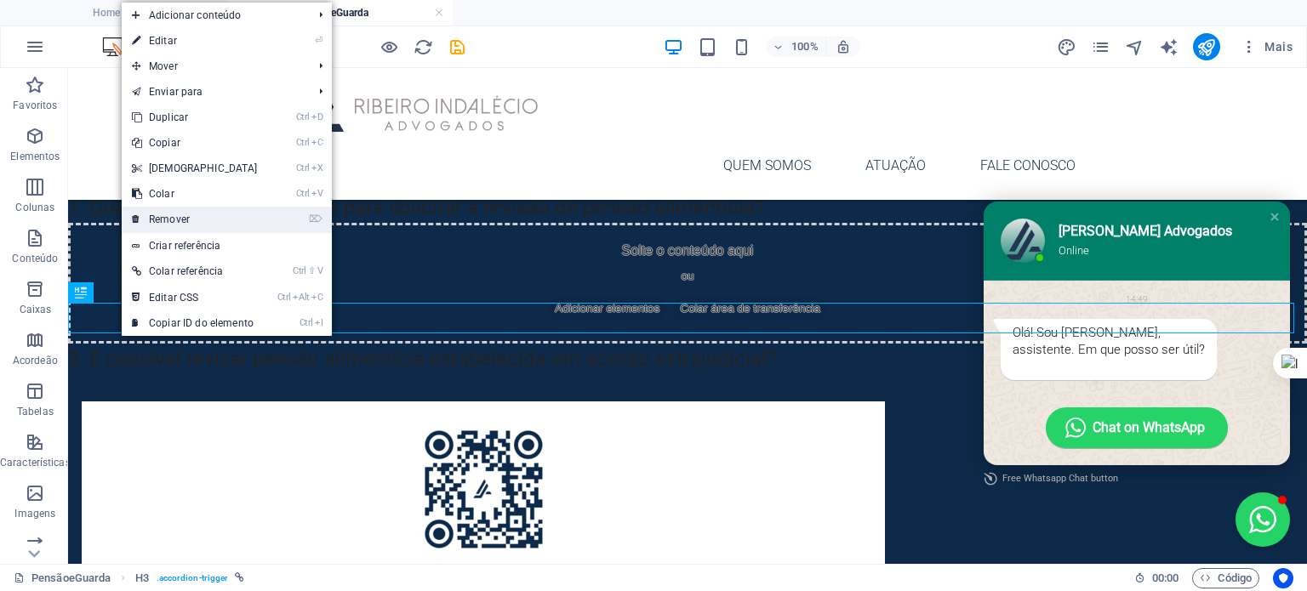
click at [186, 214] on link "⌦ Remover" at bounding box center [195, 220] width 146 height 26
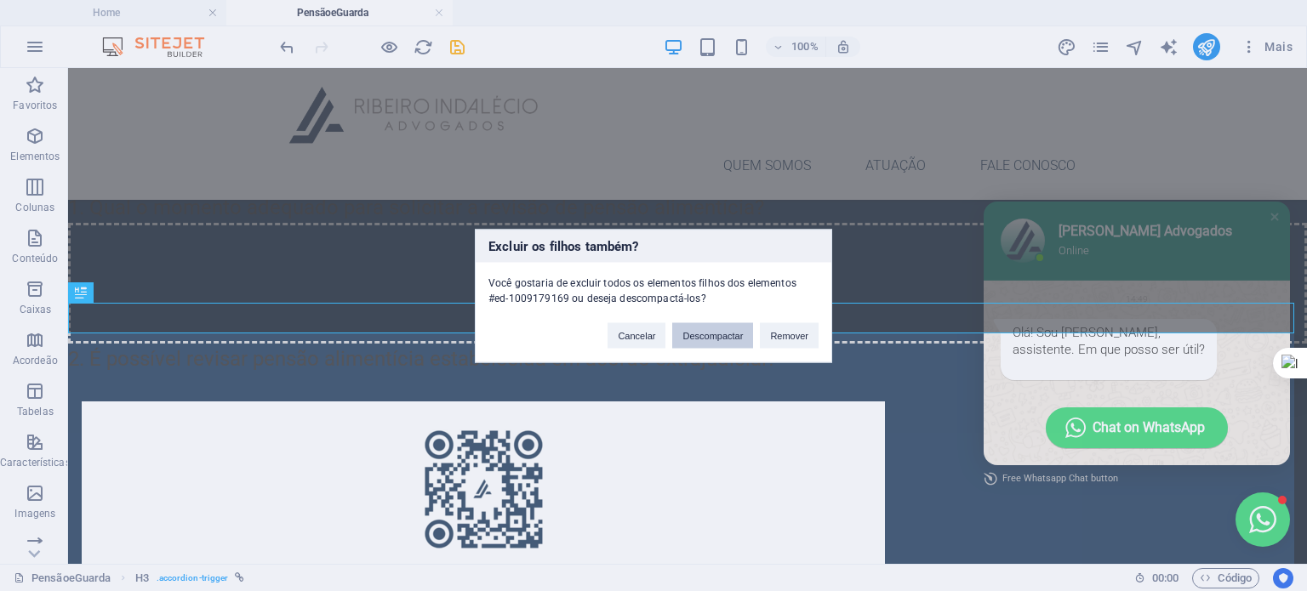
drag, startPoint x: 831, startPoint y: 174, endPoint x: 729, endPoint y: 329, distance: 185.1
click at [729, 329] on button "Descompactar" at bounding box center [712, 336] width 81 height 26
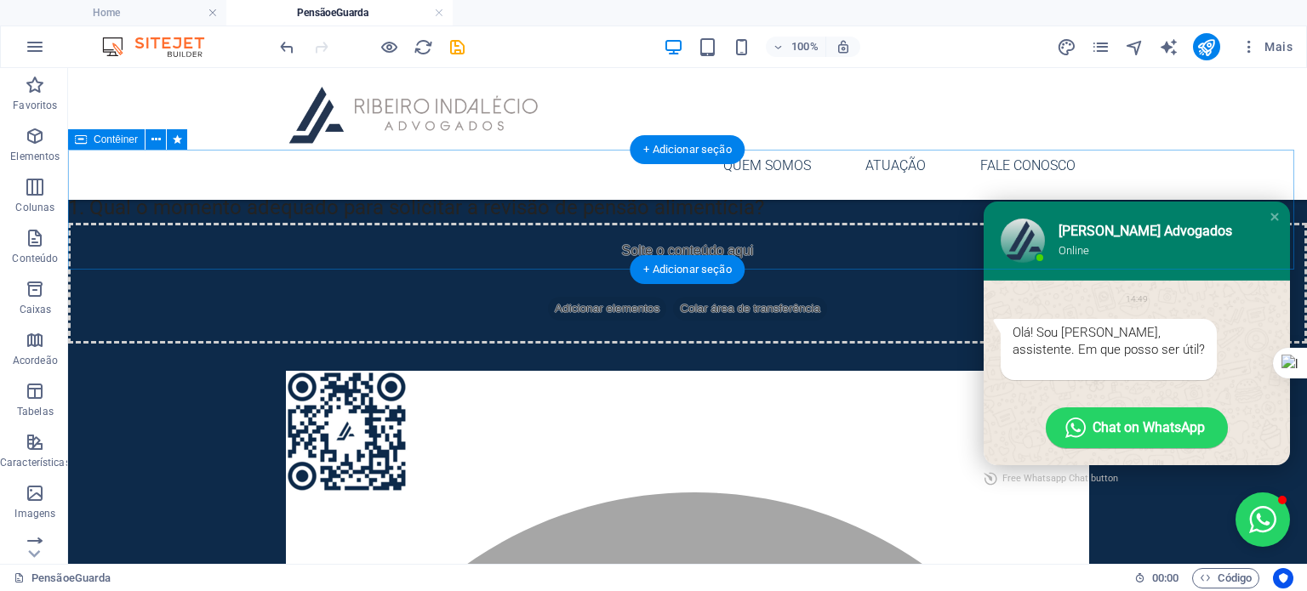
scroll to position [1975, 0]
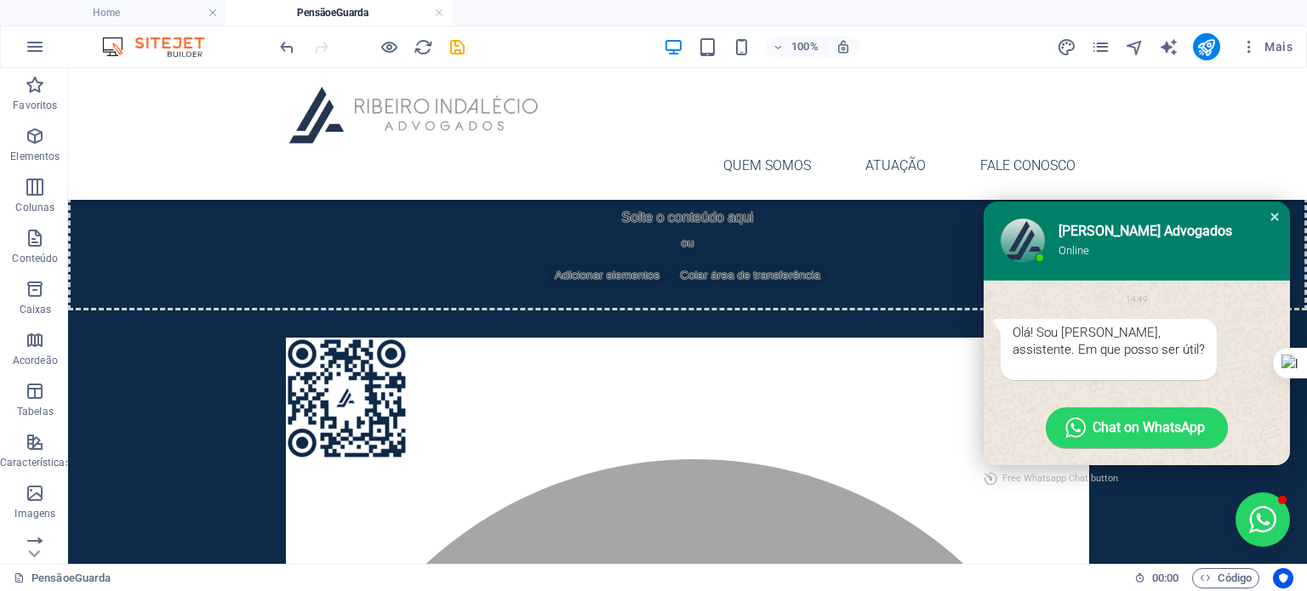
click at [814, 214] on div "Close chat window" at bounding box center [1274, 216] width 17 height 17
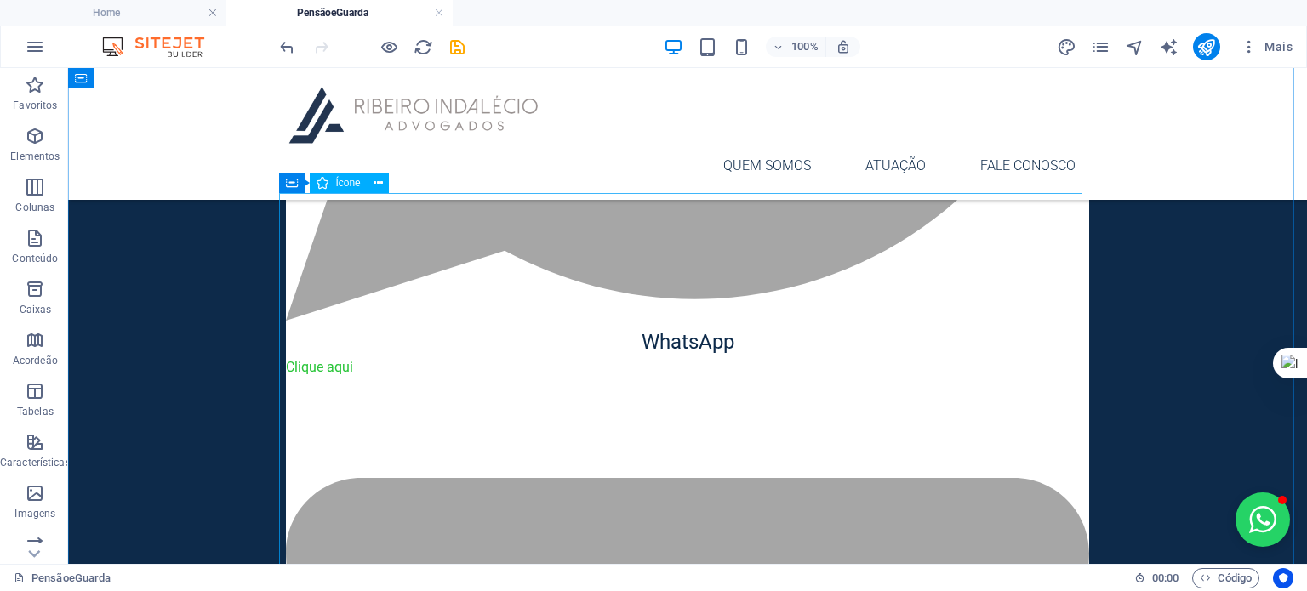
scroll to position [3081, 0]
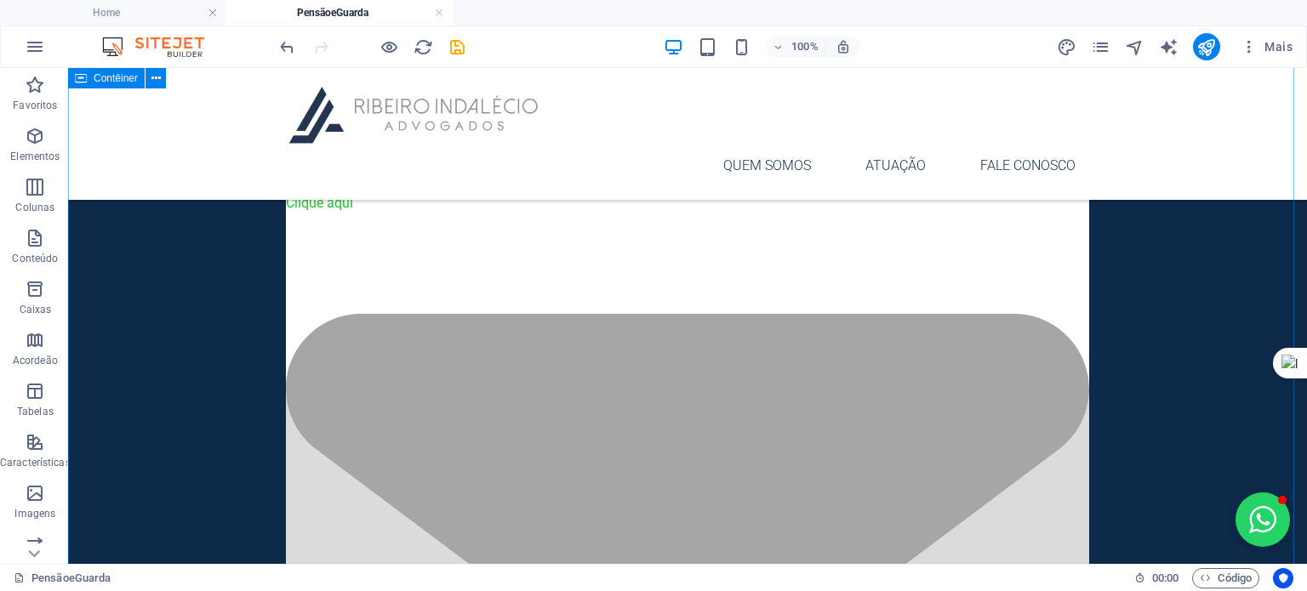
click at [127, 365] on div "WhatsApp Clique aqui (47) 9 9650-2903 .fa-secondary{opacity:.4} E-mail contato@…" at bounding box center [687, 152] width 1239 height 1897
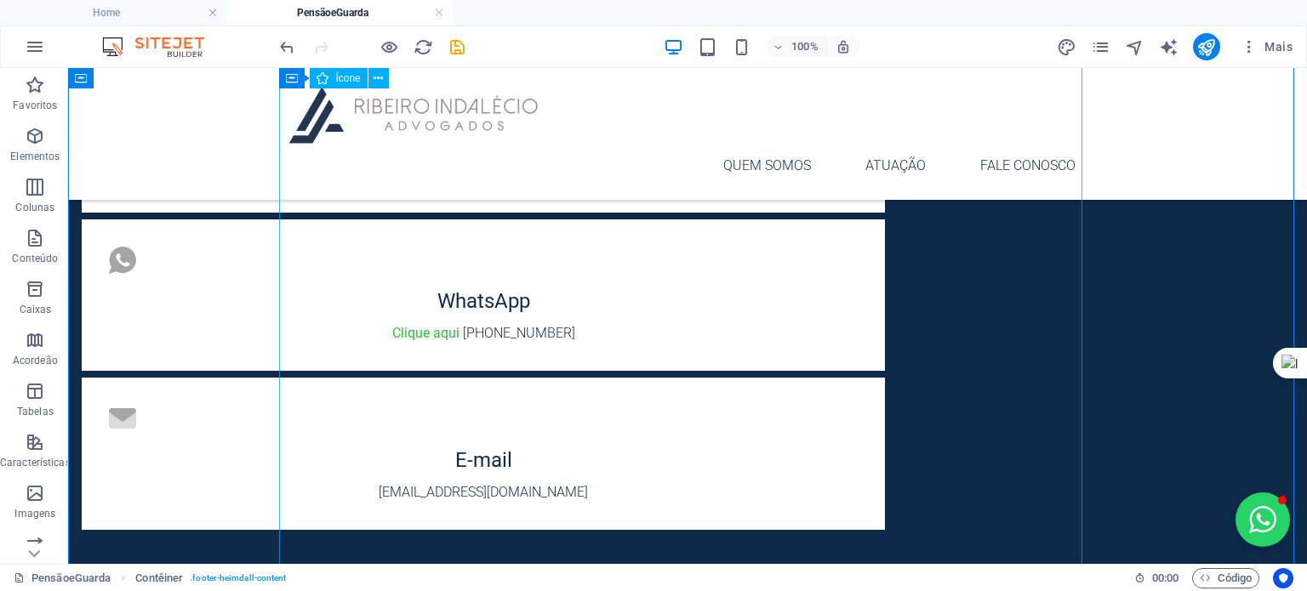
scroll to position [1942, 0]
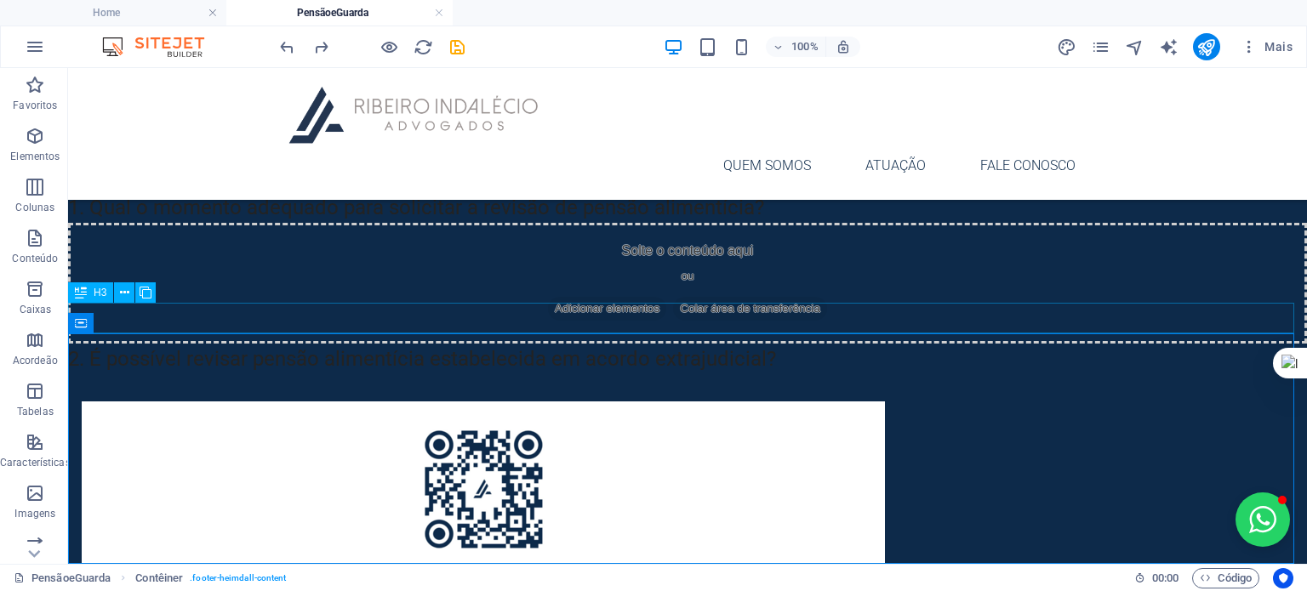
click at [204, 344] on div "2. É possível revisar pensão alimentícia estabelecida em acordo extrajudicial?" at bounding box center [687, 359] width 1239 height 31
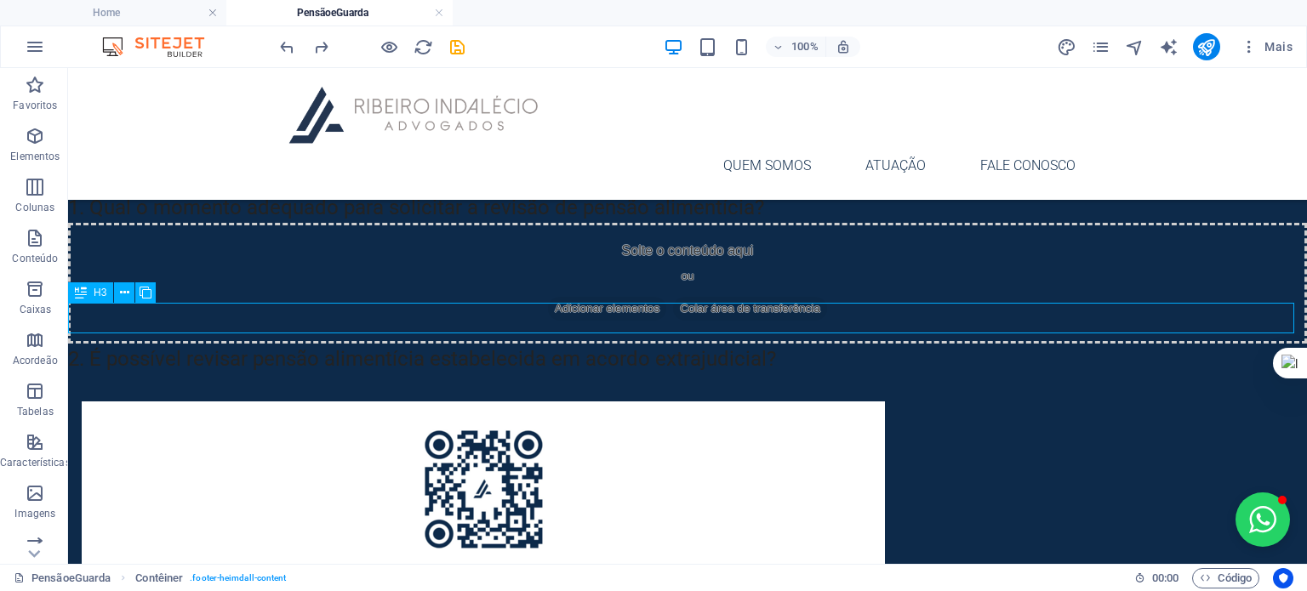
click at [204, 344] on div "2. É possível revisar pensão alimentícia estabelecida em acordo extrajudicial?" at bounding box center [687, 359] width 1239 height 31
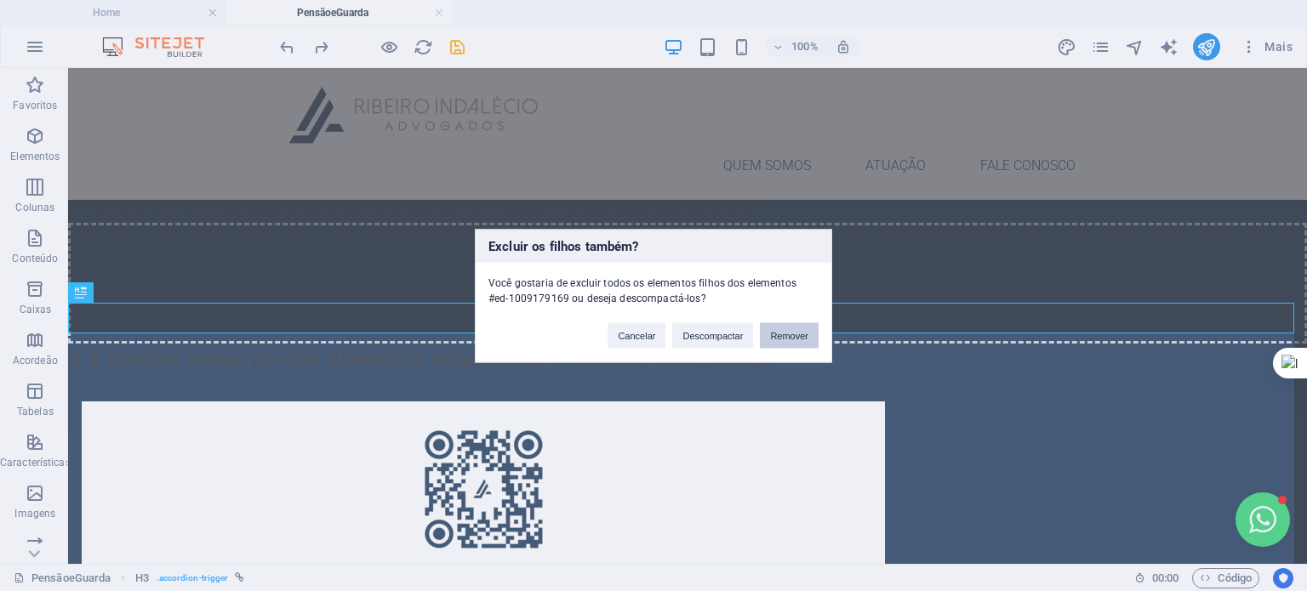
drag, startPoint x: 772, startPoint y: 335, endPoint x: 704, endPoint y: 265, distance: 98.1
click at [772, 335] on button "Remover" at bounding box center [789, 336] width 59 height 26
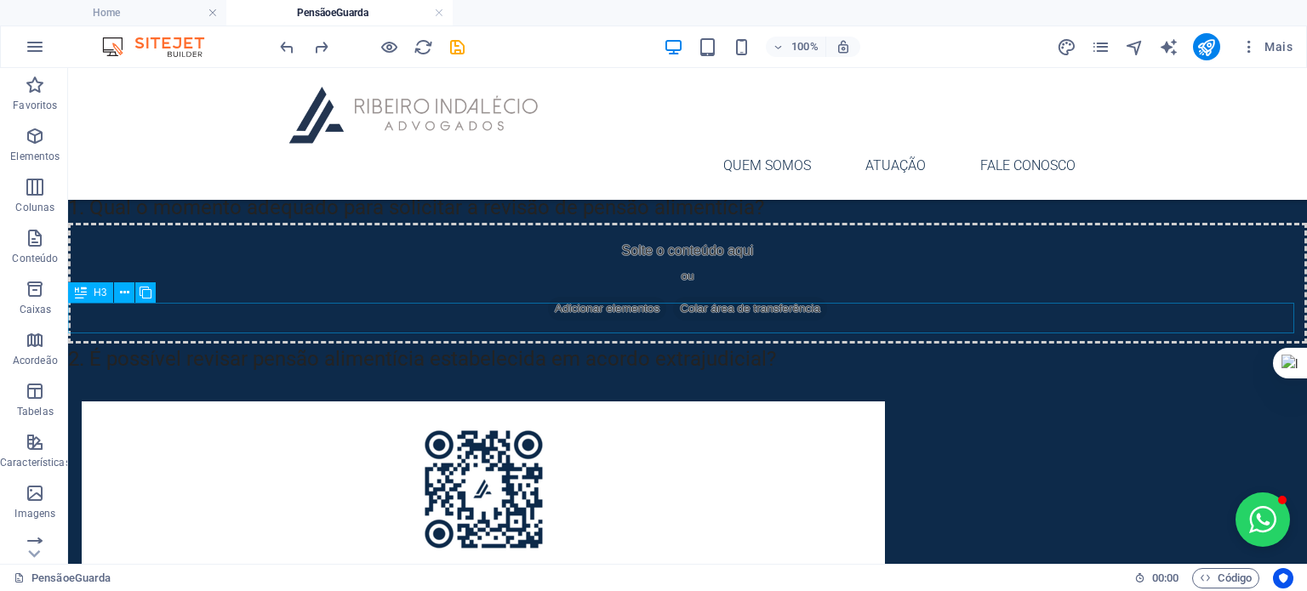
click at [238, 344] on div "2. É possível revisar pensão alimentícia estabelecida em acordo extrajudicial?" at bounding box center [687, 359] width 1239 height 31
click at [122, 289] on icon at bounding box center [124, 293] width 9 height 18
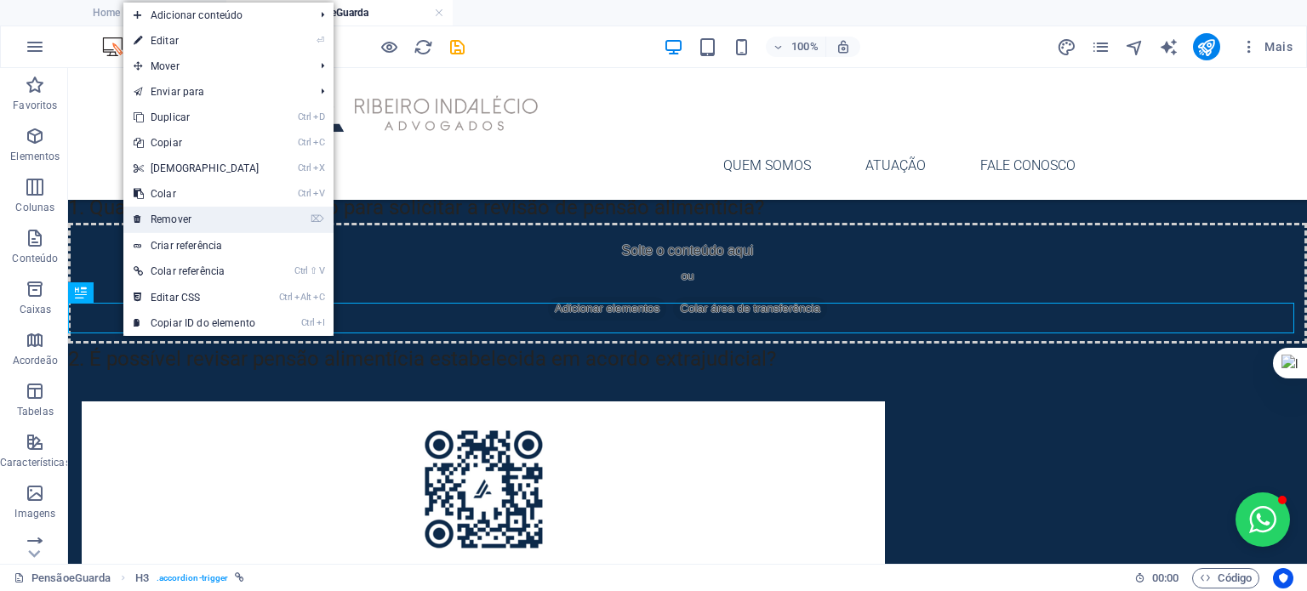
click at [207, 224] on link "⌦ Remover" at bounding box center [196, 220] width 146 height 26
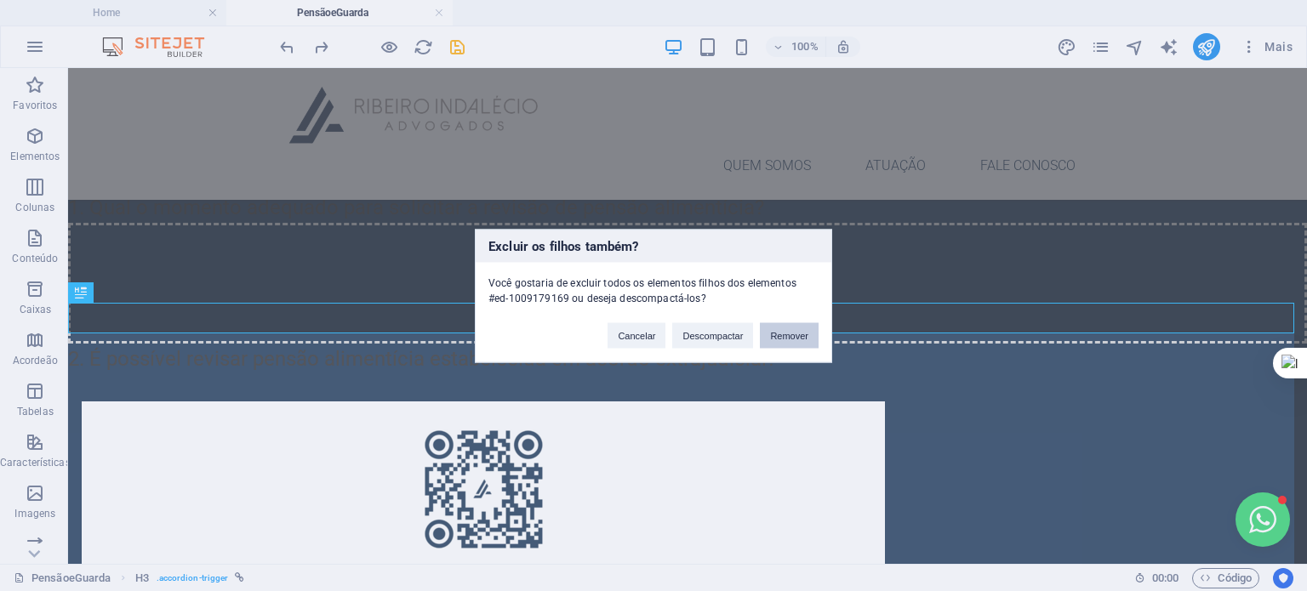
drag, startPoint x: 791, startPoint y: 329, endPoint x: 720, endPoint y: 266, distance: 95.3
click at [791, 329] on button "Remover" at bounding box center [789, 336] width 59 height 26
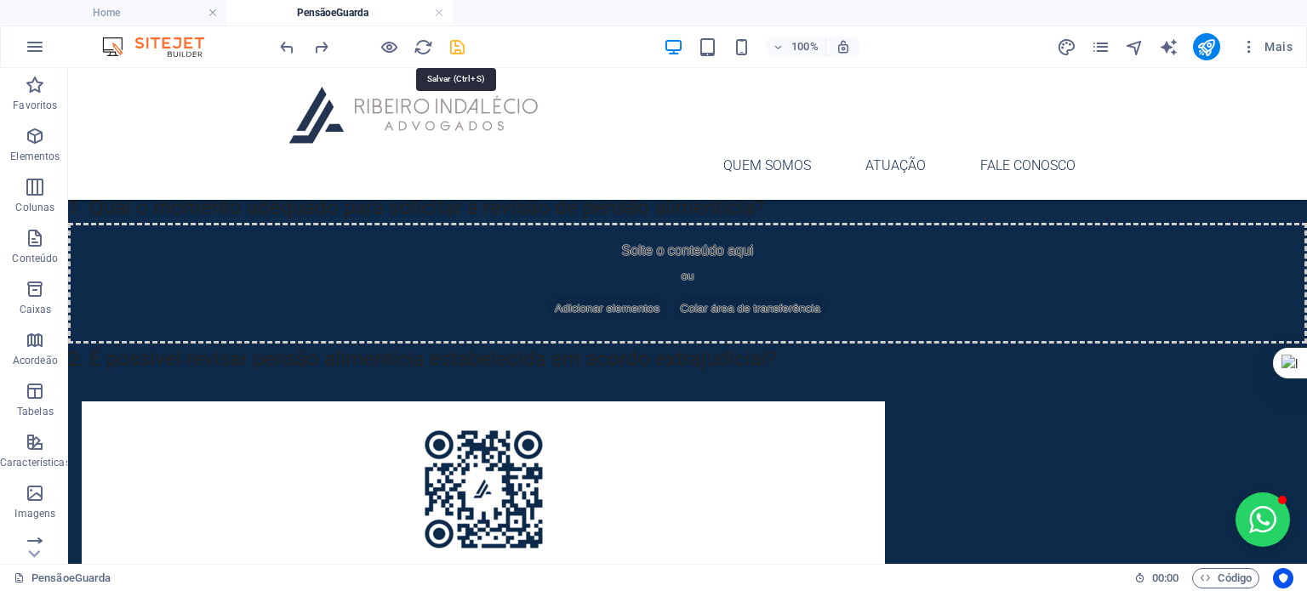
click at [460, 42] on icon "save" at bounding box center [458, 47] width 20 height 20
